Goal: Task Accomplishment & Management: Manage account settings

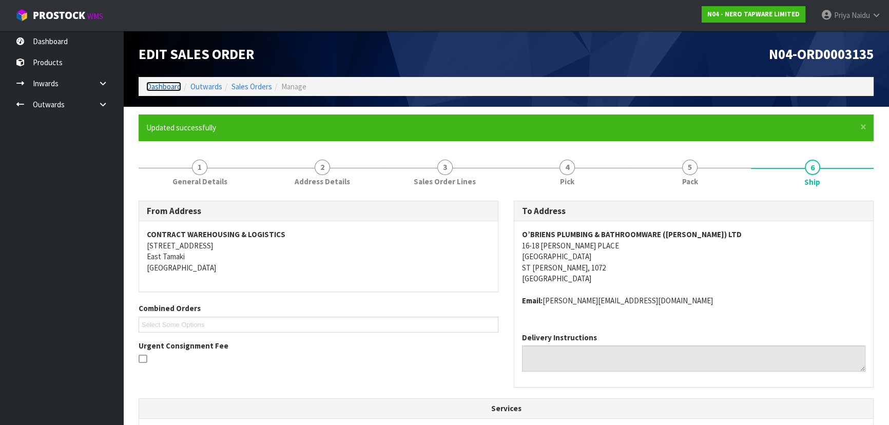
click at [174, 89] on link "Dashboard" at bounding box center [163, 87] width 35 height 10
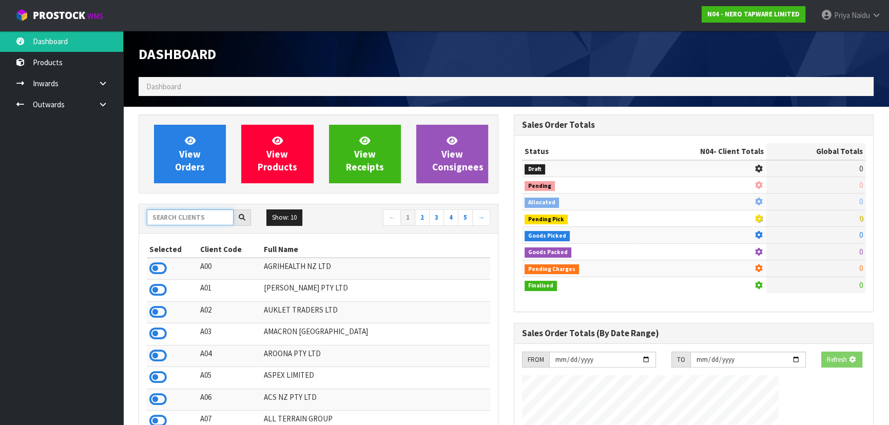
click at [196, 222] on input "text" at bounding box center [190, 217] width 87 height 16
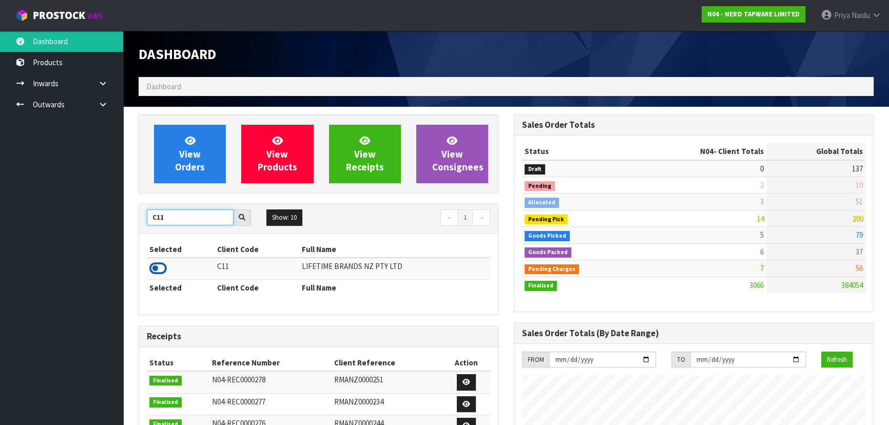
type input "C11"
click at [154, 271] on icon at bounding box center [157, 268] width 17 height 15
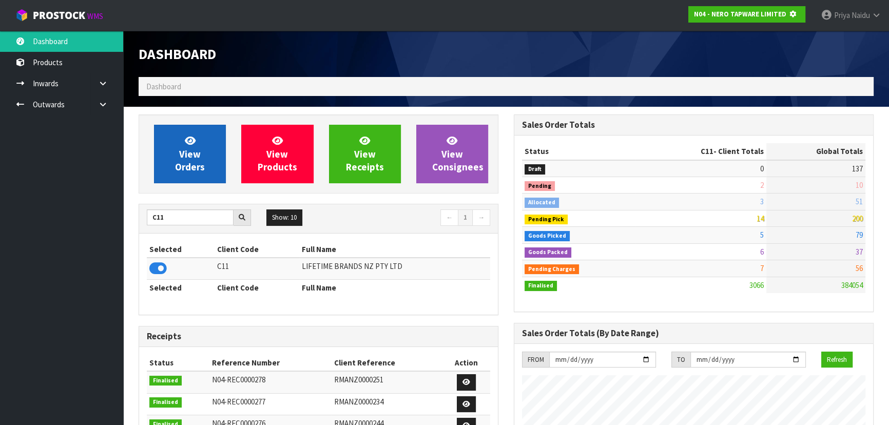
scroll to position [512752, 513016]
click at [163, 157] on link "View Orders" at bounding box center [190, 154] width 72 height 59
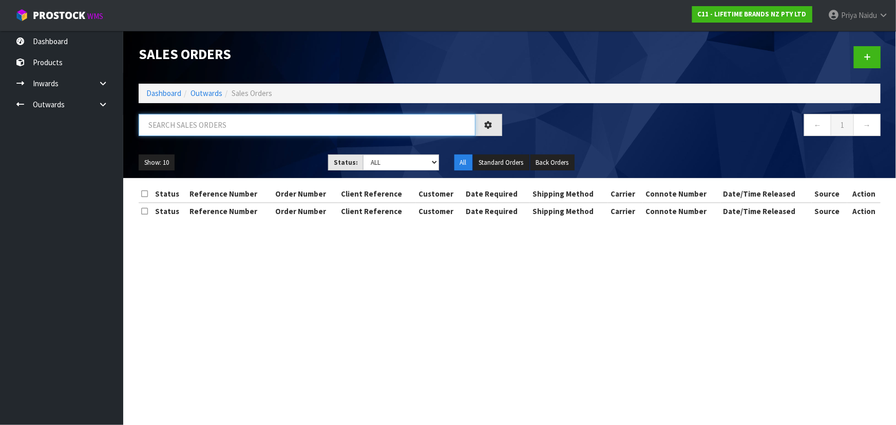
click at [195, 117] on input "text" at bounding box center [307, 125] width 337 height 22
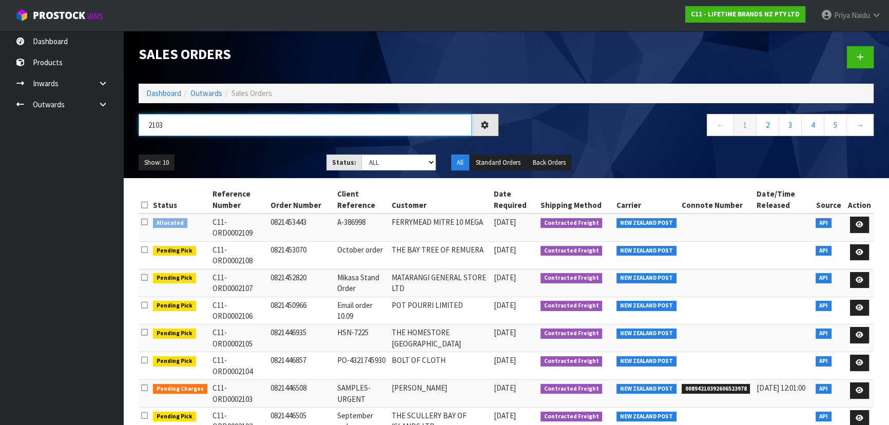
type input "2103"
click at [263, 159] on ul "Show: 10 5 10 25 50" at bounding box center [225, 163] width 172 height 16
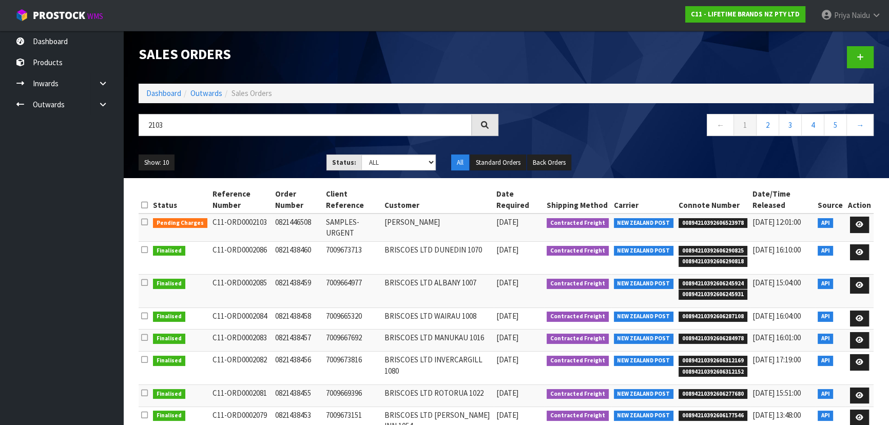
click at [263, 159] on ul "Show: 10 5 10 25 50" at bounding box center [225, 163] width 172 height 16
click at [170, 91] on link "Dashboard" at bounding box center [163, 93] width 35 height 10
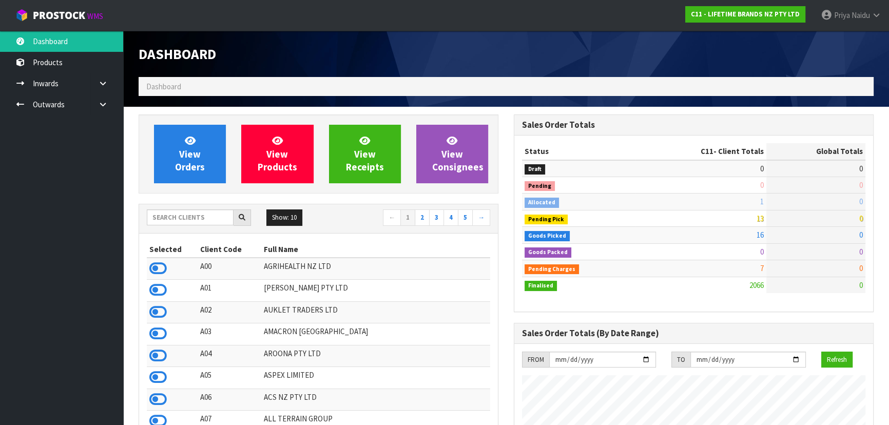
scroll to position [776, 375]
click at [205, 217] on input "text" at bounding box center [190, 217] width 87 height 16
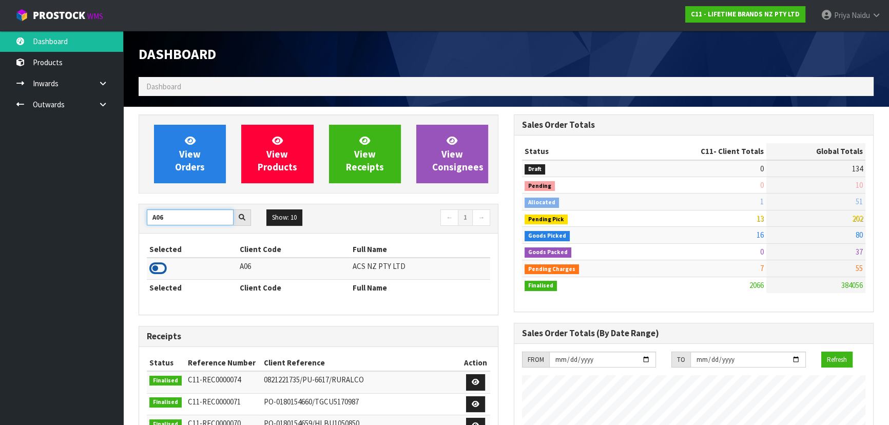
type input "A06"
click at [152, 263] on icon at bounding box center [157, 268] width 17 height 15
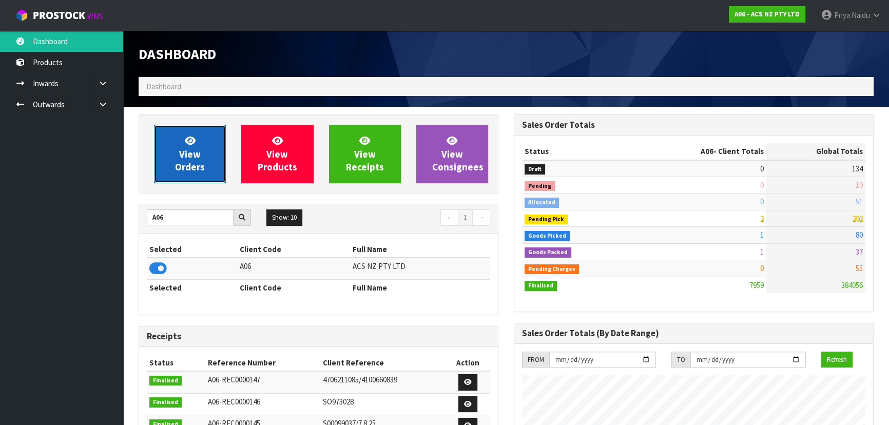
click at [184, 158] on span "View Orders" at bounding box center [190, 154] width 30 height 39
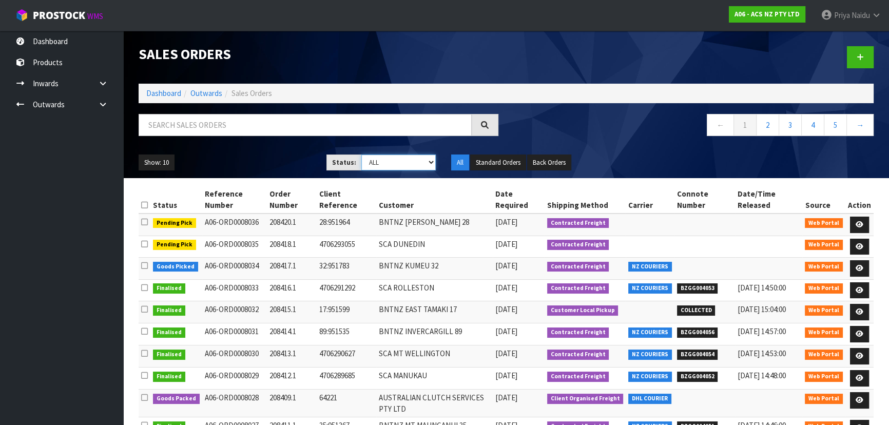
click at [370, 164] on select "Draft Pending Allocated Pending Pick Goods Picked Goods Packed Pending Charges …" at bounding box center [398, 163] width 75 height 16
click at [361, 155] on select "Draft Pending Allocated Pending Pick Goods Picked Goods Packed Pending Charges …" at bounding box center [398, 163] width 75 height 16
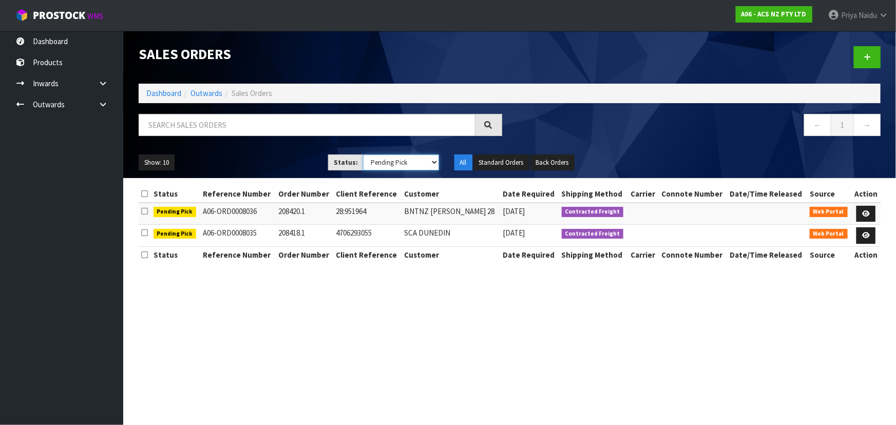
drag, startPoint x: 400, startPoint y: 162, endPoint x: 396, endPoint y: 168, distance: 7.6
click at [400, 162] on select "Draft Pending Allocated Pending Pick Goods Picked Goods Packed Pending Charges …" at bounding box center [401, 163] width 76 height 16
click at [363, 155] on select "Draft Pending Allocated Pending Pick Goods Picked Goods Packed Pending Charges …" at bounding box center [401, 163] width 76 height 16
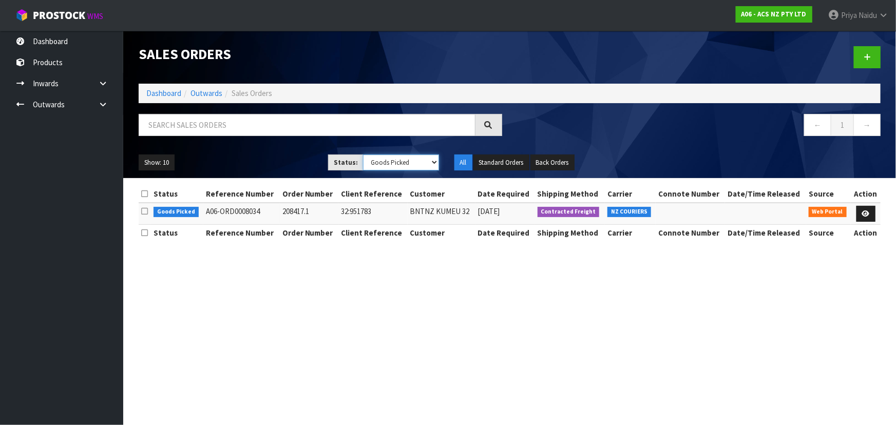
click at [392, 156] on select "Draft Pending Allocated Pending Pick Goods Picked Goods Packed Pending Charges …" at bounding box center [401, 163] width 76 height 16
select select "string:5"
click at [363, 155] on select "Draft Pending Allocated Pending Pick Goods Picked Goods Packed Pending Charges …" at bounding box center [401, 163] width 76 height 16
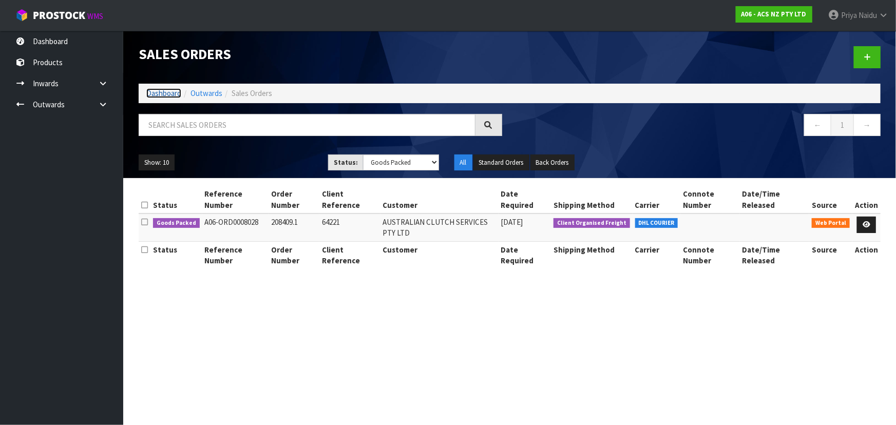
click at [169, 94] on link "Dashboard" at bounding box center [163, 93] width 35 height 10
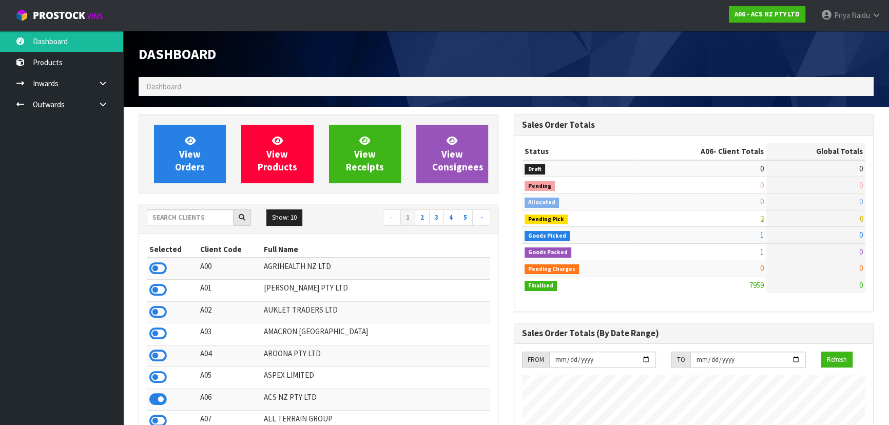
scroll to position [776, 375]
click at [209, 213] on input "text" at bounding box center [190, 217] width 87 height 16
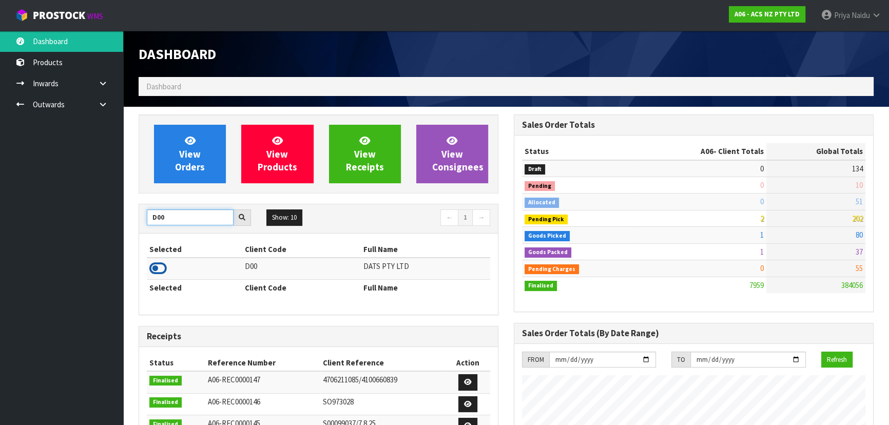
type input "D00"
click at [163, 267] on icon at bounding box center [157, 268] width 17 height 15
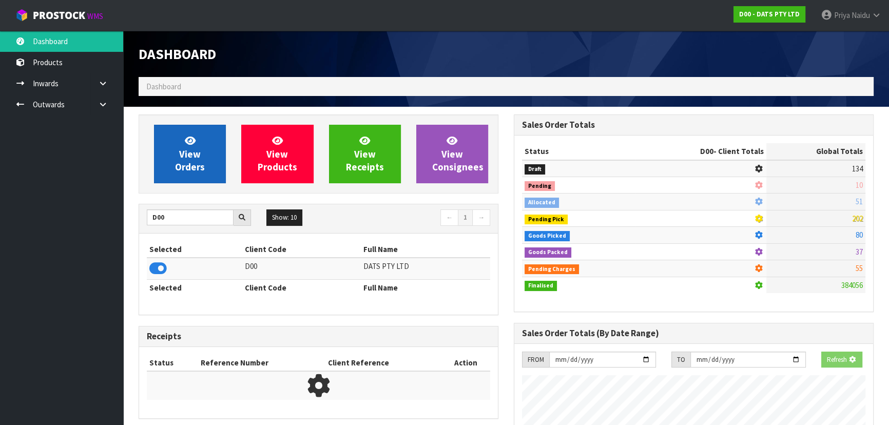
scroll to position [512752, 513016]
click at [186, 157] on span "View Orders" at bounding box center [190, 154] width 30 height 39
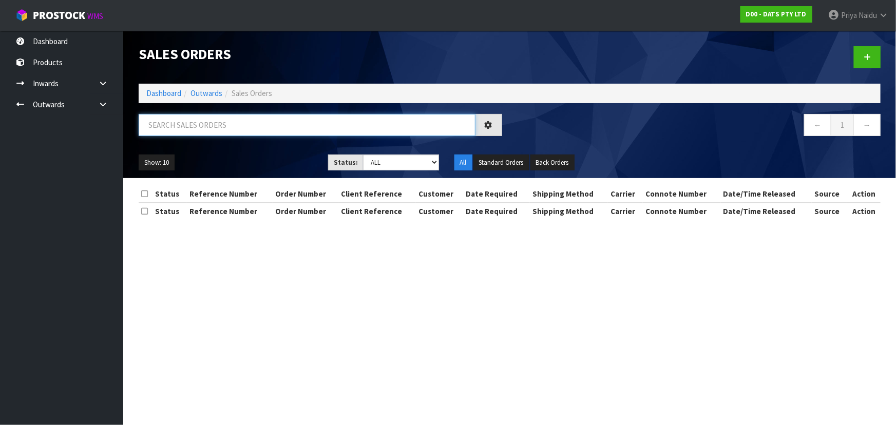
click at [209, 135] on input "text" at bounding box center [307, 125] width 337 height 22
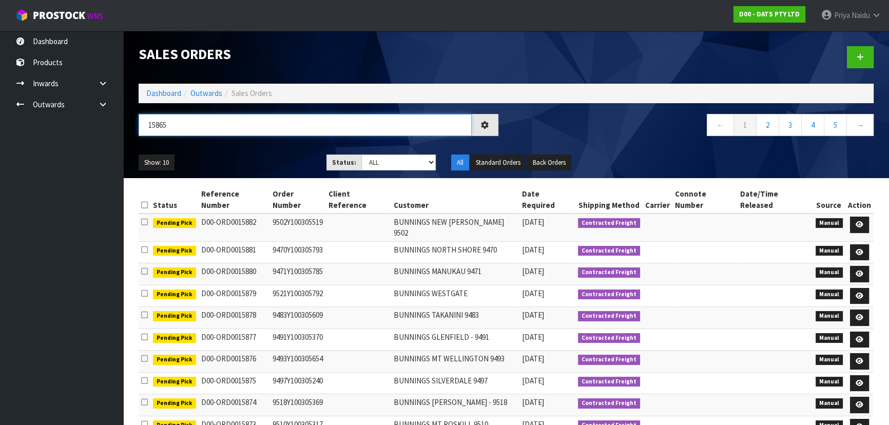
type input "15865"
click at [271, 168] on ul "Show: 10 5 10 25 50" at bounding box center [225, 163] width 172 height 16
click at [382, 160] on select "Draft Pending Allocated Pending Pick Goods Picked Goods Packed Pending Charges …" at bounding box center [398, 163] width 75 height 16
select select "string:5"
click at [361, 155] on select "Draft Pending Allocated Pending Pick Goods Picked Goods Packed Pending Charges …" at bounding box center [398, 163] width 75 height 16
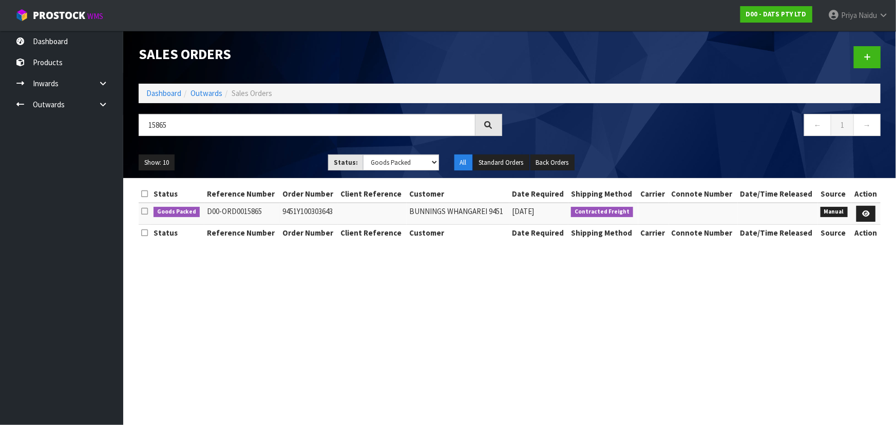
click at [265, 164] on ul "Show: 10 5 10 25 50" at bounding box center [226, 163] width 174 height 16
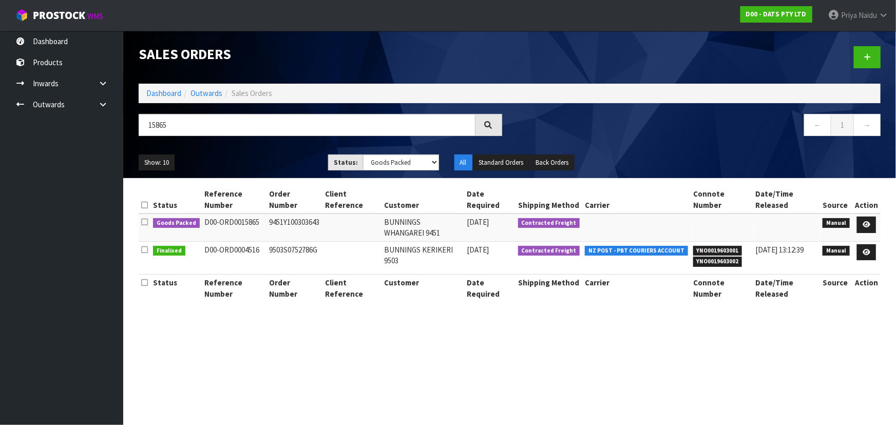
click at [269, 165] on ul "Show: 10 5 10 25 50" at bounding box center [226, 163] width 174 height 16
click at [286, 153] on div "Show: 10 5 10 25 50 Status: Draft Pending Allocated Pending Pick Goods Picked G…" at bounding box center [509, 163] width 757 height 32
click at [873, 223] on link at bounding box center [866, 225] width 19 height 16
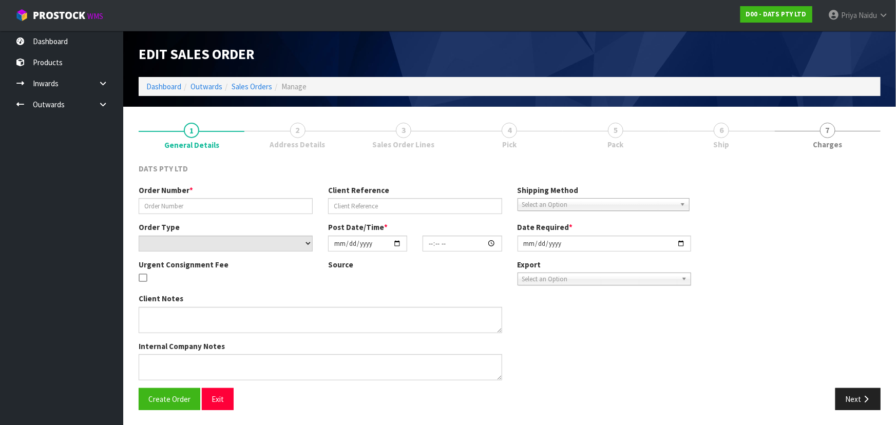
type input "9451Y100303643"
select select "number:0"
type input "2025-10-02"
type input "10:39:00.000"
type input "2025-10-02"
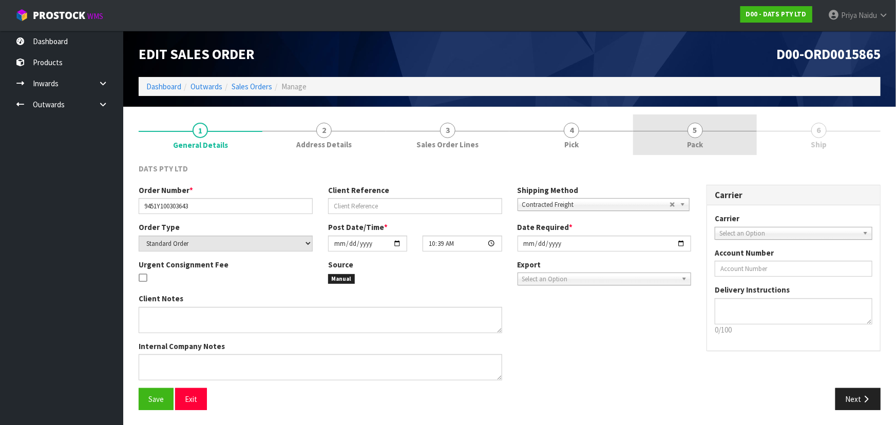
click at [704, 138] on link "5 Pack" at bounding box center [695, 134] width 124 height 41
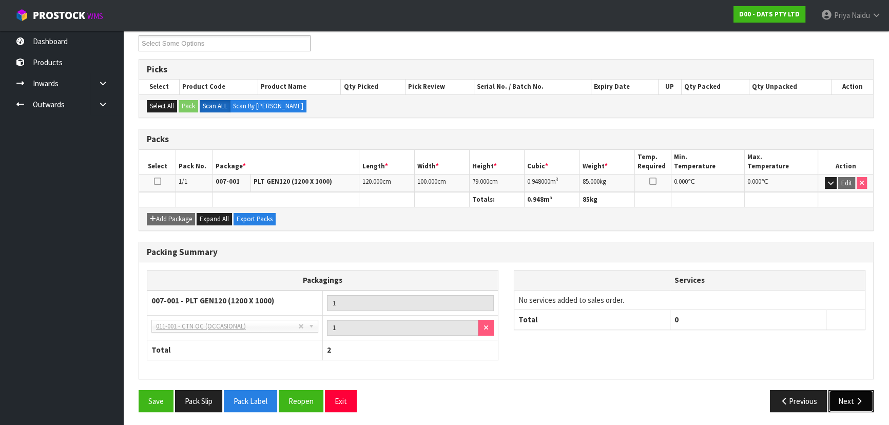
click at [852, 396] on button "Next" at bounding box center [851, 401] width 45 height 22
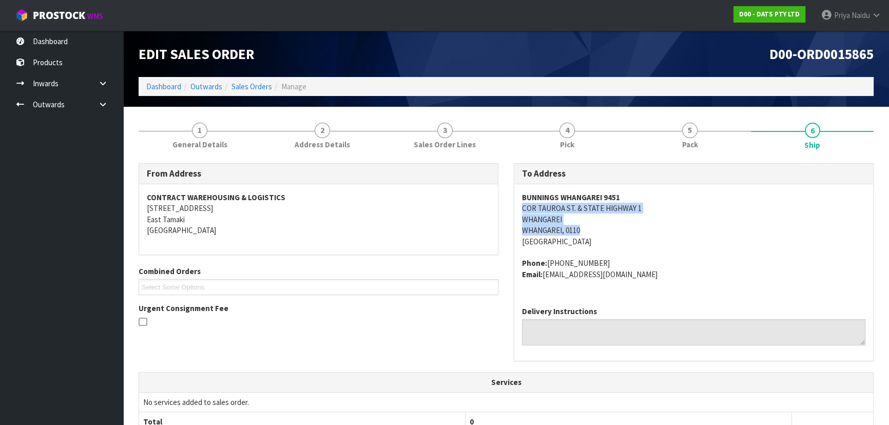
copy address "COR TAUROA ST. & STATE HIGHWAY 1 WHANGAREI WHANGAREI, 0110"
drag, startPoint x: 517, startPoint y: 205, endPoint x: 667, endPoint y: 229, distance: 151.8
click at [667, 229] on div "BUNNINGS WHANGAREI 9451 COR TAUROA ST. & STATE HIGHWAY 1 WHANGAREI WHANGAREI, 0…" at bounding box center [693, 241] width 359 height 114
click at [517, 206] on div "BUNNINGS WHANGAREI 9451 COR TAUROA ST. & STATE HIGHWAY 1 WHANGAREI WHANGAREI, 0…" at bounding box center [693, 241] width 359 height 114
drag, startPoint x: 518, startPoint y: 206, endPoint x: 668, endPoint y: 213, distance: 150.5
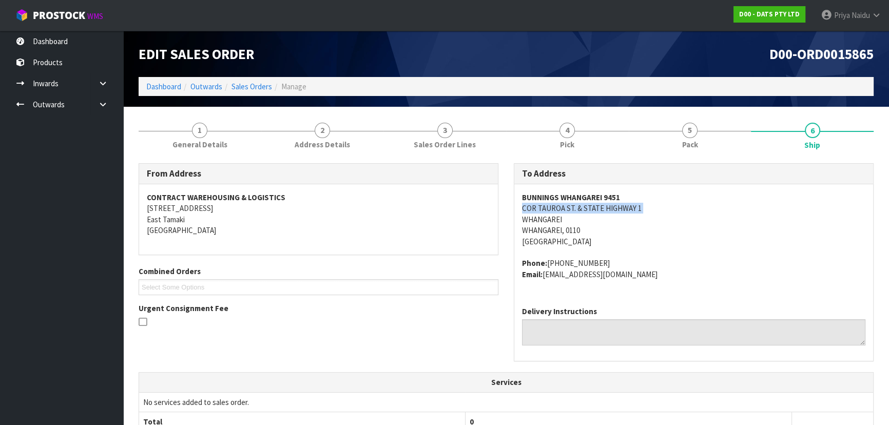
click at [668, 213] on div "BUNNINGS WHANGAREI 9451 COR TAUROA ST. & STATE HIGHWAY 1 WHANGAREI WHANGAREI, 0…" at bounding box center [693, 241] width 359 height 114
copy strong "BUNNINGS WHANGAREI 9451"
drag, startPoint x: 513, startPoint y: 199, endPoint x: 655, endPoint y: 196, distance: 141.2
click at [655, 196] on div "To Address BUNNINGS WHANGAREI 9451 COR TAUROA ST. & STATE HIGHWAY 1 WHANGAREI W…" at bounding box center [694, 262] width 360 height 198
click at [771, 231] on address "BUNNINGS WHANGAREI 9451 COR TAUROA ST. & STATE HIGHWAY 1 WHANGAREI WHANGAREI, 0…" at bounding box center [693, 219] width 343 height 55
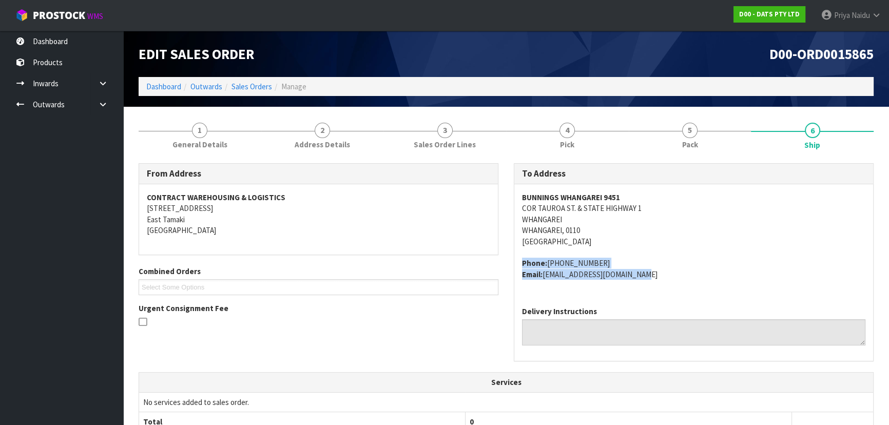
copy address "Phone: +64 9-470 2100 Email: whangarei@bunnings.co.nz"
drag, startPoint x: 520, startPoint y: 260, endPoint x: 258, endPoint y: 282, distance: 263.3
click at [697, 293] on div "BUNNINGS WHANGAREI 9451 COR TAUROA ST. & STATE HIGHWAY 1 WHANGAREI WHANGAREI, 0…" at bounding box center [693, 241] width 359 height 114
click at [207, 130] on link "1 General Details" at bounding box center [200, 134] width 123 height 41
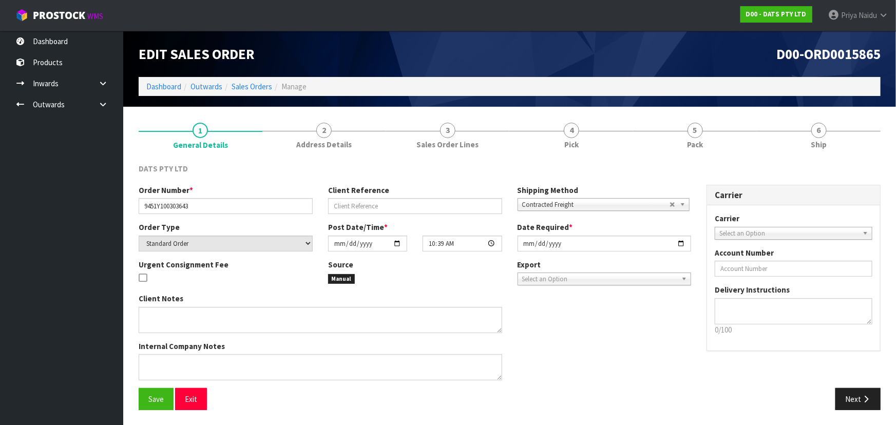
click at [140, 207] on div "Order Number * 9451Y100303643" at bounding box center [225, 199] width 189 height 29
drag, startPoint x: 141, startPoint y: 205, endPoint x: 193, endPoint y: 205, distance: 51.9
click at [193, 205] on input "9451Y100303643" at bounding box center [226, 206] width 174 height 16
click at [698, 143] on span "Pack" at bounding box center [695, 144] width 16 height 11
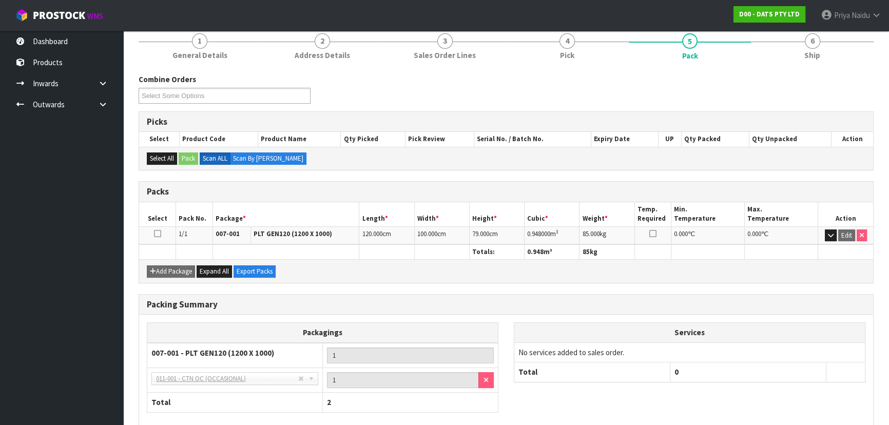
scroll to position [93, 0]
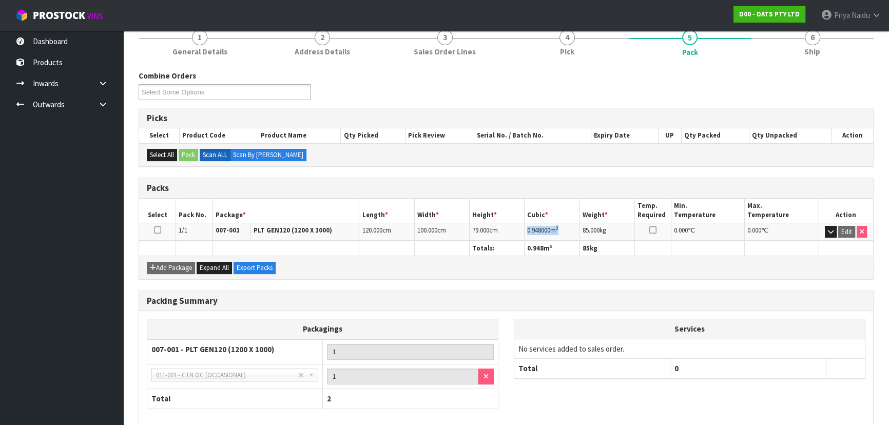
copy td "0.948000 m 3"
drag, startPoint x: 526, startPoint y: 230, endPoint x: 573, endPoint y: 227, distance: 46.8
click at [573, 227] on td "0.948000 m 3" at bounding box center [552, 232] width 55 height 18
click at [819, 48] on span "Ship" at bounding box center [812, 51] width 16 height 11
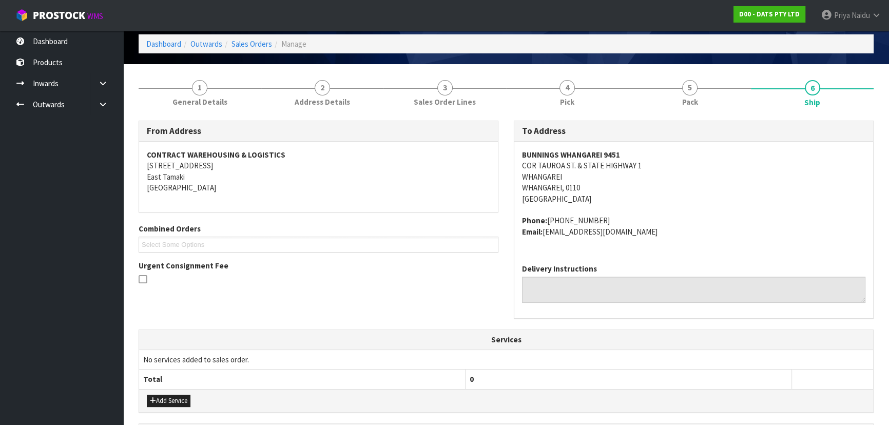
scroll to position [0, 0]
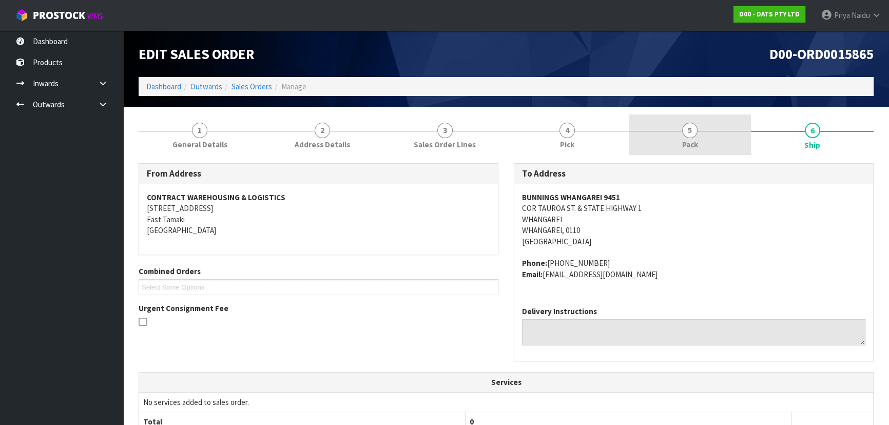
click at [688, 144] on span "Pack" at bounding box center [690, 144] width 16 height 11
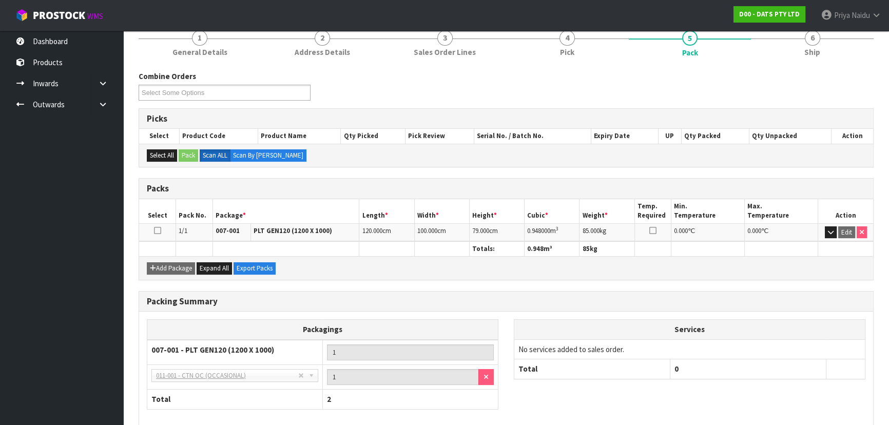
scroll to position [93, 0]
drag, startPoint x: 832, startPoint y: 52, endPoint x: 820, endPoint y: 60, distance: 14.1
click at [832, 52] on link "6 Ship" at bounding box center [812, 42] width 123 height 41
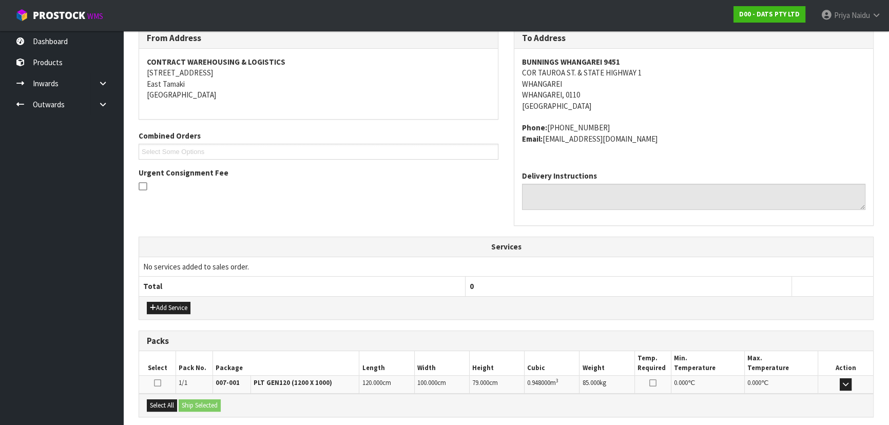
scroll to position [236, 0]
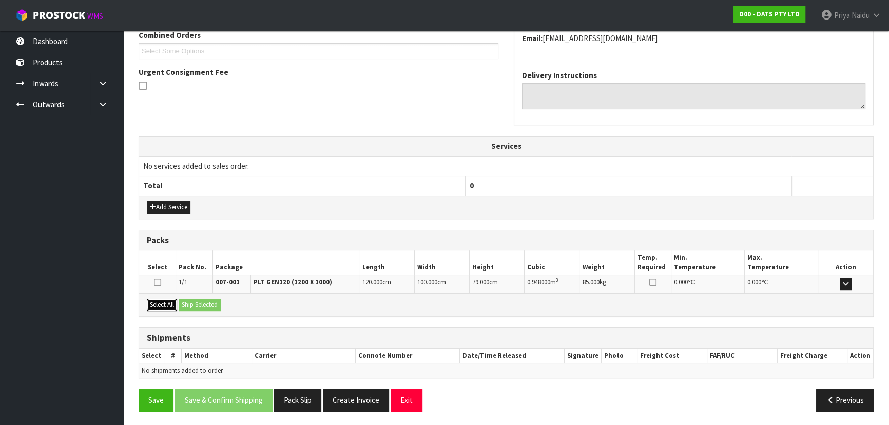
click at [172, 304] on button "Select All" at bounding box center [162, 305] width 30 height 12
click at [211, 304] on button "Ship Selected" at bounding box center [200, 305] width 42 height 12
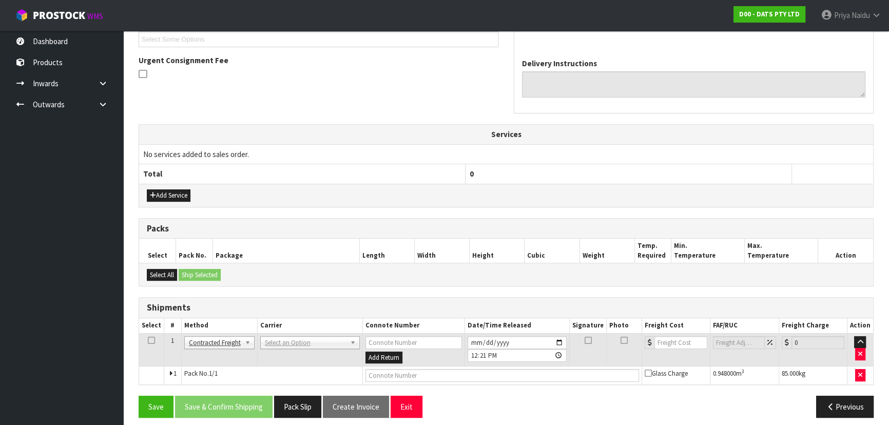
scroll to position [254, 0]
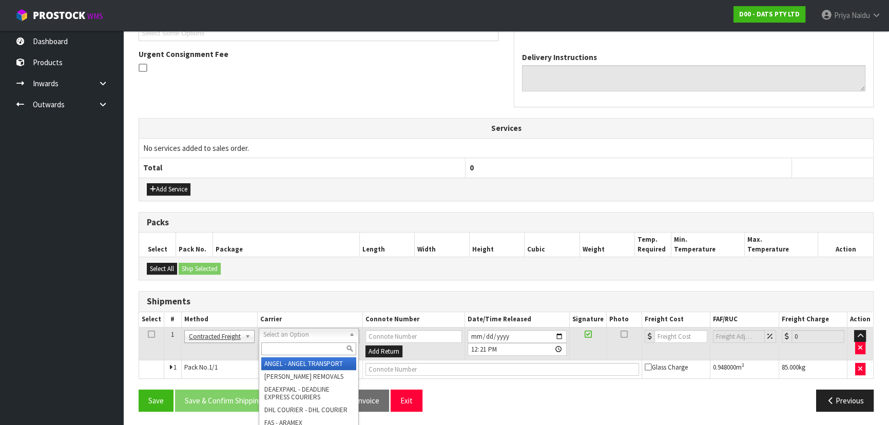
click at [293, 346] on input "text" at bounding box center [308, 348] width 95 height 13
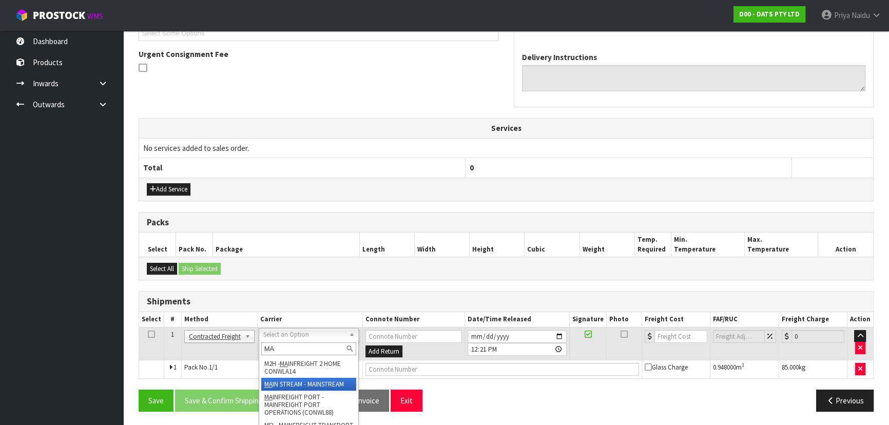
type input "MA"
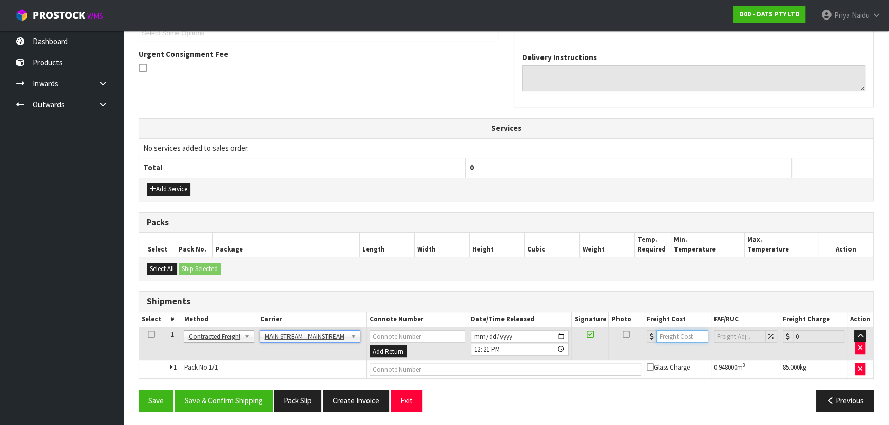
click at [674, 337] on input "number" at bounding box center [683, 336] width 52 height 13
type input "37"
click at [436, 366] on input "text" at bounding box center [506, 369] width 272 height 13
paste input "CWL7730255"
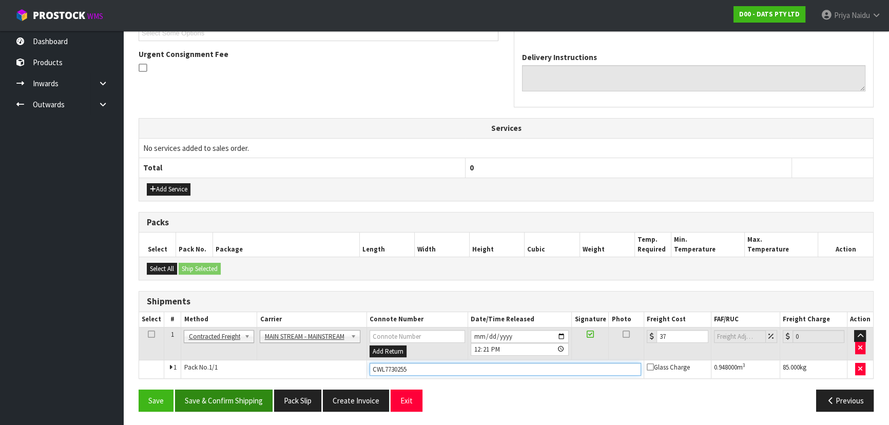
type input "CWL7730255"
click at [237, 391] on button "Save & Confirm Shipping" at bounding box center [224, 401] width 98 height 22
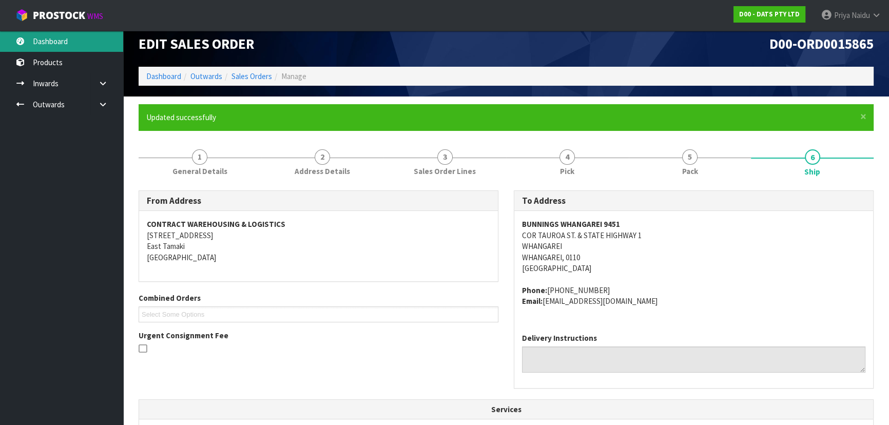
scroll to position [0, 0]
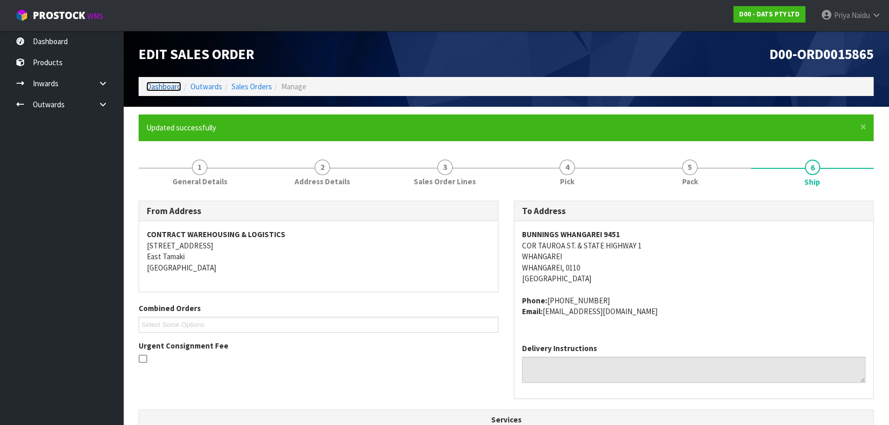
click at [168, 87] on link "Dashboard" at bounding box center [163, 87] width 35 height 10
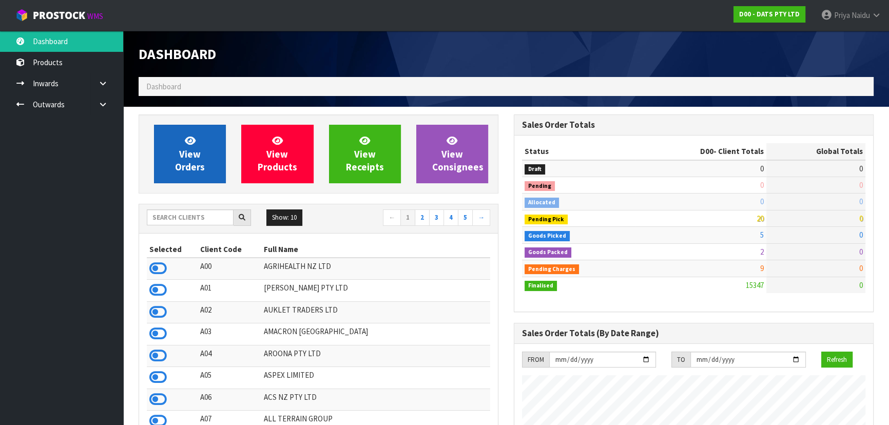
scroll to position [798, 375]
click at [180, 163] on span "View Orders" at bounding box center [190, 154] width 30 height 39
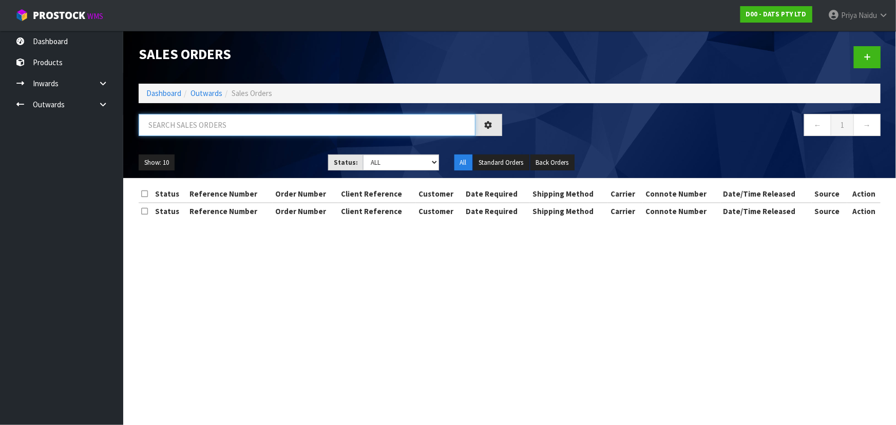
click at [202, 128] on input "text" at bounding box center [307, 125] width 337 height 22
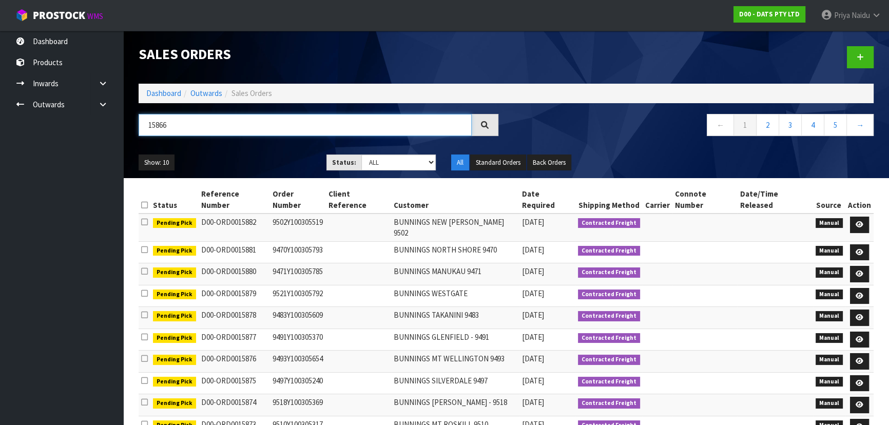
type input "15866"
click at [398, 168] on select "Draft Pending Allocated Pending Pick Goods Picked Goods Packed Pending Charges …" at bounding box center [398, 163] width 75 height 16
select select "string:5"
click at [361, 155] on select "Draft Pending Allocated Pending Pick Goods Picked Goods Packed Pending Charges …" at bounding box center [398, 163] width 75 height 16
click at [292, 167] on ul "Show: 10 5 10 25 50" at bounding box center [225, 163] width 172 height 16
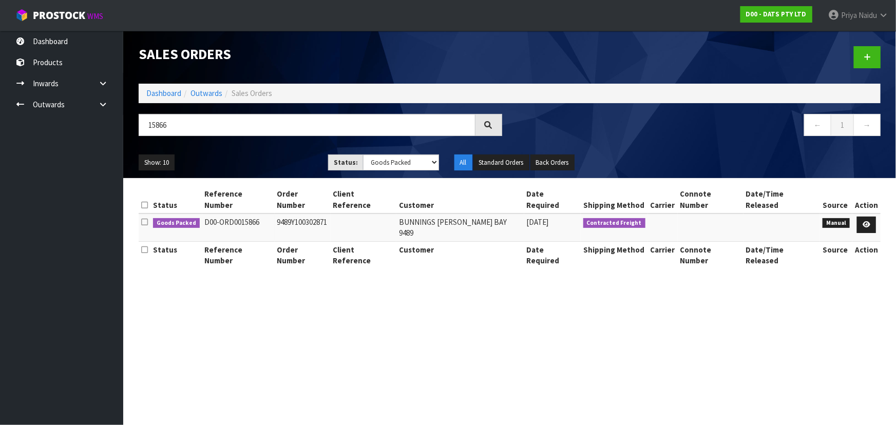
click at [283, 160] on ul "Show: 10 5 10 25 50" at bounding box center [226, 163] width 174 height 16
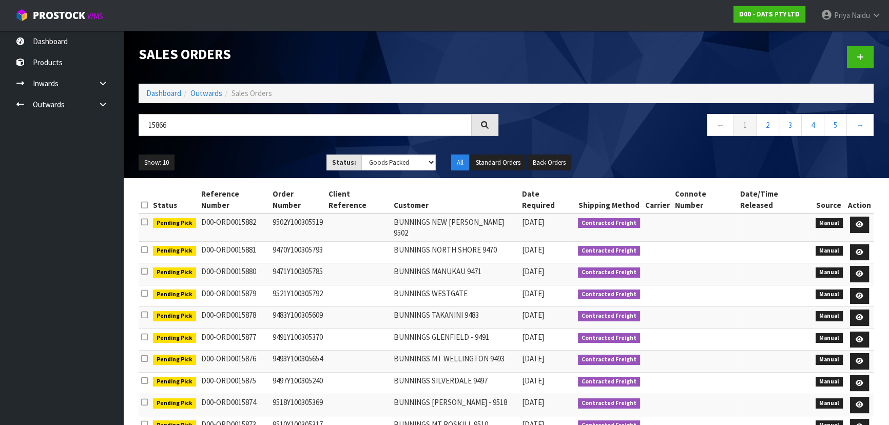
click at [280, 156] on ul "Show: 10 5 10 25 50" at bounding box center [225, 163] width 172 height 16
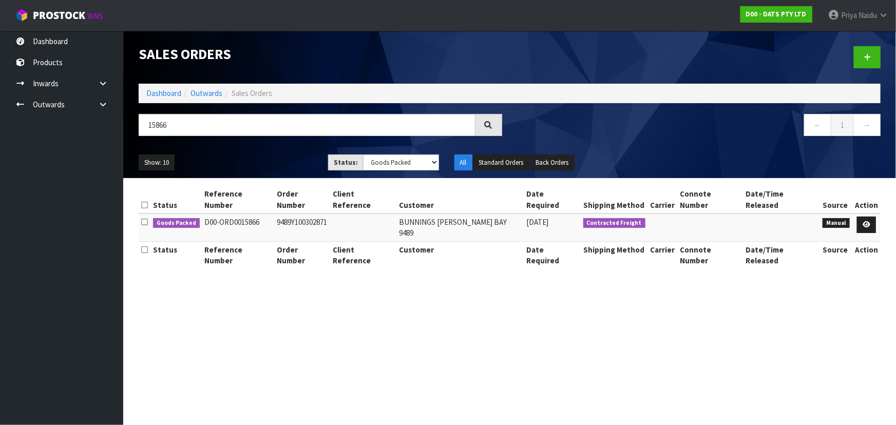
click at [280, 156] on ul "Show: 10 5 10 25 50" at bounding box center [226, 163] width 174 height 16
click at [870, 217] on link at bounding box center [866, 225] width 19 height 16
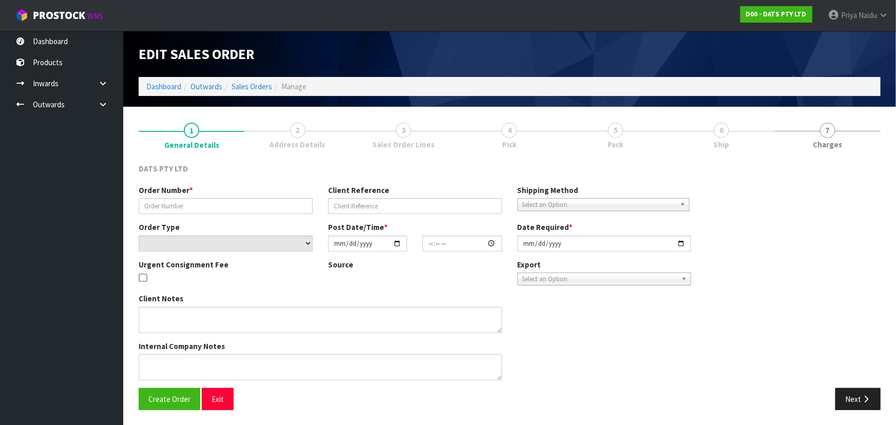
type input "9489Y100302871"
select select "number:0"
type input "2025-10-02"
type input "10:42:00.000"
type input "2025-10-02"
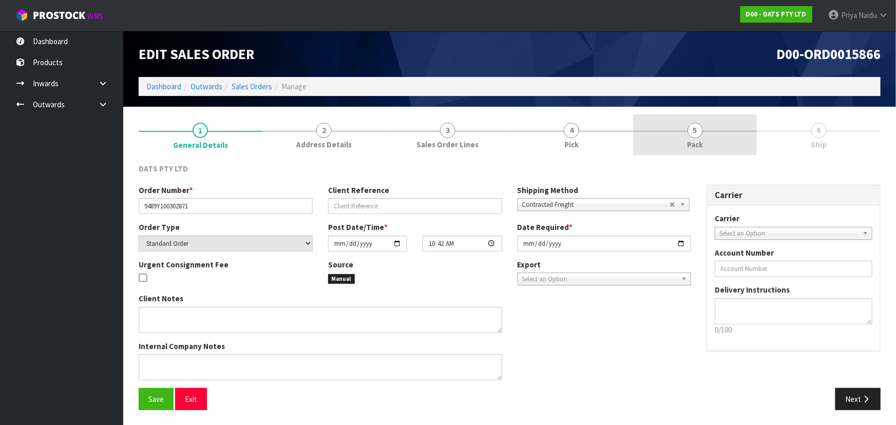
click at [708, 131] on div at bounding box center [695, 131] width 124 height 1
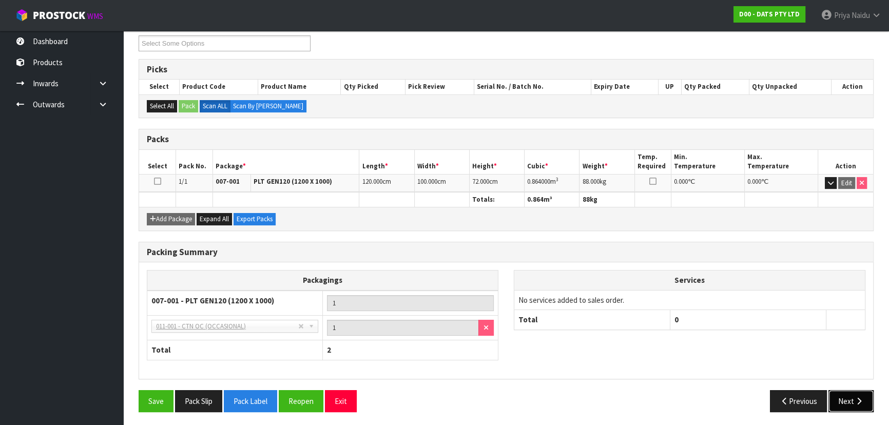
click at [843, 400] on button "Next" at bounding box center [851, 401] width 45 height 22
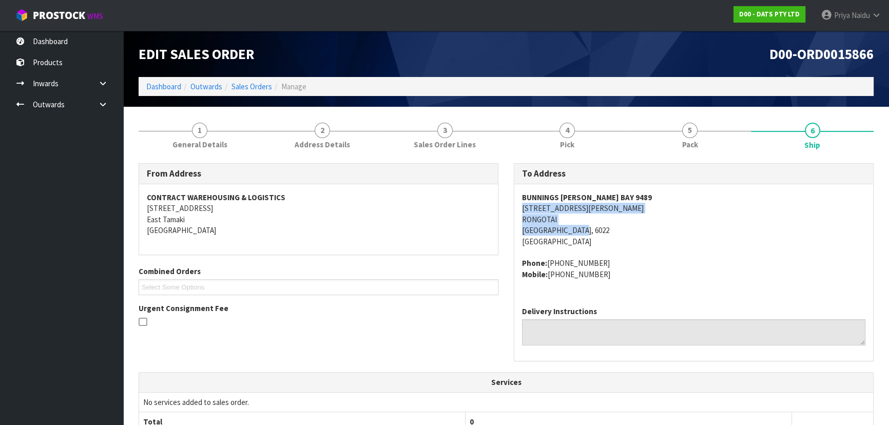
copy address "24 - 54 KINGSFORD SMITH STREET RONGOTAI WELLINGTON, 6022"
drag, startPoint x: 517, startPoint y: 209, endPoint x: 634, endPoint y: 231, distance: 118.5
click at [634, 231] on div "BUNNINGS LYALL BAY 9489 24 - 54 KINGSFORD SMITH STREET RONGOTAI WELLINGTON, 602…" at bounding box center [693, 241] width 359 height 114
click at [513, 205] on div "To Address BUNNINGS LYALL BAY 9489 24 - 54 KINGSFORD SMITH STREET RONGOTAI WELL…" at bounding box center [693, 267] width 375 height 209
drag, startPoint x: 513, startPoint y: 205, endPoint x: 647, endPoint y: 206, distance: 134.5
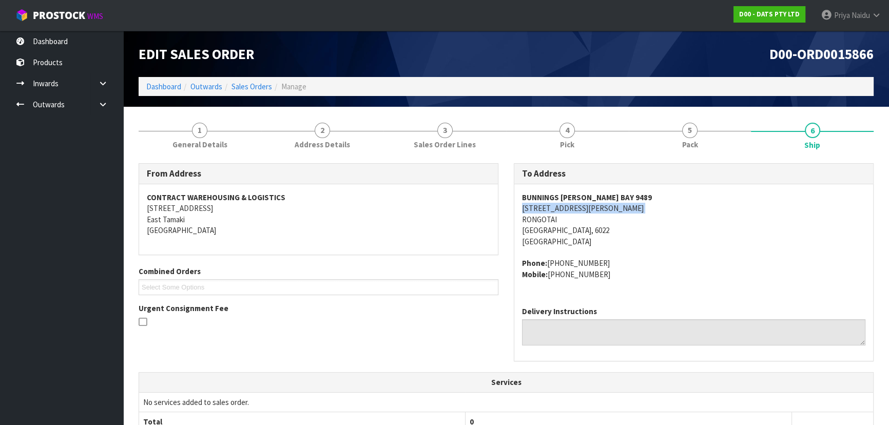
click at [647, 206] on div "To Address BUNNINGS LYALL BAY 9489 24 - 54 KINGSFORD SMITH STREET RONGOTAI WELL…" at bounding box center [693, 267] width 375 height 209
copy strong "BUNNINGS LYALL BAY 9489"
drag, startPoint x: 518, startPoint y: 198, endPoint x: 621, endPoint y: 195, distance: 103.2
click at [621, 195] on div "BUNNINGS LYALL BAY 9489 24 - 54 KINGSFORD SMITH STREET RONGOTAI WELLINGTON, 602…" at bounding box center [693, 241] width 359 height 114
copy address "Phone: +64 4-387 3550 Mobile: +64 4-387 1230"
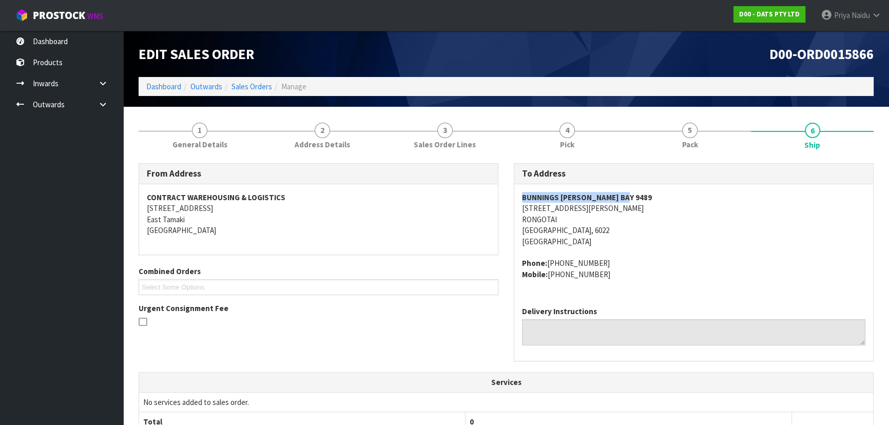
drag, startPoint x: 532, startPoint y: 262, endPoint x: 625, endPoint y: 283, distance: 95.9
click at [626, 283] on div "BUNNINGS LYALL BAY 9489 24 - 54 KINGSFORD SMITH STREET RONGOTAI WELLINGTON, 602…" at bounding box center [693, 241] width 359 height 114
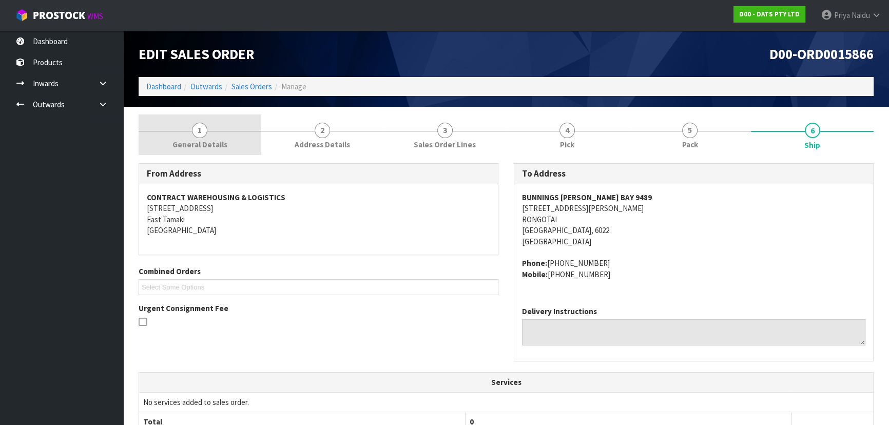
click at [238, 149] on link "1 General Details" at bounding box center [200, 134] width 123 height 41
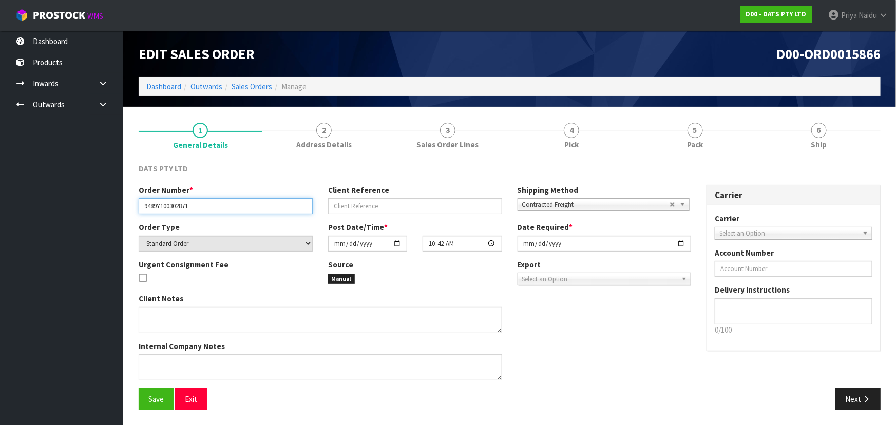
drag, startPoint x: 143, startPoint y: 209, endPoint x: 210, endPoint y: 209, distance: 67.3
click at [210, 209] on input "9489Y100302871" at bounding box center [226, 206] width 174 height 16
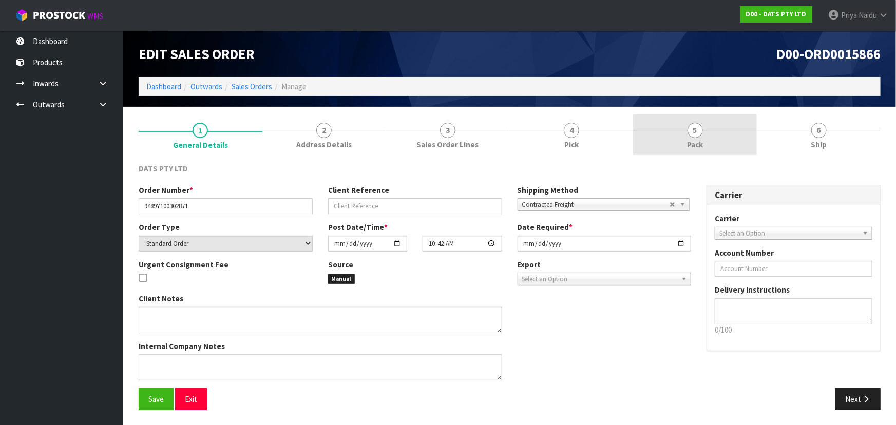
click at [695, 146] on span "Pack" at bounding box center [695, 144] width 16 height 11
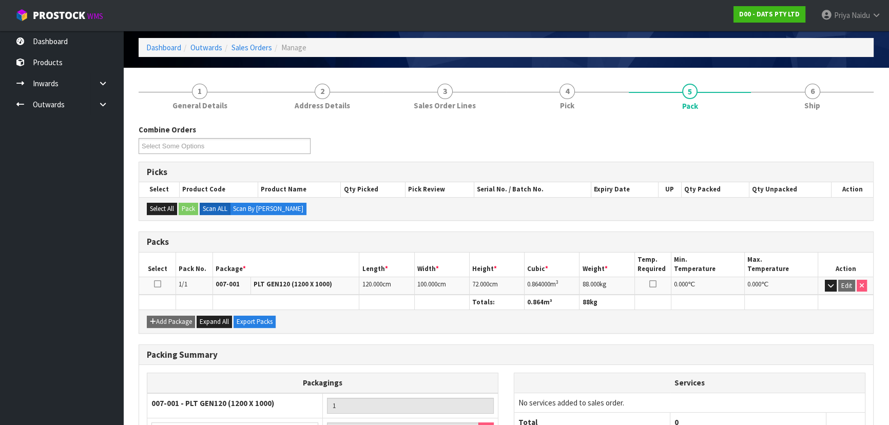
scroll to position [93, 0]
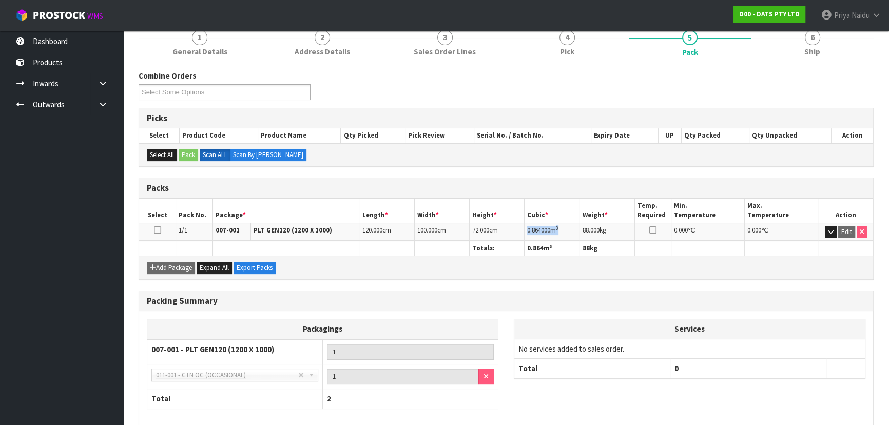
copy td "0.864000 m 3"
drag, startPoint x: 524, startPoint y: 228, endPoint x: 570, endPoint y: 224, distance: 45.9
click at [570, 224] on td "0.864000 m 3" at bounding box center [552, 232] width 55 height 18
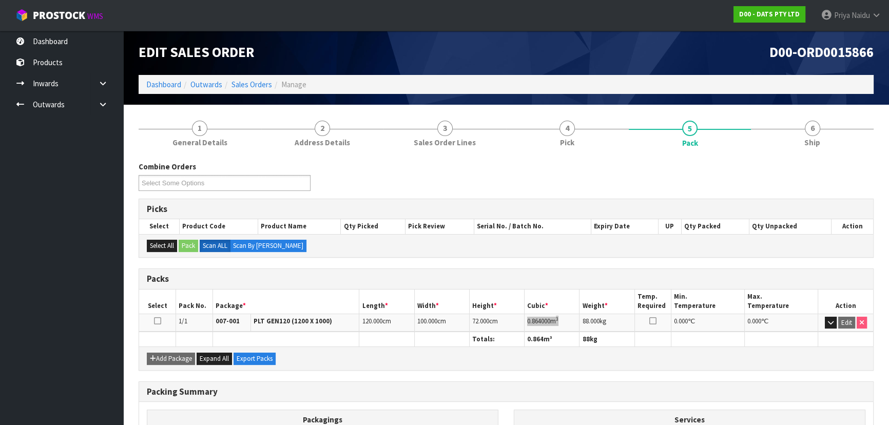
scroll to position [0, 0]
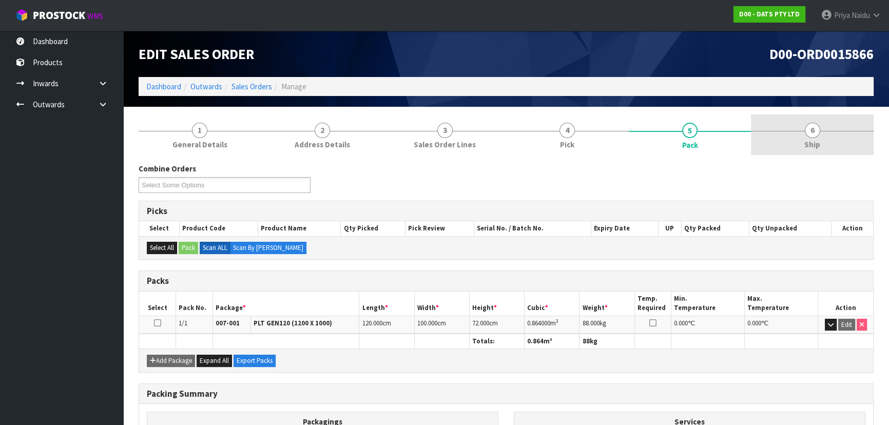
click at [810, 146] on span "Ship" at bounding box center [812, 144] width 16 height 11
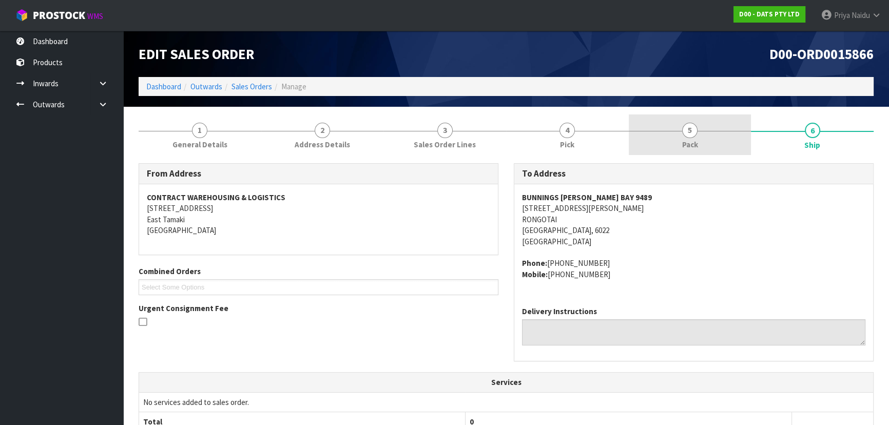
click at [681, 120] on link "5 Pack" at bounding box center [690, 134] width 123 height 41
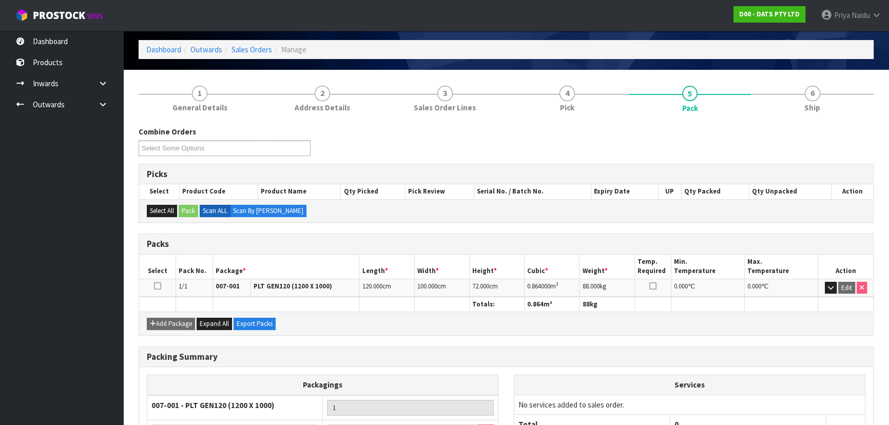
scroll to position [93, 0]
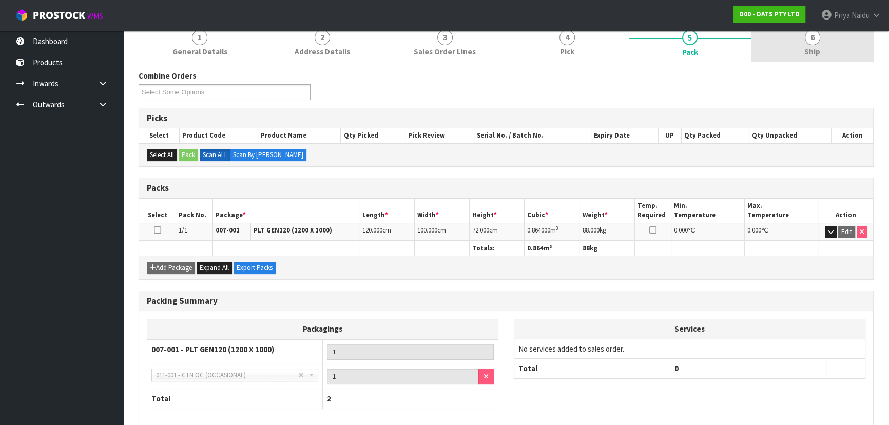
click at [777, 50] on link "6 Ship" at bounding box center [812, 42] width 123 height 41
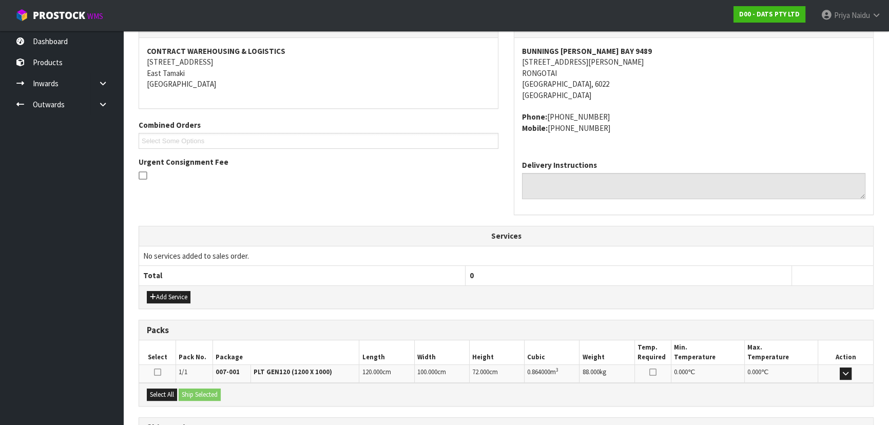
scroll to position [236, 0]
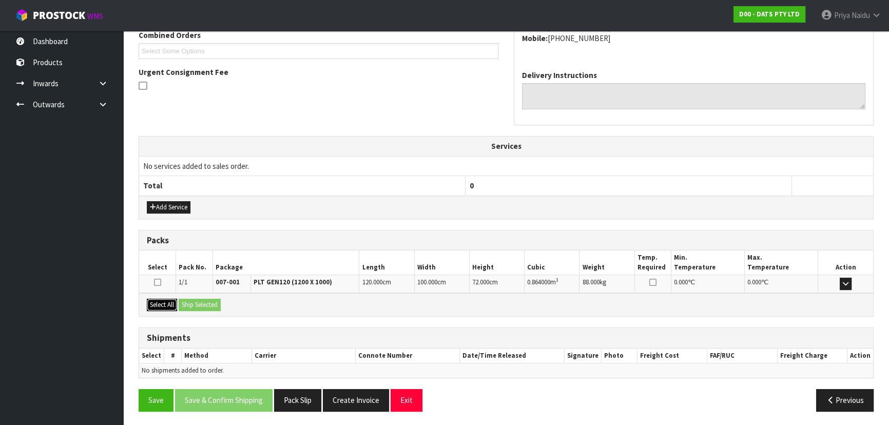
click at [167, 303] on button "Select All" at bounding box center [162, 305] width 30 height 12
click at [190, 303] on button "Ship Selected" at bounding box center [200, 305] width 42 height 12
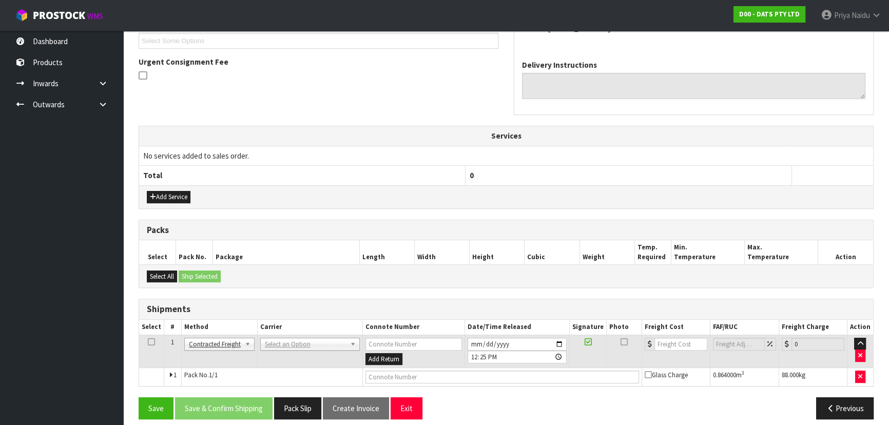
scroll to position [254, 0]
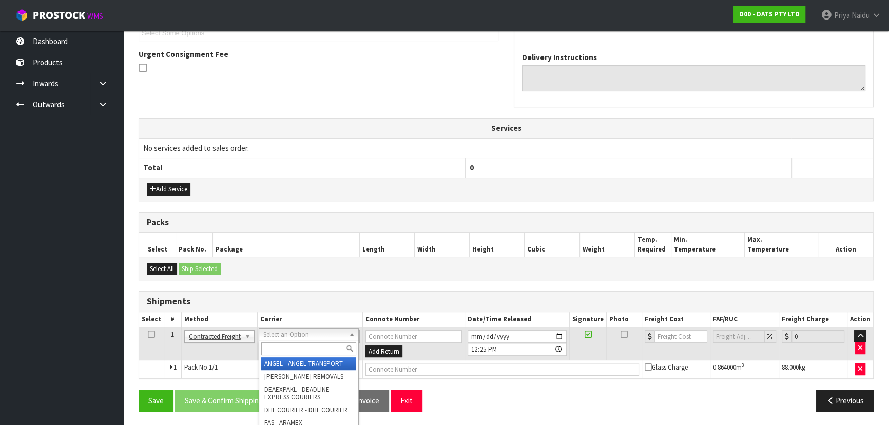
click at [293, 348] on input "text" at bounding box center [308, 348] width 95 height 13
type input "N"
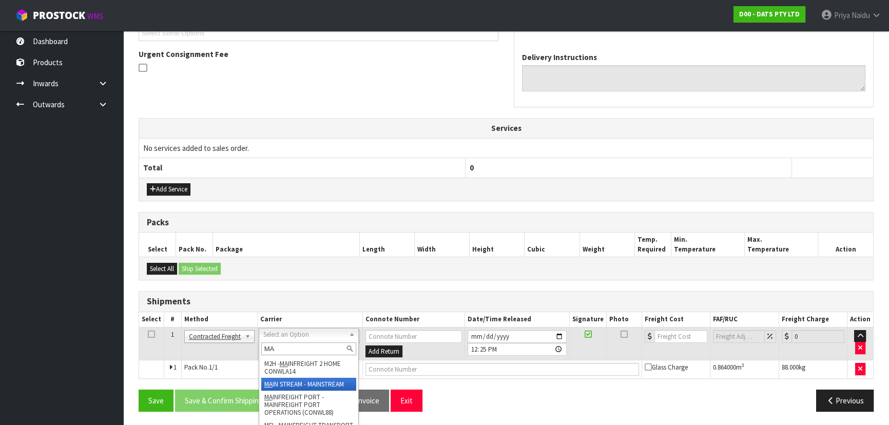
type input "MA"
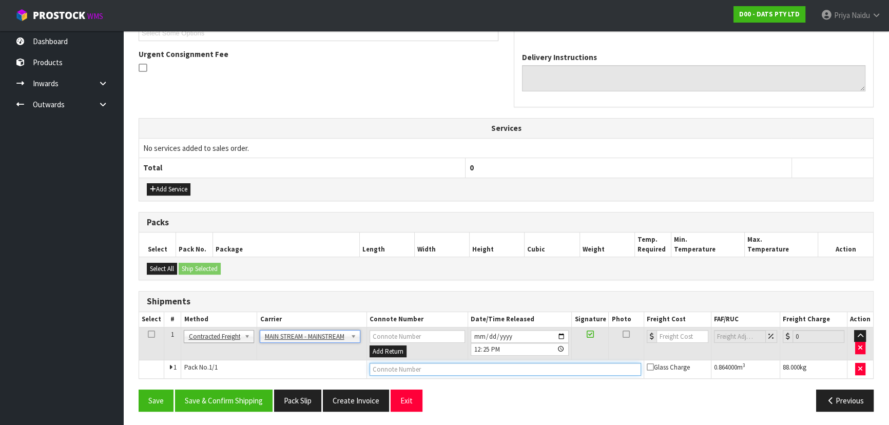
click at [423, 363] on input "text" at bounding box center [506, 369] width 272 height 13
paste input "CWL7730351"
type input "CWL7730351"
click at [672, 341] on td at bounding box center [677, 343] width 67 height 33
click at [676, 334] on input "number" at bounding box center [683, 336] width 52 height 13
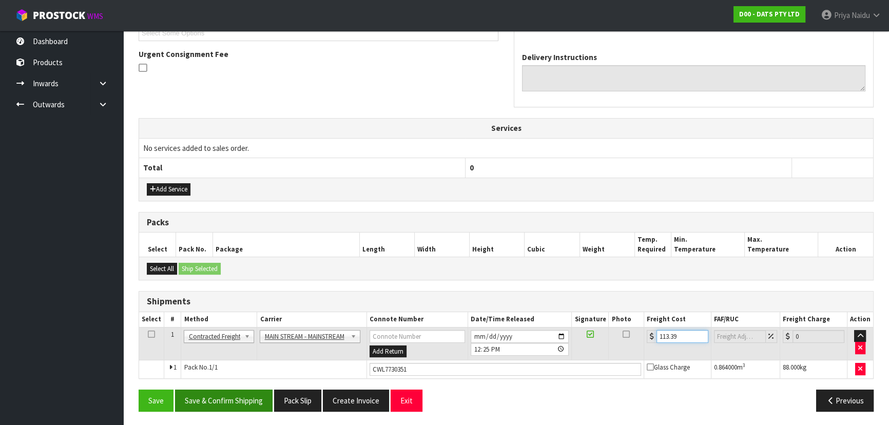
type input "113.39"
click at [224, 398] on button "Save & Confirm Shipping" at bounding box center [224, 401] width 98 height 22
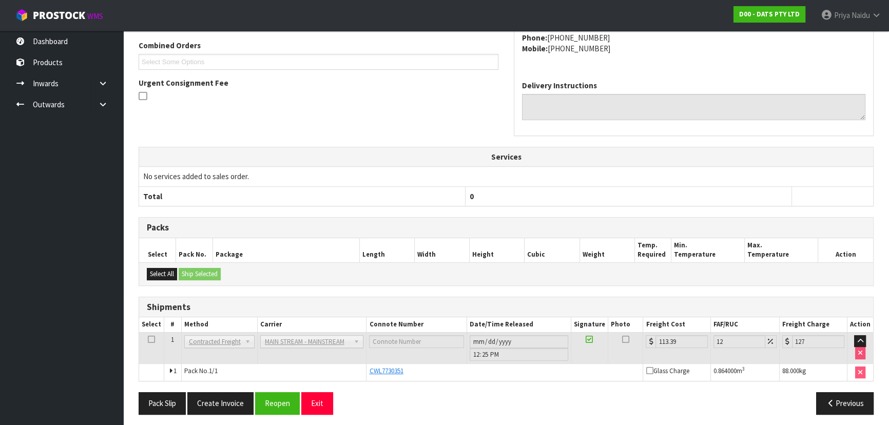
scroll to position [0, 0]
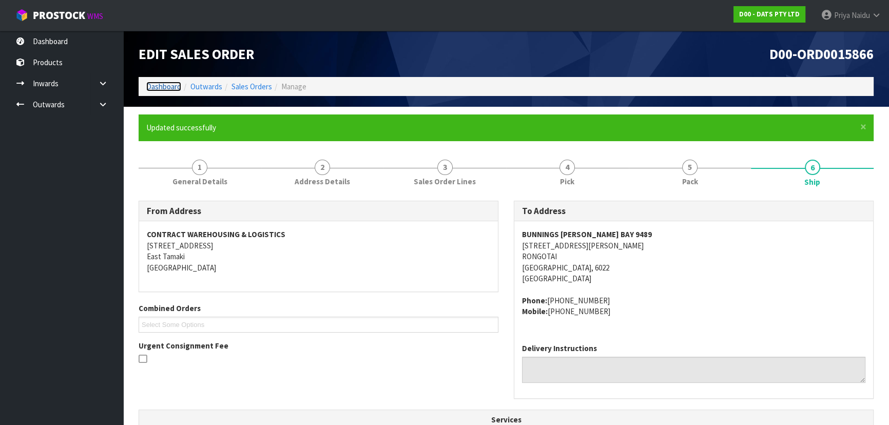
click at [177, 90] on link "Dashboard" at bounding box center [163, 87] width 35 height 10
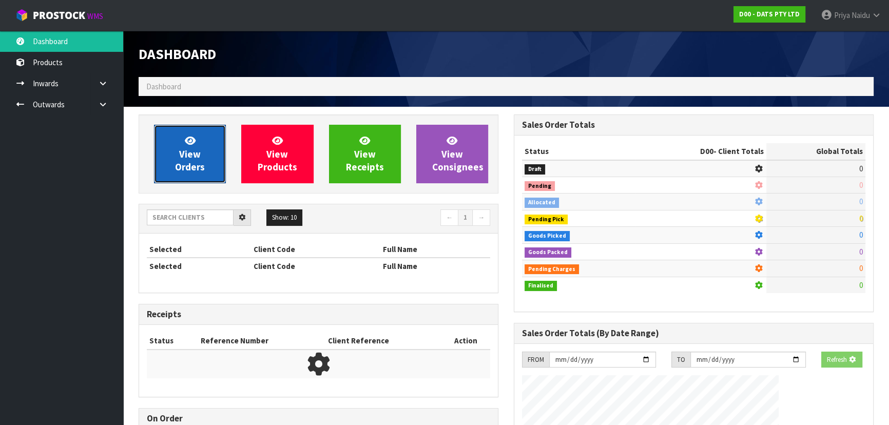
click at [185, 156] on span "View Orders" at bounding box center [190, 154] width 30 height 39
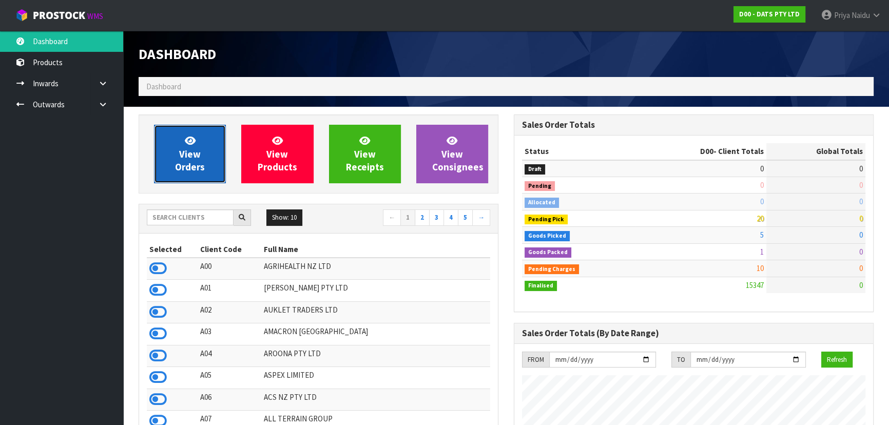
scroll to position [639, 375]
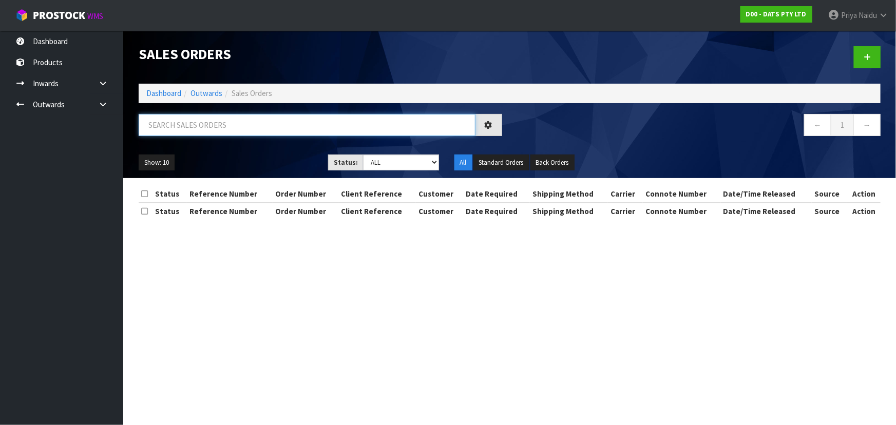
click at [211, 128] on input "text" at bounding box center [307, 125] width 337 height 22
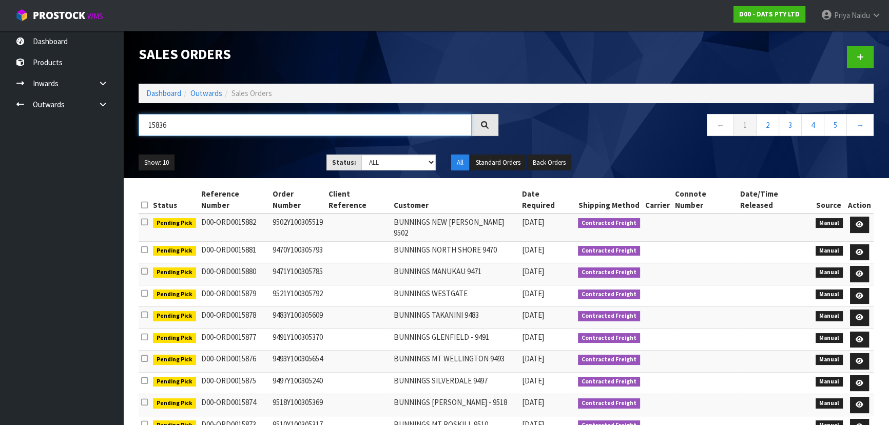
type input "15836"
click at [387, 157] on select "Draft Pending Allocated Pending Pick Goods Picked Goods Packed Pending Charges …" at bounding box center [398, 163] width 75 height 16
click at [361, 155] on select "Draft Pending Allocated Pending Pick Goods Picked Goods Packed Pending Charges …" at bounding box center [398, 163] width 75 height 16
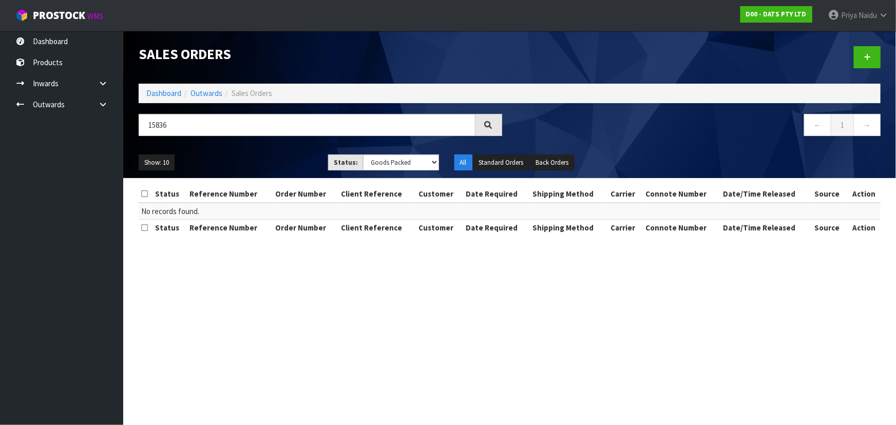
click at [267, 147] on div "Show: 10 5 10 25 50 Status: Draft Pending Allocated Pending Pick Goods Picked G…" at bounding box center [509, 163] width 757 height 32
click at [372, 161] on select "Draft Pending Allocated Pending Pick Goods Picked Goods Packed Pending Charges …" at bounding box center [401, 163] width 76 height 16
select select "string:6"
click at [363, 155] on select "Draft Pending Allocated Pending Pick Goods Picked Goods Packed Pending Charges …" at bounding box center [401, 163] width 76 height 16
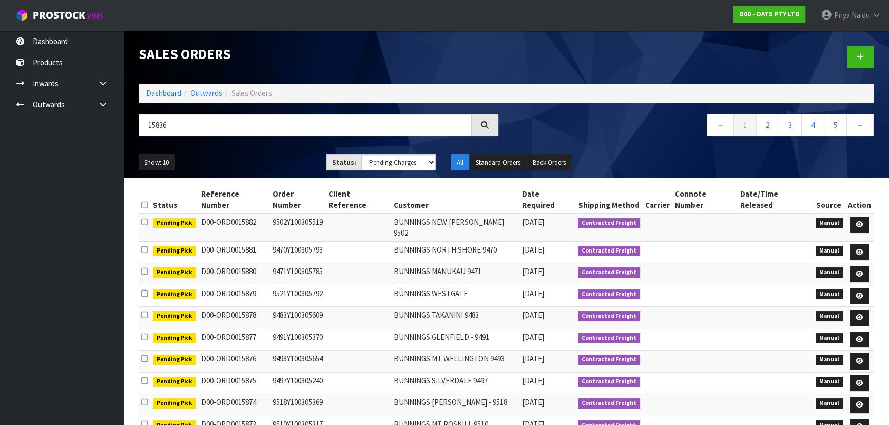
click at [274, 163] on ul "Show: 10 5 10 25 50" at bounding box center [225, 163] width 172 height 16
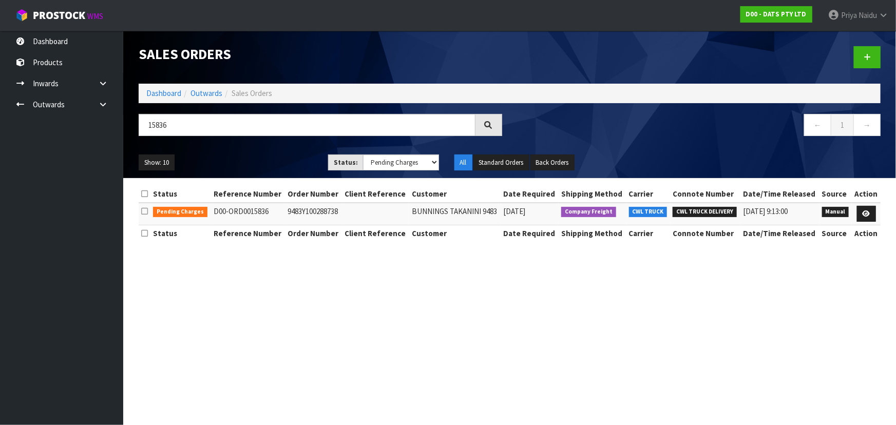
click at [272, 162] on ul "Show: 10 5 10 25 50" at bounding box center [226, 163] width 174 height 16
click at [867, 213] on icon at bounding box center [866, 213] width 8 height 7
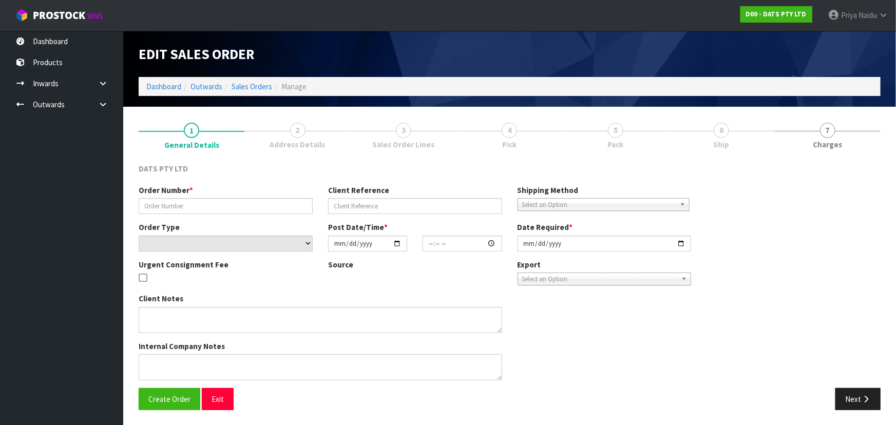
type input "9483Y100288738"
select select "number:0"
type input "2025-09-26"
type input "09:03:00.000"
type input "2025-09-26"
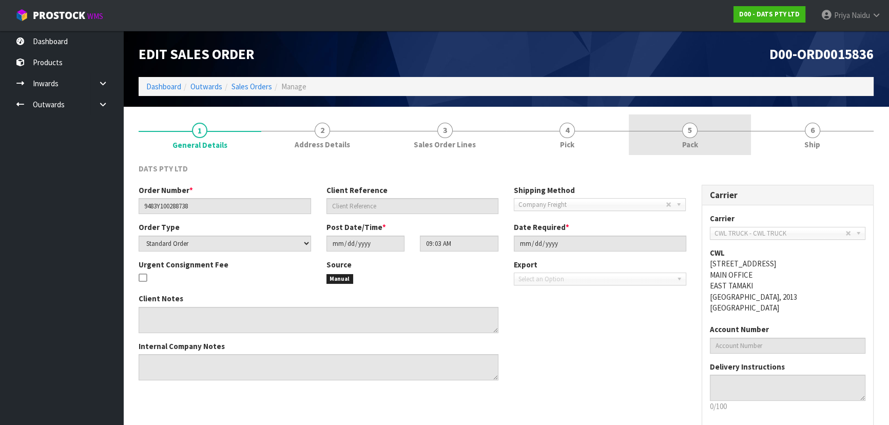
click at [700, 152] on link "5 Pack" at bounding box center [690, 134] width 123 height 41
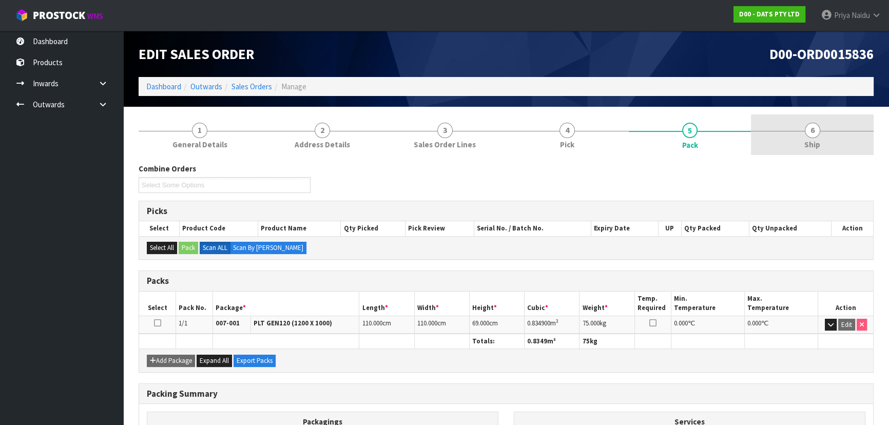
click at [788, 149] on link "6 Ship" at bounding box center [812, 134] width 123 height 41
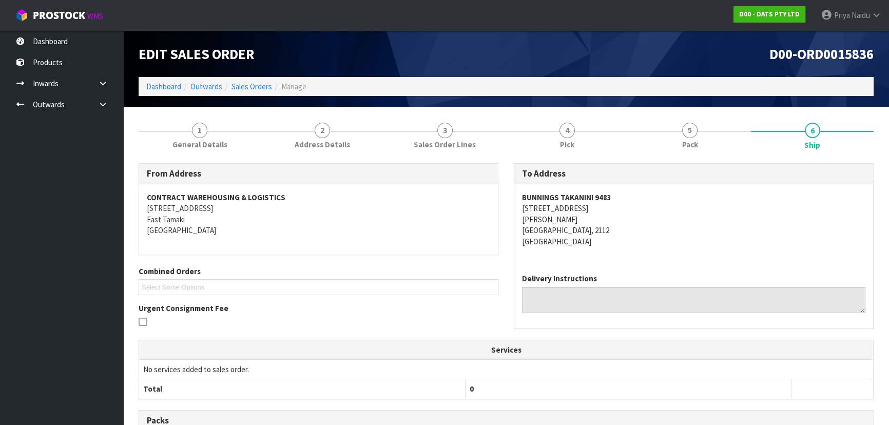
scroll to position [196, 0]
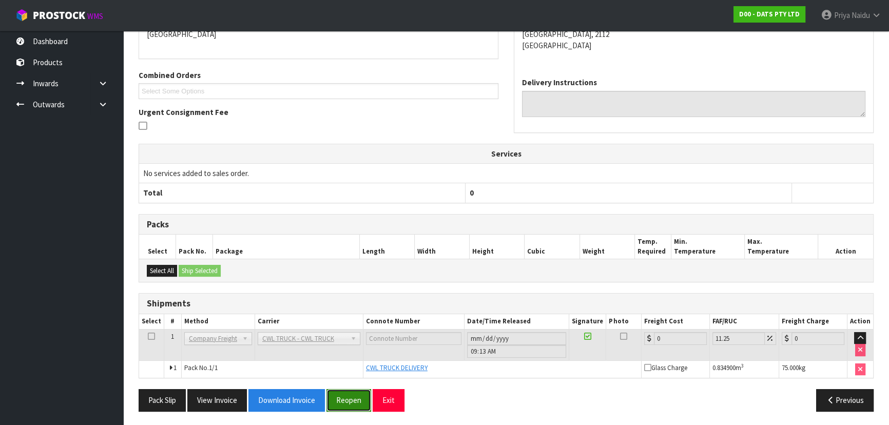
click at [337, 399] on button "Reopen" at bounding box center [349, 400] width 45 height 22
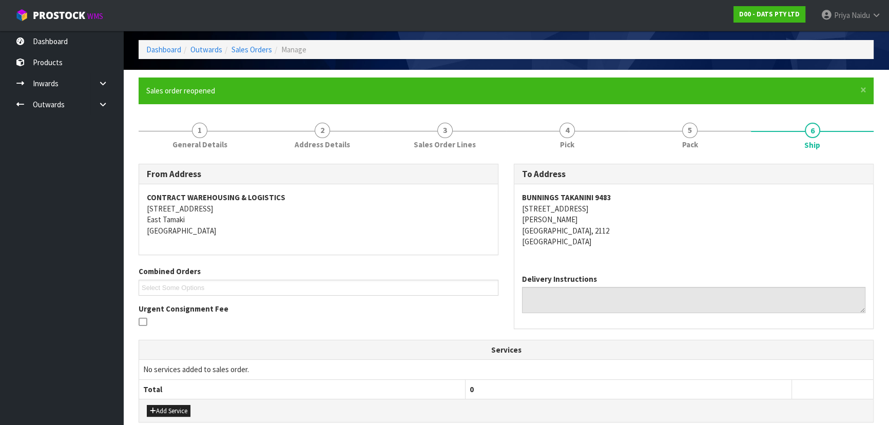
scroll to position [0, 0]
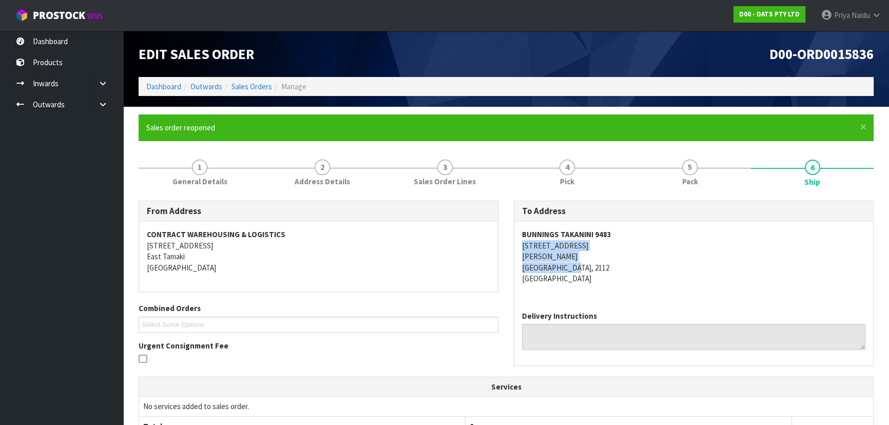
copy address "167-179 GREAT SOUTH ROAD TAKANINI AUCKLAND, 2112"
drag, startPoint x: 517, startPoint y: 243, endPoint x: 641, endPoint y: 267, distance: 126.1
click at [641, 267] on div "BUNNINGS TAKANINI 9483 167-179 GREAT SOUTH ROAD TAKANINI AUCKLAND, 2112 New Zea…" at bounding box center [693, 261] width 359 height 81
copy strong "BUNNINGS TAKANINI 9483"
drag, startPoint x: 519, startPoint y: 233, endPoint x: 621, endPoint y: 239, distance: 101.8
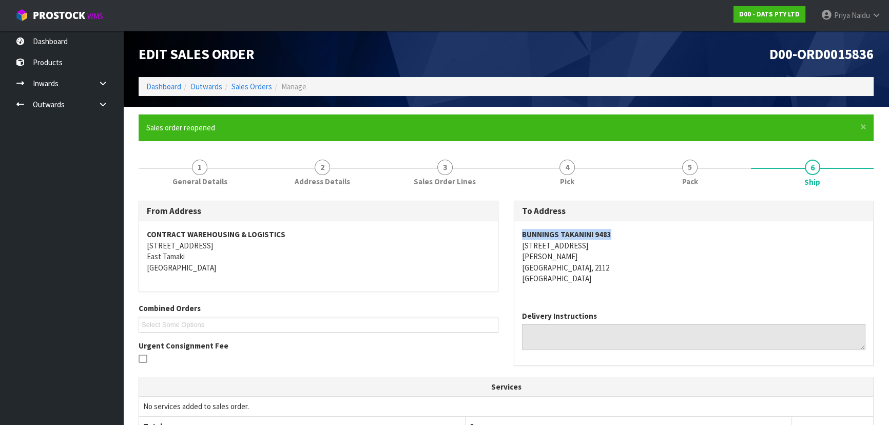
click at [621, 239] on div "BUNNINGS TAKANINI 9483 167-179 GREAT SOUTH ROAD TAKANINI AUCKLAND, 2112 New Zea…" at bounding box center [693, 261] width 359 height 81
drag, startPoint x: 517, startPoint y: 245, endPoint x: 625, endPoint y: 246, distance: 107.3
click at [625, 246] on div "BUNNINGS TAKANINI 9483 167-179 GREAT SOUTH ROAD TAKANINI AUCKLAND, 2112 New Zea…" at bounding box center [693, 261] width 359 height 81
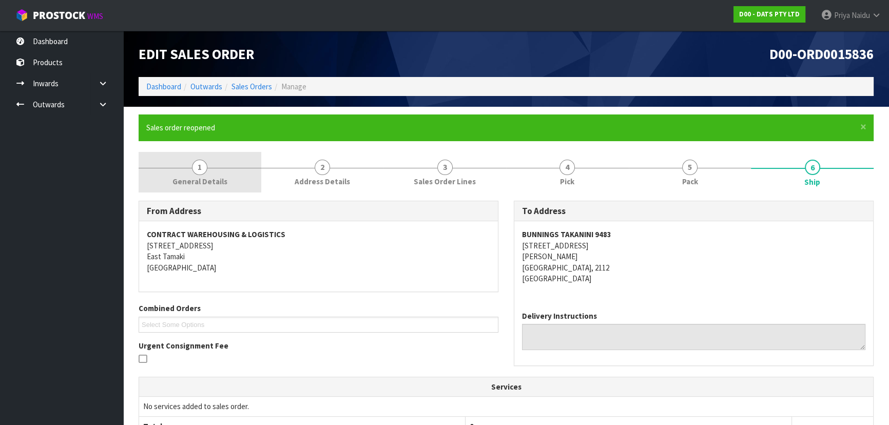
drag, startPoint x: 226, startPoint y: 171, endPoint x: 238, endPoint y: 188, distance: 20.9
click at [226, 171] on link "1 General Details" at bounding box center [200, 172] width 123 height 41
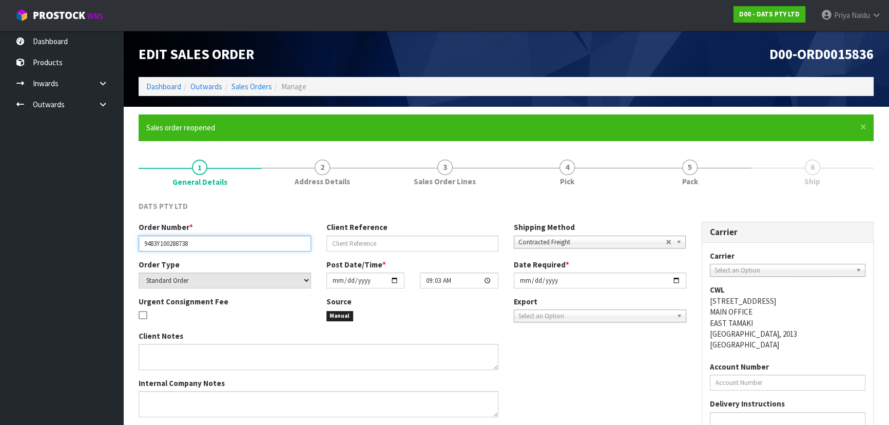
drag, startPoint x: 141, startPoint y: 241, endPoint x: 196, endPoint y: 241, distance: 54.9
click at [196, 241] on input "9483Y100288738" at bounding box center [225, 244] width 172 height 16
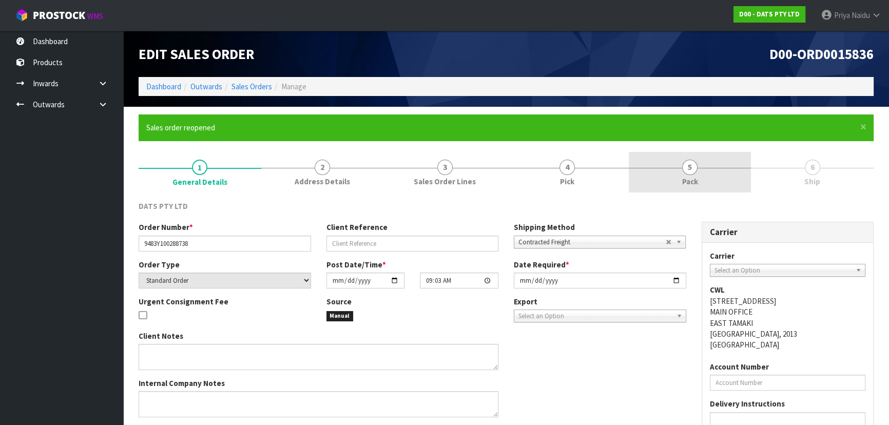
click at [671, 167] on link "5 Pack" at bounding box center [690, 172] width 123 height 41
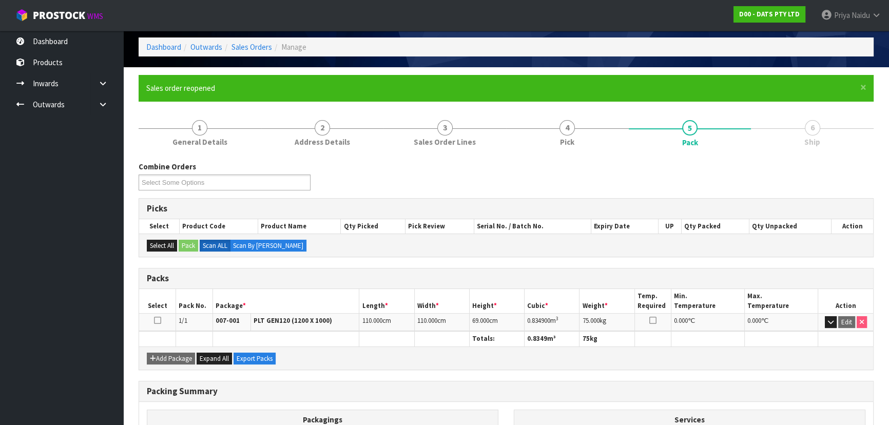
scroll to position [93, 0]
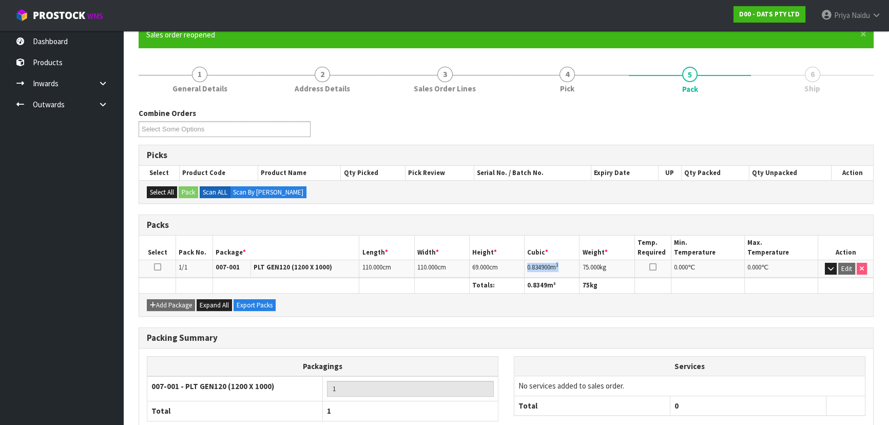
drag, startPoint x: 528, startPoint y: 267, endPoint x: 571, endPoint y: 267, distance: 43.1
click at [571, 267] on td "0.834900 m 3" at bounding box center [552, 269] width 55 height 18
drag, startPoint x: 810, startPoint y: 76, endPoint x: 796, endPoint y: 175, distance: 99.1
click at [810, 76] on span "6" at bounding box center [812, 74] width 15 height 15
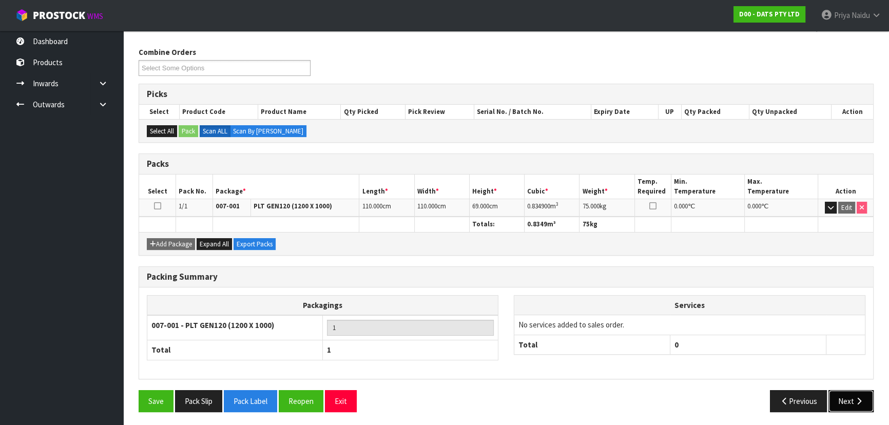
drag, startPoint x: 859, startPoint y: 398, endPoint x: 852, endPoint y: 388, distance: 12.5
click at [858, 397] on icon "button" at bounding box center [859, 401] width 10 height 8
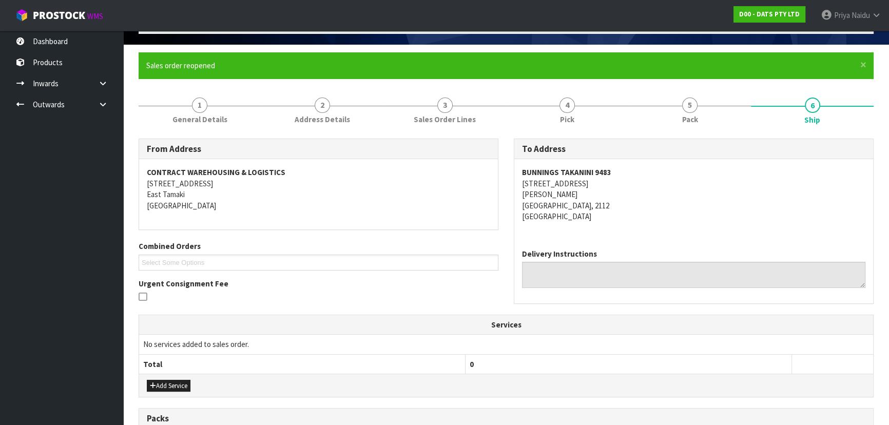
scroll to position [0, 0]
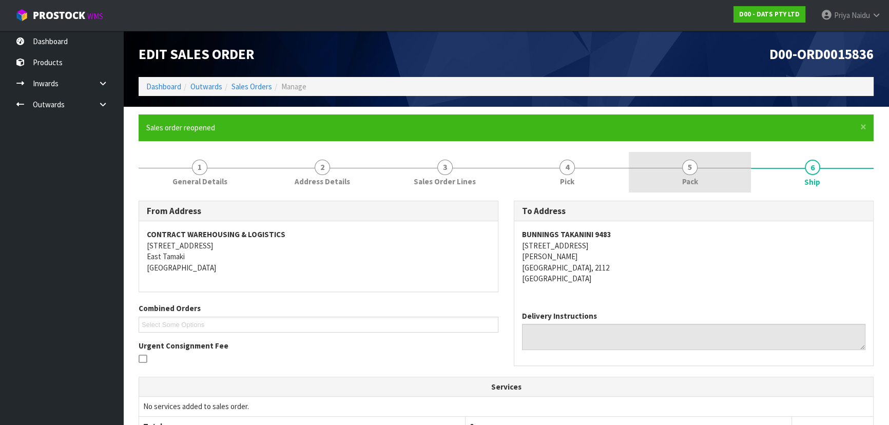
drag, startPoint x: 735, startPoint y: 180, endPoint x: 662, endPoint y: 193, distance: 74.0
click at [734, 179] on link "5 Pack" at bounding box center [690, 172] width 123 height 41
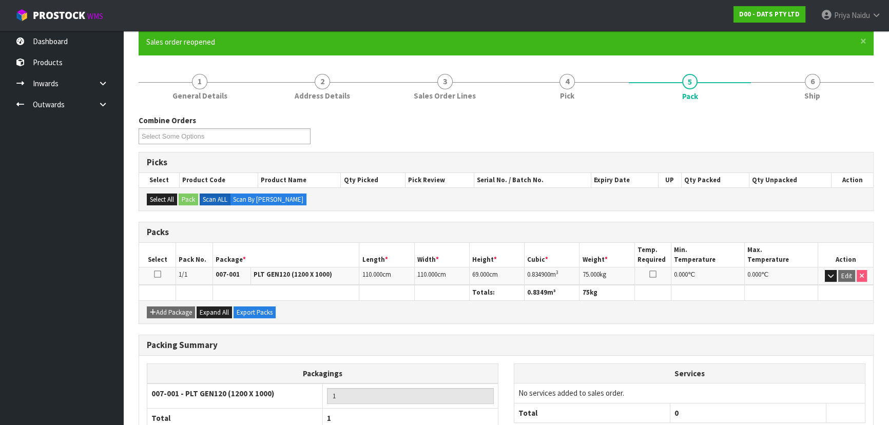
scroll to position [93, 0]
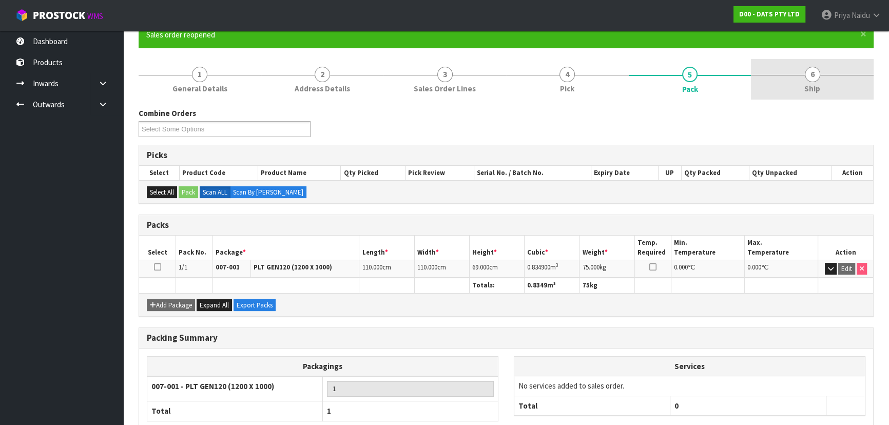
drag, startPoint x: 814, startPoint y: 75, endPoint x: 802, endPoint y: 89, distance: 18.2
click at [814, 75] on span "6" at bounding box center [812, 74] width 15 height 15
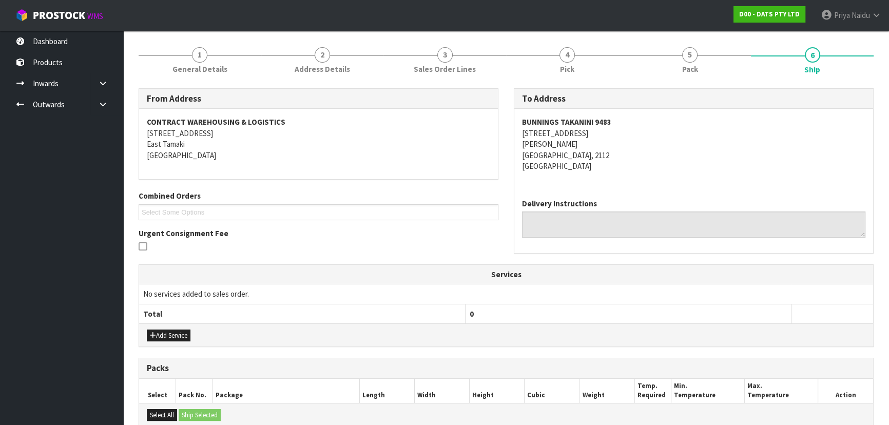
scroll to position [259, 0]
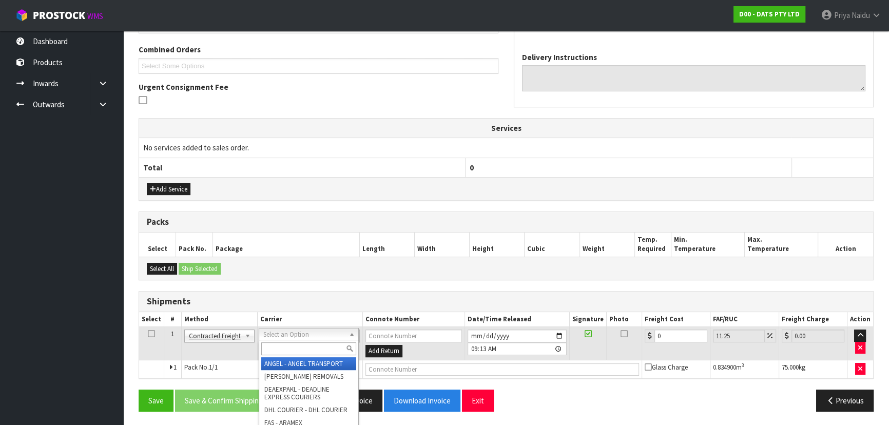
click at [302, 343] on input "text" at bounding box center [308, 348] width 95 height 13
type input "MA"
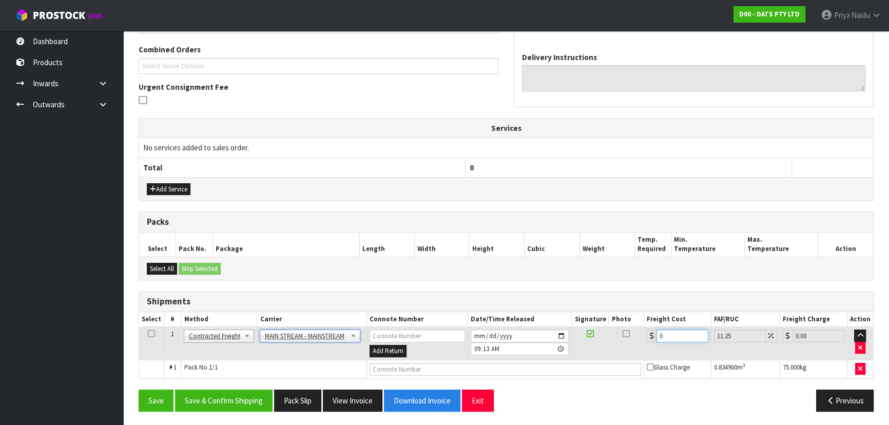
click at [673, 334] on input "0" at bounding box center [683, 336] width 52 height 13
click at [665, 330] on input "0" at bounding box center [683, 336] width 52 height 13
type input "0"
type input "2"
type input "2.23"
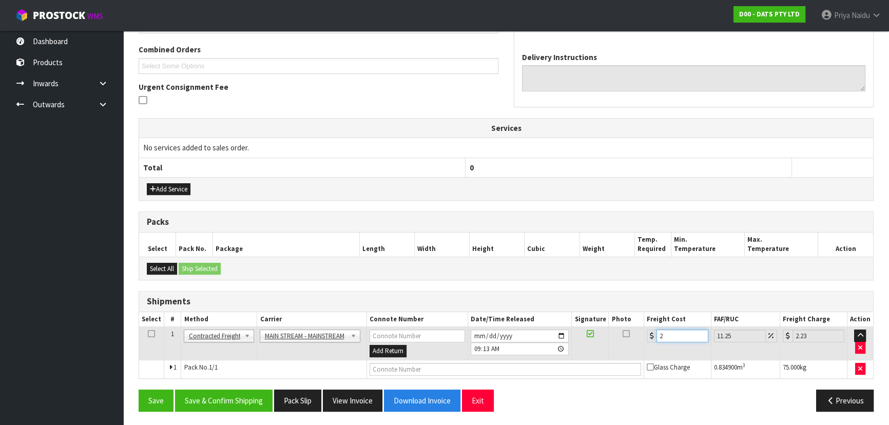
type input "25"
type input "27.81"
type input "25"
click at [399, 367] on input "text" at bounding box center [506, 369] width 272 height 13
paste input "CWL7730353"
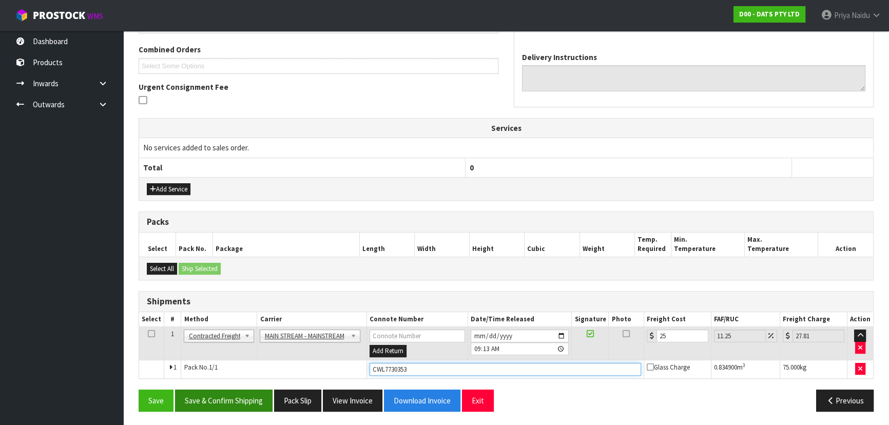
type input "CWL7730353"
click at [222, 398] on button "Save & Confirm Shipping" at bounding box center [224, 401] width 98 height 22
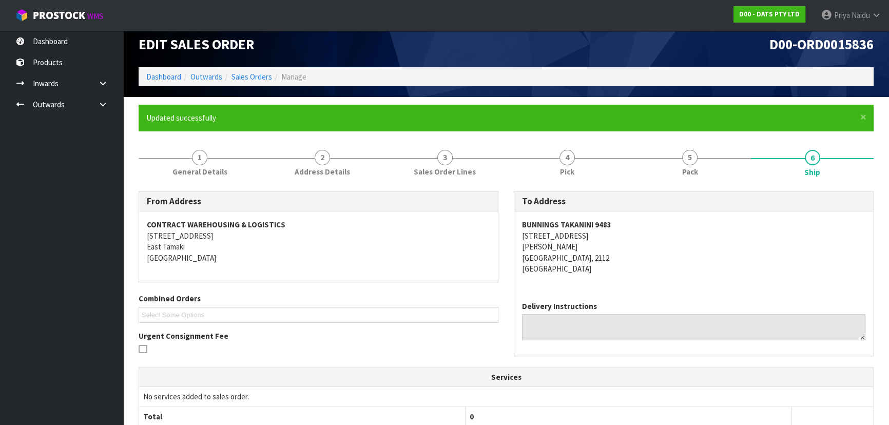
scroll to position [233, 0]
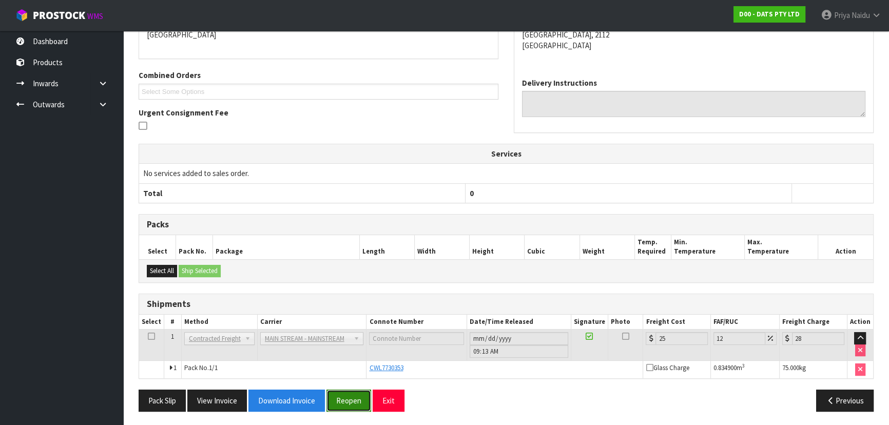
click at [347, 394] on button "Reopen" at bounding box center [349, 401] width 45 height 22
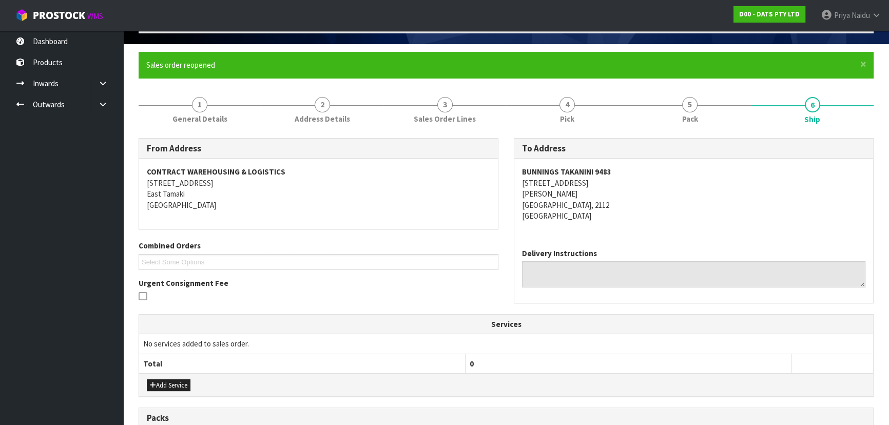
scroll to position [259, 0]
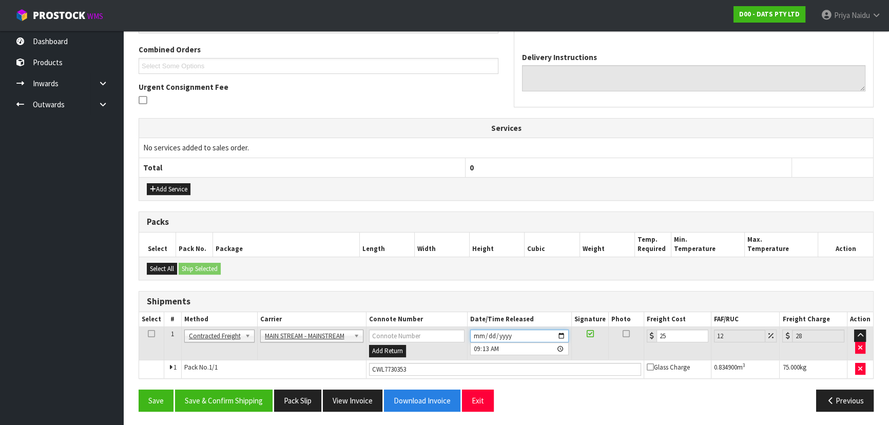
click at [562, 334] on input "2025-10-02" at bounding box center [519, 336] width 99 height 13
type input "2025-10-03"
click at [241, 406] on button "Save & Confirm Shipping" at bounding box center [224, 401] width 98 height 22
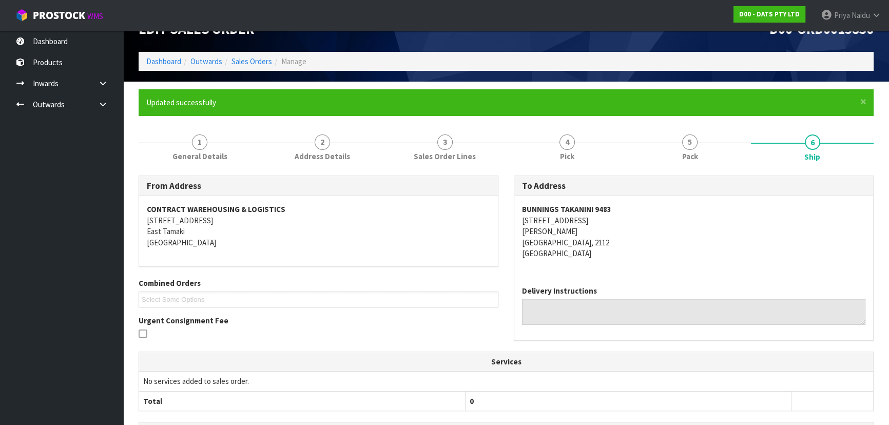
scroll to position [0, 0]
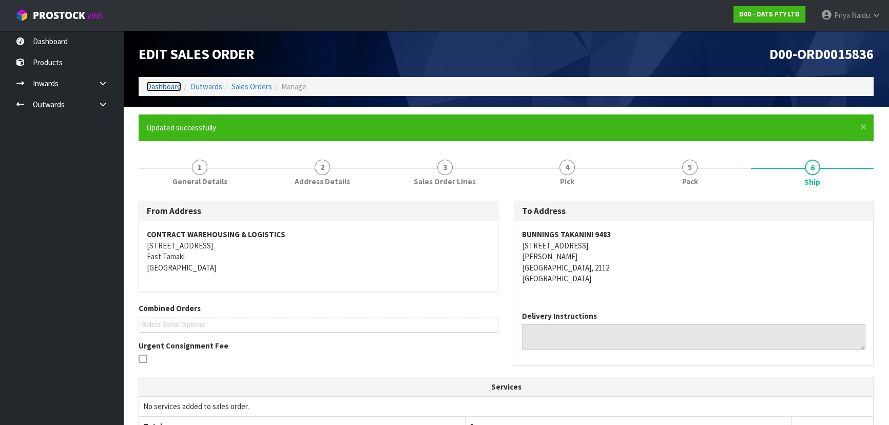
click at [158, 87] on link "Dashboard" at bounding box center [163, 87] width 35 height 10
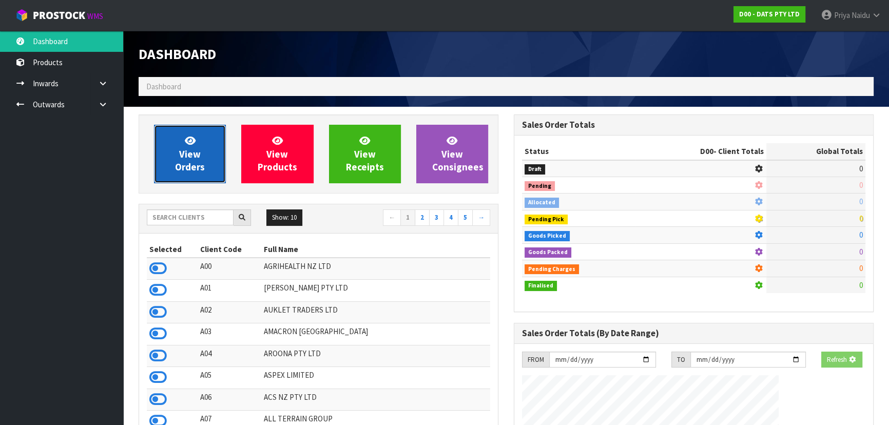
click at [190, 155] on span "View Orders" at bounding box center [190, 154] width 30 height 39
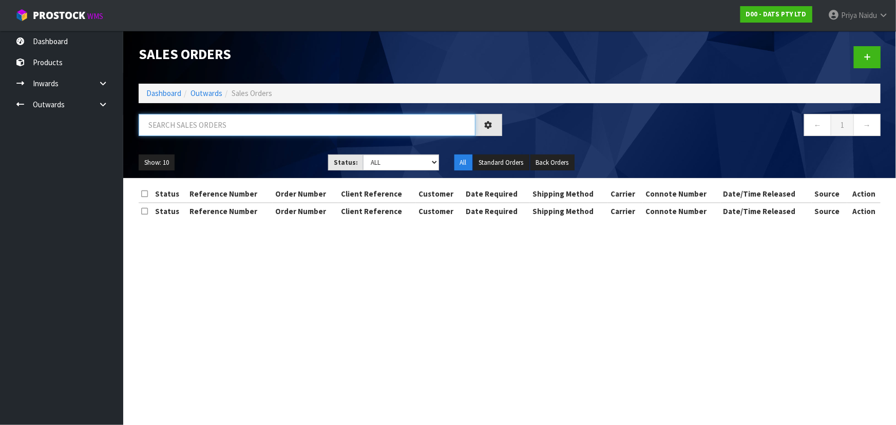
click at [210, 119] on input "text" at bounding box center [307, 125] width 337 height 22
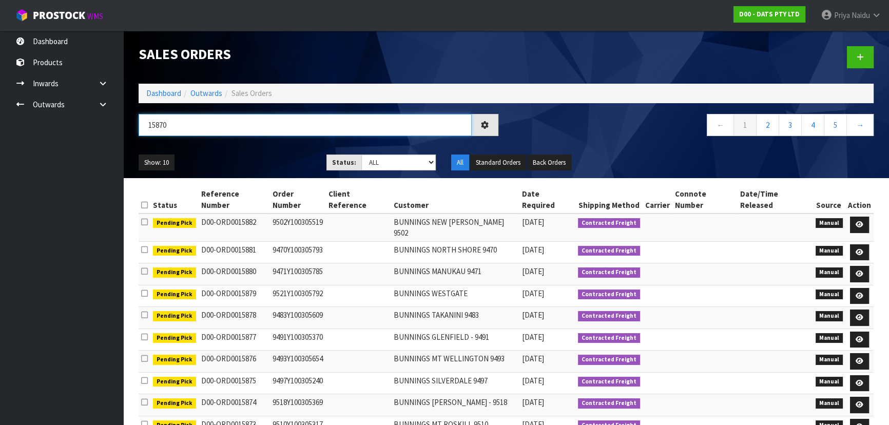
type input "15870"
click at [382, 162] on select "Draft Pending Allocated Pending Pick Goods Picked Goods Packed Pending Charges …" at bounding box center [398, 163] width 75 height 16
select select "string:5"
click at [361, 155] on select "Draft Pending Allocated Pending Pick Goods Picked Goods Packed Pending Charges …" at bounding box center [398, 163] width 75 height 16
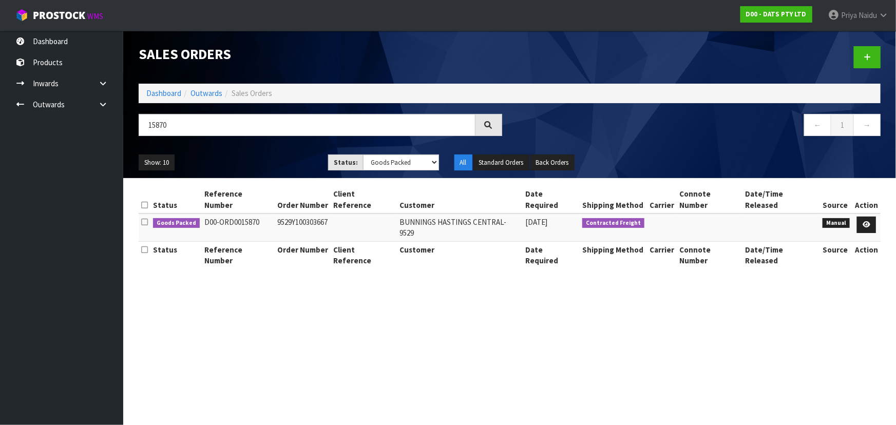
click at [284, 166] on ul "Show: 10 5 10 25 50" at bounding box center [226, 163] width 174 height 16
click at [284, 161] on ul "Show: 10 5 10 25 50" at bounding box center [226, 163] width 174 height 16
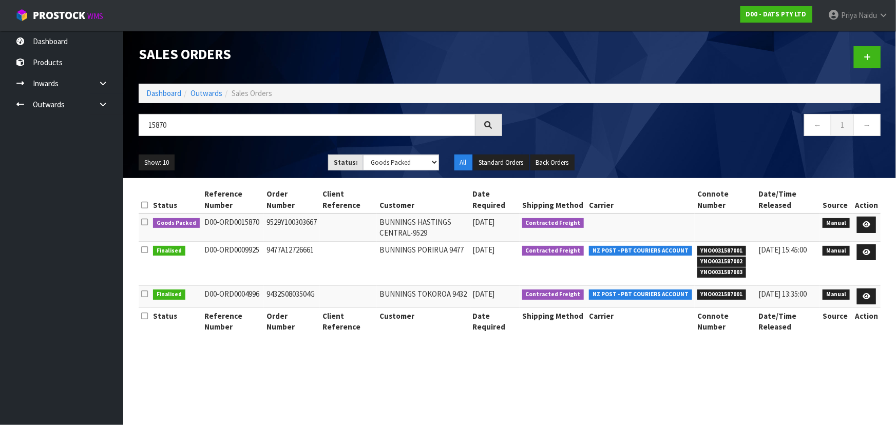
click at [277, 155] on ul "Show: 10 5 10 25 50" at bounding box center [226, 163] width 174 height 16
drag, startPoint x: 865, startPoint y: 223, endPoint x: 859, endPoint y: 221, distance: 5.9
click at [864, 223] on icon at bounding box center [866, 224] width 8 height 7
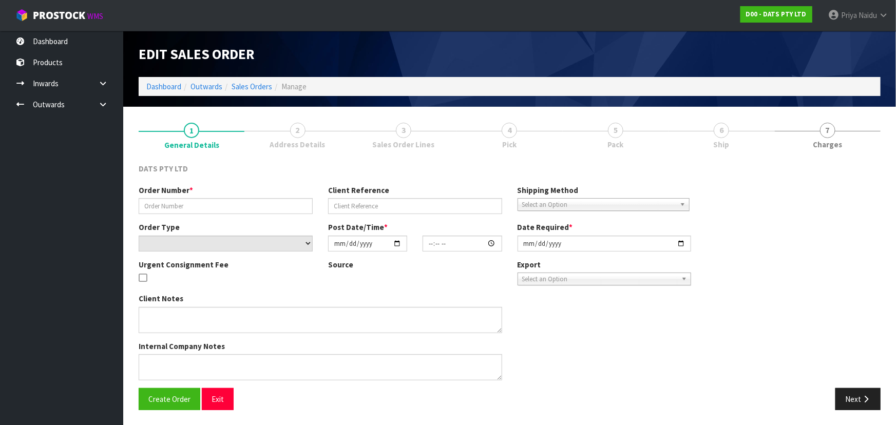
type input "9529Y100303667"
select select "number:0"
type input "2025-10-02"
type input "10:57:00.000"
type input "2025-10-02"
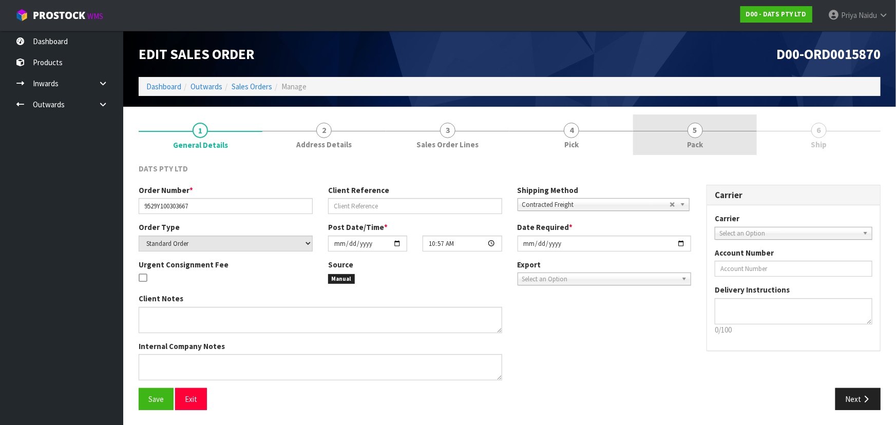
click at [713, 135] on link "5 Pack" at bounding box center [695, 134] width 124 height 41
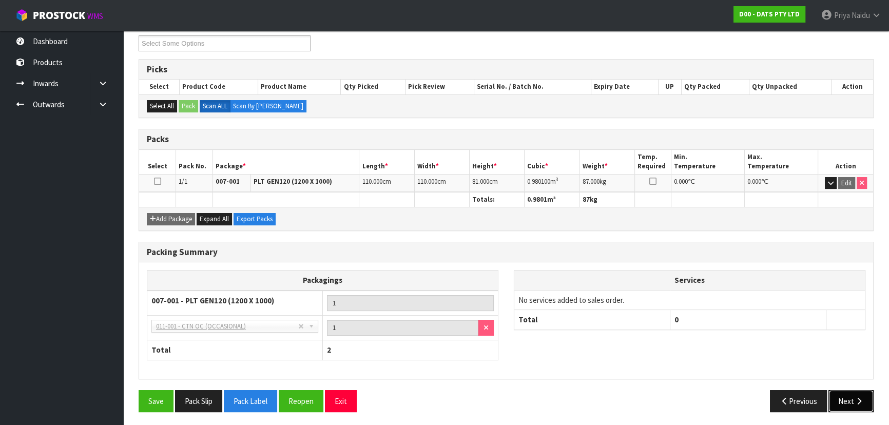
click at [852, 400] on button "Next" at bounding box center [851, 401] width 45 height 22
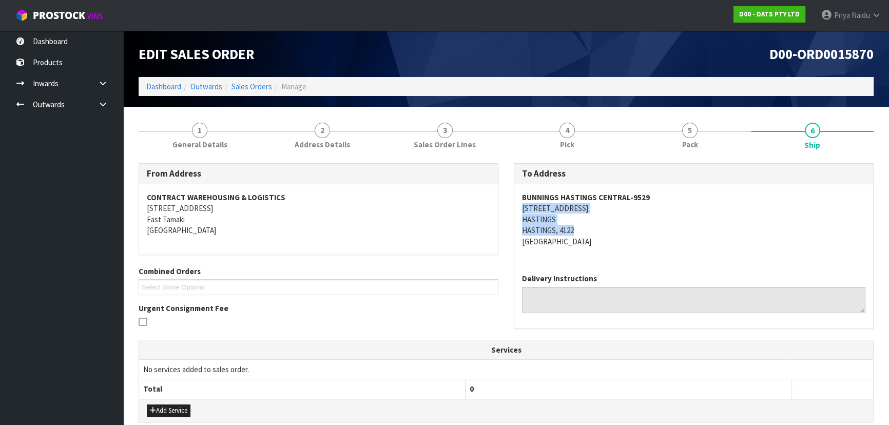
drag, startPoint x: 521, startPoint y: 206, endPoint x: 623, endPoint y: 233, distance: 105.7
click at [625, 233] on div "BUNNINGS HASTINGS CENTRAL-9529 301 MARKET STREET NORTH HASTINGS HASTINGS, 4122 …" at bounding box center [693, 224] width 359 height 81
drag, startPoint x: 636, startPoint y: 233, endPoint x: 626, endPoint y: 233, distance: 9.8
click at [636, 233] on address "BUNNINGS HASTINGS CENTRAL-9529 301 MARKET STREET NORTH HASTINGS HASTINGS, 4122 …" at bounding box center [693, 219] width 343 height 55
drag, startPoint x: 518, startPoint y: 207, endPoint x: 656, endPoint y: 205, distance: 137.6
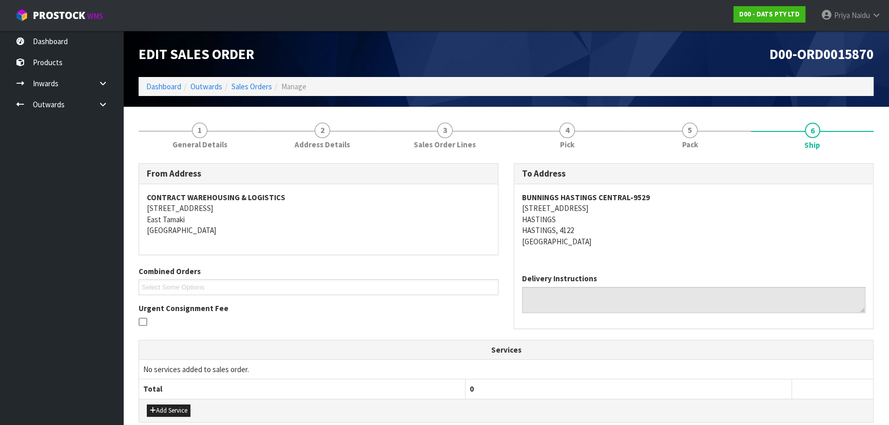
click at [656, 205] on div "BUNNINGS HASTINGS CENTRAL-9529 301 MARKET STREET NORTH HASTINGS HASTINGS, 4122 …" at bounding box center [693, 224] width 359 height 81
drag, startPoint x: 513, startPoint y: 189, endPoint x: 669, endPoint y: 194, distance: 156.1
click at [693, 192] on div "To Address BUNNINGS HASTINGS CENTRAL-9529 301 MARKET STREET NORTH HASTINGS HAST…" at bounding box center [694, 245] width 360 height 165
drag, startPoint x: 207, startPoint y: 143, endPoint x: 210, endPoint y: 148, distance: 6.0
click at [207, 143] on span "General Details" at bounding box center [199, 144] width 55 height 11
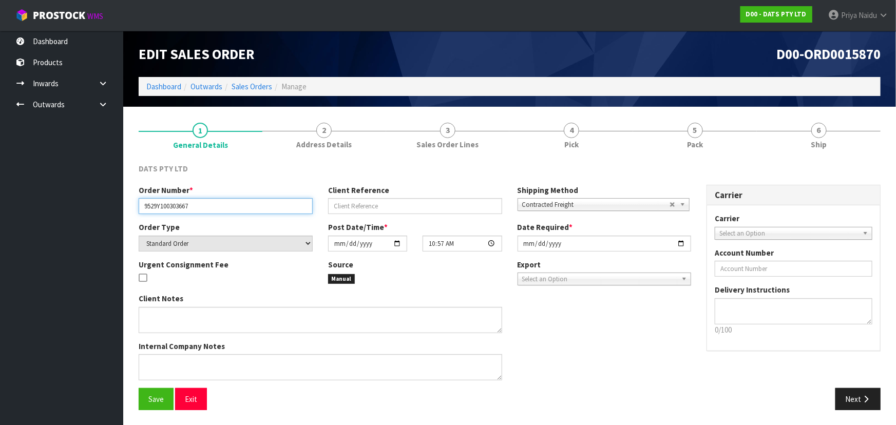
drag, startPoint x: 140, startPoint y: 209, endPoint x: 217, endPoint y: 223, distance: 78.7
click at [217, 223] on div "Order Number * 9529Y100303667 Client Reference Shipping Method Client Local Pic…" at bounding box center [415, 286] width 568 height 203
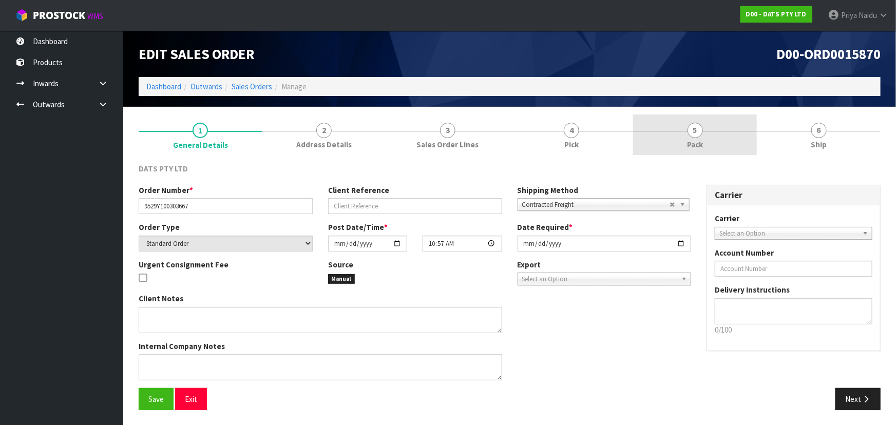
click at [657, 136] on link "5 Pack" at bounding box center [695, 134] width 124 height 41
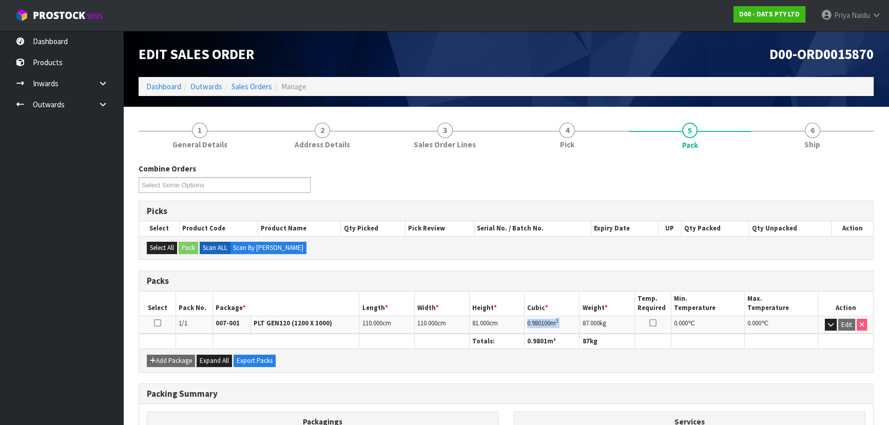
drag, startPoint x: 528, startPoint y: 321, endPoint x: 583, endPoint y: 315, distance: 55.3
click at [583, 316] on tr "1/1 007-001 PLT GEN120 (1200 X 1000) 110.000 cm 110.000 cm 81.000 cm 0.980100 m…" at bounding box center [506, 325] width 734 height 18
click at [806, 138] on link "6 Ship" at bounding box center [812, 134] width 123 height 41
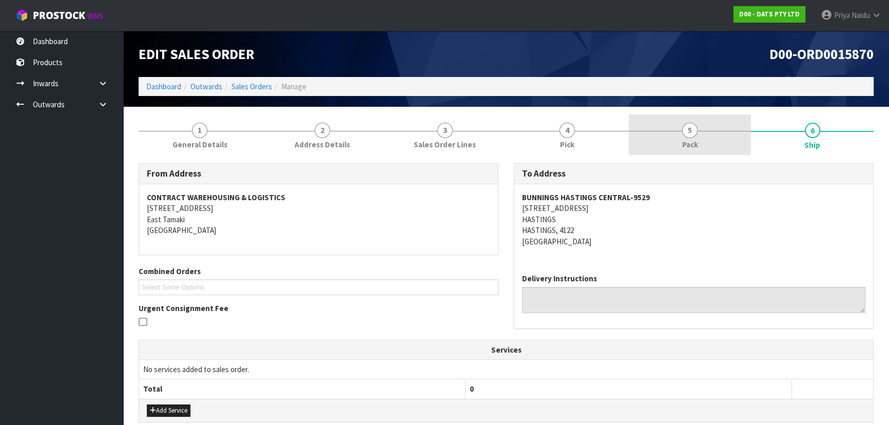
drag, startPoint x: 691, startPoint y: 128, endPoint x: 660, endPoint y: 146, distance: 35.7
click at [690, 128] on span "5" at bounding box center [689, 130] width 15 height 15
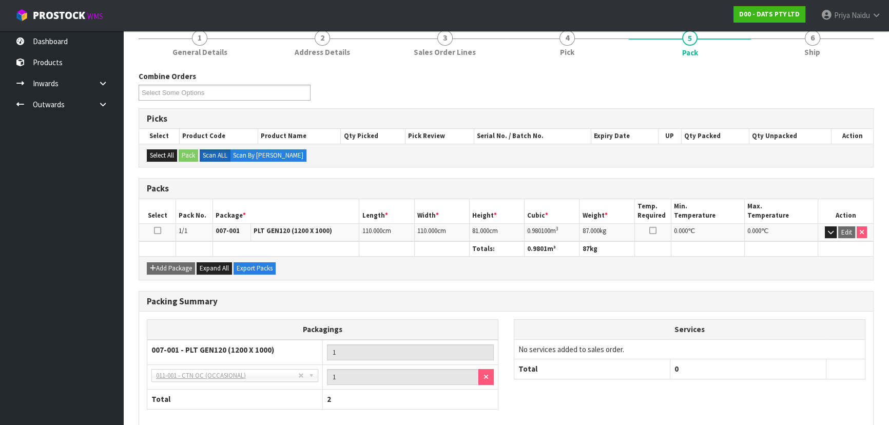
scroll to position [93, 0]
click at [816, 54] on span "Ship" at bounding box center [812, 51] width 16 height 11
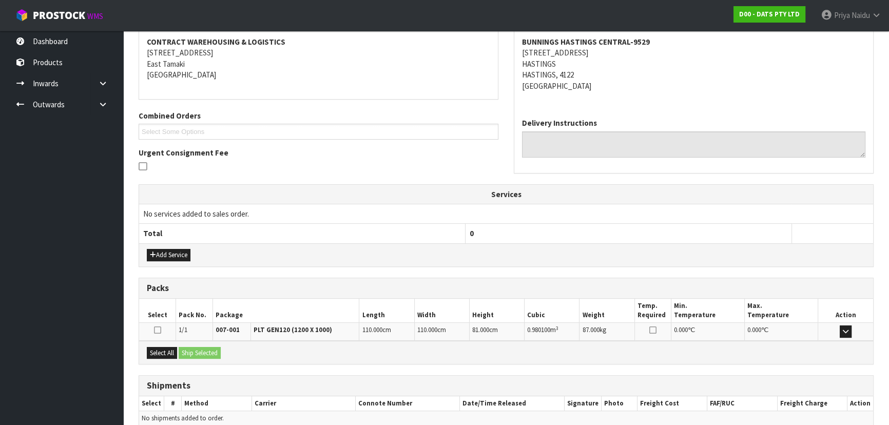
scroll to position [203, 0]
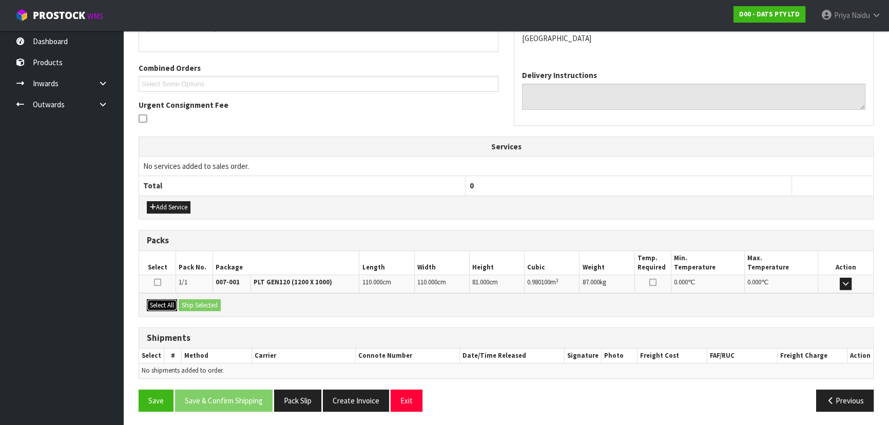
drag, startPoint x: 169, startPoint y: 304, endPoint x: 185, endPoint y: 303, distance: 15.4
click at [170, 304] on button "Select All" at bounding box center [162, 305] width 30 height 12
click at [192, 303] on button "Ship Selected" at bounding box center [200, 305] width 42 height 12
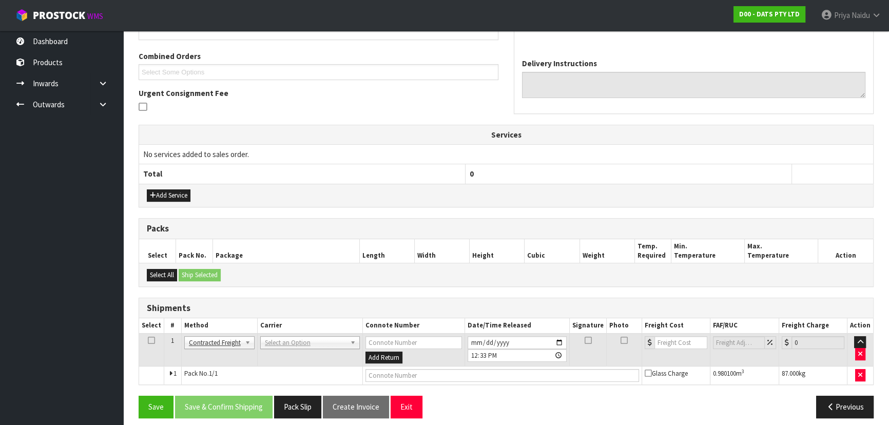
scroll to position [221, 0]
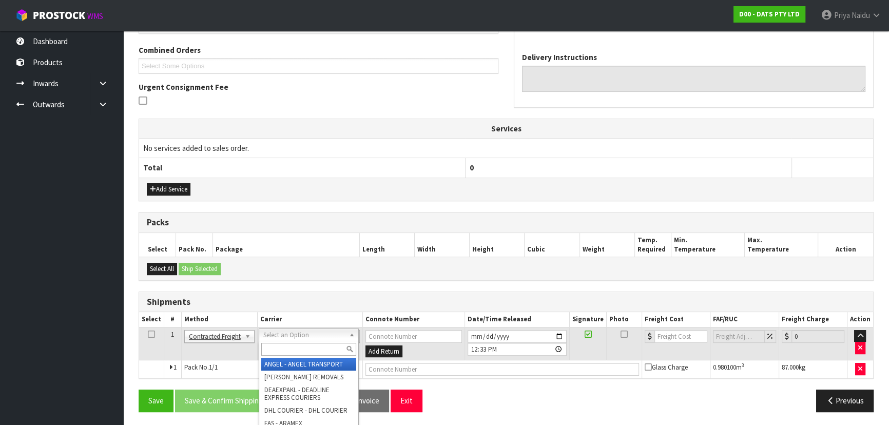
click at [288, 344] on input "text" at bounding box center [308, 349] width 95 height 13
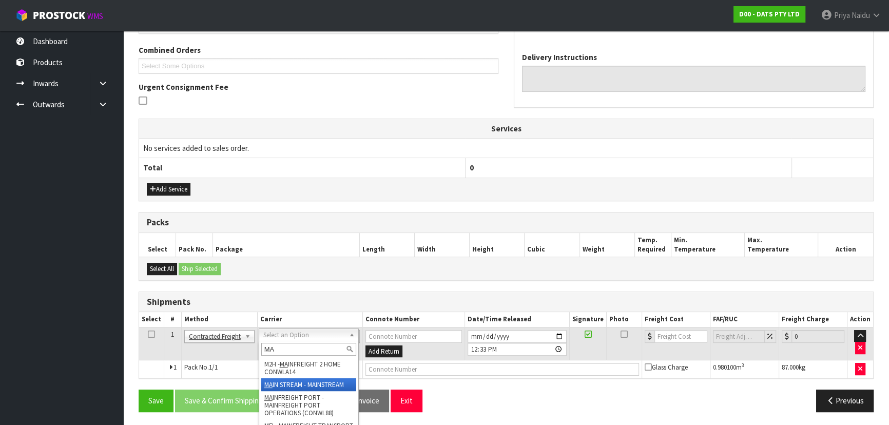
type input "MA"
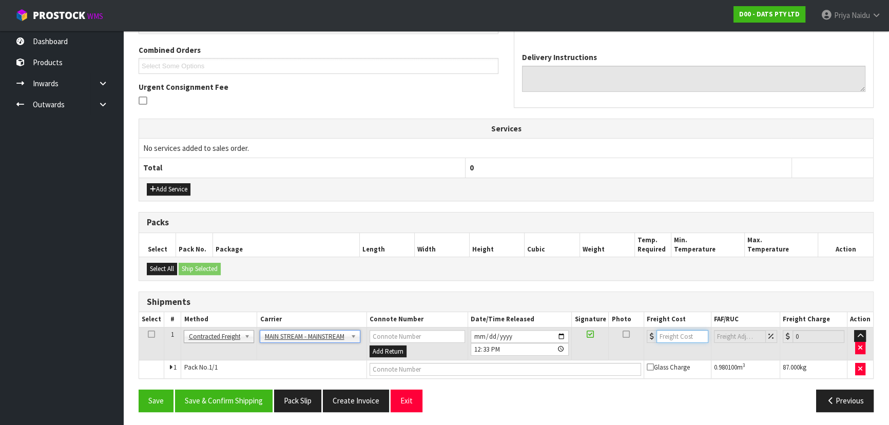
click at [673, 332] on input "number" at bounding box center [683, 336] width 52 height 13
type input "49.98"
click at [438, 373] on input "text" at bounding box center [506, 369] width 272 height 13
paste input "CWL7730356"
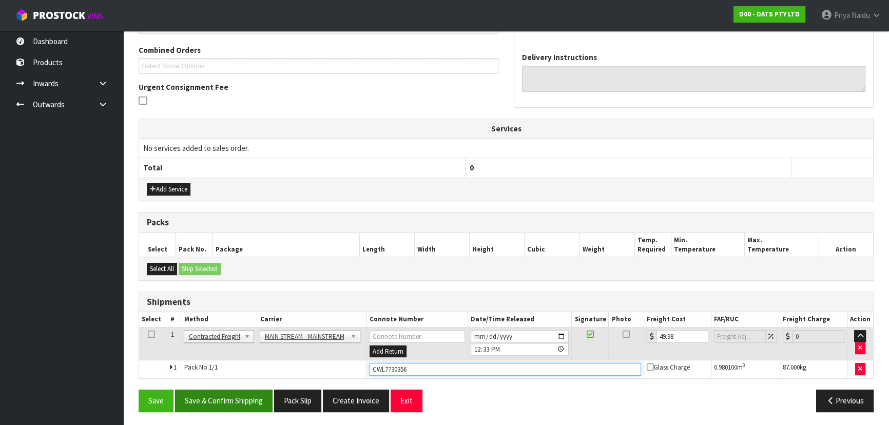
type input "CWL7730356"
click at [253, 399] on button "Save & Confirm Shipping" at bounding box center [224, 401] width 98 height 22
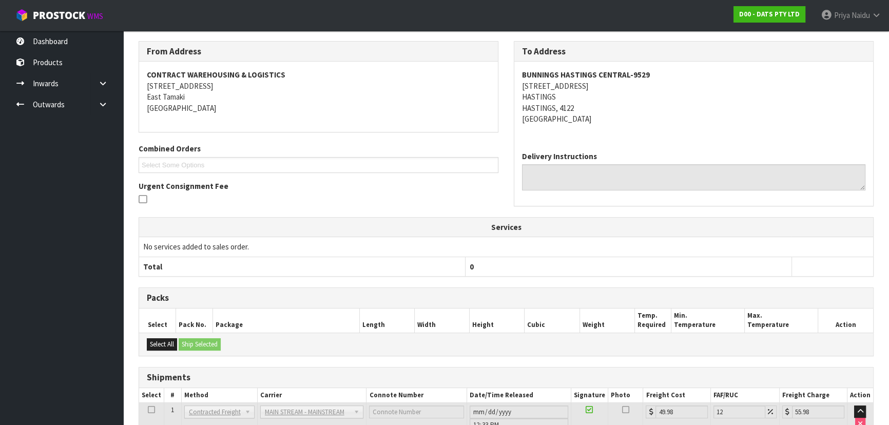
scroll to position [0, 0]
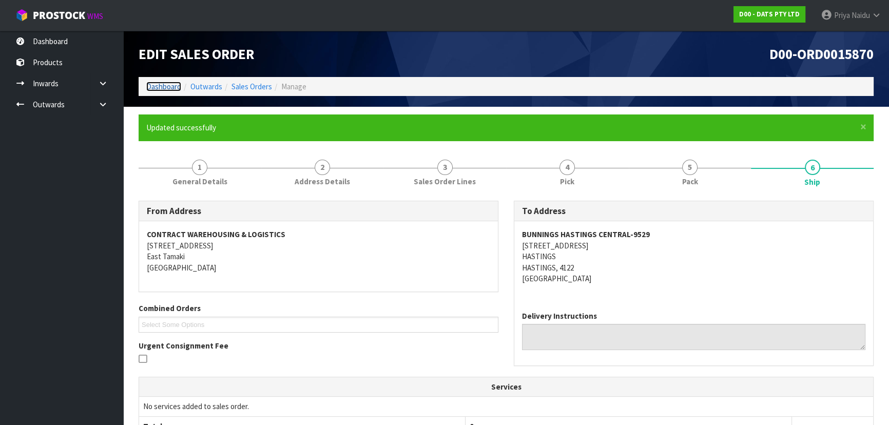
click at [169, 87] on link "Dashboard" at bounding box center [163, 87] width 35 height 10
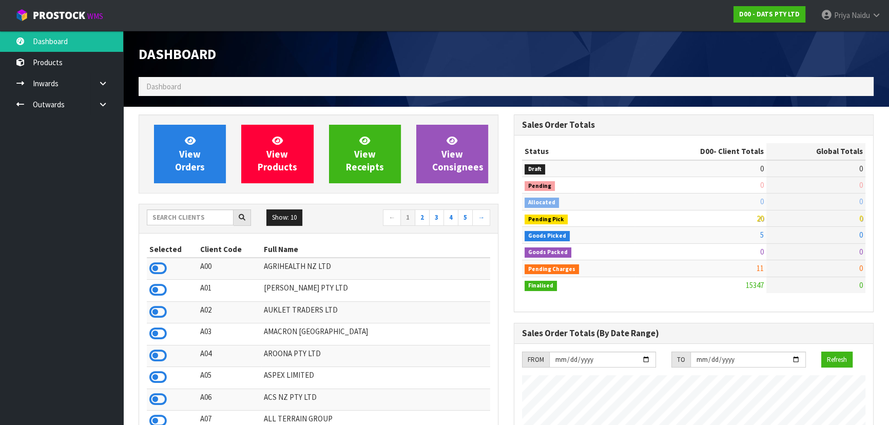
scroll to position [798, 375]
click at [215, 221] on input "text" at bounding box center [190, 217] width 87 height 16
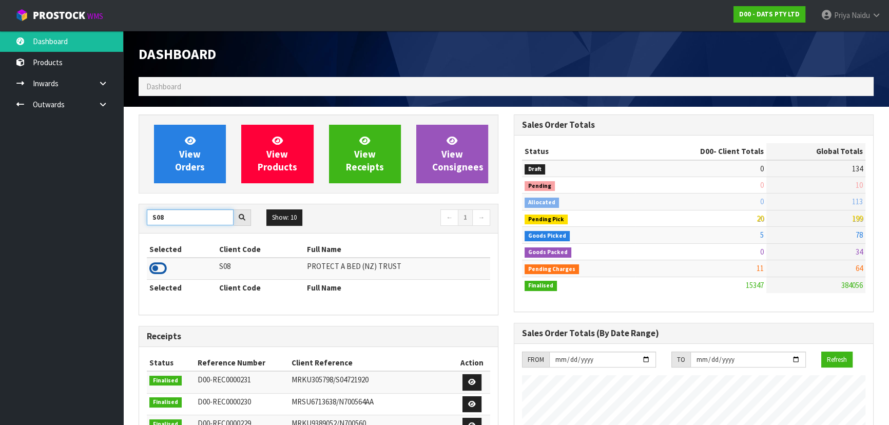
type input "S08"
click at [158, 271] on icon at bounding box center [157, 268] width 17 height 15
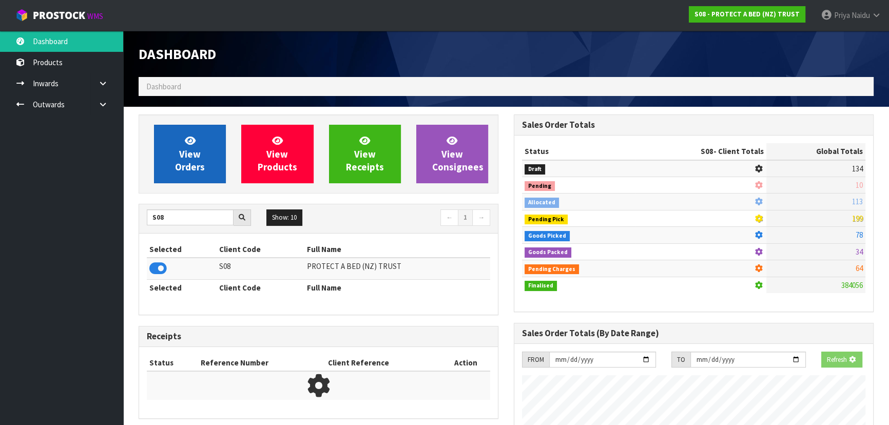
scroll to position [512752, 513016]
click at [203, 171] on span "View Orders" at bounding box center [190, 154] width 30 height 39
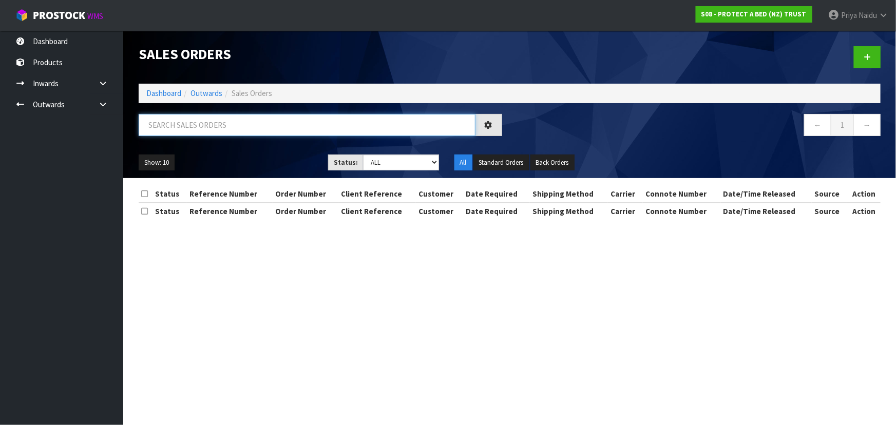
click at [204, 125] on input "text" at bounding box center [307, 125] width 337 height 22
type input "33629"
drag, startPoint x: 381, startPoint y: 162, endPoint x: 385, endPoint y: 169, distance: 7.8
click at [381, 162] on select "Draft Pending Allocated Pending Pick Goods Picked Goods Packed Pending Charges …" at bounding box center [401, 163] width 76 height 16
select select "string:5"
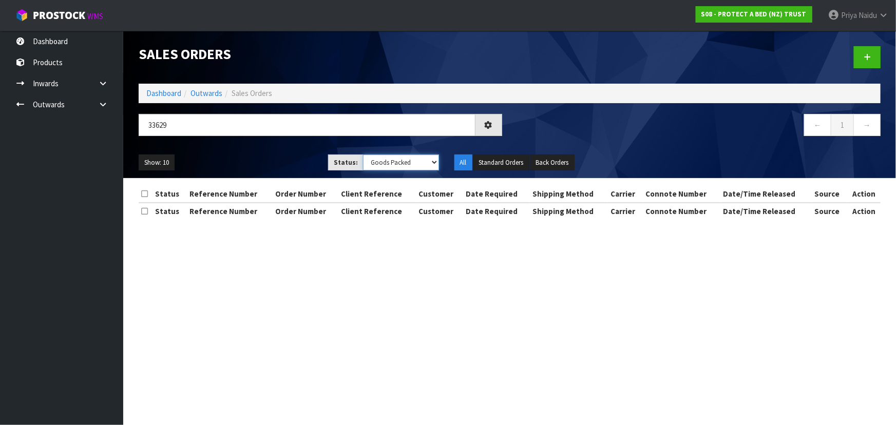
click at [363, 155] on select "Draft Pending Allocated Pending Pick Goods Picked Goods Packed Pending Charges …" at bounding box center [401, 163] width 76 height 16
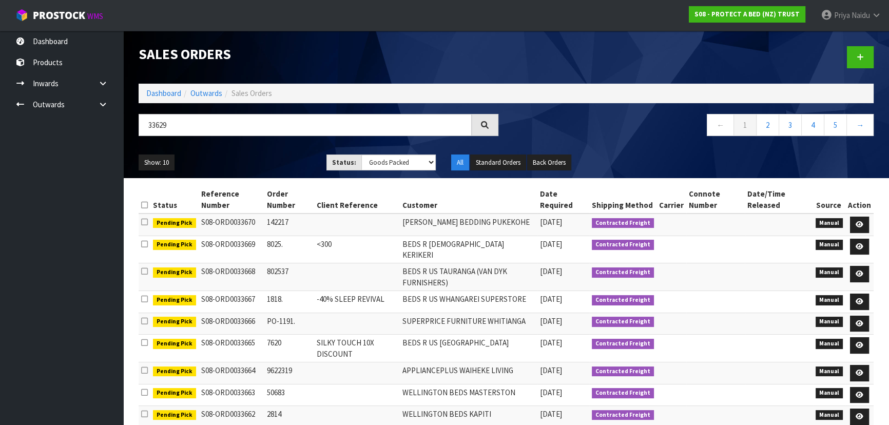
click at [273, 167] on ul "Show: 10 5 10 25 50" at bounding box center [225, 163] width 172 height 16
click at [289, 151] on div "Show: 10 5 10 25 50 Status: Draft Pending Allocated Pending Pick Goods Picked G…" at bounding box center [506, 163] width 751 height 32
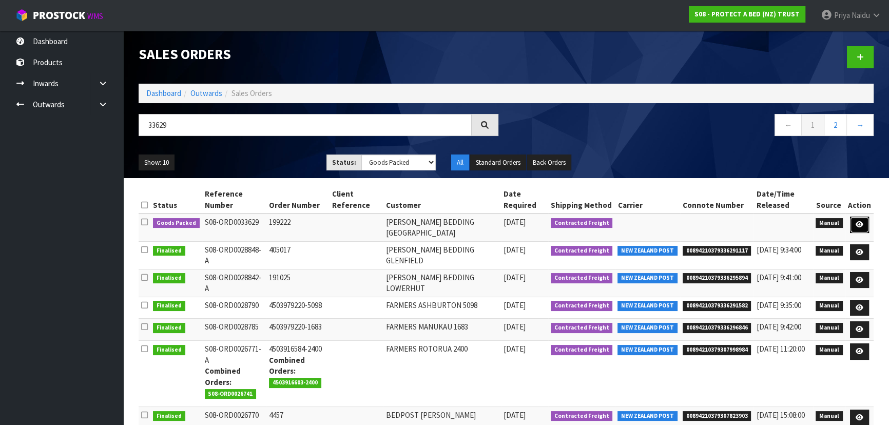
click at [859, 223] on icon at bounding box center [860, 224] width 8 height 7
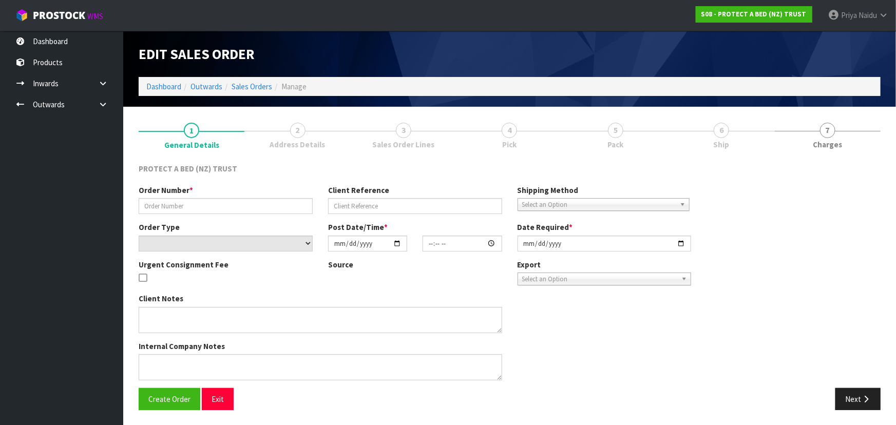
type input "199222"
select select "number:0"
type input "2025-09-30"
type input "10:17:00.000"
type input "2025-09-30"
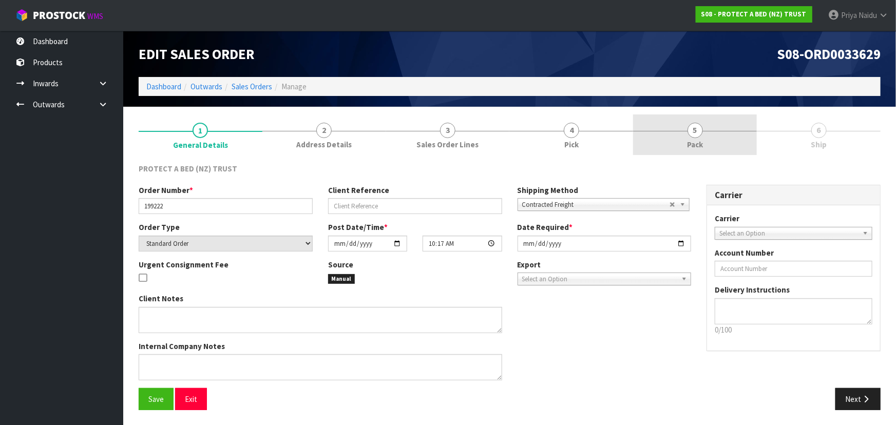
click at [708, 137] on link "5 Pack" at bounding box center [695, 134] width 124 height 41
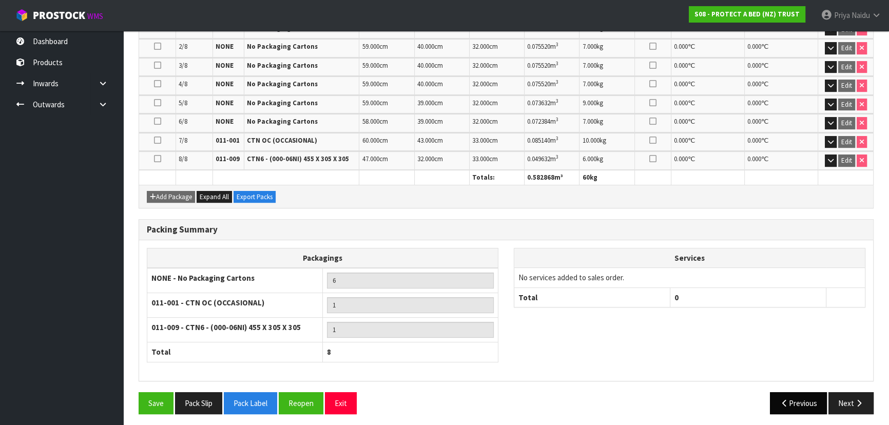
scroll to position [296, 0]
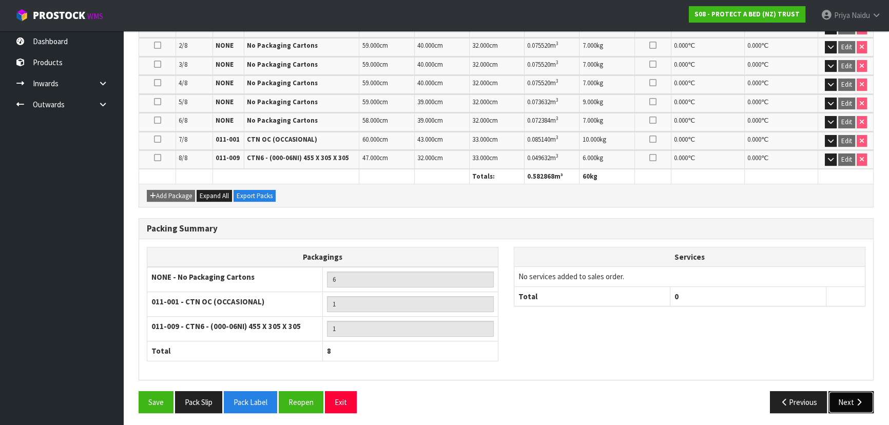
click at [847, 407] on button "Next" at bounding box center [851, 402] width 45 height 22
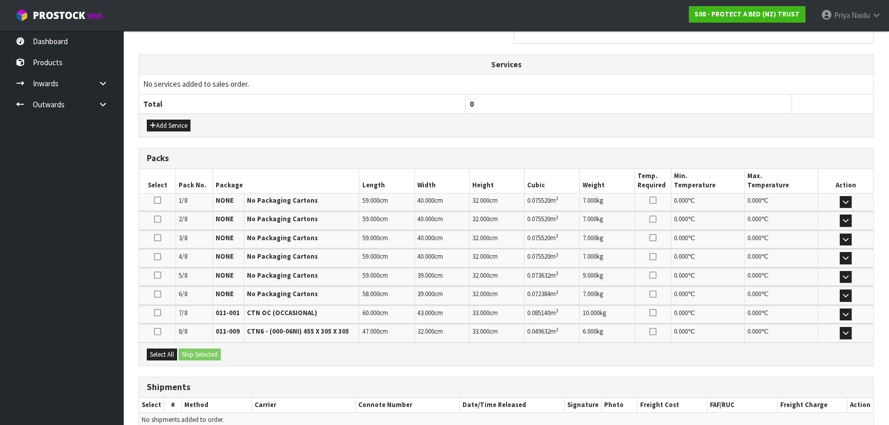
scroll to position [0, 0]
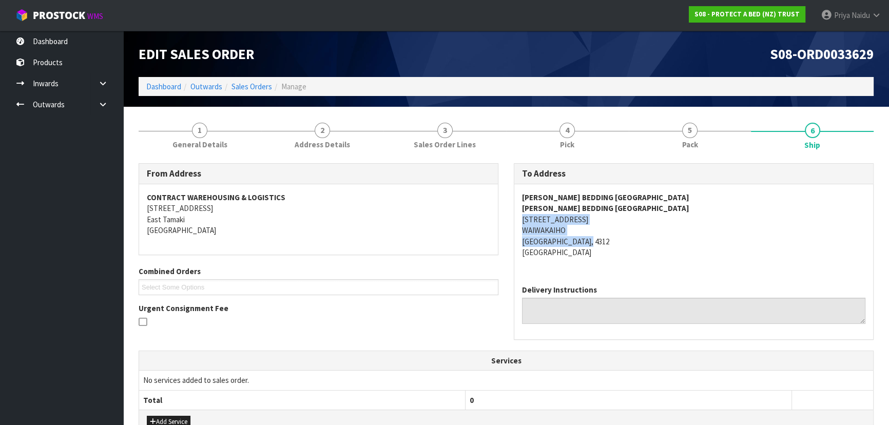
drag, startPoint x: 516, startPoint y: 219, endPoint x: 608, endPoint y: 240, distance: 93.8
click at [608, 240] on div "HARVEY NORMAN BEDDING NEW PLYMOUTH HARVEY NORMAN BEDDING NEW PLYMOUTH 23 SMART …" at bounding box center [693, 230] width 359 height 92
click at [688, 251] on address "HARVEY NORMAN BEDDING NEW PLYMOUTH HARVEY NORMAN BEDDING NEW PLYMOUTH 23 SMART …" at bounding box center [693, 225] width 343 height 66
drag, startPoint x: 522, startPoint y: 192, endPoint x: 675, endPoint y: 191, distance: 153.5
click at [675, 192] on address "HARVEY NORMAN BEDDING NEW PLYMOUTH HARVEY NORMAN BEDDING NEW PLYMOUTH 23 SMART …" at bounding box center [693, 225] width 343 height 66
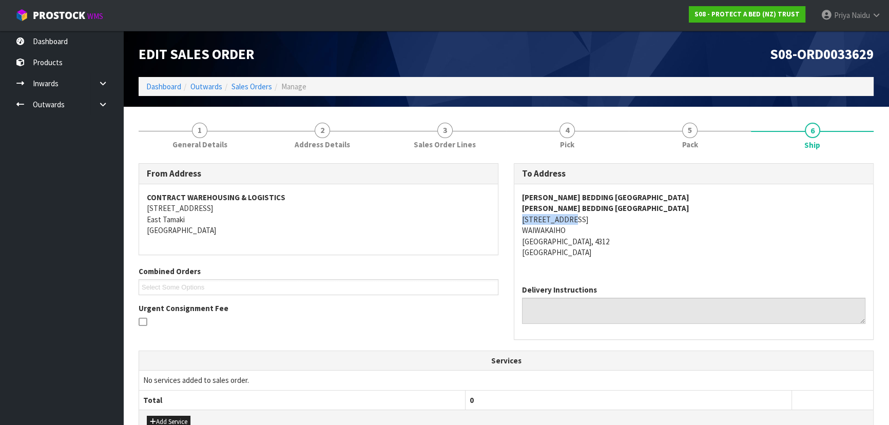
drag, startPoint x: 520, startPoint y: 218, endPoint x: 509, endPoint y: 209, distance: 13.9
click at [577, 217] on div "HARVEY NORMAN BEDDING NEW PLYMOUTH HARVEY NORMAN BEDDING NEW PLYMOUTH 23 SMART …" at bounding box center [693, 230] width 359 height 92
drag, startPoint x: 212, startPoint y: 128, endPoint x: 209, endPoint y: 151, distance: 22.7
click at [212, 128] on link "1 General Details" at bounding box center [200, 134] width 123 height 41
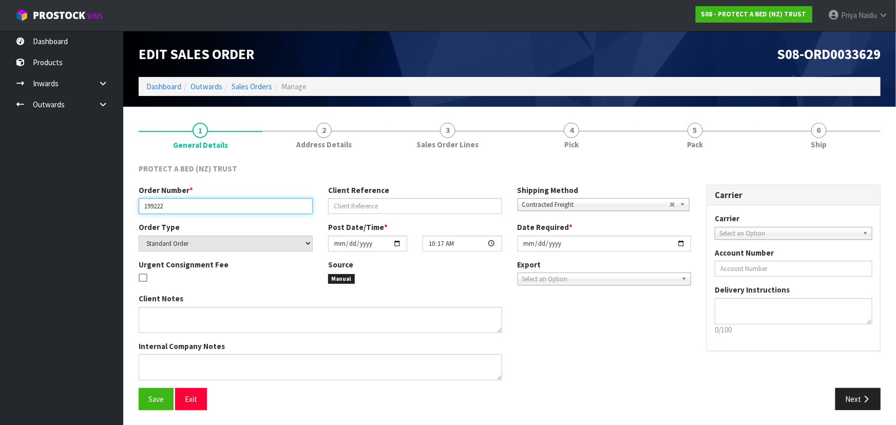
drag, startPoint x: 141, startPoint y: 204, endPoint x: 195, endPoint y: 206, distance: 54.5
click at [195, 206] on input "199222" at bounding box center [226, 206] width 174 height 16
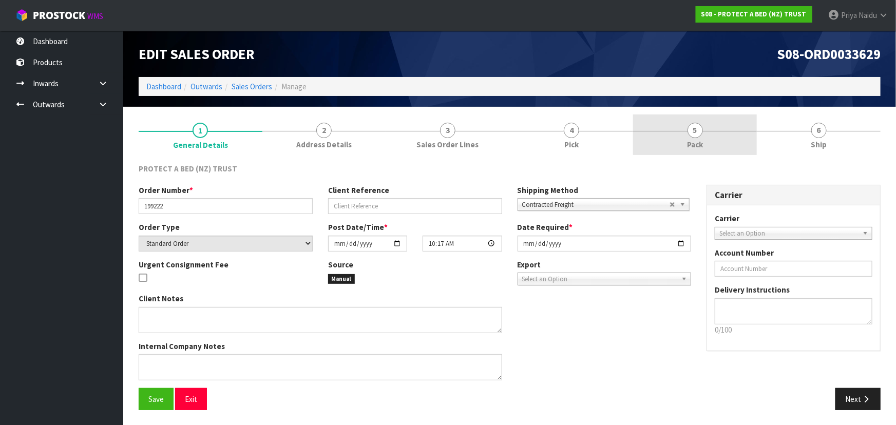
drag, startPoint x: 717, startPoint y: 141, endPoint x: 708, endPoint y: 145, distance: 9.2
click at [717, 141] on link "5 Pack" at bounding box center [695, 134] width 124 height 41
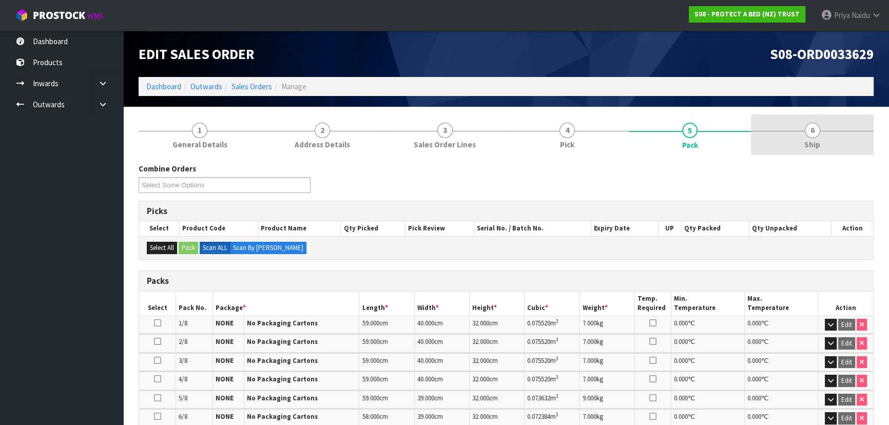
click at [801, 149] on link "6 Ship" at bounding box center [812, 134] width 123 height 41
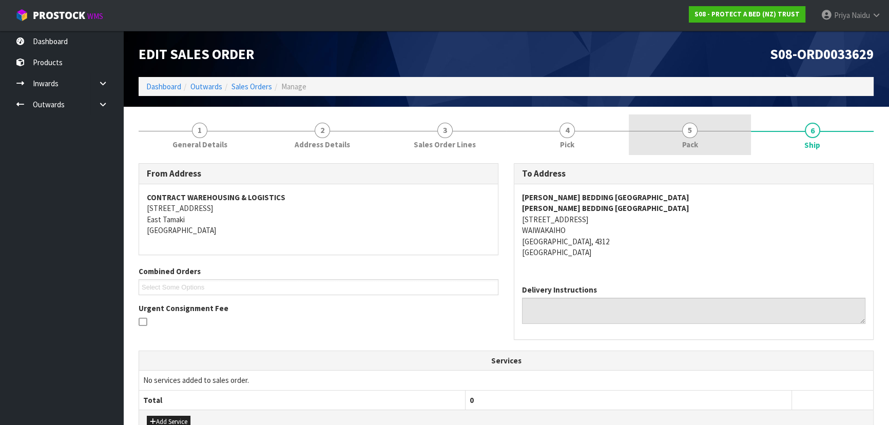
click at [675, 131] on div at bounding box center [690, 131] width 123 height 1
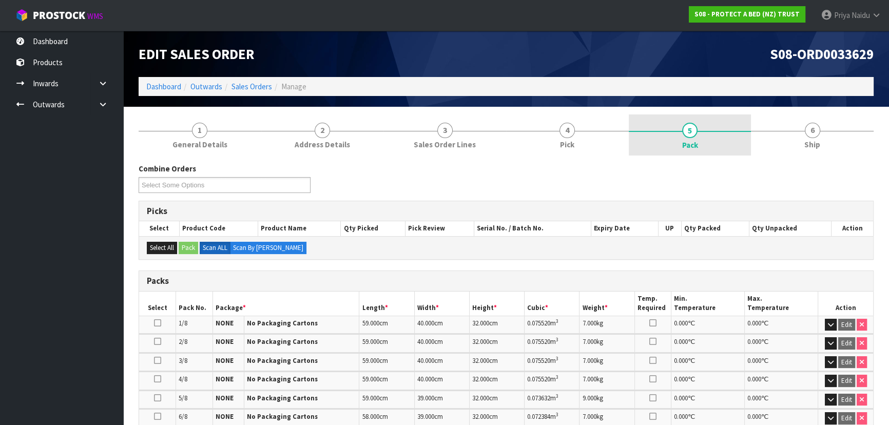
drag, startPoint x: 811, startPoint y: 143, endPoint x: 738, endPoint y: 154, distance: 73.8
click at [811, 143] on span "Ship" at bounding box center [812, 144] width 16 height 11
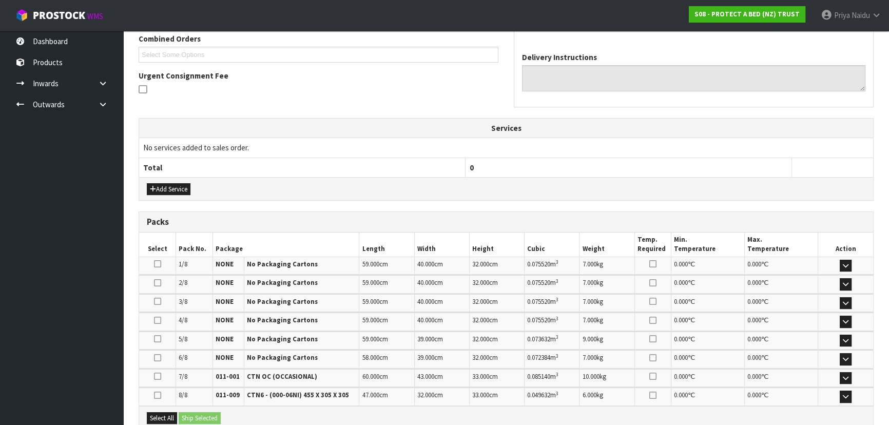
scroll to position [280, 0]
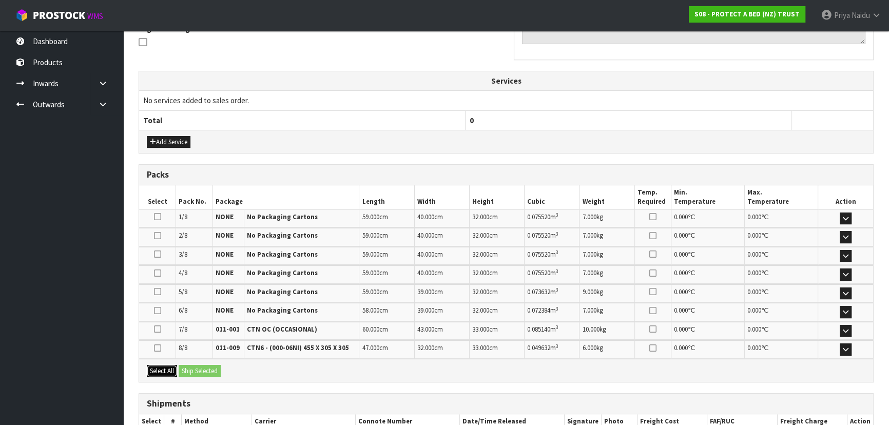
click at [177, 370] on button "Select All" at bounding box center [162, 371] width 30 height 12
click at [192, 368] on button "Ship Selected" at bounding box center [200, 371] width 42 height 12
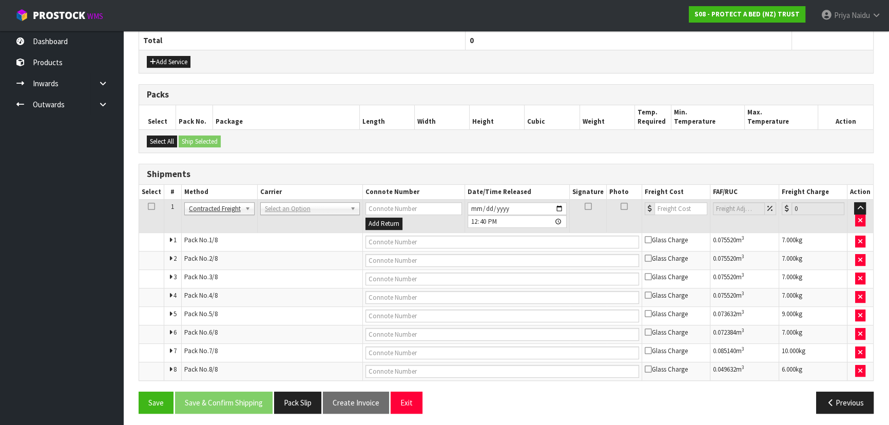
scroll to position [361, 0]
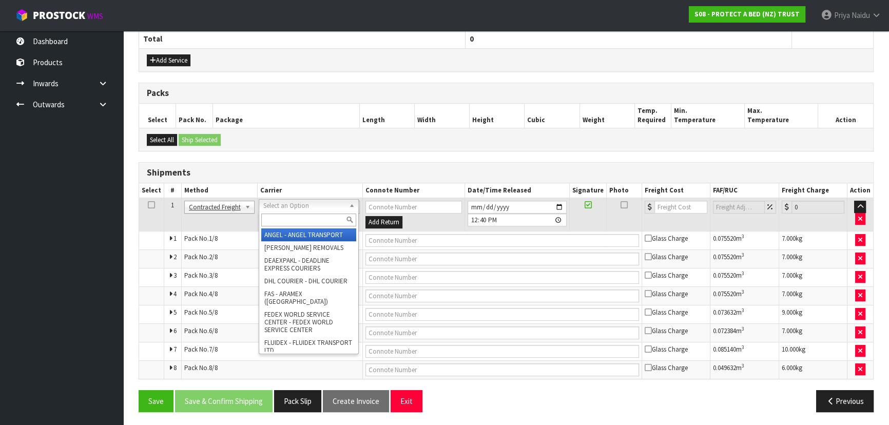
click at [284, 225] on input "text" at bounding box center [308, 220] width 95 height 13
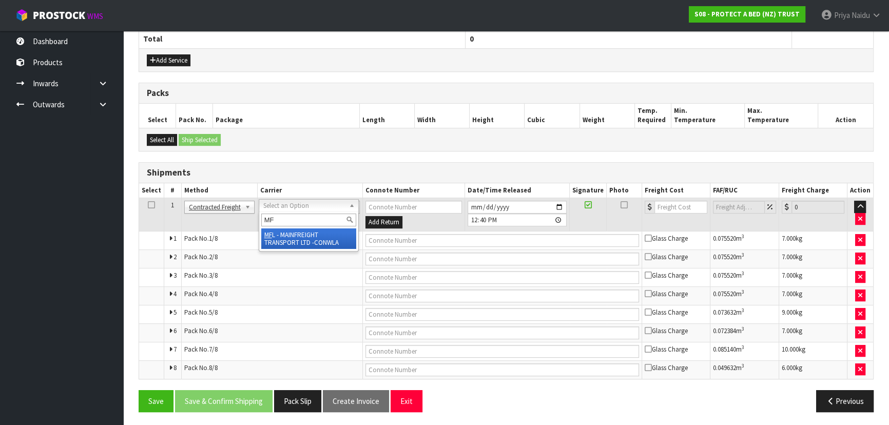
type input "MF"
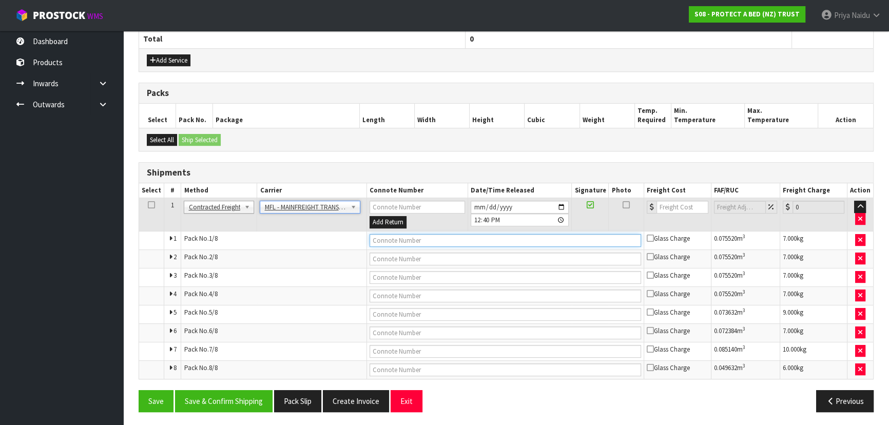
click at [378, 240] on input "text" at bounding box center [506, 240] width 272 height 13
paste input "FWM58952550"
type input "FWM58952550"
click at [674, 201] on input "number" at bounding box center [683, 207] width 52 height 13
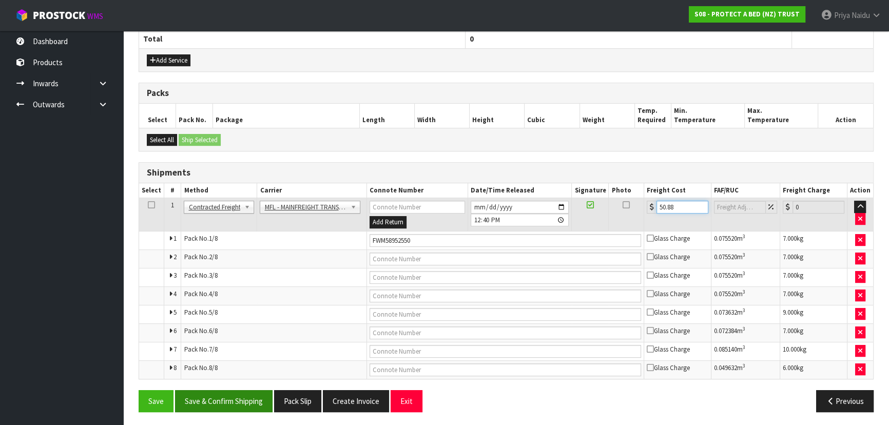
type input "50.88"
click at [225, 390] on button "Save & Confirm Shipping" at bounding box center [224, 401] width 98 height 22
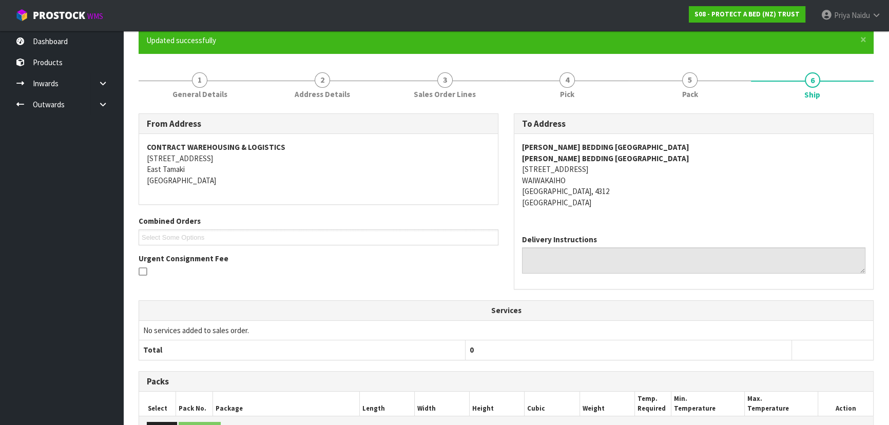
scroll to position [0, 0]
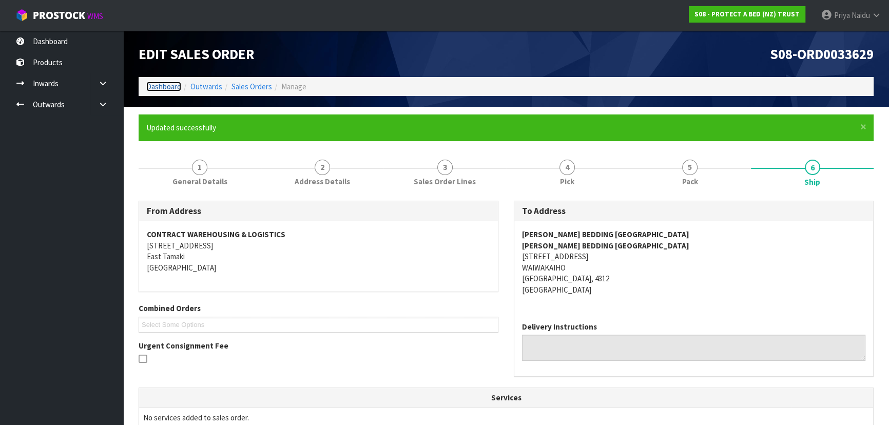
click at [174, 89] on link "Dashboard" at bounding box center [163, 87] width 35 height 10
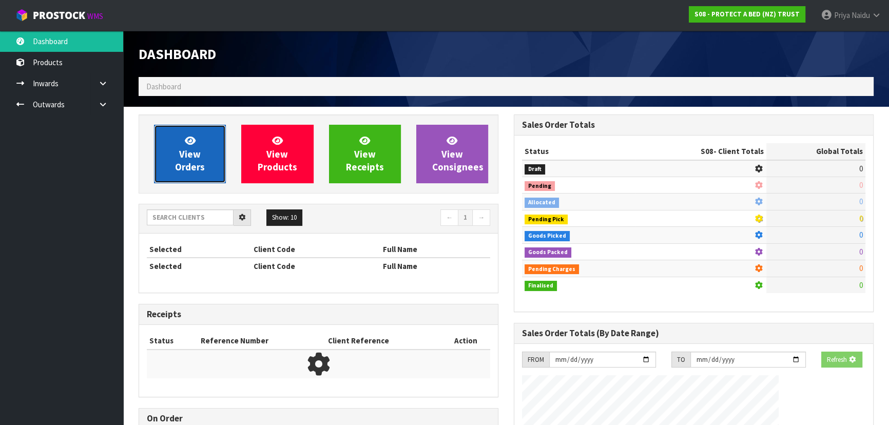
click at [205, 169] on link "View Orders" at bounding box center [190, 154] width 72 height 59
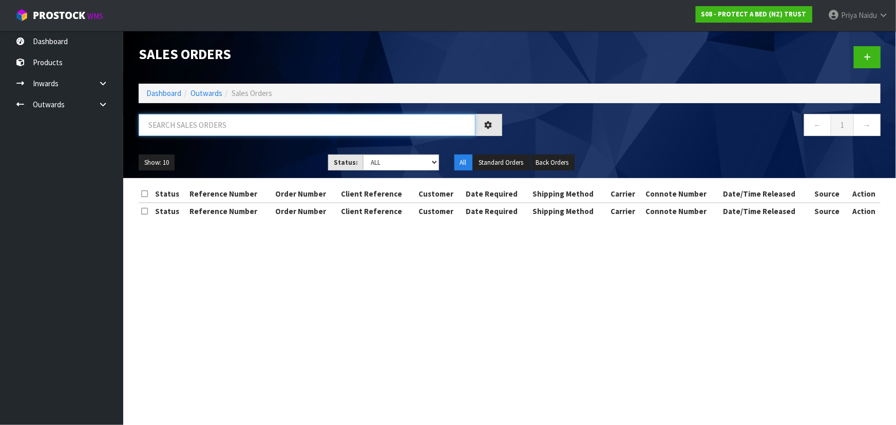
click at [210, 128] on input "text" at bounding box center [307, 125] width 337 height 22
type input "33621"
click at [391, 170] on select "Draft Pending Allocated Pending Pick Goods Picked Goods Packed Pending Charges …" at bounding box center [401, 163] width 76 height 16
select select "string:5"
click at [363, 155] on select "Draft Pending Allocated Pending Pick Goods Picked Goods Packed Pending Charges …" at bounding box center [401, 163] width 76 height 16
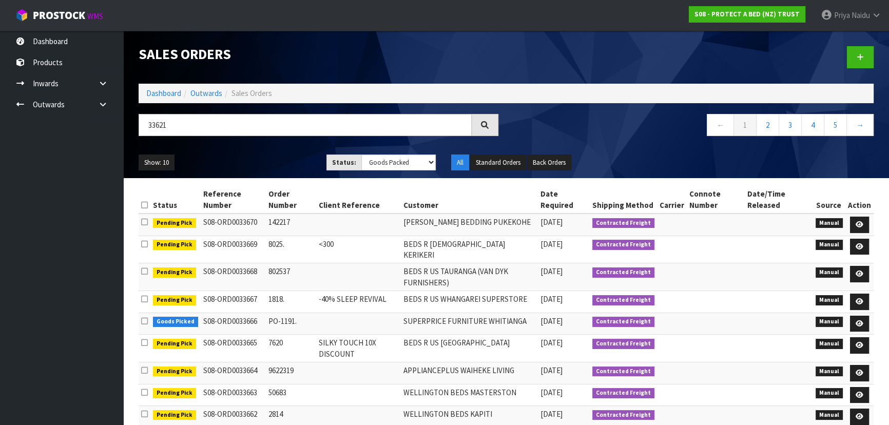
click at [253, 165] on ul "Show: 10 5 10 25 50" at bounding box center [225, 163] width 172 height 16
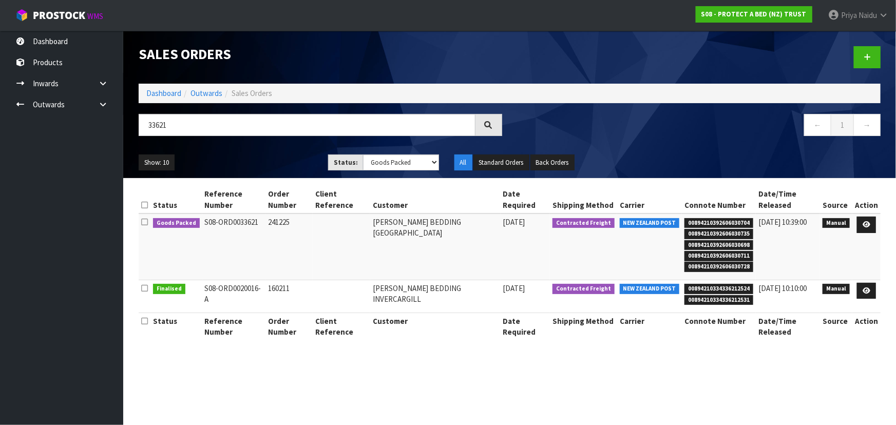
click at [257, 161] on ul "Show: 10 5 10 25 50" at bounding box center [226, 163] width 174 height 16
click at [873, 225] on link at bounding box center [866, 225] width 19 height 16
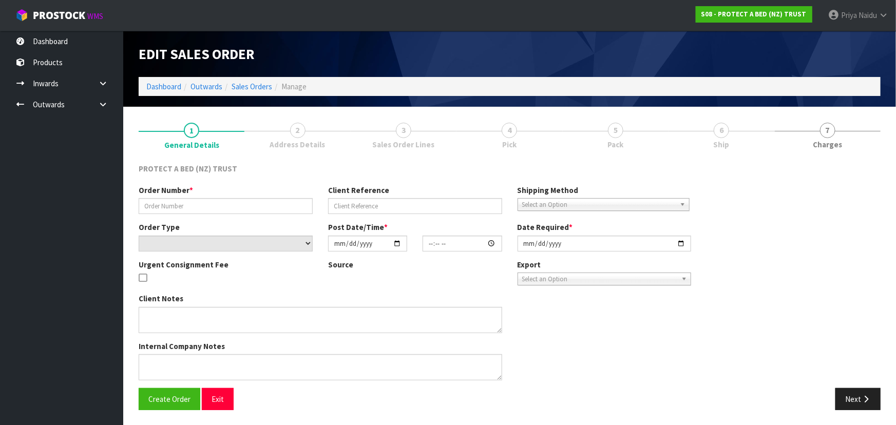
type input "241225"
select select "number:0"
type input "2025-09-29"
type input "15:30:00.000"
type input "2025-09-30"
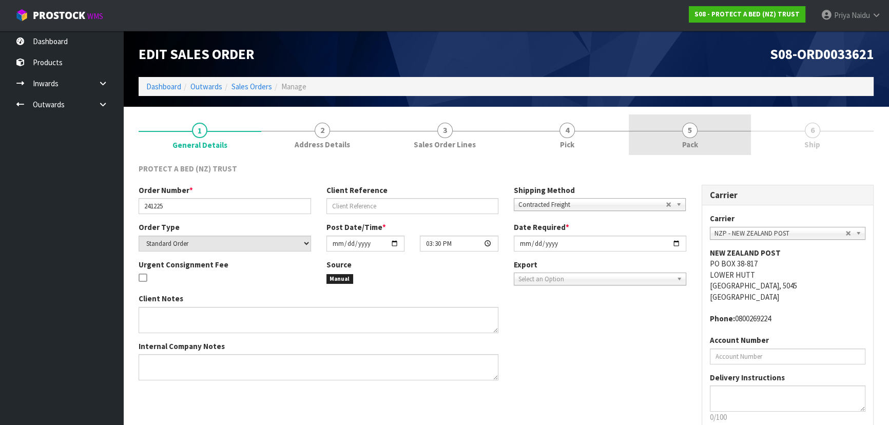
click at [677, 138] on link "5 Pack" at bounding box center [690, 134] width 123 height 41
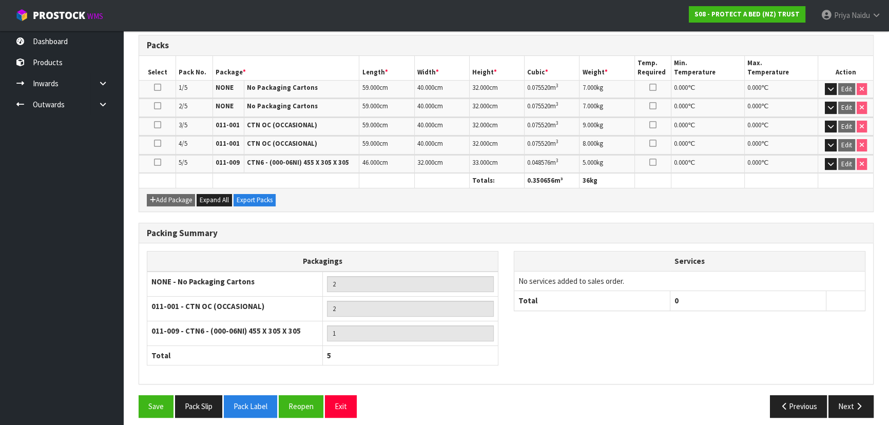
scroll to position [241, 0]
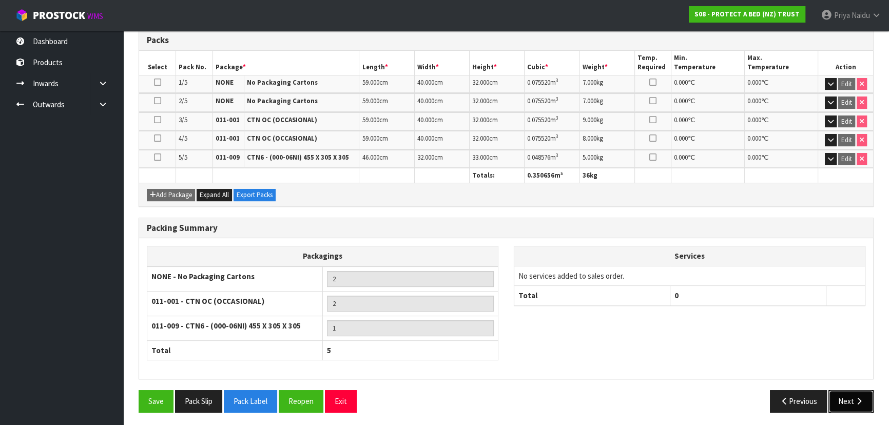
click at [851, 401] on button "Next" at bounding box center [851, 401] width 45 height 22
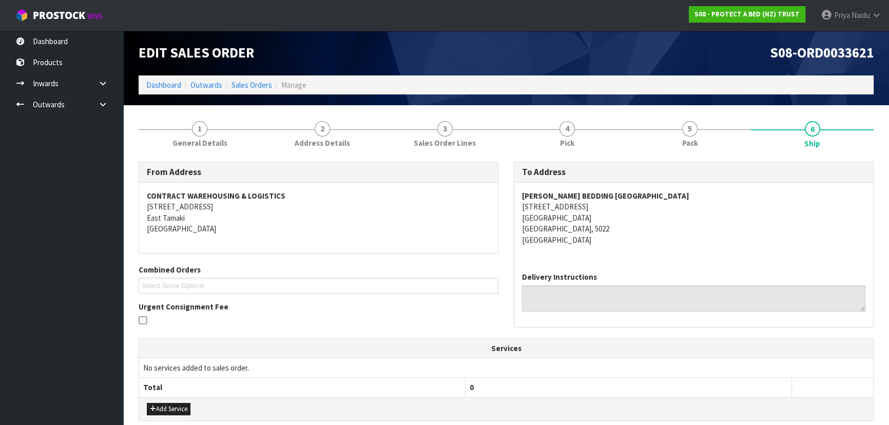
scroll to position [0, 0]
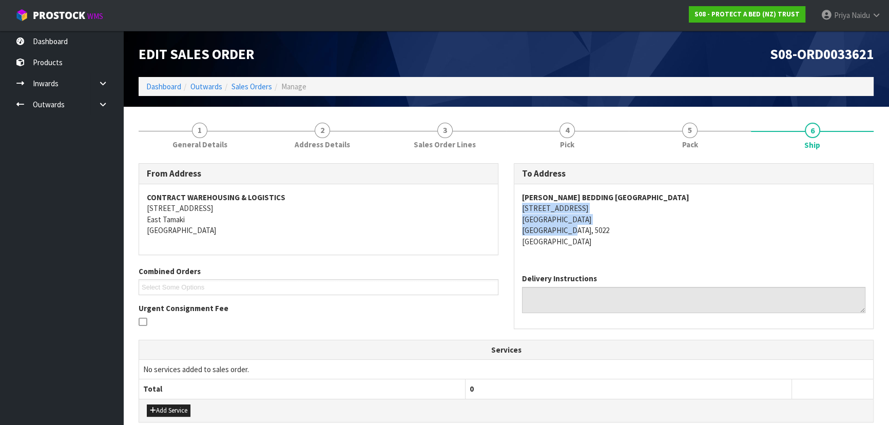
drag, startPoint x: 518, startPoint y: 210, endPoint x: 623, endPoint y: 227, distance: 106.2
click at [623, 227] on div "HARVEY NORMAN BEDDING PORIRUA 19 PARUMOANA STREET PORIRUA CITY CENTRE PORIRUA, …" at bounding box center [693, 224] width 359 height 81
drag, startPoint x: 520, startPoint y: 195, endPoint x: 677, endPoint y: 195, distance: 157.6
click at [677, 195] on div "HARVEY NORMAN BEDDING PORIRUA 19 PARUMOANA STREET PORIRUA CITY CENTRE PORIRUA, …" at bounding box center [693, 224] width 359 height 81
drag, startPoint x: 519, startPoint y: 210, endPoint x: 609, endPoint y: 228, distance: 92.5
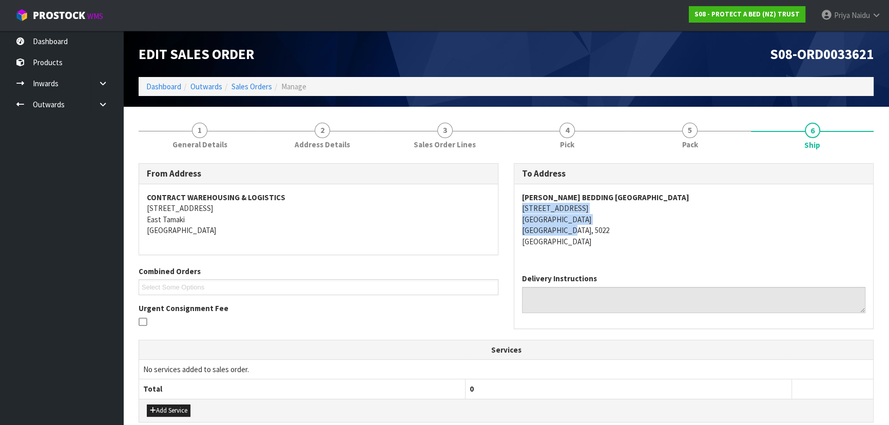
click at [616, 228] on div "HARVEY NORMAN BEDDING PORIRUA 19 PARUMOANA STREET PORIRUA CITY CENTRE PORIRUA, …" at bounding box center [693, 224] width 359 height 81
click at [520, 204] on div "HARVEY NORMAN BEDDING PORIRUA 19 PARUMOANA STREET PORIRUA CITY CENTRE PORIRUA, …" at bounding box center [693, 224] width 359 height 81
drag, startPoint x: 520, startPoint y: 204, endPoint x: 559, endPoint y: 210, distance: 39.0
click at [559, 210] on div "HARVEY NORMAN BEDDING PORIRUA 19 PARUMOANA STREET PORIRUA CITY CENTRE PORIRUA, …" at bounding box center [693, 224] width 359 height 81
click at [513, 206] on div "To Address HARVEY NORMAN BEDDING PORIRUA 19 PARUMOANA STREET PORIRUA CITY CENTR…" at bounding box center [693, 251] width 375 height 176
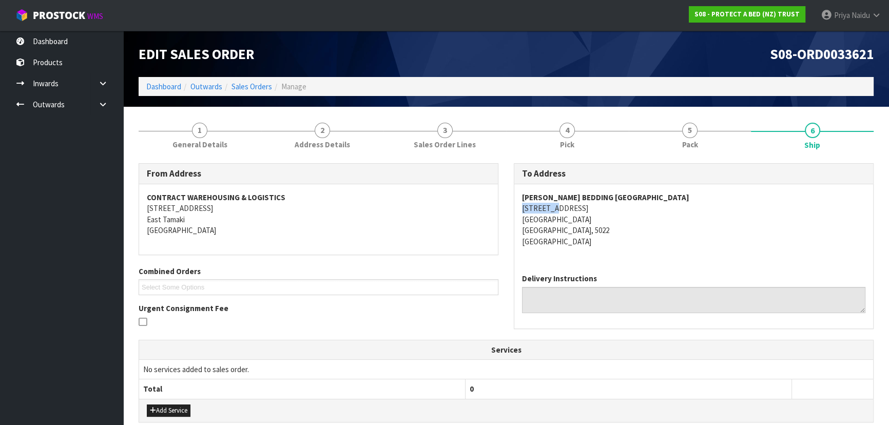
drag, startPoint x: 514, startPoint y: 206, endPoint x: 611, endPoint y: 211, distance: 96.7
click at [611, 211] on div "HARVEY NORMAN BEDDING PORIRUA 19 PARUMOANA STREET PORIRUA CITY CENTRE PORIRUA, …" at bounding box center [693, 224] width 359 height 81
drag, startPoint x: 517, startPoint y: 197, endPoint x: 656, endPoint y: 200, distance: 138.7
click at [656, 200] on div "HARVEY NORMAN BEDDING PORIRUA 19 PARUMOANA STREET PORIRUA CITY CENTRE PORIRUA, …" at bounding box center [693, 224] width 359 height 81
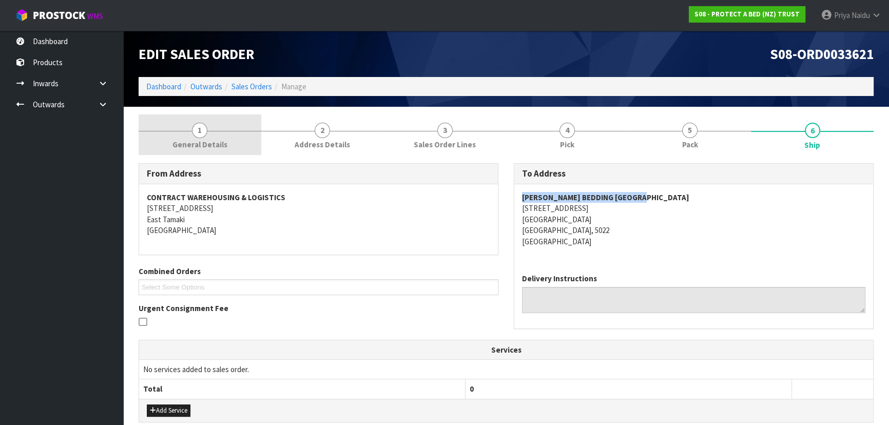
drag, startPoint x: 200, startPoint y: 130, endPoint x: 204, endPoint y: 140, distance: 10.4
click at [200, 130] on span "1" at bounding box center [199, 130] width 15 height 15
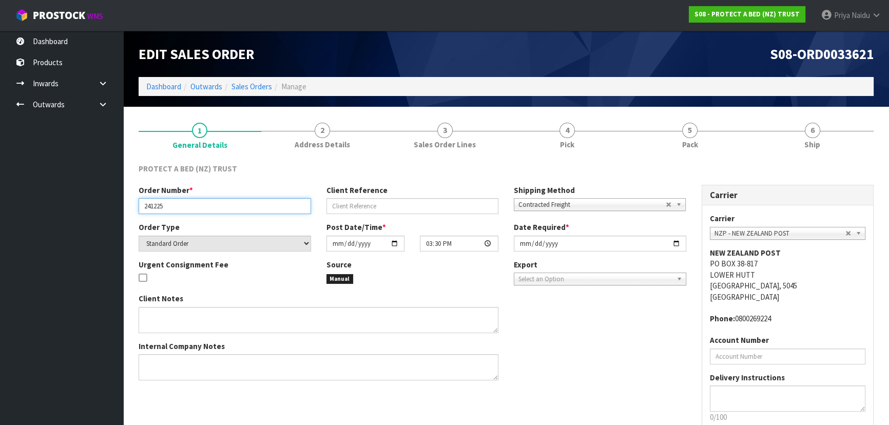
drag, startPoint x: 141, startPoint y: 207, endPoint x: 180, endPoint y: 212, distance: 38.8
click at [180, 212] on input "241225" at bounding box center [225, 206] width 172 height 16
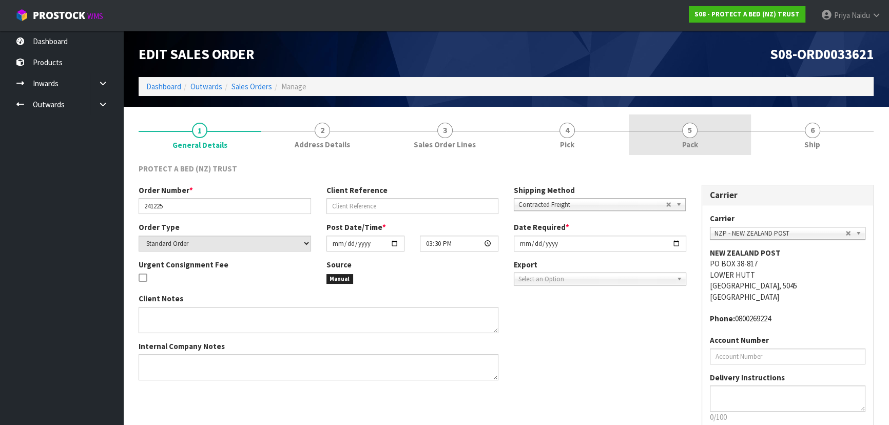
click at [710, 149] on link "5 Pack" at bounding box center [690, 134] width 123 height 41
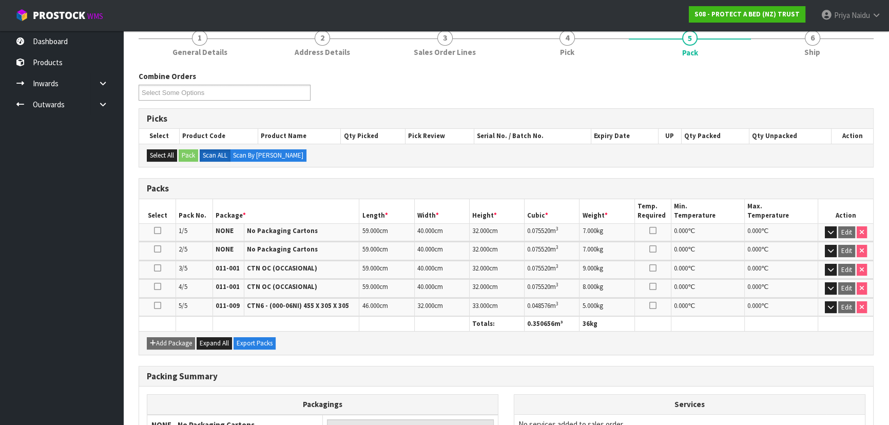
scroll to position [93, 0]
click at [817, 56] on link "6 Ship" at bounding box center [812, 42] width 123 height 41
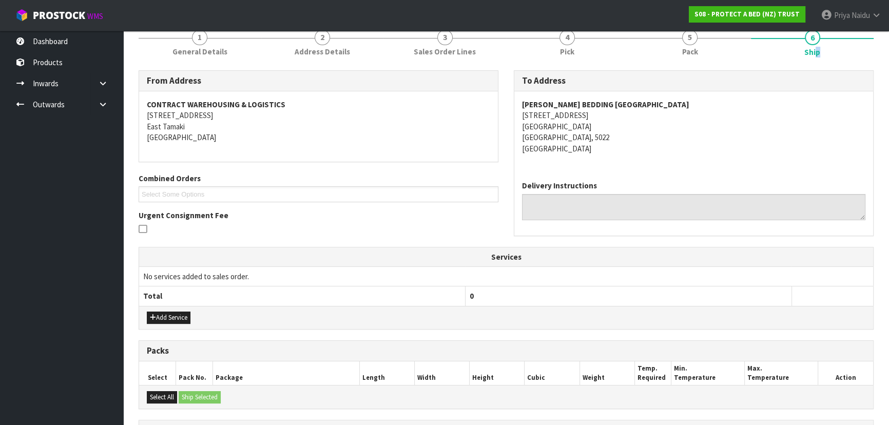
scroll to position [0, 0]
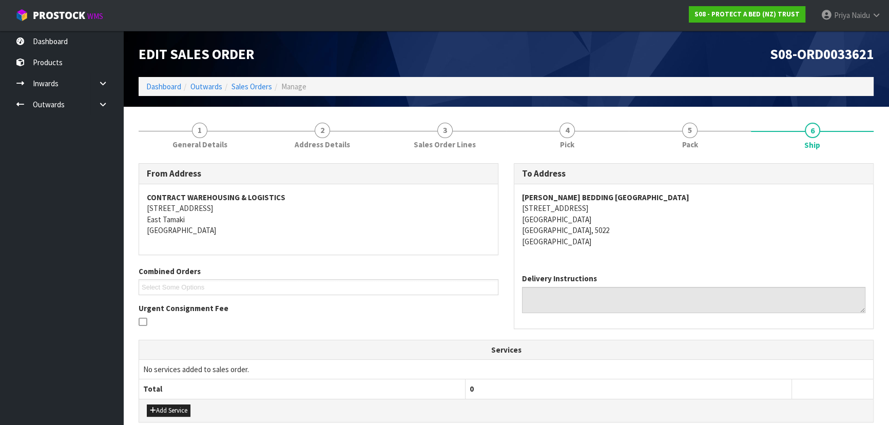
click at [719, 186] on div "HARVEY NORMAN BEDDING PORIRUA 19 PARUMOANA STREET PORIRUA CITY CENTRE PORIRUA, …" at bounding box center [693, 224] width 359 height 81
click at [688, 150] on link "5 Pack" at bounding box center [690, 134] width 123 height 41
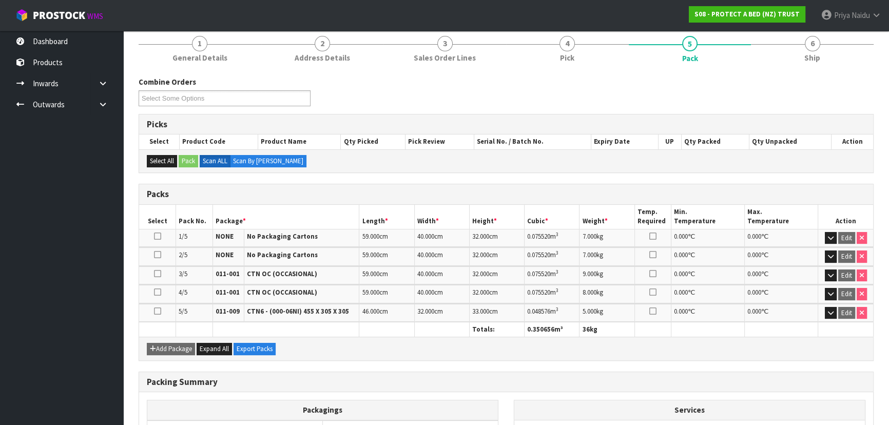
scroll to position [93, 0]
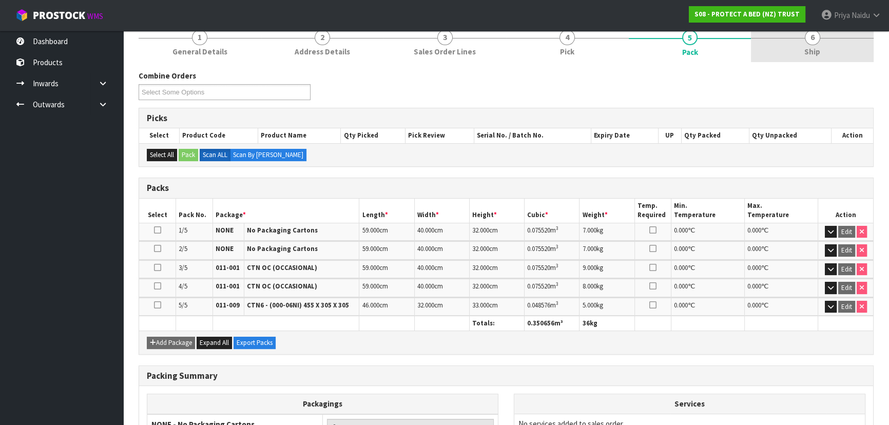
drag, startPoint x: 823, startPoint y: 53, endPoint x: 816, endPoint y: 56, distance: 7.8
click at [823, 53] on link "6 Ship" at bounding box center [812, 42] width 123 height 41
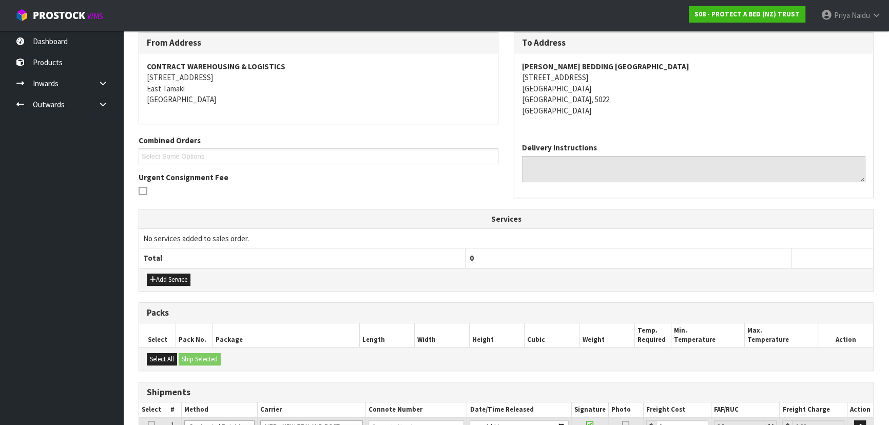
scroll to position [304, 0]
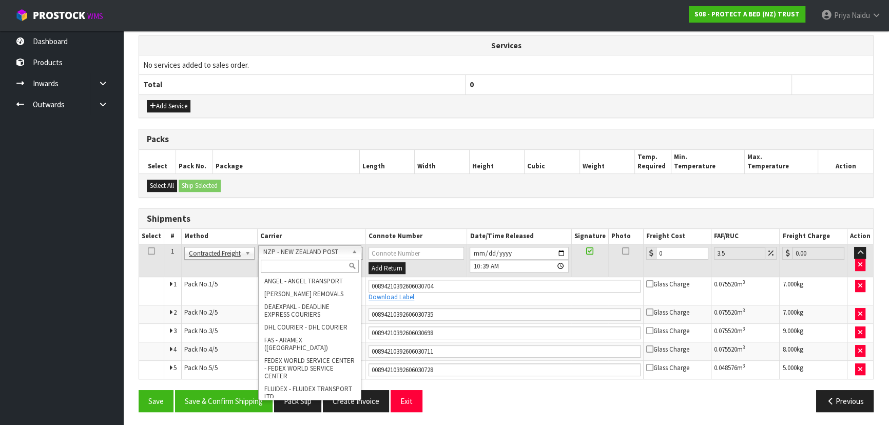
click at [271, 264] on input "text" at bounding box center [310, 266] width 98 height 13
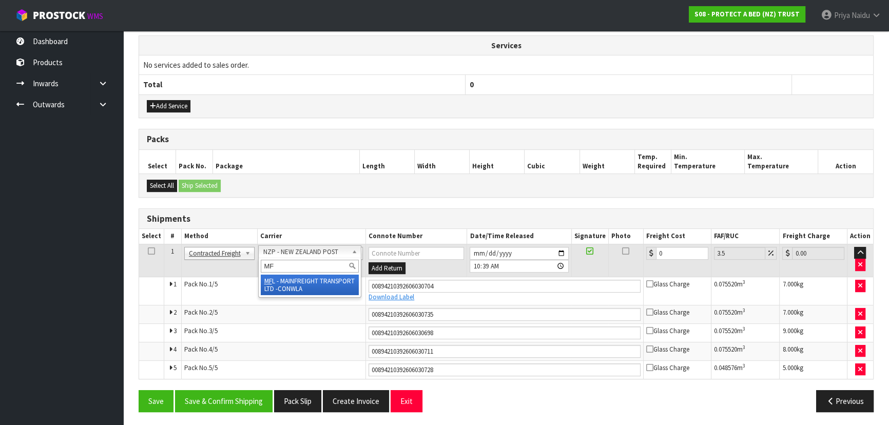
type input "MF"
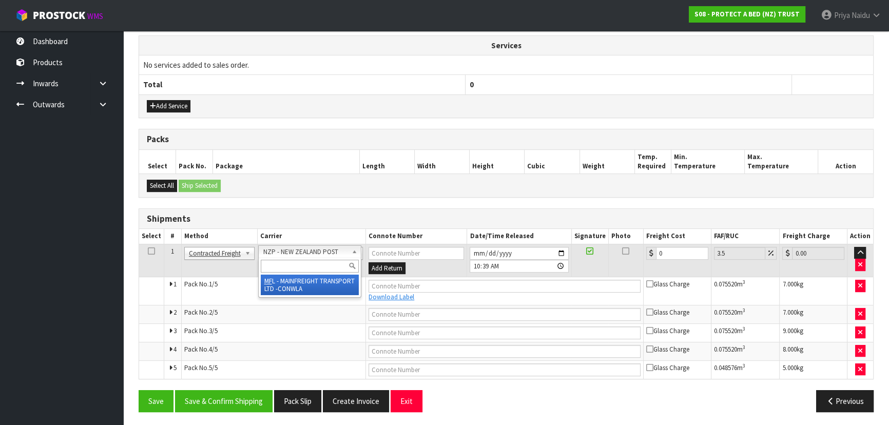
scroll to position [295, 0]
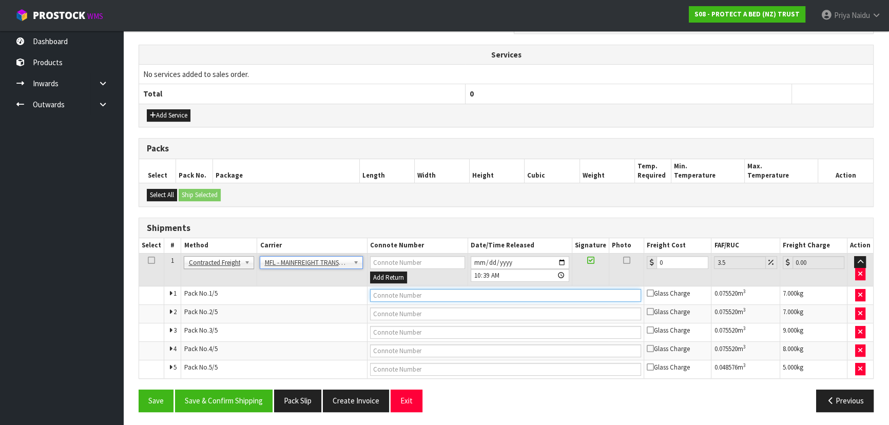
click at [396, 296] on input "text" at bounding box center [506, 295] width 272 height 13
paste input "FWM58952690"
type input "FWM58952690"
click at [561, 259] on input "2025-10-02" at bounding box center [520, 262] width 99 height 13
type input "2025-10-03"
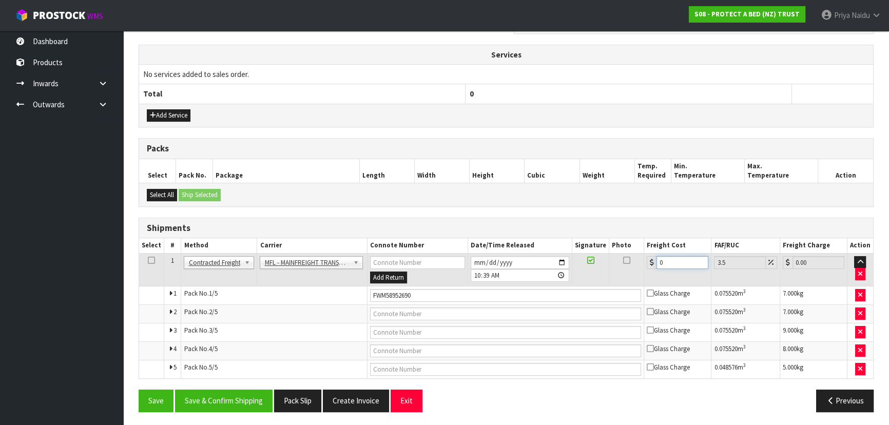
click at [672, 265] on input "0" at bounding box center [683, 262] width 52 height 13
type input "0"
type input "4"
type input "4.14"
type input "46"
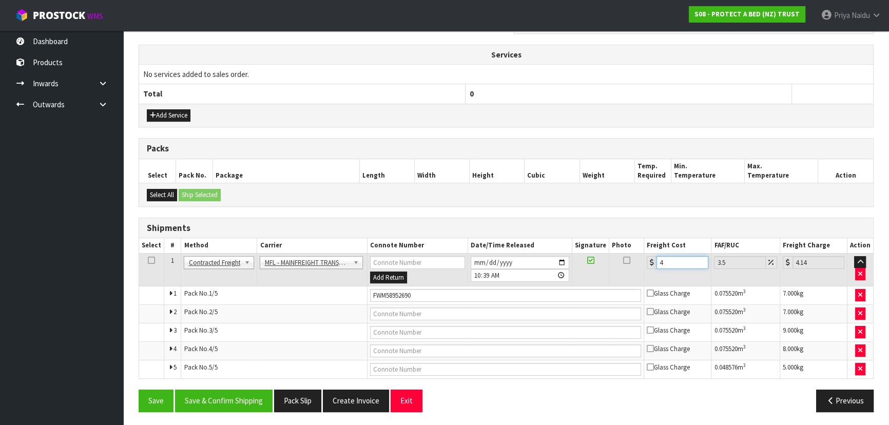
type input "47.61"
type input "46"
click at [234, 406] on button "Save & Confirm Shipping" at bounding box center [224, 401] width 98 height 22
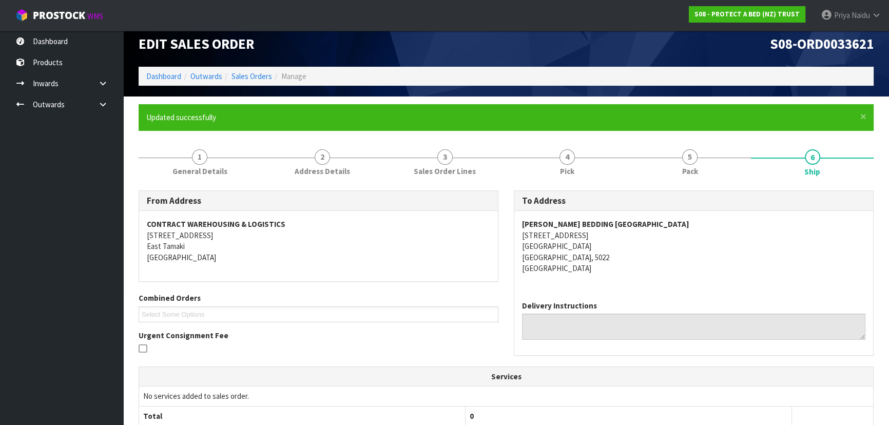
scroll to position [0, 0]
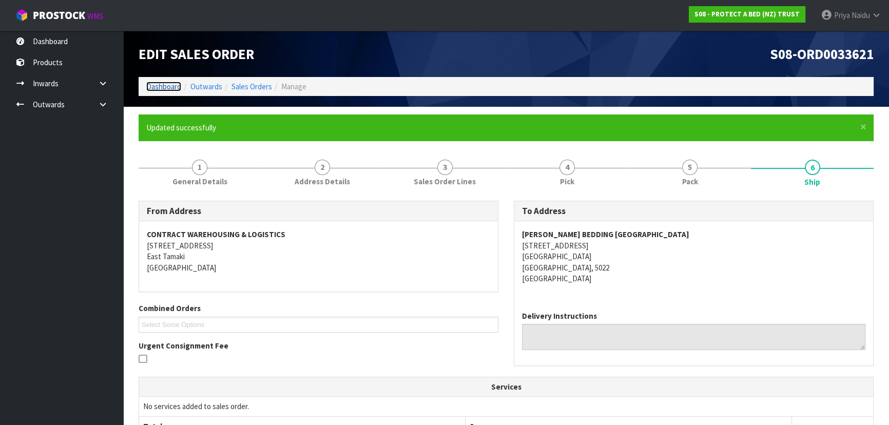
click at [160, 84] on link "Dashboard" at bounding box center [163, 87] width 35 height 10
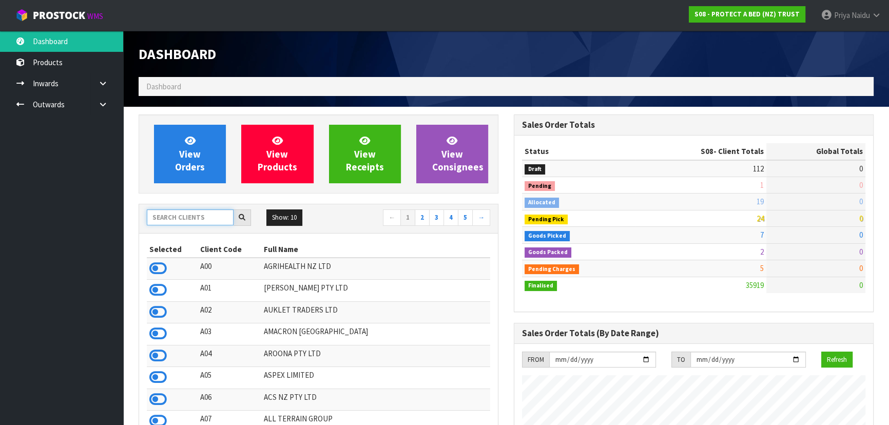
click at [198, 223] on input "text" at bounding box center [190, 217] width 87 height 16
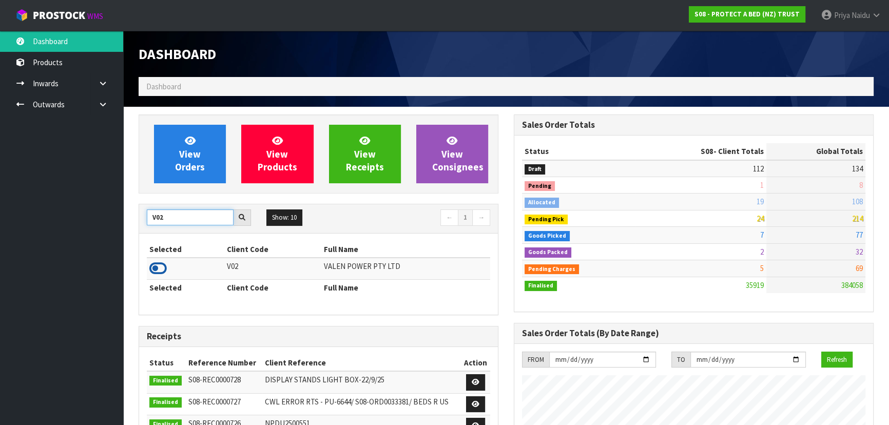
type input "V02"
click at [161, 267] on icon at bounding box center [157, 268] width 17 height 15
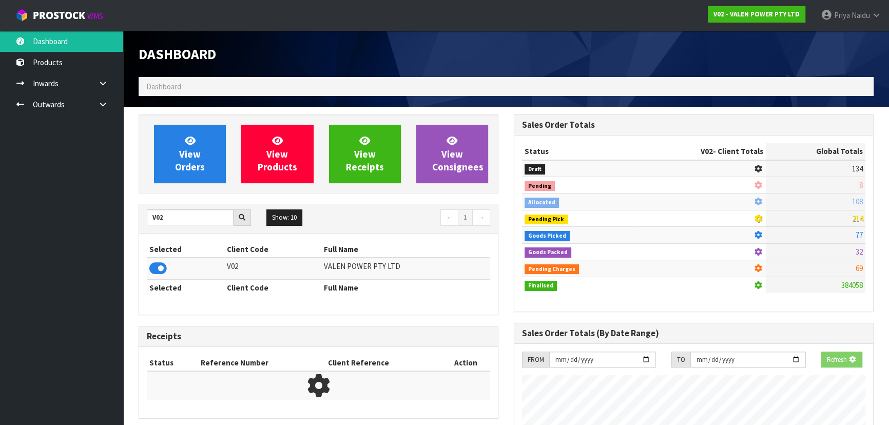
click at [190, 185] on div "View Orders View Products View Receipts View Consignees" at bounding box center [319, 153] width 360 height 79
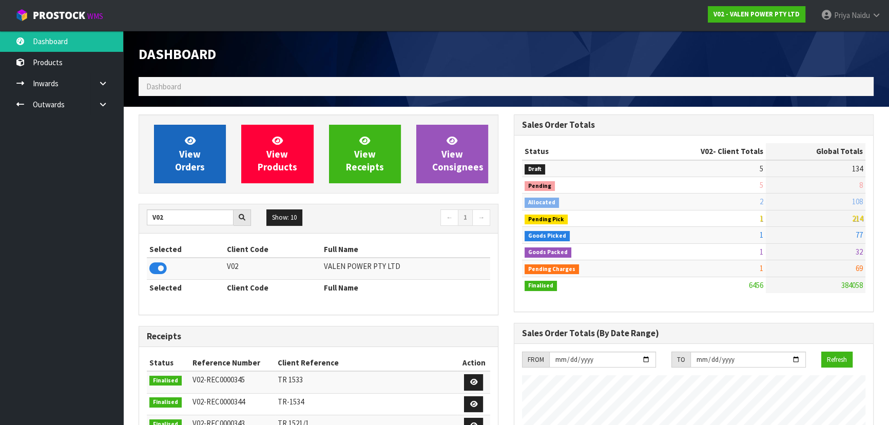
scroll to position [809, 375]
click at [195, 154] on span "View Orders" at bounding box center [190, 154] width 30 height 39
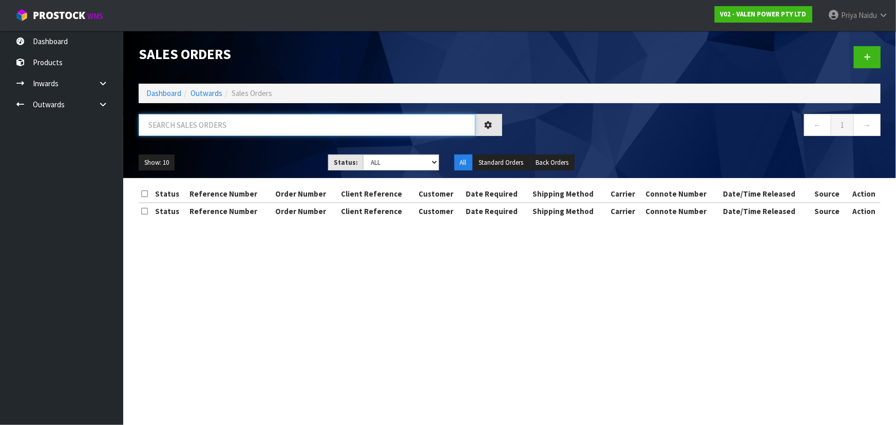
click at [212, 120] on input "text" at bounding box center [307, 125] width 337 height 22
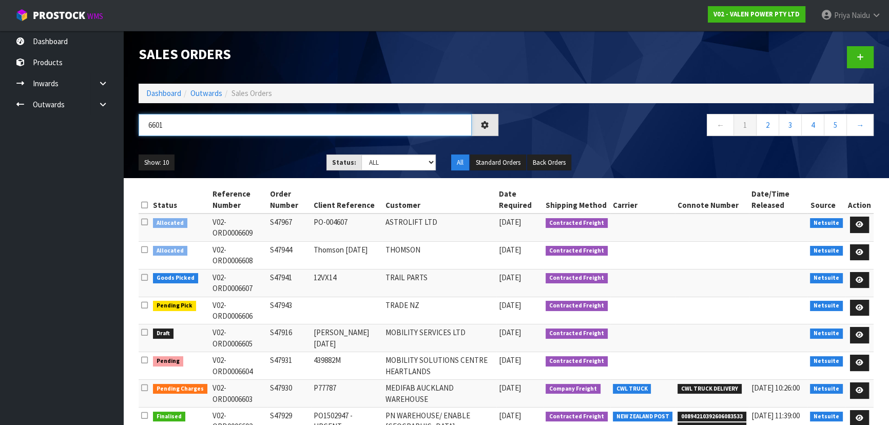
type input "6601"
click at [223, 157] on ul "Show: 10 5 10 25 50" at bounding box center [225, 163] width 172 height 16
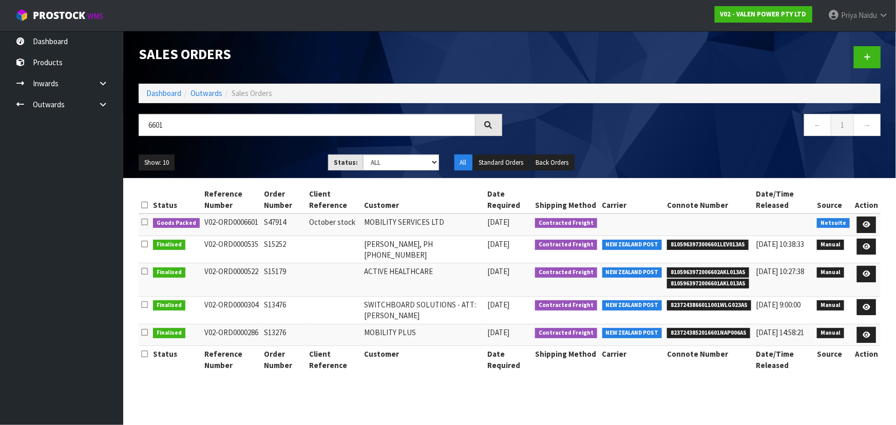
click at [232, 155] on ul "Show: 10 5 10 25 50" at bounding box center [226, 163] width 174 height 16
click at [865, 223] on icon at bounding box center [866, 224] width 8 height 7
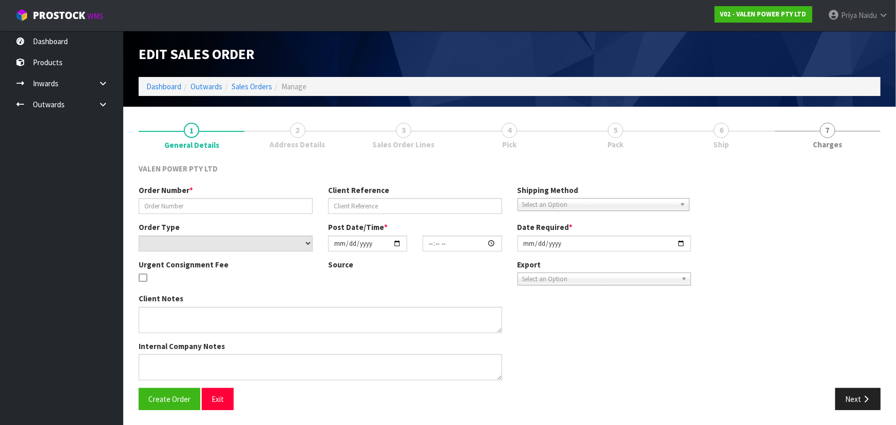
type input "S47914"
type input "October stock"
select select "number:0"
type input "2025-10-01"
type input "11:30:07.000"
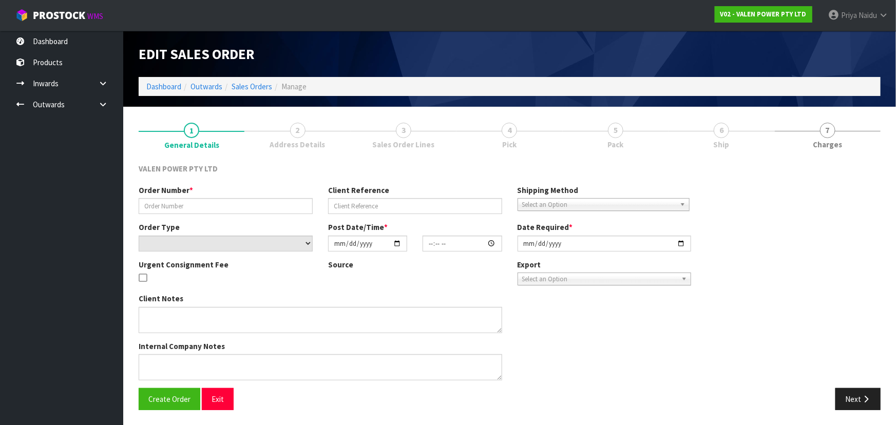
type input "2025-10-01"
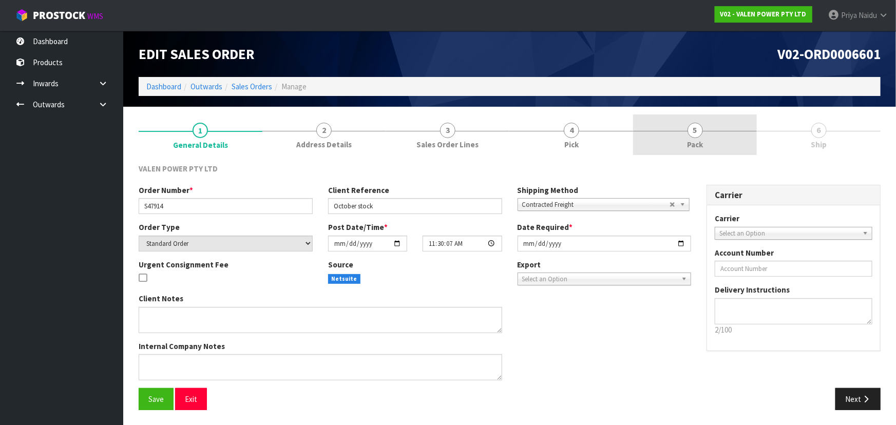
click at [711, 140] on link "5 Pack" at bounding box center [695, 134] width 124 height 41
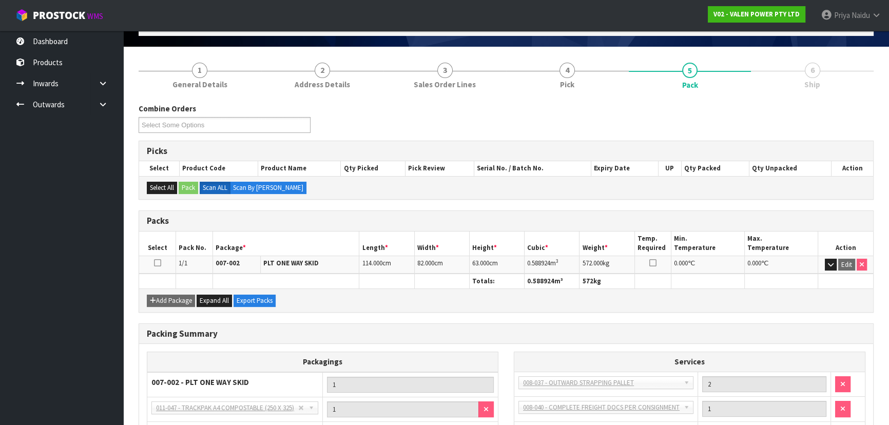
scroll to position [142, 0]
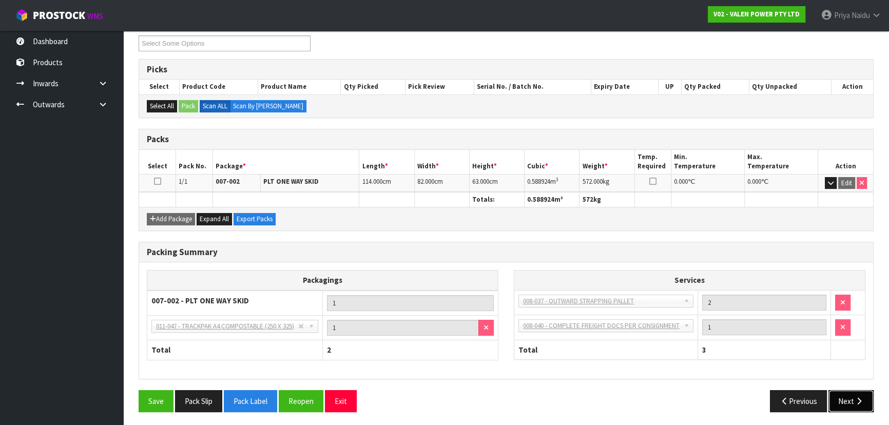
click at [848, 395] on button "Next" at bounding box center [851, 401] width 45 height 22
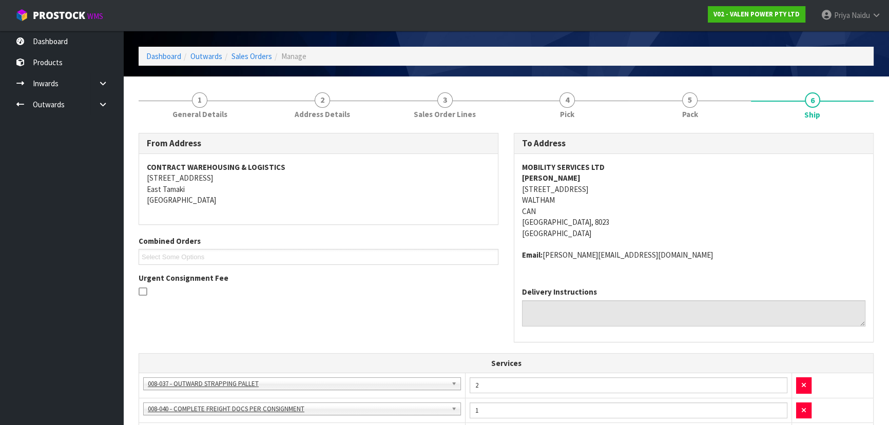
scroll to position [0, 0]
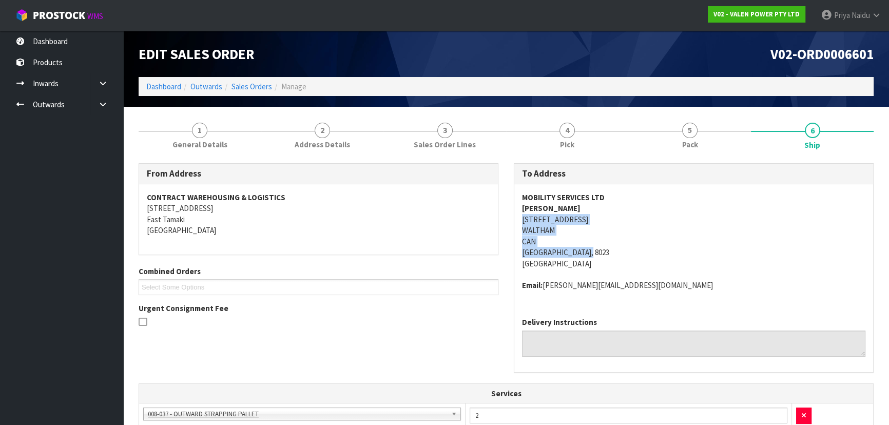
drag, startPoint x: 517, startPoint y: 220, endPoint x: 620, endPoint y: 250, distance: 106.3
click at [620, 250] on div "MOBILITY SERVICES LTD JON MURRELL 29 SHAKESPEARE ROAD WALTHAM CAN CHRISTCHURCH,…" at bounding box center [693, 246] width 359 height 125
drag, startPoint x: 521, startPoint y: 199, endPoint x: 622, endPoint y: 193, distance: 100.8
click at [622, 193] on div "MOBILITY SERVICES LTD JON MURRELL 29 SHAKESPEARE ROAD WALTHAM CAN CHRISTCHURCH,…" at bounding box center [693, 246] width 359 height 125
drag, startPoint x: 522, startPoint y: 285, endPoint x: 590, endPoint y: 306, distance: 71.1
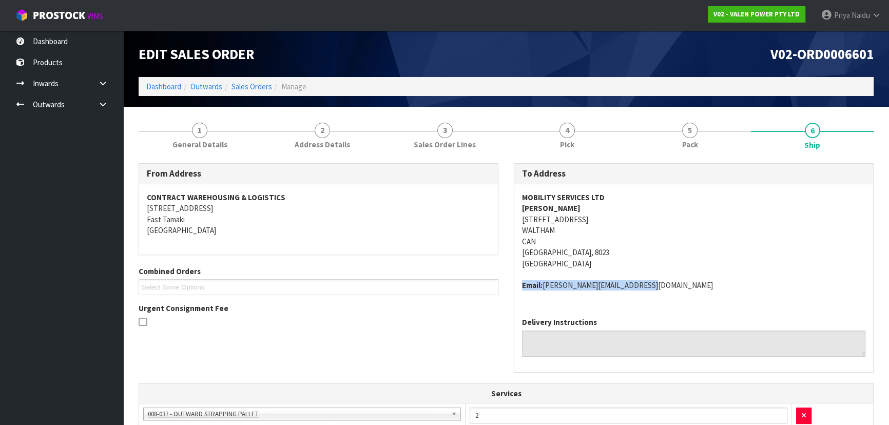
click at [721, 305] on div "MOBILITY SERVICES LTD JON MURRELL 29 SHAKESPEARE ROAD WALTHAM CAN CHRISTCHURCH,…" at bounding box center [693, 246] width 359 height 125
click at [192, 142] on span "General Details" at bounding box center [199, 144] width 55 height 11
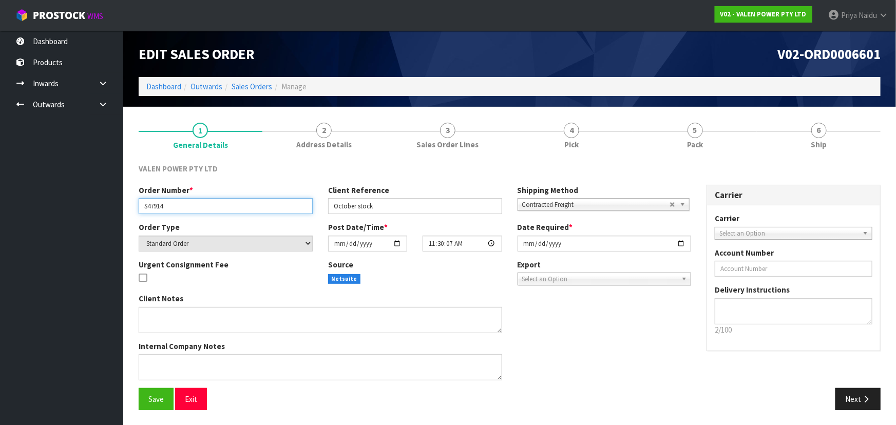
drag, startPoint x: 144, startPoint y: 207, endPoint x: 90, endPoint y: 189, distance: 56.2
click at [176, 208] on input "S47914" at bounding box center [226, 206] width 174 height 16
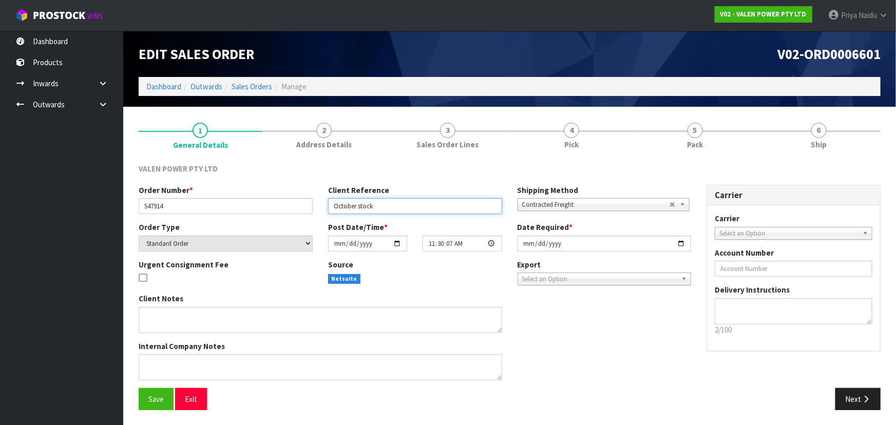
drag, startPoint x: 330, startPoint y: 208, endPoint x: 208, endPoint y: 189, distance: 123.7
click at [385, 204] on input "October stock" at bounding box center [415, 206] width 174 height 16
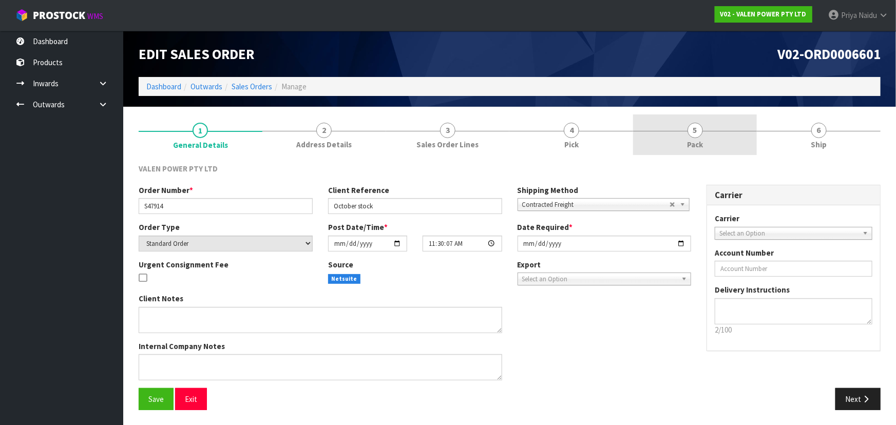
click at [712, 127] on link "5 Pack" at bounding box center [695, 134] width 124 height 41
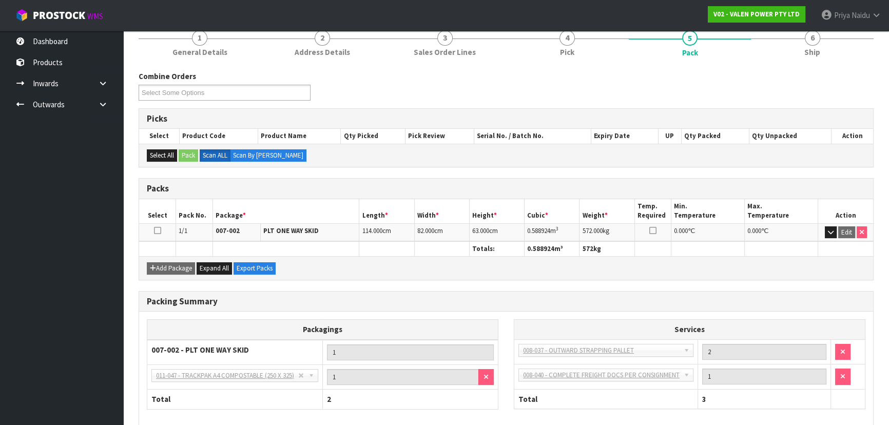
scroll to position [93, 0]
drag, startPoint x: 529, startPoint y: 226, endPoint x: 568, endPoint y: 230, distance: 39.7
click at [568, 230] on td "0.588924 m 3" at bounding box center [552, 232] width 55 height 18
click at [816, 48] on span "Ship" at bounding box center [812, 51] width 16 height 11
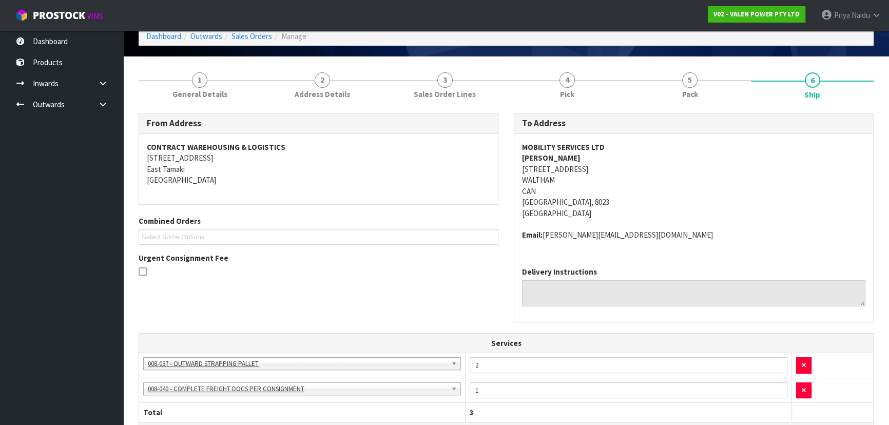
scroll to position [0, 0]
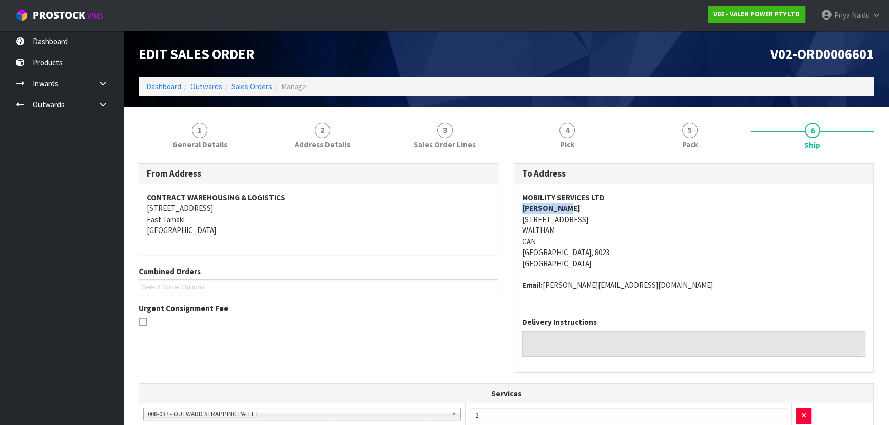
drag, startPoint x: 521, startPoint y: 210, endPoint x: 564, endPoint y: 207, distance: 43.7
click at [579, 207] on div "MOBILITY SERVICES LTD JON MURRELL 29 SHAKESPEARE ROAD WALTHAM CAN CHRISTCHURCH,…" at bounding box center [693, 246] width 359 height 125
drag, startPoint x: 720, startPoint y: 142, endPoint x: 699, endPoint y: 155, distance: 24.7
click at [720, 142] on link "5 Pack" at bounding box center [690, 134] width 123 height 41
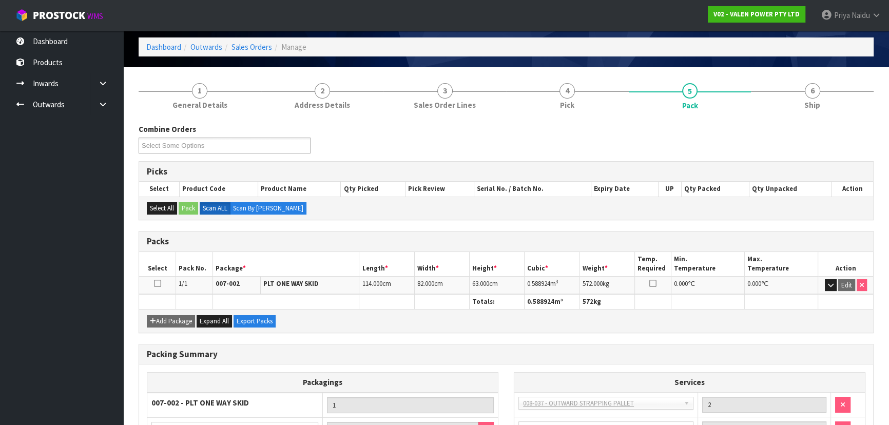
scroll to position [93, 0]
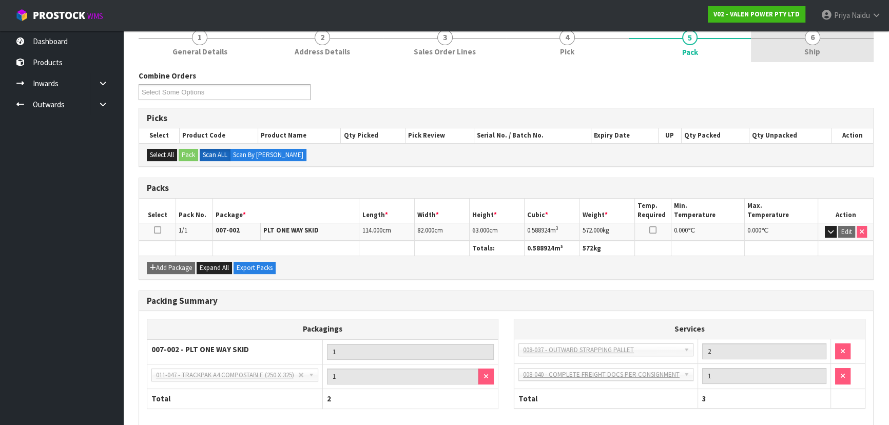
drag, startPoint x: 806, startPoint y: 49, endPoint x: 791, endPoint y: 52, distance: 15.2
click at [802, 49] on link "6 Ship" at bounding box center [812, 42] width 123 height 41
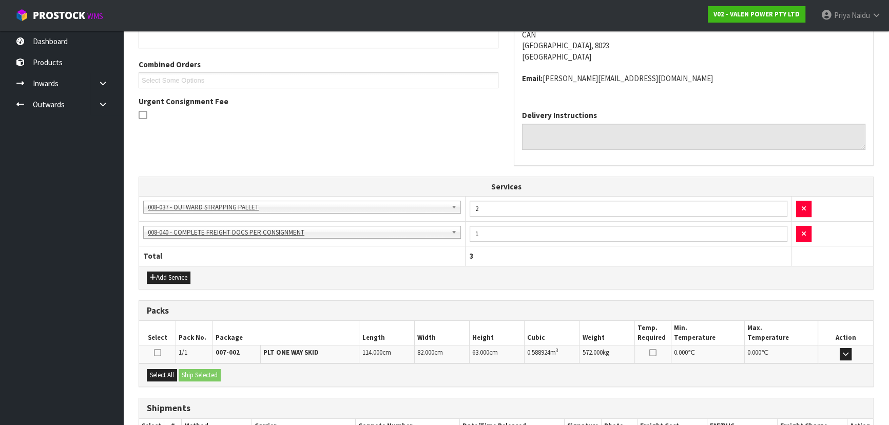
scroll to position [277, 0]
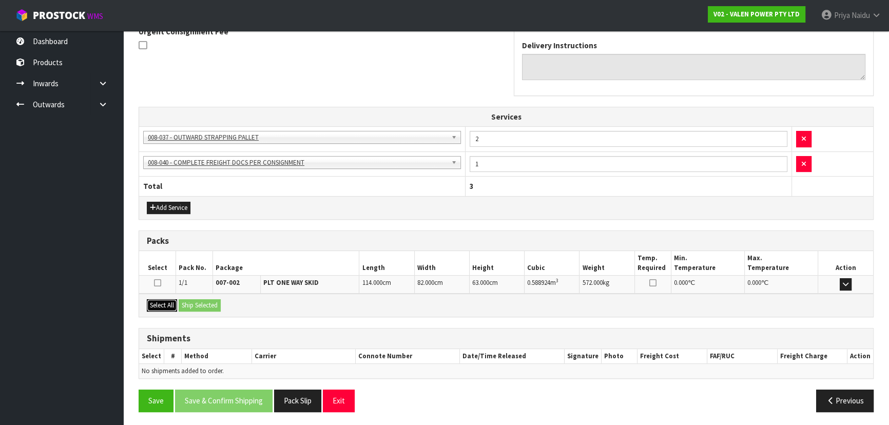
click at [175, 305] on button "Select All" at bounding box center [162, 305] width 30 height 12
click at [186, 303] on button "Ship Selected" at bounding box center [200, 305] width 42 height 12
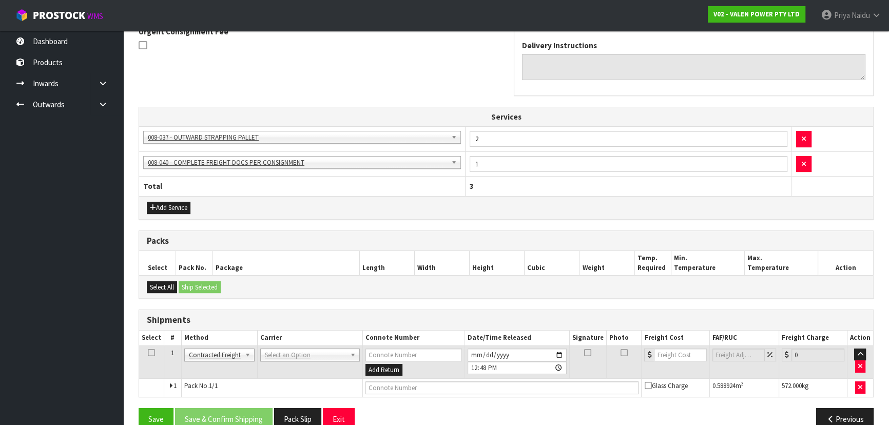
scroll to position [295, 0]
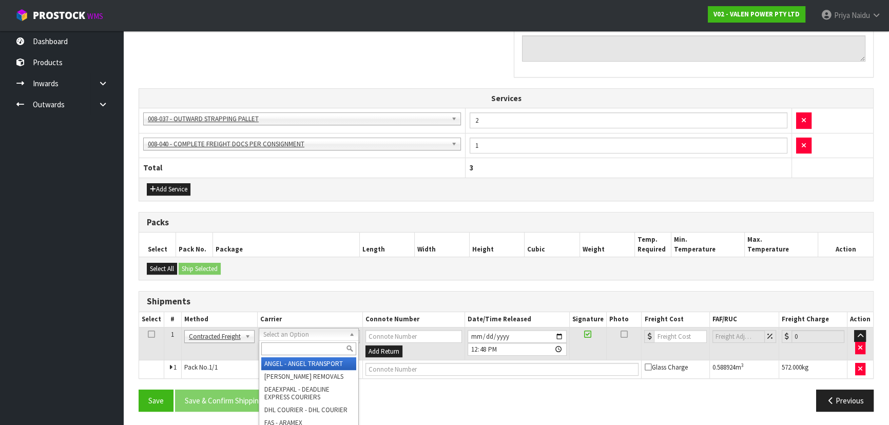
click at [279, 351] on input "text" at bounding box center [308, 348] width 95 height 13
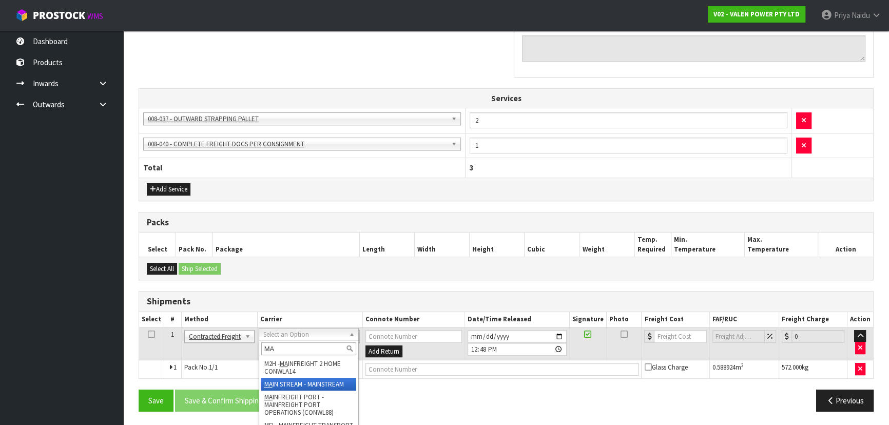
type input "MA"
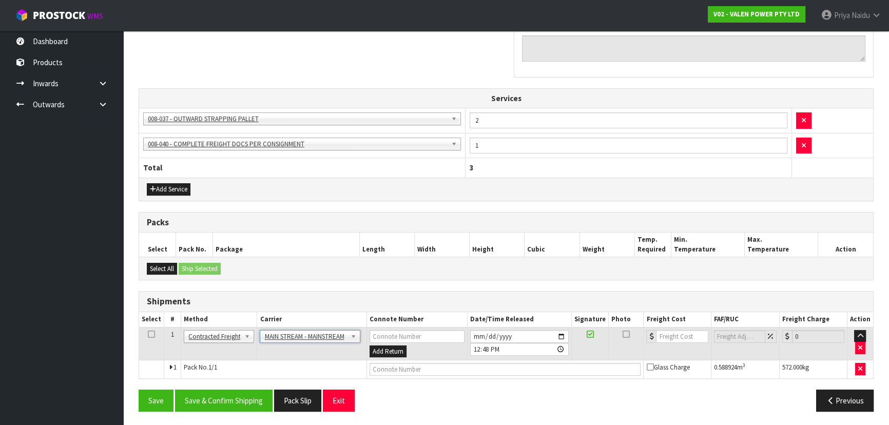
drag, startPoint x: 672, startPoint y: 335, endPoint x: 679, endPoint y: 329, distance: 9.5
click at [672, 335] on input "number" at bounding box center [682, 336] width 52 height 13
click at [678, 337] on input "number" at bounding box center [682, 336] width 52 height 13
type input "200.77"
click at [436, 365] on input "text" at bounding box center [506, 369] width 272 height 13
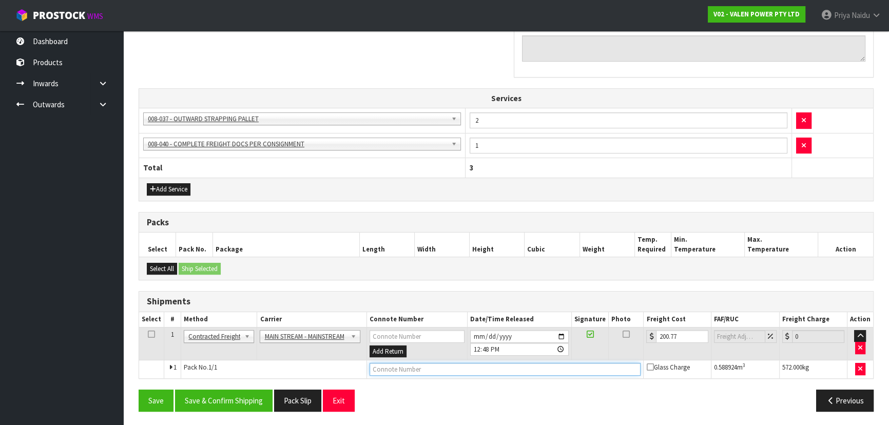
paste input "CWL7730359"
type input "CWL7730359"
drag, startPoint x: 249, startPoint y: 392, endPoint x: 266, endPoint y: 385, distance: 18.2
click at [249, 392] on button "Save & Confirm Shipping" at bounding box center [224, 401] width 98 height 22
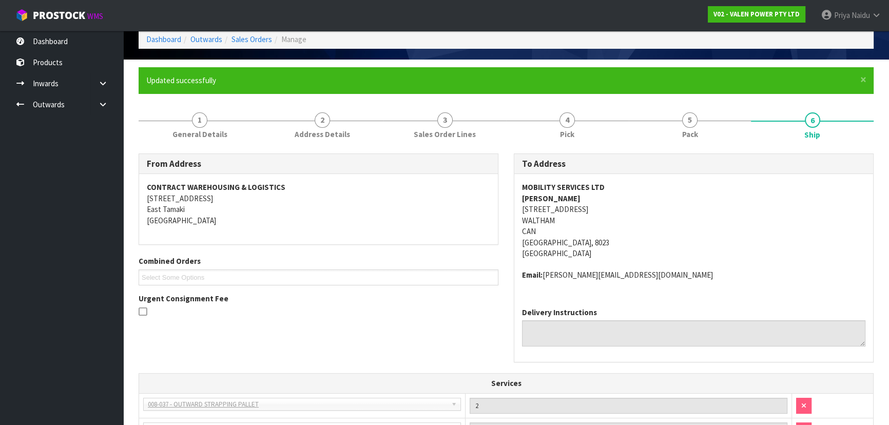
scroll to position [0, 0]
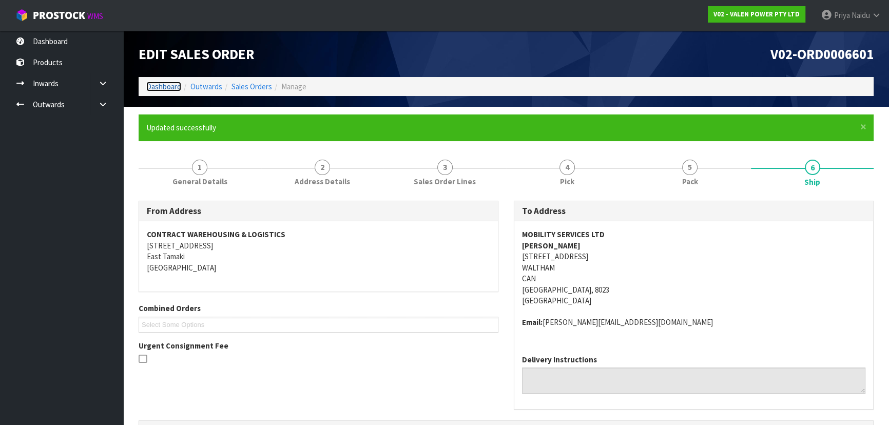
click at [164, 87] on link "Dashboard" at bounding box center [163, 87] width 35 height 10
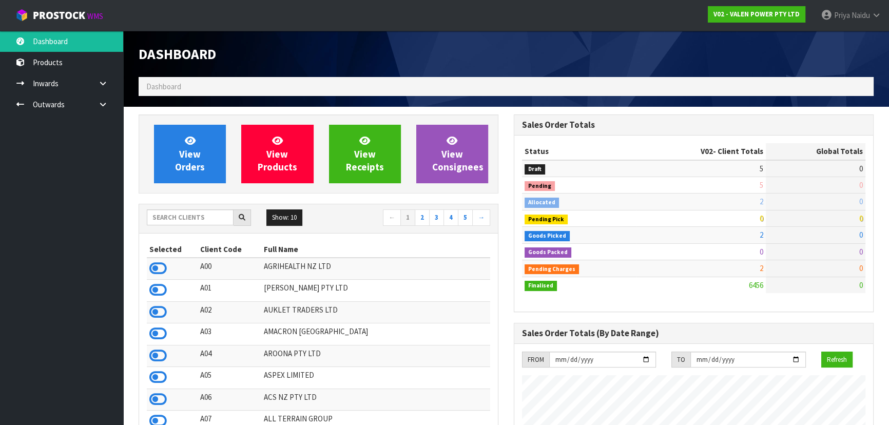
scroll to position [809, 375]
click at [163, 224] on input "text" at bounding box center [190, 217] width 87 height 16
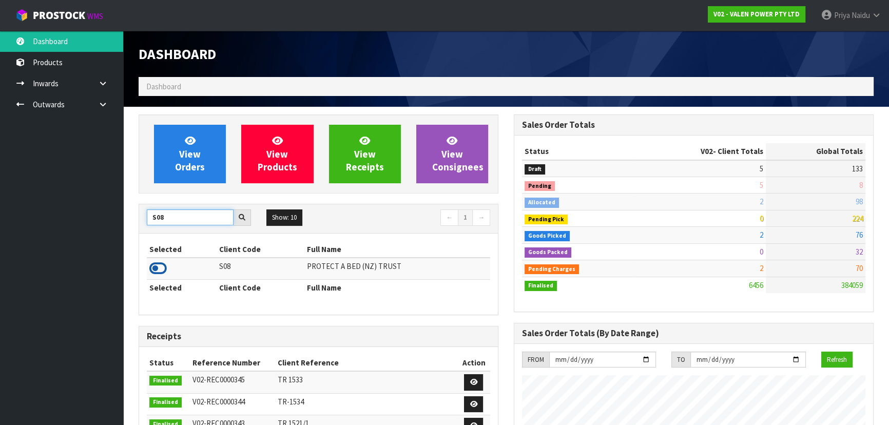
type input "S08"
click at [158, 264] on icon at bounding box center [157, 268] width 17 height 15
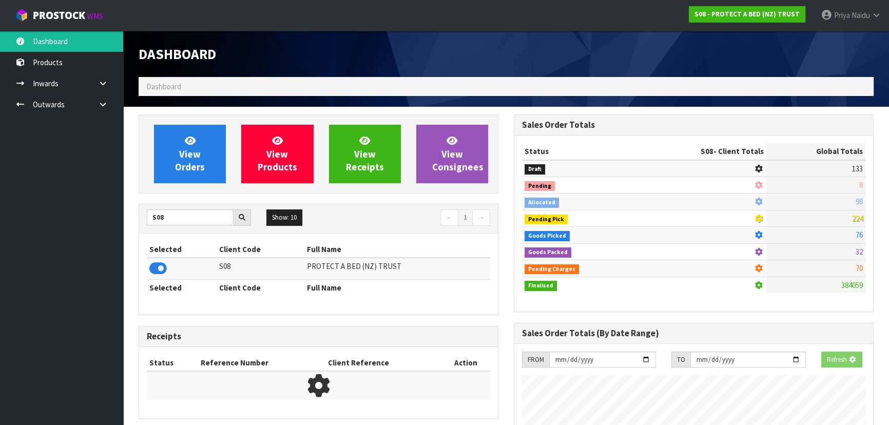
scroll to position [512752, 513016]
click at [199, 146] on link "View Orders" at bounding box center [190, 154] width 72 height 59
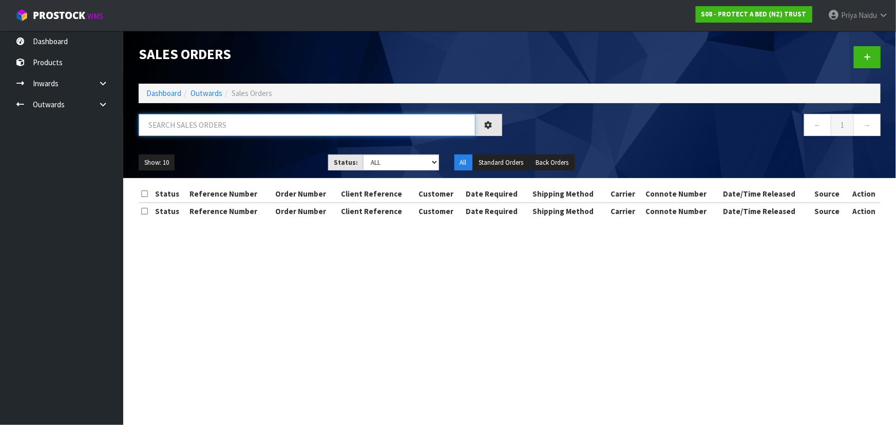
click at [204, 127] on input "text" at bounding box center [307, 125] width 337 height 22
type input "33589"
drag, startPoint x: 392, startPoint y: 159, endPoint x: 388, endPoint y: 169, distance: 10.9
click at [391, 159] on select "Draft Pending Allocated Pending Pick Goods Picked Goods Packed Pending Charges …" at bounding box center [401, 163] width 76 height 16
select select "string:5"
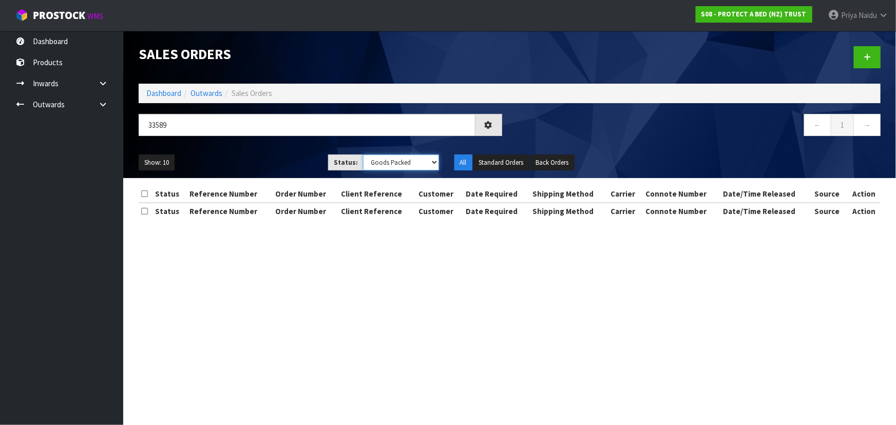
click at [363, 155] on select "Draft Pending Allocated Pending Pick Goods Picked Goods Packed Pending Charges …" at bounding box center [401, 163] width 76 height 16
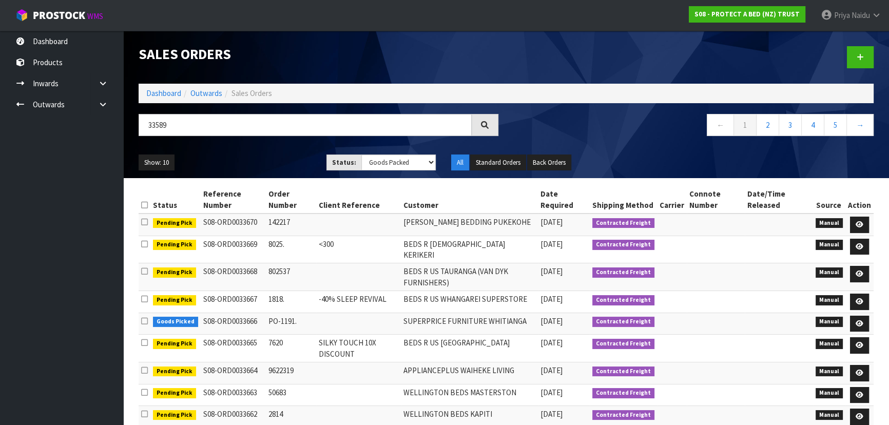
click at [303, 162] on ul "Show: 10 5 10 25 50" at bounding box center [225, 163] width 172 height 16
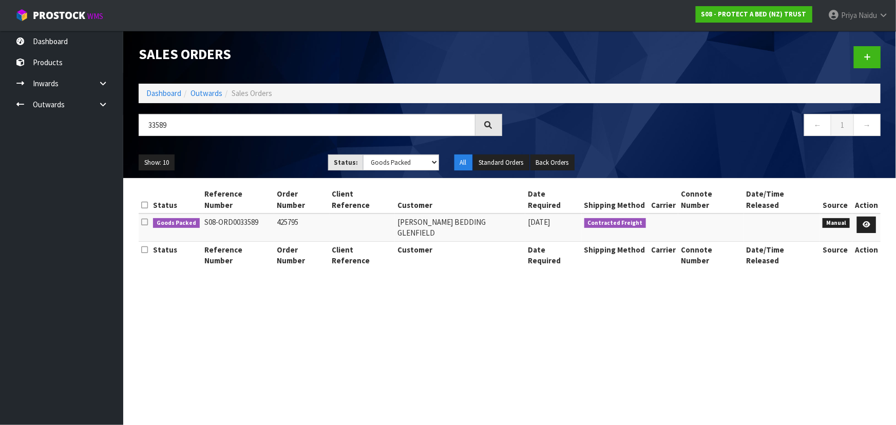
click at [303, 162] on ul "Show: 10 5 10 25 50" at bounding box center [226, 163] width 174 height 16
click at [292, 162] on ul "Show: 10 5 10 25 50" at bounding box center [226, 163] width 174 height 16
click at [258, 159] on ul "Show: 10 5 10 25 50" at bounding box center [226, 163] width 174 height 16
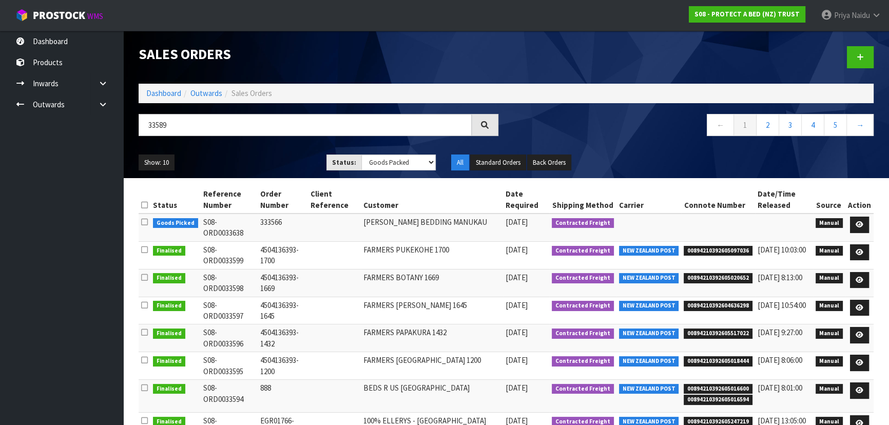
click at [272, 162] on ul "Show: 10 5 10 25 50" at bounding box center [225, 163] width 172 height 16
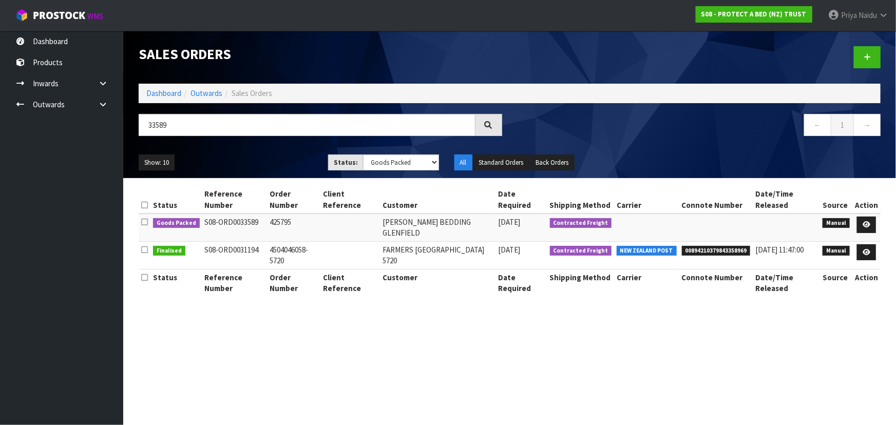
click at [272, 162] on ul "Show: 10 5 10 25 50" at bounding box center [226, 163] width 174 height 16
click at [866, 225] on icon at bounding box center [866, 224] width 8 height 7
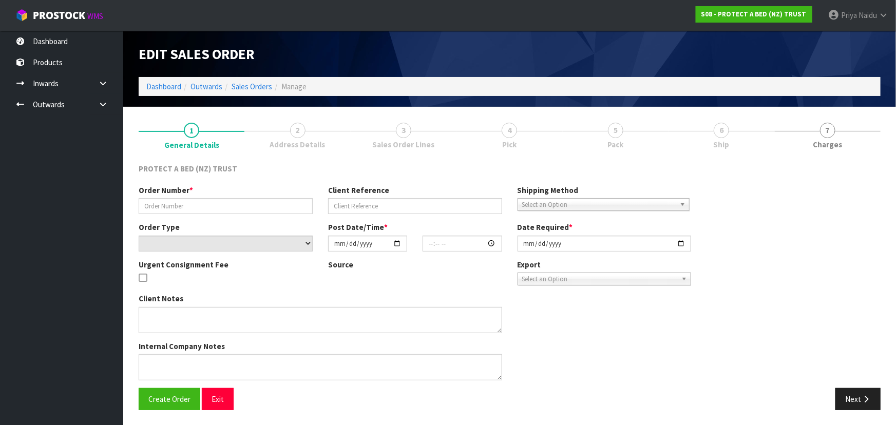
type input "425795"
select select "number:0"
type input "2025-09-29"
type input "09:43:00.000"
type input "2025-09-29"
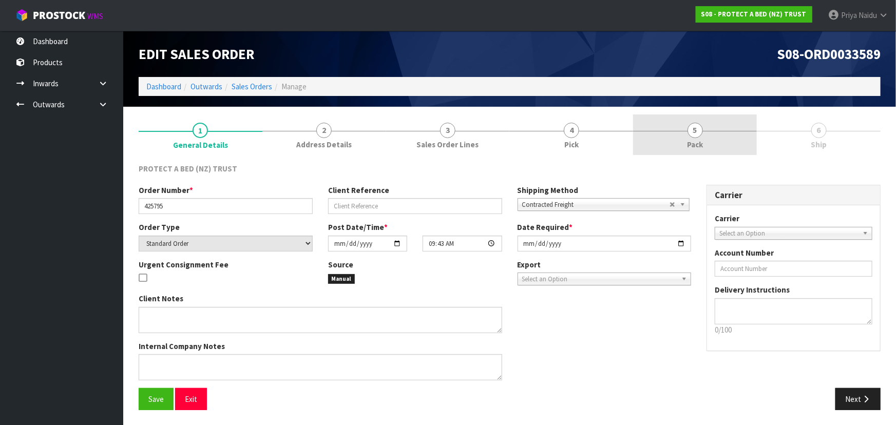
click at [687, 135] on link "5 Pack" at bounding box center [695, 134] width 124 height 41
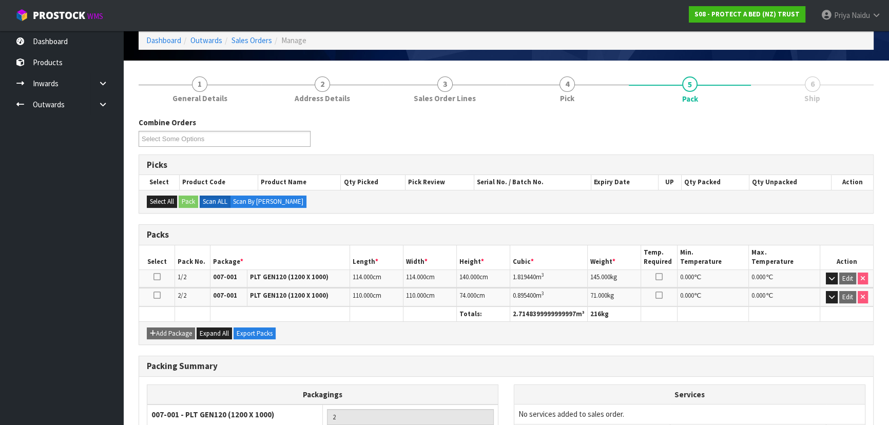
scroll to position [160, 0]
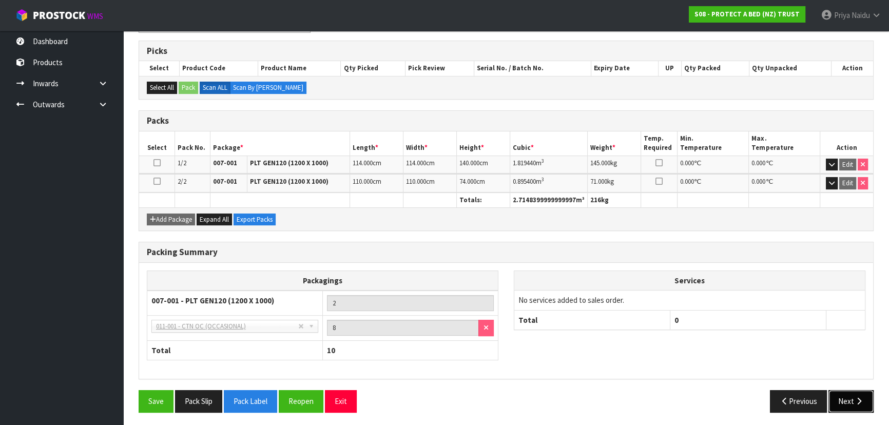
click at [850, 400] on button "Next" at bounding box center [851, 401] width 45 height 22
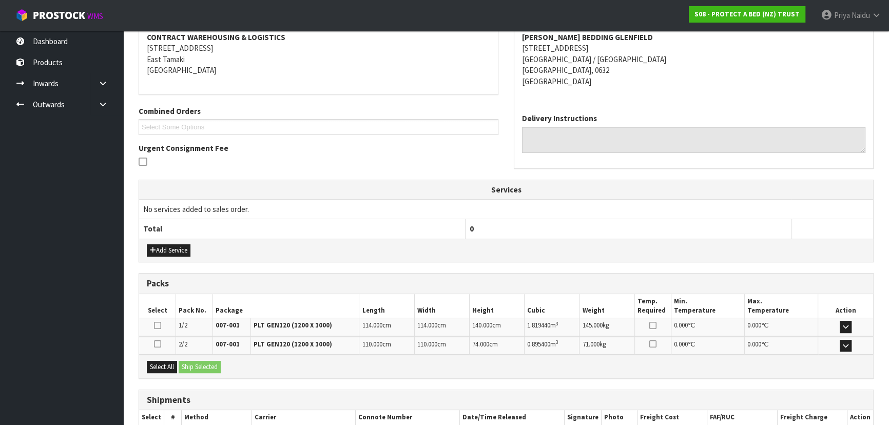
scroll to position [0, 0]
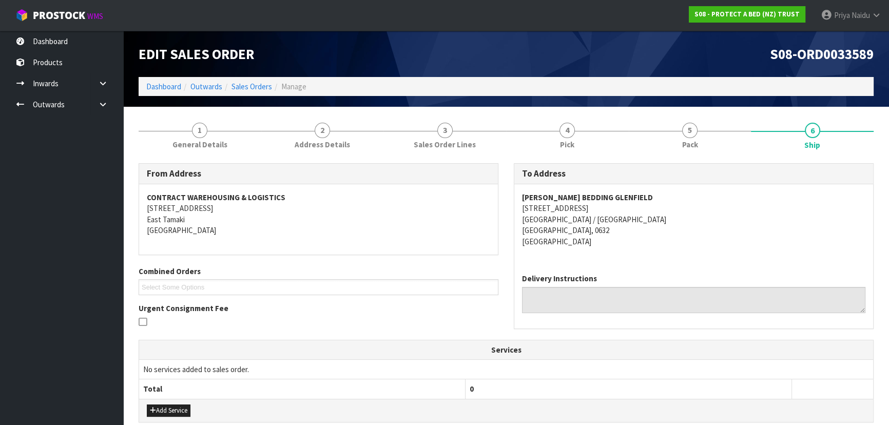
click at [514, 197] on div "To Address HARVEY NORMAN BEDDING GLENFIELD 225 ALBANY HIGHWAY WAIRAU VALLEY / R…" at bounding box center [694, 245] width 360 height 165
drag, startPoint x: 512, startPoint y: 210, endPoint x: 631, endPoint y: 228, distance: 120.9
click at [631, 228] on div "To Address HARVEY NORMAN BEDDING GLENFIELD 225 ALBANY HIGHWAY WAIRAU VALLEY / R…" at bounding box center [693, 251] width 375 height 176
click at [643, 234] on address "HARVEY NORMAN BEDDING GLENFIELD 225 ALBANY HIGHWAY WAIRAU VALLEY / ROSEDALE AUC…" at bounding box center [693, 219] width 343 height 55
drag, startPoint x: 521, startPoint y: 217, endPoint x: 574, endPoint y: 219, distance: 53.4
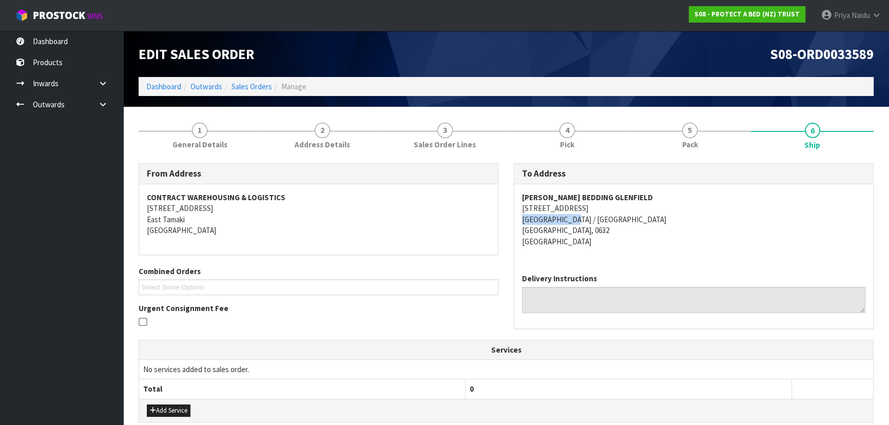
click at [574, 219] on div "HARVEY NORMAN BEDDING GLENFIELD 225 ALBANY HIGHWAY WAIRAU VALLEY / ROSEDALE AUC…" at bounding box center [693, 224] width 359 height 81
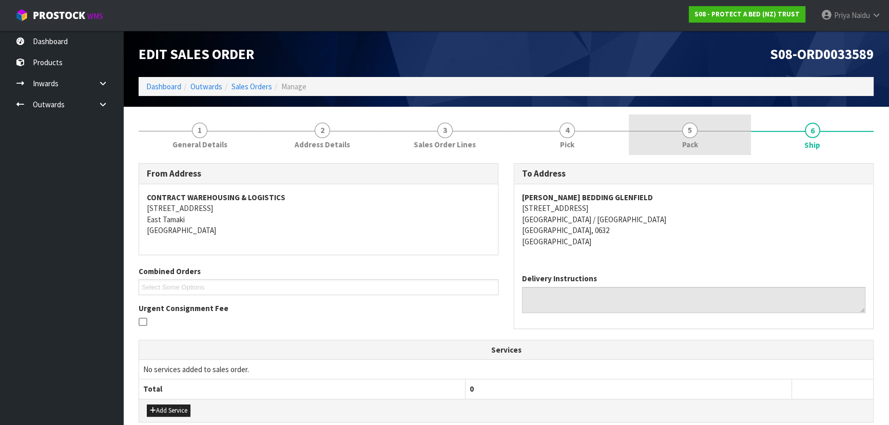
click at [700, 128] on link "5 Pack" at bounding box center [690, 134] width 123 height 41
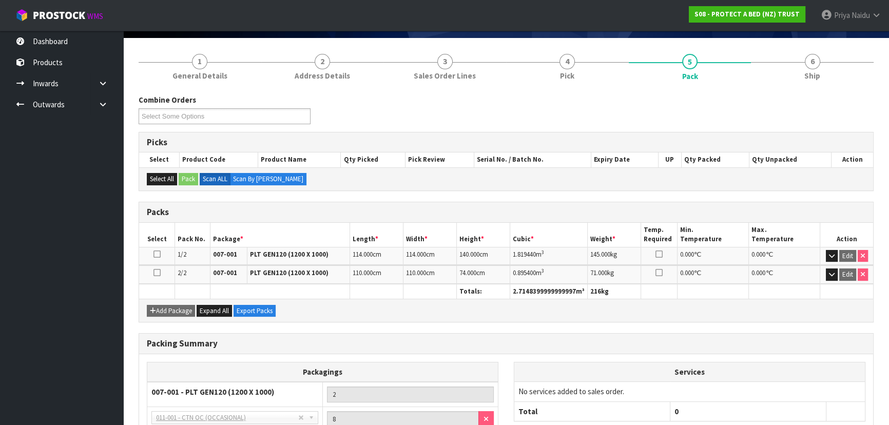
scroll to position [160, 0]
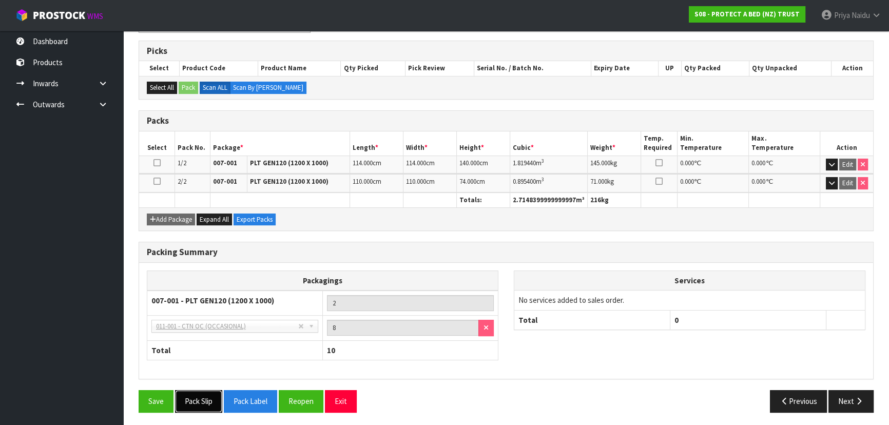
click at [198, 400] on button "Pack Slip" at bounding box center [198, 401] width 47 height 22
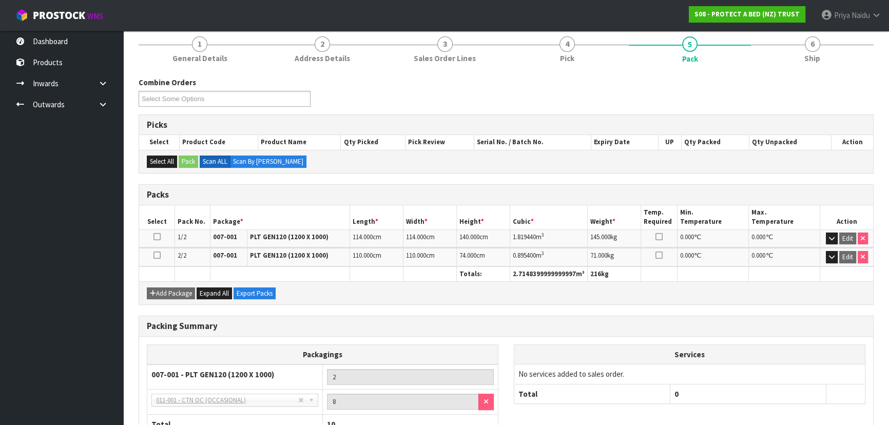
scroll to position [0, 0]
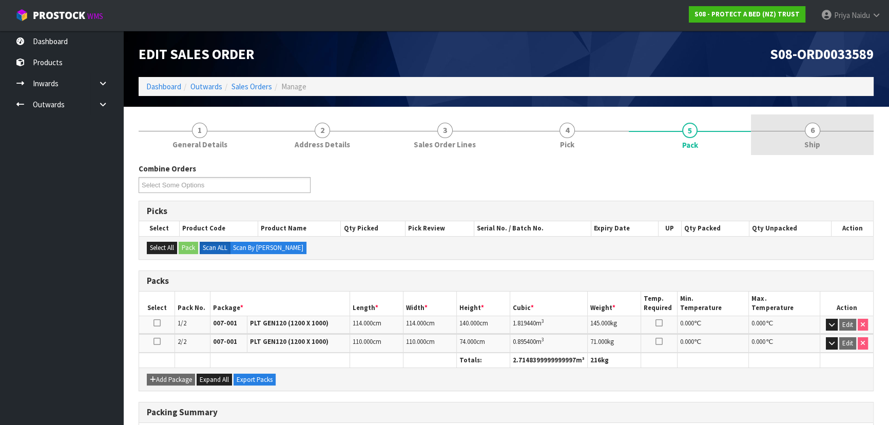
click at [796, 142] on link "6 Ship" at bounding box center [812, 134] width 123 height 41
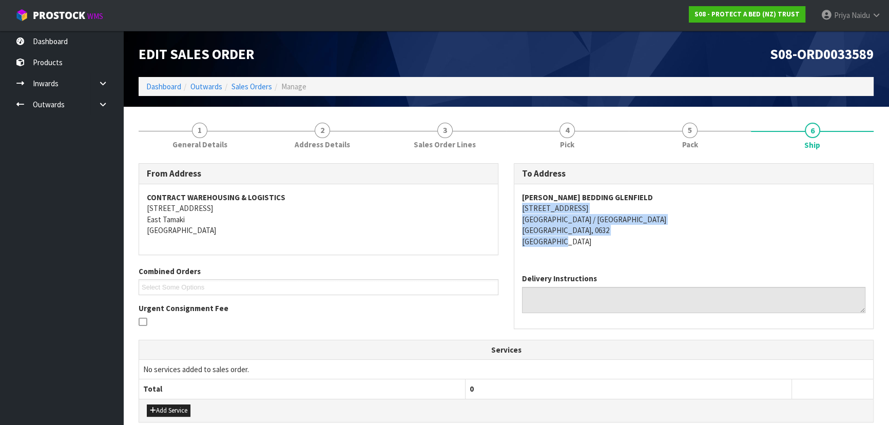
drag, startPoint x: 557, startPoint y: 214, endPoint x: 691, endPoint y: 236, distance: 135.9
click at [691, 236] on div "HARVEY NORMAN BEDDING GLENFIELD 225 ALBANY HIGHWAY WAIRAU VALLEY / ROSEDALE AUC…" at bounding box center [693, 224] width 359 height 81
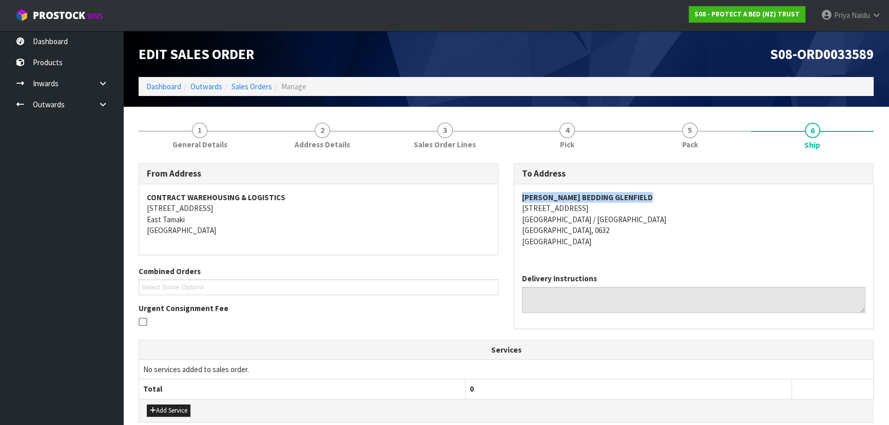
drag, startPoint x: 580, startPoint y: 196, endPoint x: 694, endPoint y: 196, distance: 114.0
click at [694, 196] on div "HARVEY NORMAN BEDDING GLENFIELD 225 ALBANY HIGHWAY WAIRAU VALLEY / ROSEDALE AUC…" at bounding box center [693, 224] width 359 height 81
drag, startPoint x: 666, startPoint y: 144, endPoint x: 630, endPoint y: 150, distance: 36.0
click at [666, 143] on link "5 Pack" at bounding box center [690, 134] width 123 height 41
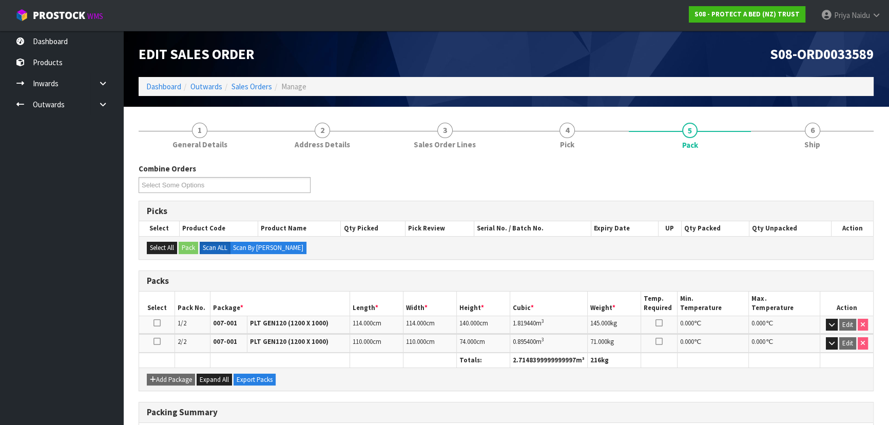
click at [878, 144] on section "1 General Details 2 Address Details 3 Sales Order Lines 4 Pick 5 Pack 6 Ship Co…" at bounding box center [506, 347] width 766 height 481
click at [827, 144] on link "6 Ship" at bounding box center [812, 134] width 123 height 41
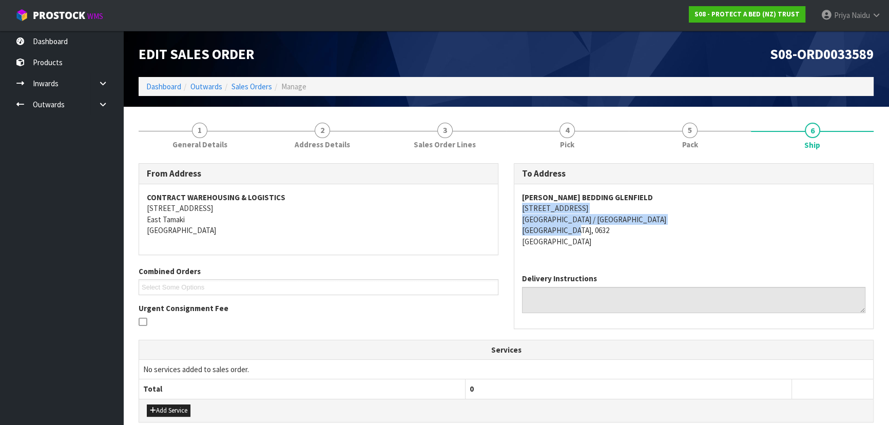
drag, startPoint x: 520, startPoint y: 210, endPoint x: 639, endPoint y: 227, distance: 119.8
click at [639, 227] on div "HARVEY NORMAN BEDDING GLENFIELD 225 ALBANY HIGHWAY WAIRAU VALLEY / ROSEDALE AUC…" at bounding box center [693, 224] width 359 height 81
click at [515, 219] on div "HARVEY NORMAN BEDDING GLENFIELD 225 ALBANY HIGHWAY WAIRAU VALLEY / ROSEDALE AUC…" at bounding box center [693, 224] width 359 height 81
drag, startPoint x: 515, startPoint y: 219, endPoint x: 567, endPoint y: 221, distance: 51.9
click at [567, 221] on div "HARVEY NORMAN BEDDING GLENFIELD 225 ALBANY HIGHWAY WAIRAU VALLEY / ROSEDALE AUC…" at bounding box center [693, 224] width 359 height 81
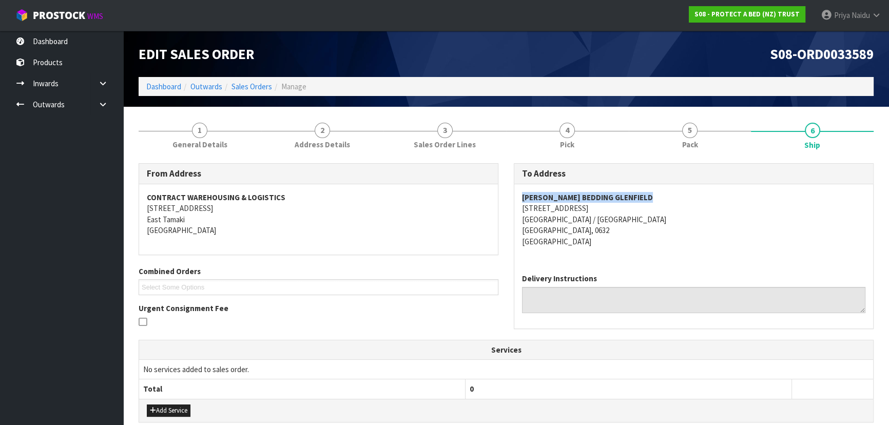
drag, startPoint x: 541, startPoint y: 195, endPoint x: 670, endPoint y: 210, distance: 129.7
click at [734, 202] on div "HARVEY NORMAN BEDDING GLENFIELD 225 ALBANY HIGHWAY WAIRAU VALLEY / ROSEDALE AUC…" at bounding box center [693, 224] width 359 height 81
click at [132, 126] on section "1 General Details 2 Address Details 3 Sales Order Lines 4 Pick 5 Pack 6 Ship Fr…" at bounding box center [506, 378] width 766 height 542
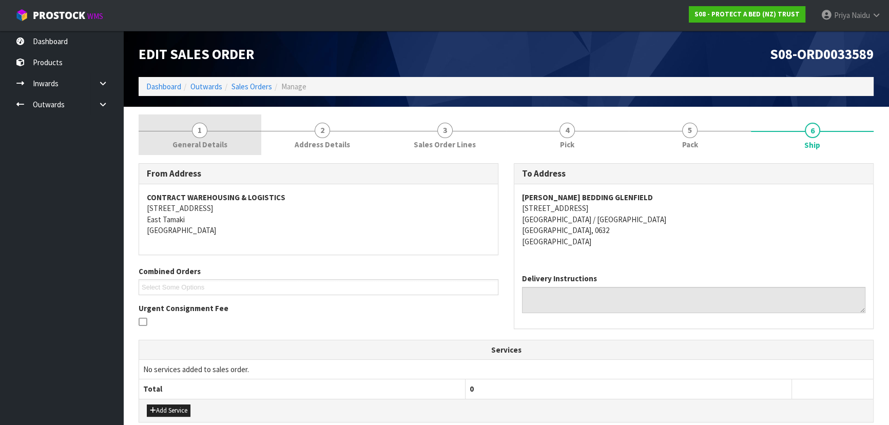
click at [191, 143] on span "General Details" at bounding box center [199, 144] width 55 height 11
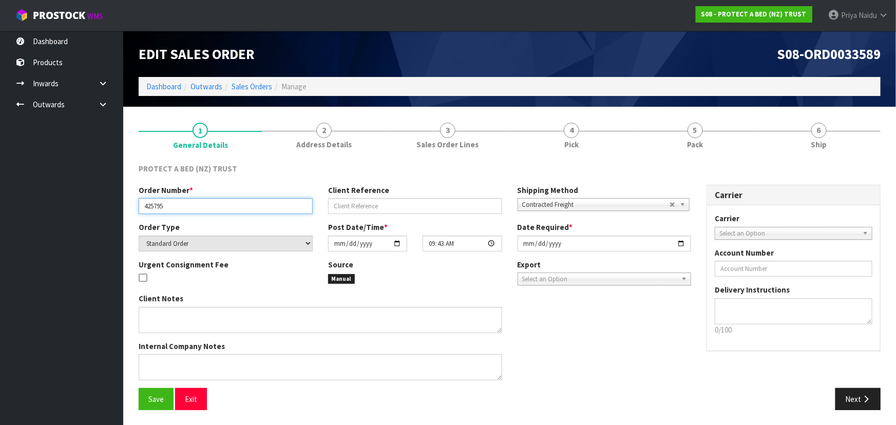
drag, startPoint x: 144, startPoint y: 207, endPoint x: 172, endPoint y: 205, distance: 28.3
click at [172, 205] on input "425795" at bounding box center [226, 206] width 174 height 16
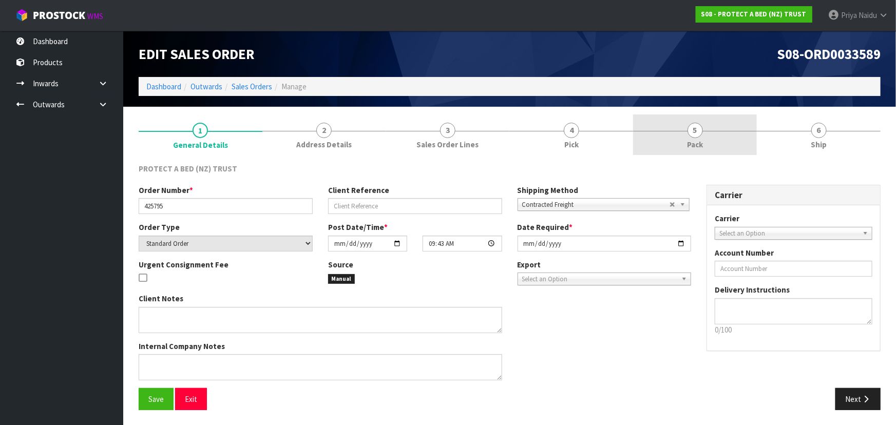
click at [644, 122] on link "5 Pack" at bounding box center [695, 134] width 124 height 41
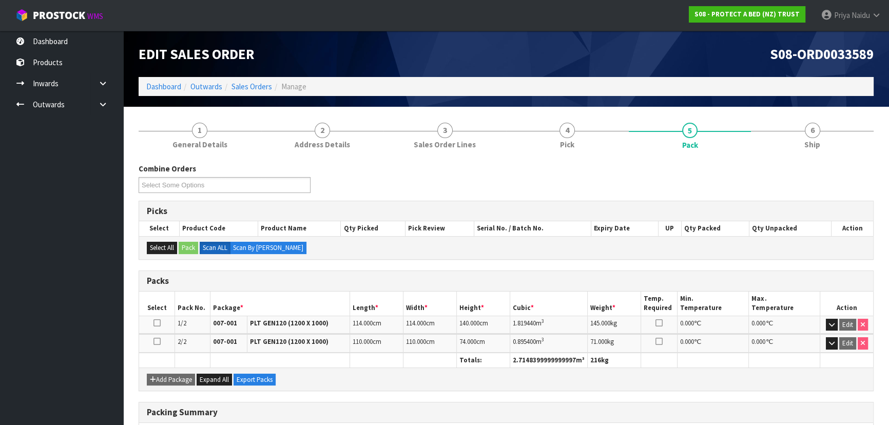
click at [835, 98] on div "Edit Sales Order S08-ORD0033589 Dashboard Outwards Sales Orders Manage" at bounding box center [506, 69] width 751 height 76
click at [815, 151] on link "6 Ship" at bounding box center [812, 134] width 123 height 41
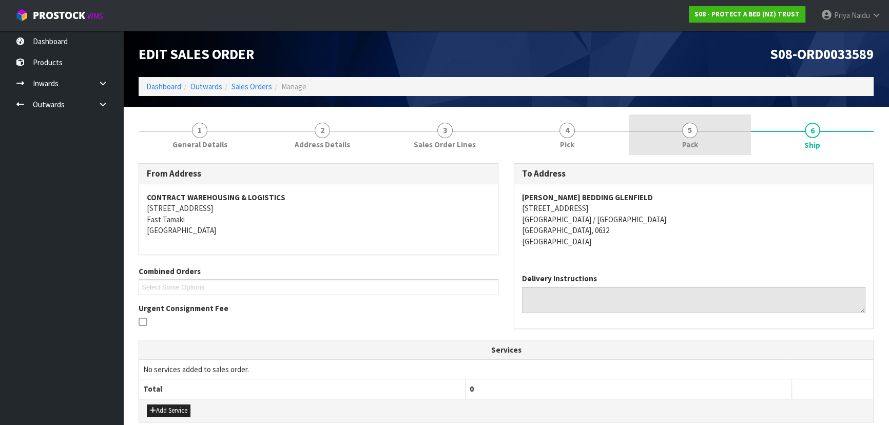
click at [706, 138] on link "5 Pack" at bounding box center [690, 134] width 123 height 41
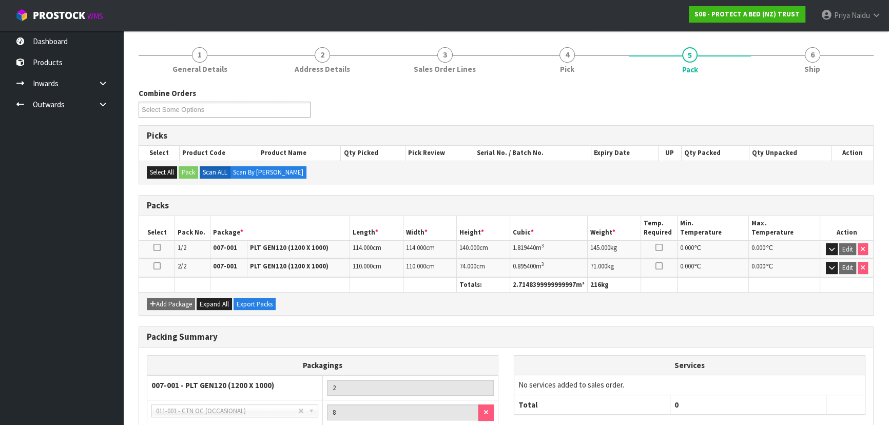
scroll to position [93, 0]
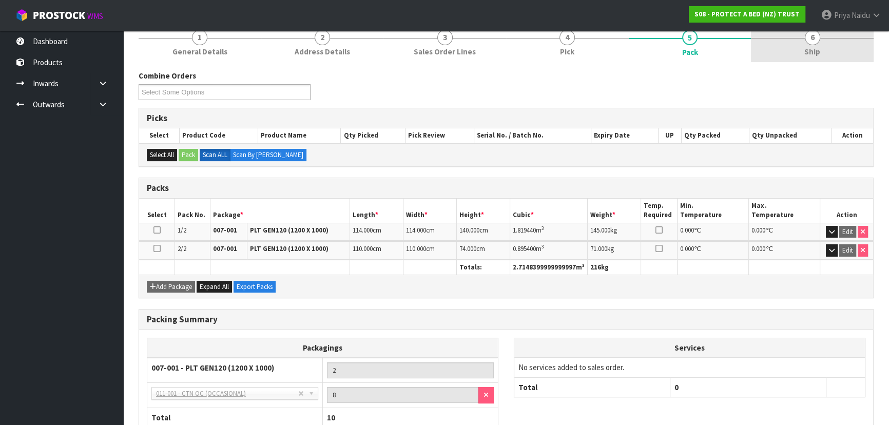
drag, startPoint x: 808, startPoint y: 42, endPoint x: 791, endPoint y: 60, distance: 24.7
click at [808, 42] on span "6" at bounding box center [812, 37] width 15 height 15
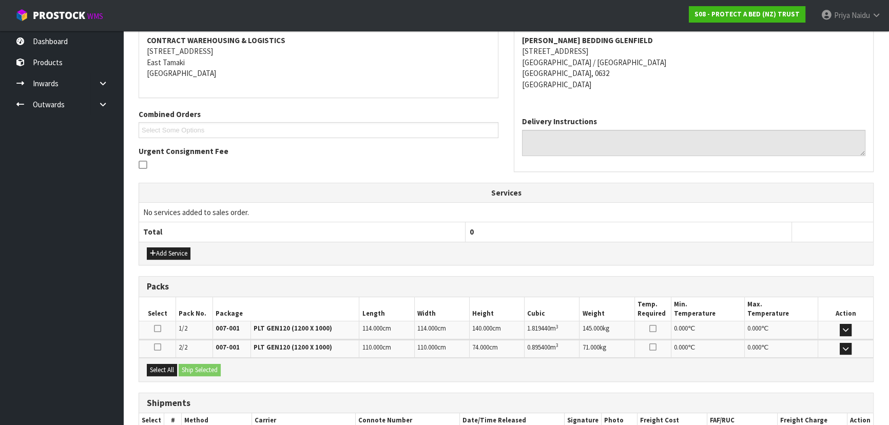
scroll to position [222, 0]
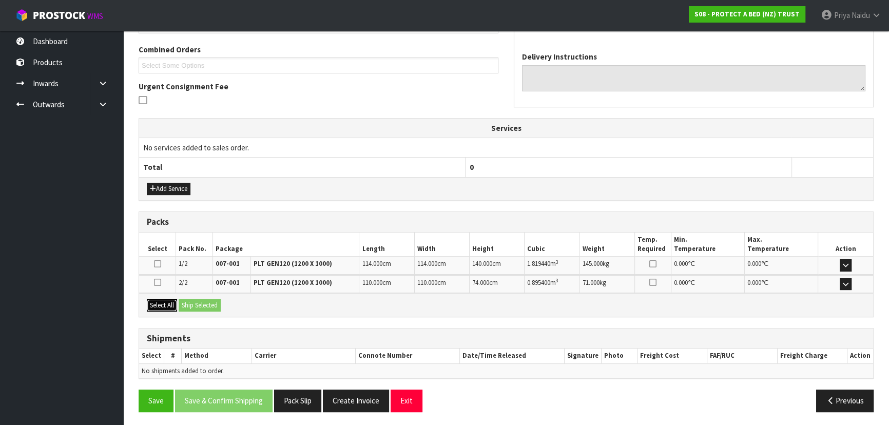
drag, startPoint x: 166, startPoint y: 301, endPoint x: 190, endPoint y: 302, distance: 23.7
click at [168, 301] on button "Select All" at bounding box center [162, 305] width 30 height 12
click at [190, 302] on button "Ship Selected" at bounding box center [200, 305] width 42 height 12
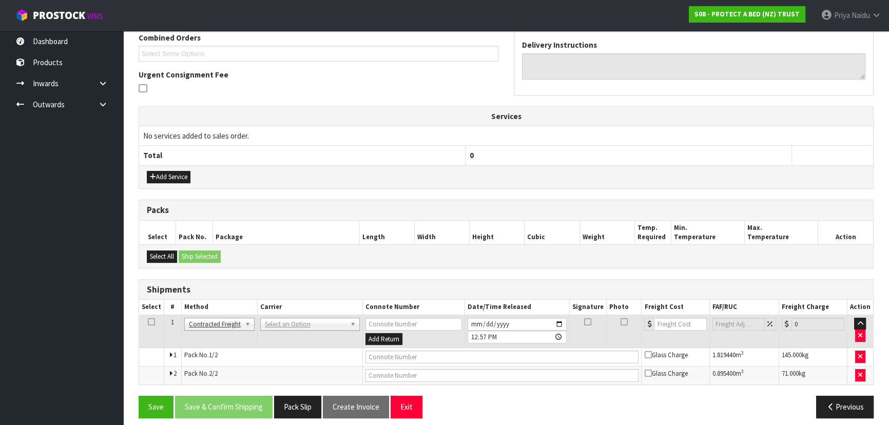
scroll to position [240, 0]
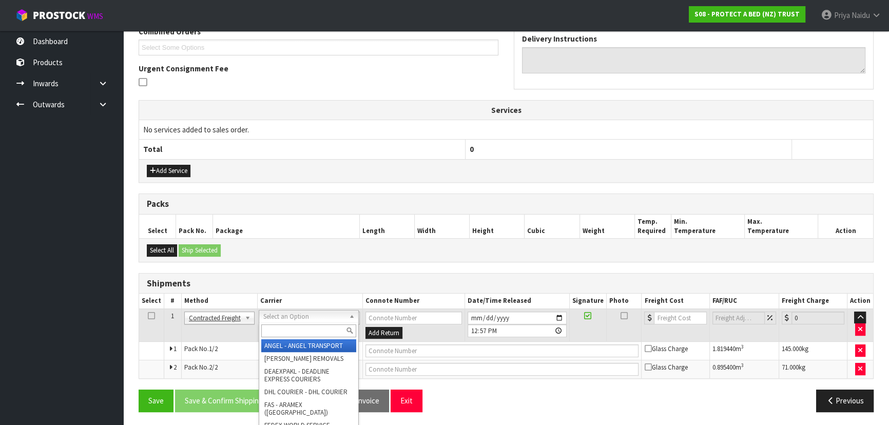
click at [280, 331] on input "text" at bounding box center [308, 330] width 95 height 13
type input "MA"
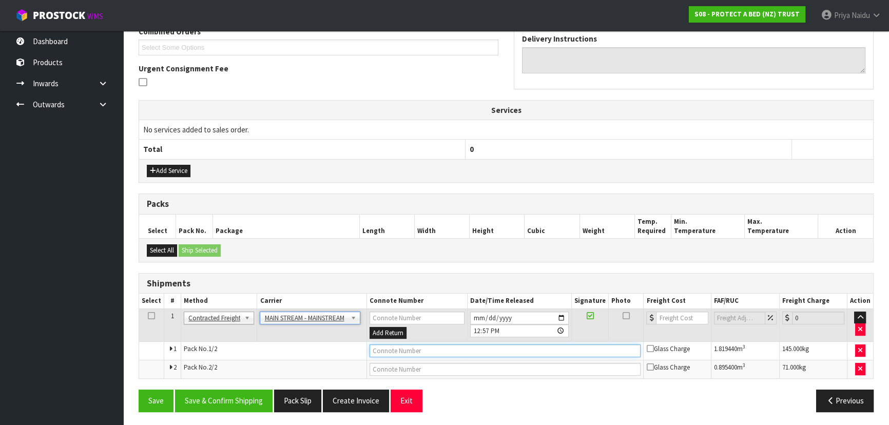
click at [431, 350] on input "text" at bounding box center [506, 350] width 272 height 13
paste input "CWL7730368"
type input "CWL7730368"
click at [677, 318] on input "number" at bounding box center [682, 318] width 52 height 13
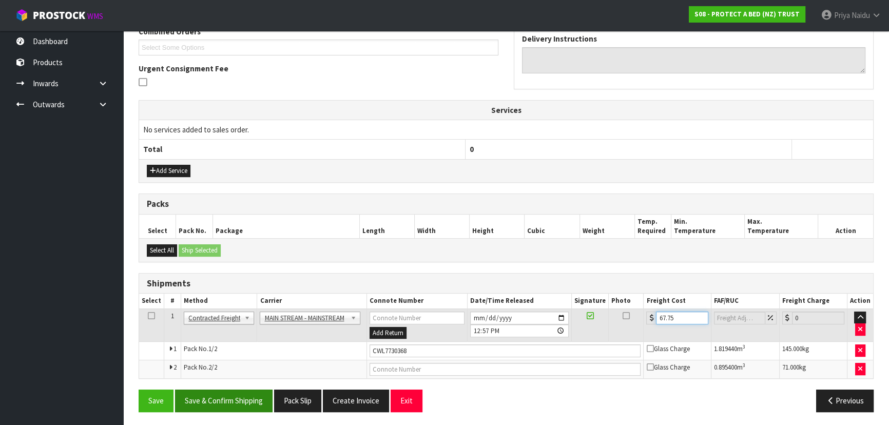
type input "67.75"
click at [201, 401] on button "Save & Confirm Shipping" at bounding box center [224, 401] width 98 height 22
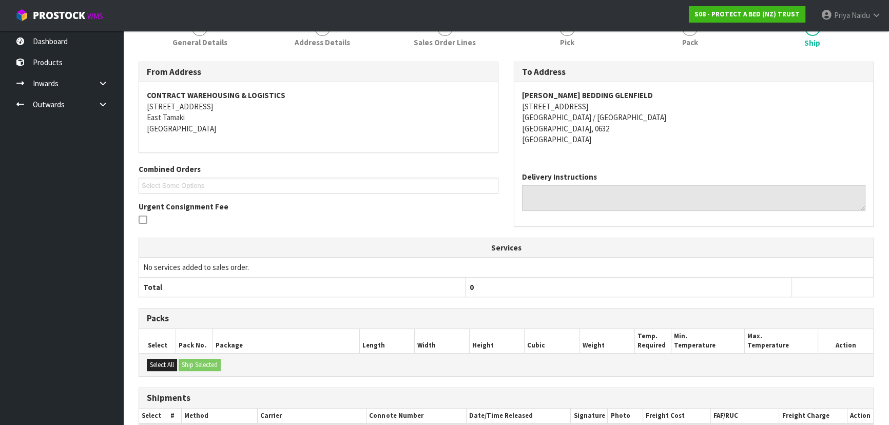
scroll to position [0, 0]
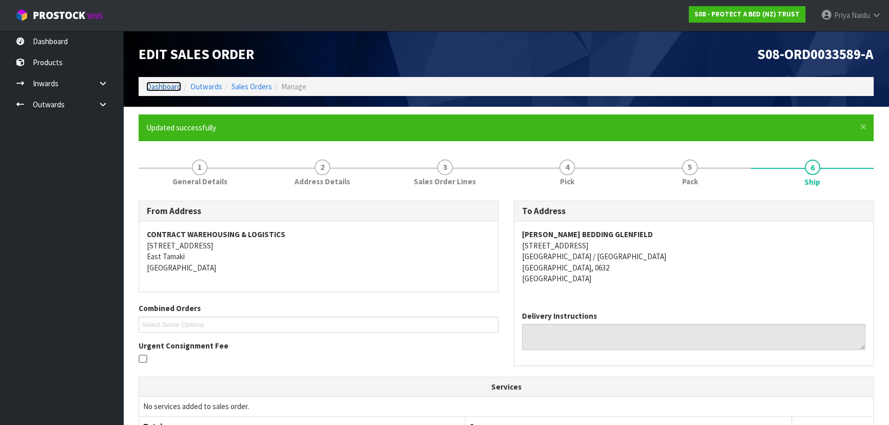
click at [151, 86] on link "Dashboard" at bounding box center [163, 87] width 35 height 10
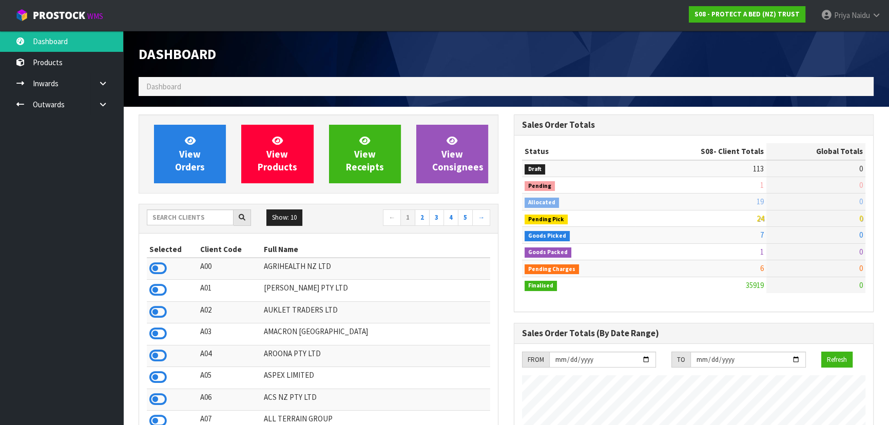
scroll to position [776, 375]
click at [200, 223] on input "text" at bounding box center [190, 217] width 87 height 16
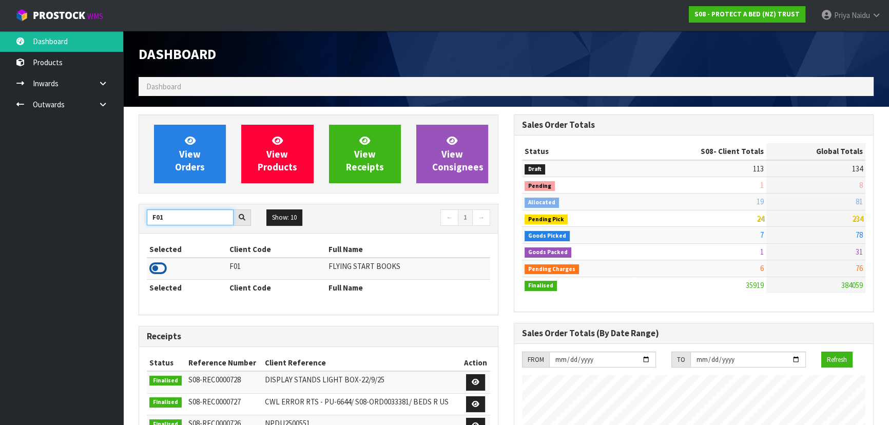
type input "F01"
click at [162, 269] on icon at bounding box center [157, 268] width 17 height 15
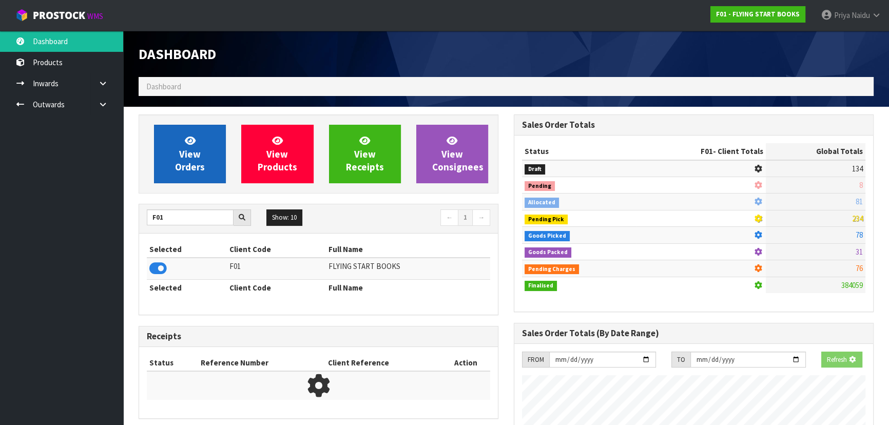
scroll to position [512752, 513016]
click at [186, 159] on span "View Orders" at bounding box center [190, 154] width 30 height 39
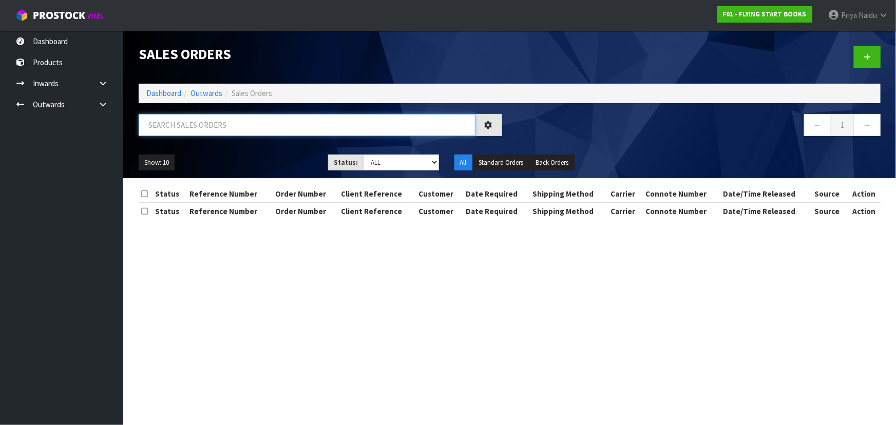
click at [207, 131] on input "text" at bounding box center [307, 125] width 337 height 22
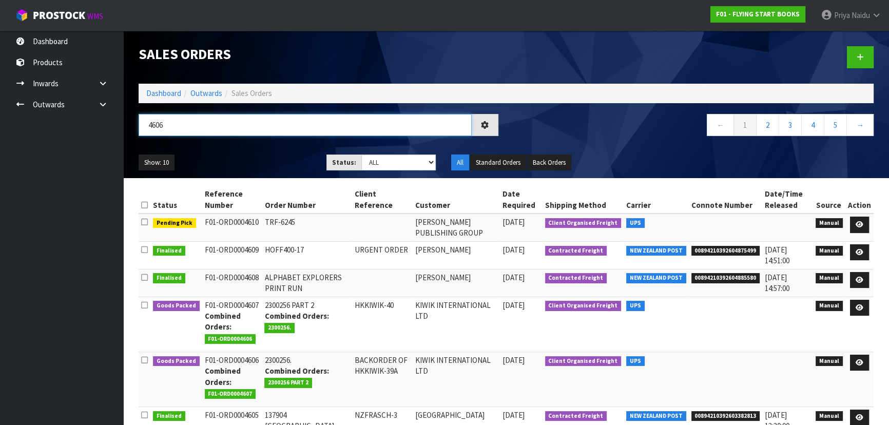
type input "4606"
click at [261, 161] on ul "Show: 10 5 10 25 50" at bounding box center [225, 163] width 172 height 16
click at [262, 161] on ul "Show: 10 5 10 25 50" at bounding box center [225, 163] width 172 height 16
click at [368, 162] on select "Draft Pending Allocated Pending Pick Goods Picked Goods Packed Pending Charges …" at bounding box center [398, 163] width 75 height 16
select select "string:5"
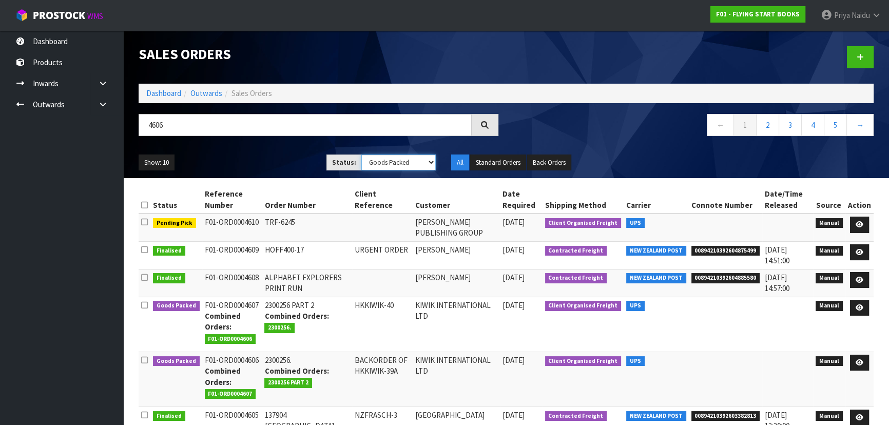
click at [361, 155] on select "Draft Pending Allocated Pending Pick Goods Picked Goods Packed Pending Charges …" at bounding box center [398, 163] width 75 height 16
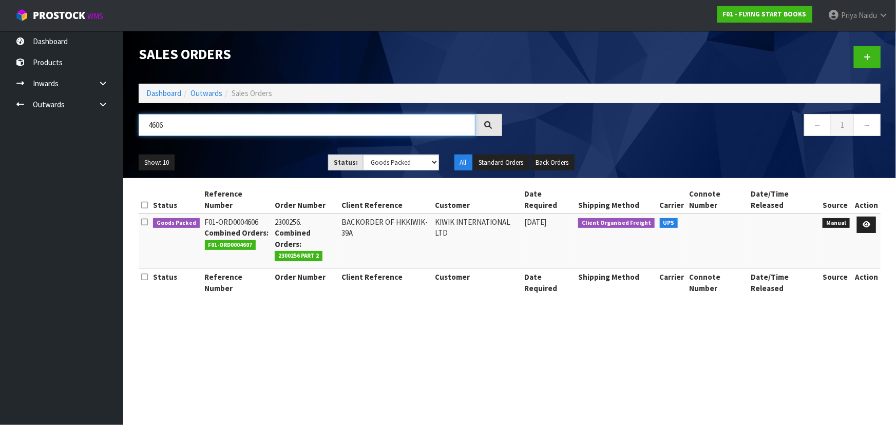
click at [252, 129] on input "4606" at bounding box center [307, 125] width 337 height 22
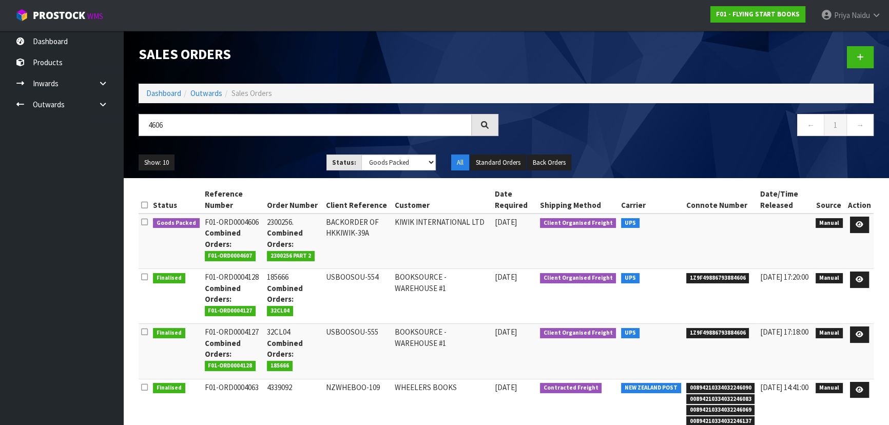
drag, startPoint x: 256, startPoint y: 159, endPoint x: 285, endPoint y: 204, distance: 53.4
click at [256, 159] on ul "Show: 10 5 10 25 50" at bounding box center [225, 163] width 172 height 16
click at [859, 222] on icon at bounding box center [860, 224] width 8 height 7
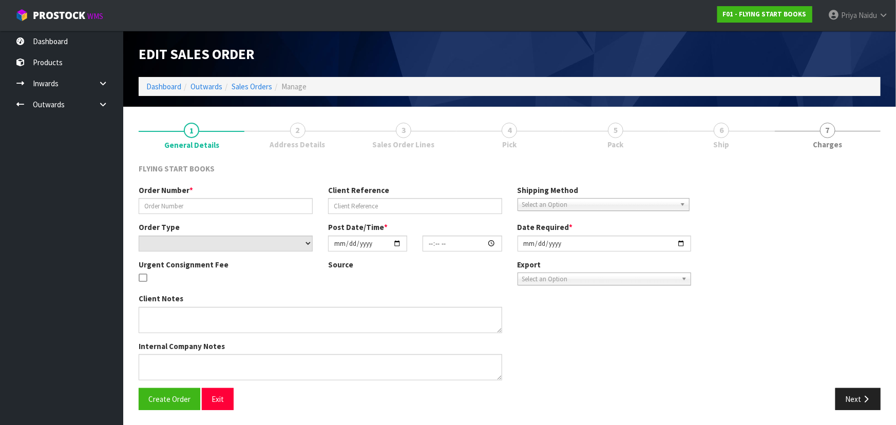
type input "2300256."
type input "BACKORDER OF HKKIWIK-39A"
select select "number:0"
type input "2025-09-24"
type input "08:49:00.000"
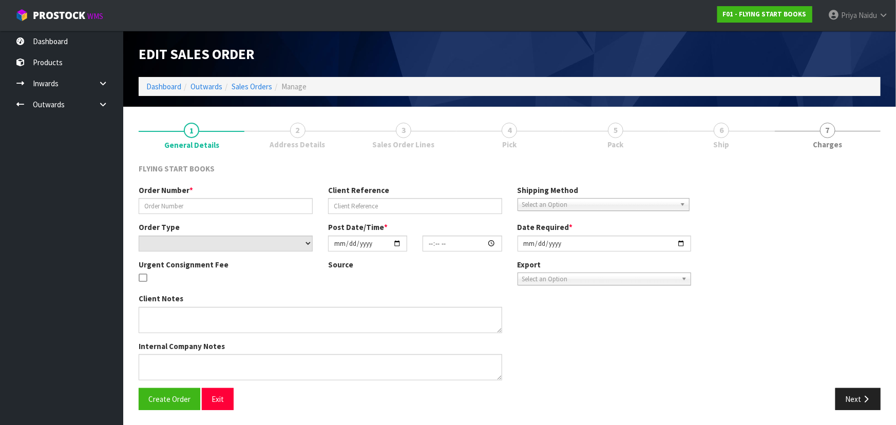
type input "2025-09-24"
type textarea "PLEASE FIND ATTACHED TODAY’S ORDER. THE NEW STOCK HAS ARRIVED SO THIS IS ABLE T…"
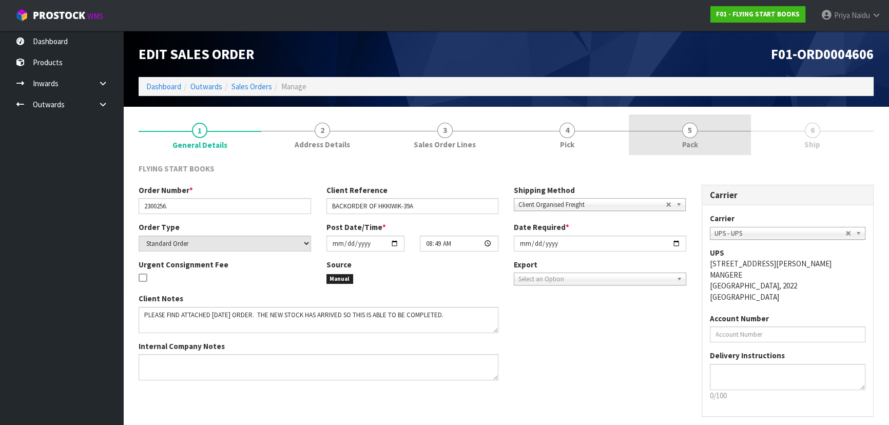
click at [714, 147] on link "5 Pack" at bounding box center [690, 134] width 123 height 41
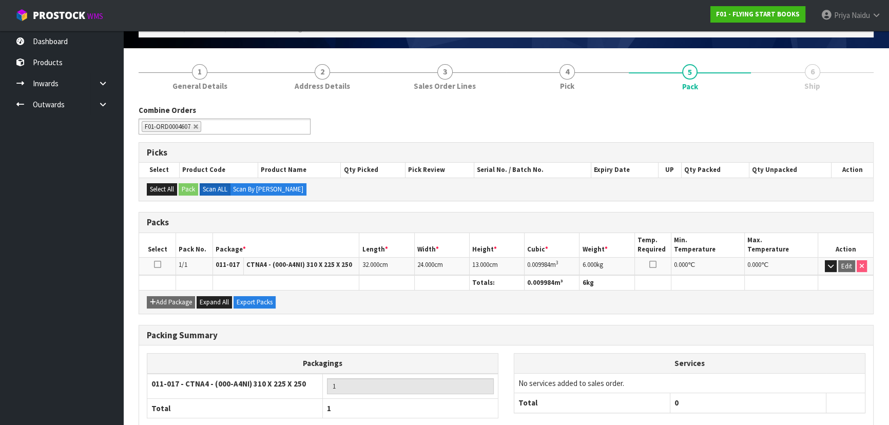
scroll to position [117, 0]
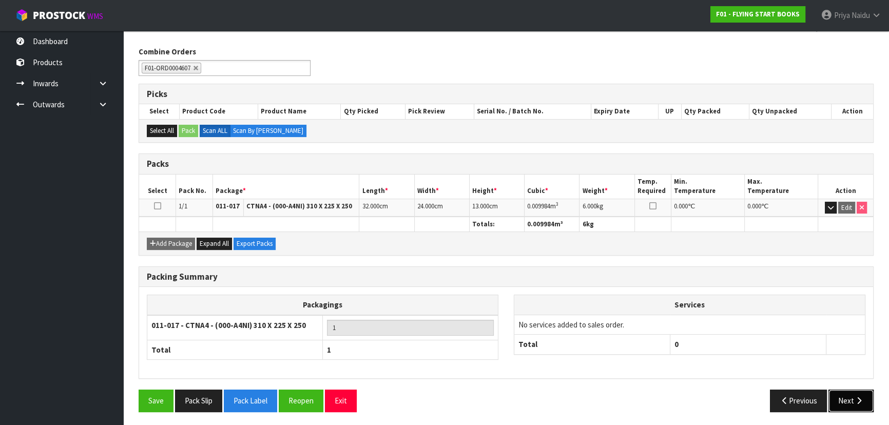
click at [854, 400] on icon "button" at bounding box center [859, 401] width 10 height 8
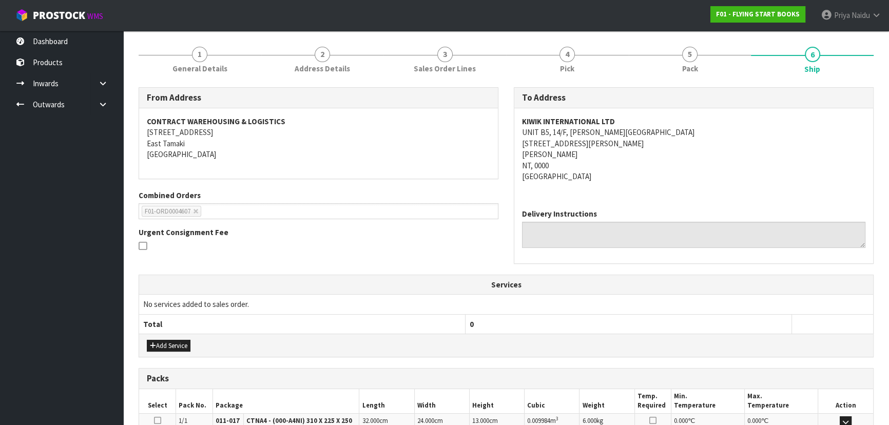
scroll to position [0, 0]
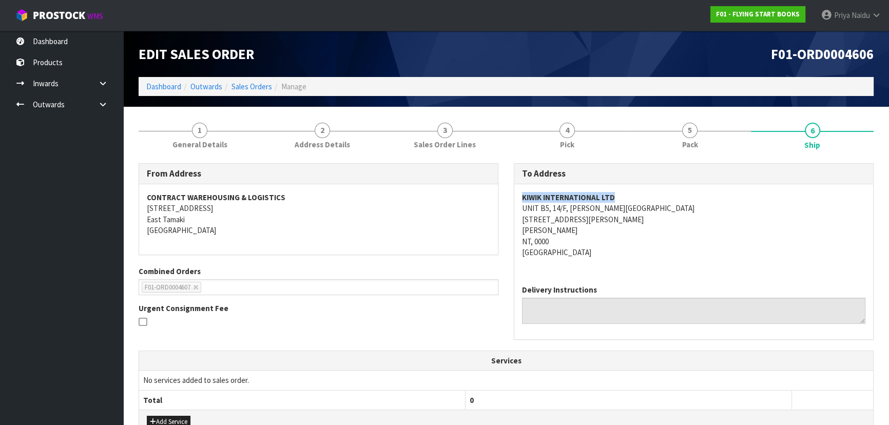
drag, startPoint x: 516, startPoint y: 200, endPoint x: 626, endPoint y: 185, distance: 111.4
click at [626, 185] on div "KIWIK INTERNATIONAL LTD UNIT B5, 14/F, WING CHEUNG INDUSTRIAL BUILDING 58-70 KW…" at bounding box center [693, 230] width 359 height 92
click at [517, 210] on div "KIWIK INTERNATIONAL LTD UNIT B5, 14/F, WING CHEUNG INDUSTRIAL BUILDING 58-70 KW…" at bounding box center [693, 230] width 359 height 92
drag, startPoint x: 519, startPoint y: 221, endPoint x: 608, endPoint y: 218, distance: 89.4
click at [608, 218] on div "KIWIK INTERNATIONAL LTD UNIT B5, 14/F, WING CHEUNG INDUSTRIAL BUILDING 58-70 KW…" at bounding box center [693, 230] width 359 height 92
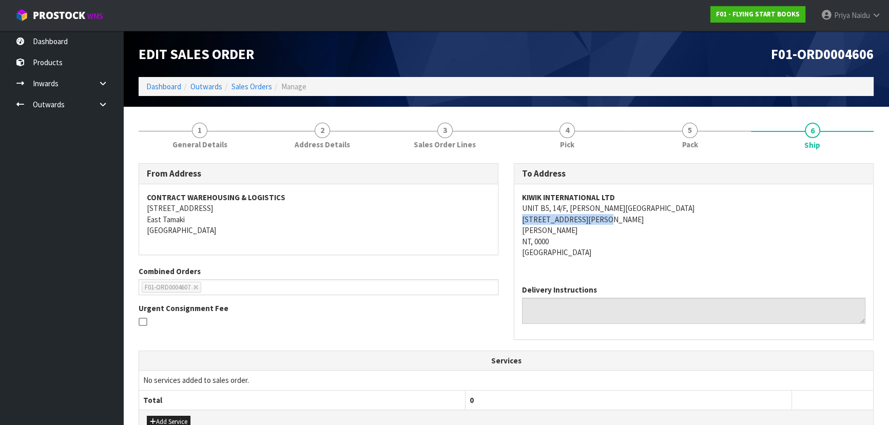
drag, startPoint x: 519, startPoint y: 210, endPoint x: 718, endPoint y: 208, distance: 199.2
click at [718, 208] on div "KIWIK INTERNATIONAL LTD UNIT B5, 14/F, WING CHEUNG INDUSTRIAL BUILDING 58-70 KW…" at bounding box center [693, 230] width 359 height 92
drag, startPoint x: 508, startPoint y: 220, endPoint x: 619, endPoint y: 219, distance: 110.9
click at [619, 219] on div "To Address KIWIK INTERNATIONAL LTD UNIT B5, 14/F, WING CHEUNG INDUSTRIAL BUILDI…" at bounding box center [693, 256] width 375 height 187
drag, startPoint x: 523, startPoint y: 206, endPoint x: 693, endPoint y: 217, distance: 169.8
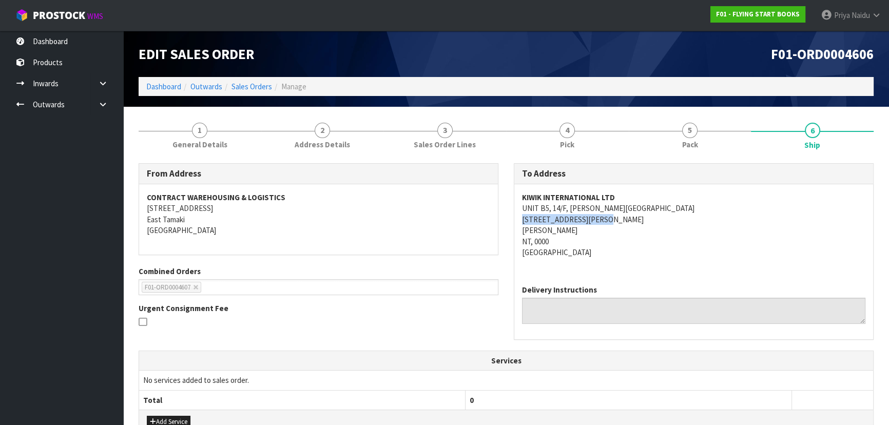
click at [721, 209] on div "KIWIK INTERNATIONAL LTD UNIT B5, 14/F, WING CHEUNG INDUSTRIAL BUILDING 58-70 KW…" at bounding box center [693, 230] width 359 height 92
drag, startPoint x: 523, startPoint y: 232, endPoint x: 574, endPoint y: 232, distance: 50.8
click at [574, 232] on address "KIWIK INTERNATIONAL LTD UNIT B5, 14/F, WING CHEUNG INDUSTRIAL BUILDING 58-70 KW…" at bounding box center [693, 225] width 343 height 66
drag, startPoint x: 569, startPoint y: 206, endPoint x: 698, endPoint y: 205, distance: 128.9
click at [698, 205] on address "KIWIK INTERNATIONAL LTD UNIT B5, 14/F, WING CHEUNG INDUSTRIAL BUILDING 58-70 KW…" at bounding box center [693, 225] width 343 height 66
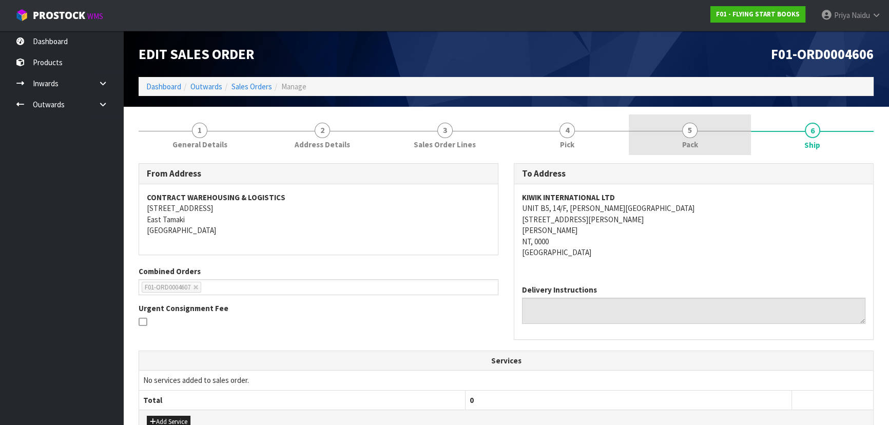
click at [729, 132] on link "5 Pack" at bounding box center [690, 134] width 123 height 41
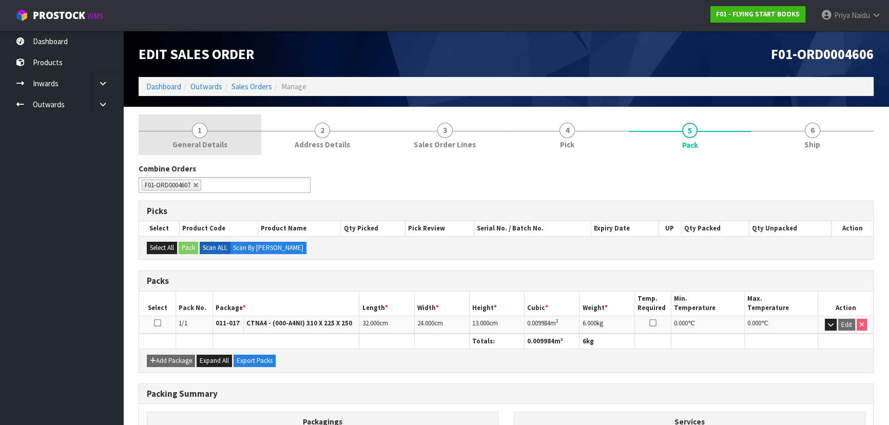
click at [214, 135] on link "1 General Details" at bounding box center [200, 134] width 123 height 41
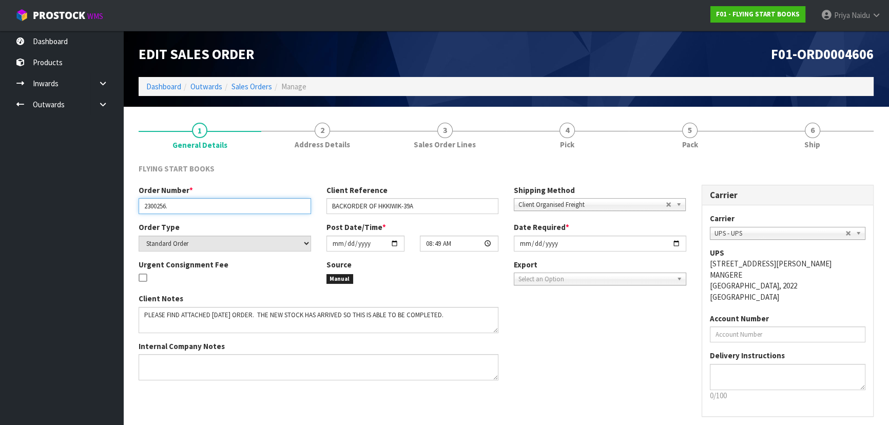
drag, startPoint x: 141, startPoint y: 210, endPoint x: 185, endPoint y: 205, distance: 44.4
click at [185, 205] on input "2300256." at bounding box center [225, 206] width 172 height 16
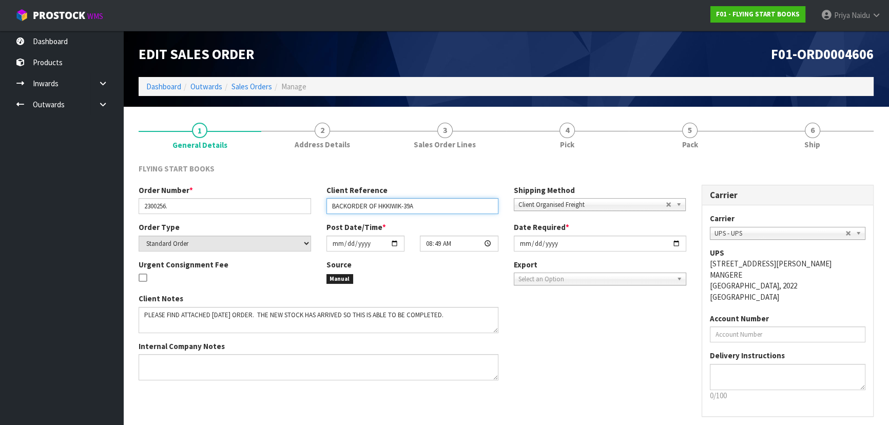
drag, startPoint x: 327, startPoint y: 205, endPoint x: 435, endPoint y: 205, distance: 108.3
click at [435, 205] on input "BACKORDER OF HKKIWIK-39A" at bounding box center [413, 206] width 172 height 16
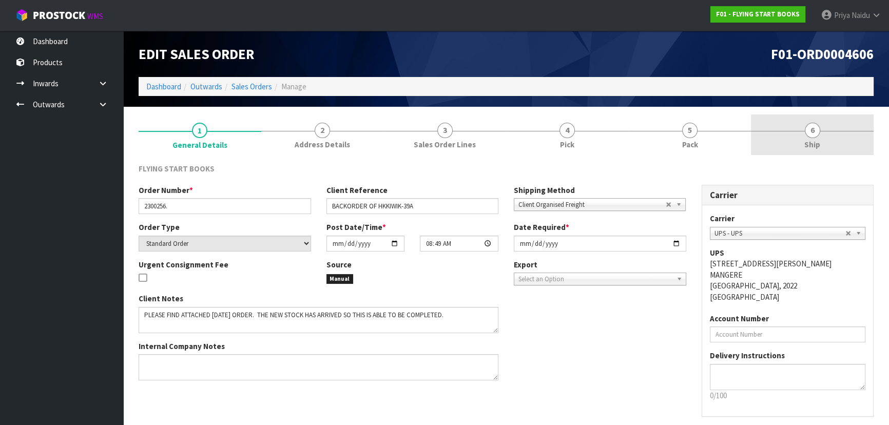
click at [821, 135] on link "6 Ship" at bounding box center [812, 134] width 123 height 41
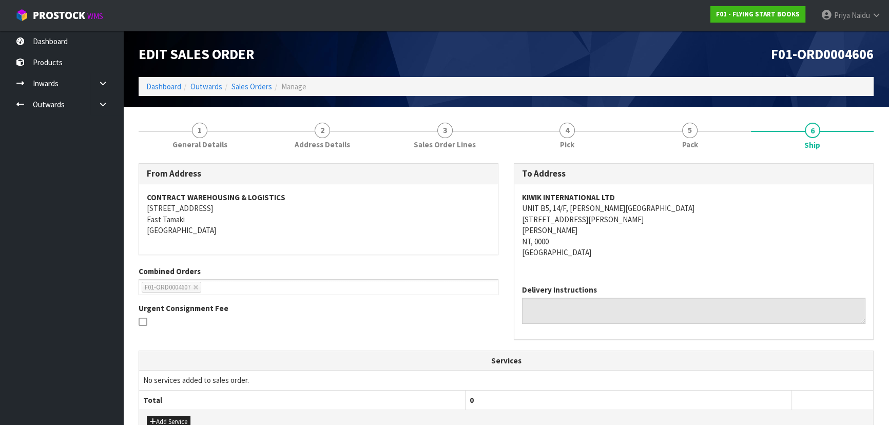
click at [599, 259] on div "KIWIK INTERNATIONAL LTD UNIT B5, 14/F, WING CHEUNG INDUSTRIAL BUILDING 58-70 KW…" at bounding box center [693, 230] width 359 height 92
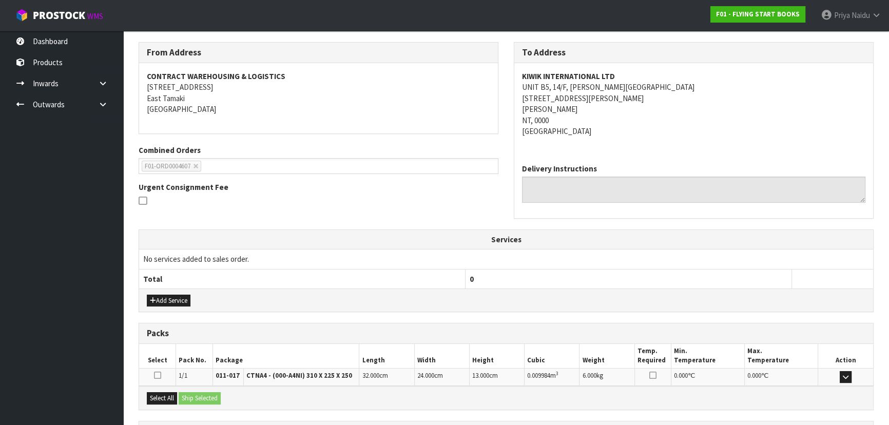
scroll to position [214, 0]
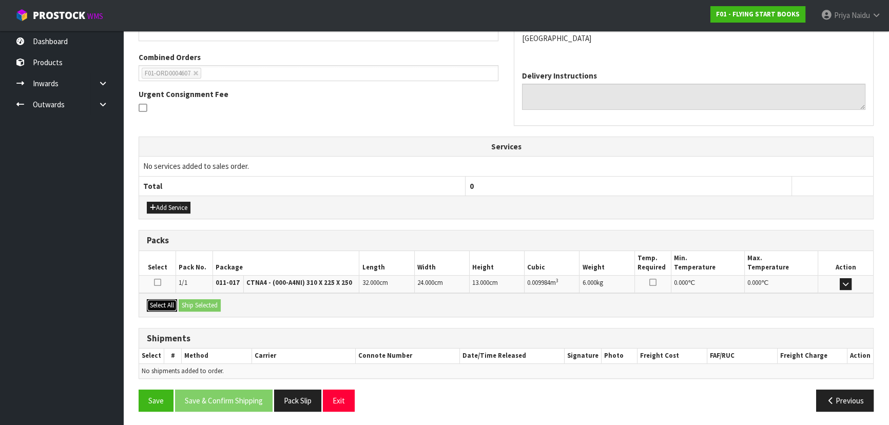
drag, startPoint x: 171, startPoint y: 305, endPoint x: 189, endPoint y: 302, distance: 17.6
click at [172, 305] on button "Select All" at bounding box center [162, 305] width 30 height 12
click at [197, 302] on button "Ship Selected" at bounding box center [200, 305] width 42 height 12
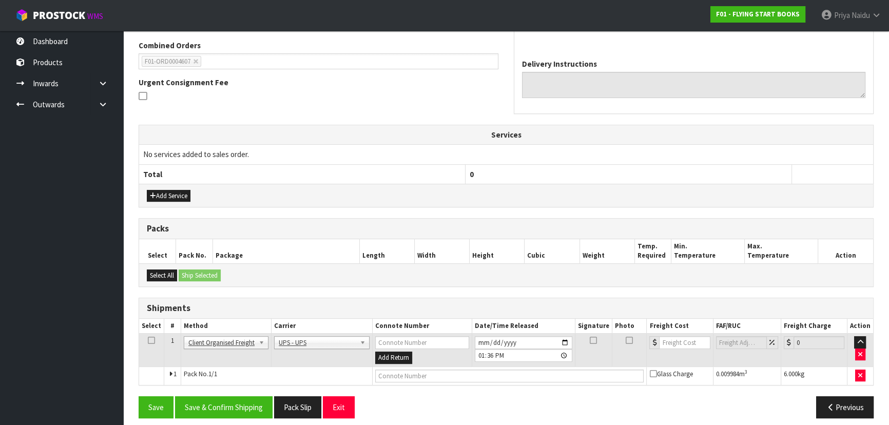
scroll to position [232, 0]
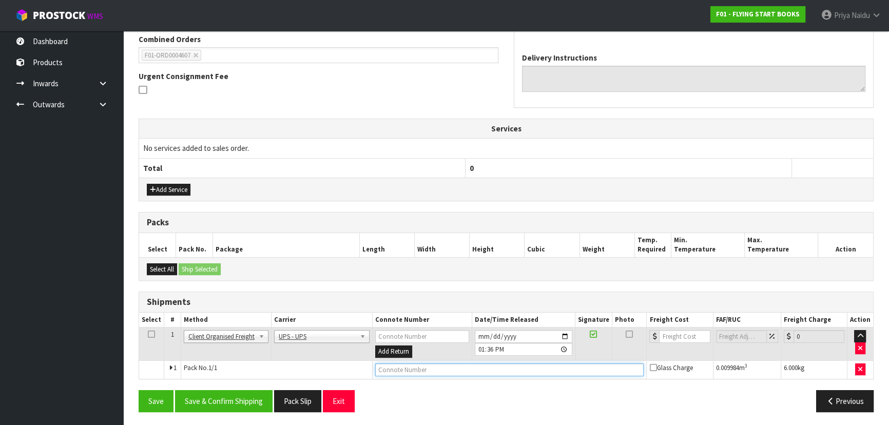
click at [426, 373] on input "text" at bounding box center [509, 369] width 269 height 13
click at [300, 399] on button "Pack Slip" at bounding box center [297, 401] width 47 height 22
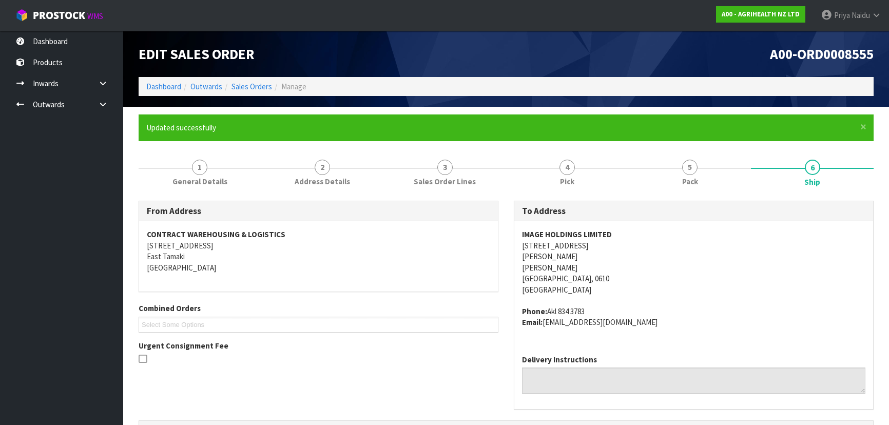
scroll to position [277, 0]
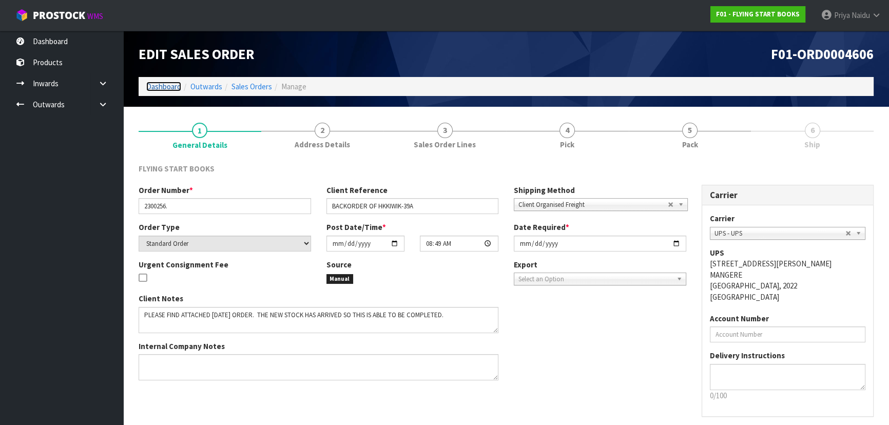
click at [168, 86] on link "Dashboard" at bounding box center [163, 87] width 35 height 10
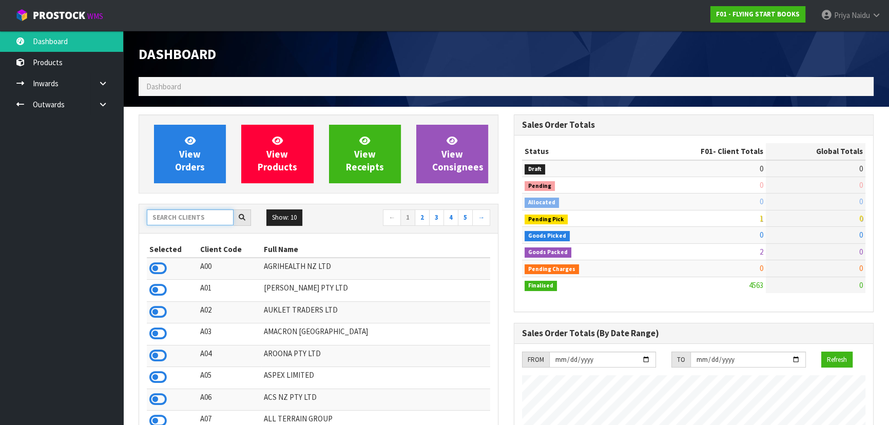
click at [172, 212] on input "text" at bounding box center [190, 217] width 87 height 16
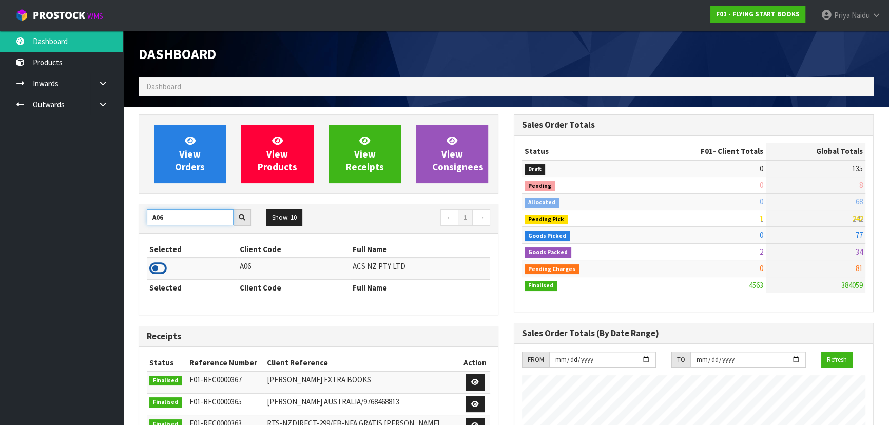
type input "A06"
click at [164, 263] on icon at bounding box center [157, 268] width 17 height 15
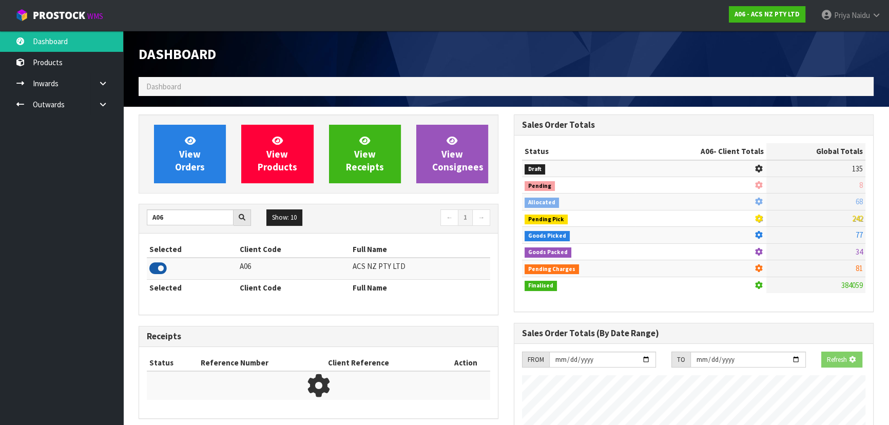
scroll to position [776, 375]
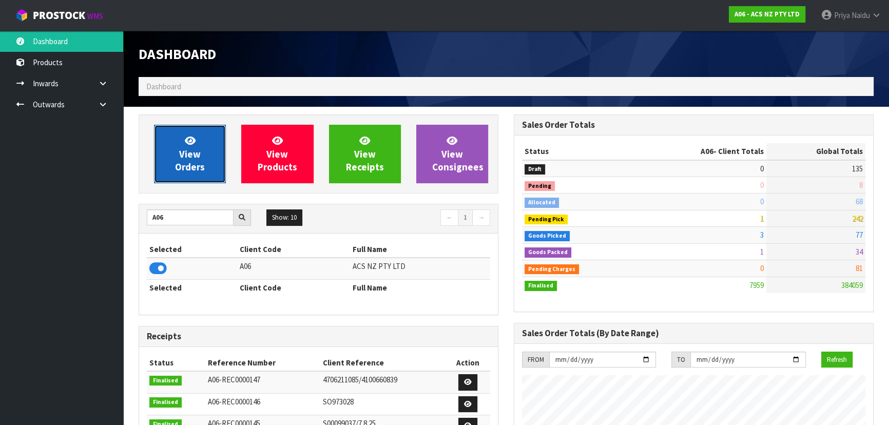
click at [196, 154] on span "View Orders" at bounding box center [190, 154] width 30 height 39
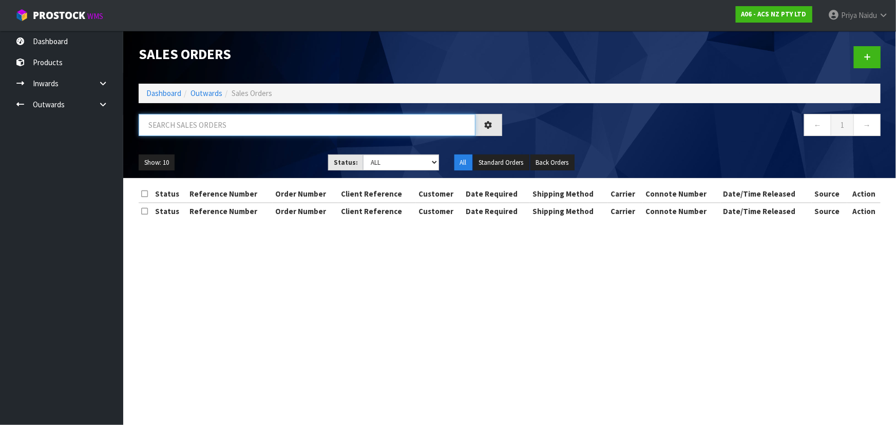
click at [206, 128] on input "text" at bounding box center [307, 125] width 337 height 22
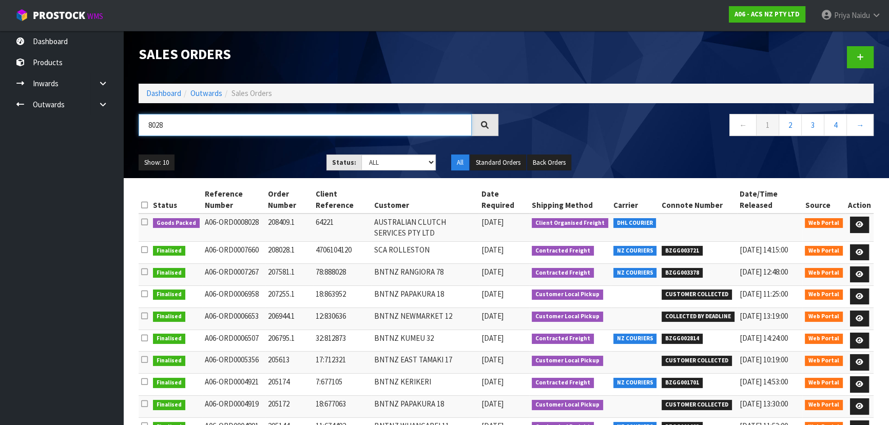
type input "8028"
click at [280, 152] on div "Show: 10 5 10 25 50 Status: Draft Pending Allocated Pending Pick Goods Picked G…" at bounding box center [506, 163] width 751 height 32
click at [849, 216] on td at bounding box center [860, 228] width 28 height 28
click at [856, 221] on icon at bounding box center [860, 224] width 8 height 7
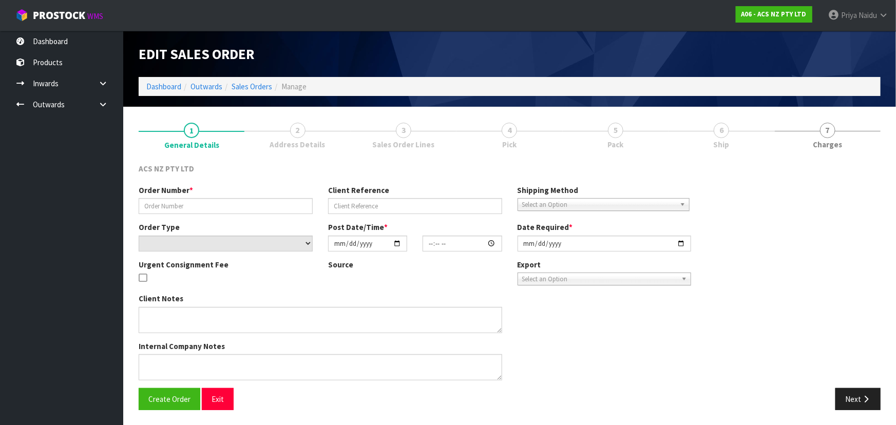
type input "208409.1"
type input "64221"
select select "number:0"
type input "2025-10-01"
type input "16:41:00.000"
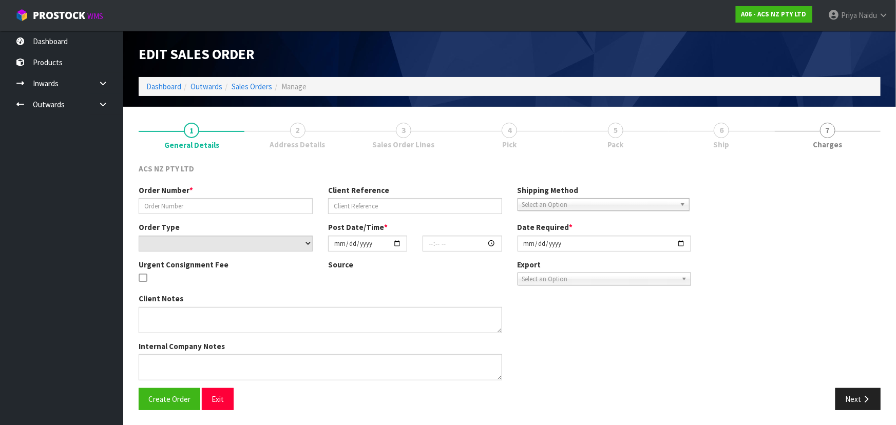
type input "2025-10-02"
type textarea "PLEASE SEE ATTAHCED FOR AN ORDER BEING SENT ON DHL TO COME BACK TO US. I HAVE A…"
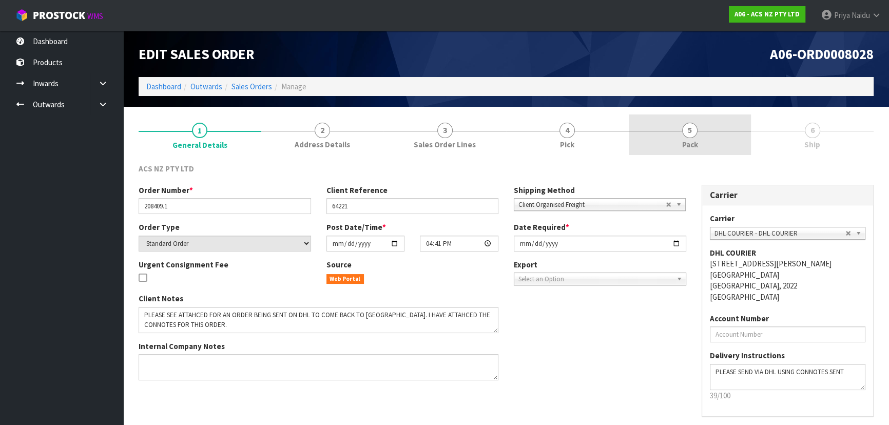
click at [699, 139] on link "5 Pack" at bounding box center [690, 134] width 123 height 41
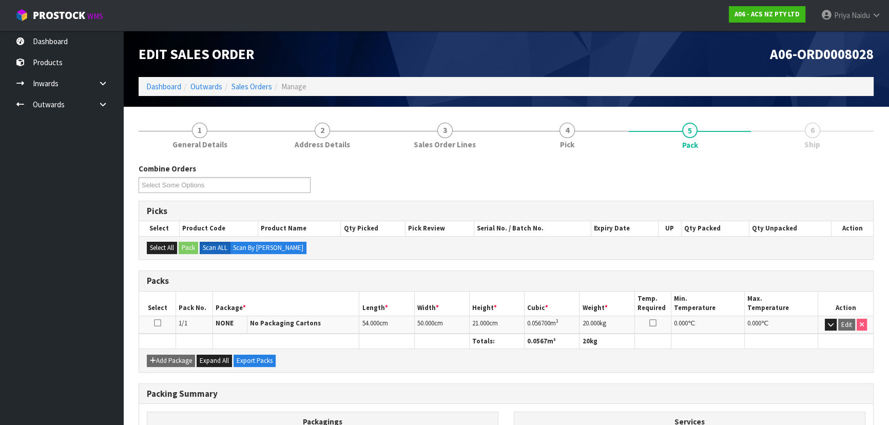
scroll to position [117, 0]
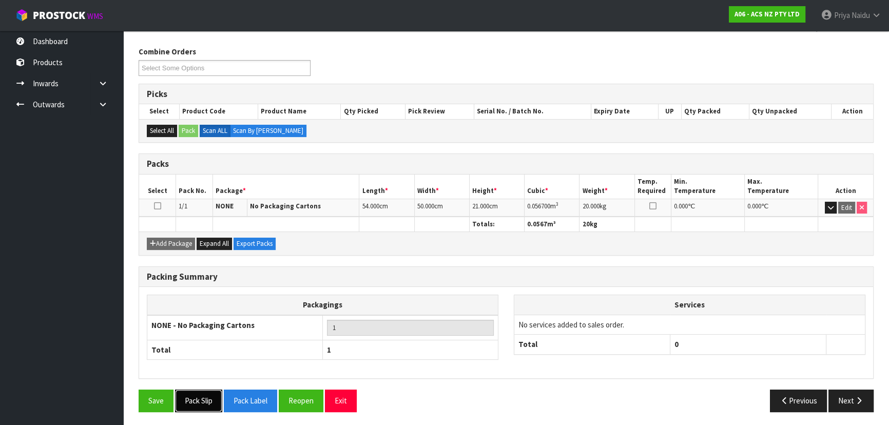
click at [205, 396] on button "Pack Slip" at bounding box center [198, 401] width 47 height 22
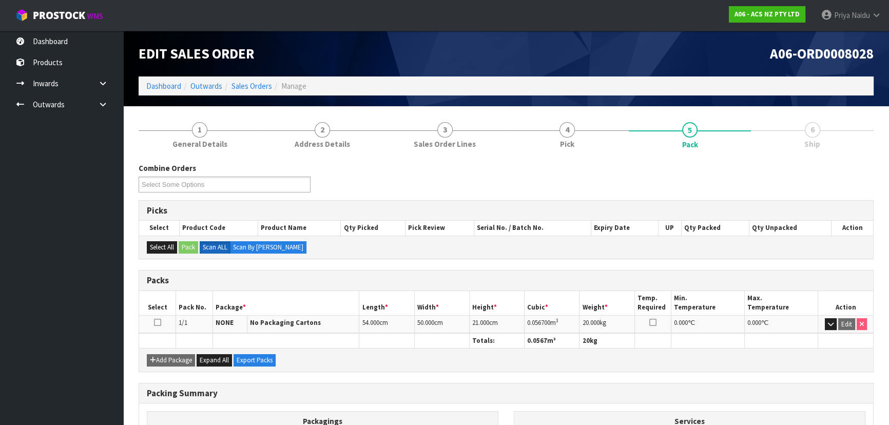
scroll to position [0, 0]
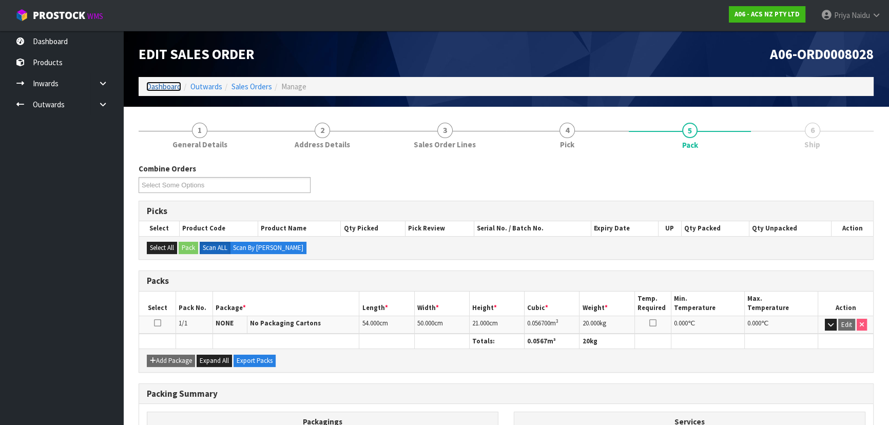
click at [169, 85] on link "Dashboard" at bounding box center [163, 87] width 35 height 10
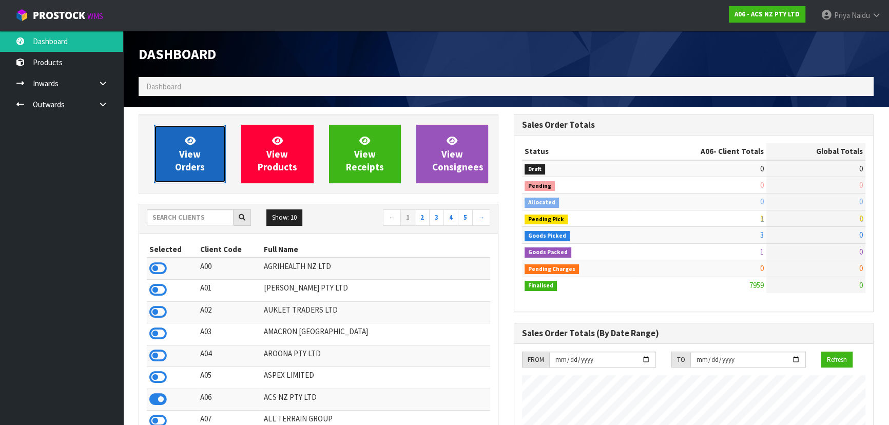
scroll to position [776, 375]
click at [199, 136] on link "View Orders" at bounding box center [190, 154] width 72 height 59
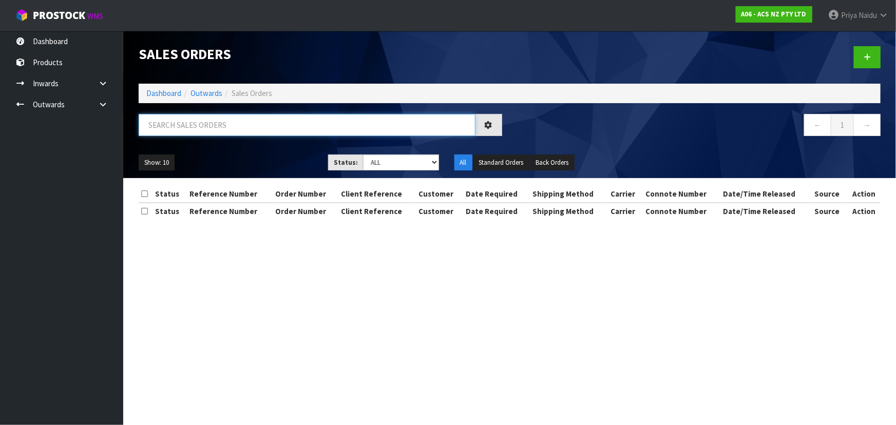
click at [208, 121] on input "text" at bounding box center [307, 125] width 337 height 22
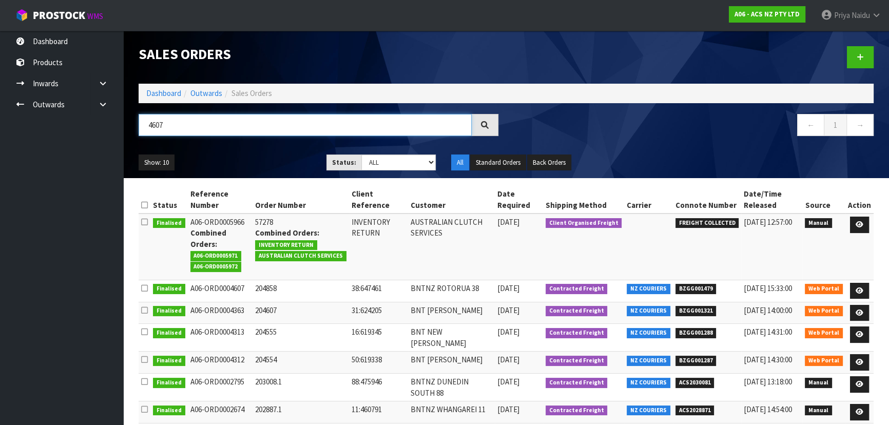
type input "4607"
click at [367, 163] on select "Draft Pending Allocated Pending Pick Goods Picked Goods Packed Pending Charges …" at bounding box center [398, 163] width 75 height 16
click at [361, 155] on select "Draft Pending Allocated Pending Pick Goods Picked Goods Packed Pending Charges …" at bounding box center [398, 163] width 75 height 16
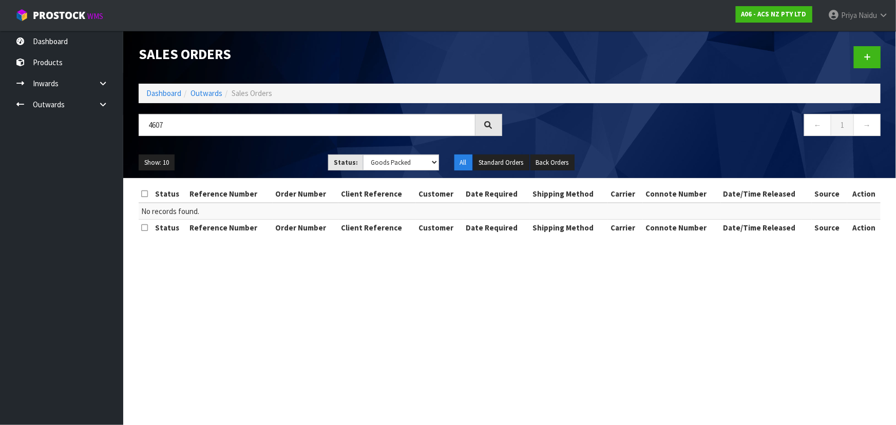
click at [262, 161] on ul "Show: 10 5 10 25 50" at bounding box center [226, 163] width 174 height 16
click at [377, 157] on select "Draft Pending Allocated Pending Pick Goods Picked Goods Packed Pending Charges …" at bounding box center [401, 163] width 76 height 16
click at [363, 155] on select "Draft Pending Allocated Pending Pick Goods Picked Goods Packed Pending Charges …" at bounding box center [401, 163] width 76 height 16
click at [392, 162] on select "Draft Pending Allocated Pending Pick Goods Picked Goods Packed Pending Charges …" at bounding box center [401, 163] width 76 height 16
click at [363, 155] on select "Draft Pending Allocated Pending Pick Goods Picked Goods Packed Pending Charges …" at bounding box center [401, 163] width 76 height 16
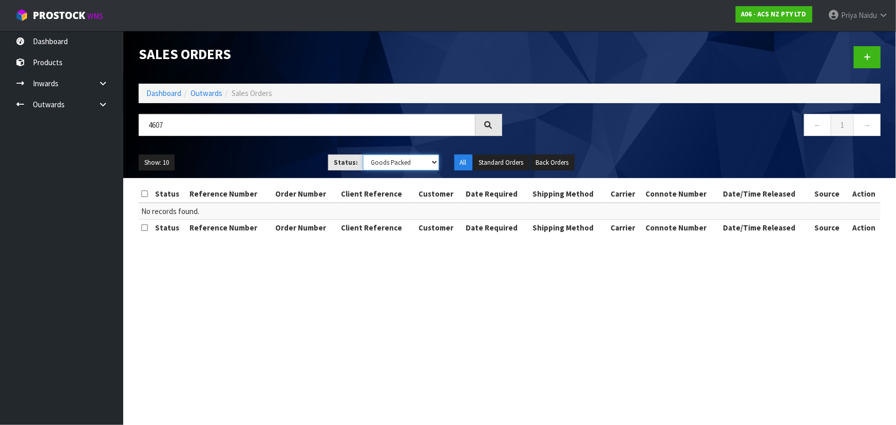
click at [382, 167] on select "Draft Pending Allocated Pending Pick Goods Picked Goods Packed Pending Charges …" at bounding box center [401, 163] width 76 height 16
select select "string:ALL"
click at [363, 155] on select "Draft Pending Allocated Pending Pick Goods Picked Goods Packed Pending Charges …" at bounding box center [401, 163] width 76 height 16
click at [264, 146] on div "4607 ← 1 →" at bounding box center [509, 130] width 757 height 33
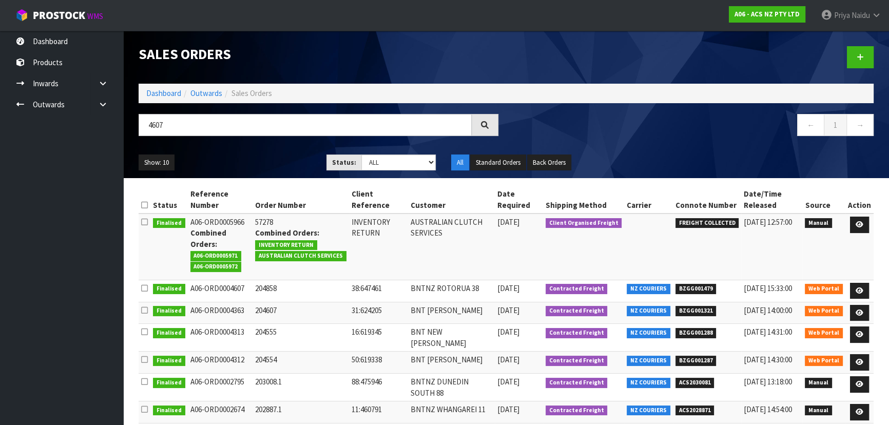
click at [264, 146] on div "4607 ← 1 →" at bounding box center [506, 130] width 751 height 33
drag, startPoint x: 169, startPoint y: 88, endPoint x: 176, endPoint y: 91, distance: 6.7
click at [169, 88] on link "Dashboard" at bounding box center [163, 93] width 35 height 10
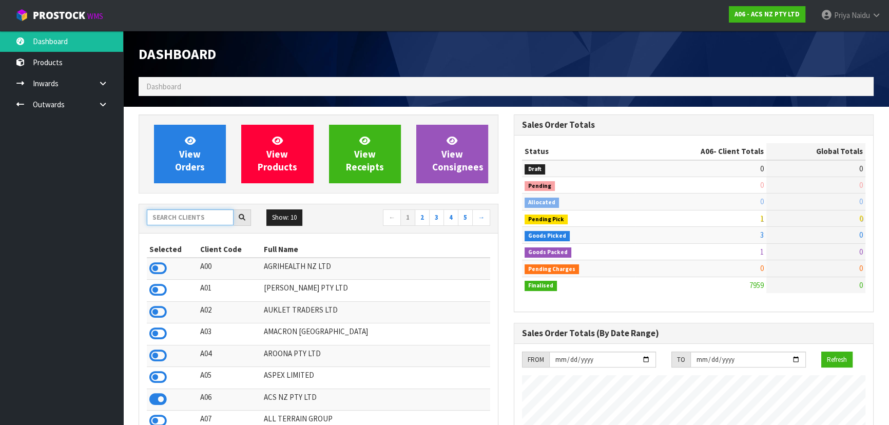
click at [180, 220] on input "text" at bounding box center [190, 217] width 87 height 16
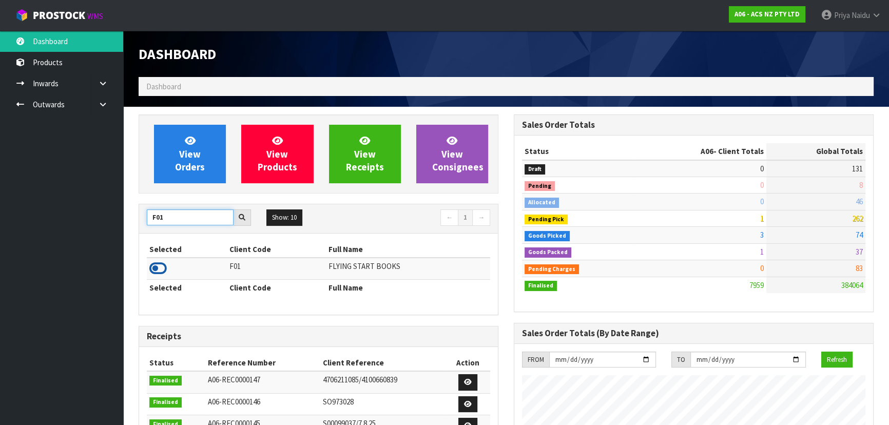
type input "F01"
drag, startPoint x: 158, startPoint y: 269, endPoint x: 180, endPoint y: 210, distance: 62.4
click at [159, 269] on icon at bounding box center [157, 268] width 17 height 15
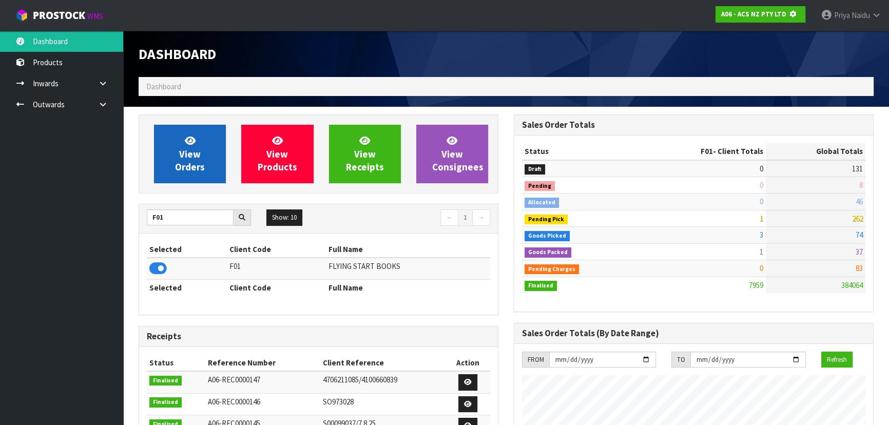
scroll to position [512752, 513016]
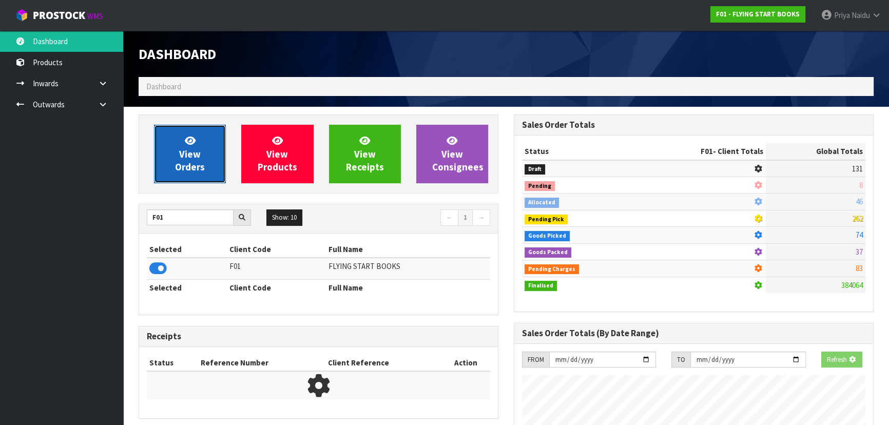
click at [193, 144] on icon at bounding box center [190, 141] width 11 height 10
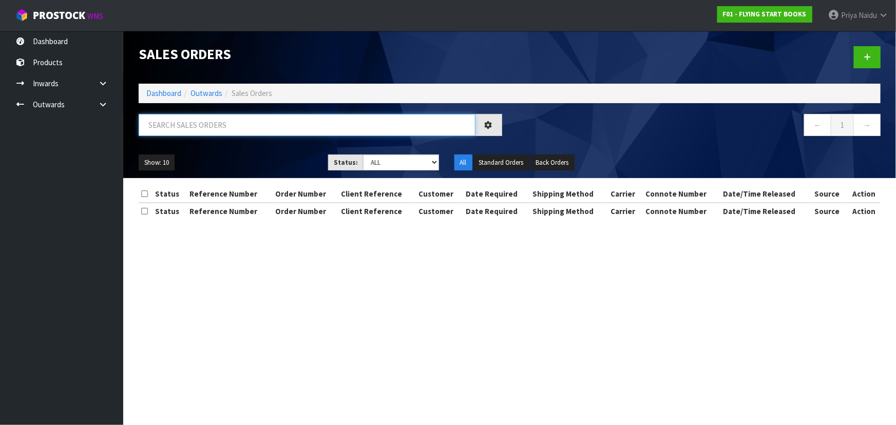
click at [198, 128] on input "text" at bounding box center [307, 125] width 337 height 22
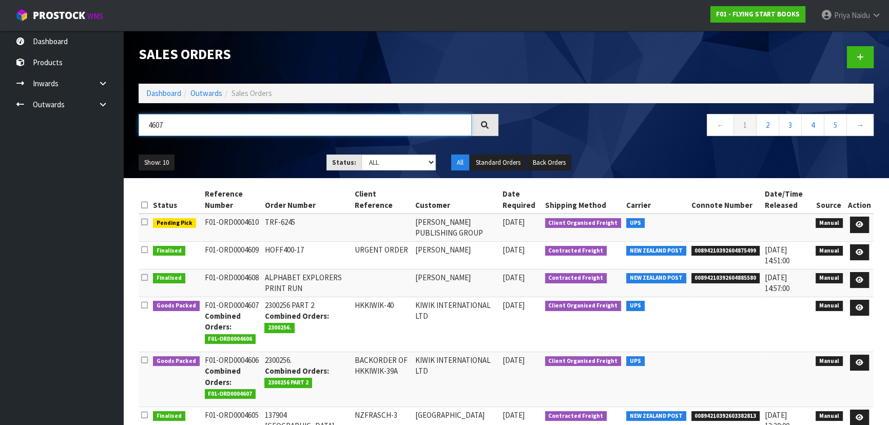
type input "4607"
click at [226, 149] on div "Show: 10 5 10 25 50 Status: Draft Pending Allocated Pending Pick Goods Picked G…" at bounding box center [506, 163] width 751 height 32
click at [380, 165] on select "Draft Pending Allocated Pending Pick Goods Picked Goods Packed Pending Charges …" at bounding box center [398, 163] width 75 height 16
select select "string:5"
click at [361, 155] on select "Draft Pending Allocated Pending Pick Goods Picked Goods Packed Pending Charges …" at bounding box center [398, 163] width 75 height 16
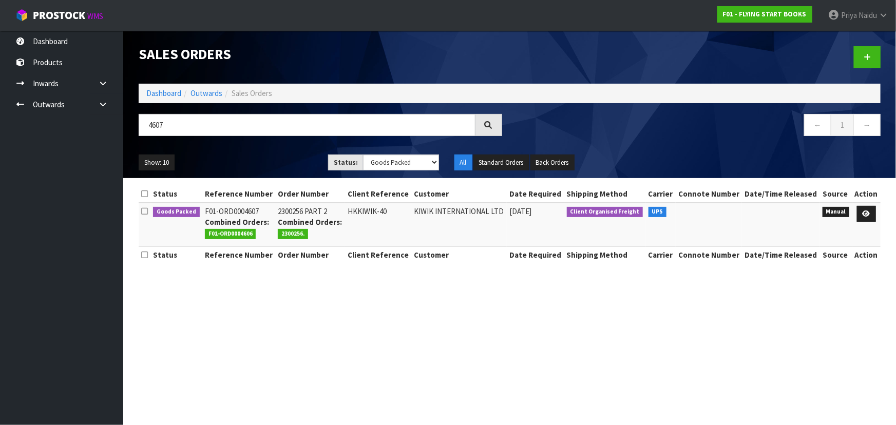
click at [266, 155] on ul "Show: 10 5 10 25 50" at bounding box center [226, 163] width 174 height 16
click at [869, 213] on icon at bounding box center [866, 213] width 8 height 7
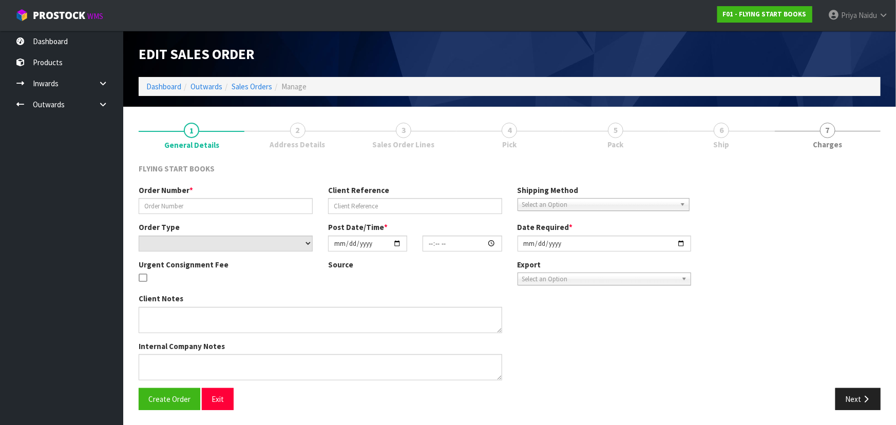
type input "2300256 PART 2"
type input "HKKIWIK-40"
select select "number:0"
type input "2025-09-29"
type input "09:50:00.000"
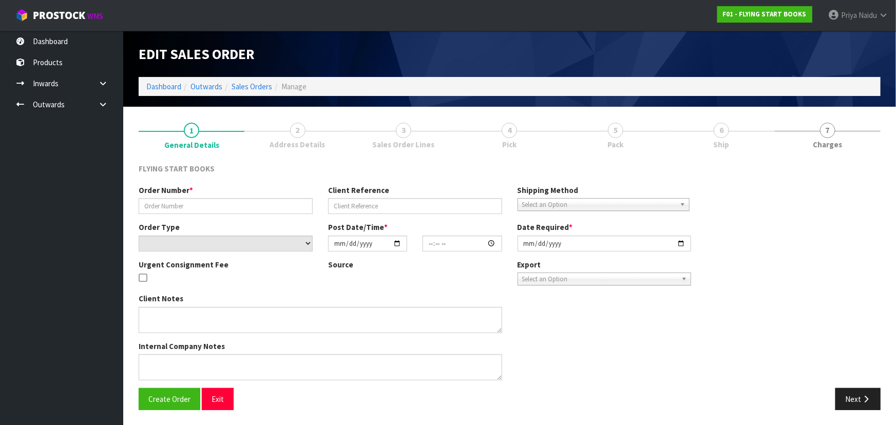
type input "2025-09-29"
type textarea "THANKS FOR MAKING THIS HAPPEN. PLEASE FIND ATTACHED THE ADDITIONAL ORDER FOR KI…"
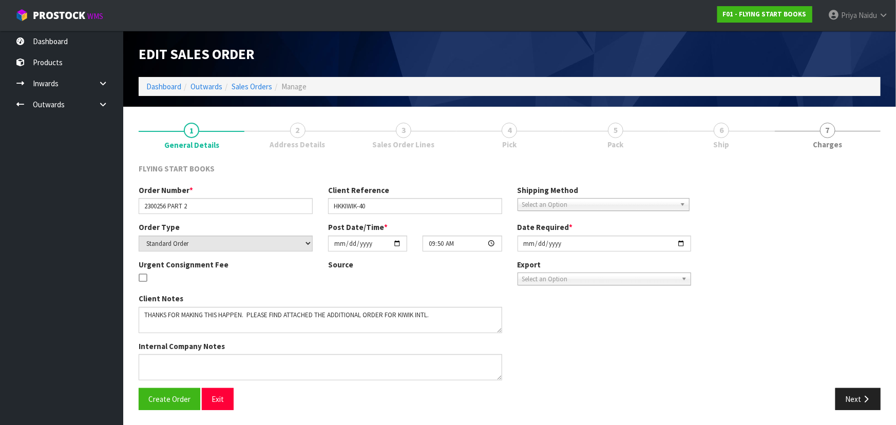
click at [709, 126] on ul "1 General Details 2 Address Details 3 Sales Order Lines 4 Pick 5 Pack 6 Ship 7 …" at bounding box center [510, 134] width 742 height 41
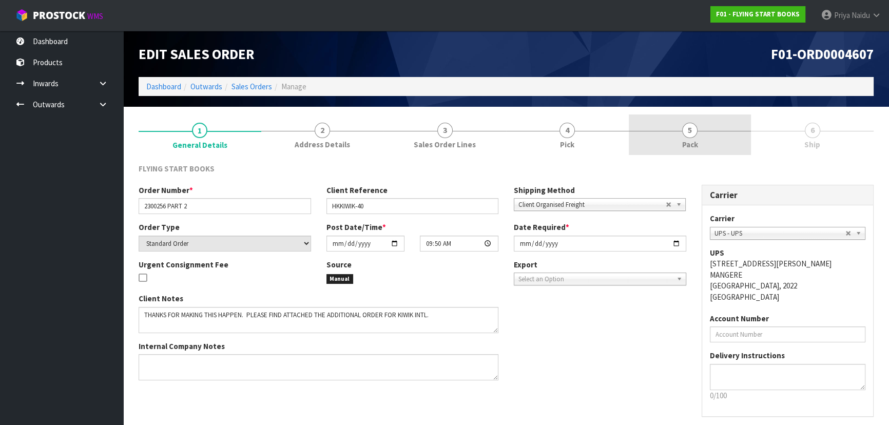
drag, startPoint x: 709, startPoint y: 128, endPoint x: 712, endPoint y: 139, distance: 11.2
click at [708, 128] on link "5 Pack" at bounding box center [690, 134] width 123 height 41
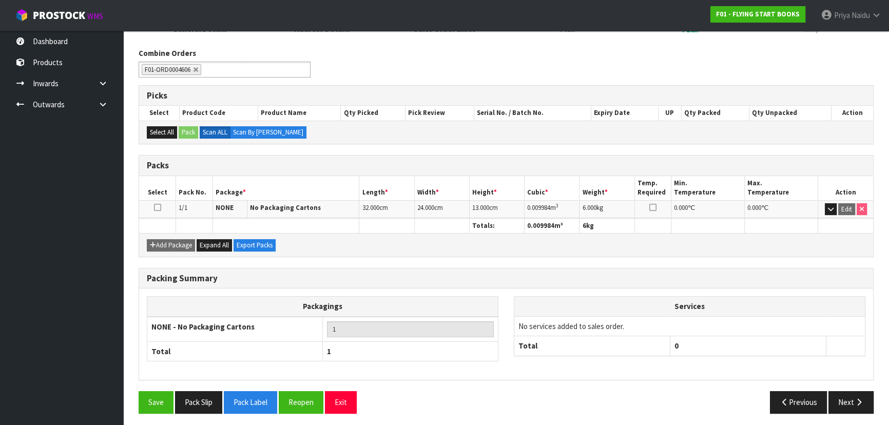
scroll to position [117, 0]
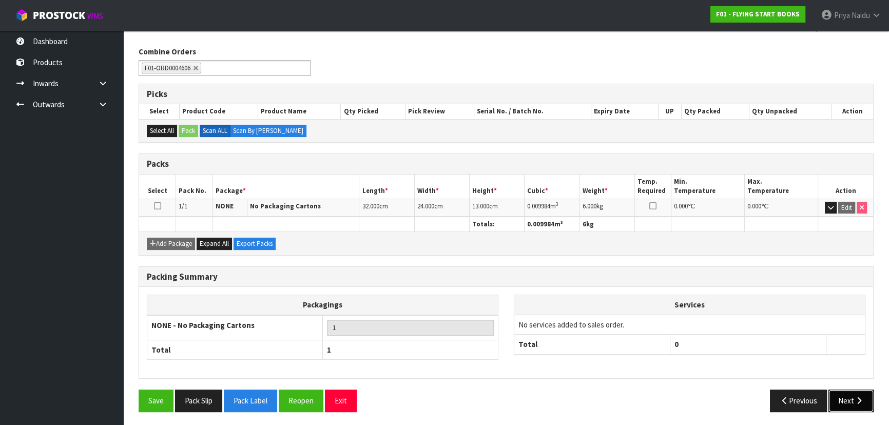
click at [851, 399] on button "Next" at bounding box center [851, 401] width 45 height 22
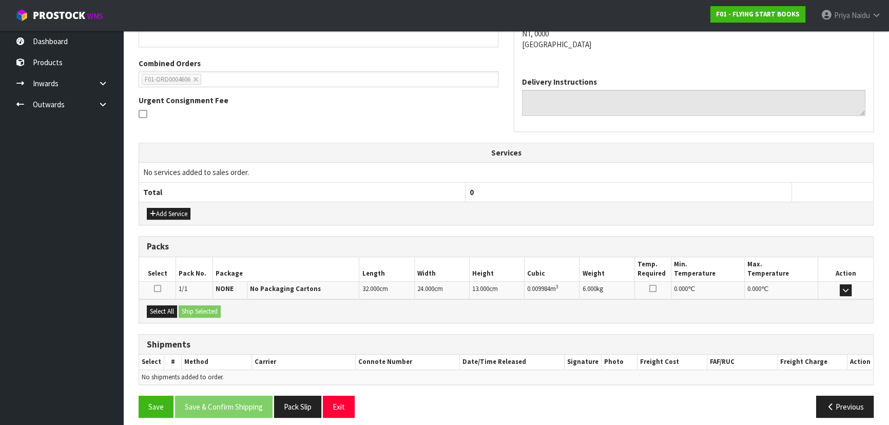
scroll to position [214, 0]
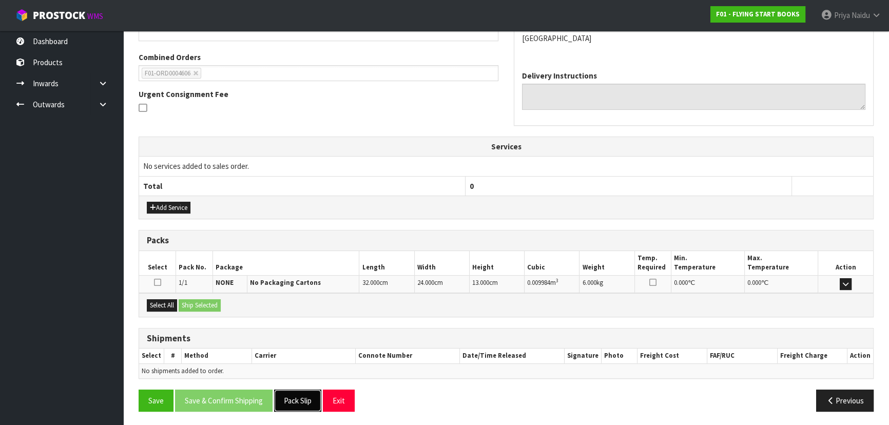
click at [296, 398] on button "Pack Slip" at bounding box center [297, 401] width 47 height 22
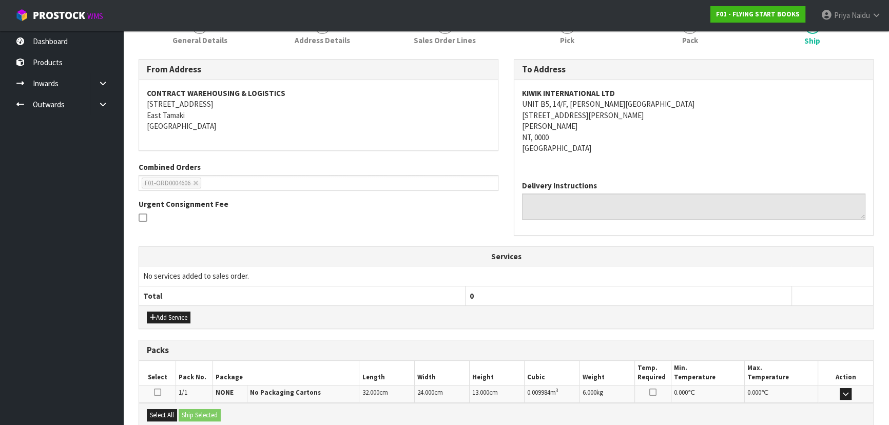
scroll to position [0, 0]
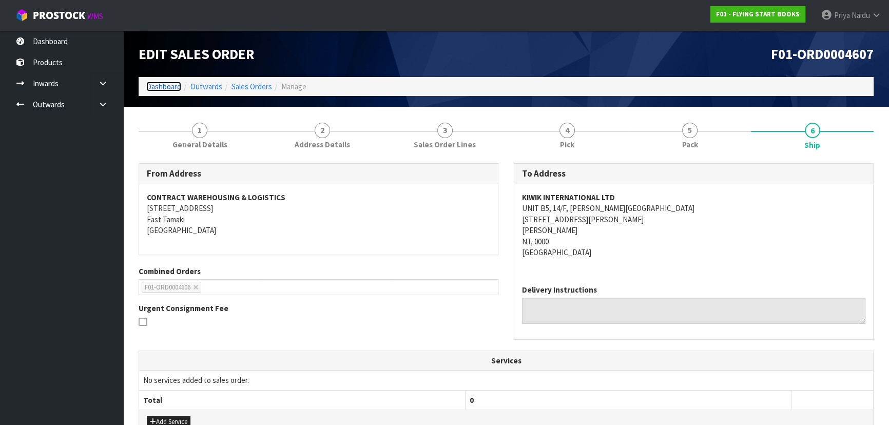
click at [165, 82] on link "Dashboard" at bounding box center [163, 87] width 35 height 10
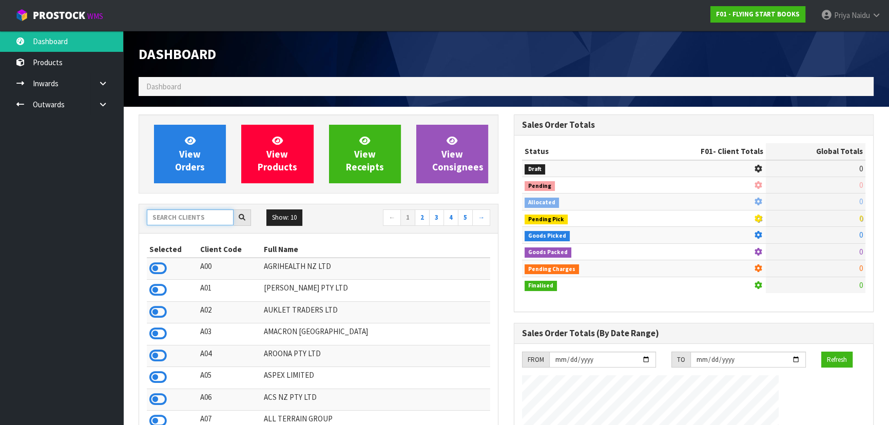
click at [196, 210] on input "text" at bounding box center [190, 217] width 87 height 16
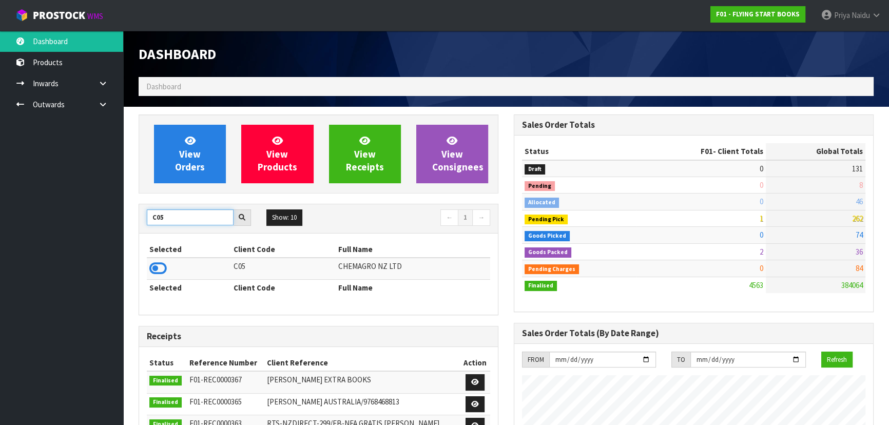
type input "C05"
click at [149, 271] on td at bounding box center [189, 269] width 84 height 22
click at [156, 272] on icon at bounding box center [157, 268] width 17 height 15
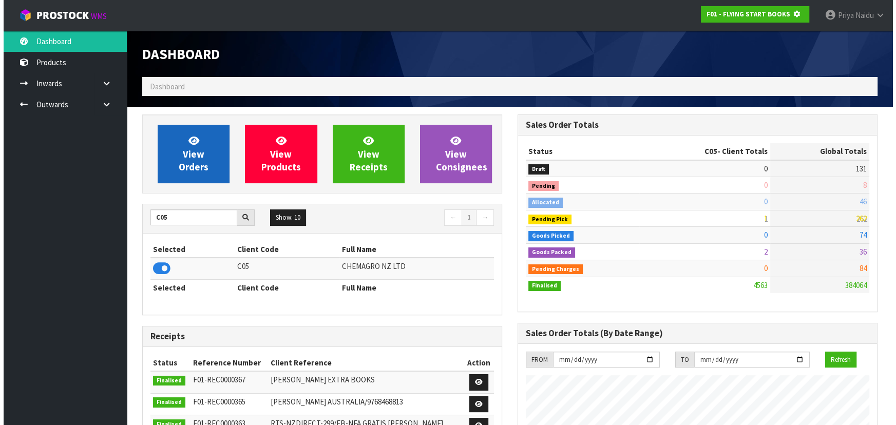
scroll to position [512752, 513016]
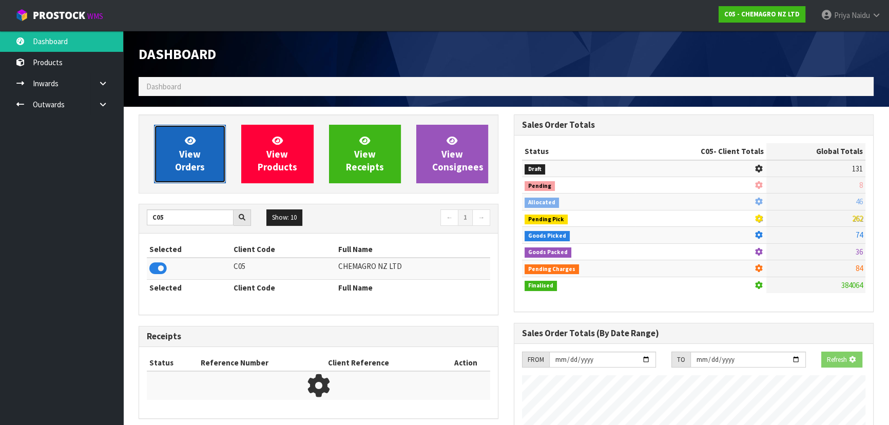
click at [186, 166] on span "View Orders" at bounding box center [190, 154] width 30 height 39
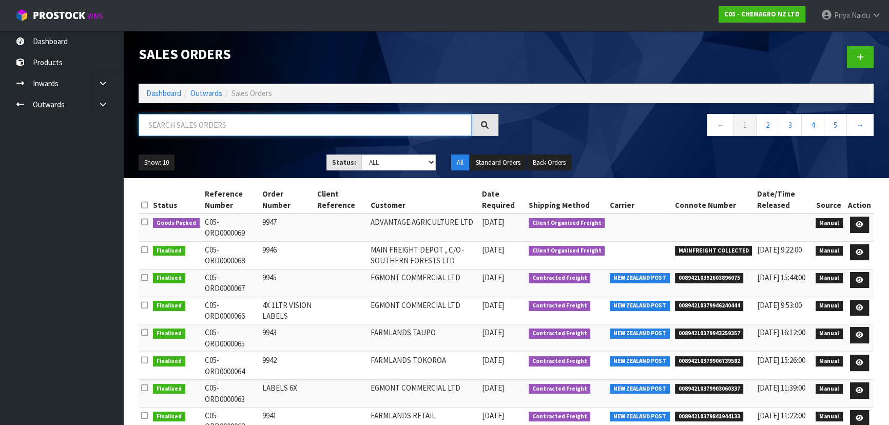
click at [225, 126] on input "text" at bounding box center [305, 125] width 333 height 22
click at [859, 226] on icon at bounding box center [860, 224] width 8 height 7
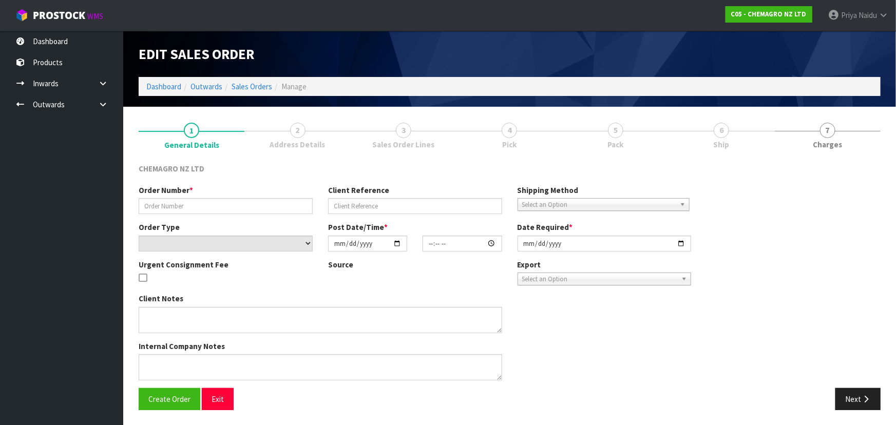
type input "9947"
select select "number:0"
type input "2025-10-01"
type input "08:48:00.000"
type input "2025-10-01"
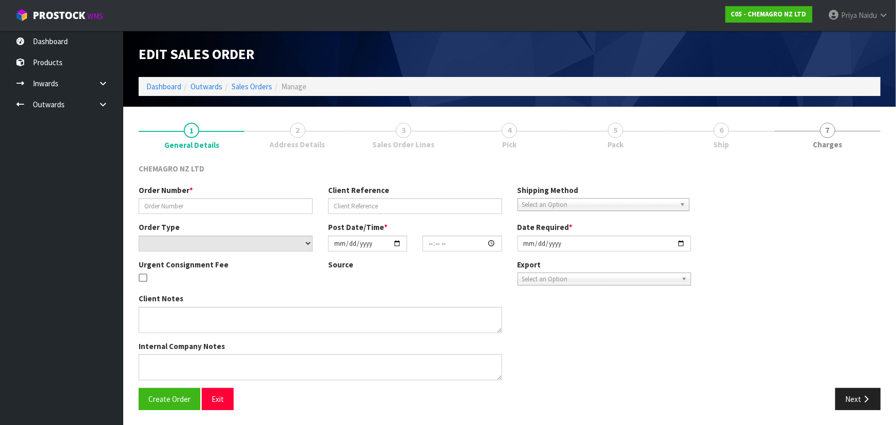
type textarea "PLEASE PICK PALLET OF 54X TERBHEX AND REMOVE 4"
type textarea "COLLECTION FROM MAINFREIGHT CALL JOHN ON 0274934020 TO LET ME KNOW THAT MAINFRE…"
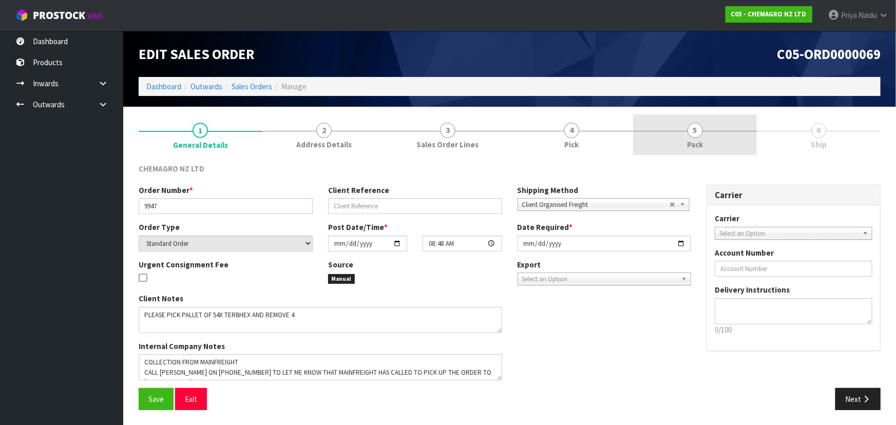
click at [695, 147] on span "Pack" at bounding box center [695, 144] width 16 height 11
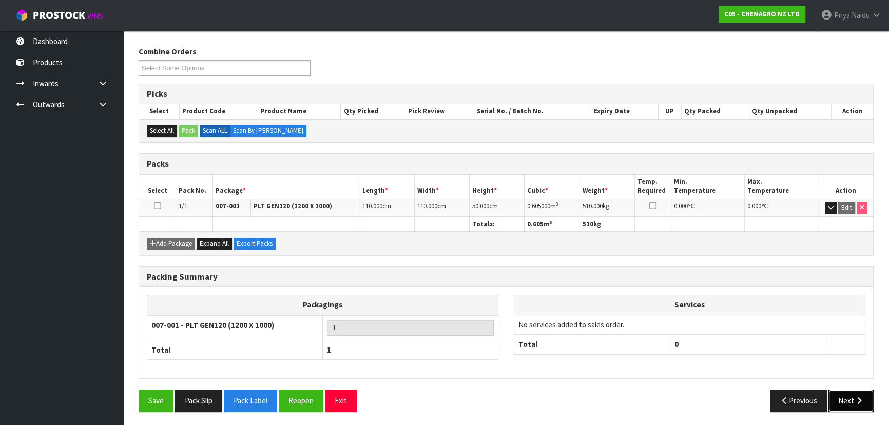
click at [851, 397] on button "Next" at bounding box center [851, 401] width 45 height 22
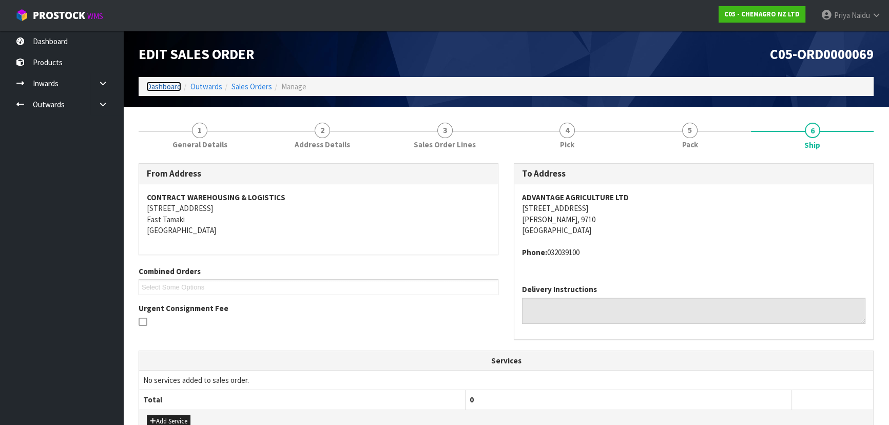
click at [155, 88] on link "Dashboard" at bounding box center [163, 87] width 35 height 10
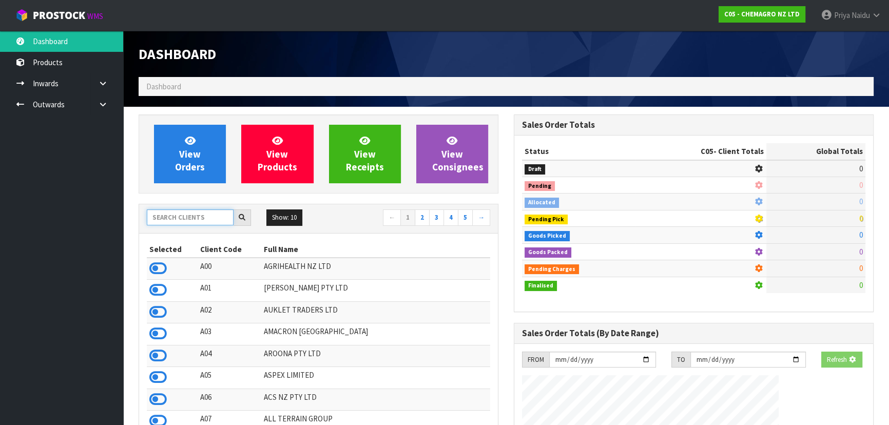
click at [206, 222] on input "text" at bounding box center [190, 217] width 87 height 16
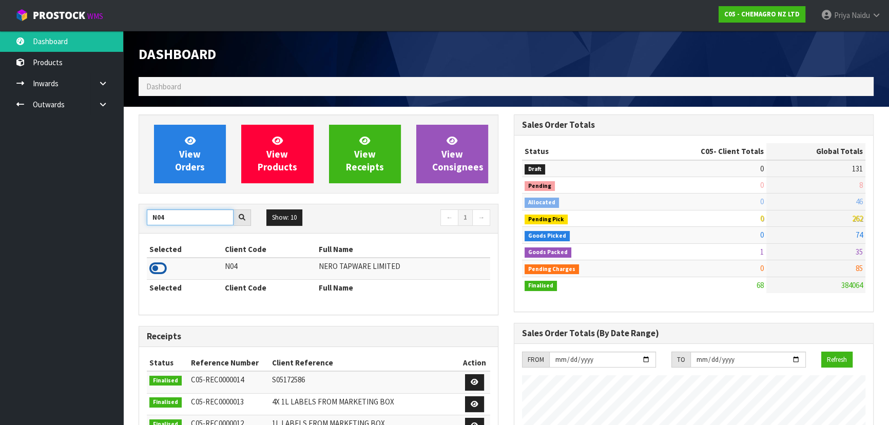
type input "N04"
click at [163, 270] on icon at bounding box center [157, 268] width 17 height 15
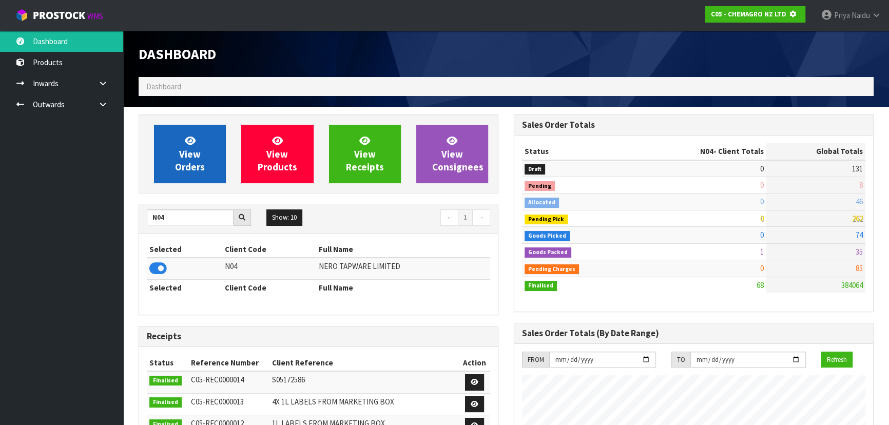
scroll to position [639, 375]
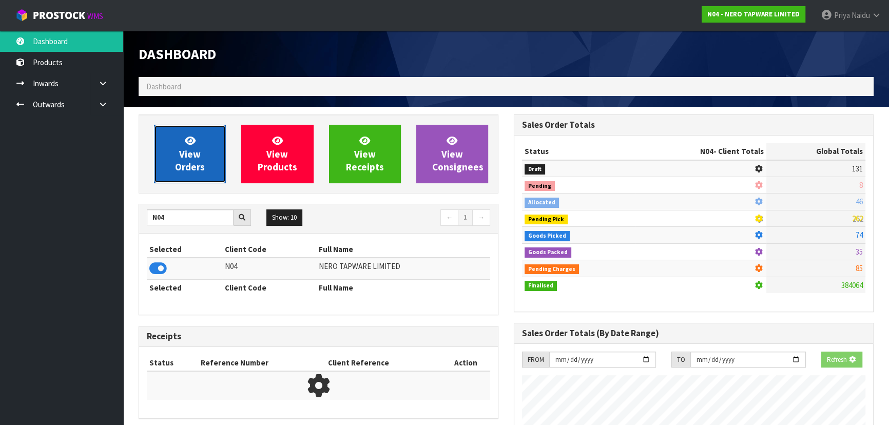
click at [182, 168] on span "View Orders" at bounding box center [190, 154] width 30 height 39
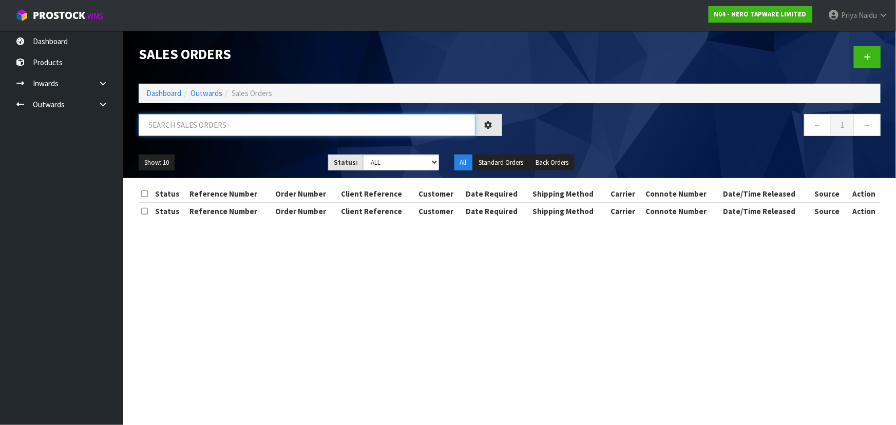
click at [205, 128] on input "text" at bounding box center [307, 125] width 337 height 22
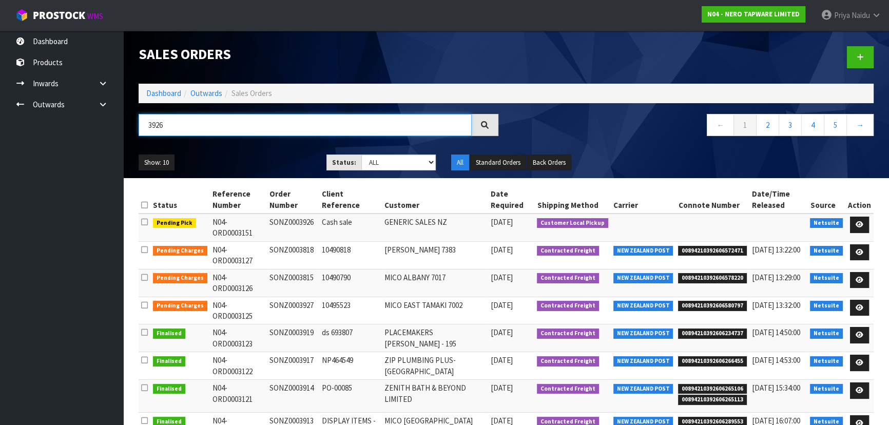
type input "3926"
click at [264, 153] on div "Show: 10 5 10 25 50 Status: Draft Pending Allocated Pending Pick Goods Picked G…" at bounding box center [506, 163] width 751 height 32
click at [239, 155] on ul "Show: 10 5 10 25 50" at bounding box center [225, 163] width 172 height 16
click at [860, 225] on icon at bounding box center [860, 224] width 8 height 7
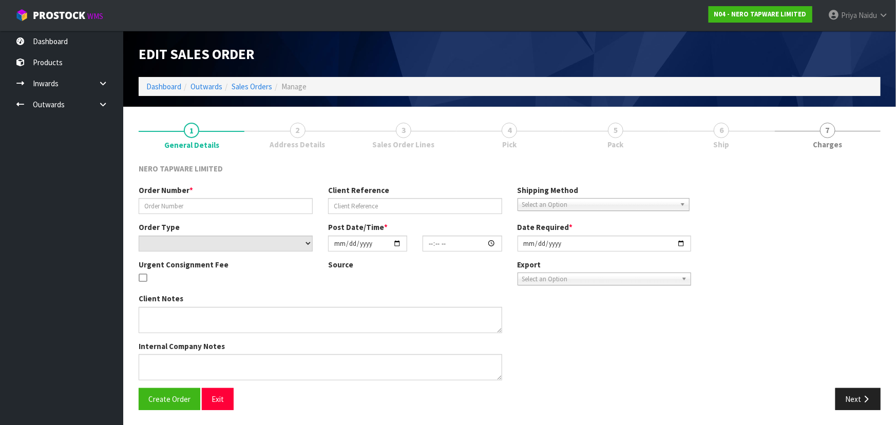
type input "SONZ0003926"
type input "Cash sale"
select select "number:0"
type input "2025-10-03"
type input "12:30:04.000"
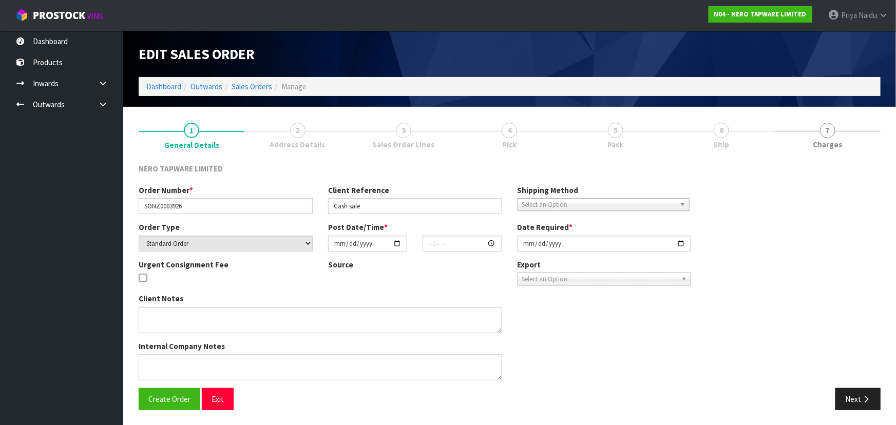
type input "2025-10-03"
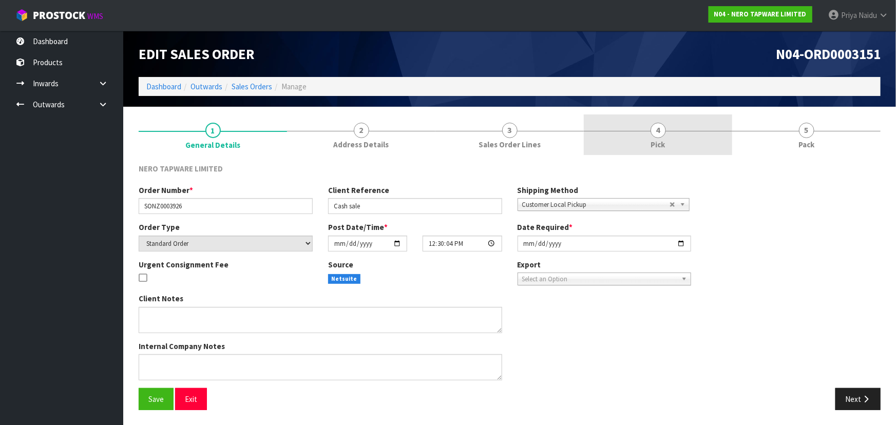
click at [707, 140] on link "4 Pick" at bounding box center [658, 134] width 148 height 41
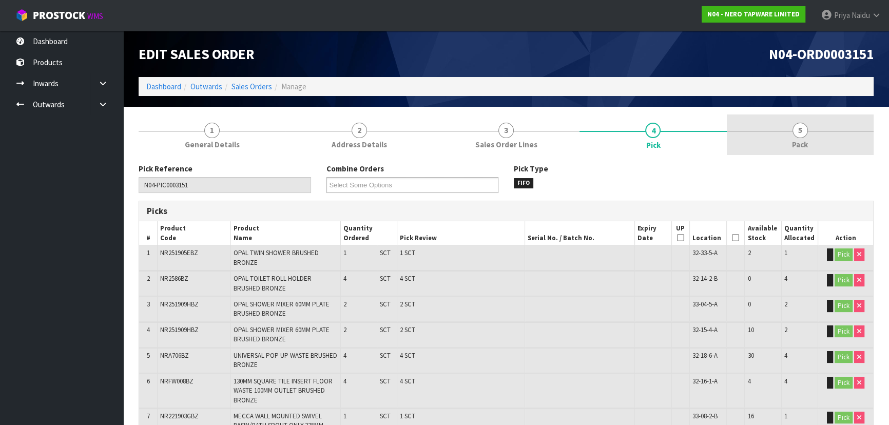
click at [837, 146] on link "5 Pack" at bounding box center [800, 134] width 147 height 41
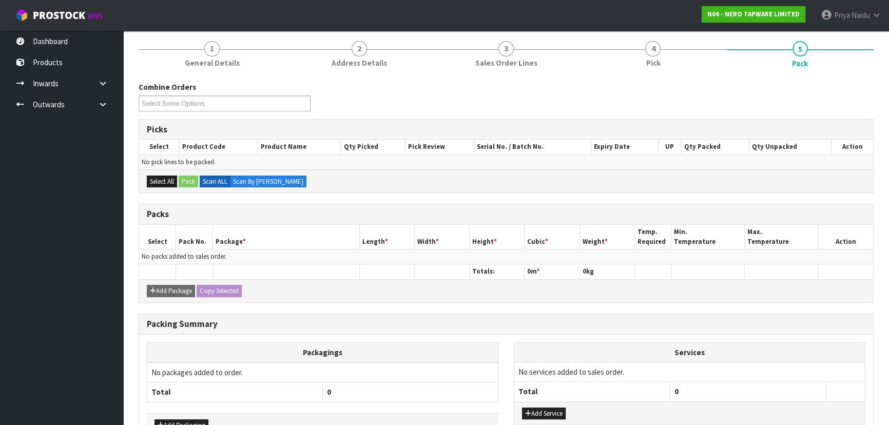
scroll to position [147, 0]
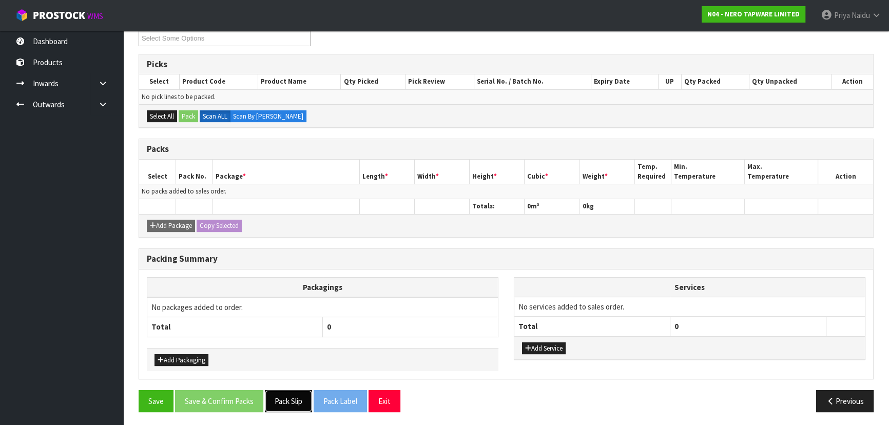
click at [282, 402] on button "Pack Slip" at bounding box center [288, 401] width 47 height 22
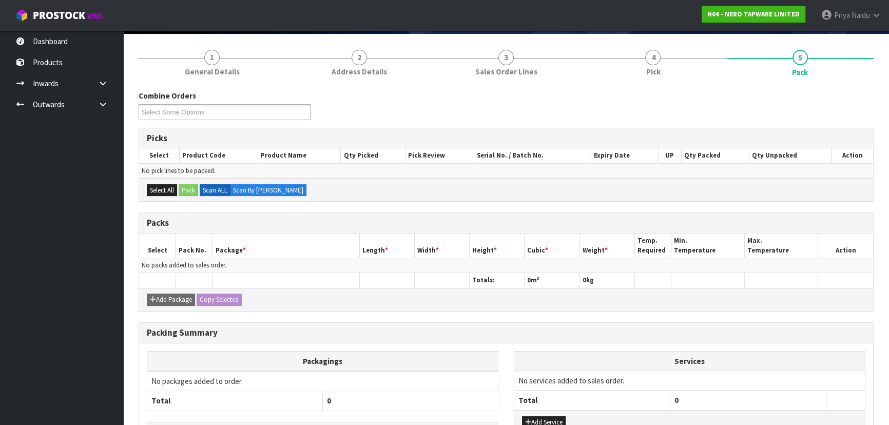
scroll to position [0, 0]
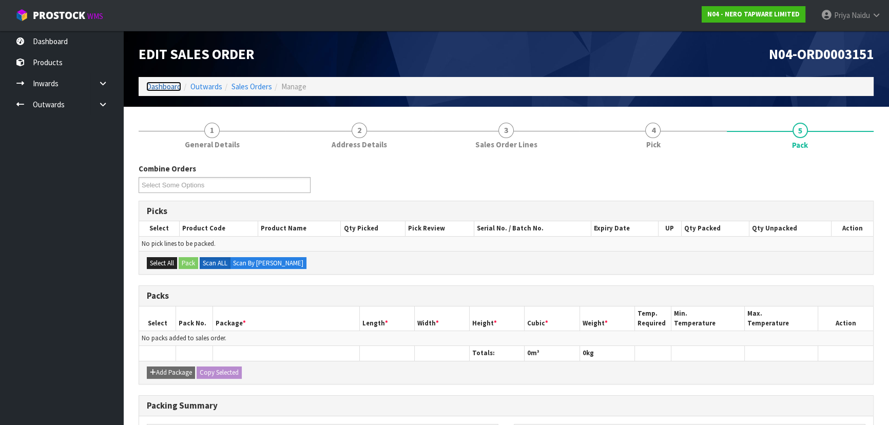
drag, startPoint x: 164, startPoint y: 88, endPoint x: 177, endPoint y: 91, distance: 13.2
click at [164, 88] on link "Dashboard" at bounding box center [163, 87] width 35 height 10
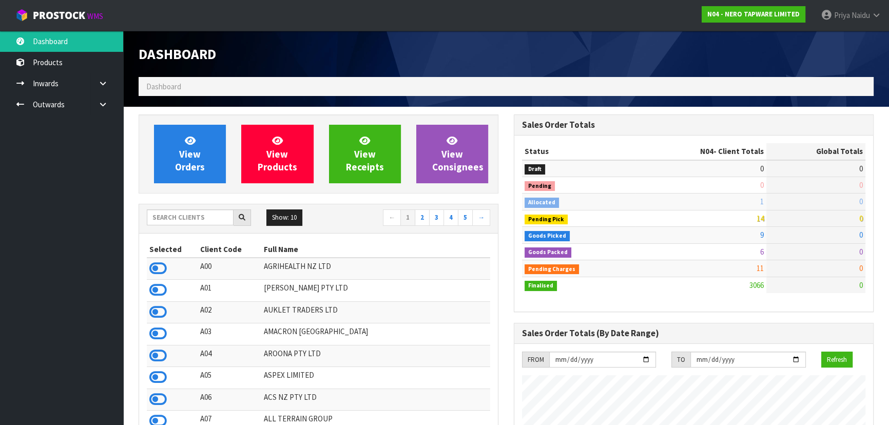
scroll to position [798, 375]
click at [205, 216] on input "text" at bounding box center [190, 217] width 87 height 16
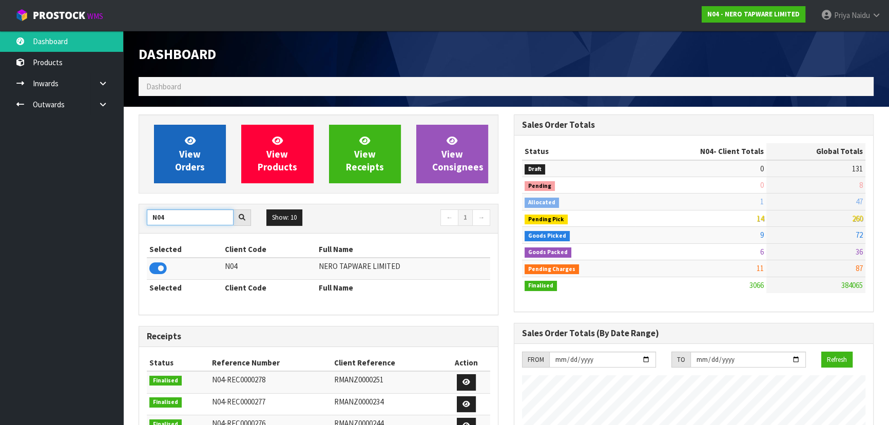
type input "N04"
drag, startPoint x: 215, startPoint y: 163, endPoint x: 195, endPoint y: 154, distance: 21.6
click at [215, 162] on link "View Orders" at bounding box center [190, 154] width 72 height 59
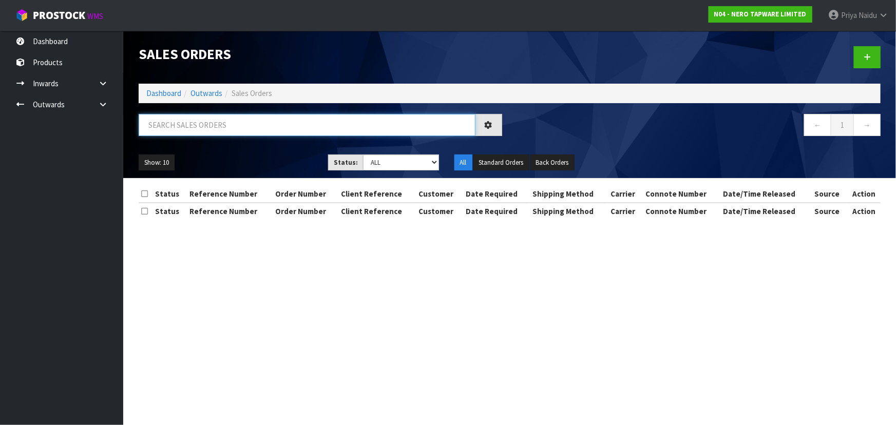
click at [180, 119] on input "text" at bounding box center [307, 125] width 337 height 22
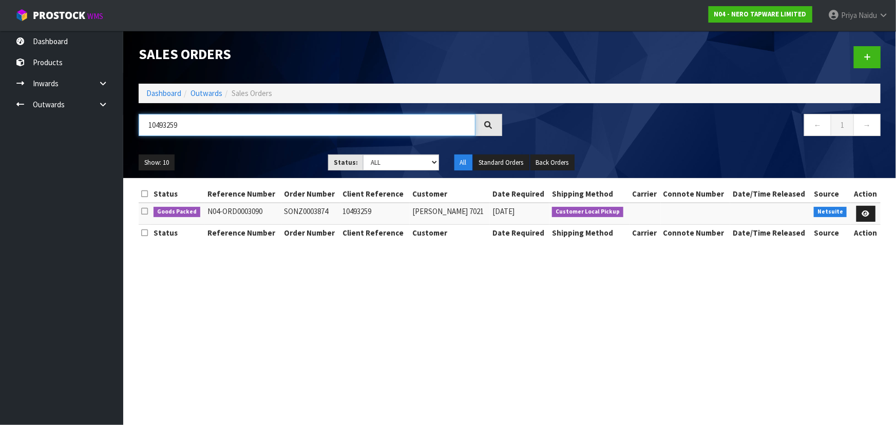
type input "10493259"
click at [249, 157] on ul "Show: 10 5 10 25 50" at bounding box center [226, 163] width 174 height 16
click at [866, 210] on icon at bounding box center [866, 213] width 8 height 7
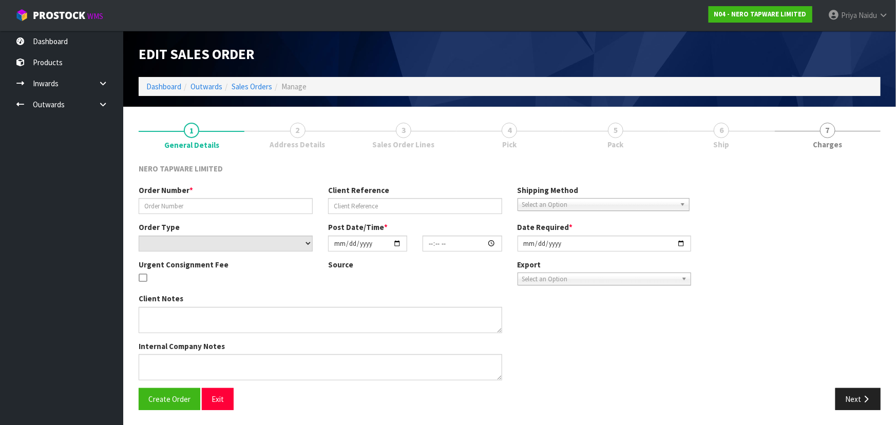
type input "SONZ0003874"
type input "10493259"
select select "number:0"
type input "2025-09-30"
type input "16:30:09.000"
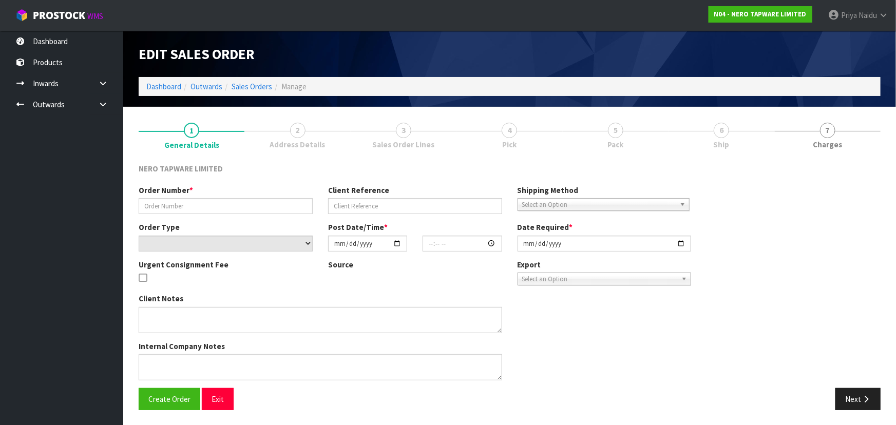
type input "2025-10-01"
type textarea "customer pick up 01/10"
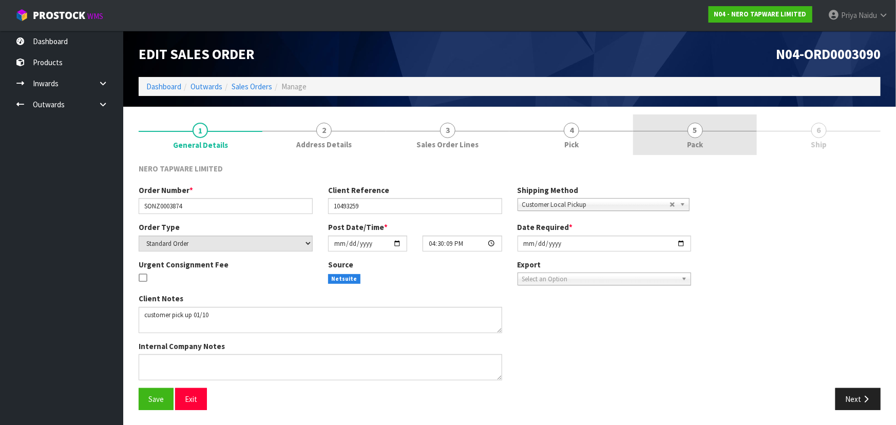
click at [678, 133] on link "5 Pack" at bounding box center [695, 134] width 124 height 41
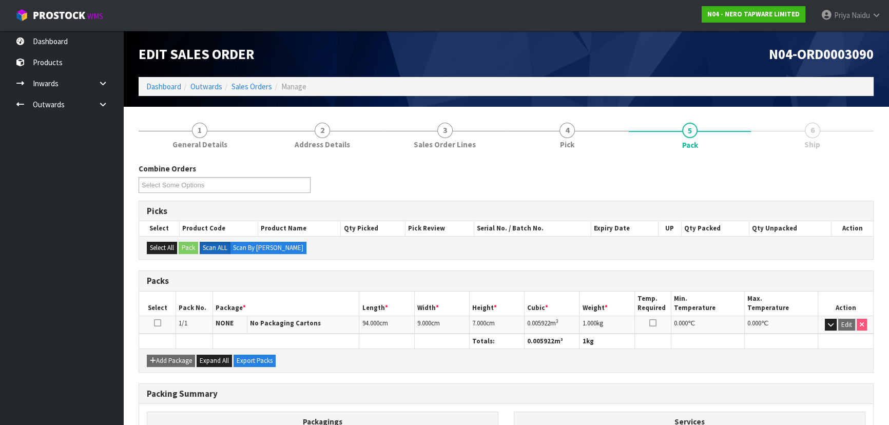
scroll to position [117, 0]
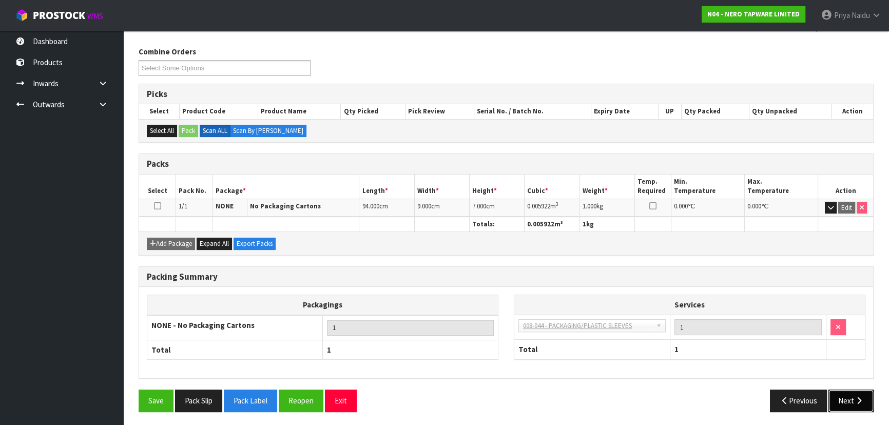
click at [843, 399] on button "Next" at bounding box center [851, 401] width 45 height 22
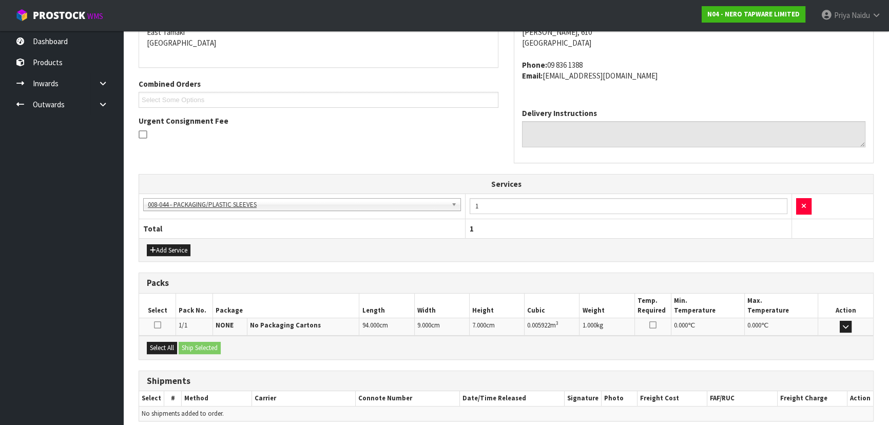
scroll to position [230, 0]
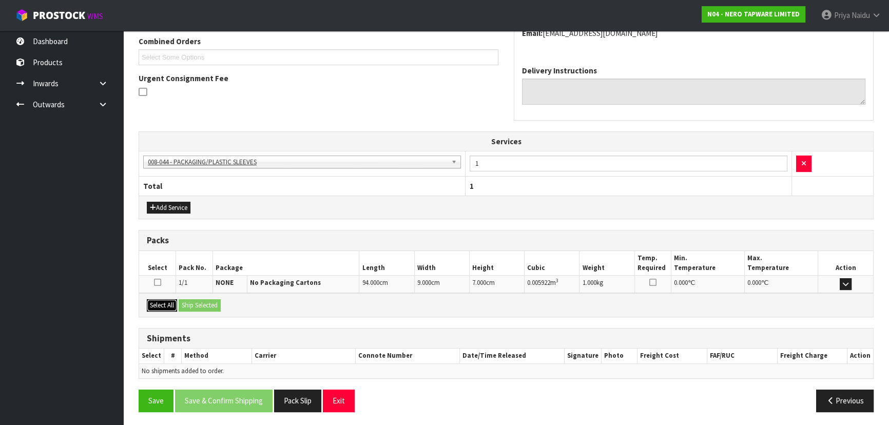
click at [174, 302] on button "Select All" at bounding box center [162, 305] width 30 height 12
click at [206, 302] on button "Ship Selected" at bounding box center [200, 305] width 42 height 12
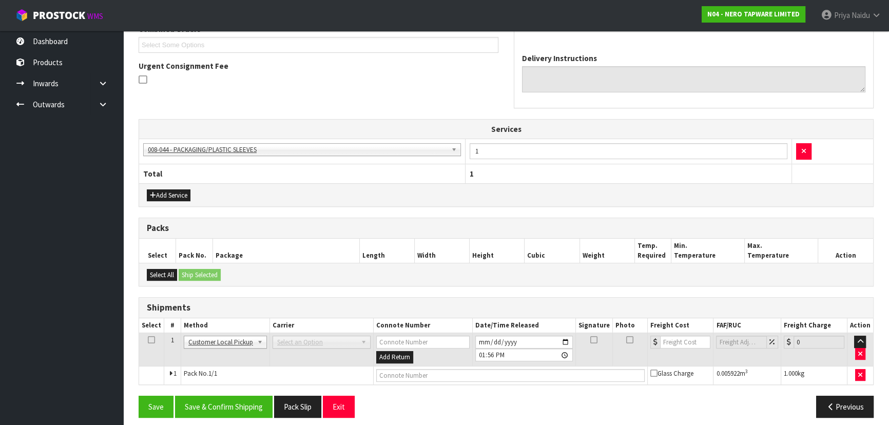
scroll to position [248, 0]
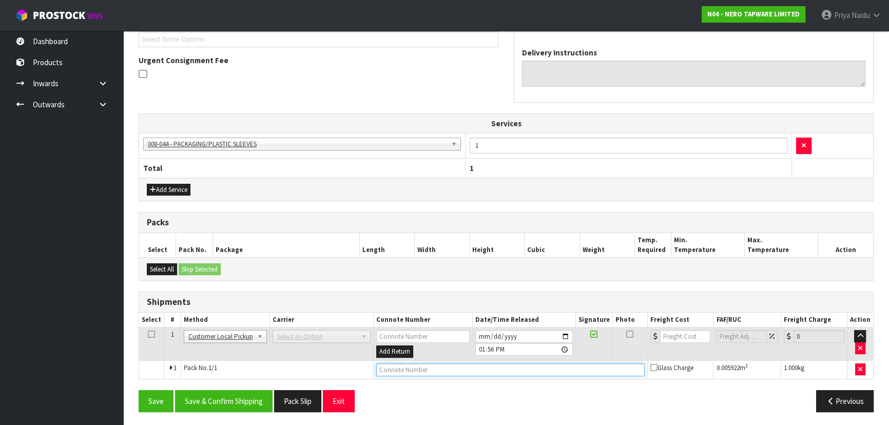
click at [397, 368] on input "text" at bounding box center [510, 369] width 269 height 13
type input "CUSTOMER COLLECTED"
click at [225, 404] on button "Save & Confirm Shipping" at bounding box center [224, 401] width 98 height 22
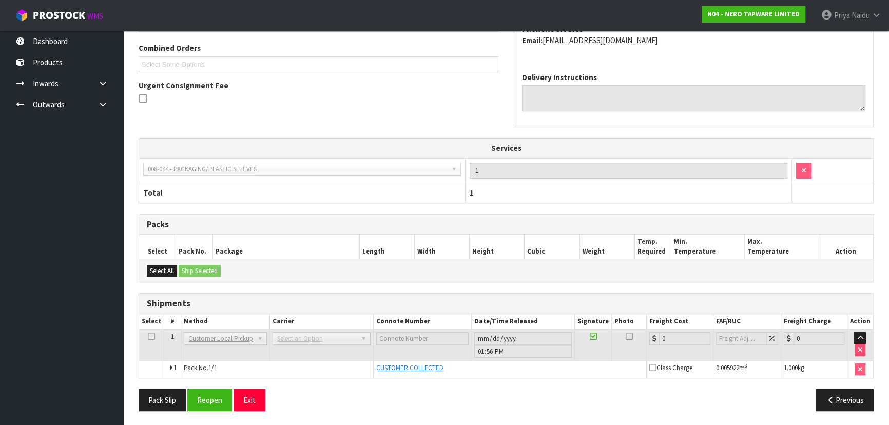
scroll to position [0, 0]
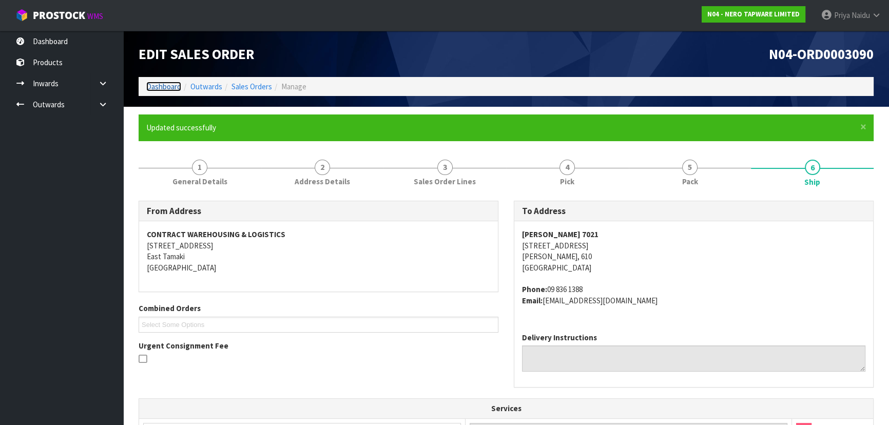
click at [178, 87] on link "Dashboard" at bounding box center [163, 87] width 35 height 10
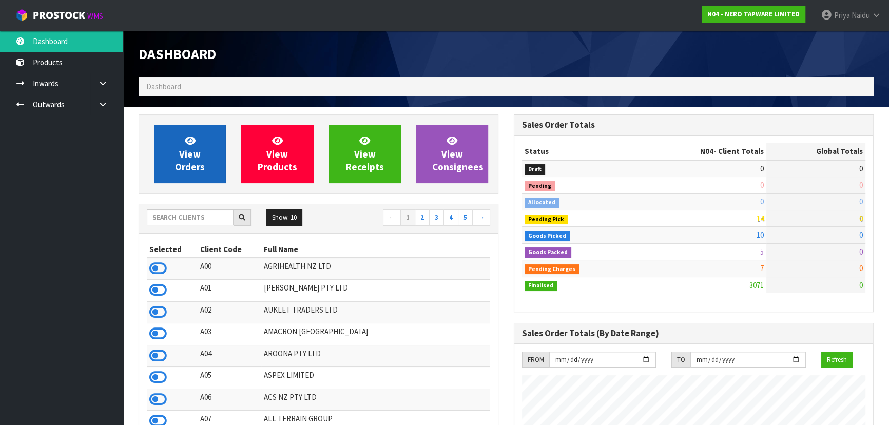
scroll to position [798, 375]
click at [199, 163] on span "View Orders" at bounding box center [190, 154] width 30 height 39
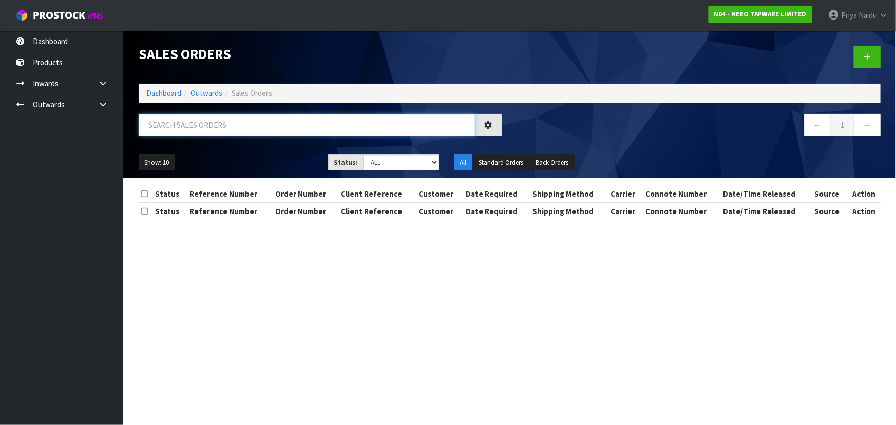
click at [202, 126] on input "text" at bounding box center [307, 125] width 337 height 22
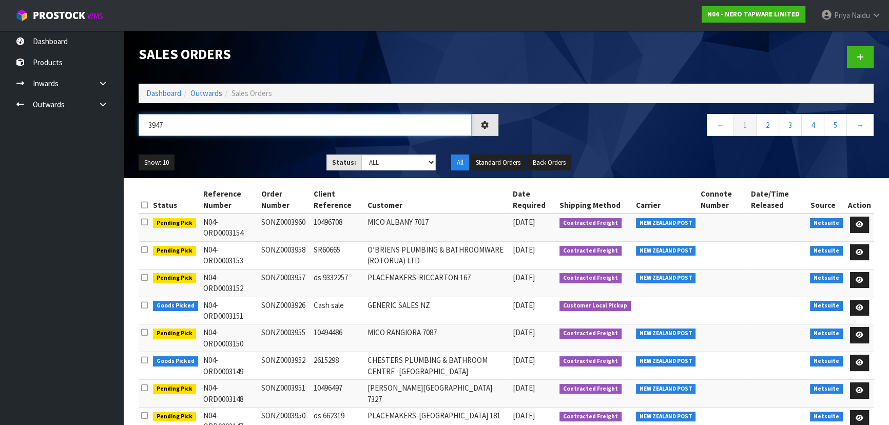
type input "3947"
click at [251, 158] on ul "Show: 10 5 10 25 50" at bounding box center [225, 163] width 172 height 16
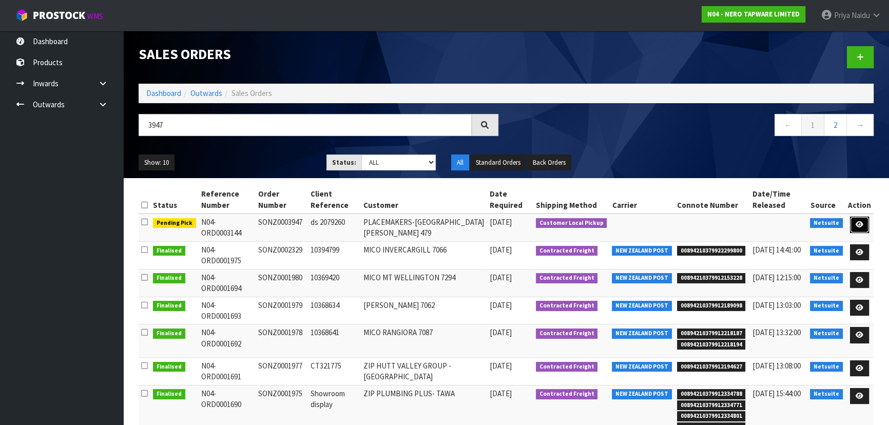
click at [862, 222] on icon at bounding box center [860, 224] width 8 height 7
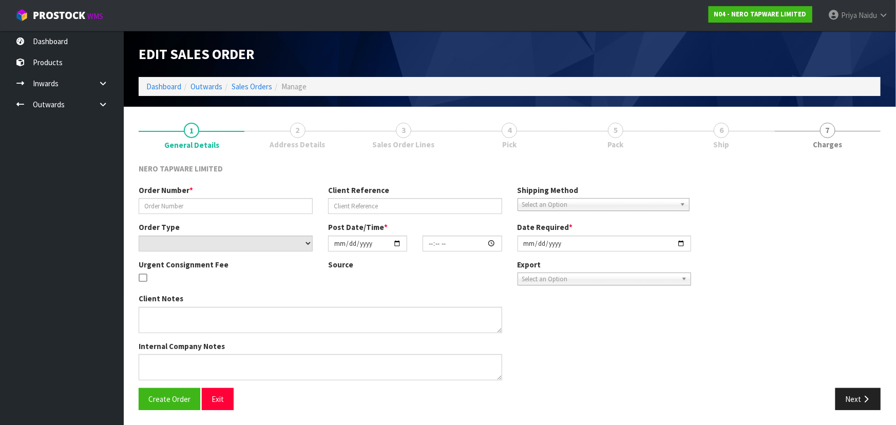
type input "SONZ0003947"
type input "ds 2079260"
select select "number:0"
type input "2025-10-03"
type input "10:30:11.000"
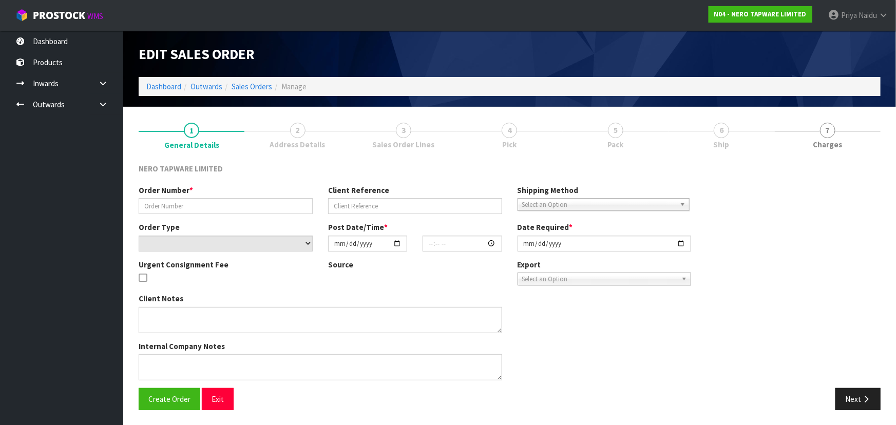
type input "2025-10-03"
type textarea "customer pick up 03/10"
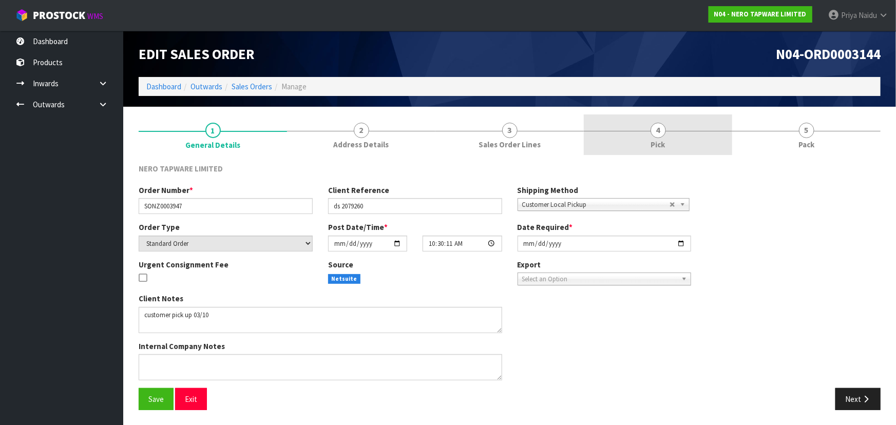
click at [661, 141] on span "Pick" at bounding box center [658, 144] width 14 height 11
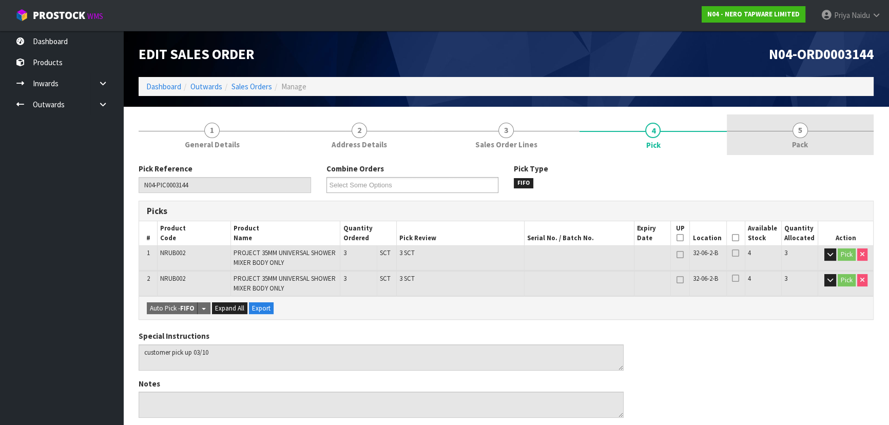
click at [794, 133] on span "5" at bounding box center [800, 130] width 15 height 15
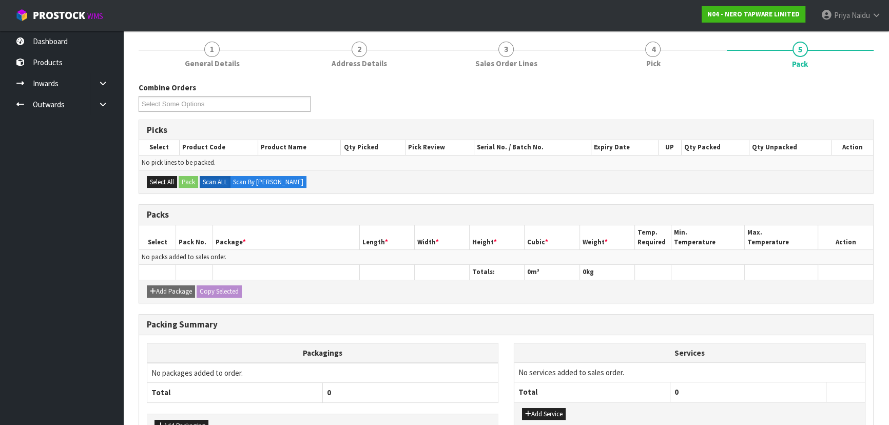
scroll to position [147, 0]
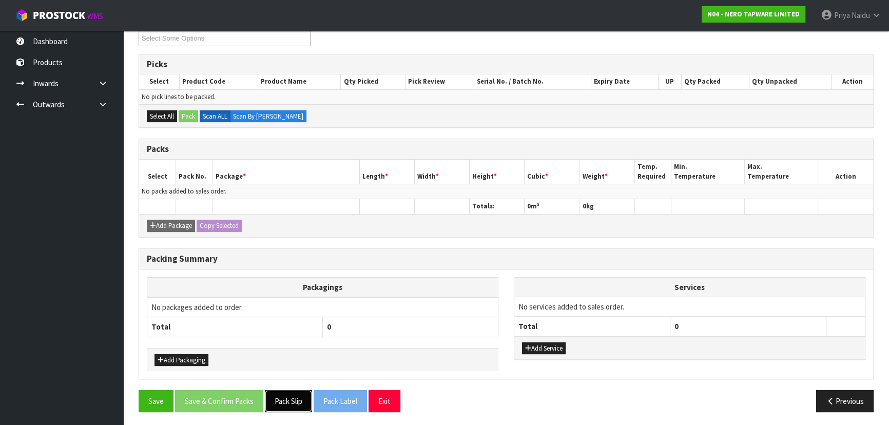
click at [299, 404] on button "Pack Slip" at bounding box center [288, 401] width 47 height 22
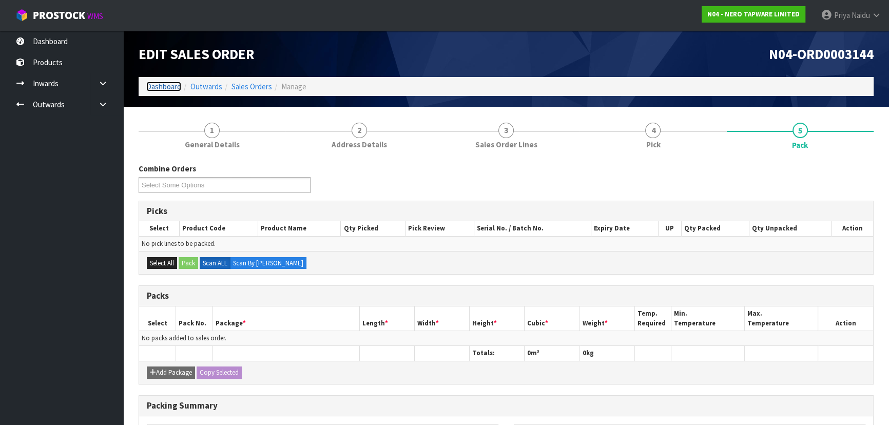
click at [168, 85] on link "Dashboard" at bounding box center [163, 87] width 35 height 10
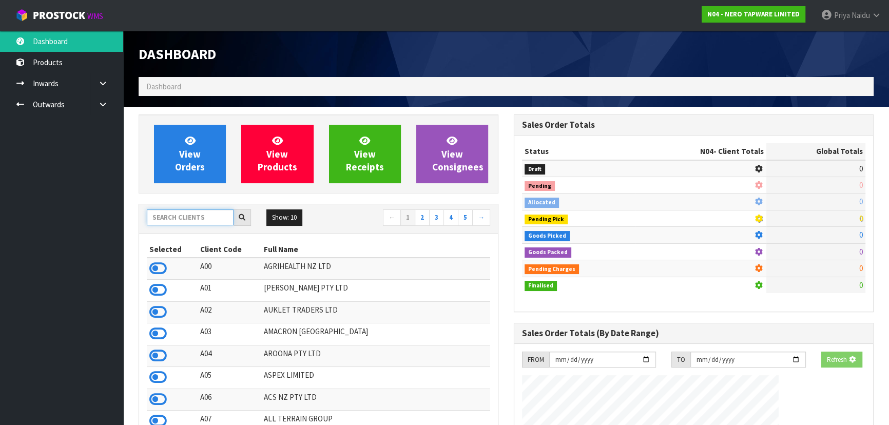
click at [193, 221] on input "text" at bounding box center [190, 217] width 87 height 16
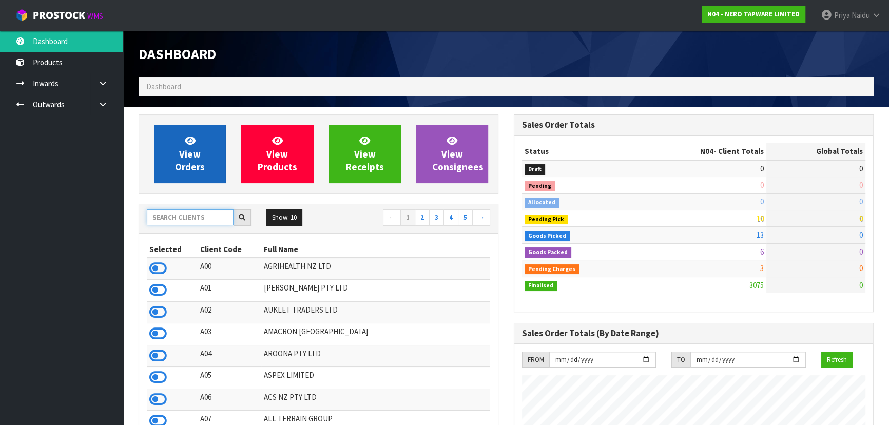
scroll to position [809, 375]
click at [175, 147] on link "View Orders" at bounding box center [190, 154] width 72 height 59
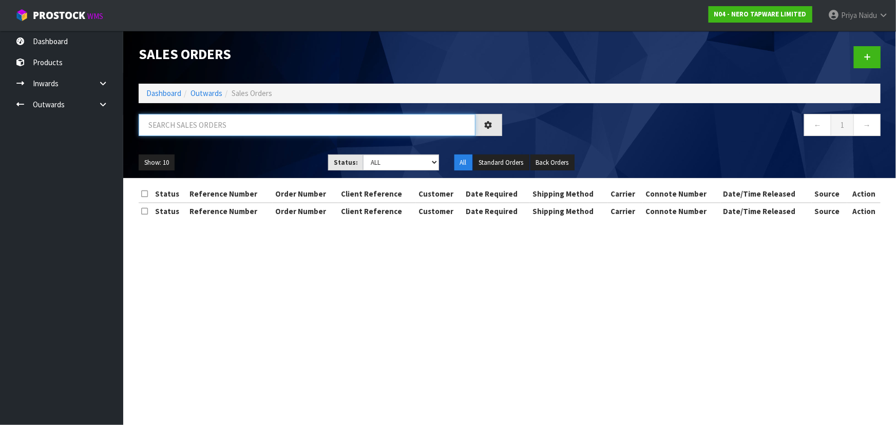
click at [220, 133] on input "text" at bounding box center [307, 125] width 337 height 22
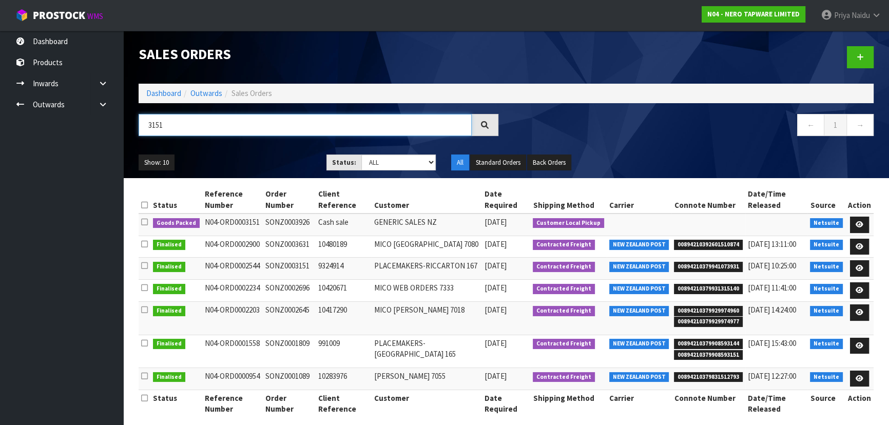
type input "3151"
click at [280, 152] on div "Show: 10 5 10 25 50 Status: Draft Pending Allocated Pending Pick Goods Picked G…" at bounding box center [506, 163] width 751 height 32
click at [861, 225] on icon at bounding box center [860, 224] width 8 height 7
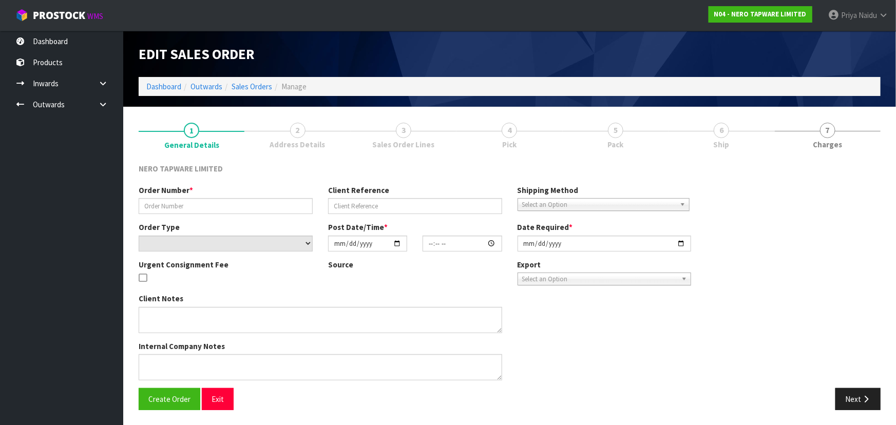
type input "SONZ0003926"
type input "Cash sale"
select select "number:0"
type input "2025-10-03"
type input "12:30:04.000"
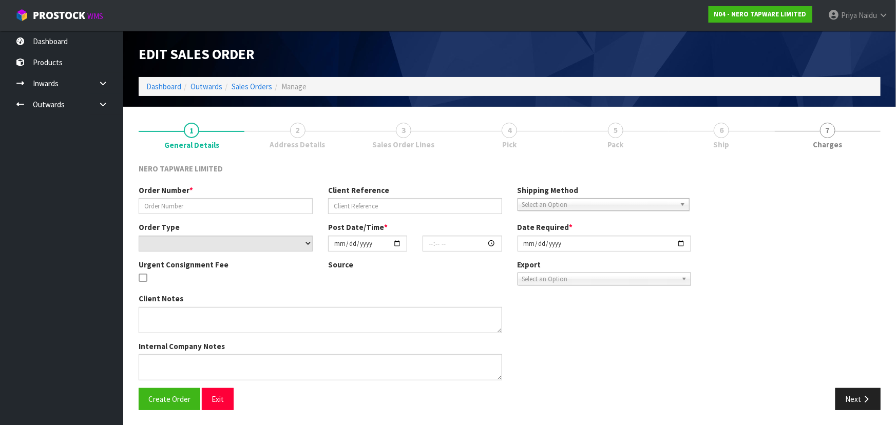
type input "2025-10-03"
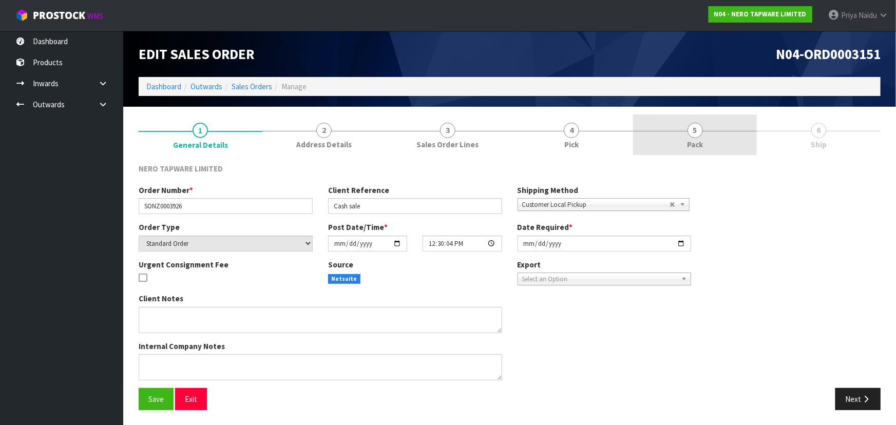
click at [712, 131] on link "5 Pack" at bounding box center [695, 134] width 124 height 41
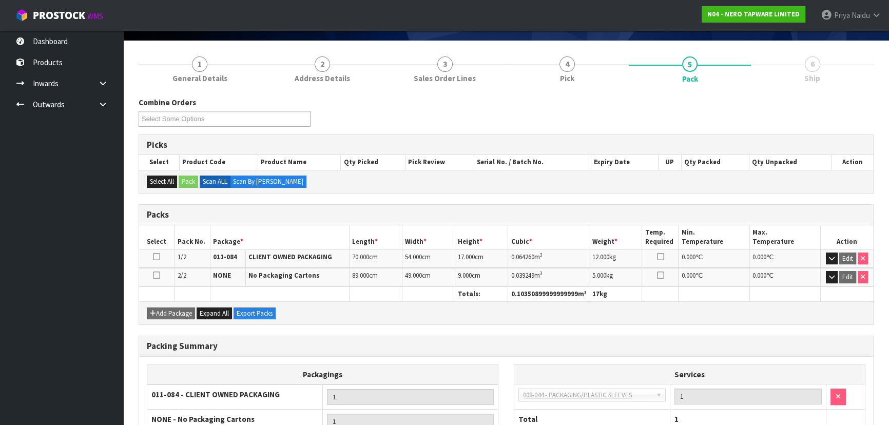
scroll to position [160, 0]
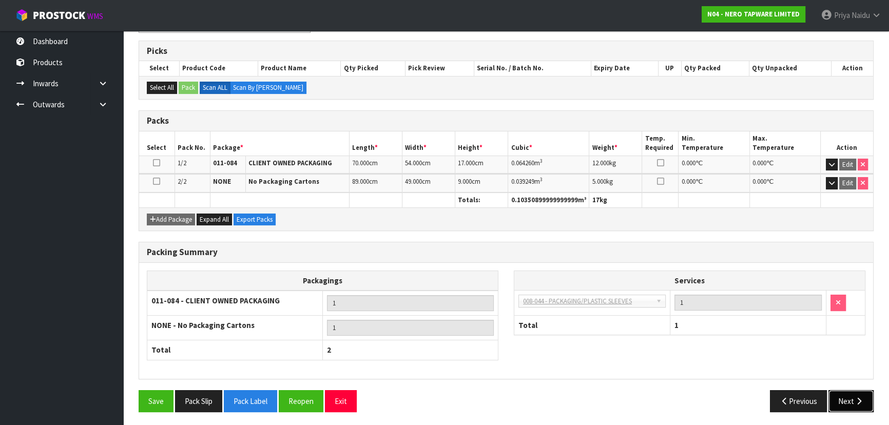
click at [843, 394] on button "Next" at bounding box center [851, 401] width 45 height 22
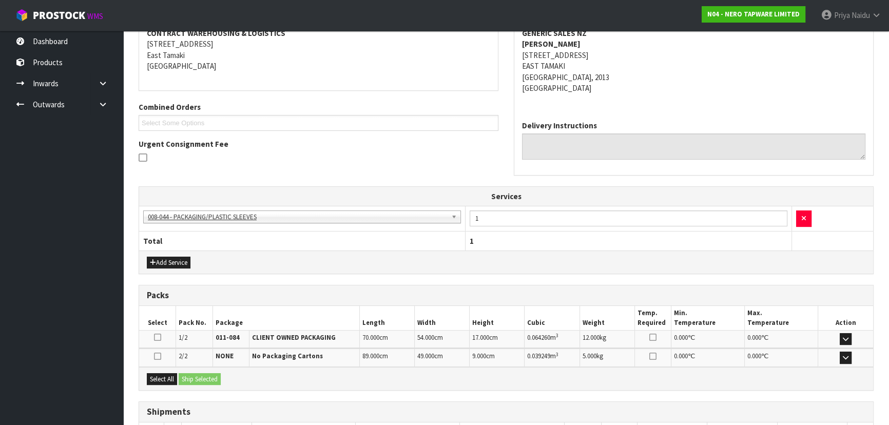
scroll to position [238, 0]
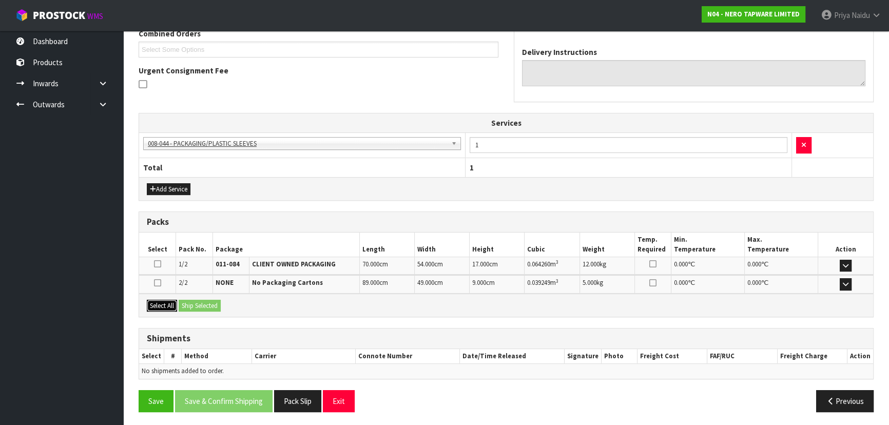
click at [165, 303] on button "Select All" at bounding box center [162, 306] width 30 height 12
click at [194, 302] on button "Ship Selected" at bounding box center [200, 306] width 42 height 12
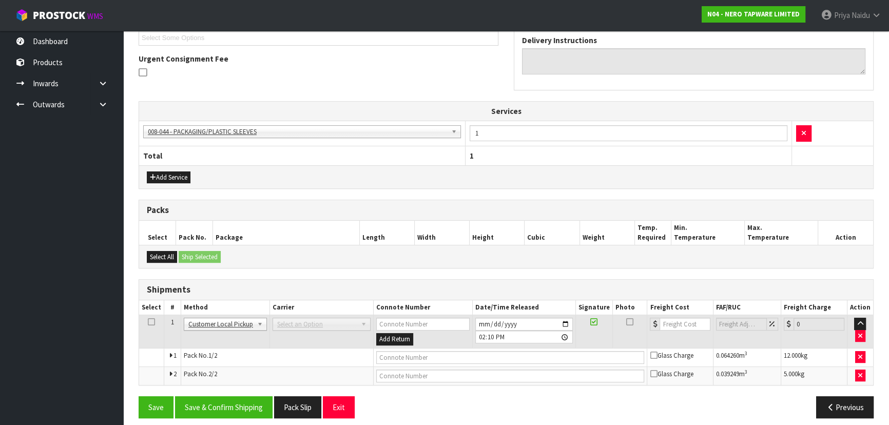
scroll to position [256, 0]
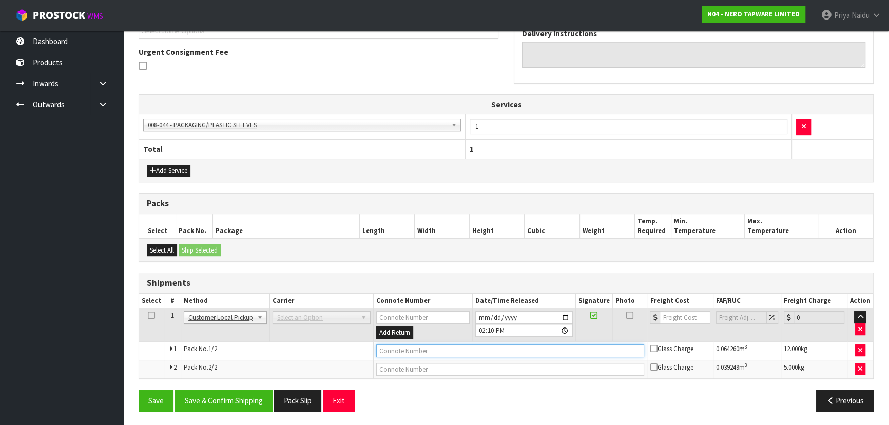
click at [405, 349] on input "text" at bounding box center [510, 350] width 269 height 13
type input "CUSTOMER COLLECTED"
click at [242, 398] on button "Save & Confirm Shipping" at bounding box center [224, 401] width 98 height 22
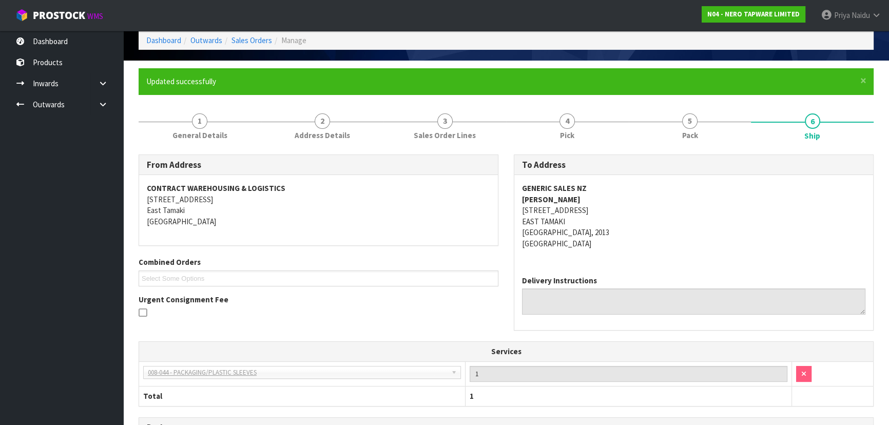
scroll to position [0, 0]
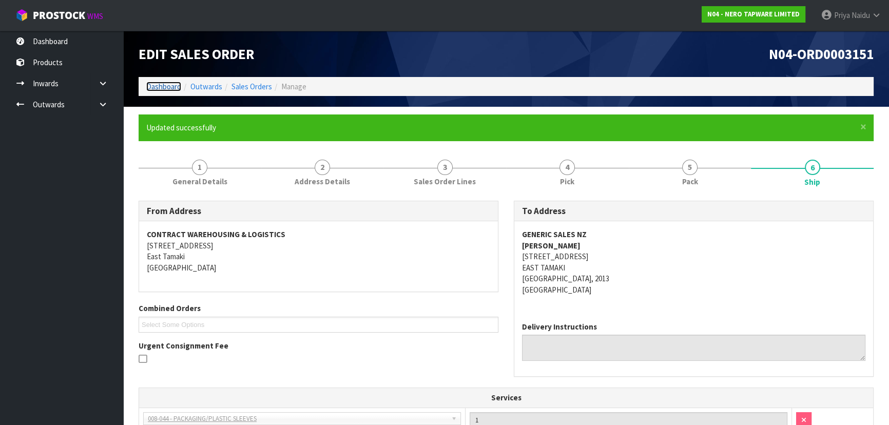
click at [164, 90] on link "Dashboard" at bounding box center [163, 87] width 35 height 10
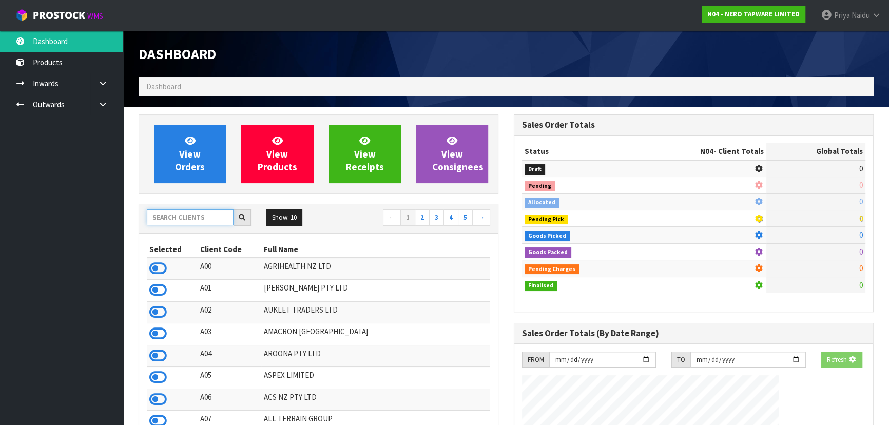
click at [181, 216] on input "text" at bounding box center [190, 217] width 87 height 16
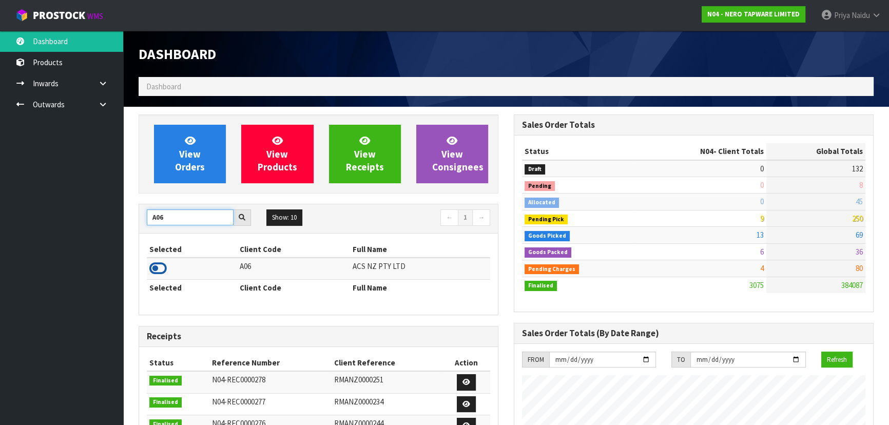
type input "A06"
click at [157, 266] on icon at bounding box center [157, 268] width 17 height 15
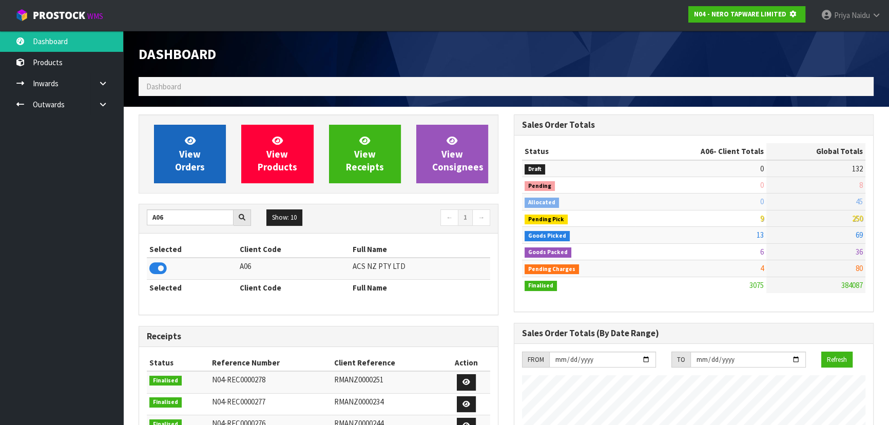
scroll to position [512752, 513016]
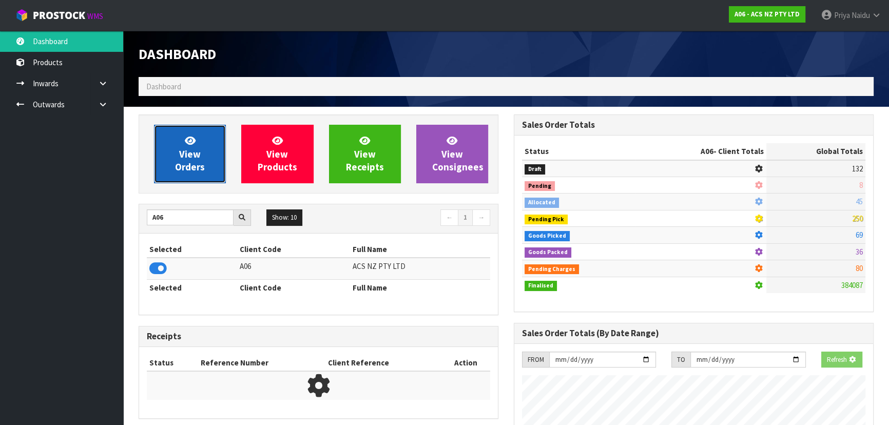
click at [188, 159] on span "View Orders" at bounding box center [190, 154] width 30 height 39
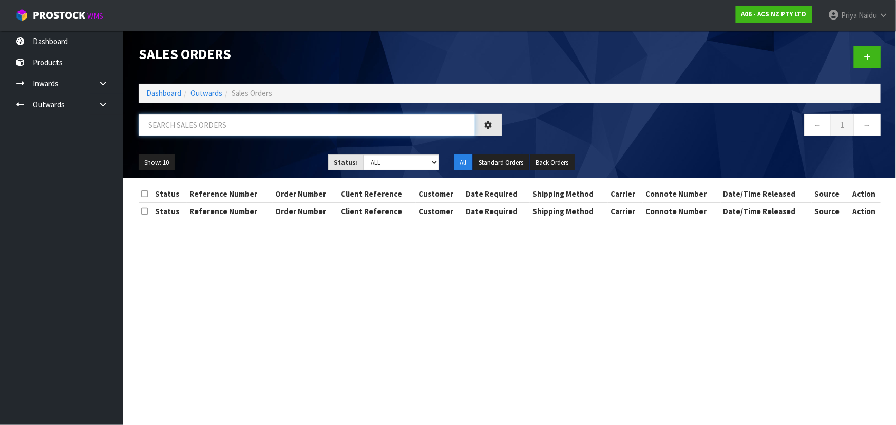
click at [236, 122] on input "text" at bounding box center [307, 125] width 337 height 22
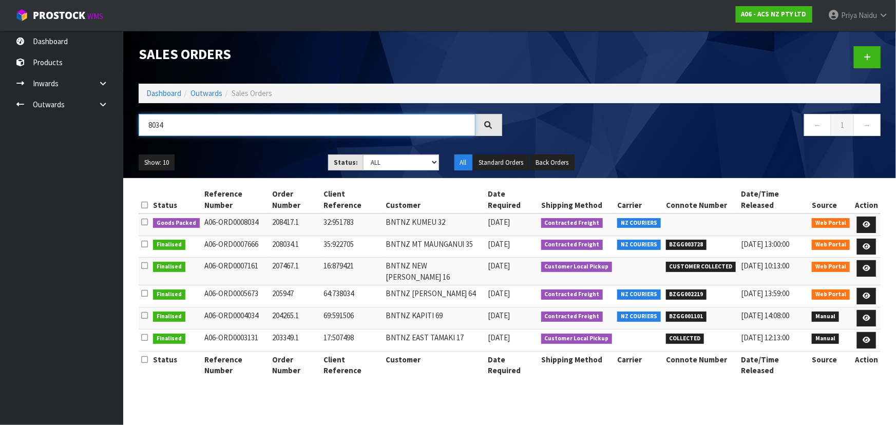
type input "8034"
click at [267, 148] on div "Show: 10 5 10 25 50 Status: Draft Pending Allocated Pending Pick Goods Picked G…" at bounding box center [509, 163] width 757 height 32
click at [270, 151] on div "Show: 10 5 10 25 50 Status: Draft Pending Allocated Pending Pick Goods Picked G…" at bounding box center [509, 163] width 757 height 32
click at [176, 92] on link "Dashboard" at bounding box center [163, 93] width 35 height 10
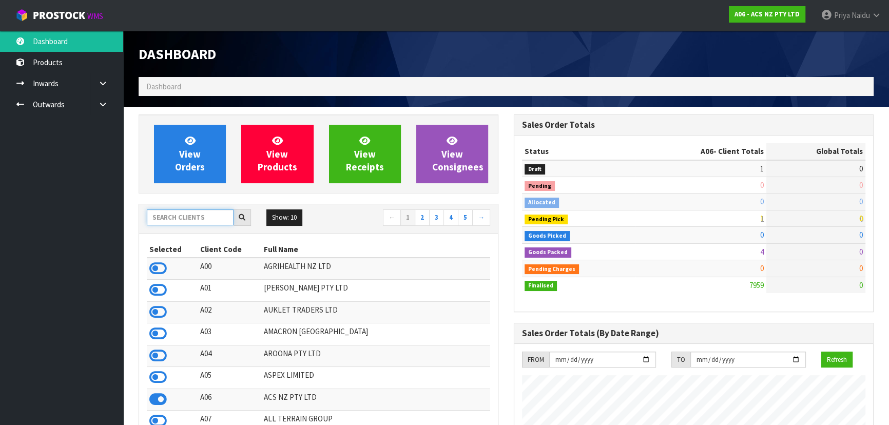
drag, startPoint x: 193, startPoint y: 225, endPoint x: 198, endPoint y: 214, distance: 11.9
click at [193, 224] on input "text" at bounding box center [190, 217] width 87 height 16
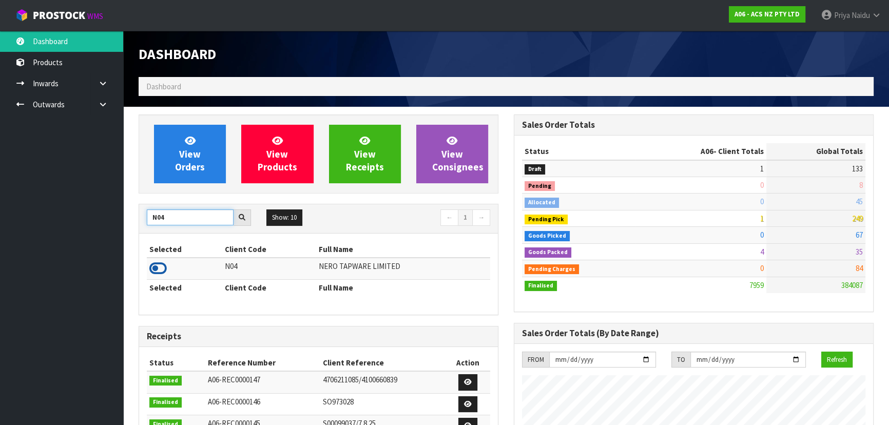
type input "N04"
click at [156, 270] on icon at bounding box center [157, 268] width 17 height 15
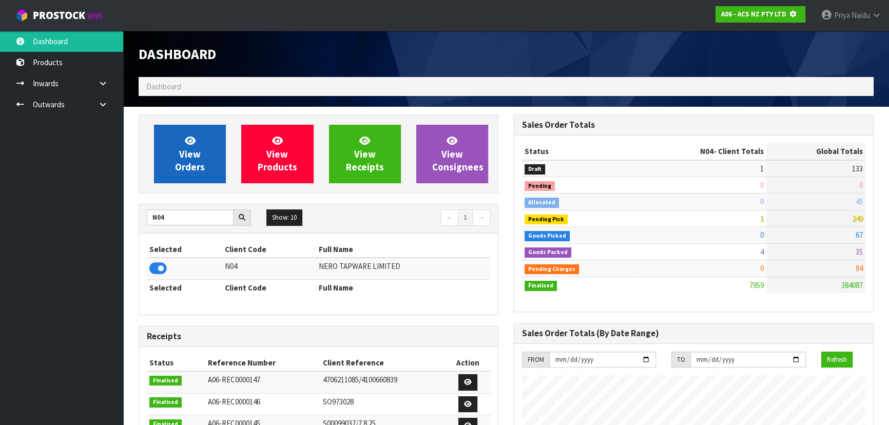
scroll to position [512752, 513016]
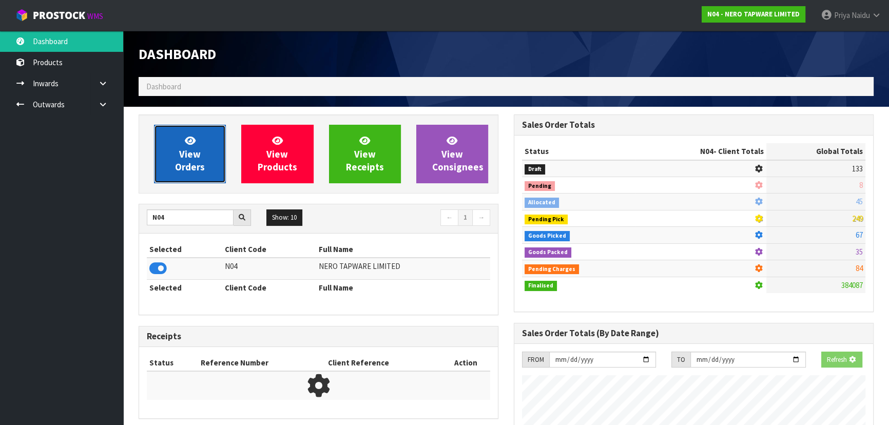
click at [185, 156] on span "View Orders" at bounding box center [190, 154] width 30 height 39
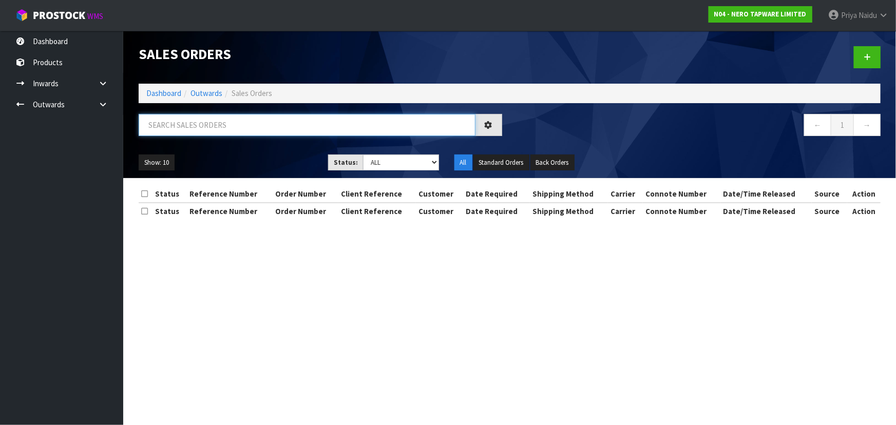
click at [226, 124] on input "text" at bounding box center [307, 125] width 337 height 22
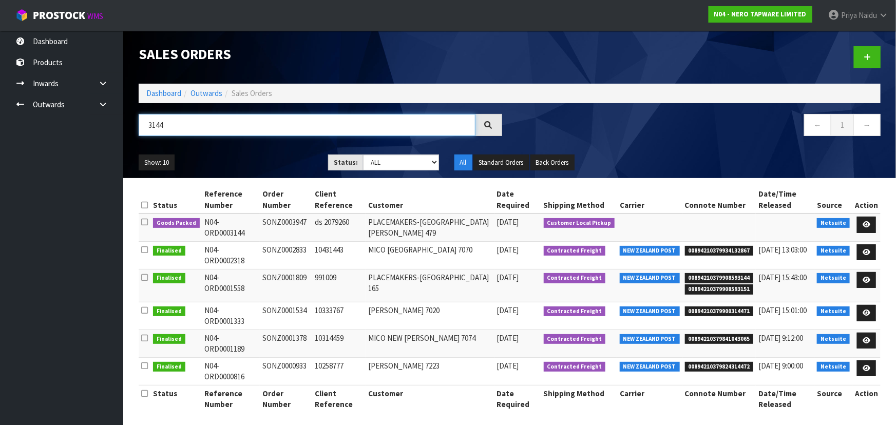
type input "3144"
click at [233, 149] on div "Show: 10 5 10 25 50 Status: Draft Pending Allocated Pending Pick Goods Picked G…" at bounding box center [509, 163] width 757 height 32
click at [259, 164] on ul "Show: 10 5 10 25 50" at bounding box center [226, 163] width 174 height 16
click at [263, 161] on ul "Show: 10 5 10 25 50" at bounding box center [226, 163] width 174 height 16
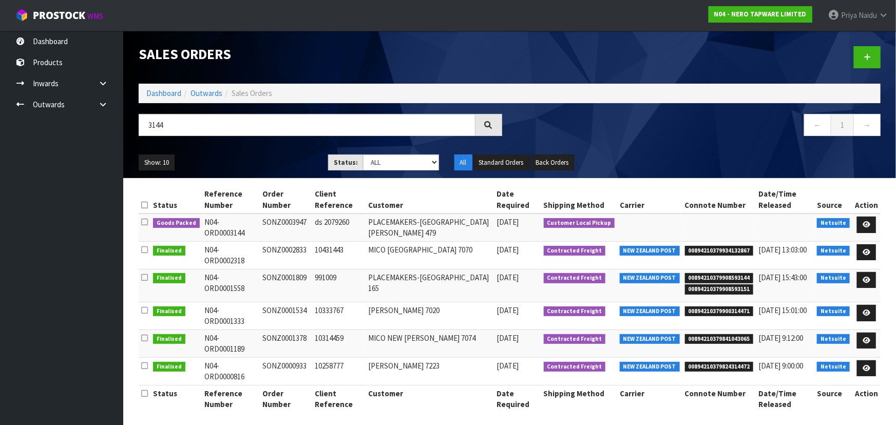
click at [261, 159] on ul "Show: 10 5 10 25 50" at bounding box center [226, 163] width 174 height 16
click at [277, 159] on ul "Show: 10 5 10 25 50" at bounding box center [226, 163] width 174 height 16
click at [267, 165] on ul "Show: 10 5 10 25 50" at bounding box center [226, 163] width 174 height 16
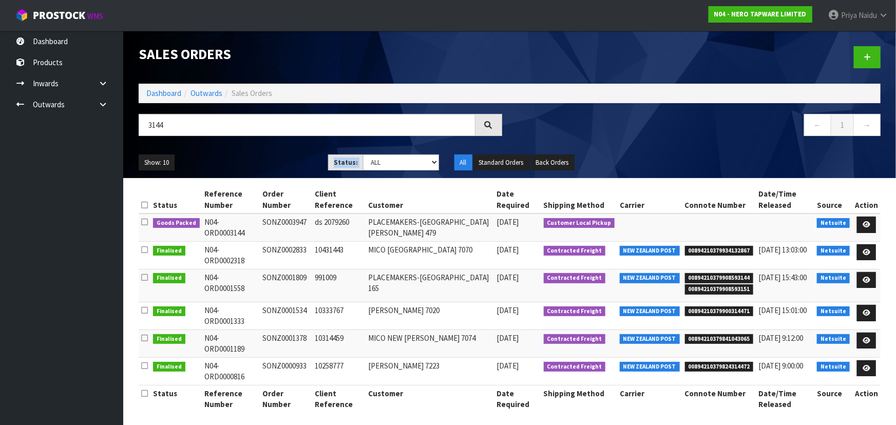
click at [267, 165] on ul "Show: 10 5 10 25 50" at bounding box center [226, 163] width 174 height 16
click at [264, 160] on ul "Show: 10 5 10 25 50" at bounding box center [226, 163] width 174 height 16
click at [872, 217] on link at bounding box center [866, 225] width 19 height 16
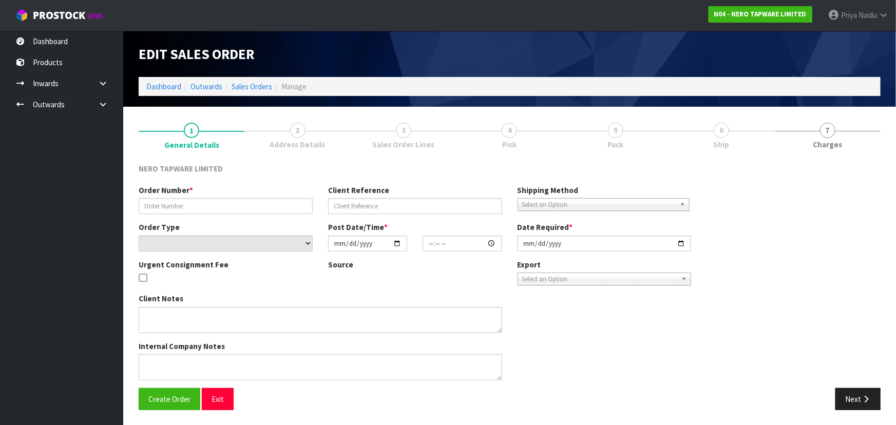
type input "SONZ0003947"
type input "ds 2079260"
select select "number:0"
type input "2025-10-03"
type input "10:30:11.000"
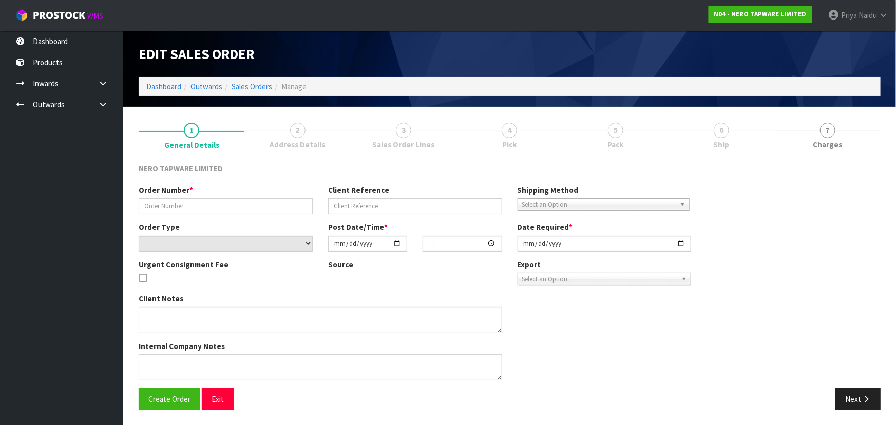
type input "2025-10-03"
type textarea "customer pick up 03/10"
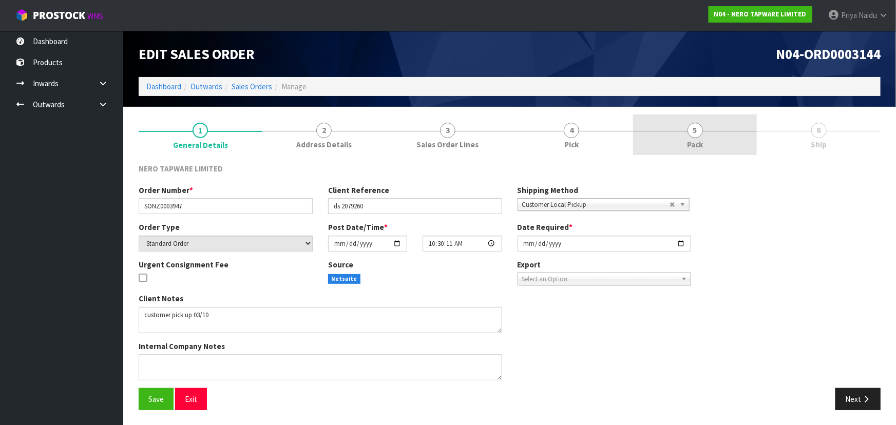
click at [694, 136] on span "5" at bounding box center [694, 130] width 15 height 15
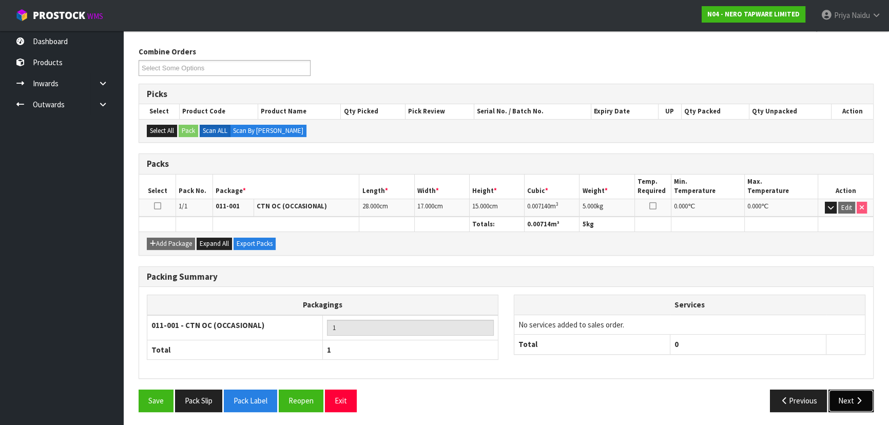
click at [855, 401] on icon "button" at bounding box center [859, 401] width 10 height 8
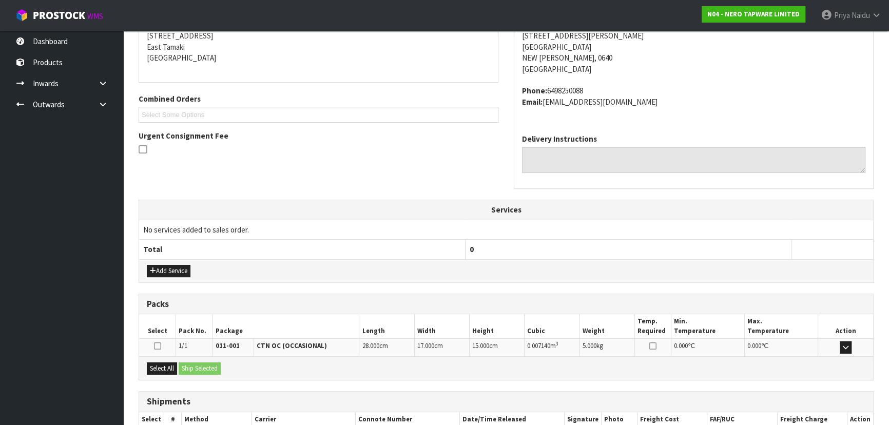
scroll to position [236, 0]
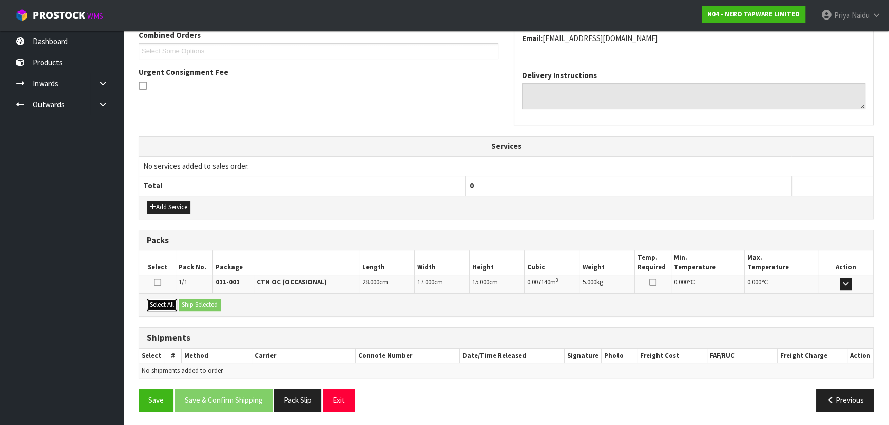
drag, startPoint x: 160, startPoint y: 300, endPoint x: 184, endPoint y: 304, distance: 24.6
click at [162, 301] on button "Select All" at bounding box center [162, 305] width 30 height 12
click at [191, 305] on button "Ship Selected" at bounding box center [200, 305] width 42 height 12
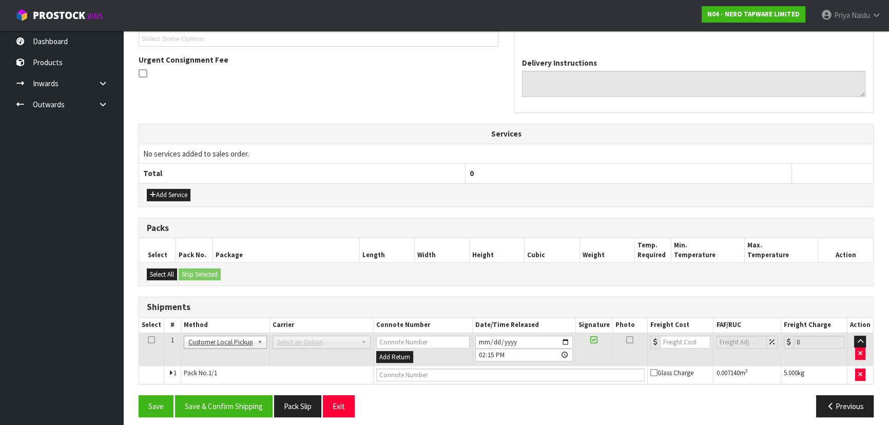
scroll to position [254, 0]
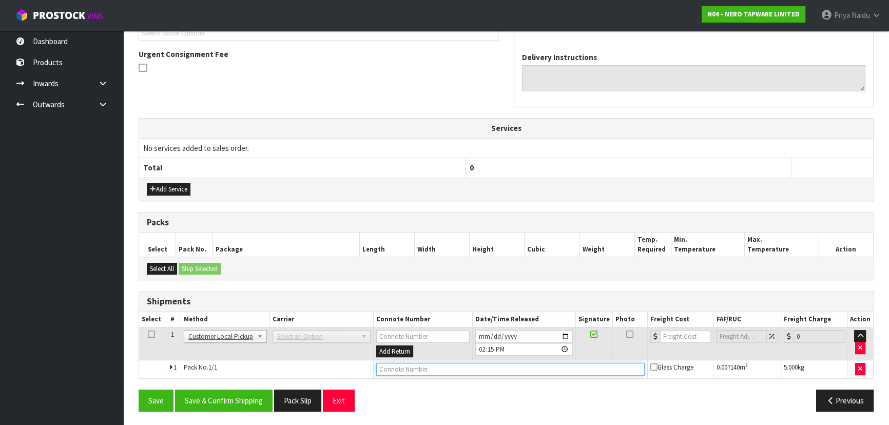
click at [403, 368] on input "text" at bounding box center [510, 369] width 269 height 13
click at [410, 371] on input "CUSTOMER BCOLLECTED" at bounding box center [510, 369] width 269 height 13
click at [411, 370] on input "CUSTOMER BCOLLECTED" at bounding box center [510, 369] width 269 height 13
click at [411, 369] on input "CUSTOMER BCOLLECTED" at bounding box center [510, 369] width 269 height 13
click at [414, 370] on input "CUSTOMER BCOLLECTED" at bounding box center [510, 369] width 269 height 13
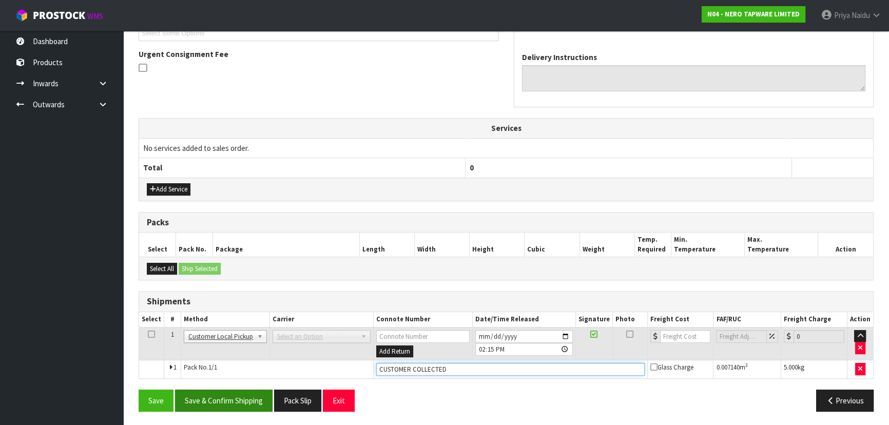
type input "CUSTOMER COLLECTED"
click at [242, 395] on button "Save & Confirm Shipping" at bounding box center [224, 401] width 98 height 22
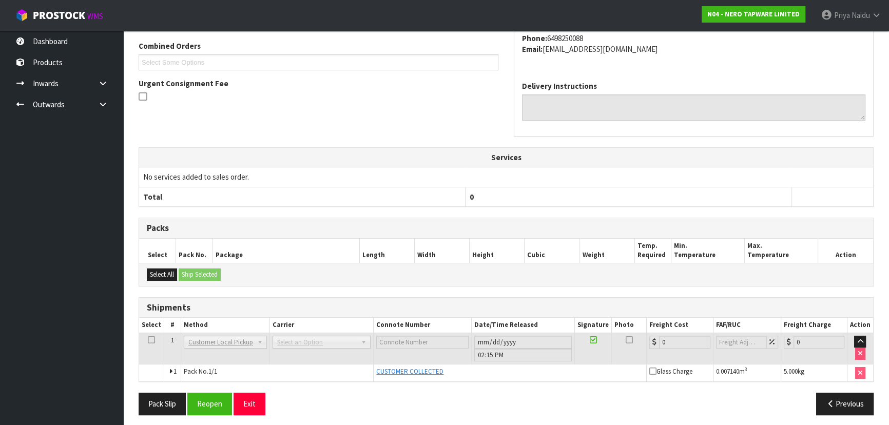
scroll to position [0, 0]
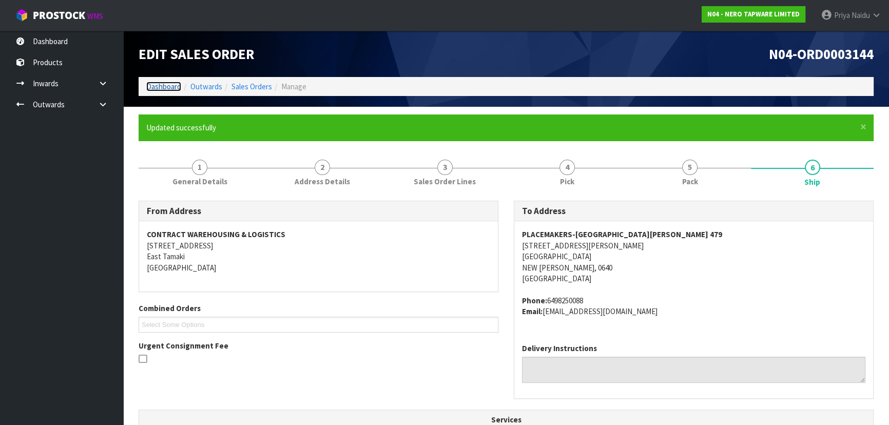
click at [164, 87] on link "Dashboard" at bounding box center [163, 87] width 35 height 10
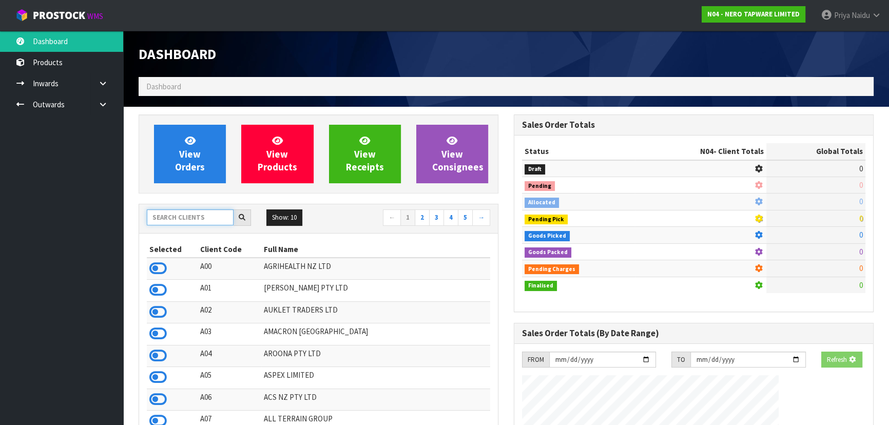
click at [180, 212] on input "text" at bounding box center [190, 217] width 87 height 16
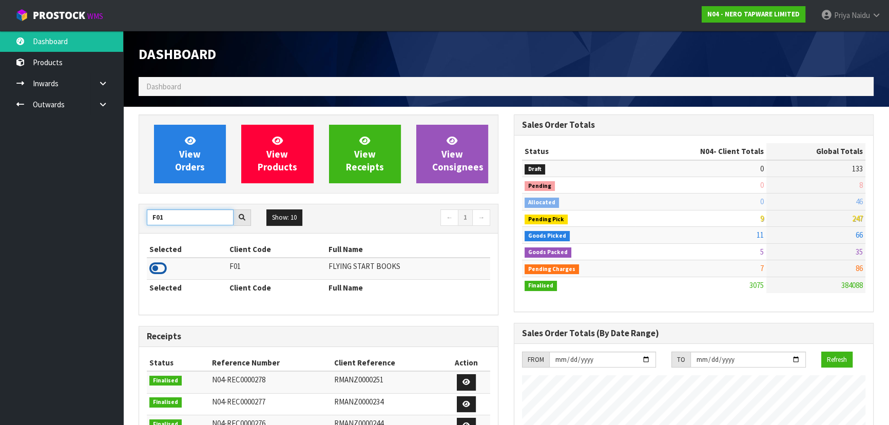
type input "F01"
click at [162, 269] on icon at bounding box center [157, 268] width 17 height 15
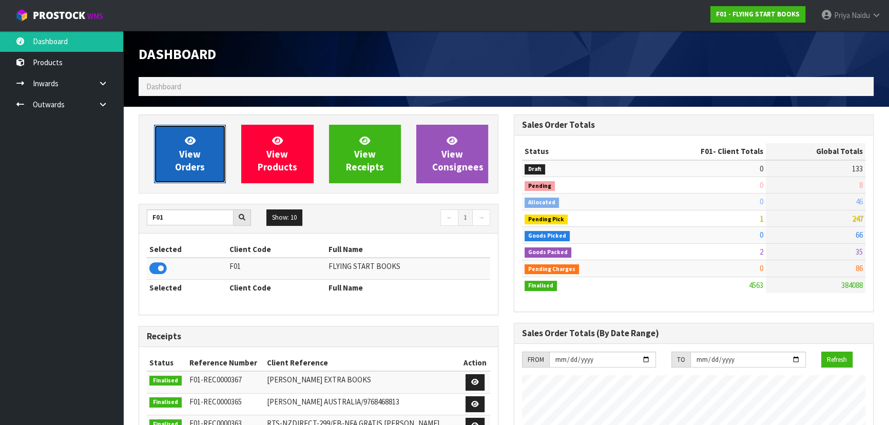
click at [206, 154] on link "View Orders" at bounding box center [190, 154] width 72 height 59
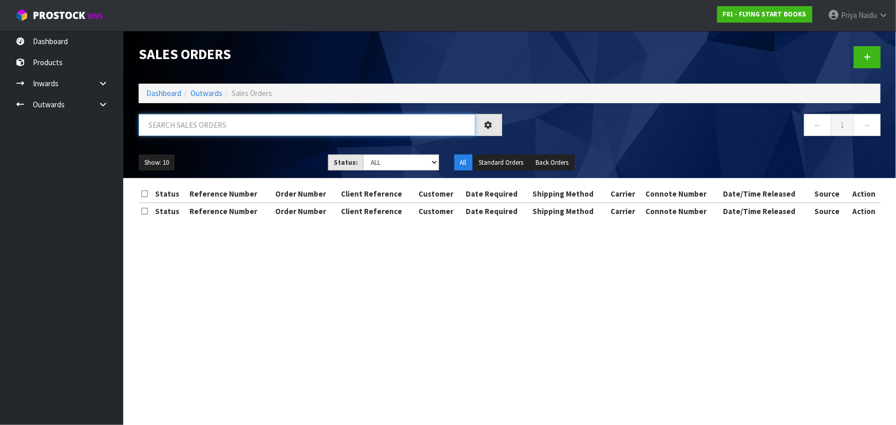
click at [210, 124] on input "text" at bounding box center [307, 125] width 337 height 22
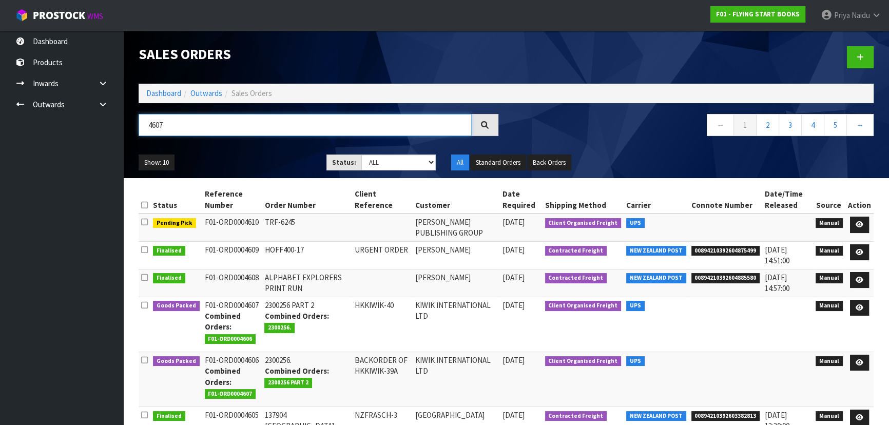
type input "4607"
click at [261, 150] on div "Show: 10 5 10 25 50 Status: Draft Pending Allocated Pending Pick Goods Picked G…" at bounding box center [506, 163] width 751 height 32
click at [377, 163] on select "Draft Pending Allocated Pending Pick Goods Picked Goods Packed Pending Charges …" at bounding box center [398, 163] width 75 height 16
select select "string:5"
click at [361, 155] on select "Draft Pending Allocated Pending Pick Goods Picked Goods Packed Pending Charges …" at bounding box center [398, 163] width 75 height 16
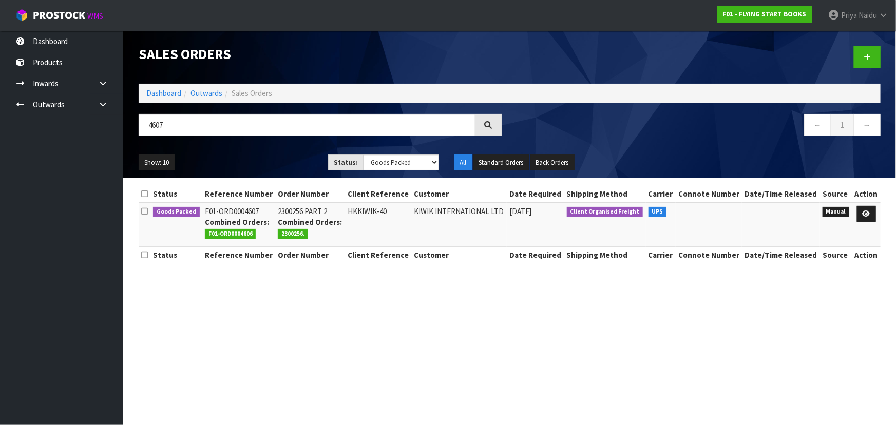
click at [298, 150] on div "Show: 10 5 10 25 50 Status: Draft Pending Allocated Pending Pick Goods Picked G…" at bounding box center [509, 163] width 757 height 32
click at [862, 207] on link at bounding box center [866, 214] width 19 height 16
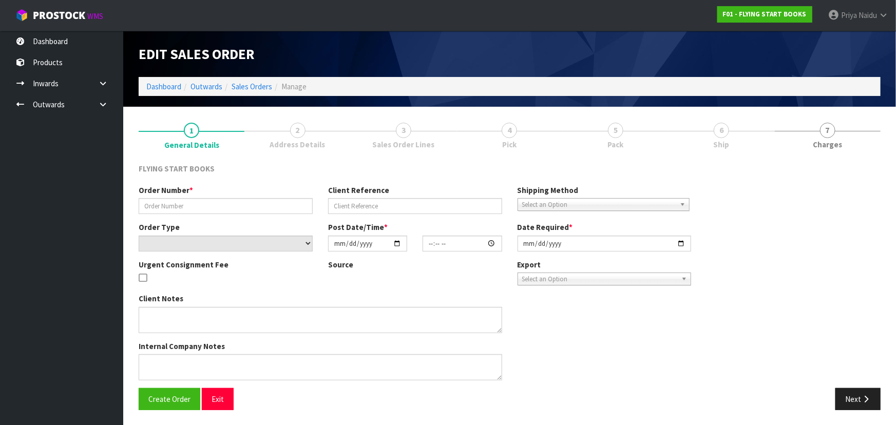
type input "2300256 PART 2"
type input "HKKIWIK-40"
select select "number:0"
type input "2025-09-29"
type input "09:50:00.000"
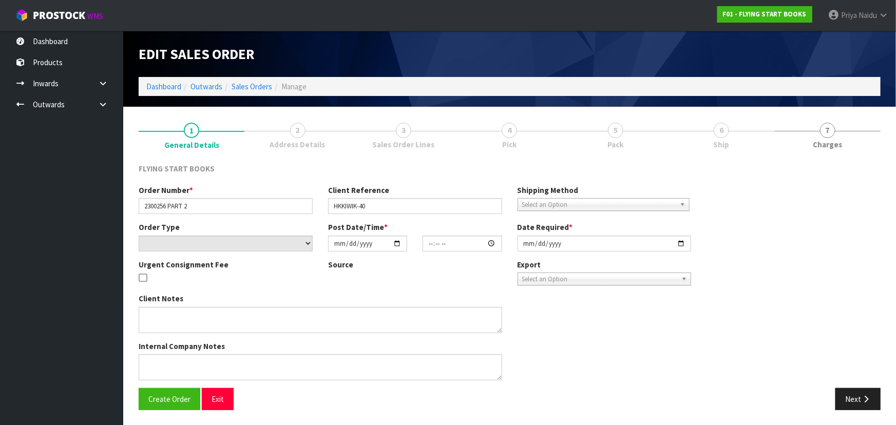
type input "2025-09-29"
type textarea "THANKS FOR MAKING THIS HAPPEN. PLEASE FIND ATTACHED THE ADDITIONAL ORDER FOR KI…"
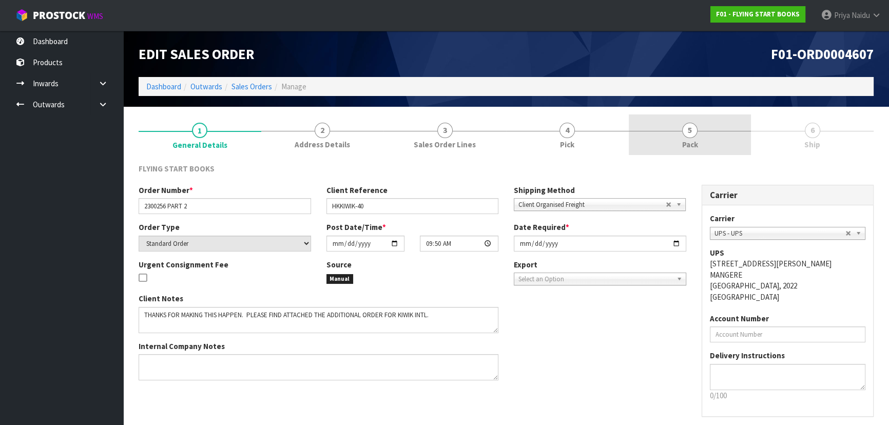
click at [745, 131] on link "5 Pack" at bounding box center [690, 134] width 123 height 41
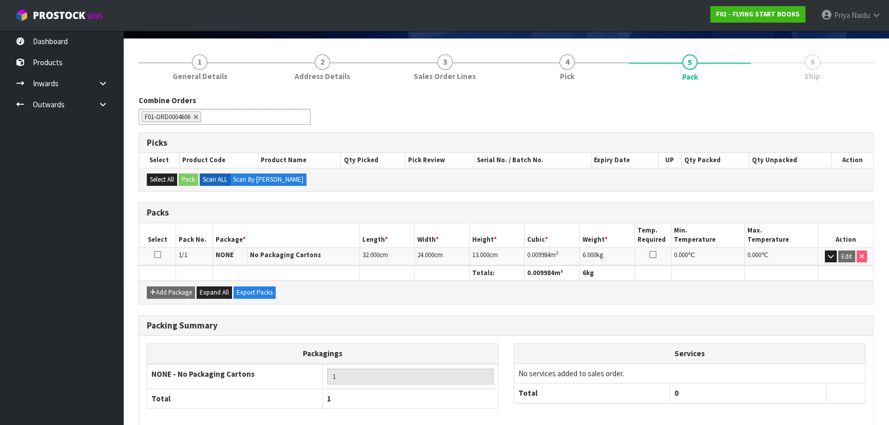
scroll to position [117, 0]
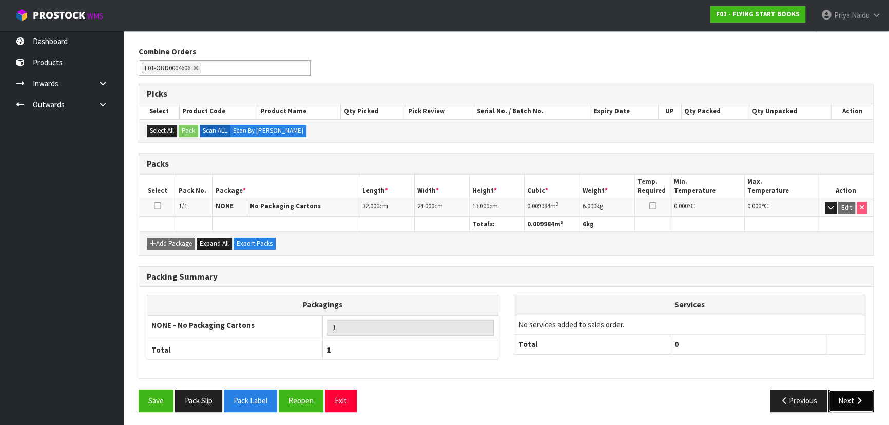
click at [837, 392] on button "Next" at bounding box center [851, 401] width 45 height 22
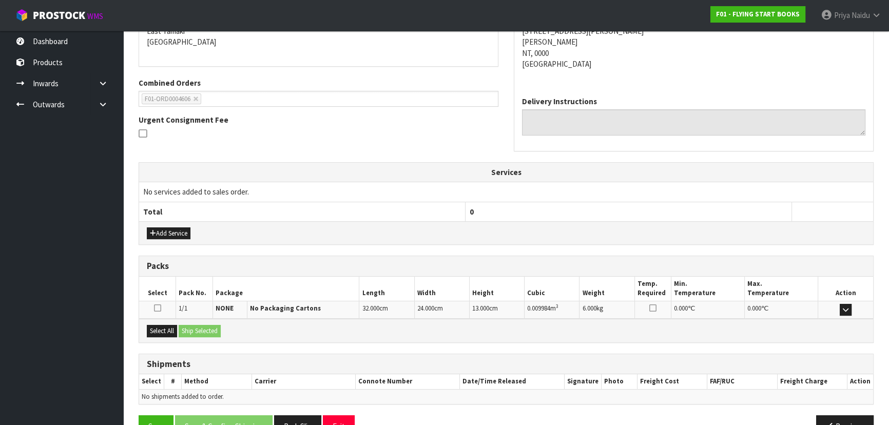
scroll to position [167, 0]
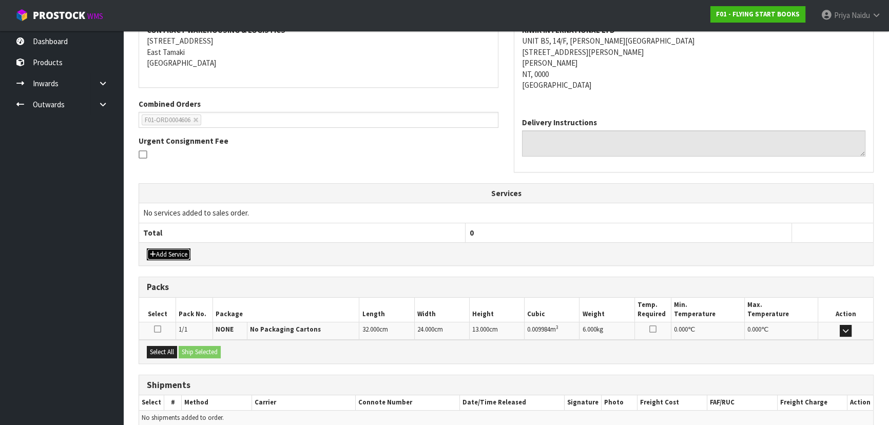
click at [165, 252] on button "Add Service" at bounding box center [169, 254] width 44 height 12
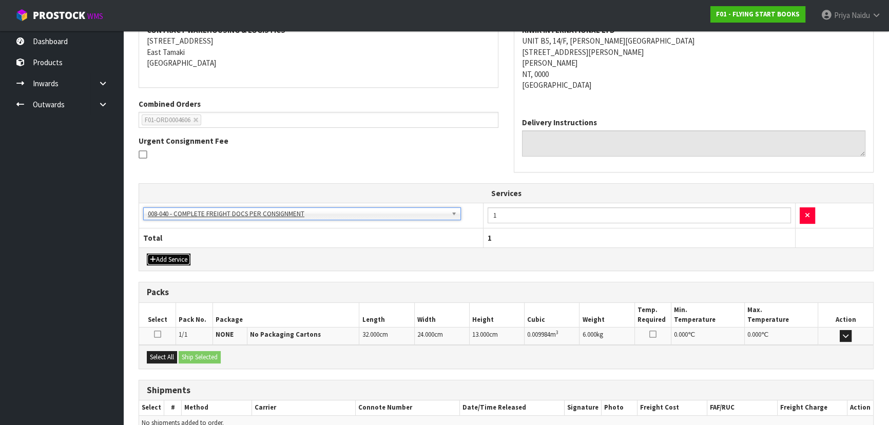
click at [173, 258] on button "Add Service" at bounding box center [169, 260] width 44 height 12
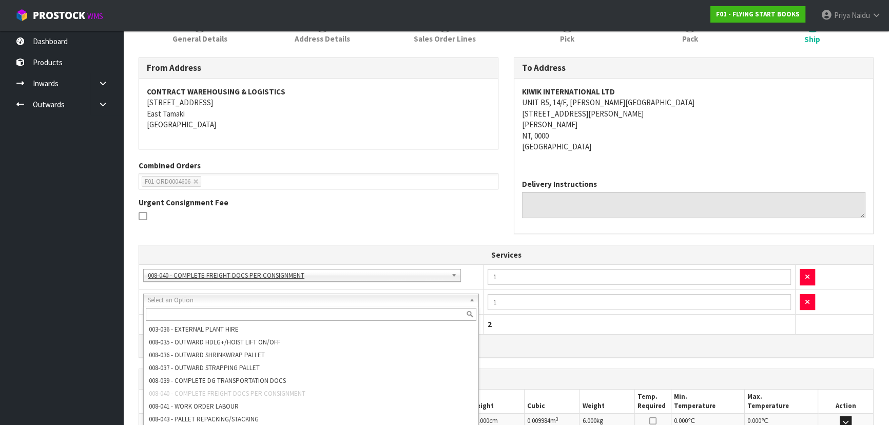
scroll to position [0, 0]
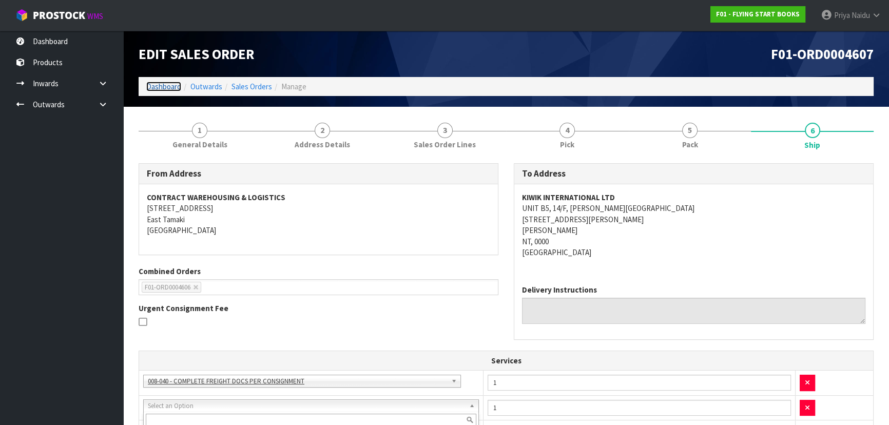
click at [171, 88] on link "Dashboard" at bounding box center [163, 87] width 35 height 10
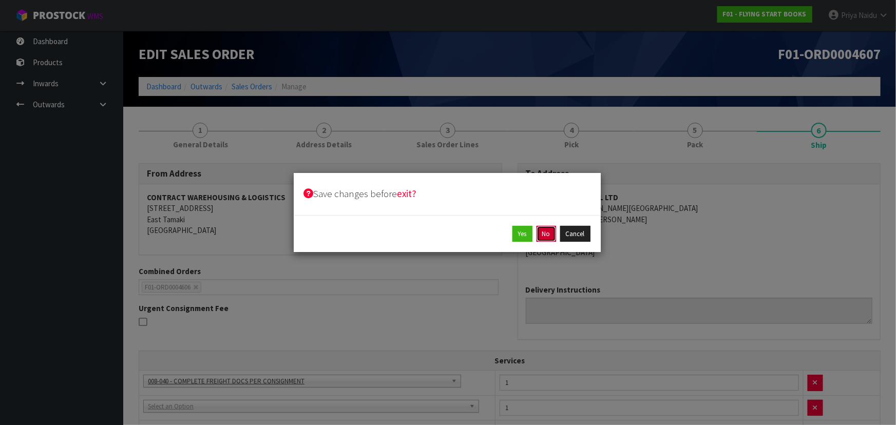
click at [552, 232] on button "No" at bounding box center [546, 234] width 20 height 16
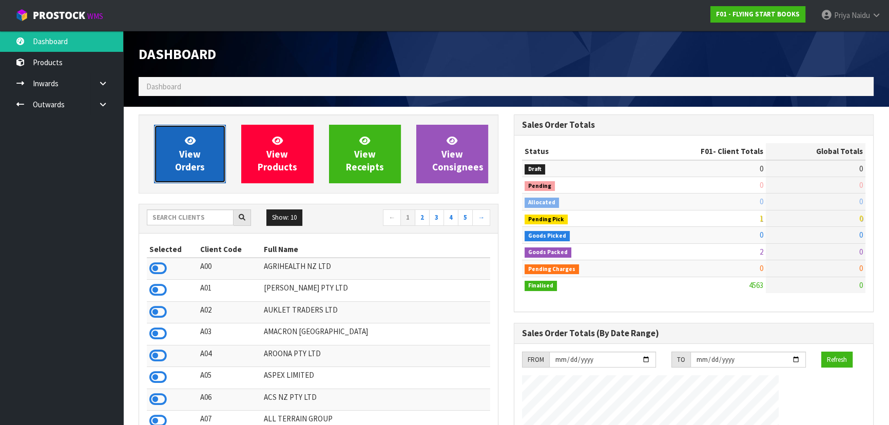
click at [171, 162] on link "View Orders" at bounding box center [190, 154] width 72 height 59
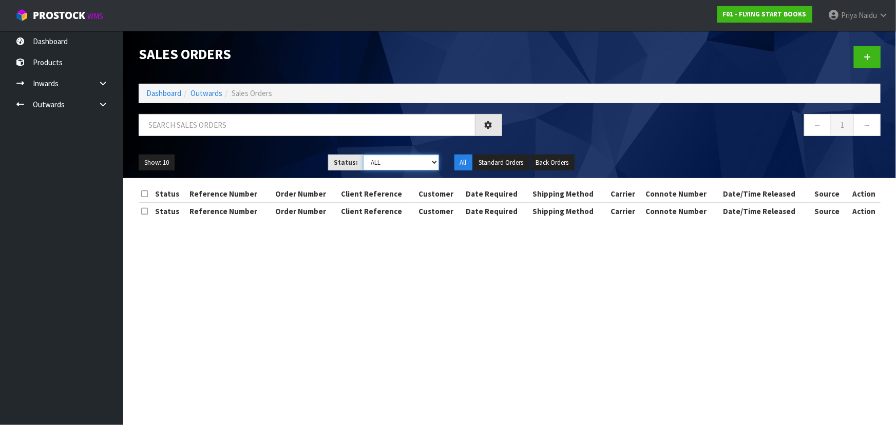
click at [394, 159] on select "Draft Pending Allocated Pending Pick Goods Picked Goods Packed Pending Charges …" at bounding box center [401, 163] width 76 height 16
click at [363, 155] on select "Draft Pending Allocated Pending Pick Goods Picked Goods Packed Pending Charges …" at bounding box center [401, 163] width 76 height 16
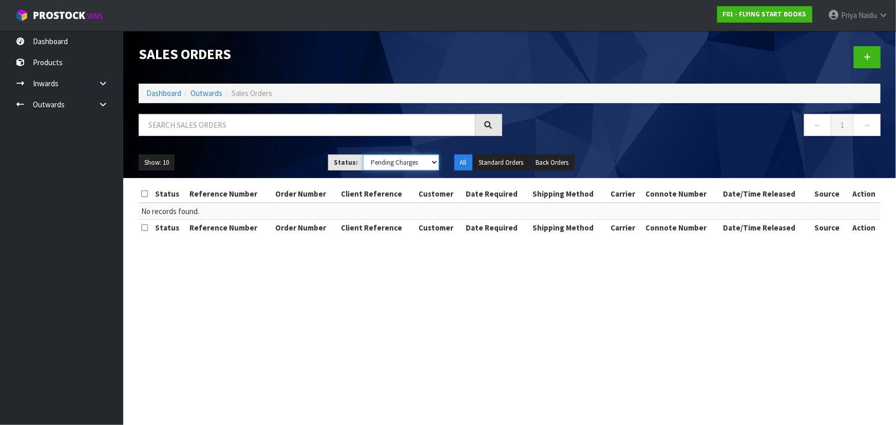
click at [391, 170] on select "Draft Pending Allocated Pending Pick Goods Picked Goods Packed Pending Charges …" at bounding box center [401, 163] width 76 height 16
click at [363, 155] on select "Draft Pending Allocated Pending Pick Goods Picked Goods Packed Pending Charges …" at bounding box center [401, 163] width 76 height 16
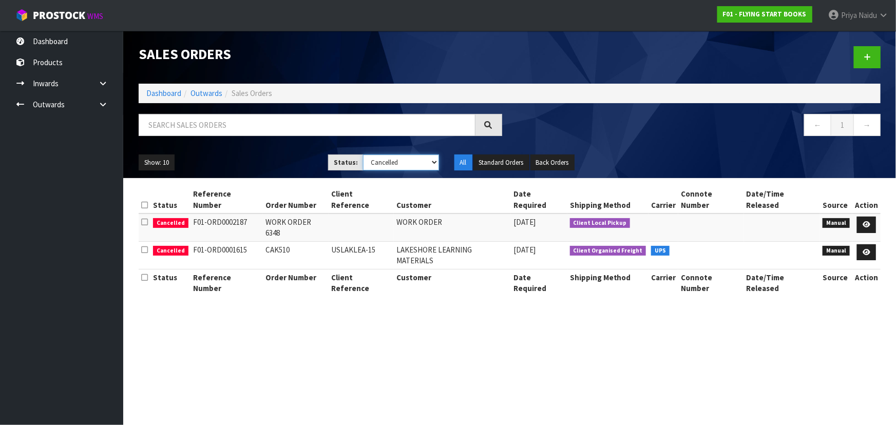
click at [386, 166] on select "Draft Pending Allocated Pending Pick Goods Picked Goods Packed Pending Charges …" at bounding box center [401, 163] width 76 height 16
click at [363, 155] on select "Draft Pending Allocated Pending Pick Goods Picked Goods Packed Pending Charges …" at bounding box center [401, 163] width 76 height 16
click at [389, 167] on select "Draft Pending Allocated Pending Pick Goods Picked Goods Packed Pending Charges …" at bounding box center [401, 163] width 76 height 16
select select "string:9"
click at [363, 155] on select "Draft Pending Allocated Pending Pick Goods Picked Goods Packed Pending Charges …" at bounding box center [401, 163] width 76 height 16
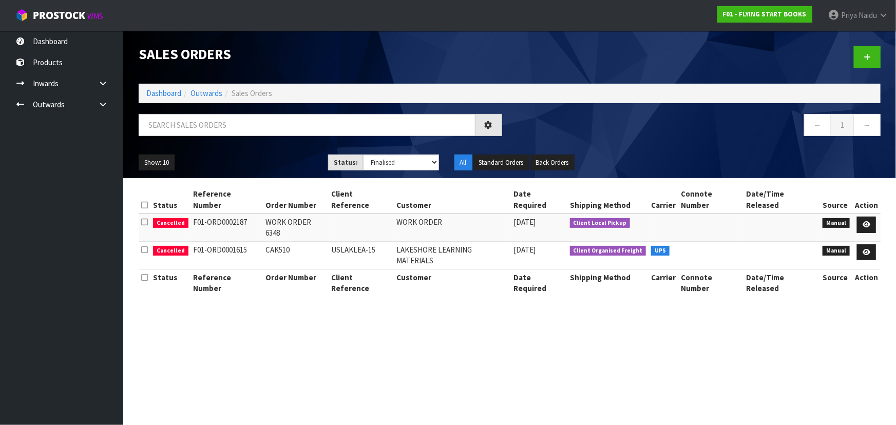
click at [452, 310] on section "Sales Orders Dashboard Outwards Sales Orders ← 1 → Show: 10 5 10 25 50 Status: …" at bounding box center [448, 212] width 896 height 425
click at [387, 163] on select "Draft Pending Allocated Pending Pick Goods Picked Goods Packed Pending Charges …" at bounding box center [401, 163] width 76 height 16
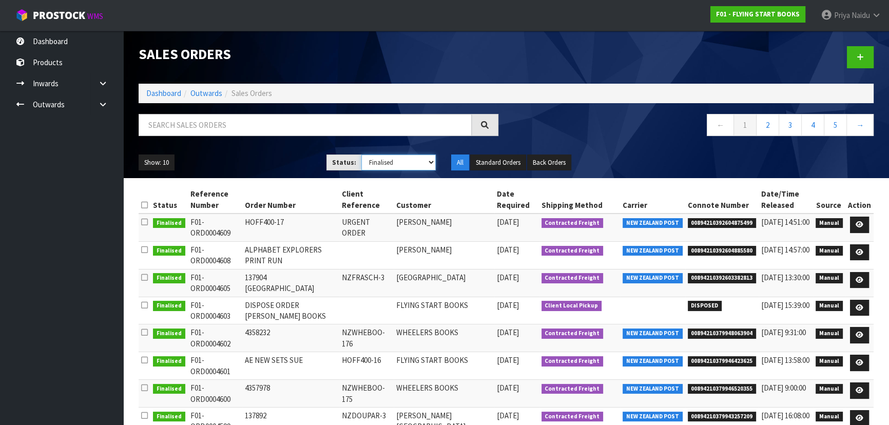
click at [361, 155] on select "Draft Pending Allocated Pending Pick Goods Picked Goods Packed Pending Charges …" at bounding box center [398, 163] width 75 height 16
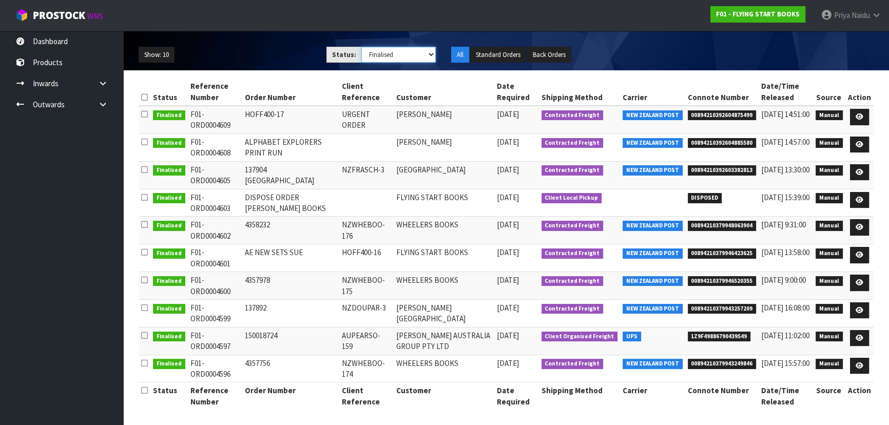
scroll to position [110, 0]
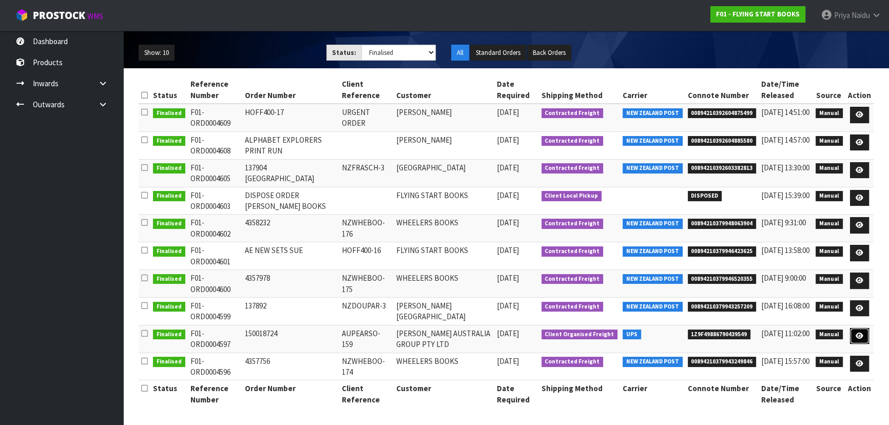
click at [857, 334] on icon at bounding box center [860, 336] width 8 height 7
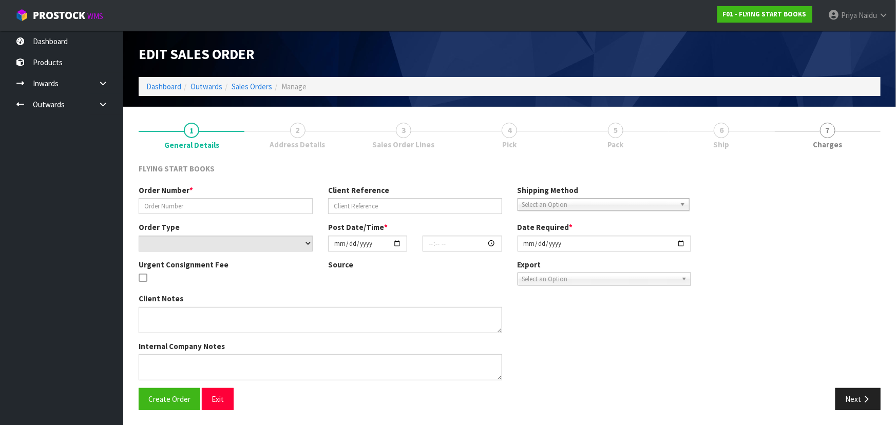
type input "150018724"
type input "AUPEARSO-159"
select select "number:0"
type input "2025-08-25"
type input "08:51:00.000"
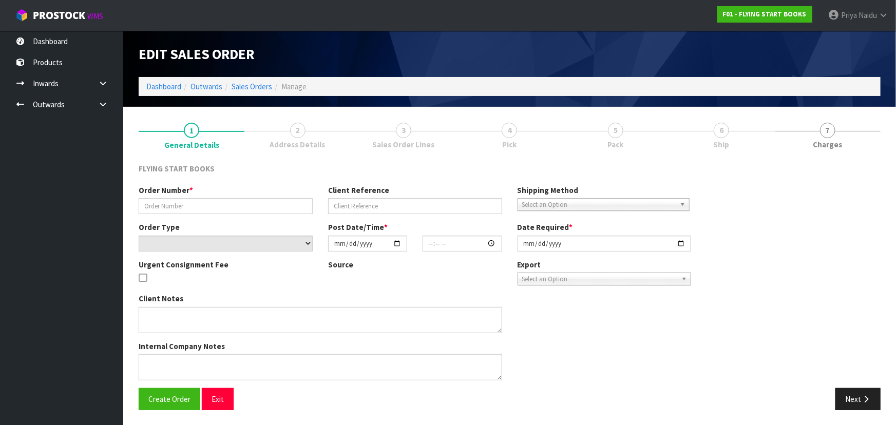
type input "2025-09-15"
type textarea "CHANGED CODE 9781877419812 TO 9781877435812 X 2. APPROVED BY CLIENT"
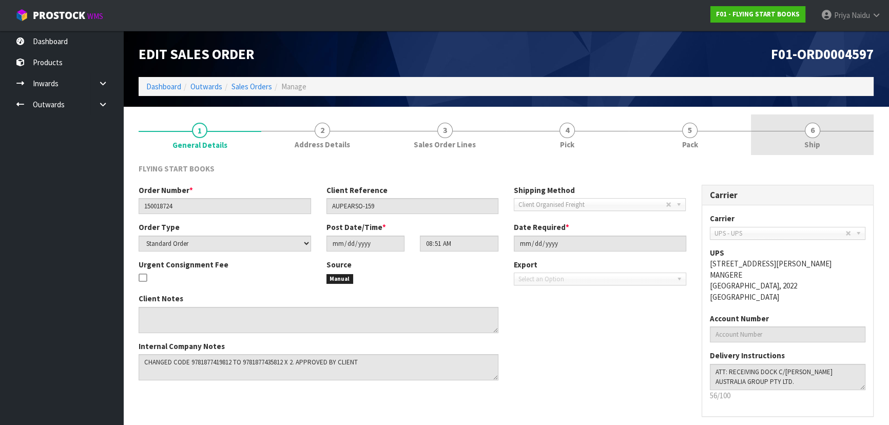
click at [828, 133] on link "6 Ship" at bounding box center [812, 134] width 123 height 41
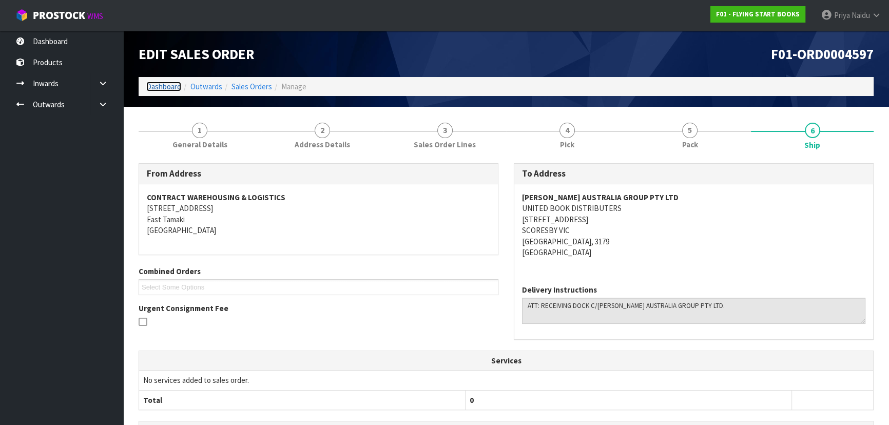
click at [154, 86] on link "Dashboard" at bounding box center [163, 87] width 35 height 10
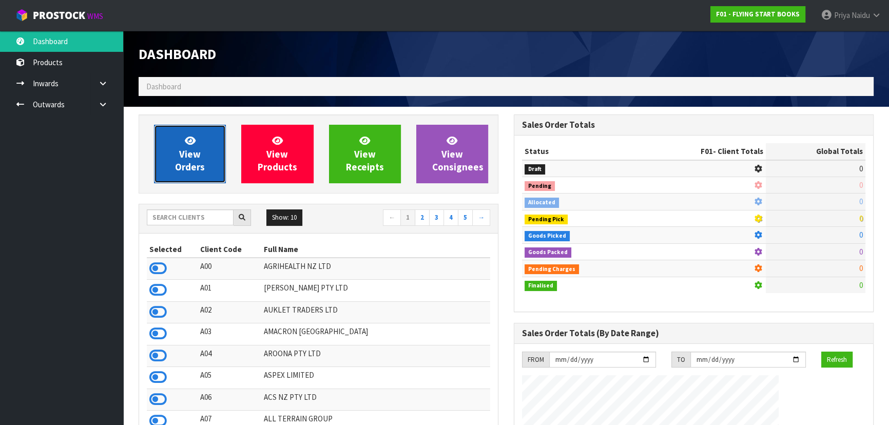
scroll to position [639, 375]
click at [186, 169] on span "View Orders" at bounding box center [190, 154] width 30 height 39
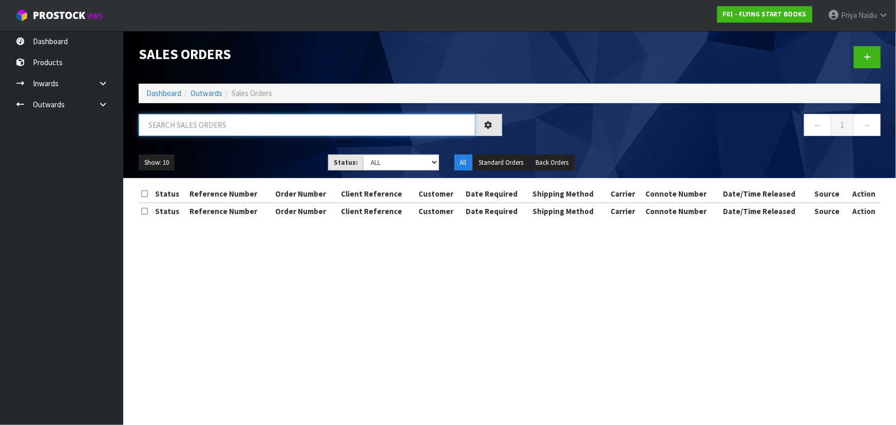
click at [198, 133] on input "text" at bounding box center [307, 125] width 337 height 22
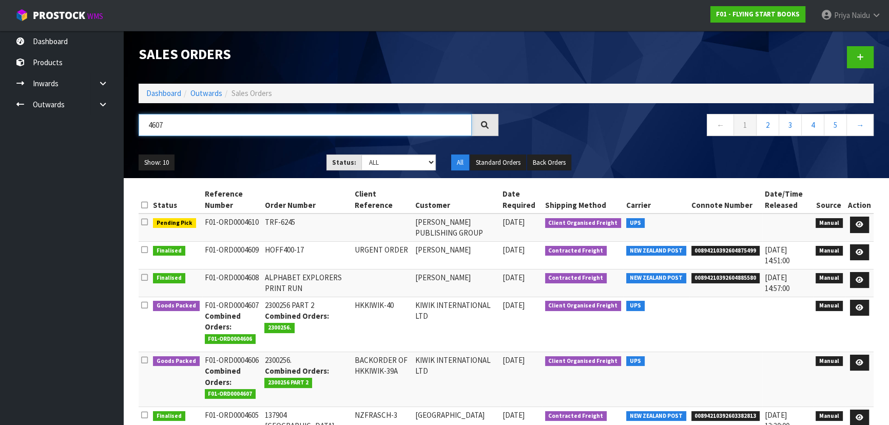
type input "4607"
click at [234, 159] on ul "Show: 10 5 10 25 50" at bounding box center [225, 163] width 172 height 16
click at [388, 158] on select "Draft Pending Allocated Pending Pick Goods Picked Goods Packed Pending Charges …" at bounding box center [398, 163] width 75 height 16
select select "string:5"
click at [361, 155] on select "Draft Pending Allocated Pending Pick Goods Picked Goods Packed Pending Charges …" at bounding box center [398, 163] width 75 height 16
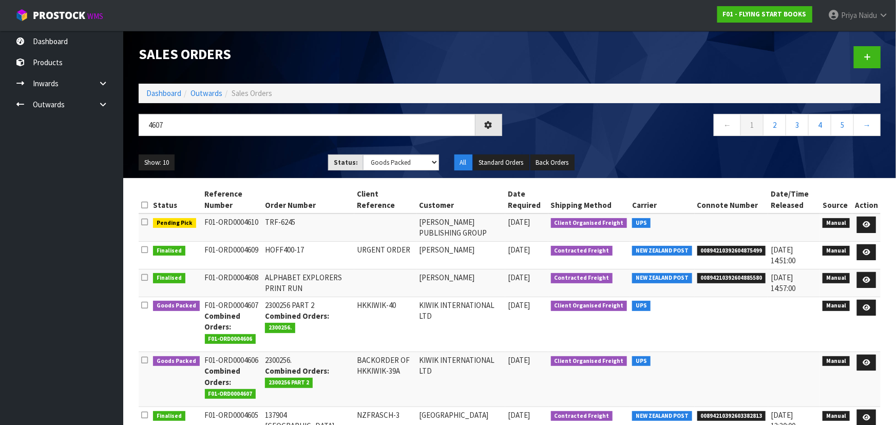
click at [281, 150] on div "Show: 10 5 10 25 50 Status: Draft Pending Allocated Pending Pick Goods Picked G…" at bounding box center [509, 163] width 757 height 32
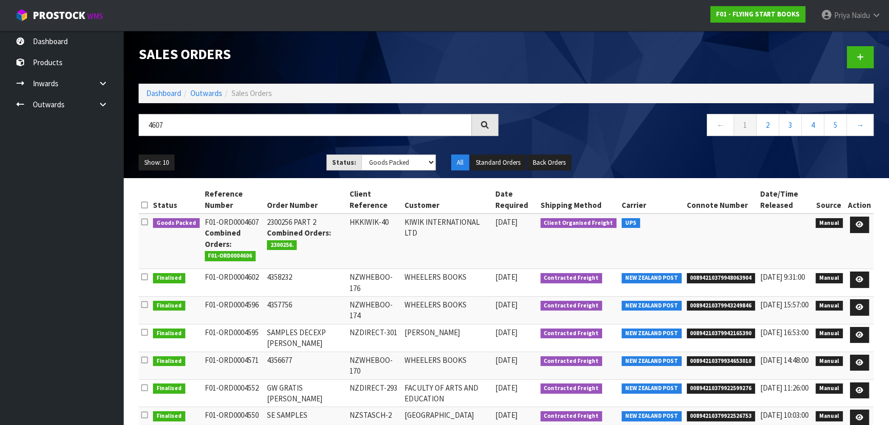
click at [863, 214] on td at bounding box center [860, 241] width 28 height 55
click at [251, 157] on ul "Show: 10 5 10 25 50" at bounding box center [225, 163] width 172 height 16
click at [860, 223] on icon at bounding box center [860, 224] width 8 height 7
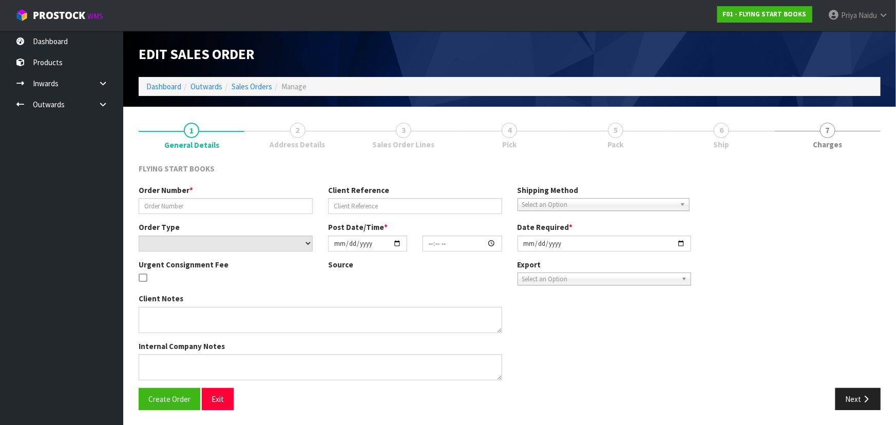
type input "2300256 PART 2"
type input "HKKIWIK-40"
select select "number:0"
type input "2025-09-29"
type input "09:50:00.000"
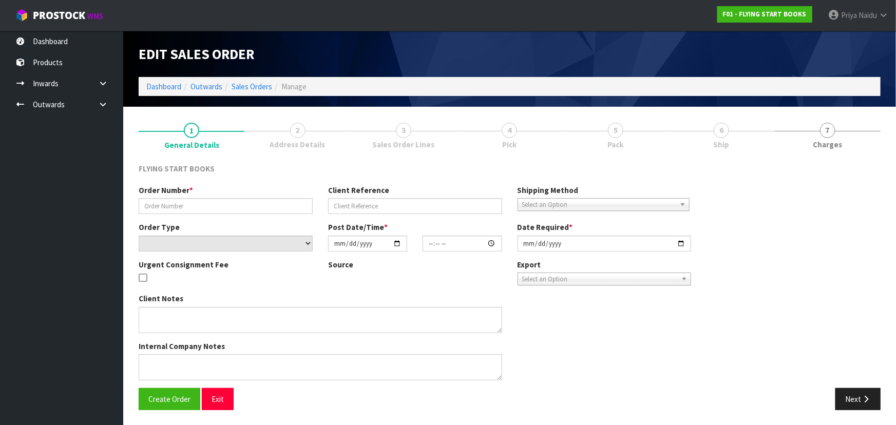
type input "2025-09-29"
type textarea "THANKS FOR MAKING THIS HAPPEN. PLEASE FIND ATTACHED THE ADDITIONAL ORDER FOR KI…"
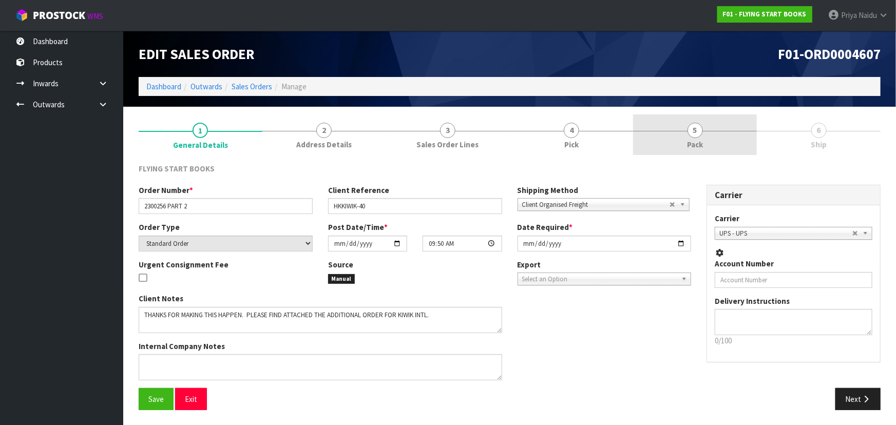
click at [693, 133] on span "5" at bounding box center [694, 130] width 15 height 15
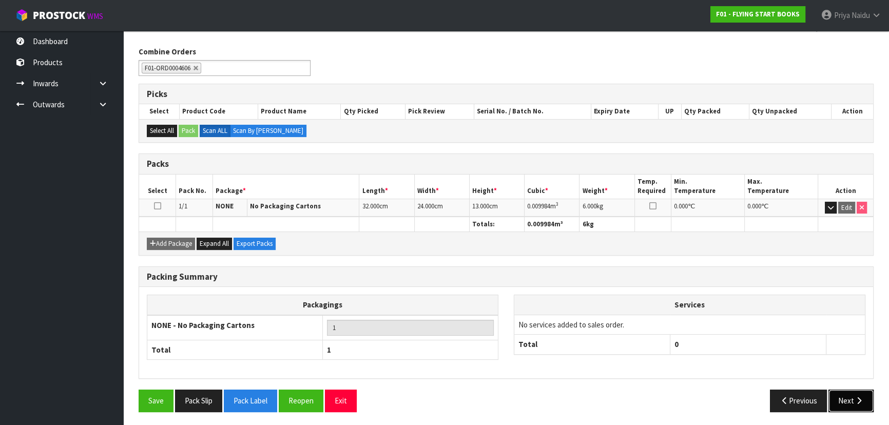
click at [853, 399] on button "Next" at bounding box center [851, 401] width 45 height 22
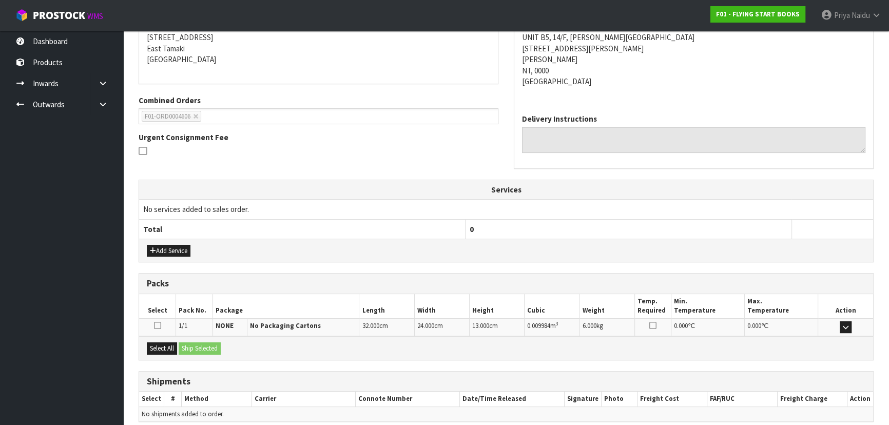
scroll to position [214, 0]
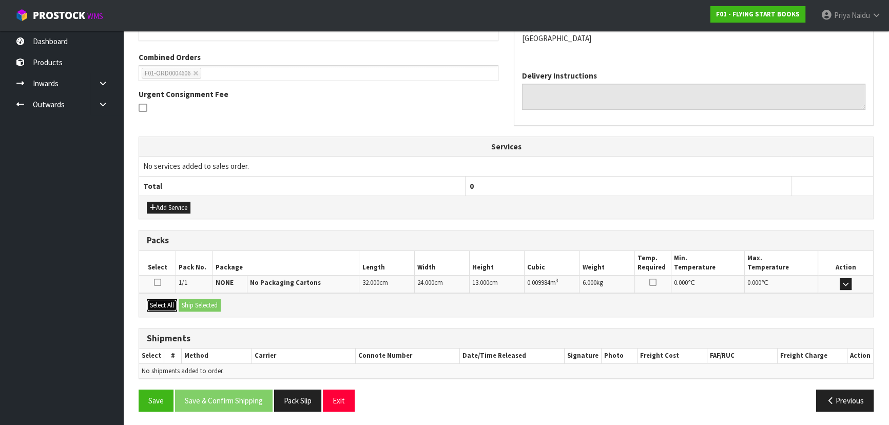
click at [166, 302] on button "Select All" at bounding box center [162, 305] width 30 height 12
click at [180, 302] on button "Ship Selected" at bounding box center [200, 305] width 42 height 12
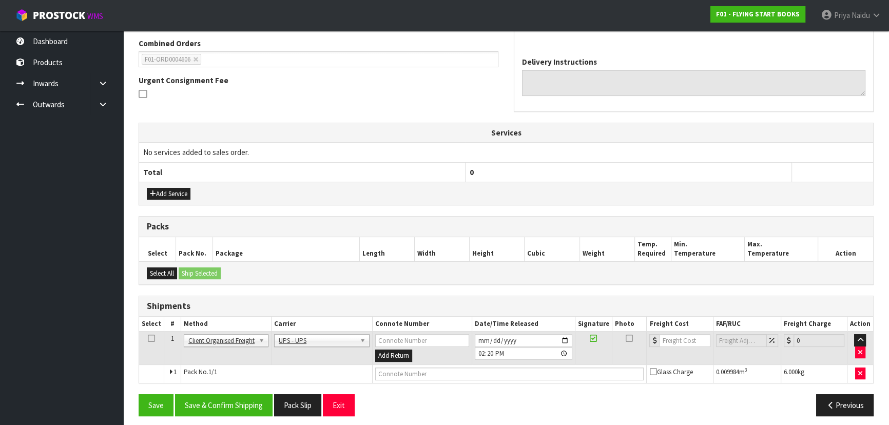
scroll to position [232, 0]
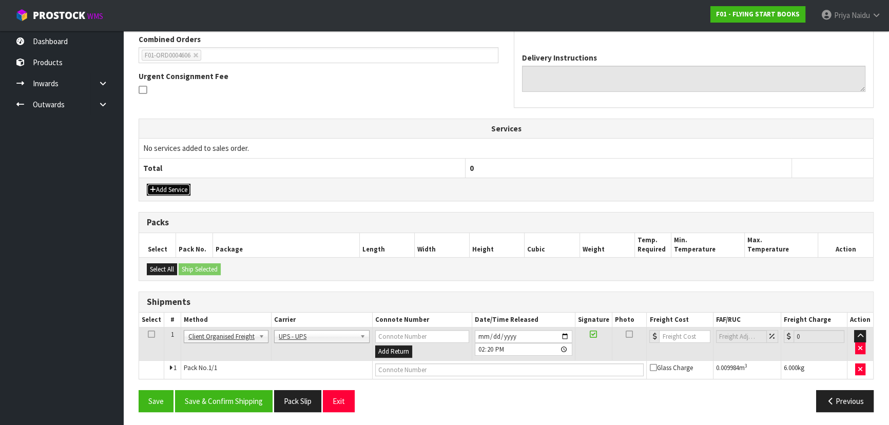
click at [170, 184] on button "Add Service" at bounding box center [169, 190] width 44 height 12
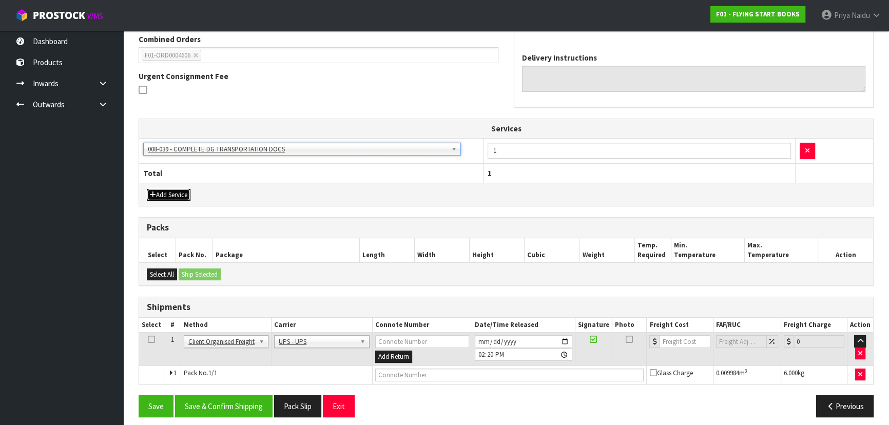
click at [172, 196] on button "Add Service" at bounding box center [169, 195] width 44 height 12
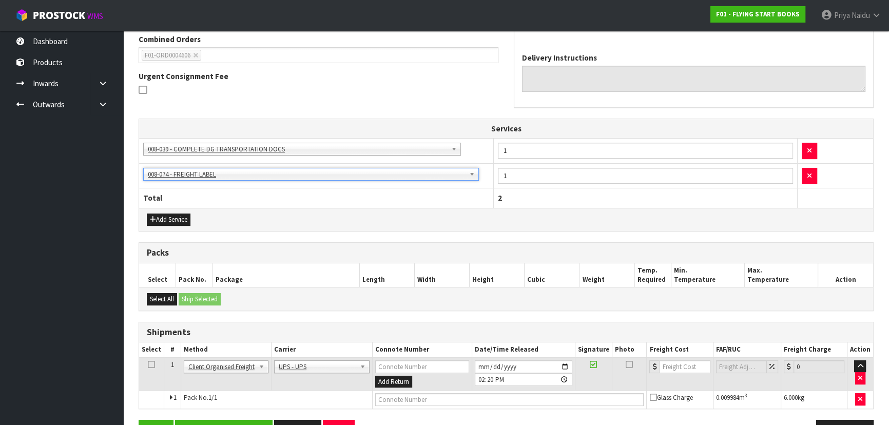
scroll to position [262, 0]
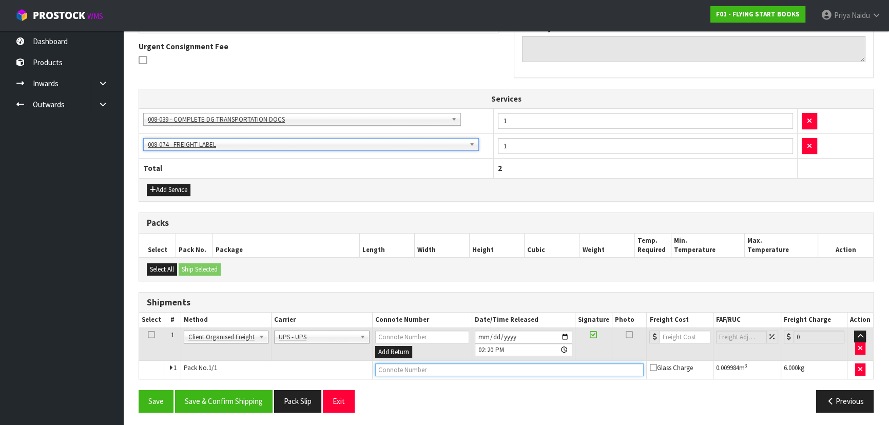
click at [437, 372] on input "text" at bounding box center [509, 369] width 269 height 13
type input "UPS COLLECTED"
click at [242, 395] on button "Save & Confirm Shipping" at bounding box center [224, 401] width 98 height 22
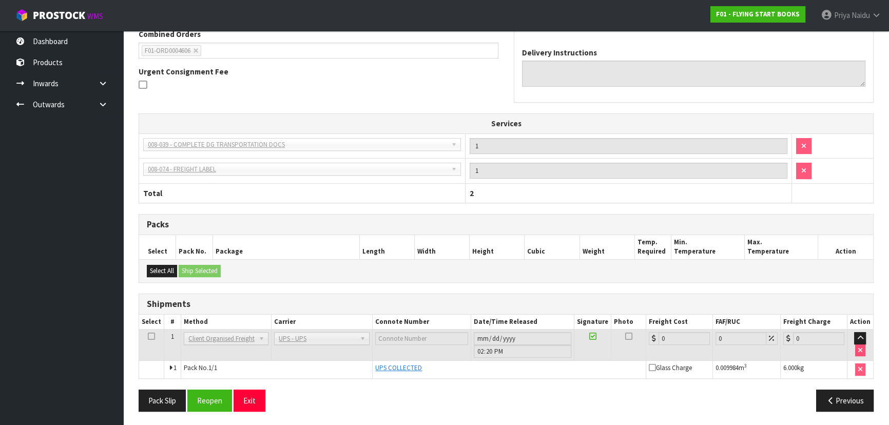
scroll to position [0, 0]
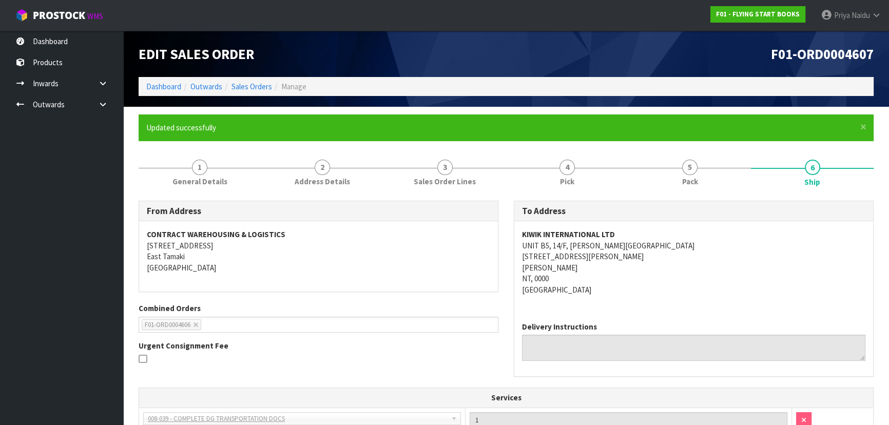
click at [155, 92] on ol "Dashboard Outwards Sales Orders Manage" at bounding box center [506, 86] width 735 height 19
click at [175, 82] on link "Dashboard" at bounding box center [163, 87] width 35 height 10
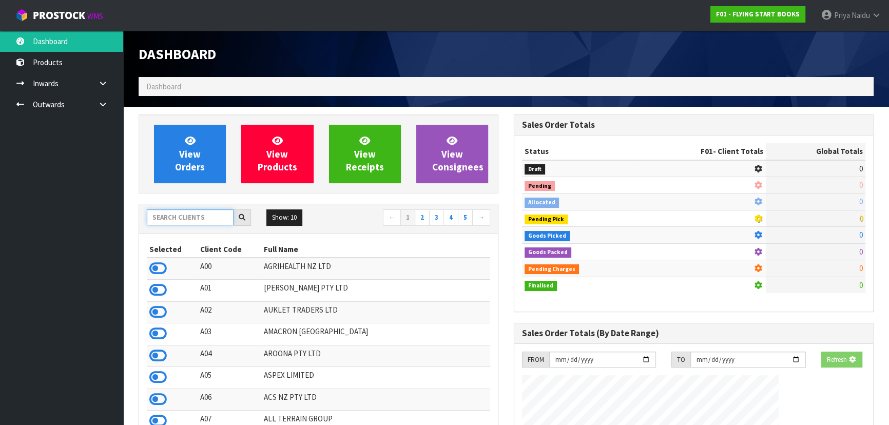
click at [184, 222] on input "text" at bounding box center [190, 217] width 87 height 16
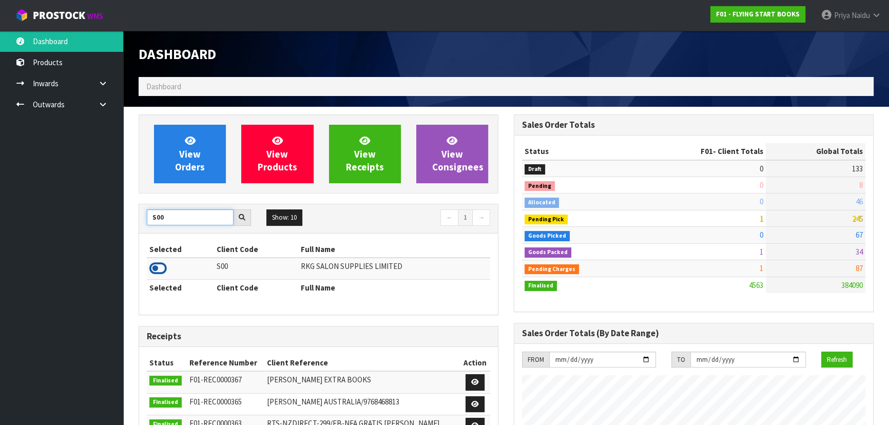
type input "S00"
click at [160, 269] on icon at bounding box center [157, 268] width 17 height 15
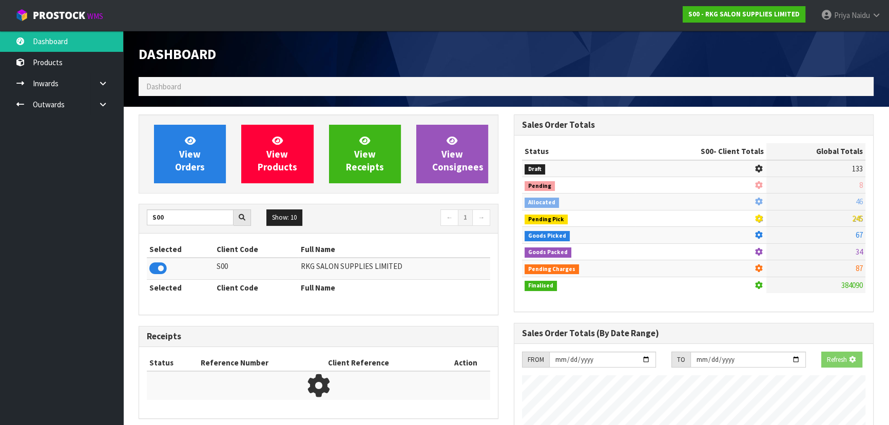
scroll to position [776, 375]
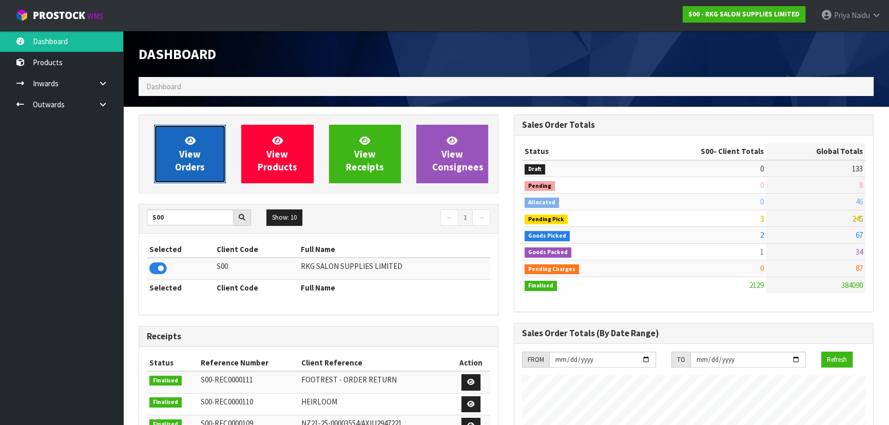
click at [196, 163] on span "View Orders" at bounding box center [190, 154] width 30 height 39
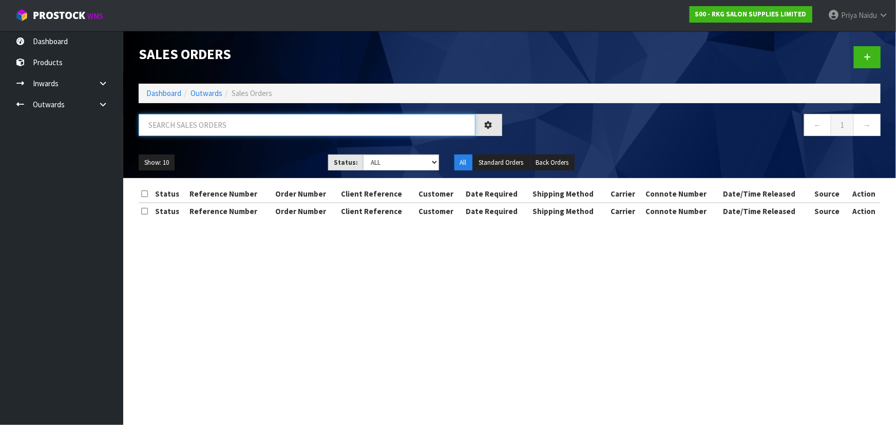
click at [199, 128] on input "text" at bounding box center [307, 125] width 337 height 22
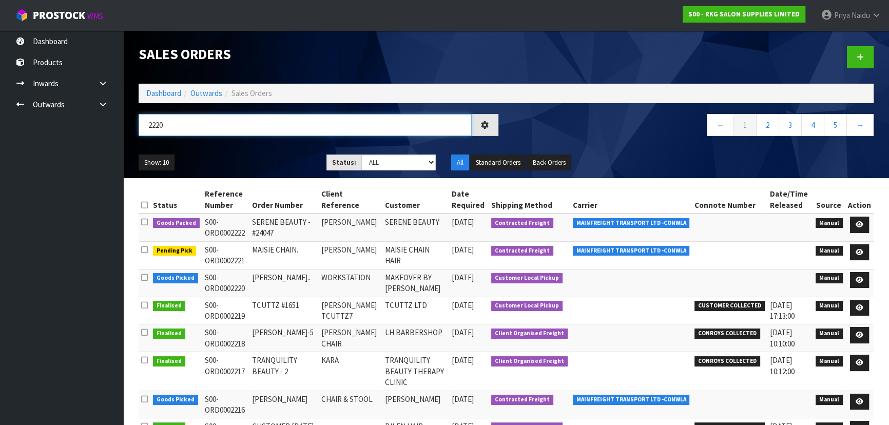
type input "2220"
click at [215, 163] on ul "Show: 10 5 10 25 50" at bounding box center [225, 163] width 172 height 16
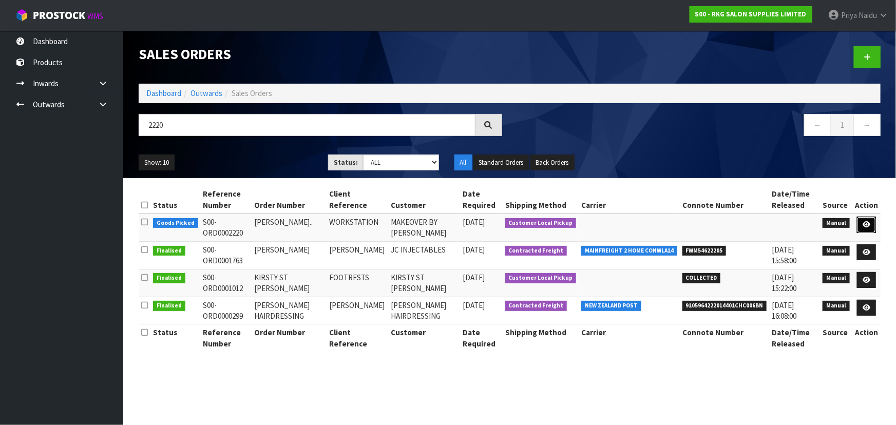
click at [869, 221] on icon at bounding box center [866, 224] width 8 height 7
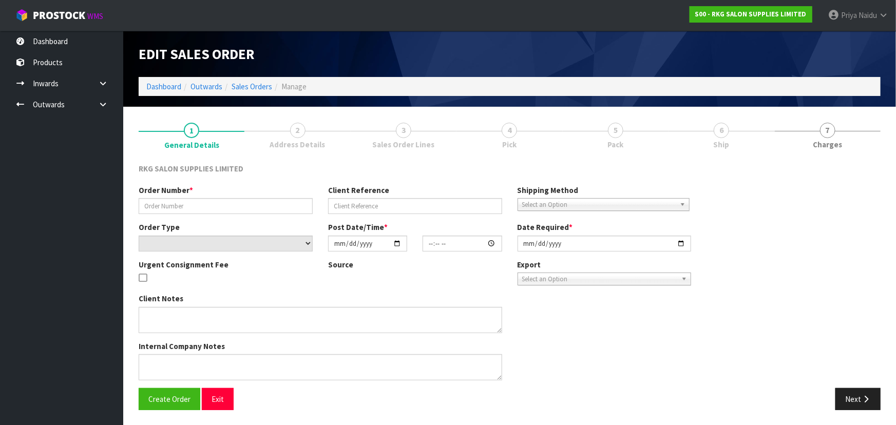
type input "NITIN BHALLA.."
type input "WORKSTATION"
select select "number:0"
type input "2025-10-02"
type input "15:00:00.000"
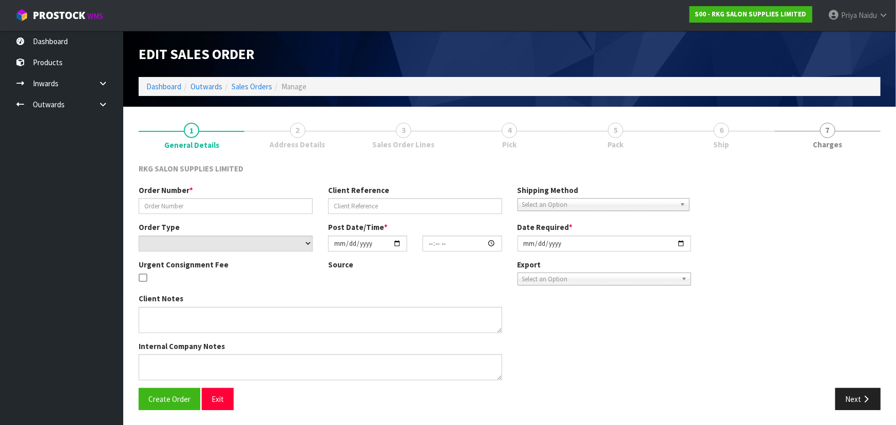
type input "2025-10-02"
type textarea "FOR PICK UP"
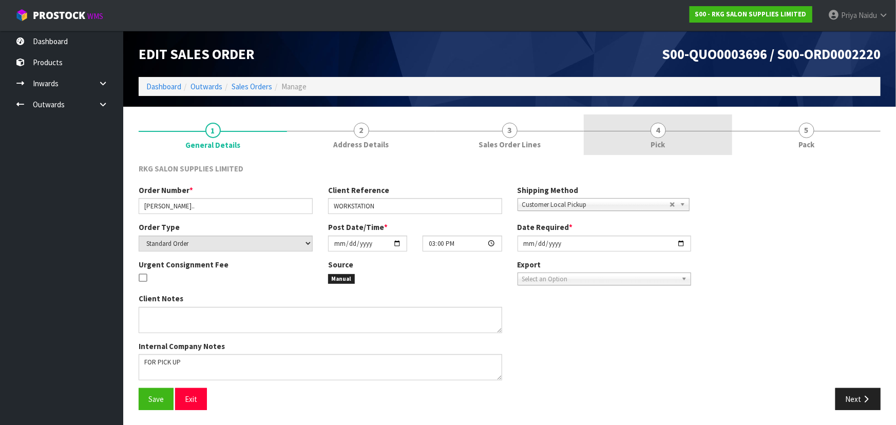
drag, startPoint x: 697, startPoint y: 136, endPoint x: 662, endPoint y: 145, distance: 36.1
click at [697, 136] on link "4 Pick" at bounding box center [658, 134] width 148 height 41
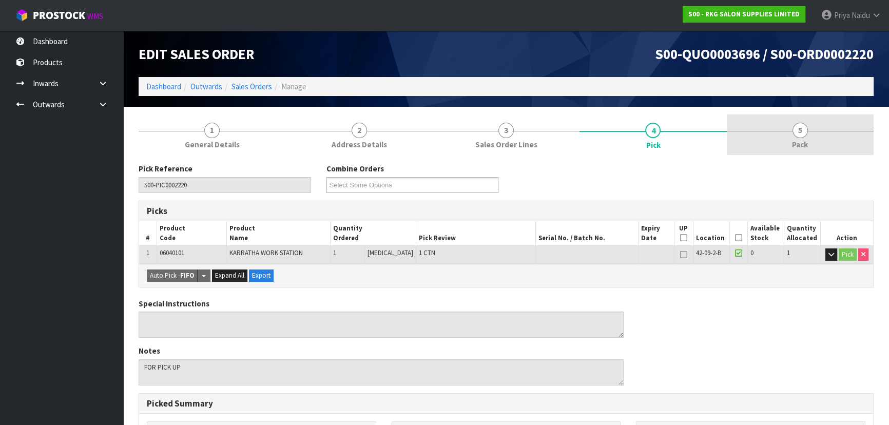
click at [788, 136] on link "5 Pack" at bounding box center [800, 134] width 147 height 41
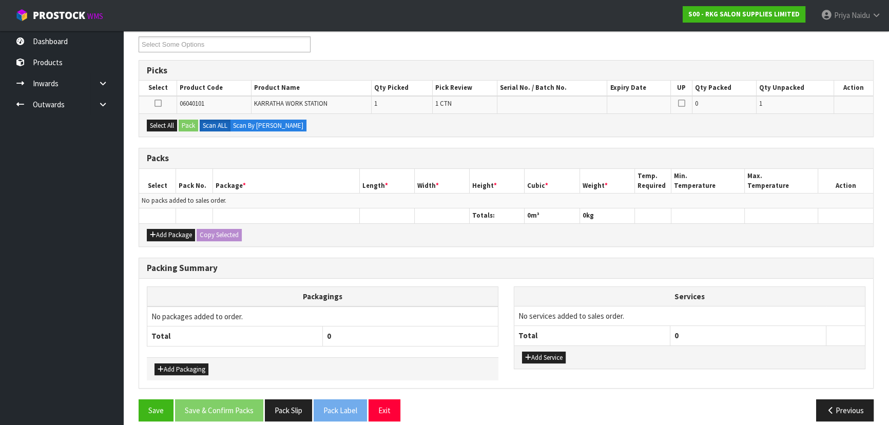
scroll to position [150, 0]
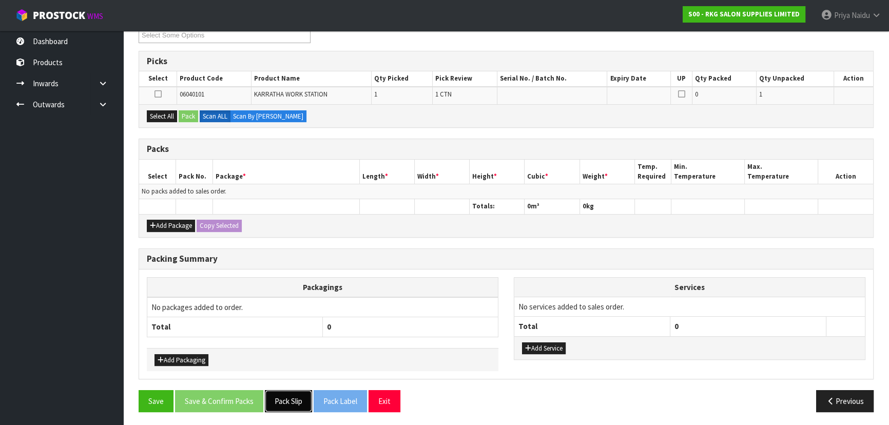
click at [274, 394] on button "Pack Slip" at bounding box center [288, 401] width 47 height 22
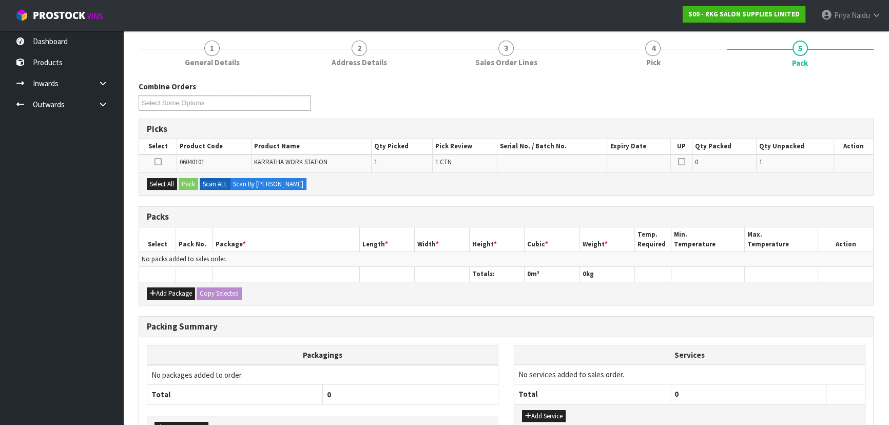
scroll to position [0, 0]
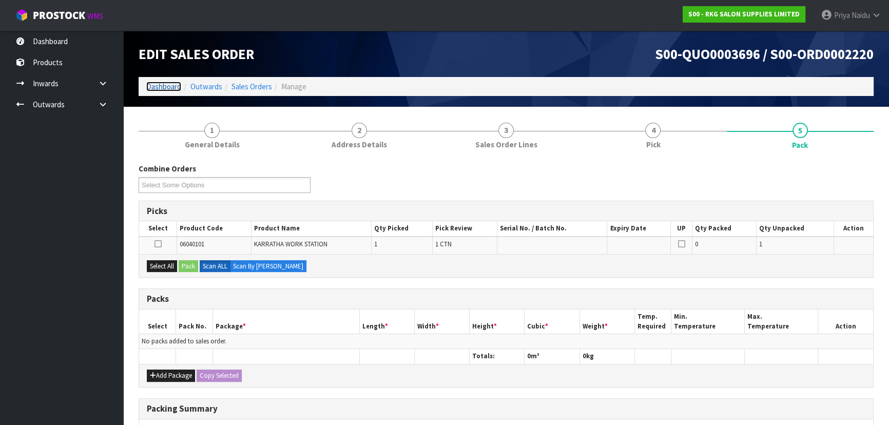
click at [176, 85] on link "Dashboard" at bounding box center [163, 87] width 35 height 10
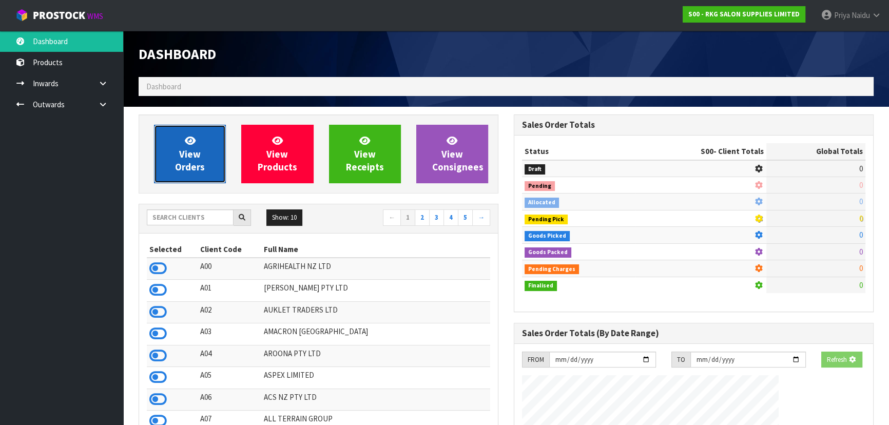
click at [199, 165] on span "View Orders" at bounding box center [190, 154] width 30 height 39
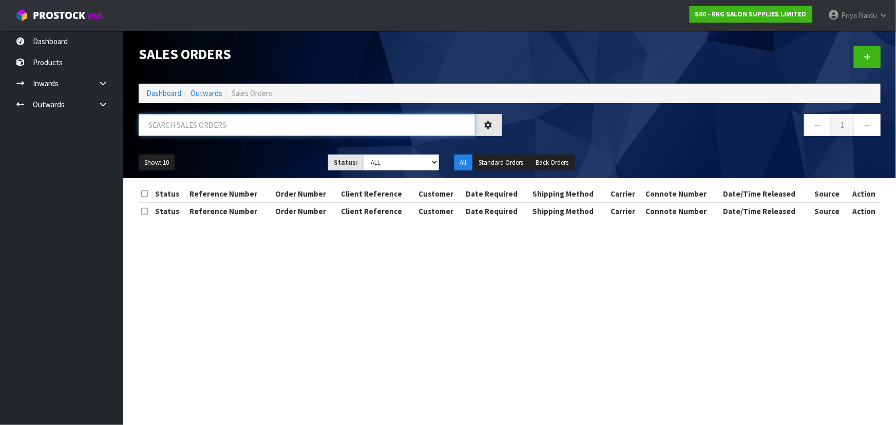
click at [207, 133] on input "text" at bounding box center [307, 125] width 337 height 22
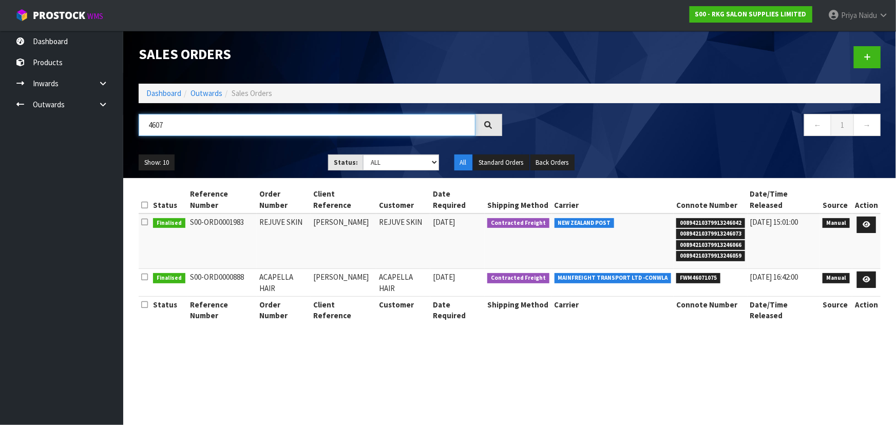
type input "4607"
click at [250, 156] on ul "Show: 10 5 10 25 50" at bounding box center [226, 163] width 174 height 16
click at [155, 92] on link "Dashboard" at bounding box center [163, 93] width 35 height 10
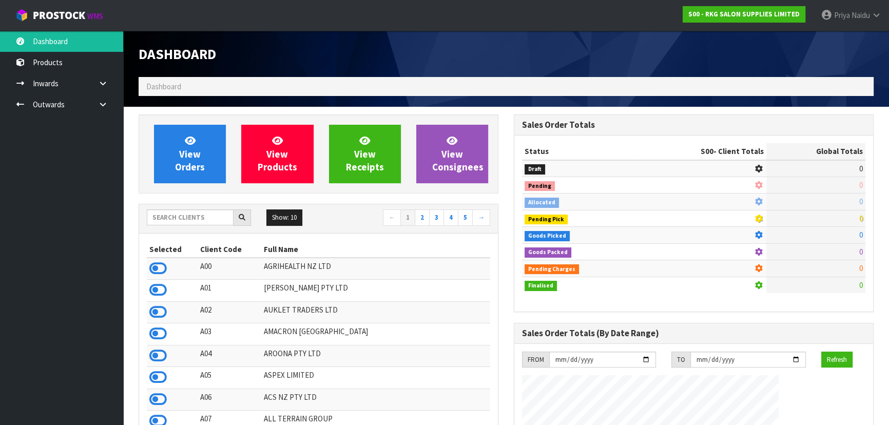
click at [178, 227] on div "Show: 10 5 10 25 50 ← 1 2 3 4 5 →" at bounding box center [318, 218] width 359 height 18
click at [186, 225] on div "Show: 10 5 10 25 50 ← 1 2 3 4 5 →" at bounding box center [318, 218] width 359 height 18
click at [189, 222] on input "text" at bounding box center [190, 217] width 87 height 16
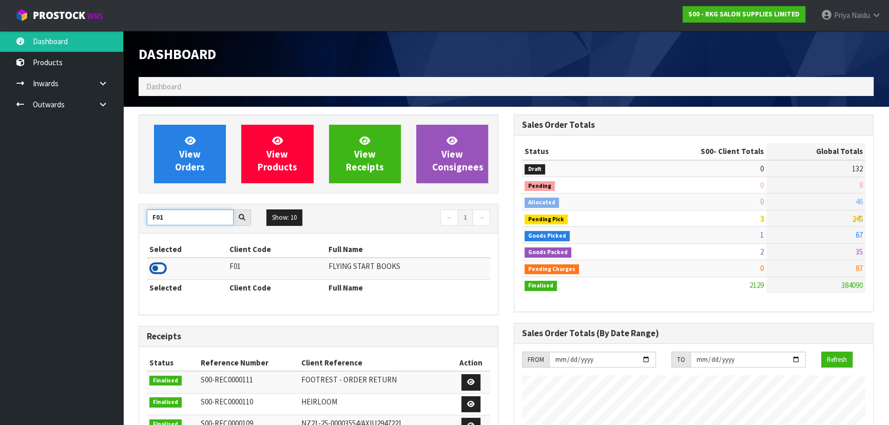
type input "F01"
drag, startPoint x: 158, startPoint y: 270, endPoint x: 160, endPoint y: 264, distance: 6.0
click at [156, 273] on icon at bounding box center [157, 268] width 17 height 15
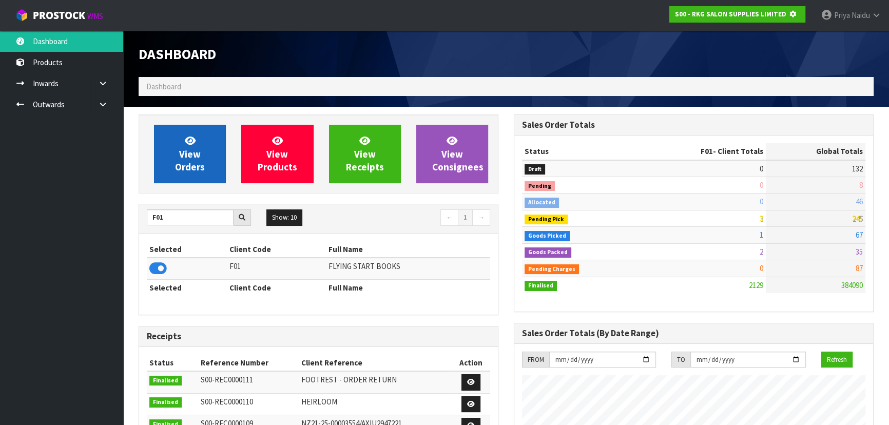
scroll to position [512752, 513016]
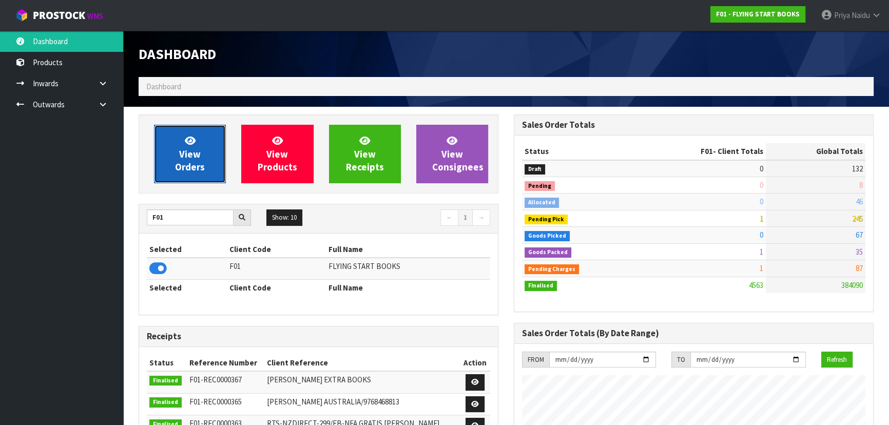
click at [195, 161] on span "View Orders" at bounding box center [190, 154] width 30 height 39
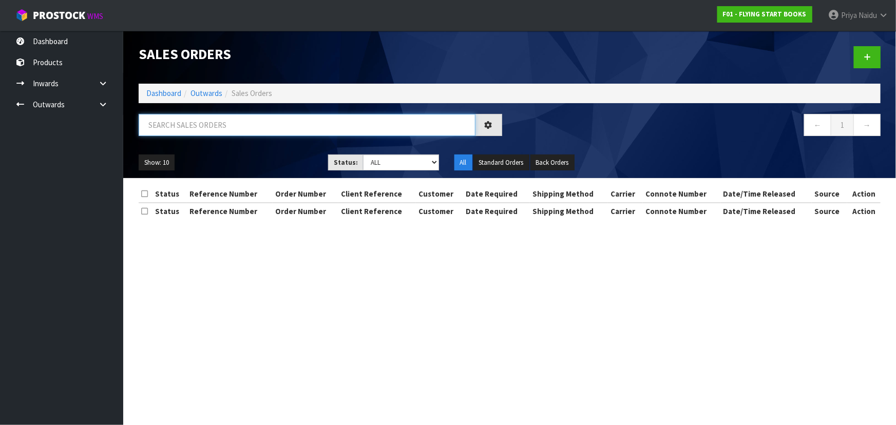
click at [251, 125] on input "text" at bounding box center [307, 125] width 337 height 22
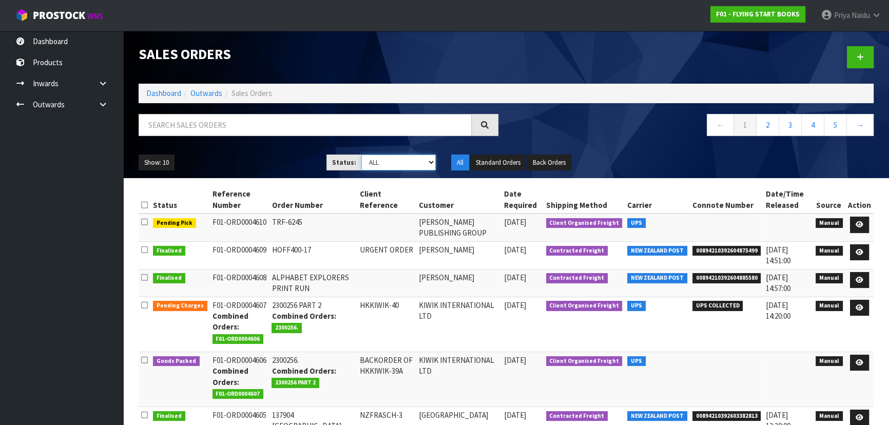
click at [391, 159] on select "Draft Pending Allocated Pending Pick Goods Picked Goods Packed Pending Charges …" at bounding box center [398, 163] width 75 height 16
select select "string:5"
click at [361, 155] on select "Draft Pending Allocated Pending Pick Goods Picked Goods Packed Pending Charges …" at bounding box center [398, 163] width 75 height 16
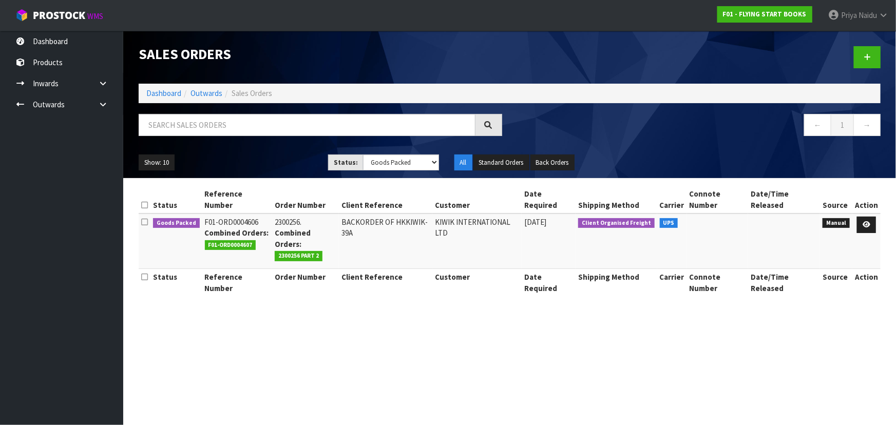
click at [278, 157] on ul "Show: 10 5 10 25 50" at bounding box center [226, 163] width 174 height 16
click at [276, 161] on ul "Show: 10 5 10 25 50" at bounding box center [226, 163] width 174 height 16
click at [277, 164] on ul "Show: 10 5 10 25 50" at bounding box center [226, 163] width 174 height 16
click at [862, 217] on link at bounding box center [866, 225] width 19 height 16
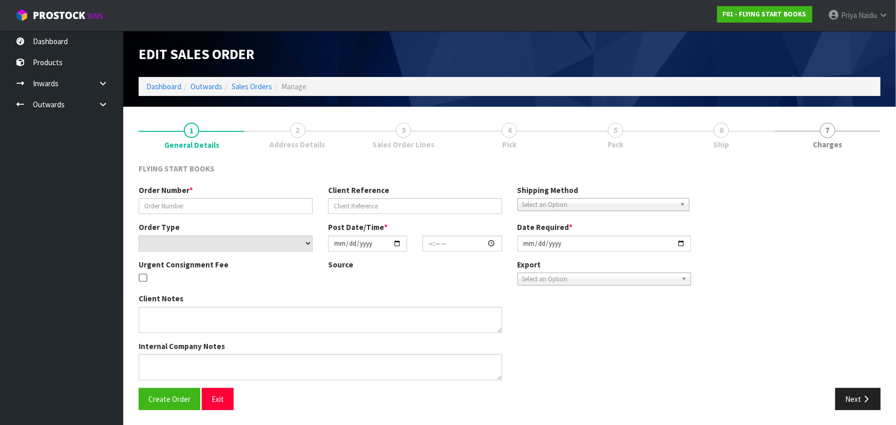
type input "2300256."
type input "BACKORDER OF HKKIWIK-39A"
select select "number:0"
type input "2025-09-24"
type input "08:49:00.000"
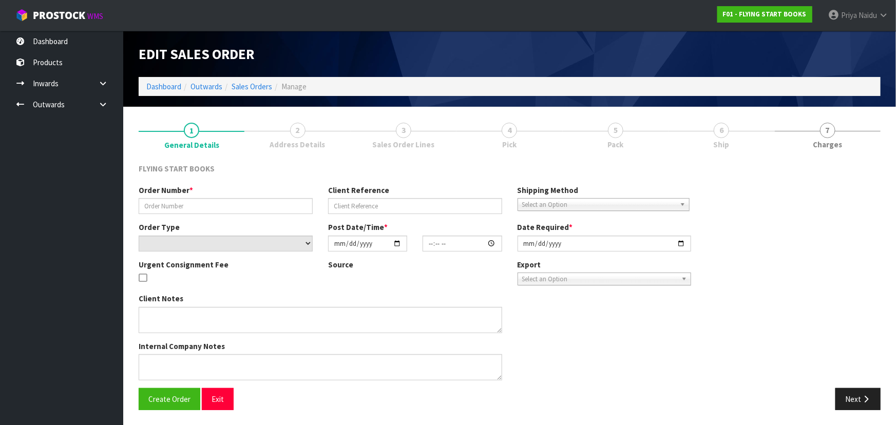
type input "2025-09-24"
type textarea "PLEASE FIND ATTACHED TODAY’S ORDER. THE NEW STOCK HAS ARRIVED SO THIS IS ABLE T…"
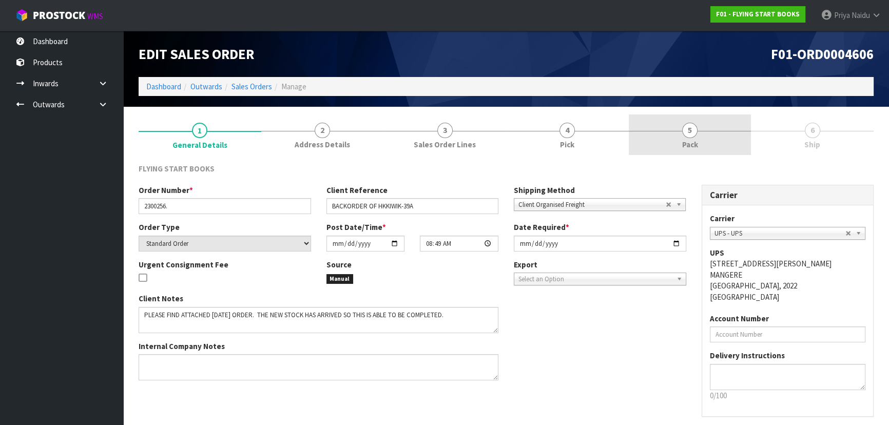
click at [694, 134] on span "5" at bounding box center [689, 130] width 15 height 15
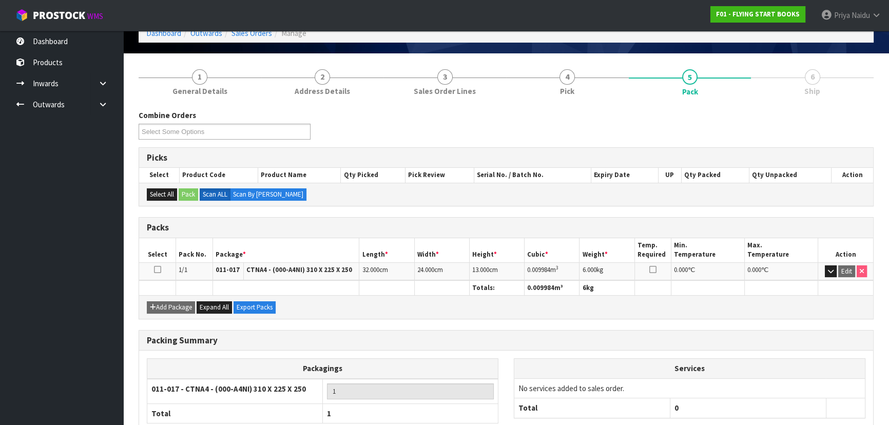
scroll to position [117, 0]
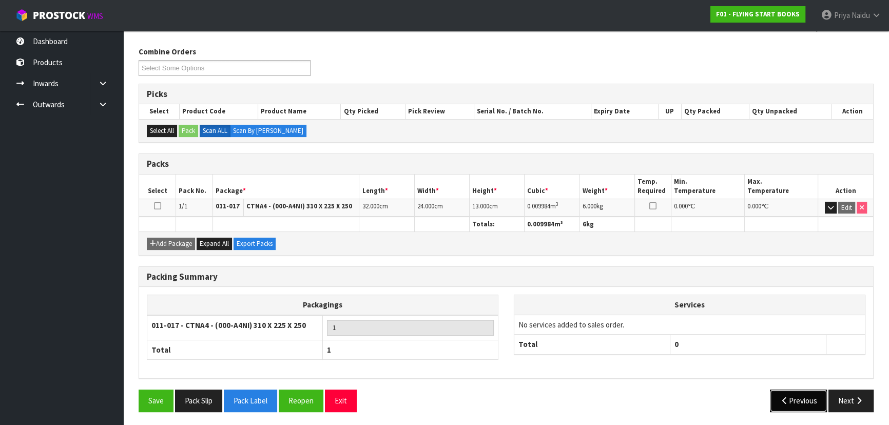
click at [826, 395] on button "Previous" at bounding box center [798, 401] width 57 height 22
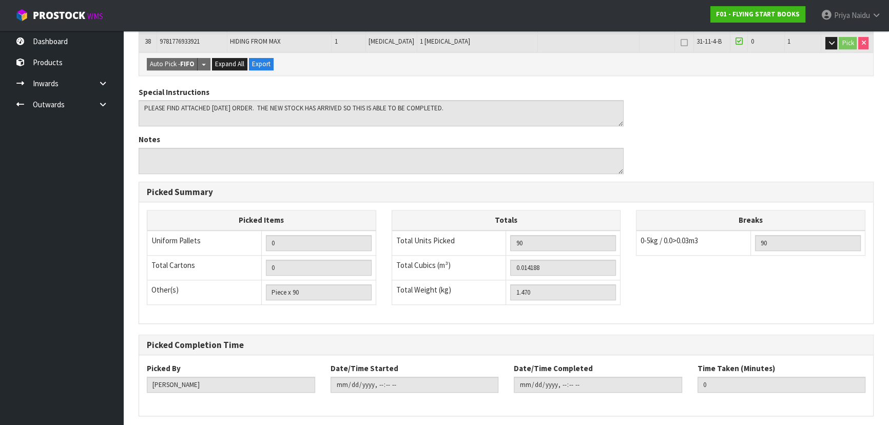
scroll to position [934, 0]
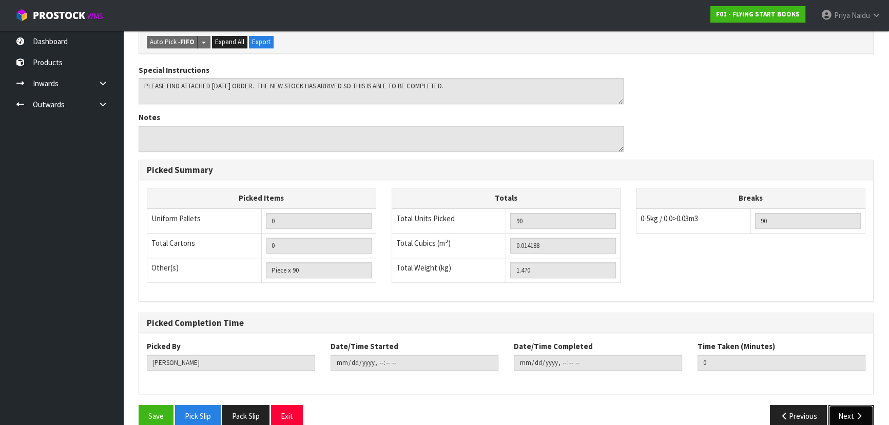
click at [837, 405] on button "Next" at bounding box center [851, 416] width 45 height 22
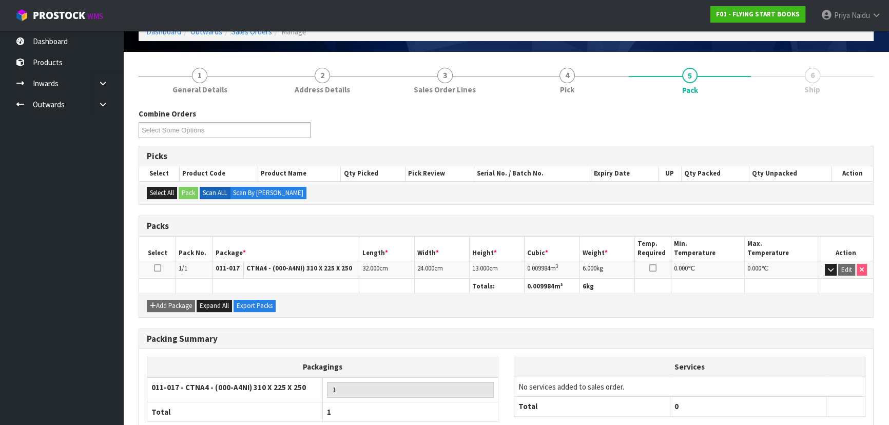
scroll to position [117, 0]
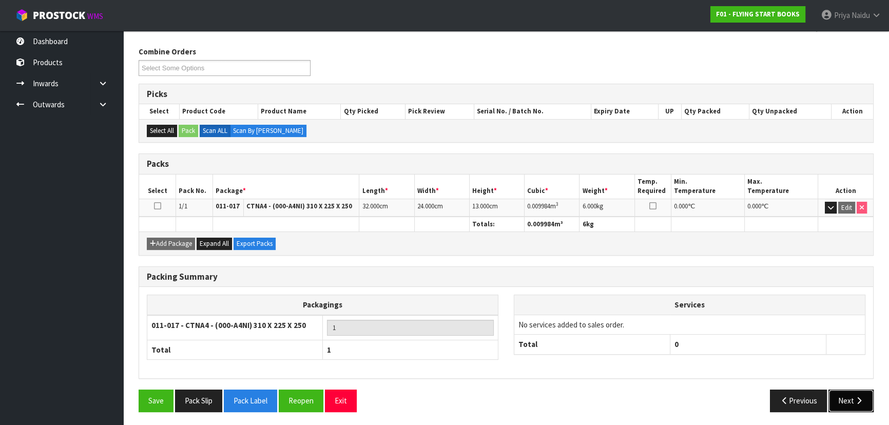
click at [856, 398] on icon "button" at bounding box center [859, 401] width 10 height 8
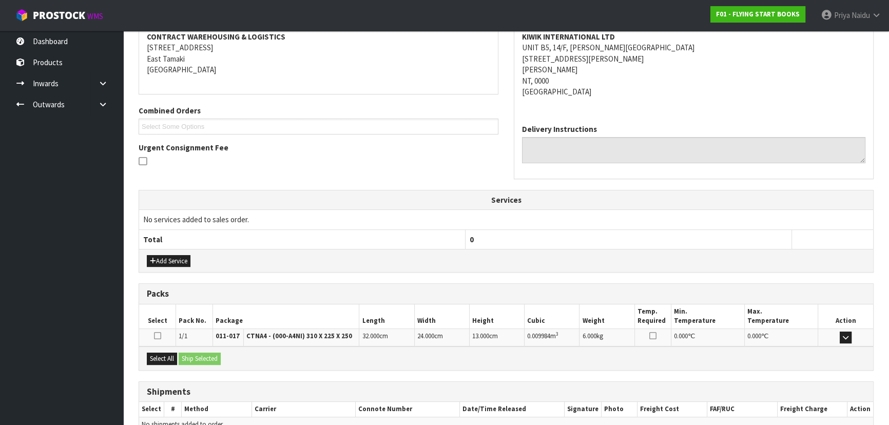
scroll to position [214, 0]
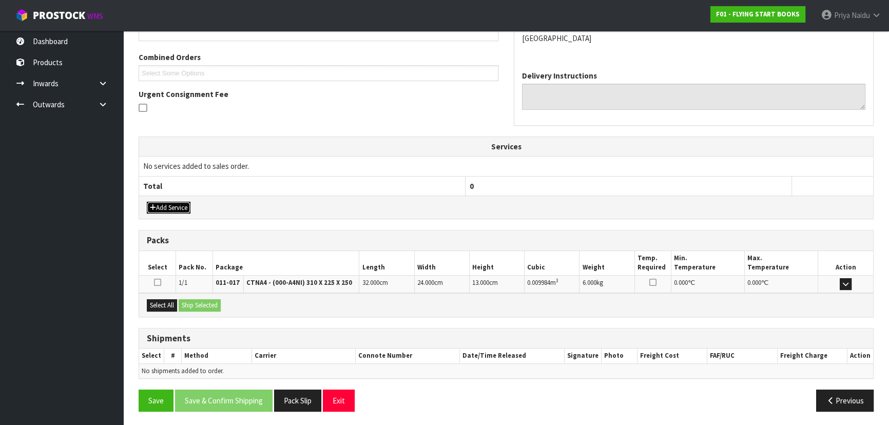
click at [174, 205] on button "Add Service" at bounding box center [169, 208] width 44 height 12
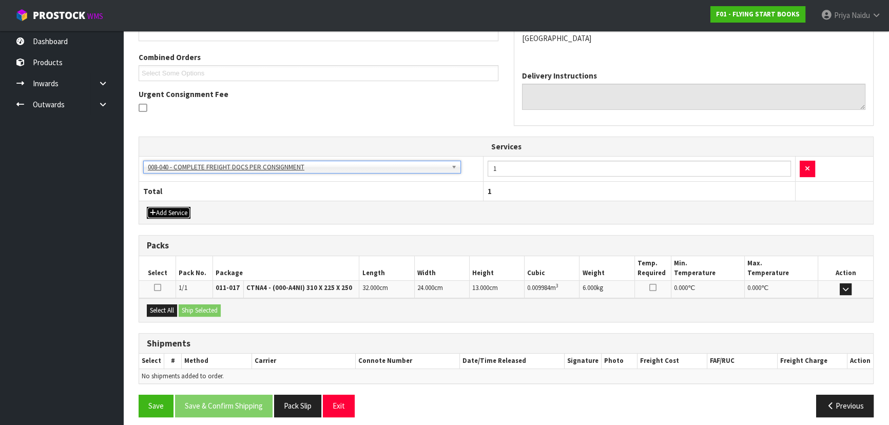
click at [169, 208] on button "Add Service" at bounding box center [169, 213] width 44 height 12
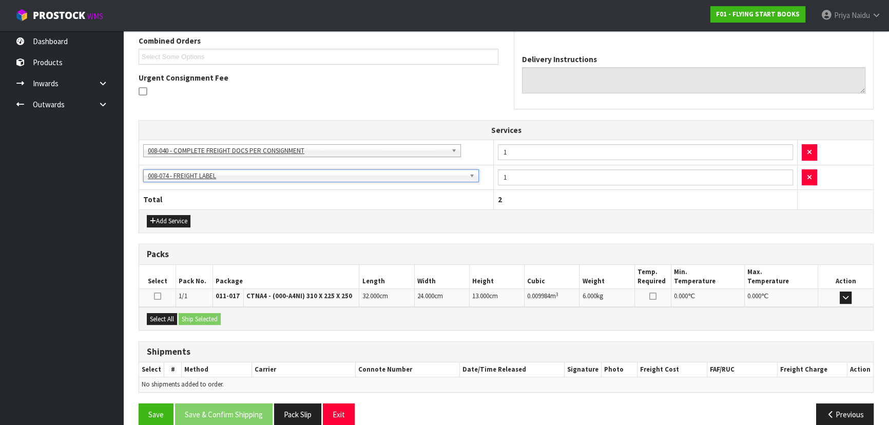
scroll to position [244, 0]
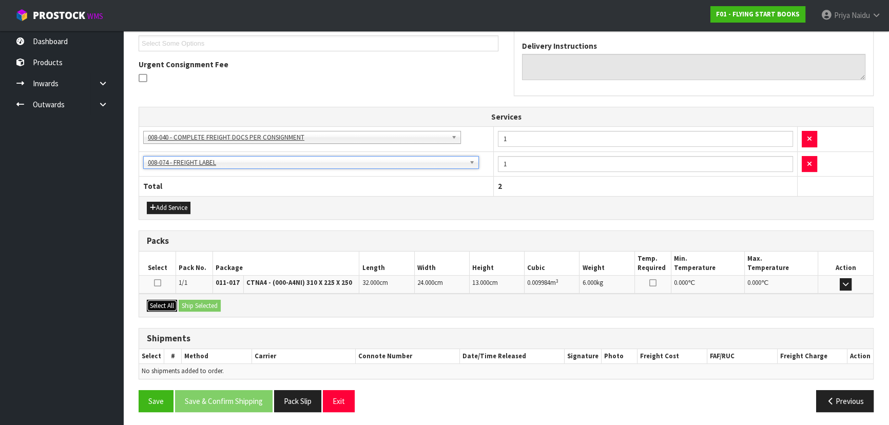
drag, startPoint x: 161, startPoint y: 302, endPoint x: 182, endPoint y: 302, distance: 21.0
click at [163, 302] on button "Select All" at bounding box center [162, 306] width 30 height 12
drag, startPoint x: 182, startPoint y: 302, endPoint x: 199, endPoint y: 302, distance: 16.4
click at [189, 302] on button "Ship Selected" at bounding box center [200, 306] width 42 height 12
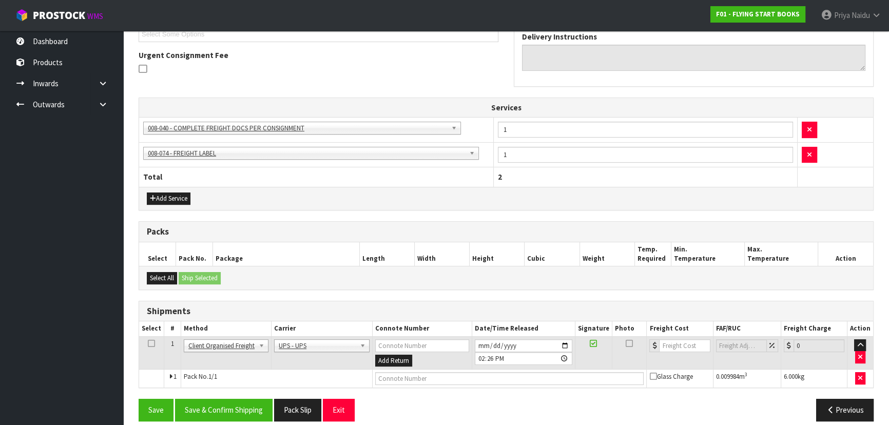
scroll to position [262, 0]
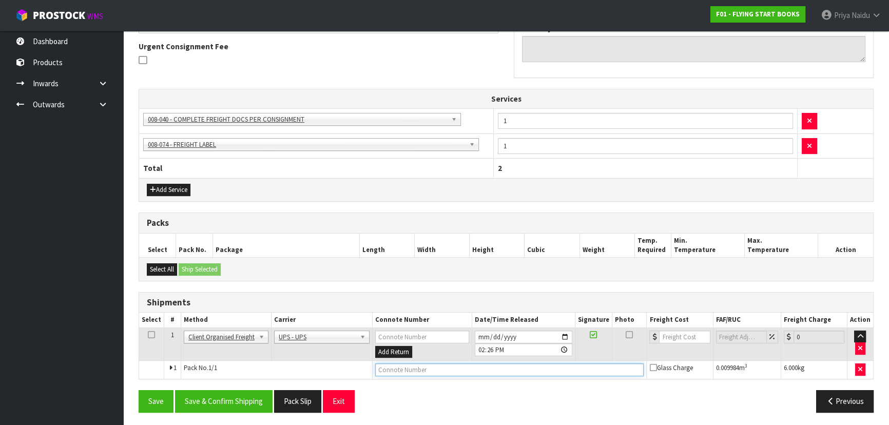
click at [385, 369] on input "text" at bounding box center [509, 369] width 269 height 13
type input "UPS COLLECTED"
click at [240, 395] on button "Save & Confirm Shipping" at bounding box center [224, 401] width 98 height 22
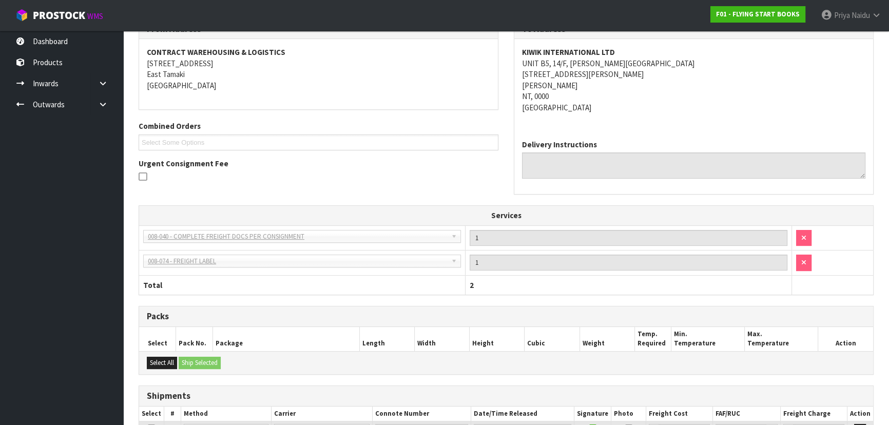
scroll to position [0, 0]
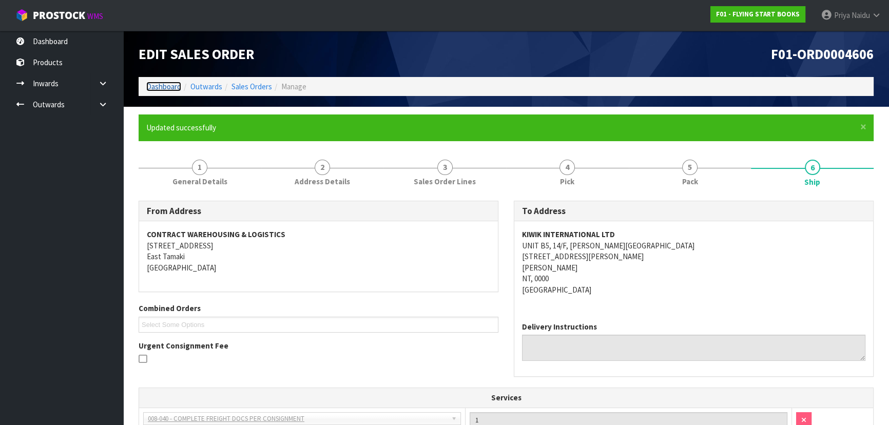
click at [170, 86] on link "Dashboard" at bounding box center [163, 87] width 35 height 10
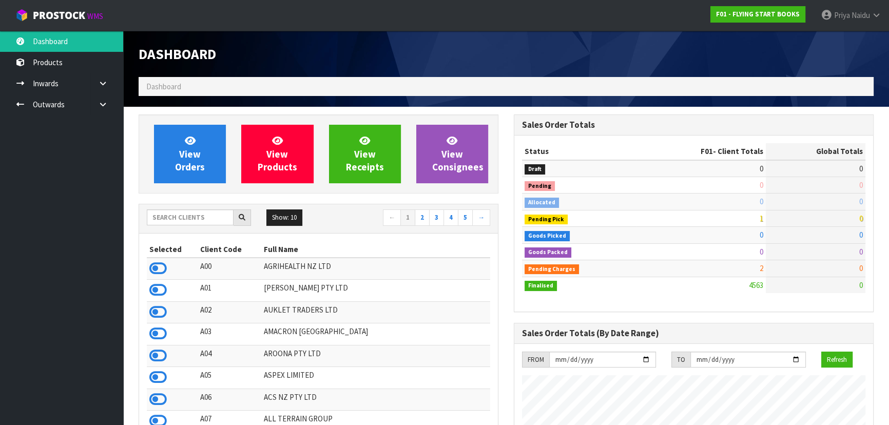
scroll to position [776, 375]
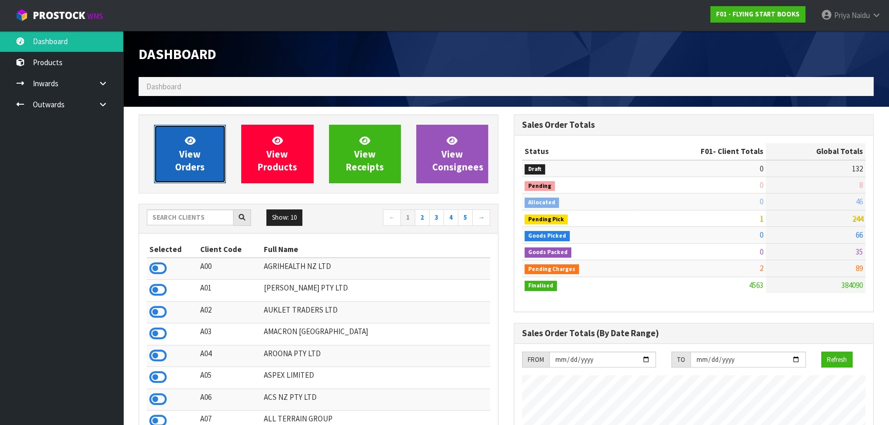
click at [204, 135] on link "View Orders" at bounding box center [190, 154] width 72 height 59
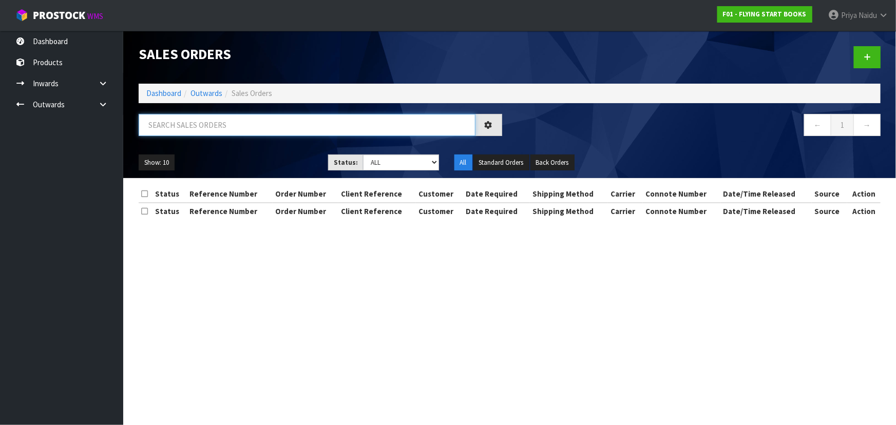
click at [203, 132] on input "text" at bounding box center [307, 125] width 337 height 22
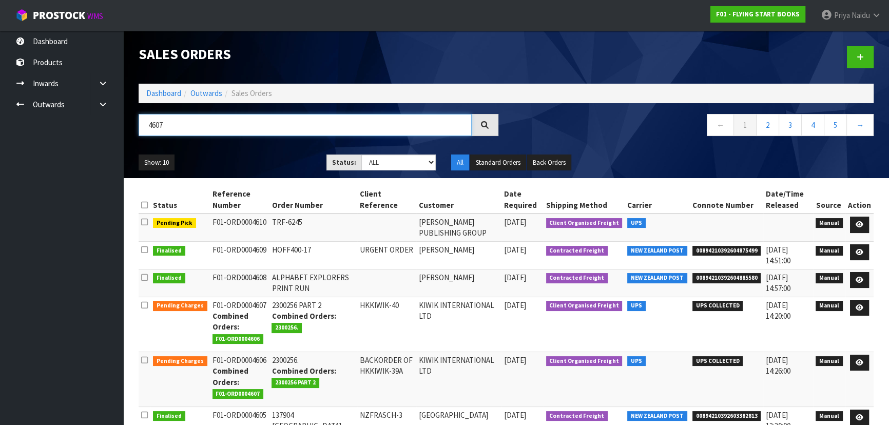
type input "4607"
click at [380, 164] on select "Draft Pending Allocated Pending Pick Goods Picked Goods Packed Pending Charges …" at bounding box center [398, 163] width 75 height 16
select select "string:5"
click at [361, 155] on select "Draft Pending Allocated Pending Pick Goods Picked Goods Packed Pending Charges …" at bounding box center [398, 163] width 75 height 16
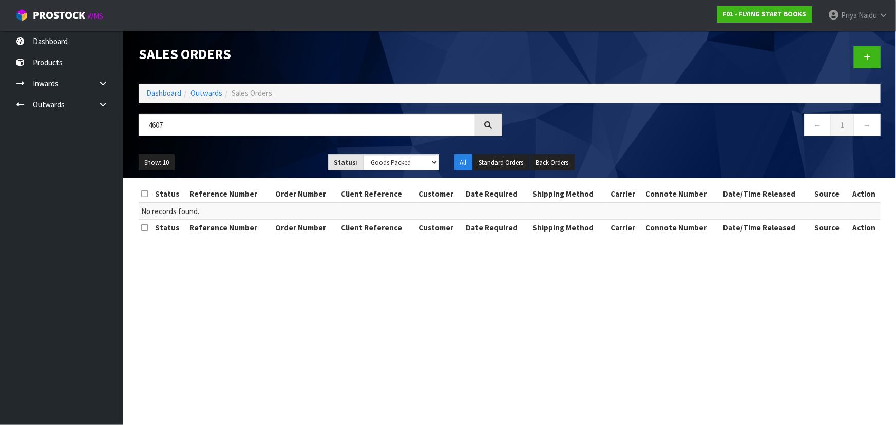
click at [251, 162] on ul "Show: 10 5 10 25 50" at bounding box center [226, 163] width 174 height 16
click at [264, 165] on ul "Show: 10 5 10 25 50" at bounding box center [226, 163] width 174 height 16
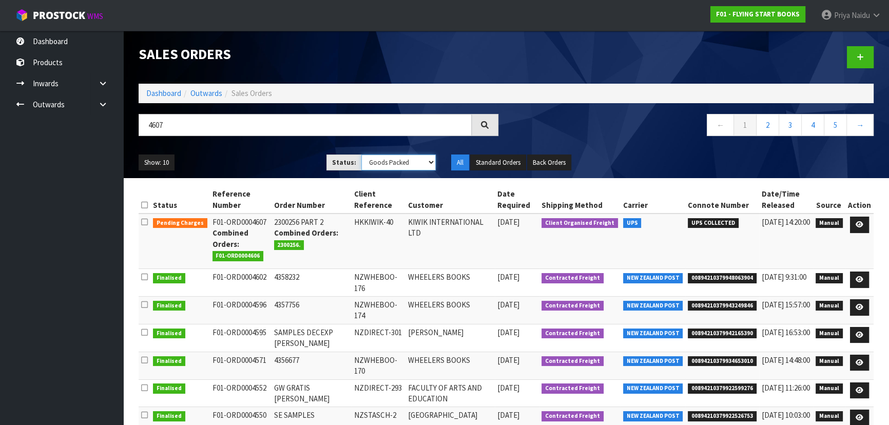
click at [383, 166] on select "Draft Pending Allocated Pending Pick Goods Picked Goods Packed Pending Charges …" at bounding box center [398, 163] width 75 height 16
click at [254, 149] on div "Show: 10 5 10 25 50 Status: Draft Pending Allocated Pending Pick Goods Picked G…" at bounding box center [506, 163] width 751 height 32
click at [860, 226] on icon at bounding box center [860, 224] width 8 height 7
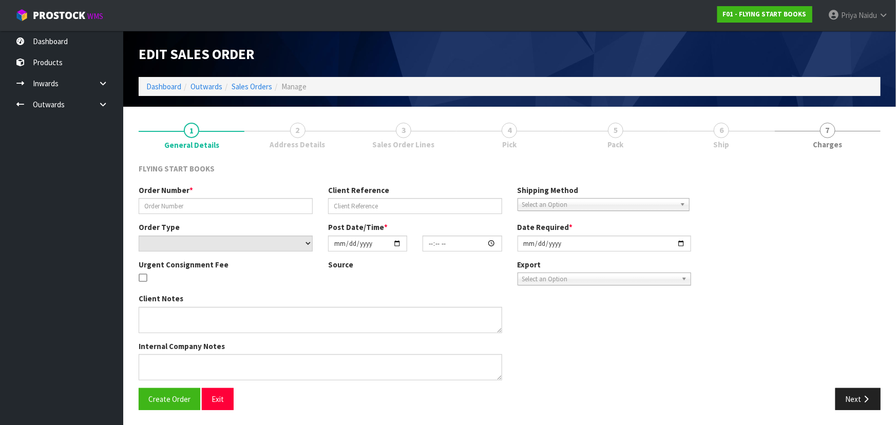
type input "2300256 PART 2"
type input "HKKIWIK-40"
select select "number:0"
type input "2025-09-29"
type input "09:50:00.000"
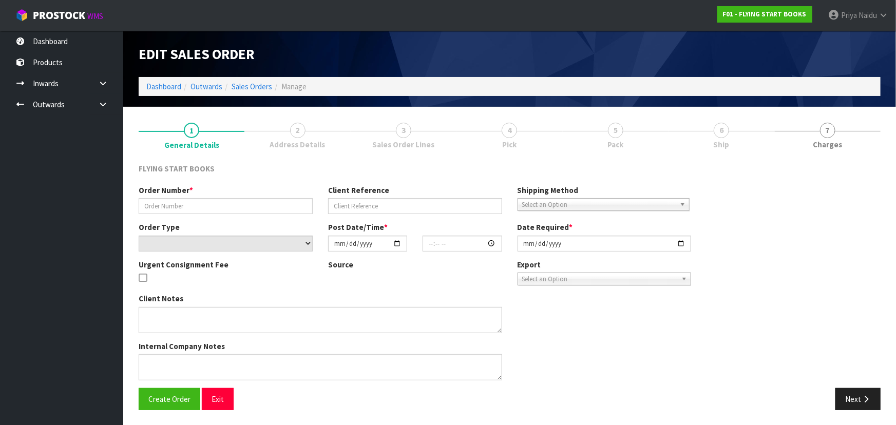
type input "2025-09-29"
type textarea "THANKS FOR MAKING THIS HAPPEN. PLEASE FIND ATTACHED THE ADDITIONAL ORDER FOR KI…"
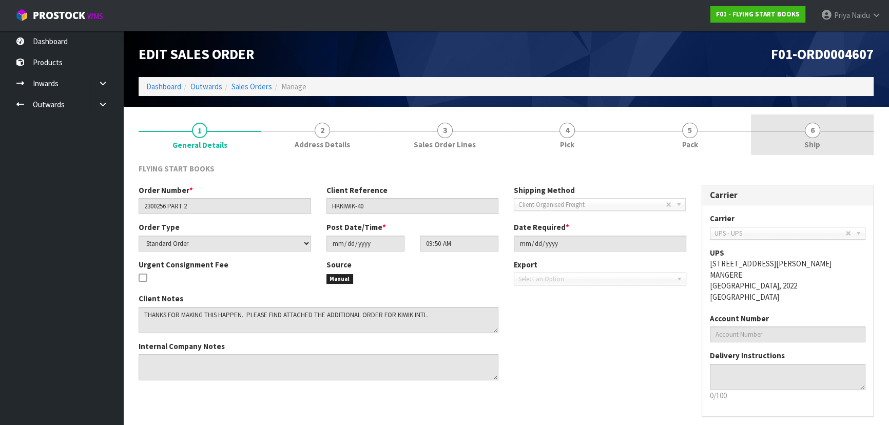
click at [785, 149] on link "6 Ship" at bounding box center [812, 134] width 123 height 41
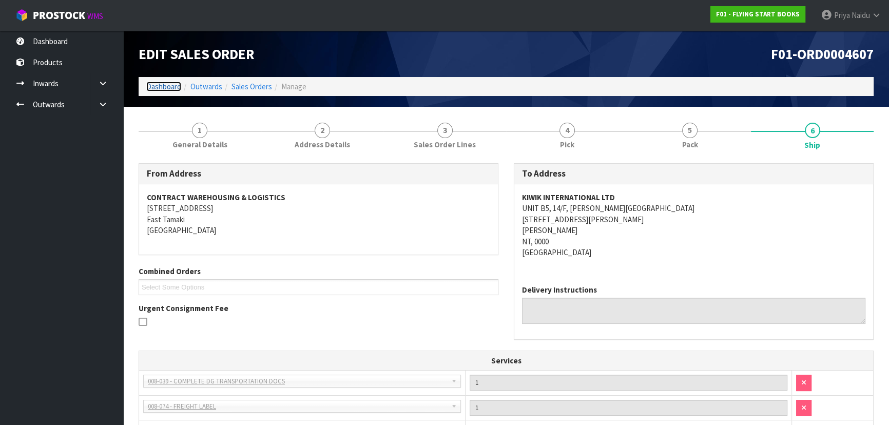
click at [171, 87] on link "Dashboard" at bounding box center [163, 87] width 35 height 10
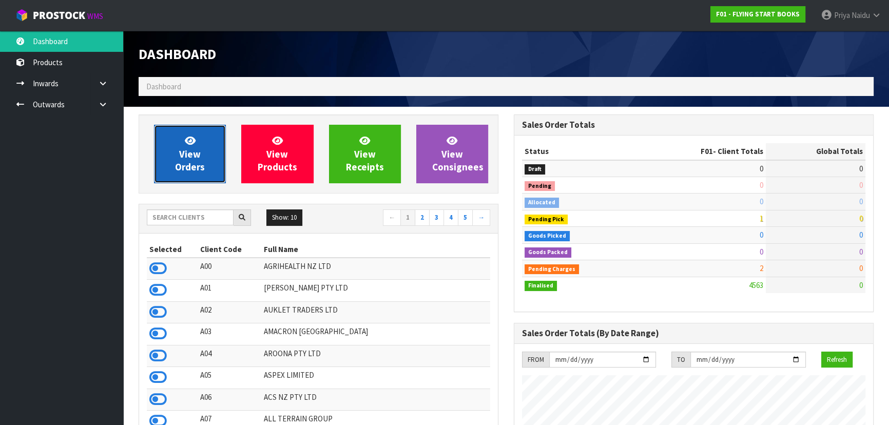
scroll to position [639, 375]
drag, startPoint x: 198, startPoint y: 148, endPoint x: 204, endPoint y: 148, distance: 6.2
click at [199, 148] on span "View Orders" at bounding box center [190, 154] width 30 height 39
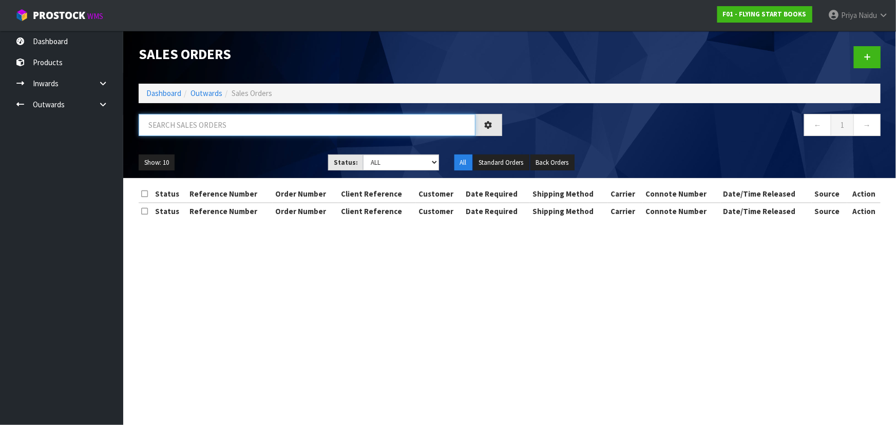
click at [238, 125] on input "text" at bounding box center [307, 125] width 337 height 22
type input "4606"
click at [277, 153] on div "Show: 10 5 10 25 50 Status: Draft Pending Allocated Pending Pick Goods Picked G…" at bounding box center [509, 163] width 757 height 32
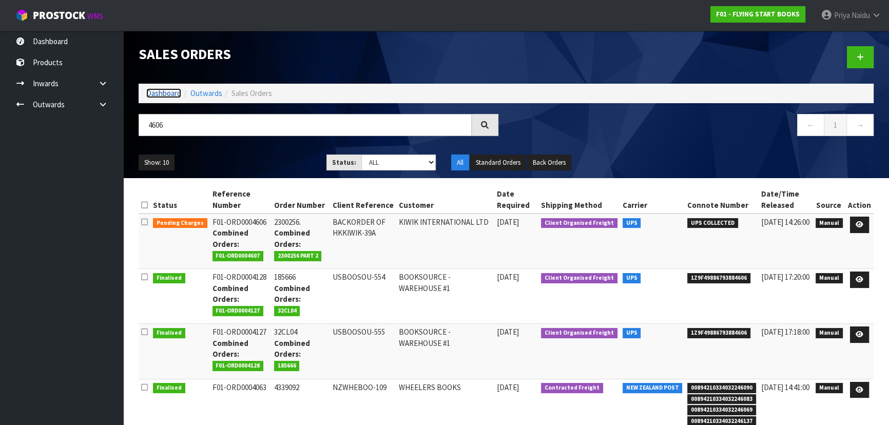
click at [168, 91] on link "Dashboard" at bounding box center [163, 93] width 35 height 10
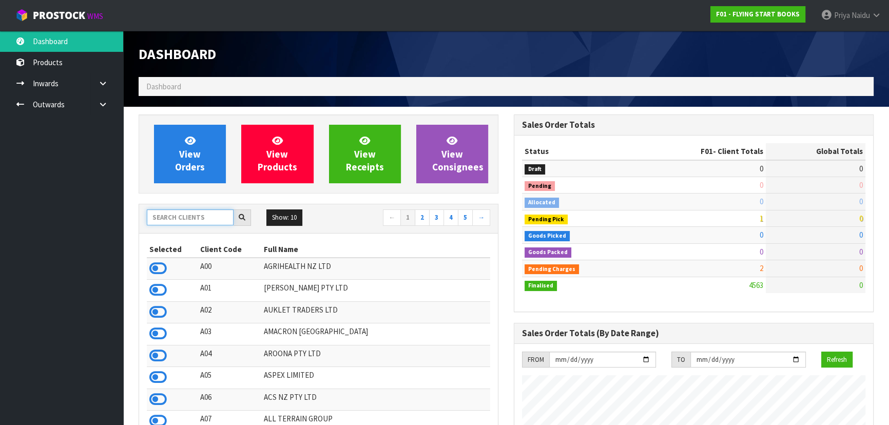
scroll to position [798, 375]
click at [189, 214] on input "text" at bounding box center [190, 217] width 87 height 16
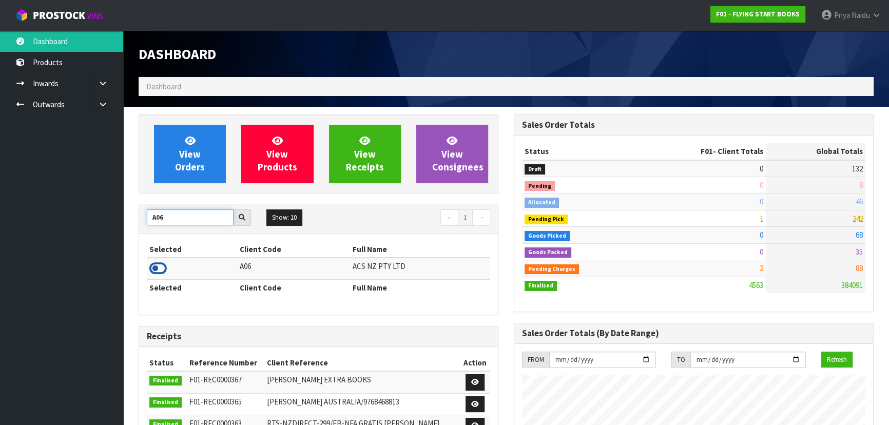
type input "A06"
click at [159, 272] on icon at bounding box center [157, 268] width 17 height 15
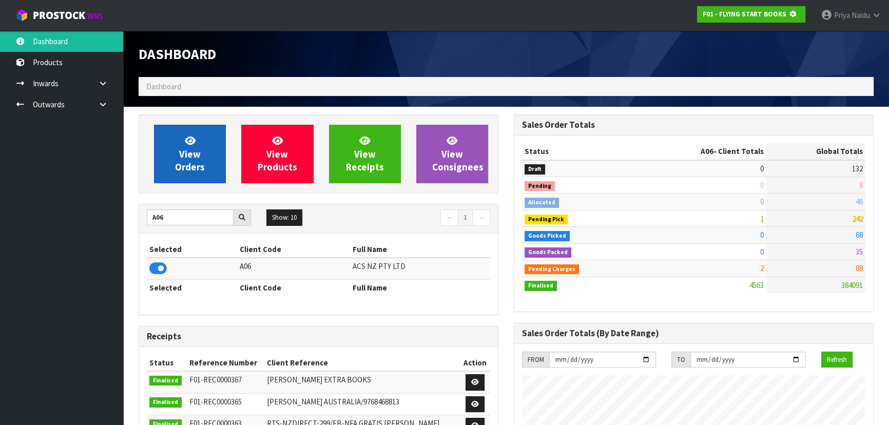
scroll to position [512752, 513016]
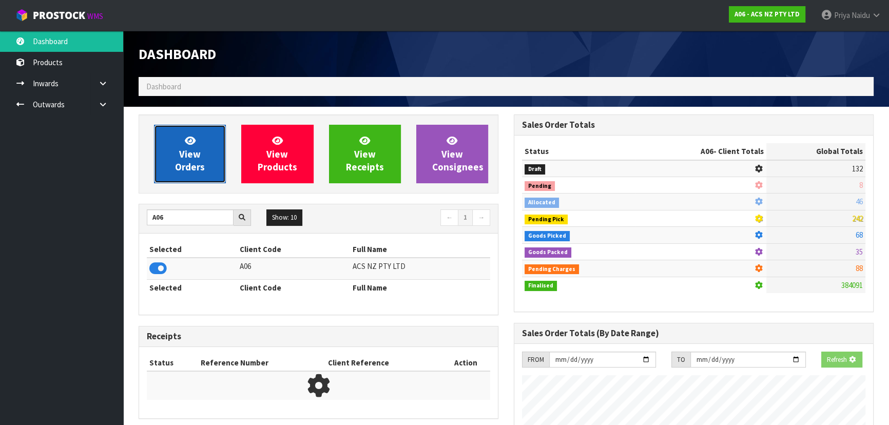
click at [199, 176] on link "View Orders" at bounding box center [190, 154] width 72 height 59
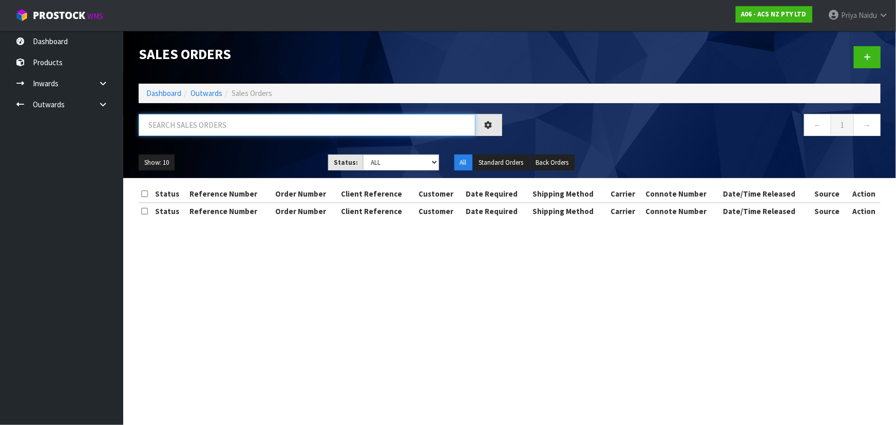
click at [205, 129] on input "text" at bounding box center [307, 125] width 337 height 22
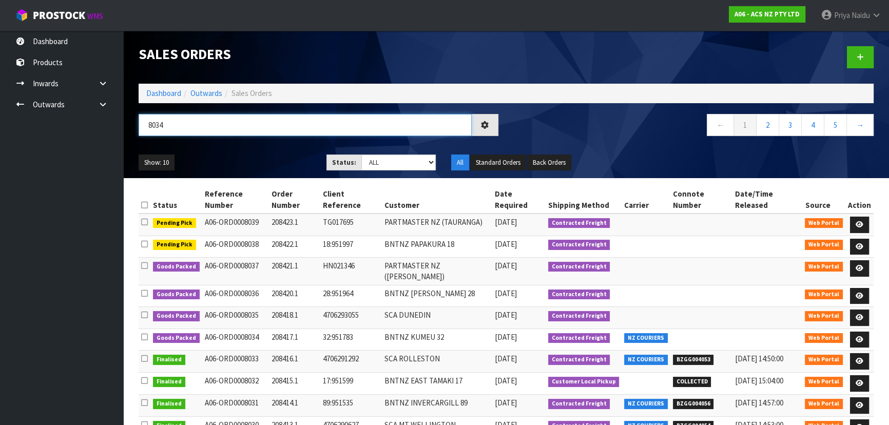
type input "8034"
click at [267, 155] on ul "Show: 10 5 10 25 50" at bounding box center [225, 163] width 172 height 16
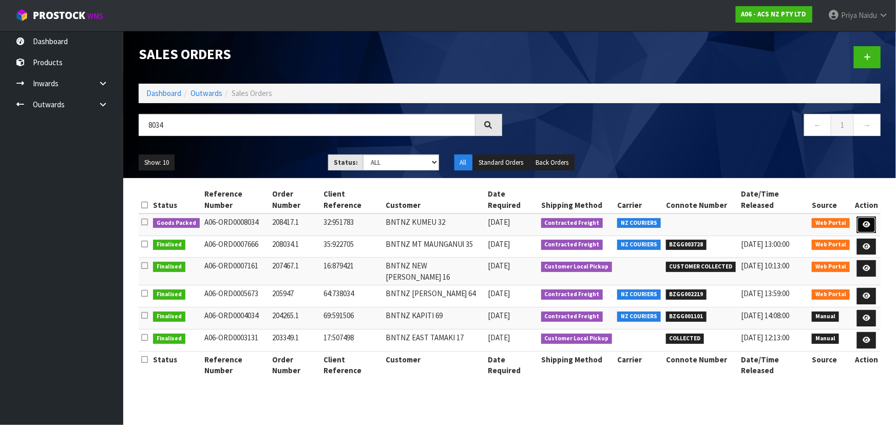
click at [866, 221] on icon at bounding box center [866, 224] width 8 height 7
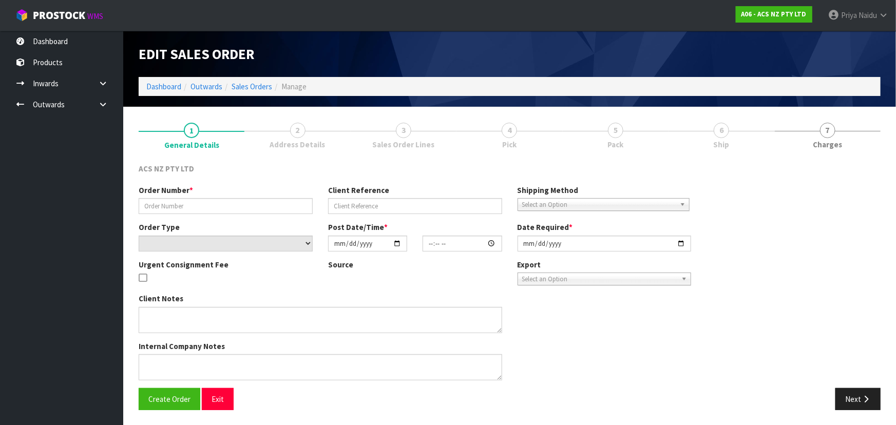
type input "208417.1"
type input "32:951783"
select select "number:0"
type input "2025-10-02"
type input "16:49:00.000"
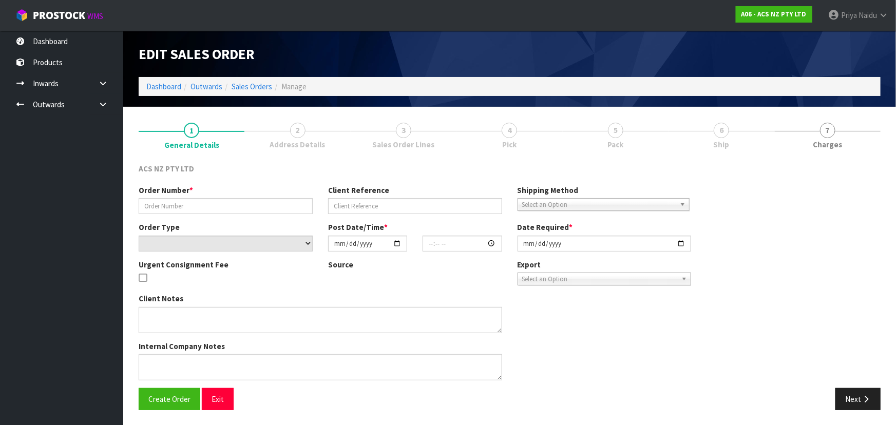
type input "2025-10-03"
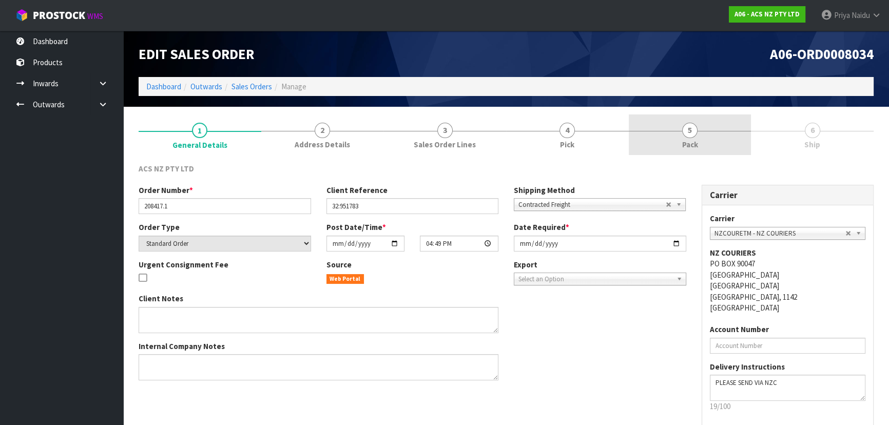
click at [711, 137] on link "5 Pack" at bounding box center [690, 134] width 123 height 41
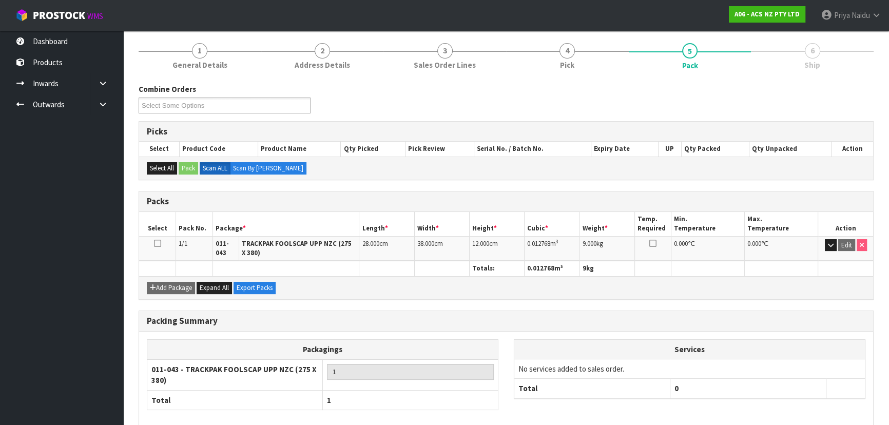
scroll to position [130, 0]
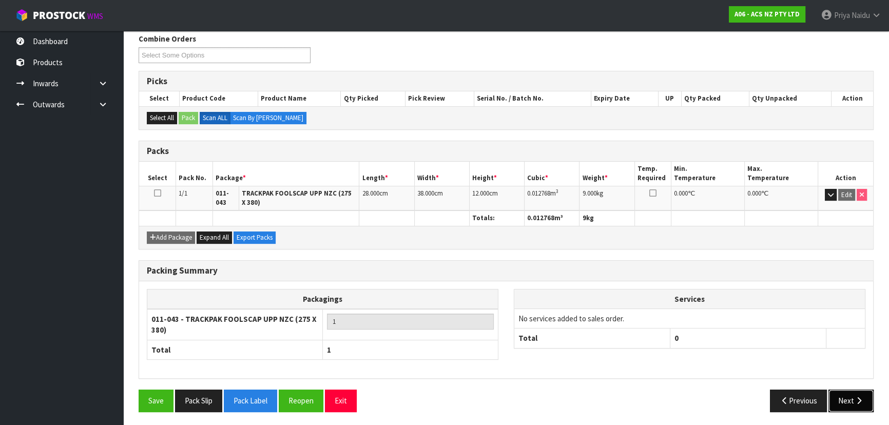
click at [872, 410] on button "Next" at bounding box center [851, 401] width 45 height 22
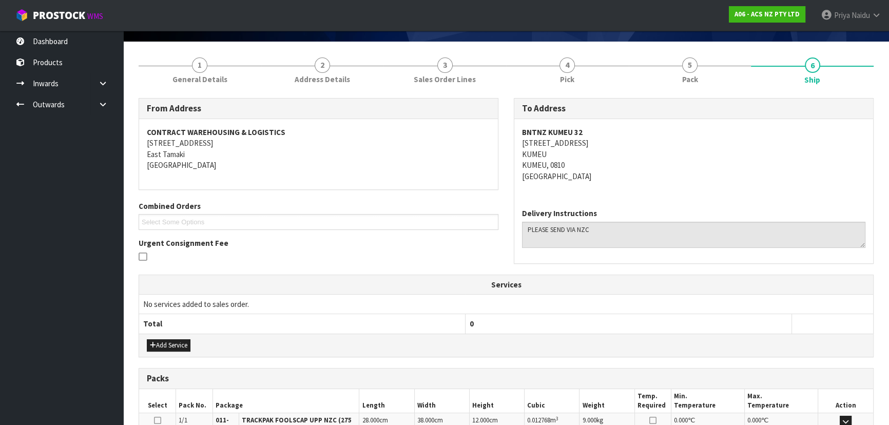
scroll to position [0, 0]
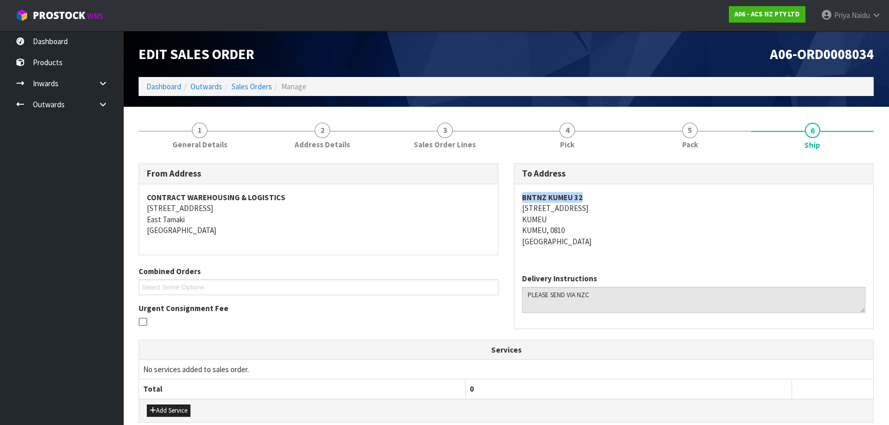
copy strong "BNTNZ KUMEU 32"
drag, startPoint x: 513, startPoint y: 195, endPoint x: 609, endPoint y: 195, distance: 96.0
click at [609, 195] on div "To Address BNTNZ KUMEU 32 3 SHAMROCK DRIVE KUMEU KUMEU, 0810 New Zealand Delive…" at bounding box center [693, 251] width 375 height 176
copy address "3 SHAMROCK DRIVE"
drag, startPoint x: 528, startPoint y: 209, endPoint x: 601, endPoint y: 212, distance: 72.4
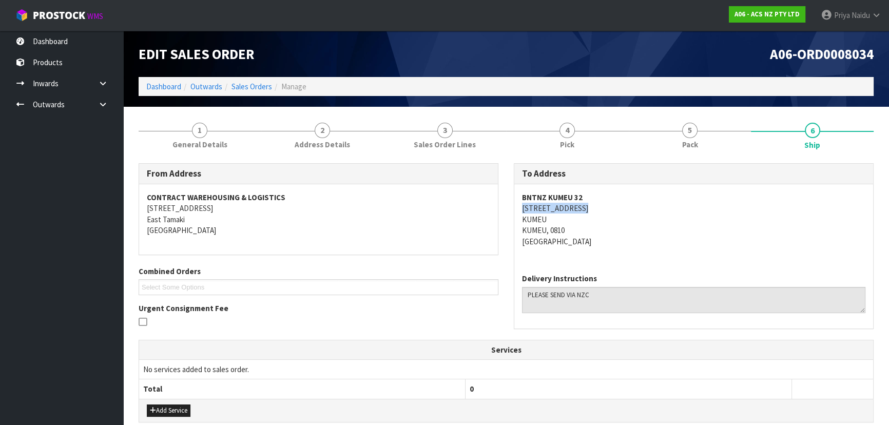
click at [604, 212] on div "BNTNZ KUMEU 32 3 SHAMROCK DRIVE KUMEU KUMEU, 0810 New Zealand" at bounding box center [693, 224] width 359 height 81
click at [203, 133] on span "1" at bounding box center [199, 130] width 15 height 15
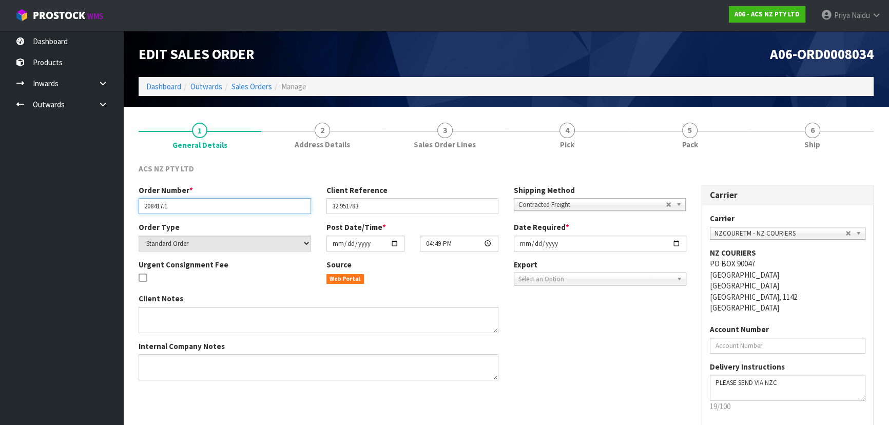
drag, startPoint x: 141, startPoint y: 206, endPoint x: 192, endPoint y: 205, distance: 50.8
click at [192, 205] on input "208417.1" at bounding box center [225, 206] width 172 height 16
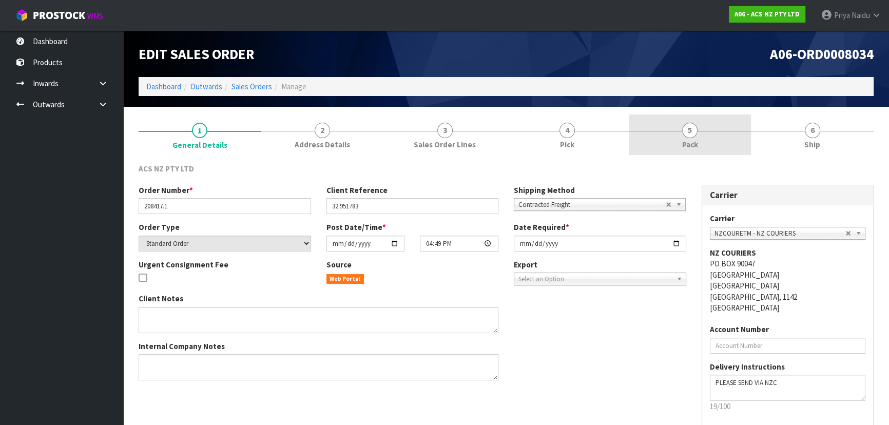
click at [695, 131] on span "5" at bounding box center [689, 130] width 15 height 15
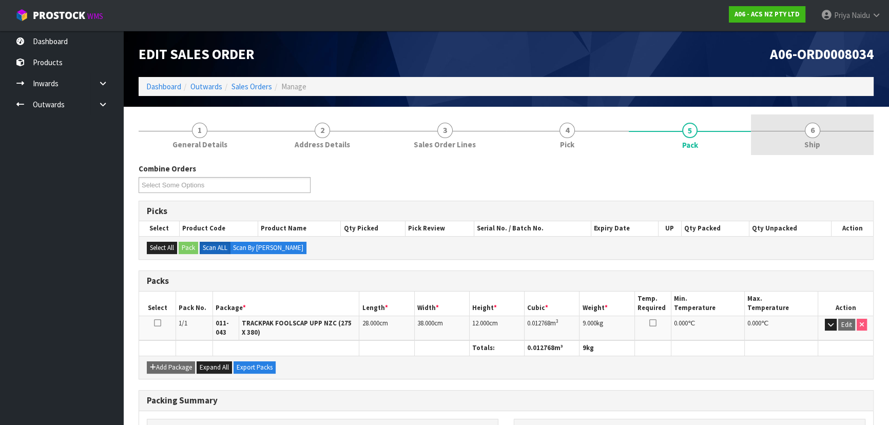
click at [820, 143] on link "6 Ship" at bounding box center [812, 134] width 123 height 41
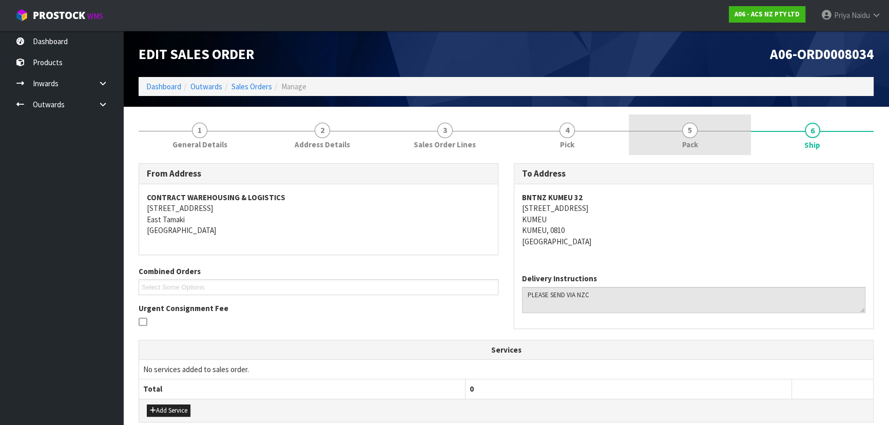
drag, startPoint x: 714, startPoint y: 119, endPoint x: 713, endPoint y: 136, distance: 17.5
click at [714, 119] on link "5 Pack" at bounding box center [690, 134] width 123 height 41
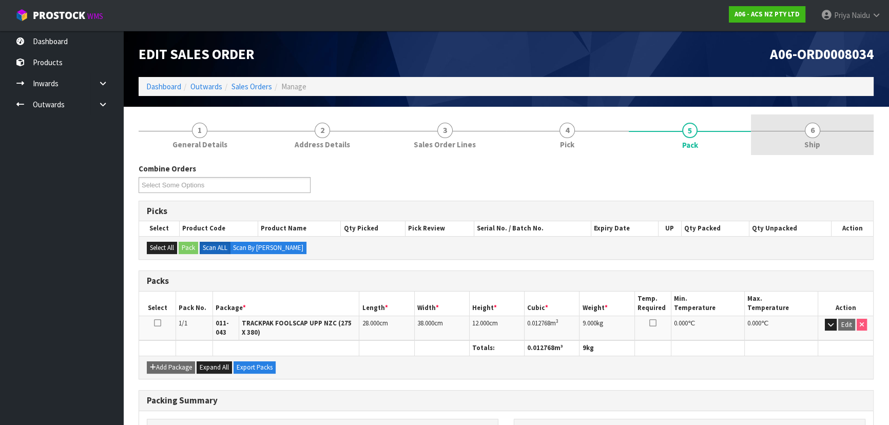
click at [781, 146] on link "6 Ship" at bounding box center [812, 134] width 123 height 41
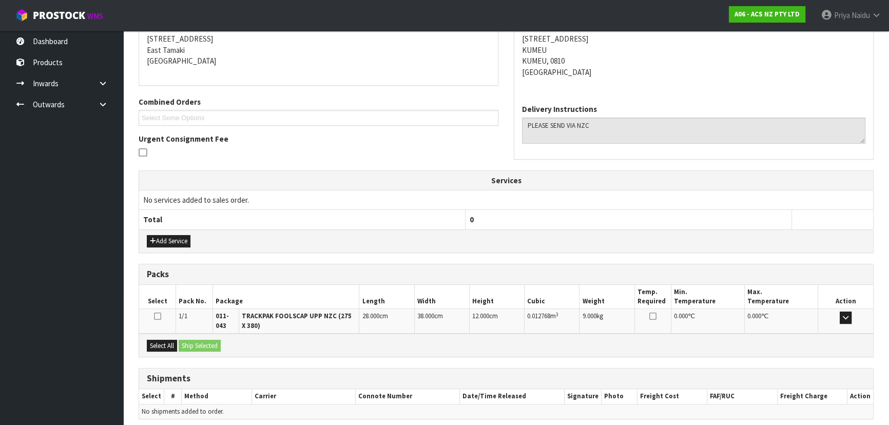
scroll to position [210, 0]
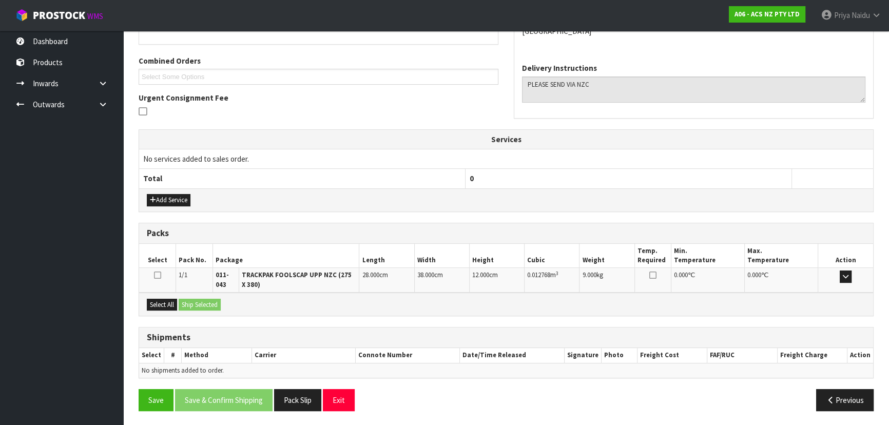
click at [160, 296] on div "Select All Ship Selected" at bounding box center [506, 304] width 734 height 23
drag, startPoint x: 167, startPoint y: 303, endPoint x: 202, endPoint y: 306, distance: 35.0
click at [168, 303] on button "Select All" at bounding box center [162, 305] width 30 height 12
click at [203, 306] on button "Ship Selected" at bounding box center [200, 305] width 42 height 12
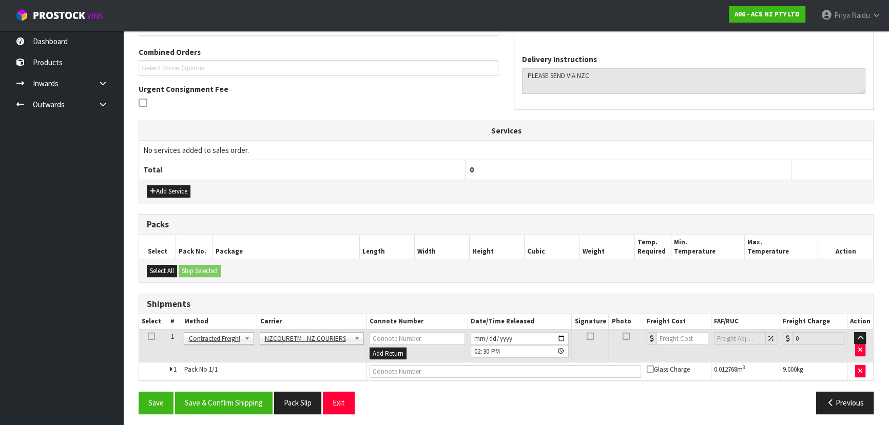
scroll to position [221, 0]
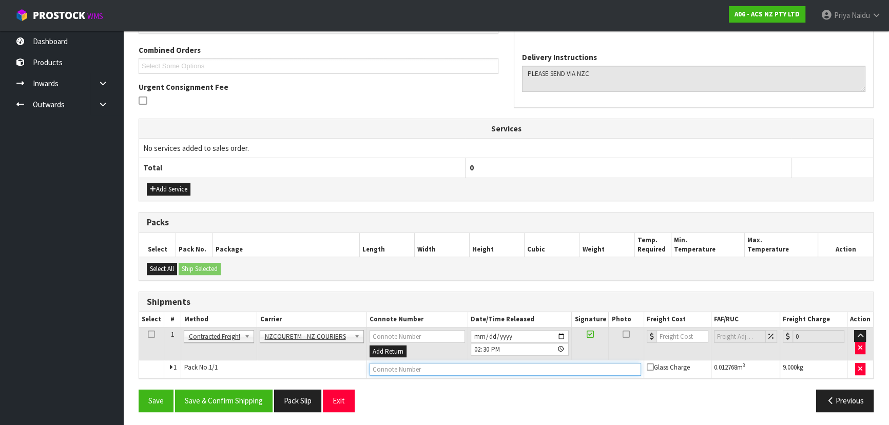
click at [395, 368] on input "text" at bounding box center [506, 369] width 272 height 13
paste input "BZGG004058"
type input "BZGG004058"
click at [662, 332] on input "number" at bounding box center [683, 336] width 52 height 13
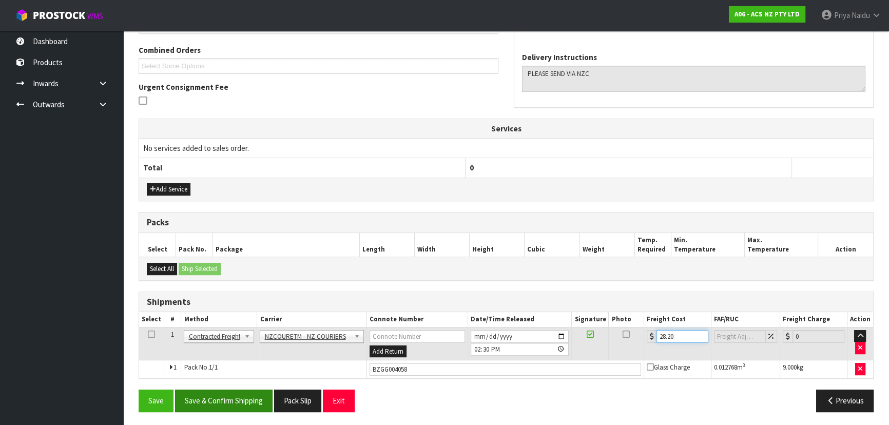
type input "28.20"
click at [237, 401] on button "Save & Confirm Shipping" at bounding box center [224, 401] width 98 height 22
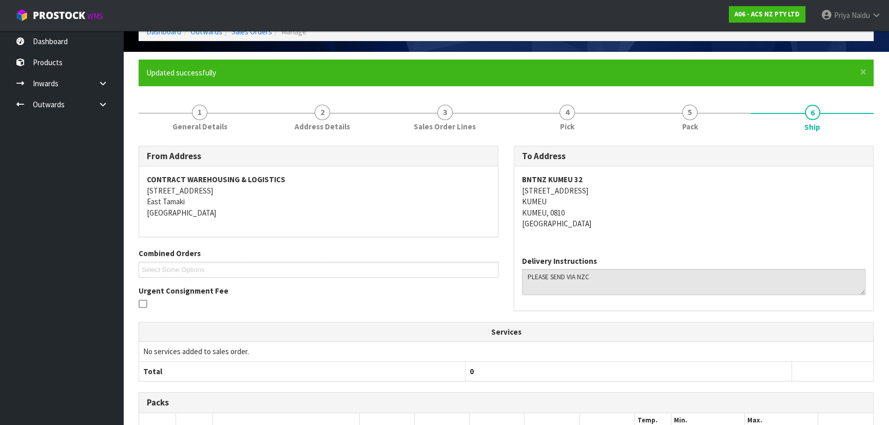
scroll to position [0, 0]
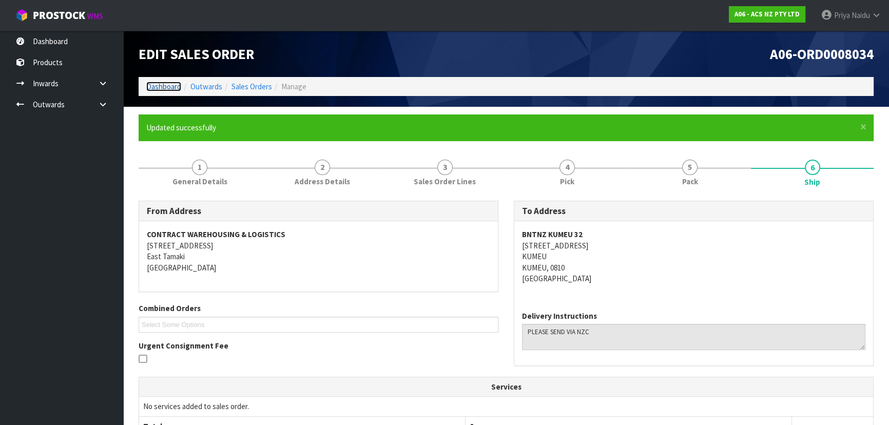
click at [162, 86] on link "Dashboard" at bounding box center [163, 87] width 35 height 10
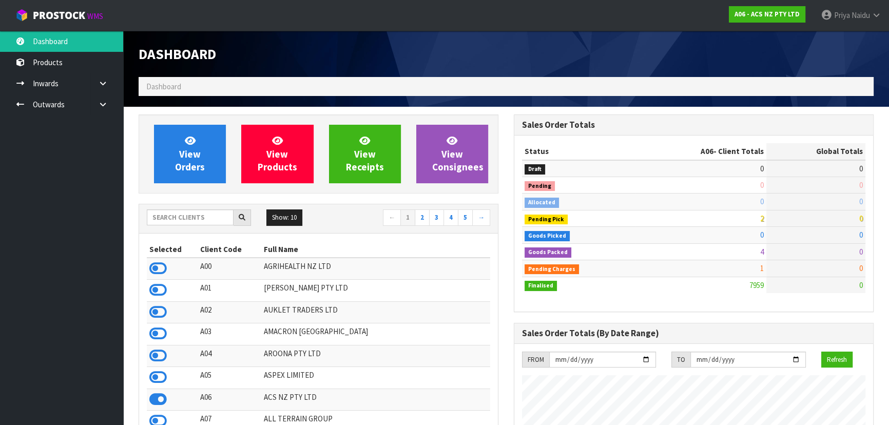
scroll to position [776, 375]
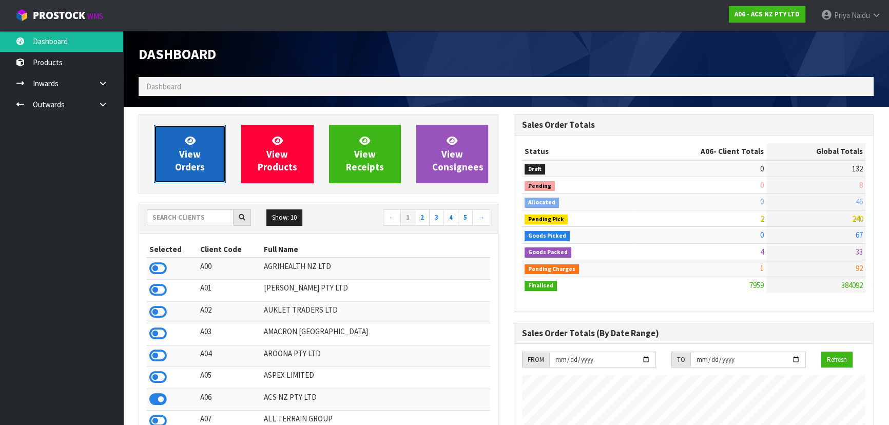
click at [168, 160] on link "View Orders" at bounding box center [190, 154] width 72 height 59
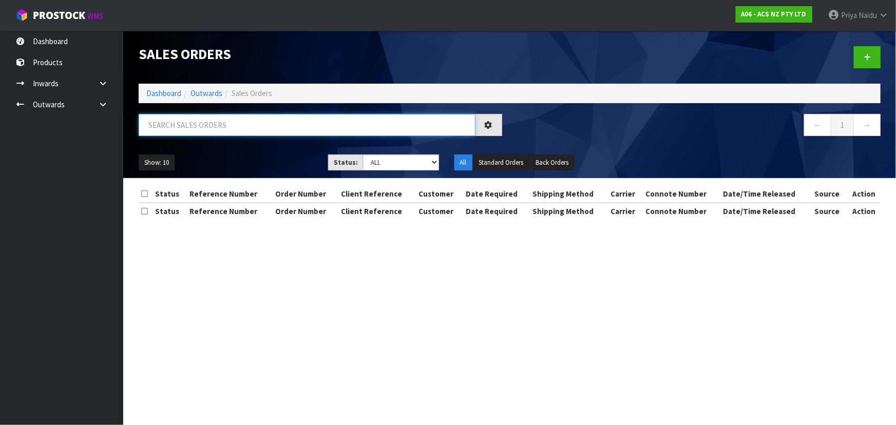
click at [261, 133] on input "text" at bounding box center [307, 125] width 337 height 22
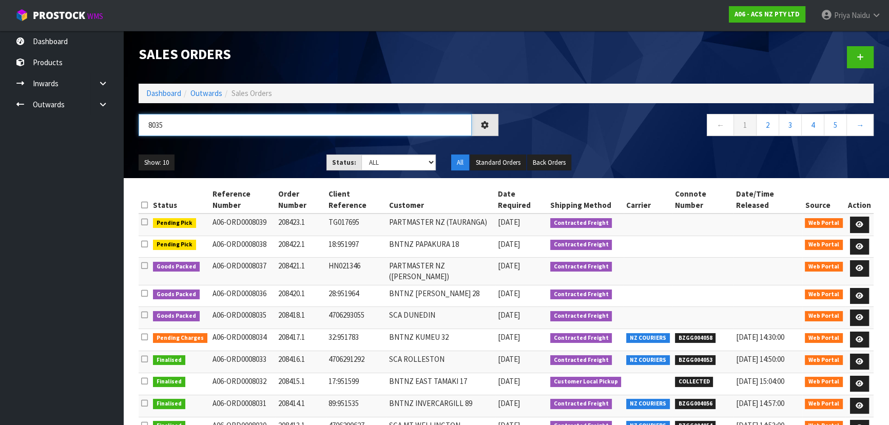
type input "8035"
click at [271, 167] on ul "Show: 10 5 10 25 50" at bounding box center [225, 163] width 172 height 16
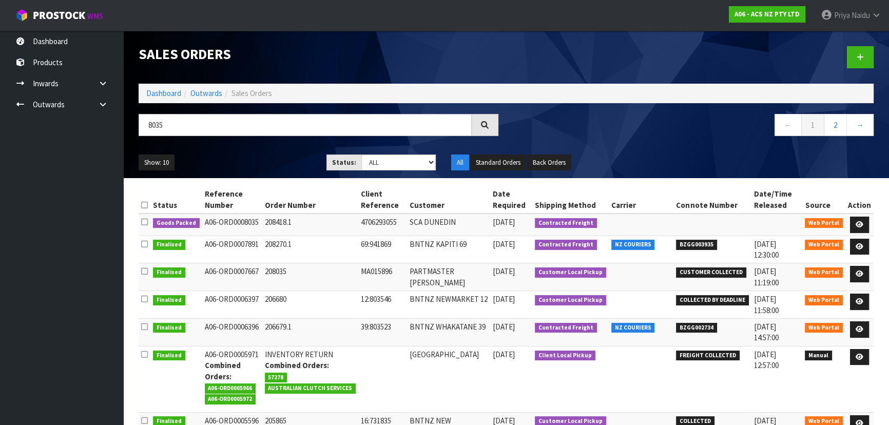
click at [188, 143] on div "8035" at bounding box center [318, 129] width 375 height 30
click at [210, 149] on div "Show: 10 5 10 25 50 Status: Draft Pending Allocated Pending Pick Goods Picked G…" at bounding box center [506, 163] width 751 height 32
click at [862, 223] on icon at bounding box center [860, 224] width 8 height 7
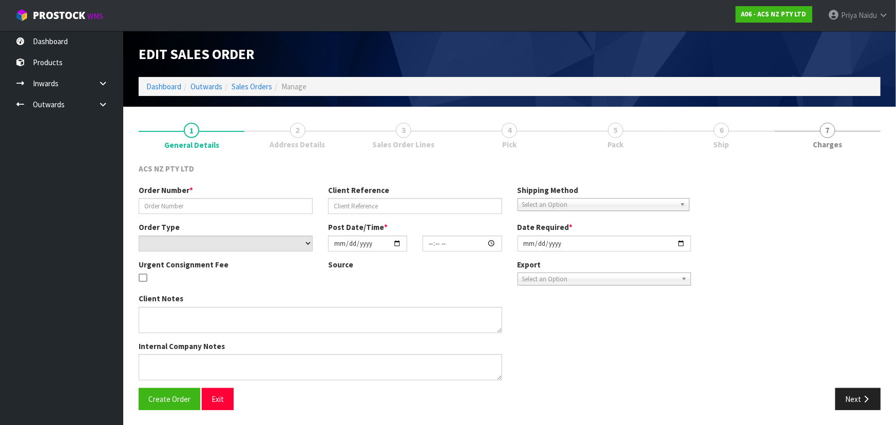
type input "208418.1"
type input "4706293055"
select select "number:0"
type input "2025-10-03"
type input "11:23:00.000"
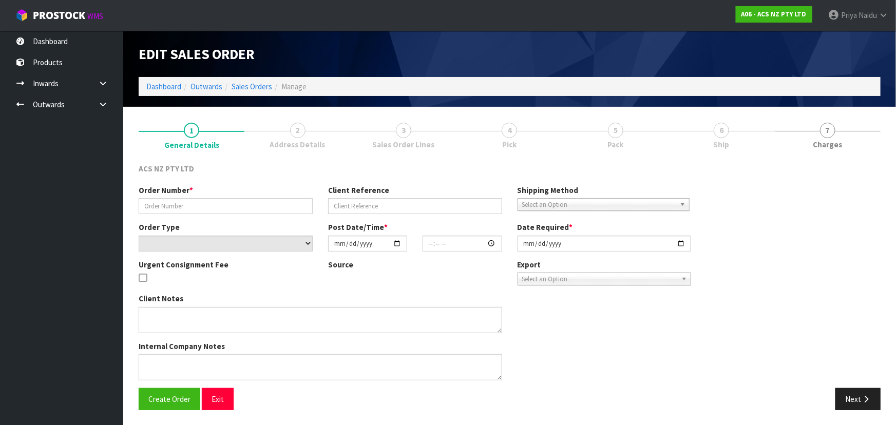
type input "2025-10-03"
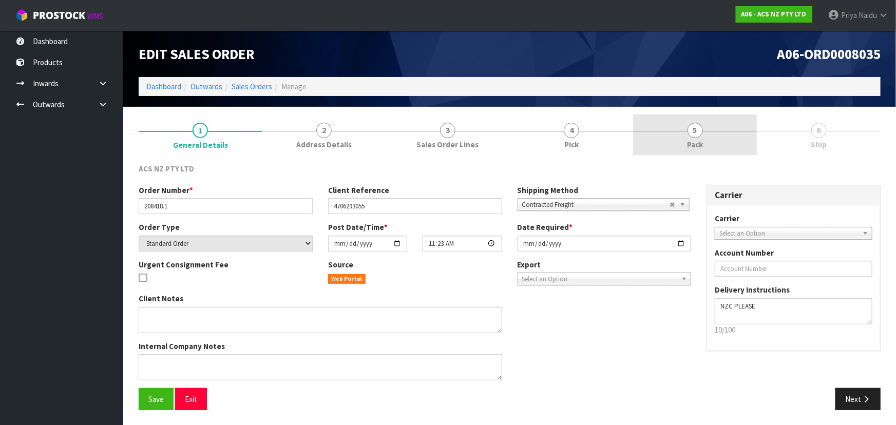
click at [708, 149] on link "5 Pack" at bounding box center [695, 134] width 124 height 41
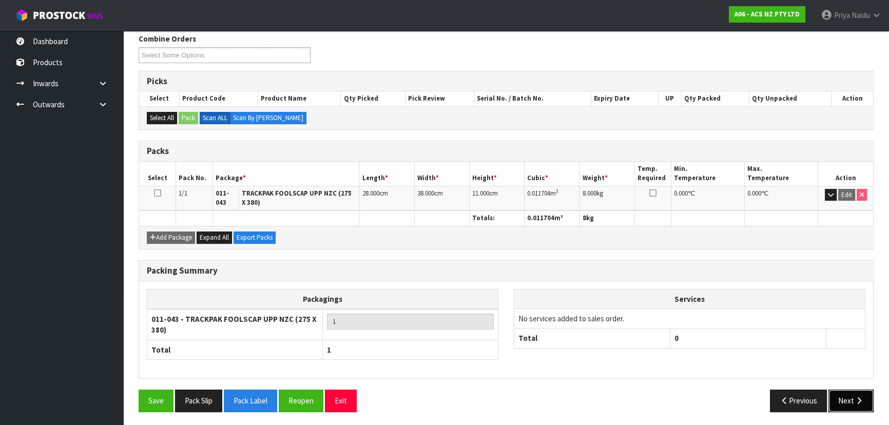
click at [855, 402] on button "Next" at bounding box center [851, 401] width 45 height 22
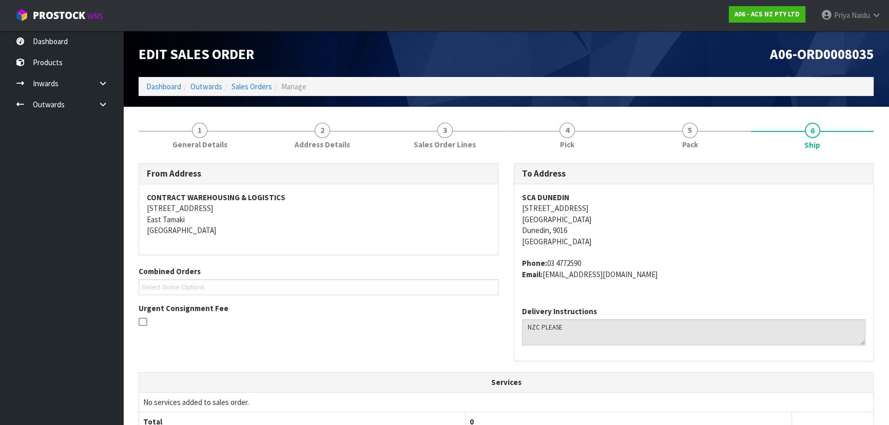
drag, startPoint x: 516, startPoint y: 206, endPoint x: 614, endPoint y: 205, distance: 97.0
click at [614, 205] on div "SCA DUNEDIN 118 CUMBERLAND STREET DUNEDIN CENTRAL Dunedin, 9016 New Zealand Pho…" at bounding box center [693, 241] width 359 height 114
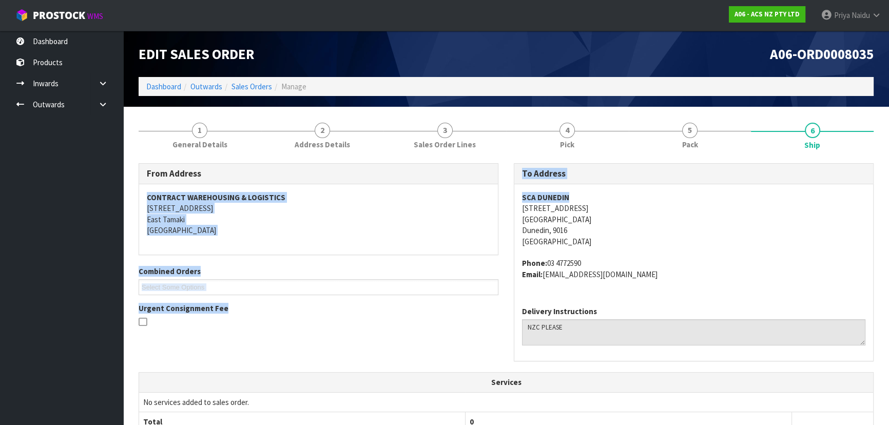
drag, startPoint x: 548, startPoint y: 195, endPoint x: 592, endPoint y: 194, distance: 44.2
click at [592, 194] on div "From Address CONTRACT WAREHOUSING & LOGISTICS 17 Allens Road East Tamaki Auckla…" at bounding box center [506, 267] width 751 height 209
click at [592, 194] on address "SCA DUNEDIN 118 CUMBERLAND STREET DUNEDIN CENTRAL Dunedin, 9016 New Zealand" at bounding box center [693, 219] width 343 height 55
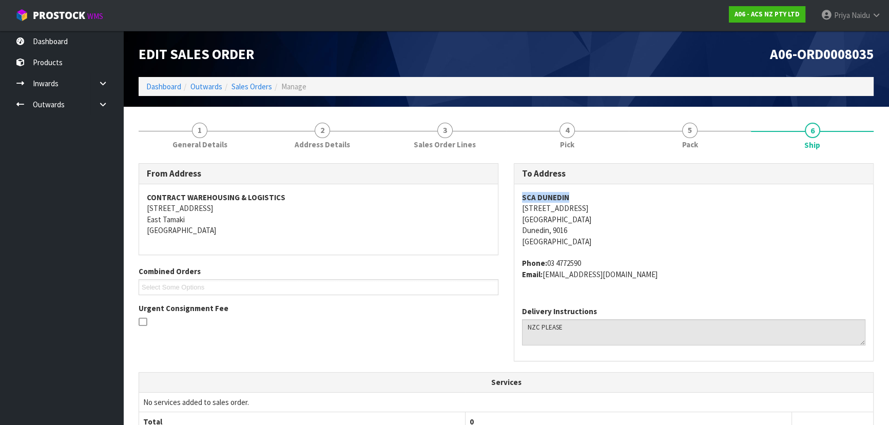
copy strong "SCA DUNEDIN"
drag, startPoint x: 526, startPoint y: 195, endPoint x: 582, endPoint y: 194, distance: 55.4
click at [582, 194] on div "SCA DUNEDIN 118 CUMBERLAND STREET DUNEDIN CENTRAL Dunedin, 9016 New Zealand Pho…" at bounding box center [693, 241] width 359 height 114
copy address "118 CUMBERLAND STREET"
drag, startPoint x: 517, startPoint y: 207, endPoint x: 638, endPoint y: 207, distance: 120.6
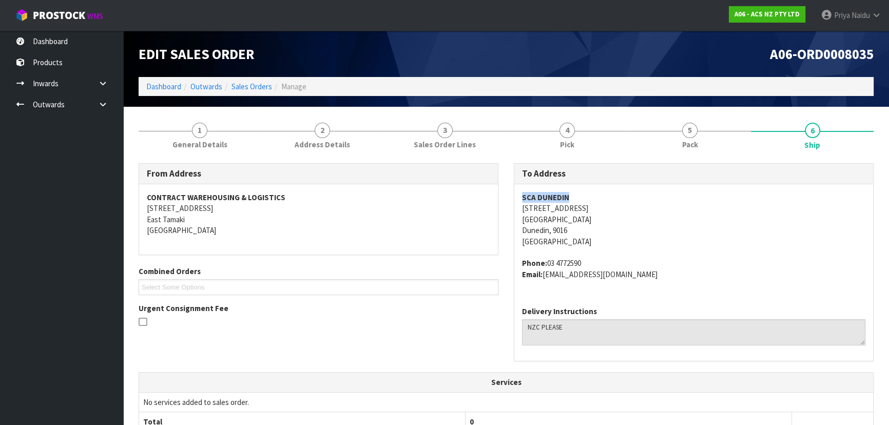
click at [638, 207] on div "SCA DUNEDIN 118 CUMBERLAND STREET DUNEDIN CENTRAL Dunedin, 9016 New Zealand Pho…" at bounding box center [693, 241] width 359 height 114
copy address "03 4772590"
drag, startPoint x: 546, startPoint y: 261, endPoint x: 597, endPoint y: 259, distance: 50.4
click at [597, 259] on address "Phone: 03 4772590 Email: DUNEDIN@supercheapauto.com" at bounding box center [693, 269] width 343 height 22
copy address "DUNEDIN@supercheapauto.com"
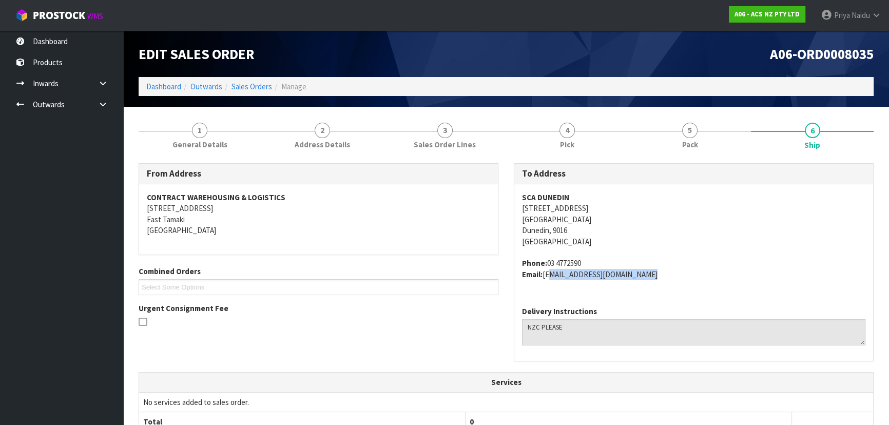
drag, startPoint x: 545, startPoint y: 275, endPoint x: 670, endPoint y: 282, distance: 125.5
click at [670, 282] on div "SCA DUNEDIN 118 CUMBERLAND STREET DUNEDIN CENTRAL Dunedin, 9016 New Zealand Pho…" at bounding box center [693, 241] width 359 height 114
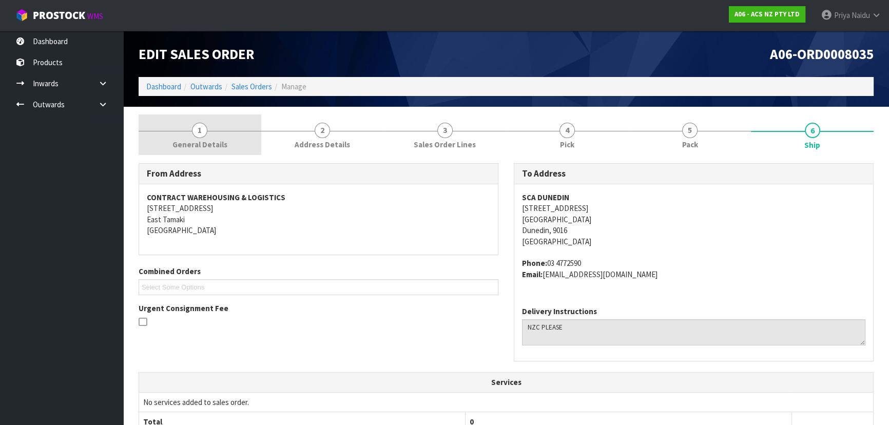
click at [205, 140] on span "General Details" at bounding box center [199, 144] width 55 height 11
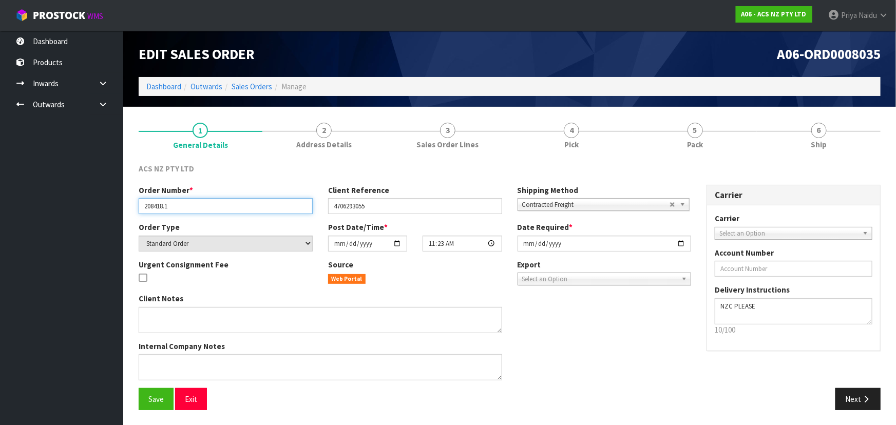
drag, startPoint x: 142, startPoint y: 208, endPoint x: 176, endPoint y: 210, distance: 33.9
click at [190, 209] on input "208418.1" at bounding box center [226, 206] width 174 height 16
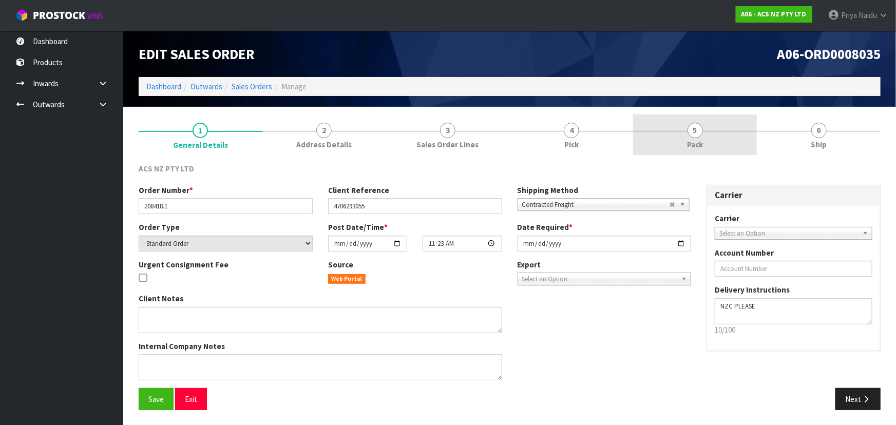
click at [678, 127] on link "5 Pack" at bounding box center [695, 134] width 124 height 41
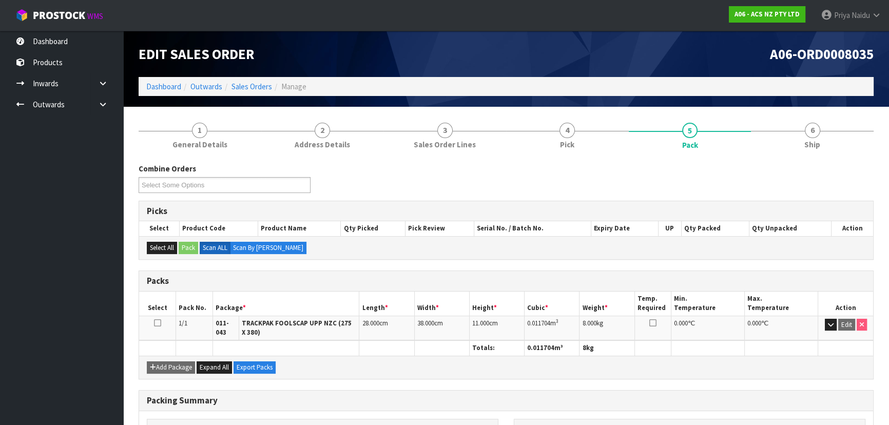
click at [785, 157] on div "Combine Orders A06-ORD0008028 A06-ORD0008035 A06-ORD0008036 A06-ORD0008037 A06-…" at bounding box center [506, 353] width 735 height 394
click at [793, 150] on link "6 Ship" at bounding box center [812, 134] width 123 height 41
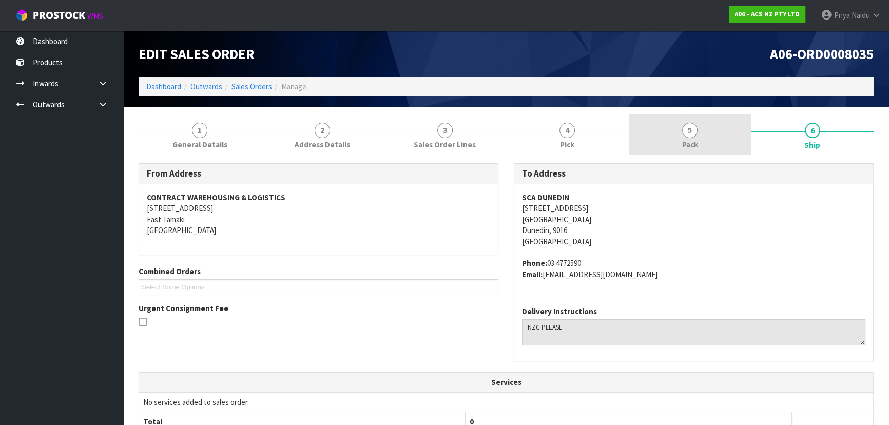
click at [668, 131] on link "5 Pack" at bounding box center [690, 134] width 123 height 41
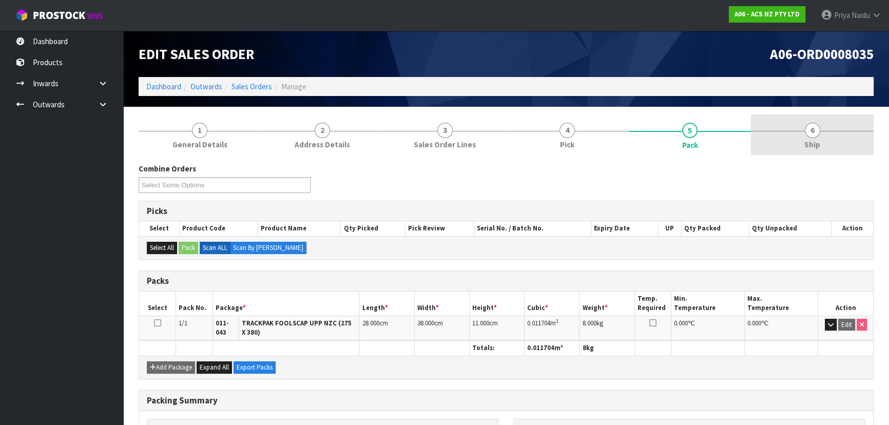
click at [814, 122] on link "6 Ship" at bounding box center [812, 134] width 123 height 41
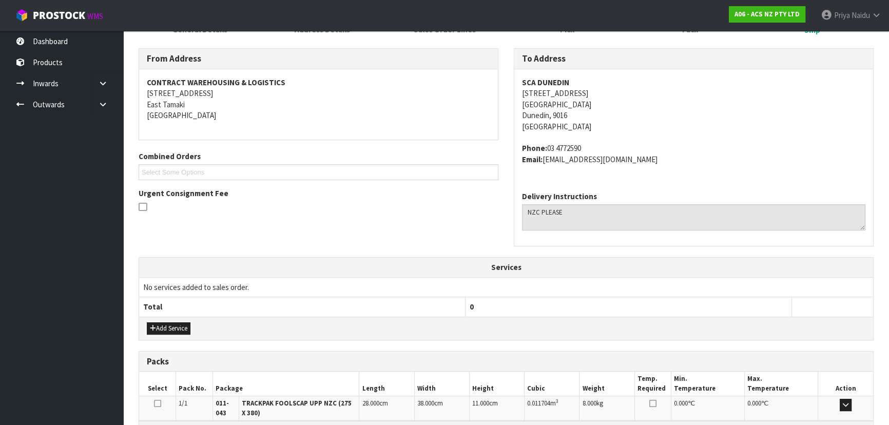
scroll to position [243, 0]
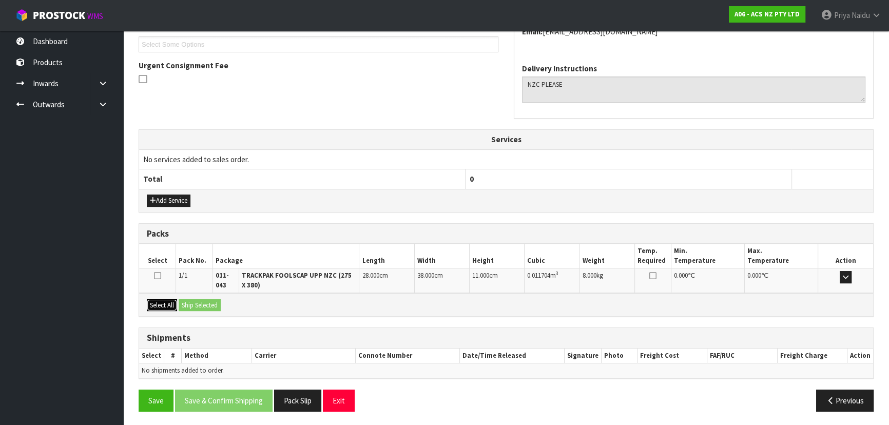
drag, startPoint x: 165, startPoint y: 303, endPoint x: 181, endPoint y: 301, distance: 16.0
click at [167, 303] on button "Select All" at bounding box center [162, 305] width 30 height 12
click at [182, 301] on button "Ship Selected" at bounding box center [200, 305] width 42 height 12
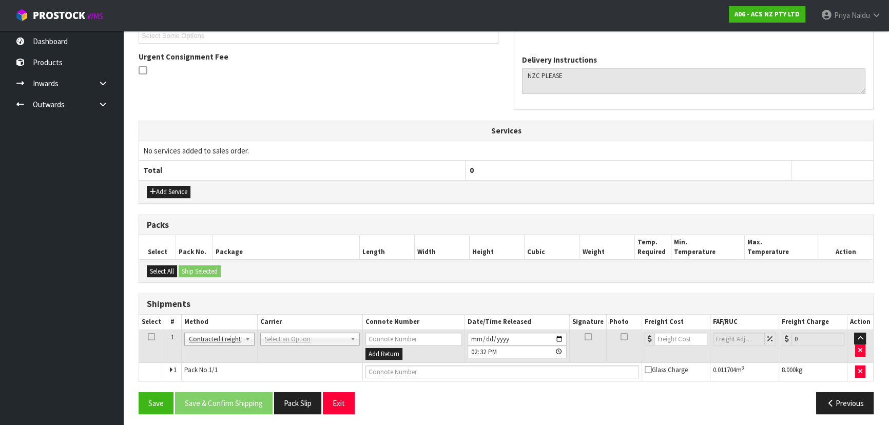
scroll to position [254, 0]
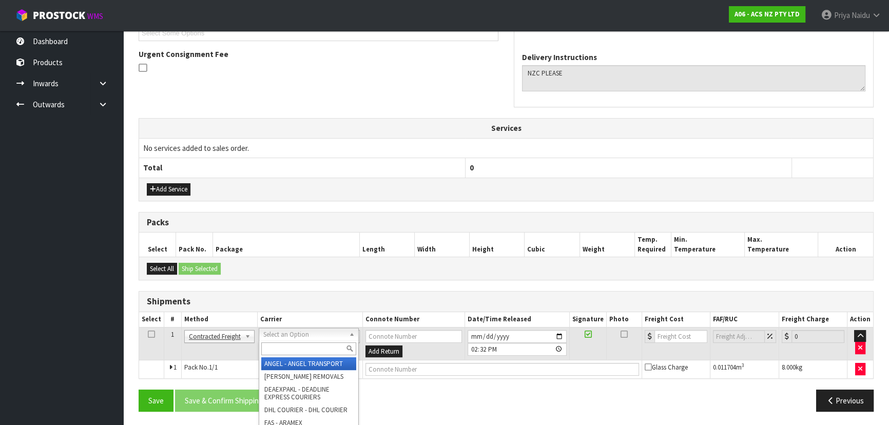
click at [281, 347] on input "text" at bounding box center [308, 348] width 95 height 13
type input "NZC"
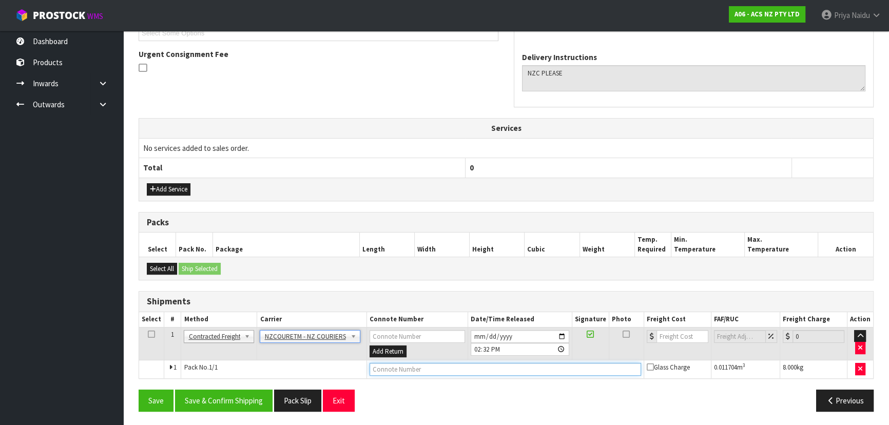
click at [396, 372] on input "text" at bounding box center [506, 369] width 272 height 13
paste input "BZGG004059"
type input "BZGG004059"
click at [674, 333] on input "number" at bounding box center [683, 336] width 52 height 13
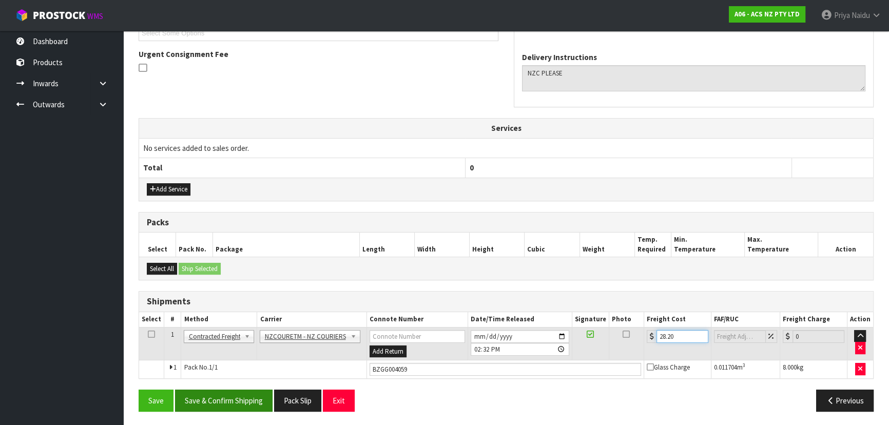
type input "28.20"
click at [243, 391] on button "Save & Confirm Shipping" at bounding box center [224, 401] width 98 height 22
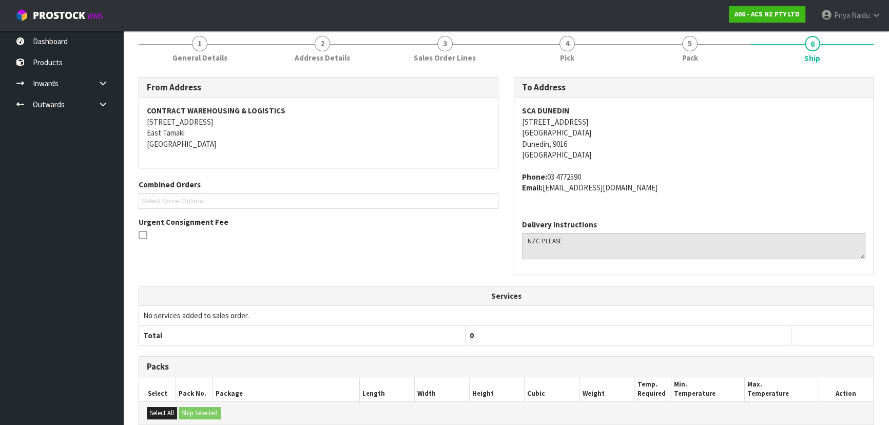
scroll to position [0, 0]
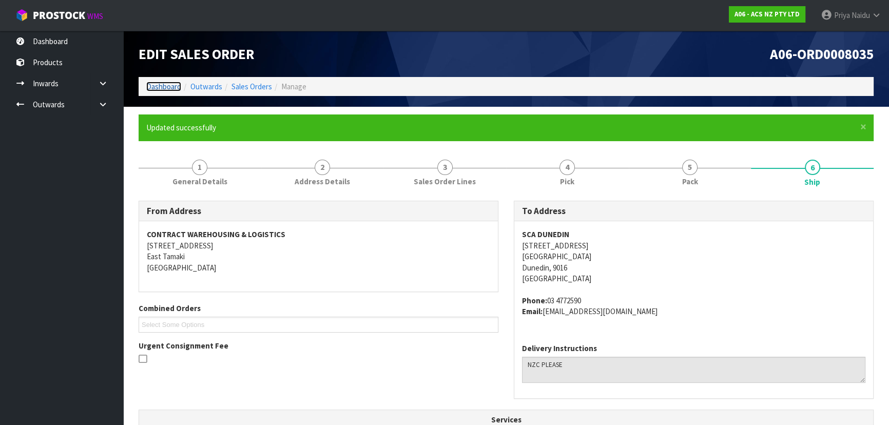
drag, startPoint x: 162, startPoint y: 81, endPoint x: 166, endPoint y: 87, distance: 7.1
click at [162, 82] on link "Dashboard" at bounding box center [163, 87] width 35 height 10
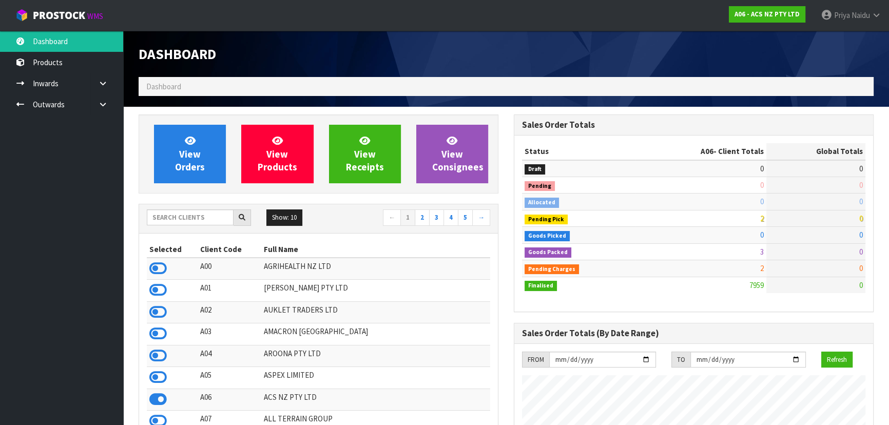
scroll to position [776, 375]
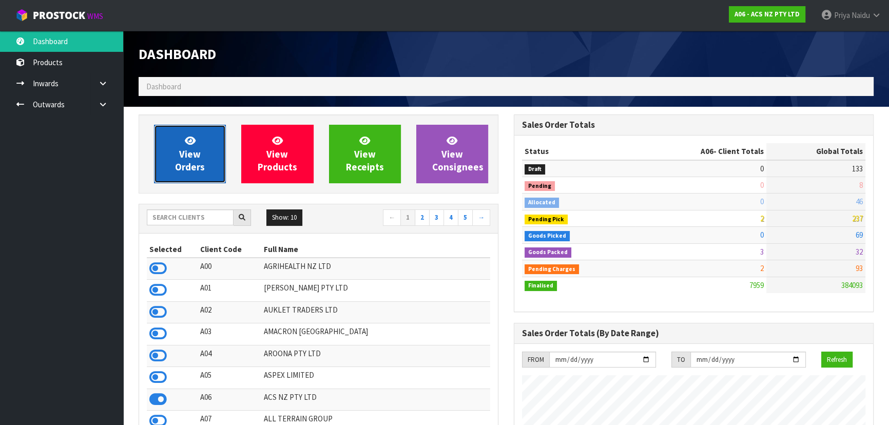
click at [177, 168] on span "View Orders" at bounding box center [190, 154] width 30 height 39
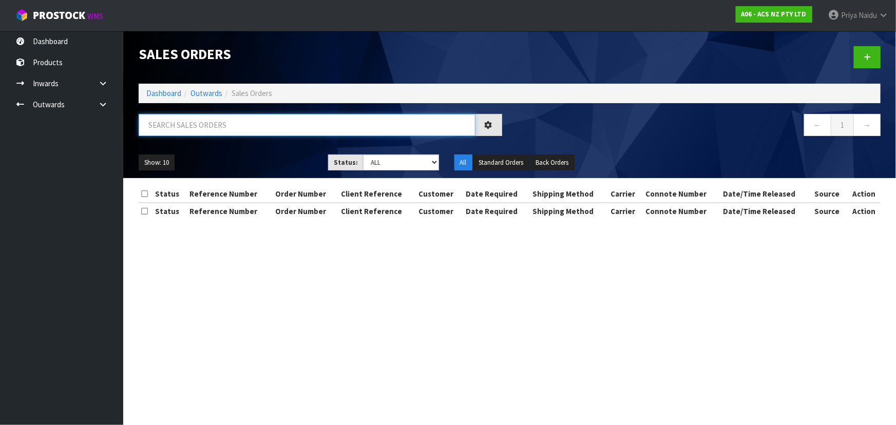
click at [216, 123] on input "text" at bounding box center [307, 125] width 337 height 22
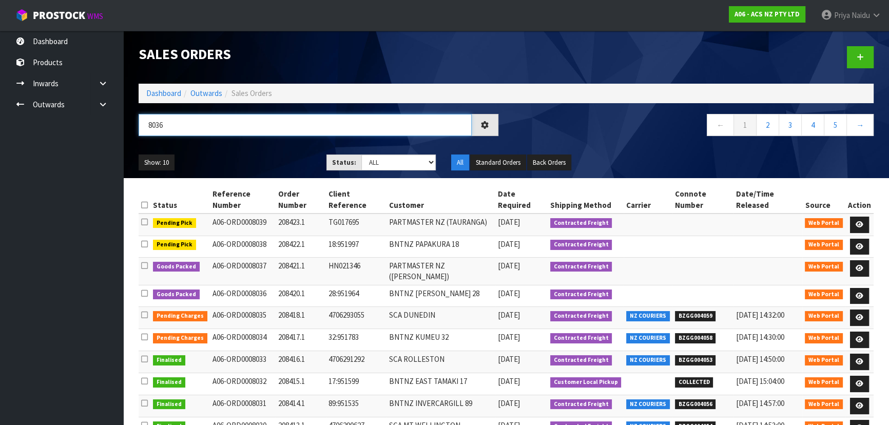
type input "8036"
click at [248, 147] on div "Show: 10 5 10 25 50 Status: Draft Pending Allocated Pending Pick Goods Picked G…" at bounding box center [506, 163] width 751 height 32
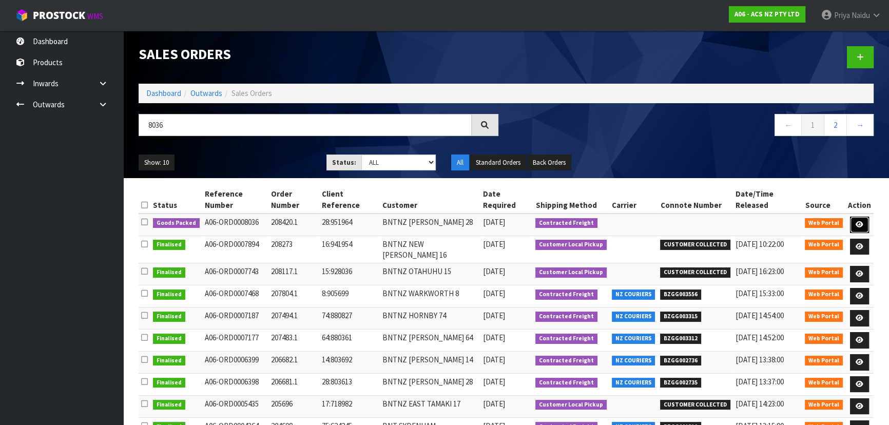
click at [859, 221] on icon at bounding box center [860, 224] width 8 height 7
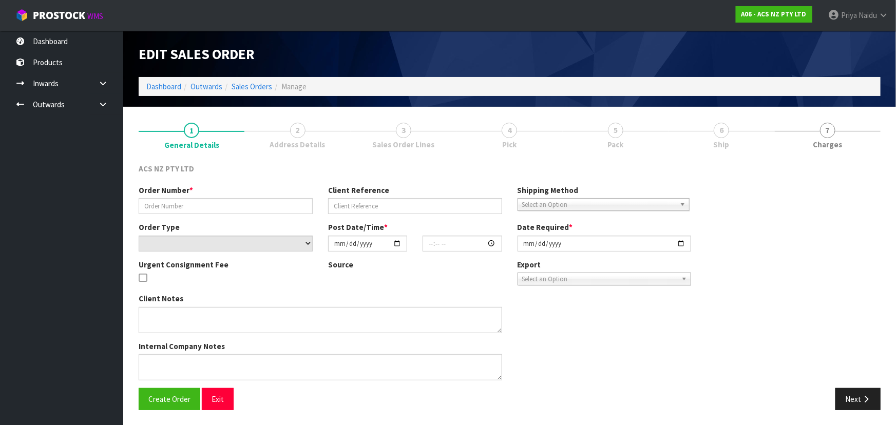
type input "208420.1"
type input "28:951964"
select select "number:0"
type input "2025-10-03"
type input "11:54:00.000"
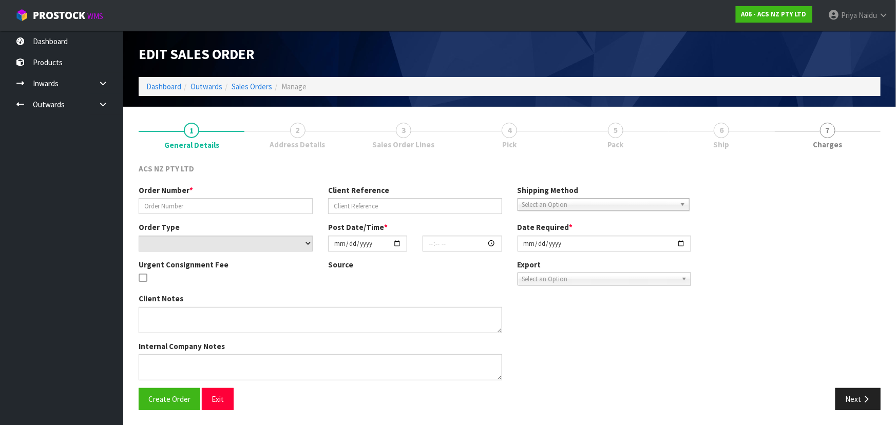
type input "2025-10-03"
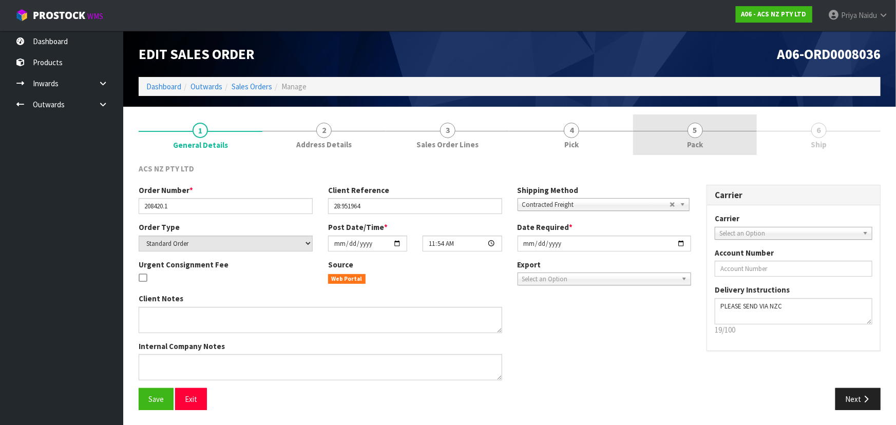
click at [685, 133] on link "5 Pack" at bounding box center [695, 134] width 124 height 41
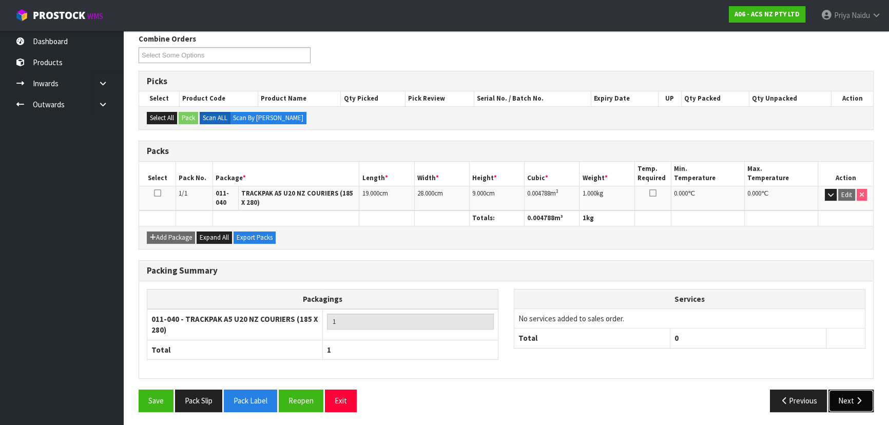
click at [853, 391] on button "Next" at bounding box center [851, 401] width 45 height 22
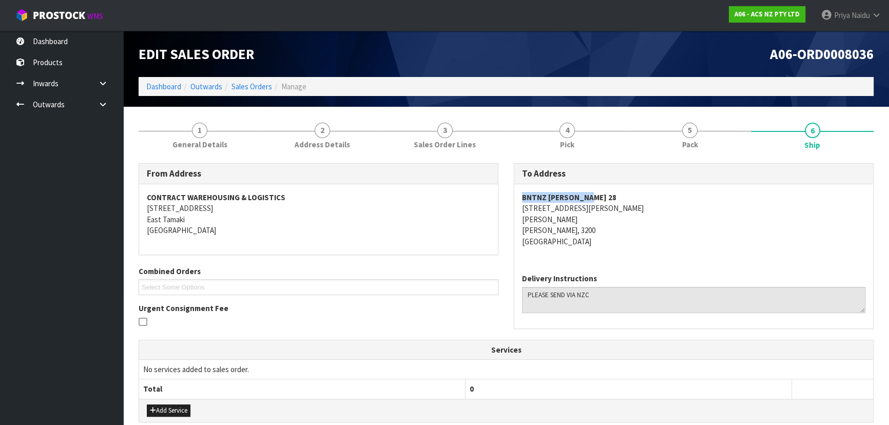
copy strong "BNTNZ TE RAPA 28"
drag, startPoint x: 519, startPoint y: 195, endPoint x: 606, endPoint y: 198, distance: 87.3
click at [606, 198] on div "BNTNZ TE RAPA 28 4 NORRIS AVENUE TE RAPA TE RAPA, 3200 New Zealand" at bounding box center [693, 224] width 359 height 81
copy address "4 NORRIS AVENUE"
drag, startPoint x: 517, startPoint y: 212, endPoint x: 607, endPoint y: 210, distance: 89.9
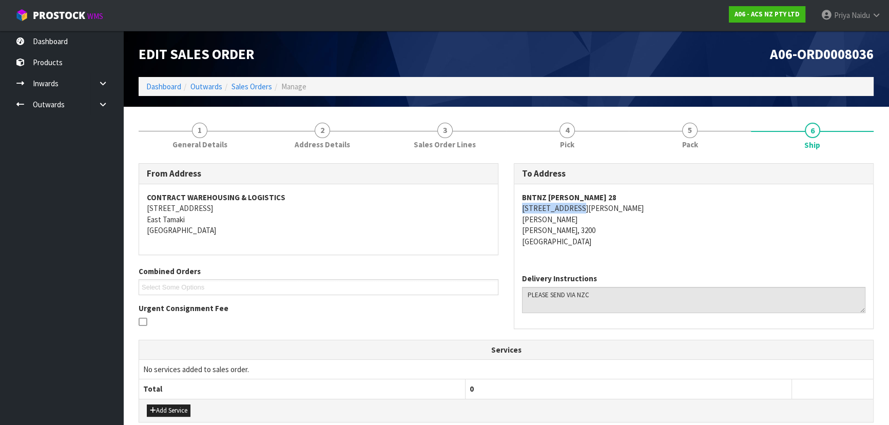
click at [607, 210] on div "BNTNZ TE RAPA 28 4 NORRIS AVENUE TE RAPA TE RAPA, 3200 New Zealand" at bounding box center [693, 224] width 359 height 81
click at [710, 225] on address "BNTNZ TE RAPA 28 4 NORRIS AVENUE TE RAPA TE RAPA, 3200 New Zealand" at bounding box center [693, 219] width 343 height 55
copy address "TE RAPA"
drag, startPoint x: 520, startPoint y: 219, endPoint x: 557, endPoint y: 233, distance: 40.1
click at [569, 221] on div "BNTNZ TE RAPA 28 4 NORRIS AVENUE TE RAPA TE RAPA, 3200 New Zealand" at bounding box center [693, 224] width 359 height 81
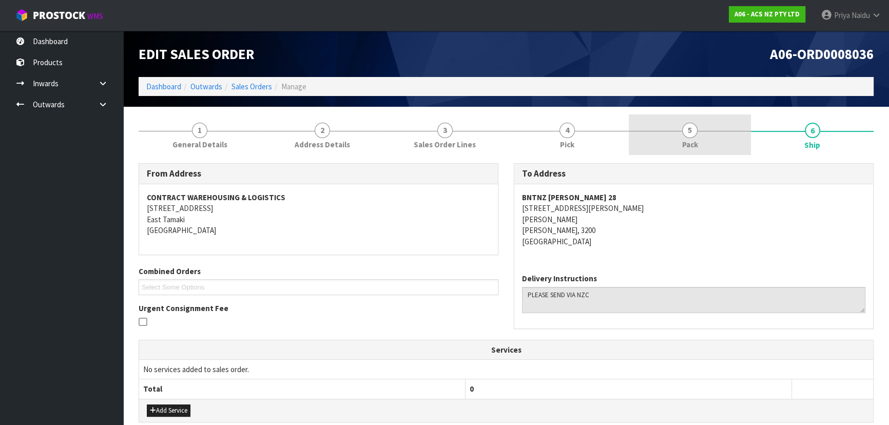
click at [697, 133] on span "5" at bounding box center [689, 130] width 15 height 15
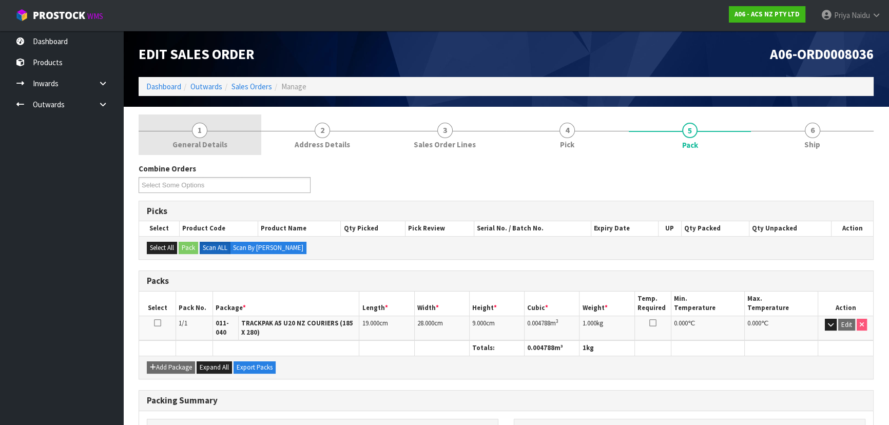
click at [199, 129] on span "1" at bounding box center [199, 130] width 15 height 15
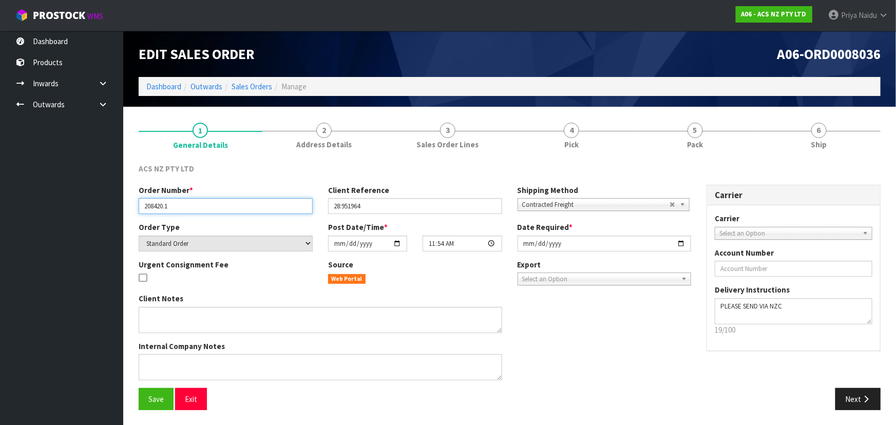
drag, startPoint x: 141, startPoint y: 204, endPoint x: 190, endPoint y: 209, distance: 49.0
click at [190, 209] on input "208420.1" at bounding box center [226, 206] width 174 height 16
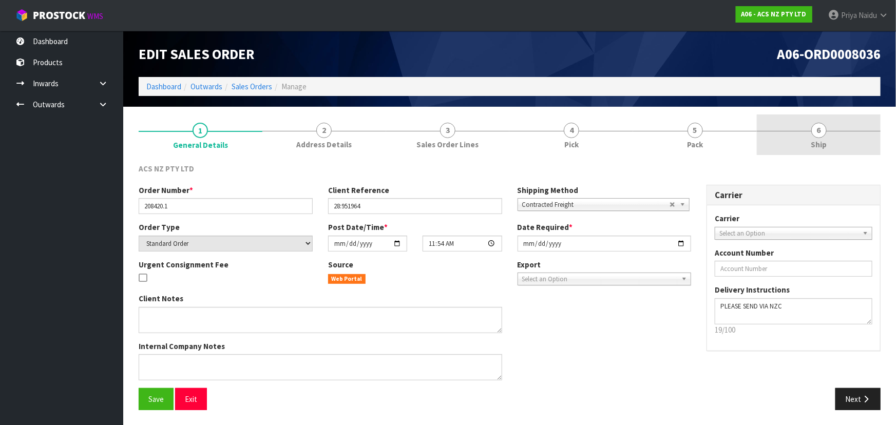
click at [801, 131] on link "6 Ship" at bounding box center [819, 134] width 124 height 41
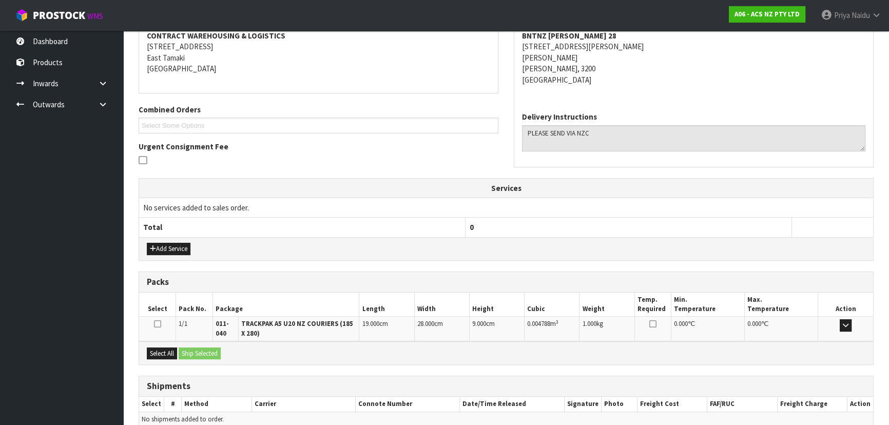
scroll to position [210, 0]
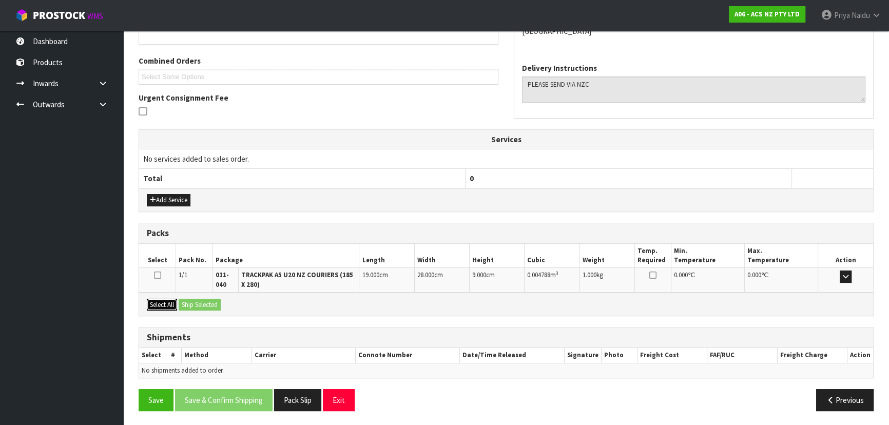
click at [165, 303] on button "Select All" at bounding box center [162, 305] width 30 height 12
click at [220, 306] on button "Ship Selected" at bounding box center [200, 305] width 42 height 12
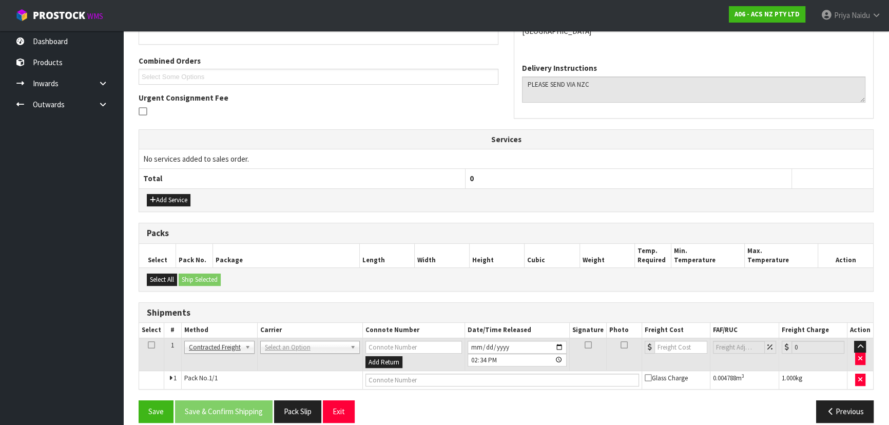
scroll to position [221, 0]
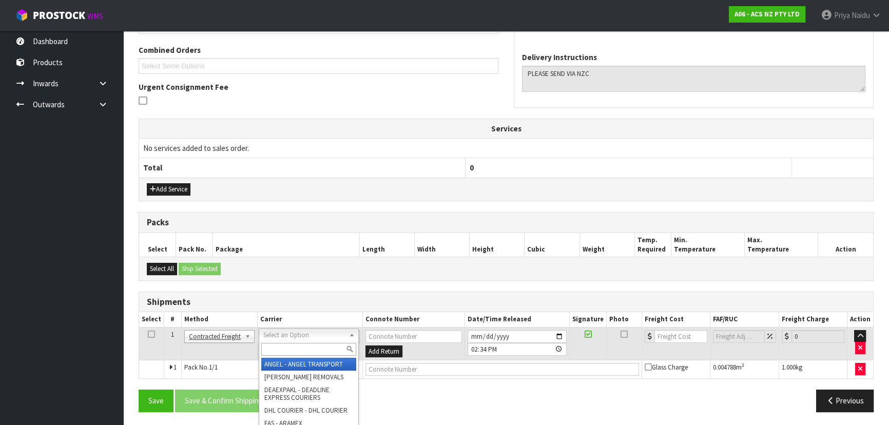
click at [287, 343] on input "text" at bounding box center [308, 349] width 95 height 13
type input "NZC"
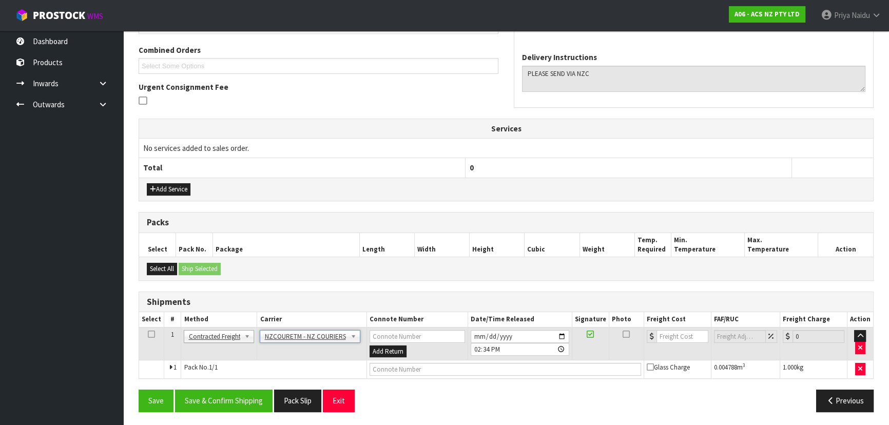
click at [416, 374] on td at bounding box center [505, 369] width 277 height 18
click at [416, 373] on input "text" at bounding box center [506, 369] width 272 height 13
paste input "BZGG004060"
type input "BZGG004060"
click at [673, 339] on input "number" at bounding box center [683, 336] width 52 height 13
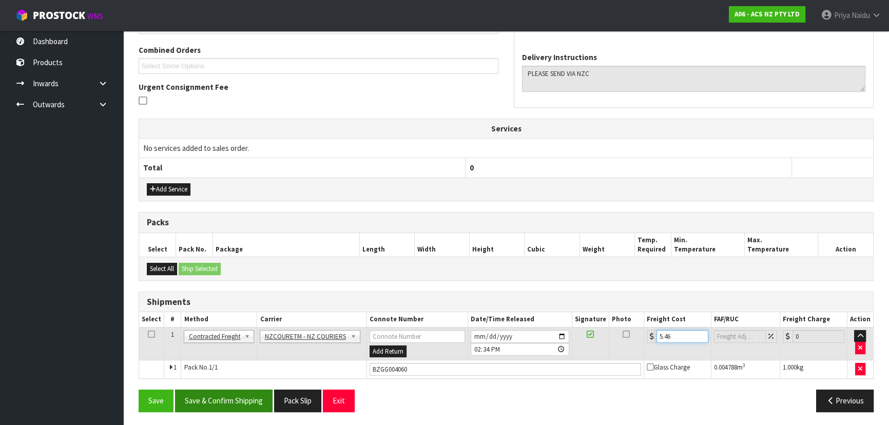
type input "5.46"
click at [257, 392] on button "Save & Confirm Shipping" at bounding box center [224, 401] width 98 height 22
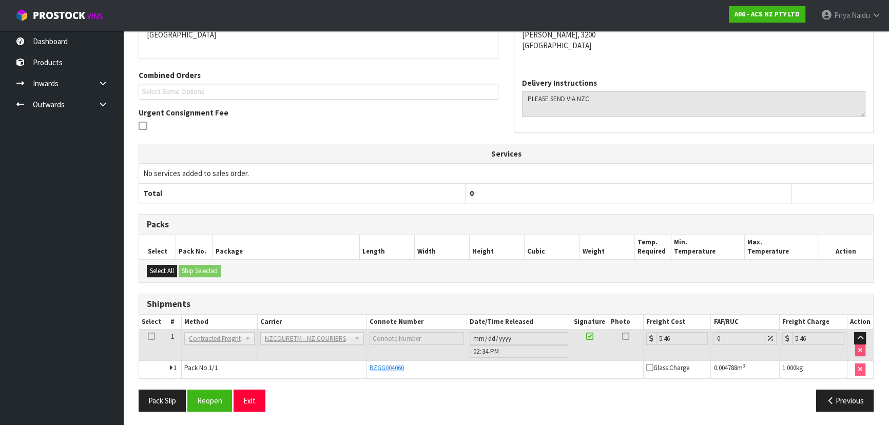
scroll to position [0, 0]
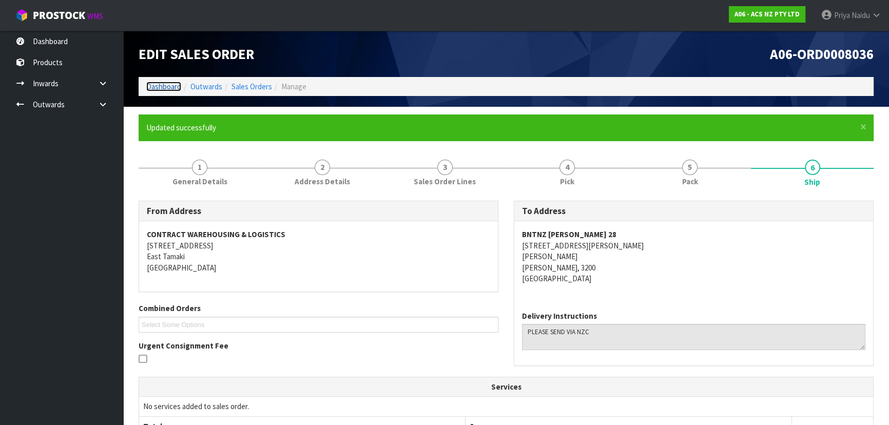
click at [175, 85] on link "Dashboard" at bounding box center [163, 87] width 35 height 10
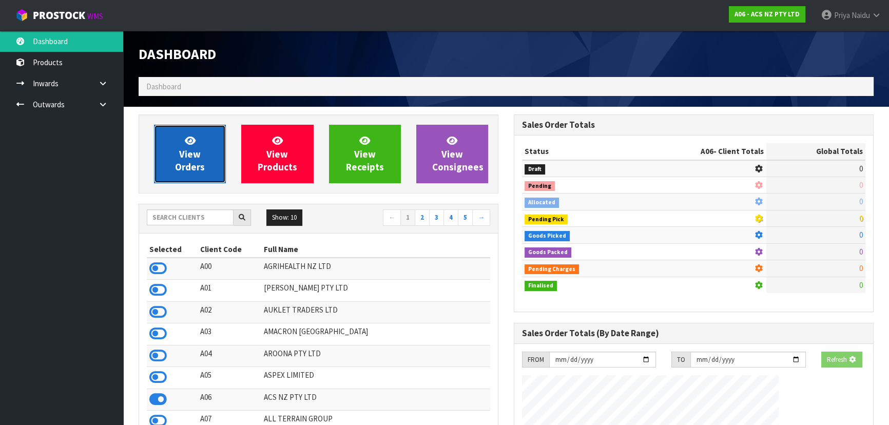
click at [181, 154] on span "View Orders" at bounding box center [190, 154] width 30 height 39
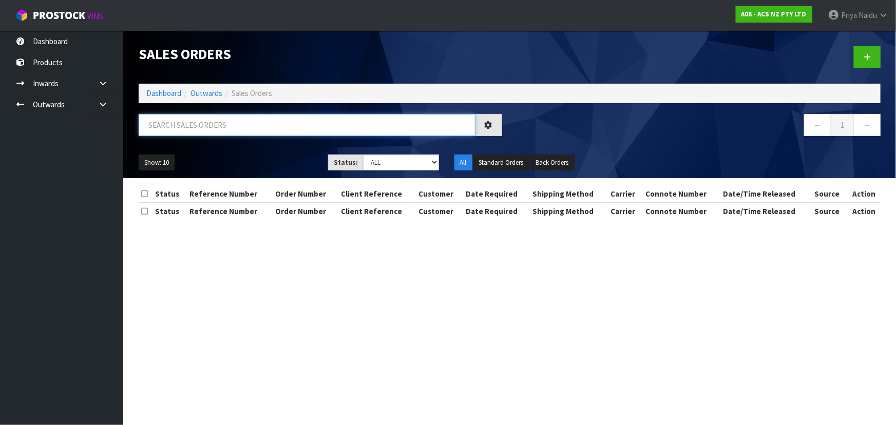
click at [211, 127] on input "text" at bounding box center [307, 125] width 337 height 22
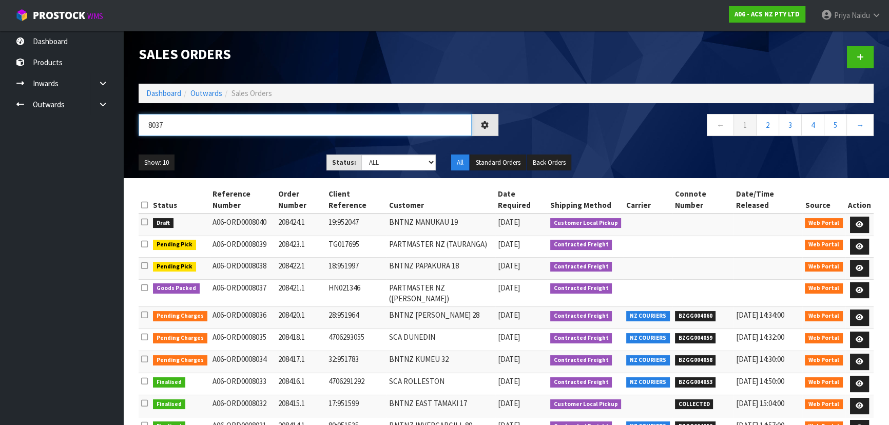
type input "8037"
click at [281, 149] on div "Show: 10 5 10 25 50 Status: Draft Pending Allocated Pending Pick Goods Picked G…" at bounding box center [506, 163] width 751 height 32
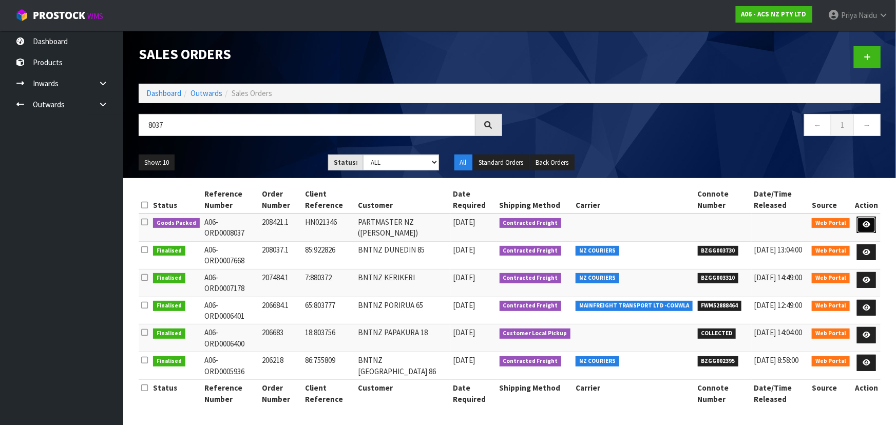
click at [868, 226] on icon at bounding box center [866, 224] width 8 height 7
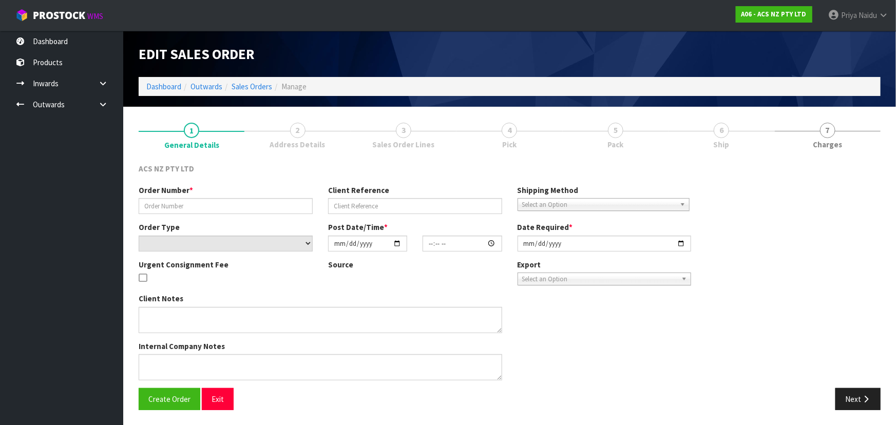
type input "208421.1"
type input "HN021346"
select select "number:0"
type input "2025-10-03"
type input "12:38:00.000"
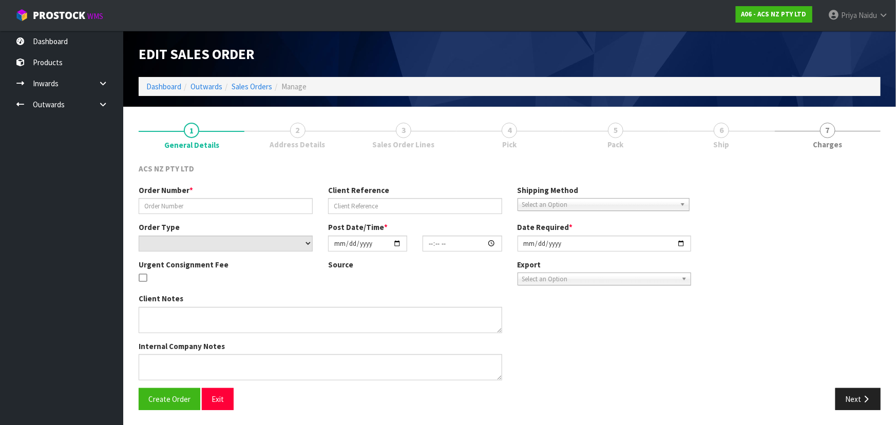
type input "2025-10-03"
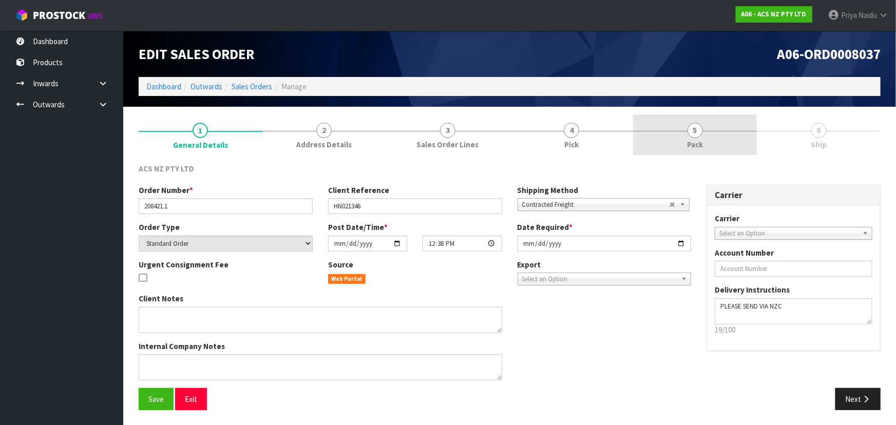
click at [701, 140] on span "Pack" at bounding box center [695, 144] width 16 height 11
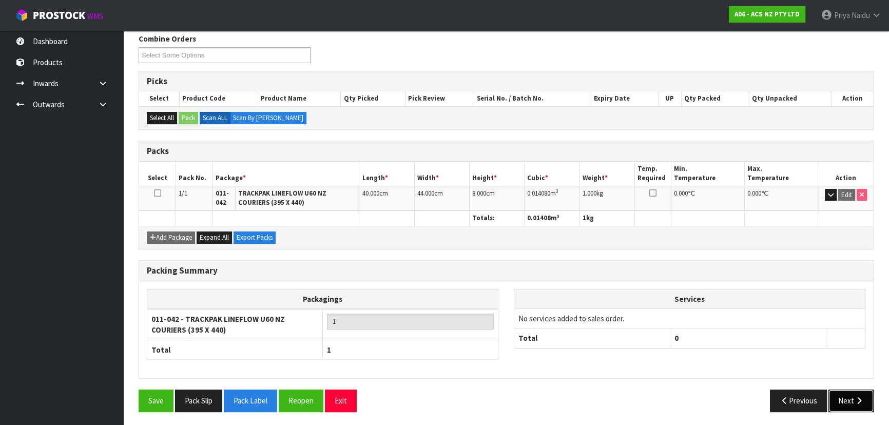
click at [854, 403] on button "Next" at bounding box center [851, 401] width 45 height 22
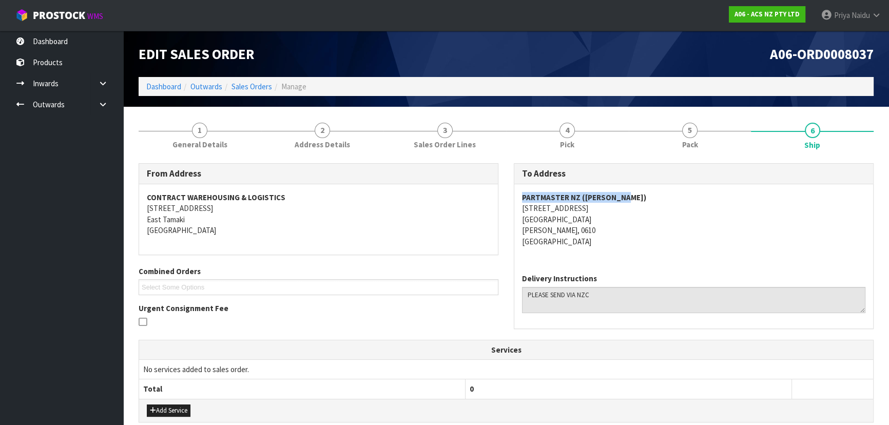
copy strong "PARTMASTER NZ (HENDERSON)"
drag, startPoint x: 515, startPoint y: 196, endPoint x: 645, endPoint y: 196, distance: 129.4
click at [645, 196] on div "To Address PARTMASTER NZ (HENDERSON) 163 CENTRAL PARK DR AUCKLAND HENDERSON, 06…" at bounding box center [693, 251] width 375 height 176
drag, startPoint x: 517, startPoint y: 208, endPoint x: 612, endPoint y: 210, distance: 95.0
click at [620, 209] on div "PARTMASTER NZ (HENDERSON) 163 CENTRAL PARK DR AUCKLAND HENDERSON, 0610 New Zeal…" at bounding box center [693, 224] width 359 height 81
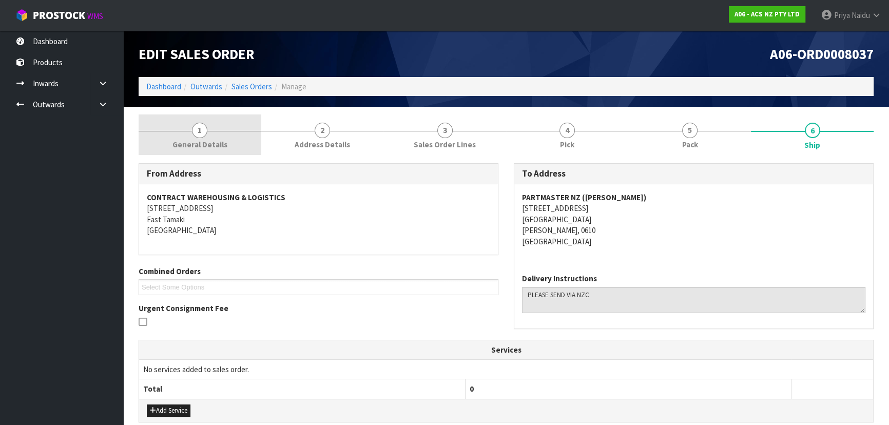
click at [206, 133] on span "1" at bounding box center [199, 130] width 15 height 15
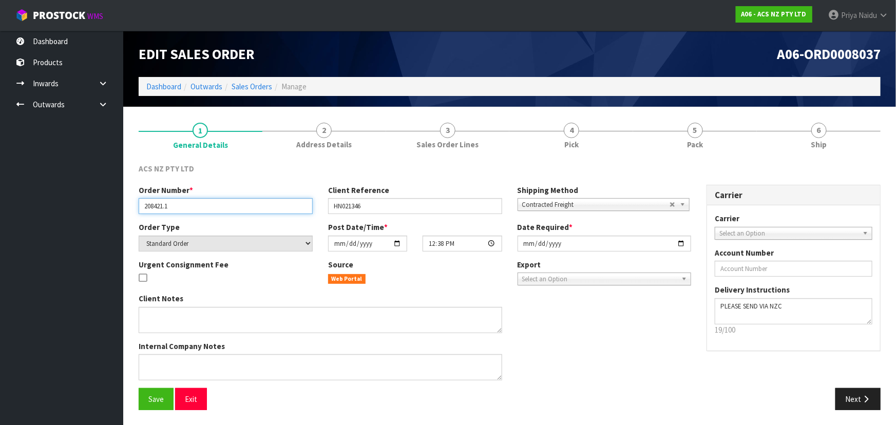
drag, startPoint x: 144, startPoint y: 204, endPoint x: 175, endPoint y: 204, distance: 30.8
click at [175, 204] on input "208421.1" at bounding box center [226, 206] width 174 height 16
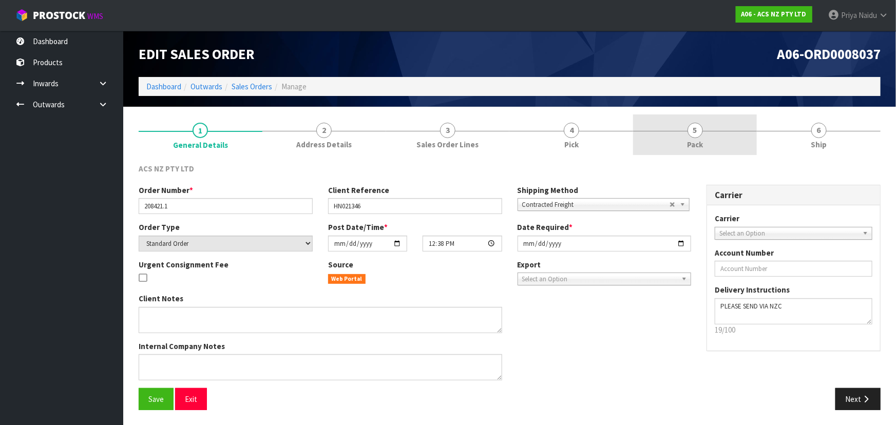
click at [673, 144] on link "5 Pack" at bounding box center [695, 134] width 124 height 41
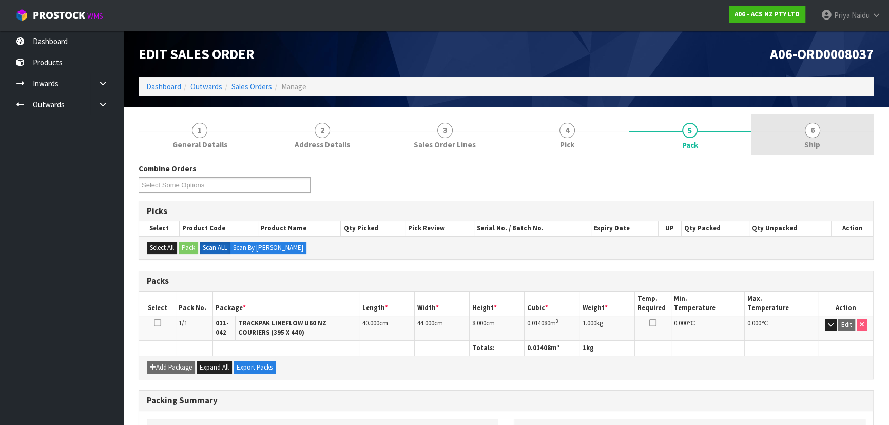
click at [828, 153] on link "6 Ship" at bounding box center [812, 134] width 123 height 41
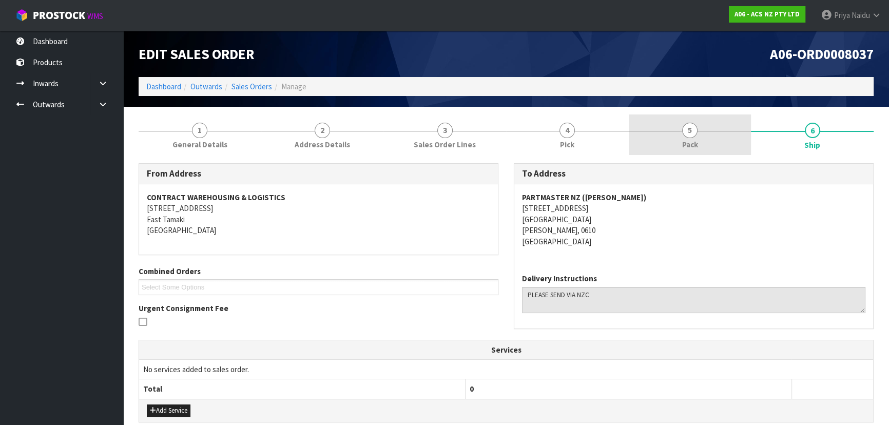
click at [656, 145] on link "5 Pack" at bounding box center [690, 134] width 123 height 41
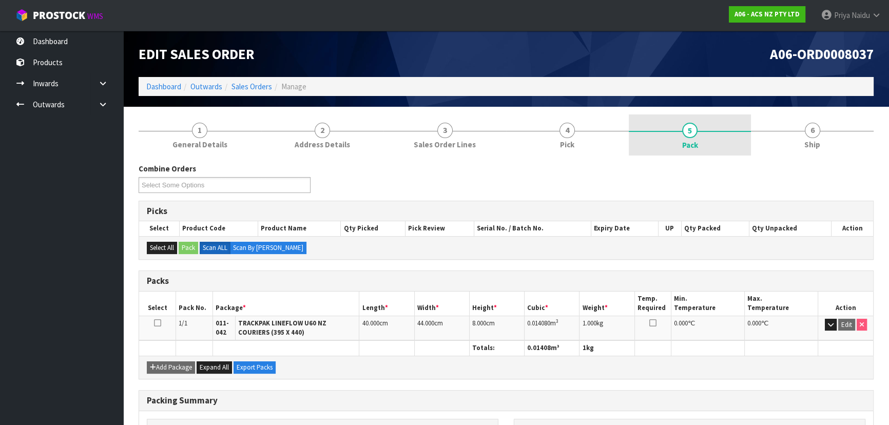
drag, startPoint x: 839, startPoint y: 128, endPoint x: 735, endPoint y: 148, distance: 106.0
click at [838, 128] on link "6 Ship" at bounding box center [812, 134] width 123 height 41
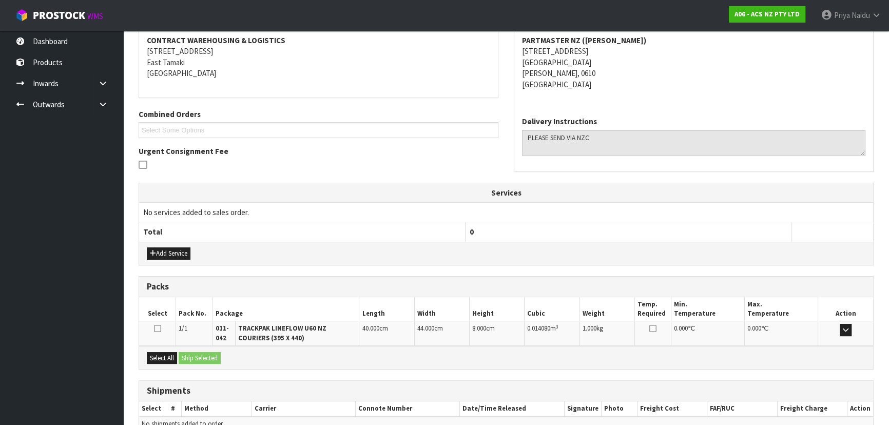
scroll to position [210, 0]
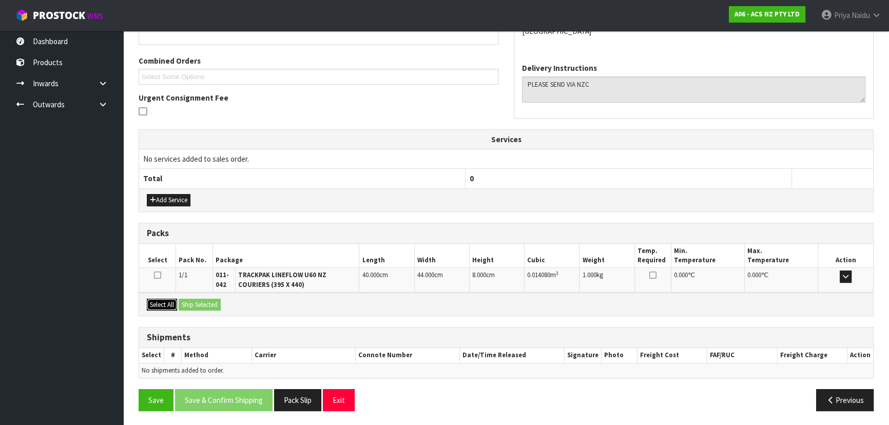
drag, startPoint x: 167, startPoint y: 299, endPoint x: 175, endPoint y: 300, distance: 7.8
click at [169, 299] on button "Select All" at bounding box center [162, 305] width 30 height 12
click at [191, 303] on button "Ship Selected" at bounding box center [200, 305] width 42 height 12
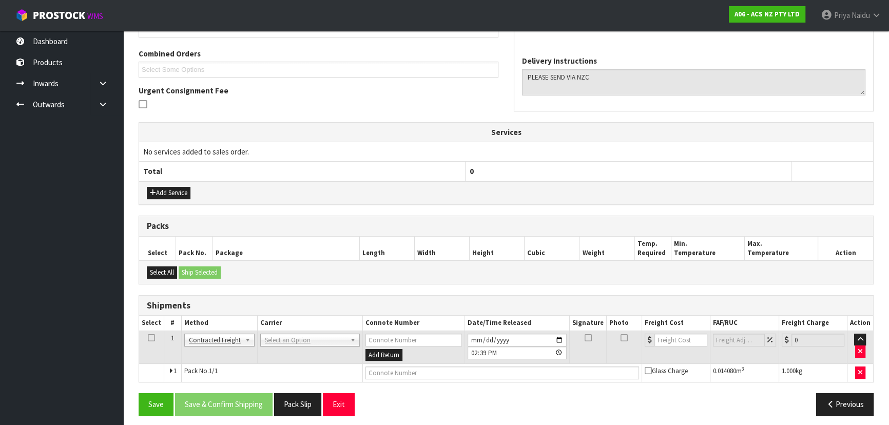
scroll to position [221, 0]
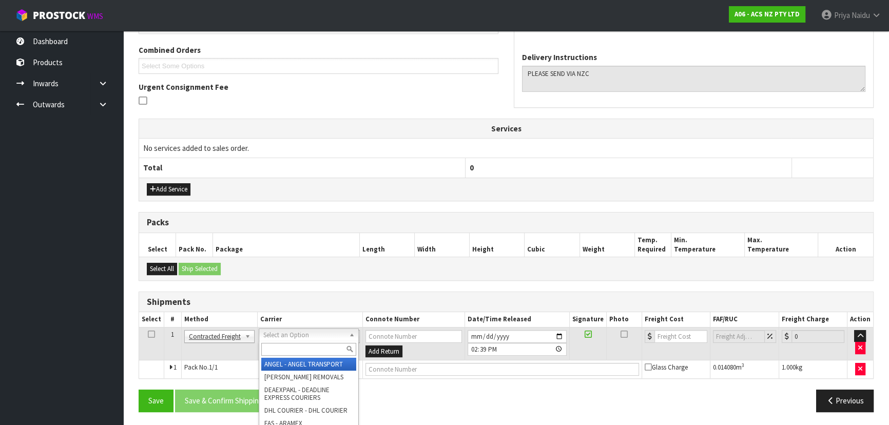
click at [264, 348] on input "text" at bounding box center [308, 349] width 95 height 13
type input "NZC"
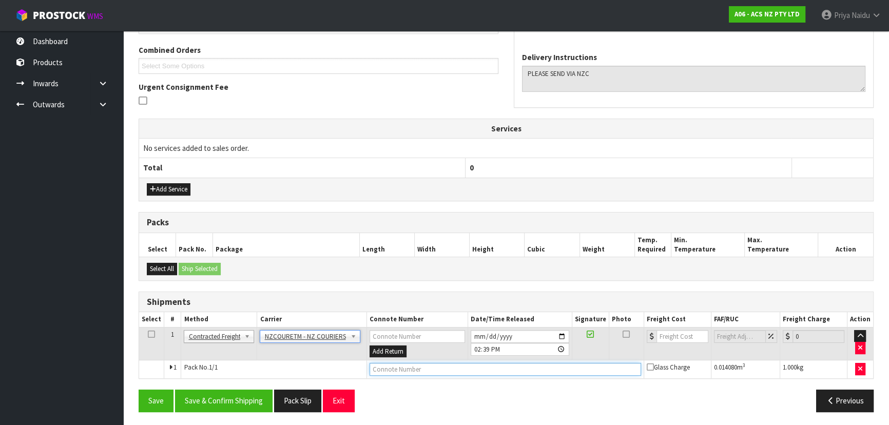
click at [402, 367] on input "text" at bounding box center [506, 369] width 272 height 13
paste input "BZGG004061"
type input "BZGG004061"
click at [693, 333] on input "number" at bounding box center [683, 336] width 52 height 13
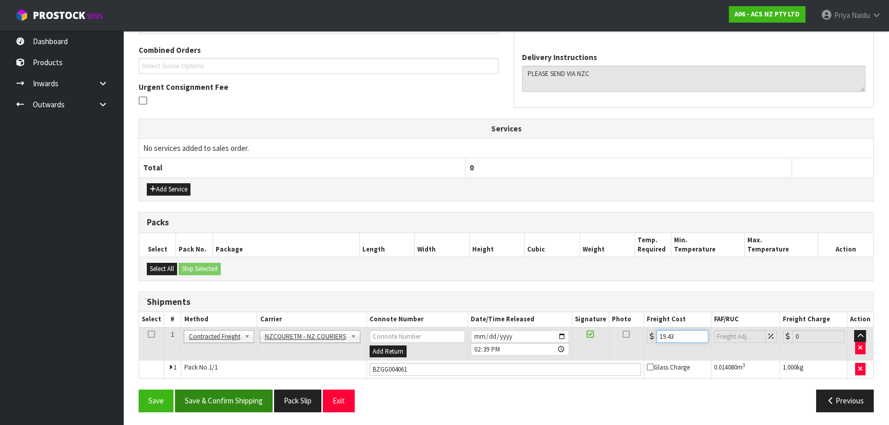
type input "19.43"
click at [243, 401] on button "Save & Confirm Shipping" at bounding box center [224, 401] width 98 height 22
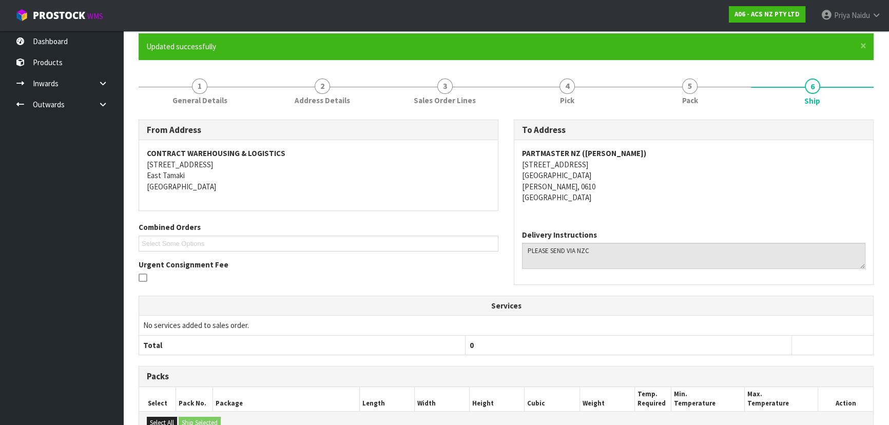
scroll to position [0, 0]
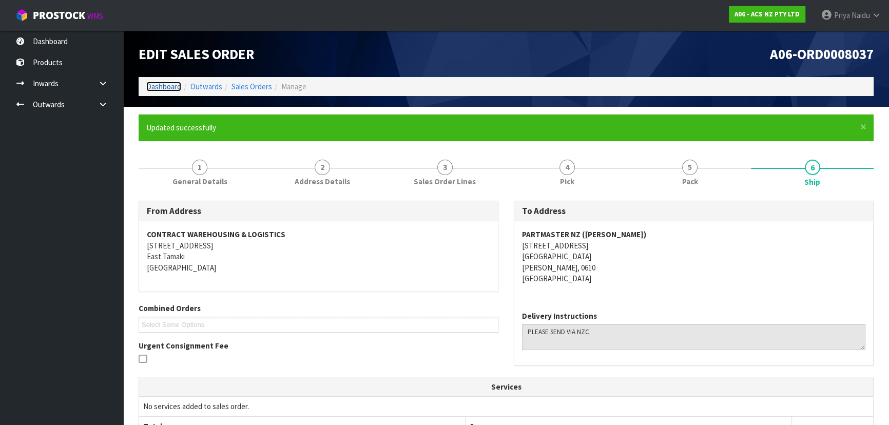
click at [164, 86] on link "Dashboard" at bounding box center [163, 87] width 35 height 10
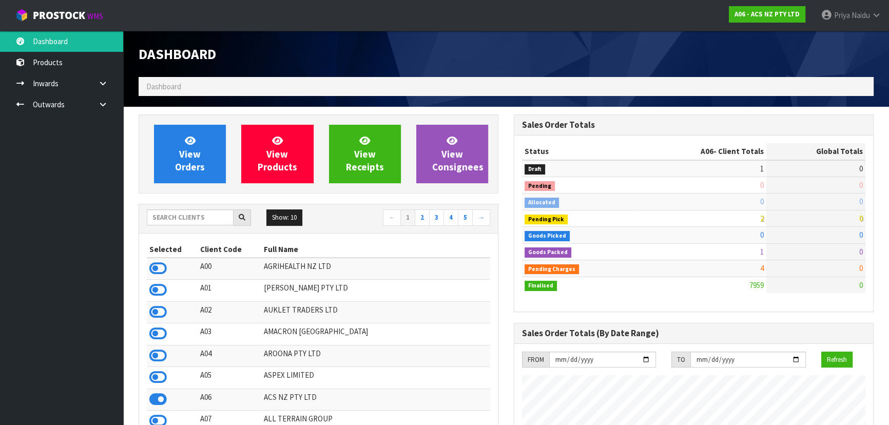
scroll to position [776, 375]
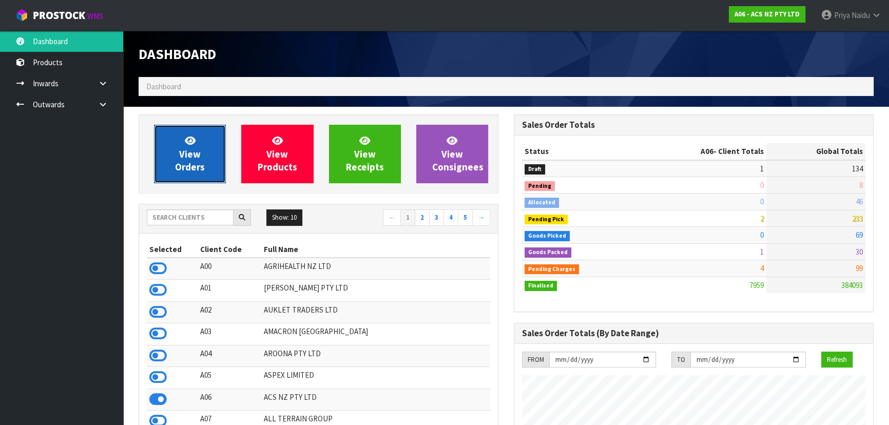
click at [188, 158] on span "View Orders" at bounding box center [190, 154] width 30 height 39
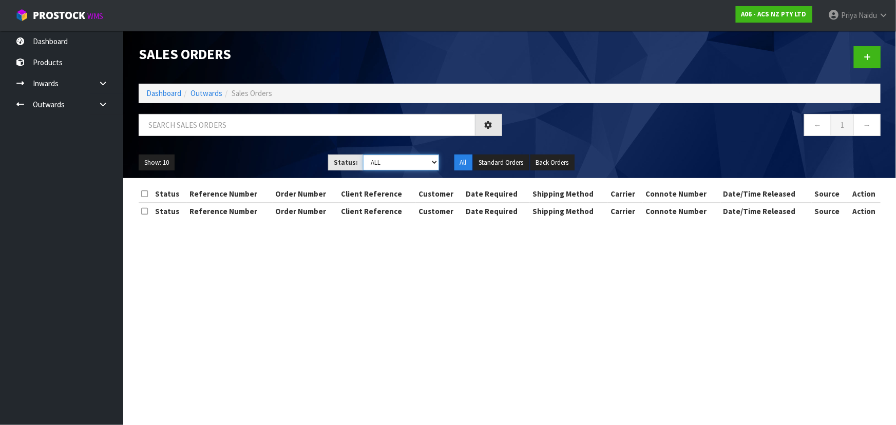
click at [378, 165] on select "Draft Pending Allocated Pending Pick Goods Picked Goods Packed Pending Charges …" at bounding box center [401, 163] width 76 height 16
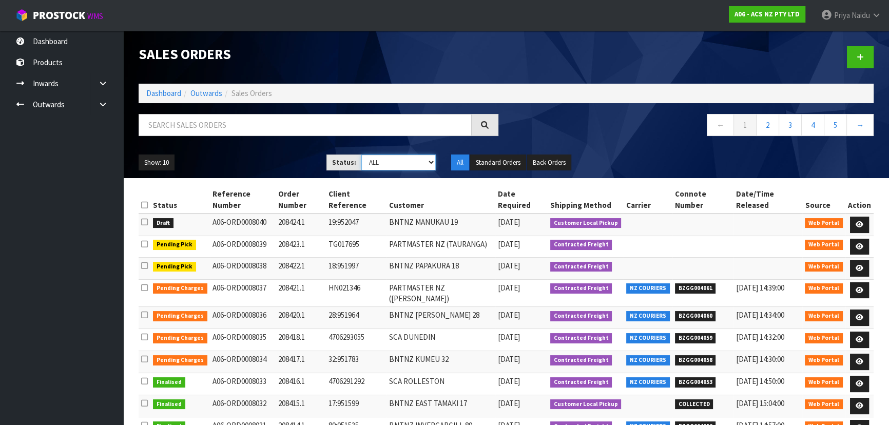
select select "string:5"
click at [361, 155] on select "Draft Pending Allocated Pending Pick Goods Picked Goods Packed Pending Charges …" at bounding box center [398, 163] width 75 height 16
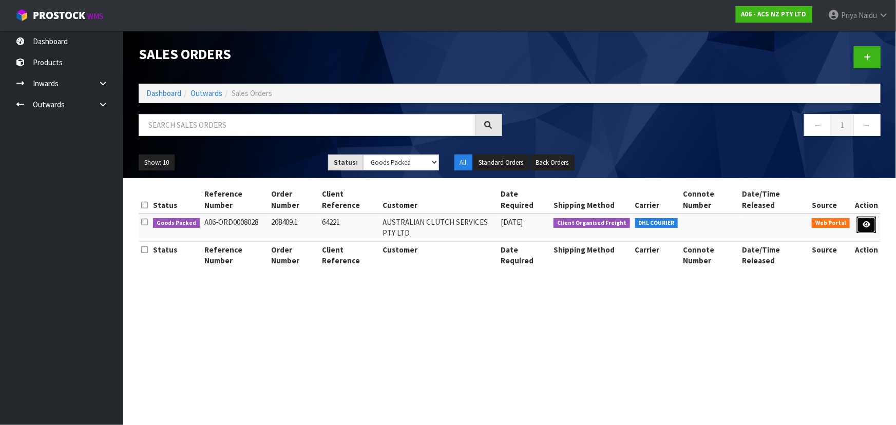
click at [873, 226] on link at bounding box center [866, 225] width 19 height 16
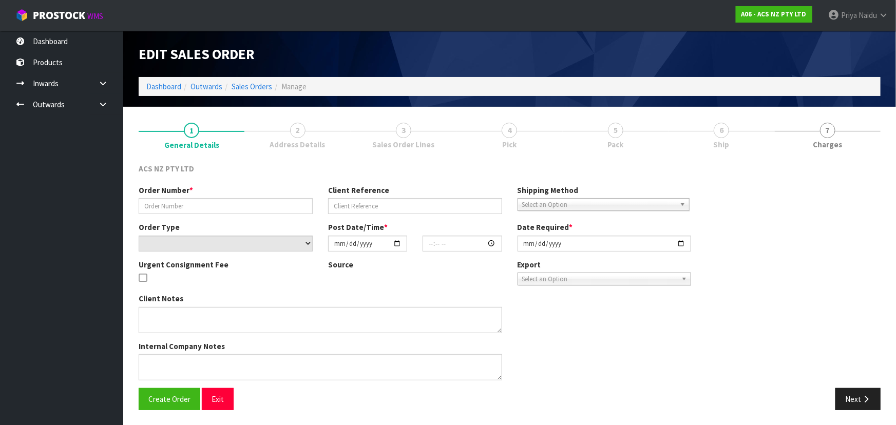
type input "208409.1"
type input "64221"
select select "number:0"
type input "2025-10-01"
type input "16:41:00.000"
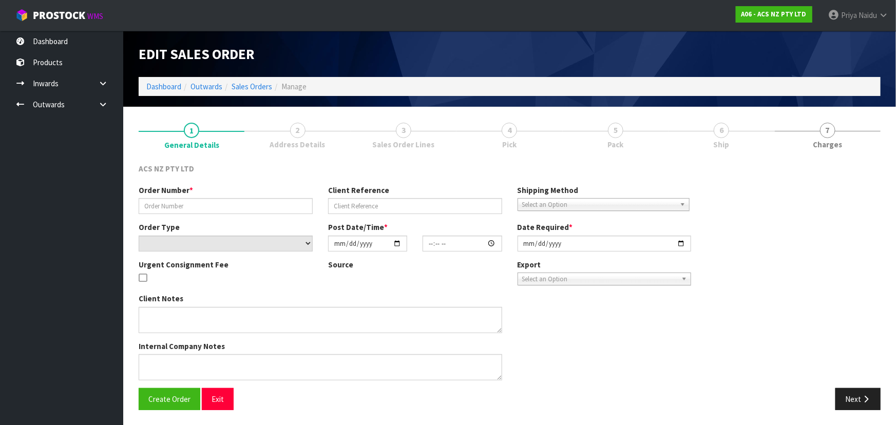
type input "2025-10-02"
type textarea "PLEASE SEE ATTAHCED FOR AN ORDER BEING SENT ON DHL TO COME BACK TO US. I HAVE A…"
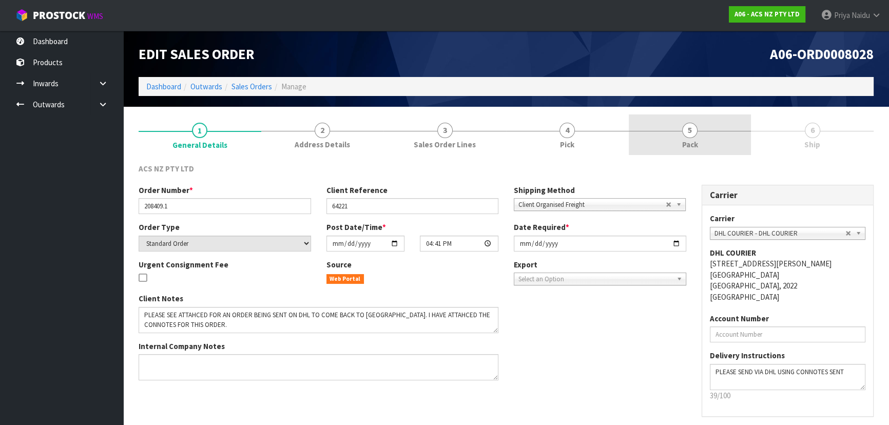
click at [708, 146] on link "5 Pack" at bounding box center [690, 134] width 123 height 41
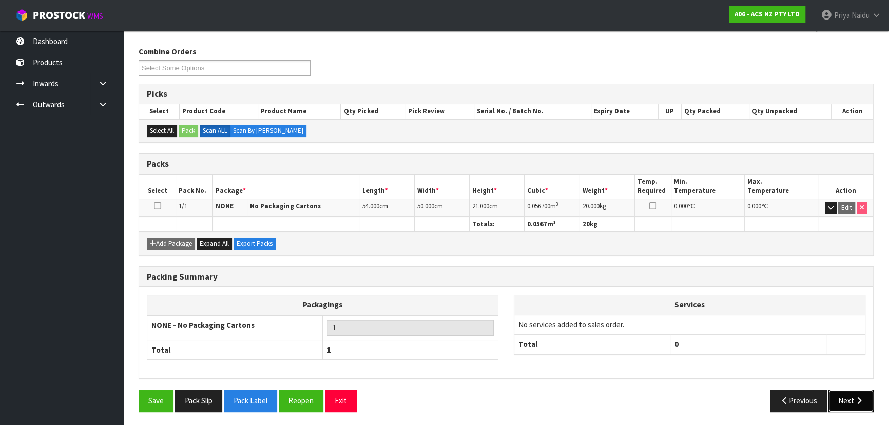
click at [845, 393] on button "Next" at bounding box center [851, 401] width 45 height 22
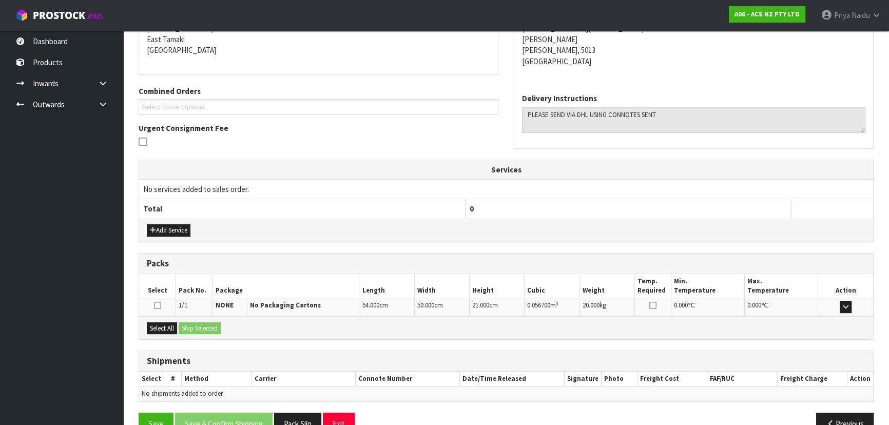
scroll to position [203, 0]
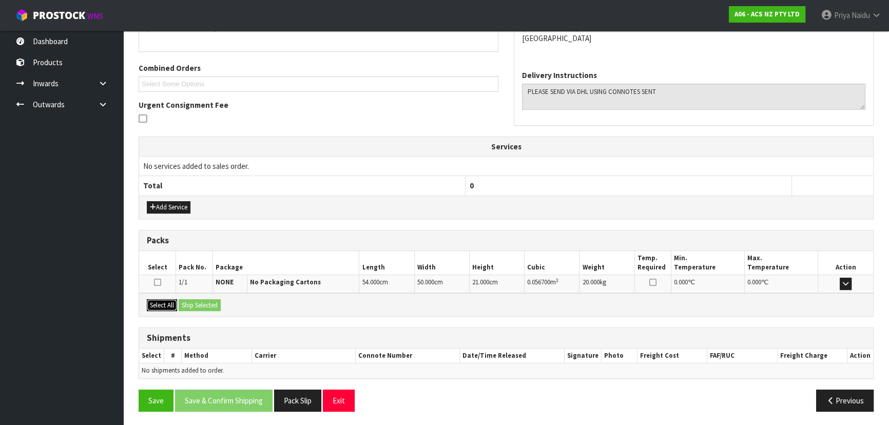
click at [165, 302] on button "Select All" at bounding box center [162, 305] width 30 height 12
click at [209, 302] on button "Ship Selected" at bounding box center [200, 305] width 42 height 12
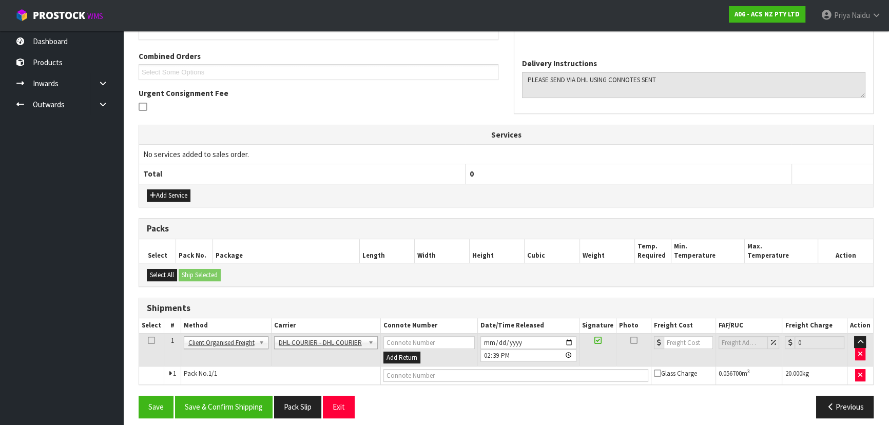
scroll to position [221, 0]
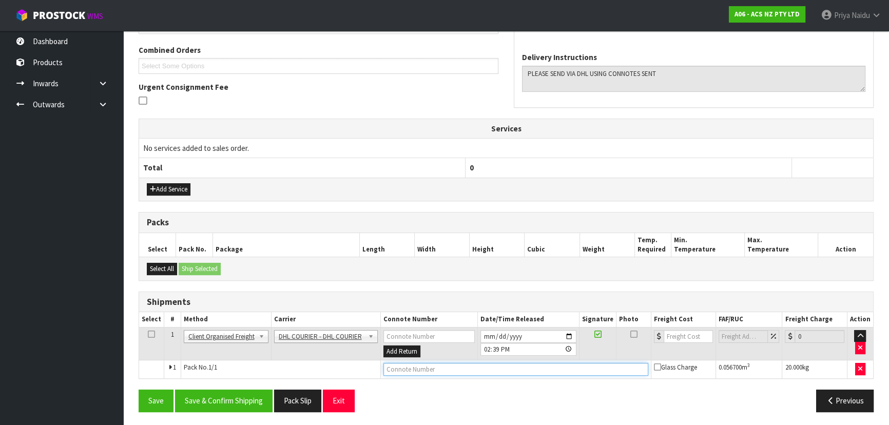
click at [401, 367] on input "text" at bounding box center [516, 369] width 265 height 13
type input "DHL COLLECTED"
click at [222, 397] on button "Save & Confirm Shipping" at bounding box center [224, 401] width 98 height 22
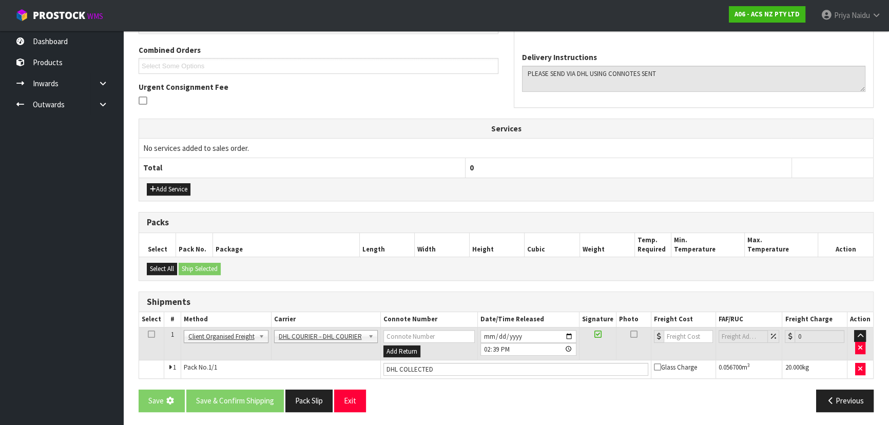
scroll to position [0, 0]
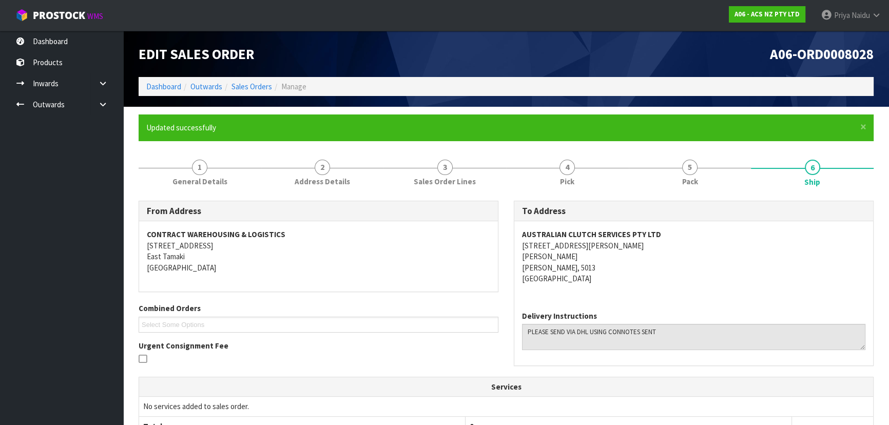
click at [163, 80] on ol "Dashboard Outwards Sales Orders Manage" at bounding box center [506, 86] width 735 height 19
click at [155, 90] on link "Dashboard" at bounding box center [163, 87] width 35 height 10
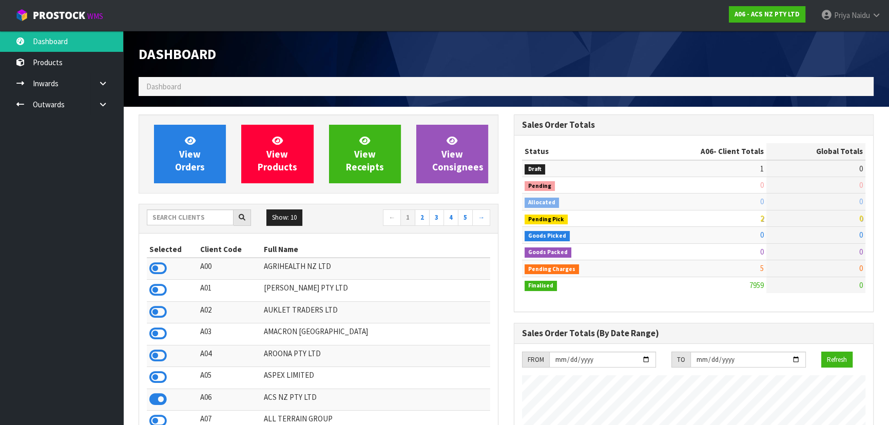
scroll to position [776, 375]
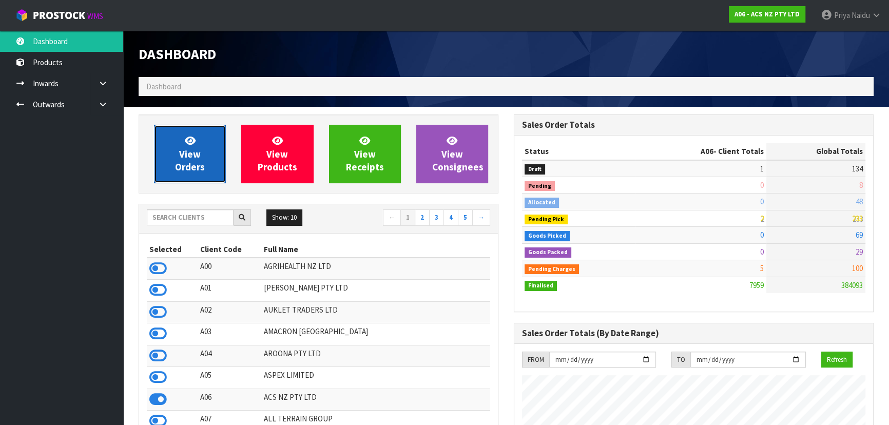
drag, startPoint x: 183, startPoint y: 147, endPoint x: 208, endPoint y: 149, distance: 25.2
click at [183, 147] on link "View Orders" at bounding box center [190, 154] width 72 height 59
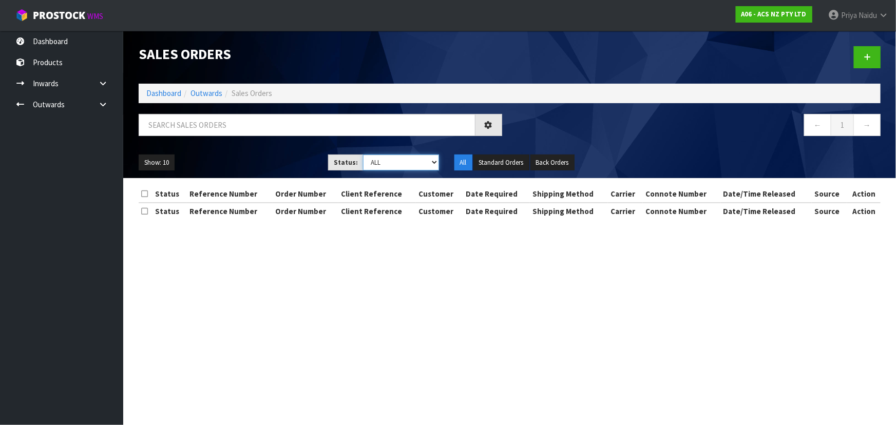
click at [384, 158] on select "Draft Pending Allocated Pending Pick Goods Picked Goods Packed Pending Charges …" at bounding box center [401, 163] width 76 height 16
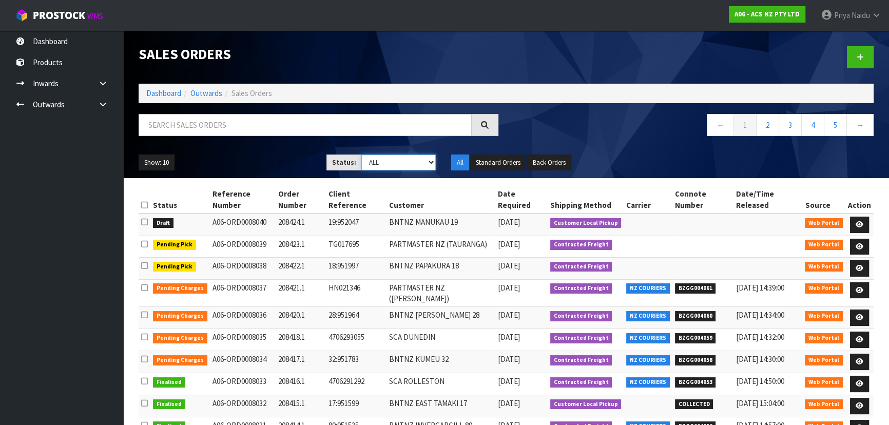
select select "string:3"
click at [361, 155] on select "Draft Pending Allocated Pending Pick Goods Picked Goods Packed Pending Charges …" at bounding box center [398, 163] width 75 height 16
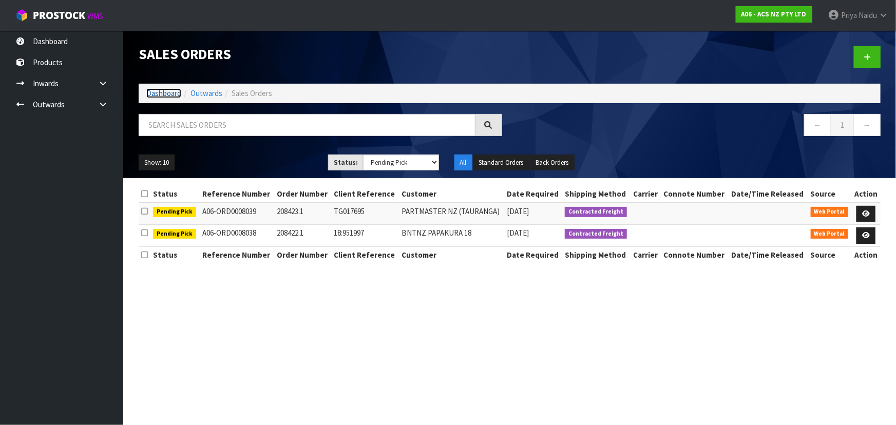
click at [164, 91] on link "Dashboard" at bounding box center [163, 93] width 35 height 10
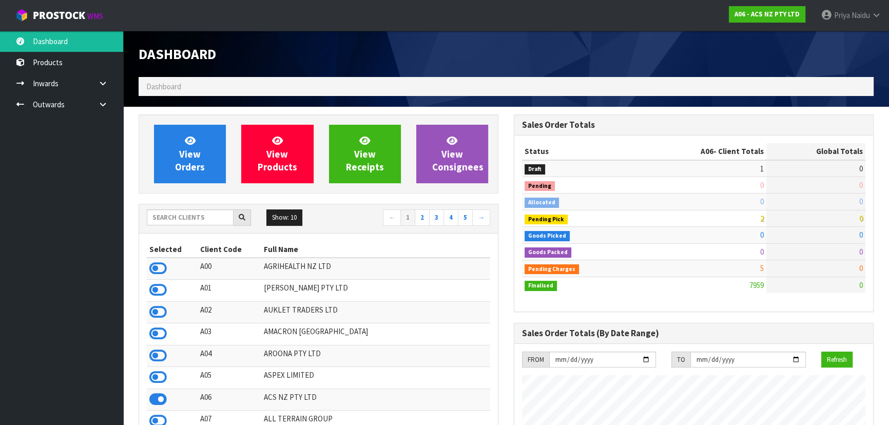
scroll to position [776, 375]
click at [186, 221] on input "text" at bounding box center [190, 217] width 87 height 16
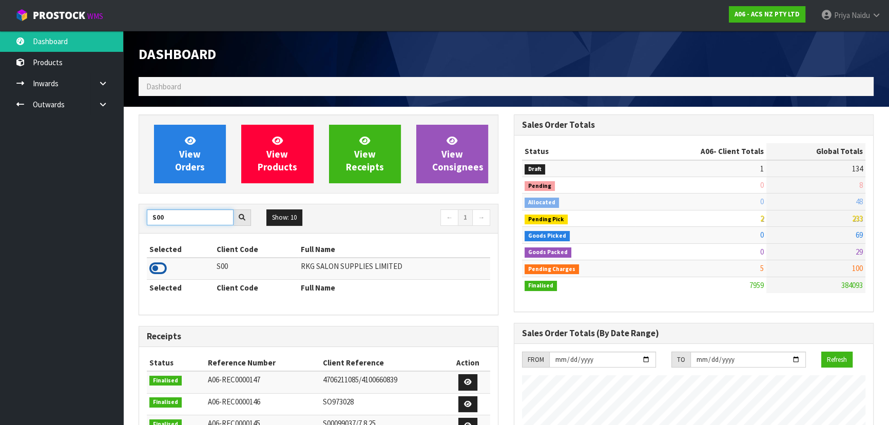
type input "S00"
click at [158, 266] on icon at bounding box center [157, 268] width 17 height 15
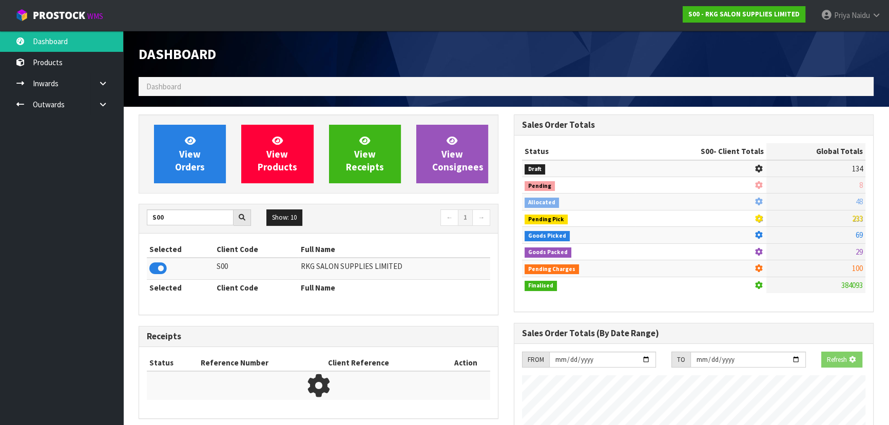
click at [178, 195] on div "View Orders View Products View Receipts View Consignees S00 Show: 10 5 10 25 50…" at bounding box center [318, 323] width 375 height 419
click at [185, 174] on link "View Orders" at bounding box center [190, 154] width 72 height 59
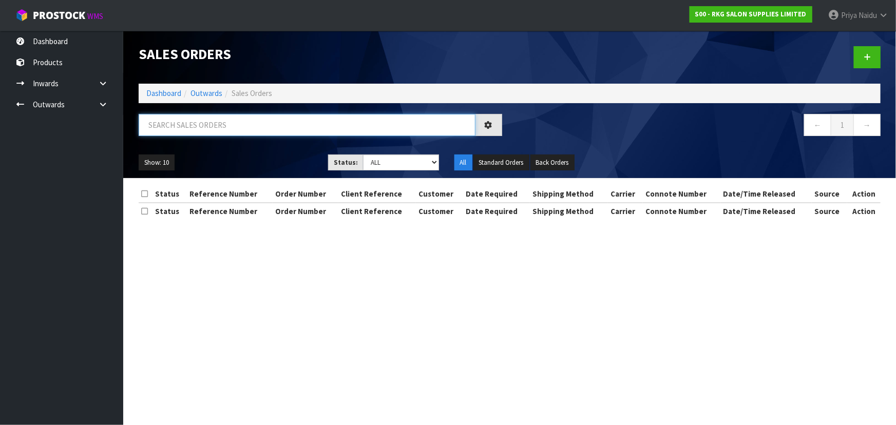
click at [201, 129] on input "text" at bounding box center [307, 125] width 337 height 22
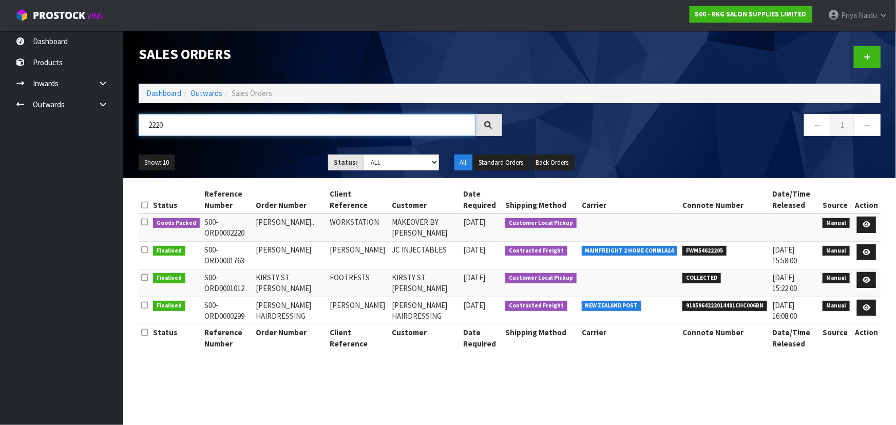
type input "2220"
click at [245, 152] on div "Show: 10 5 10 25 50 Status: Draft Pending Allocated Pending Pick Goods Picked G…" at bounding box center [509, 163] width 757 height 32
click at [868, 219] on link at bounding box center [866, 225] width 19 height 16
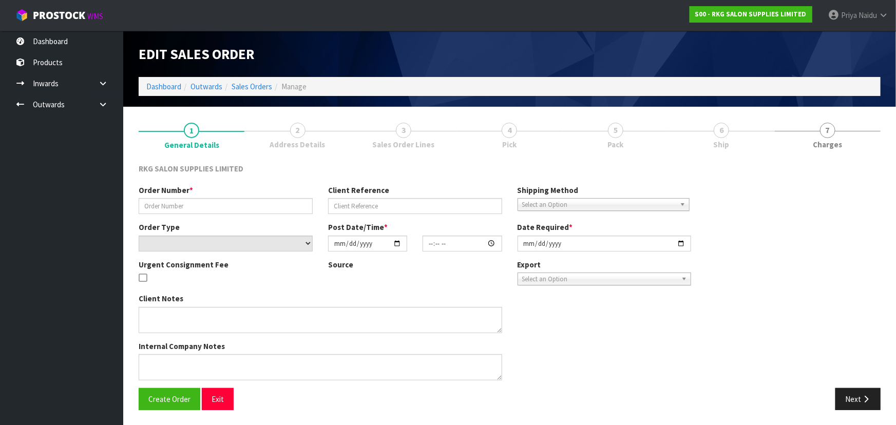
type input "NITIN BHALLA.."
type input "WORKSTATION"
select select "number:0"
type input "2025-10-02"
type input "15:00:00.000"
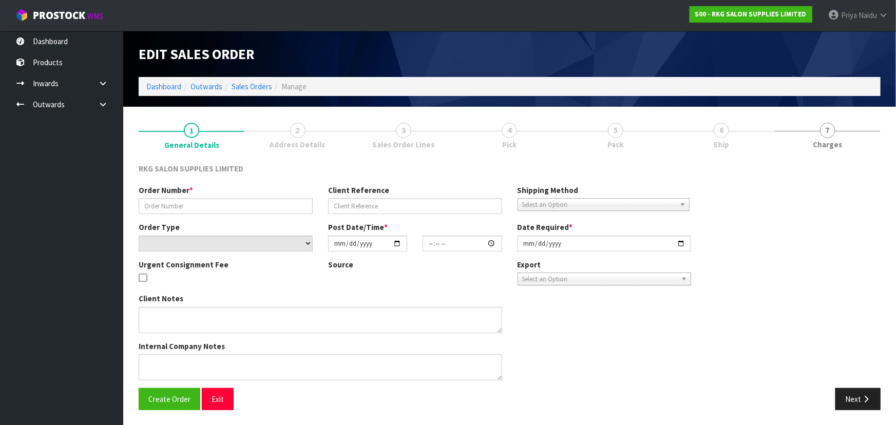
type input "2025-10-02"
type textarea "FOR PICK UP"
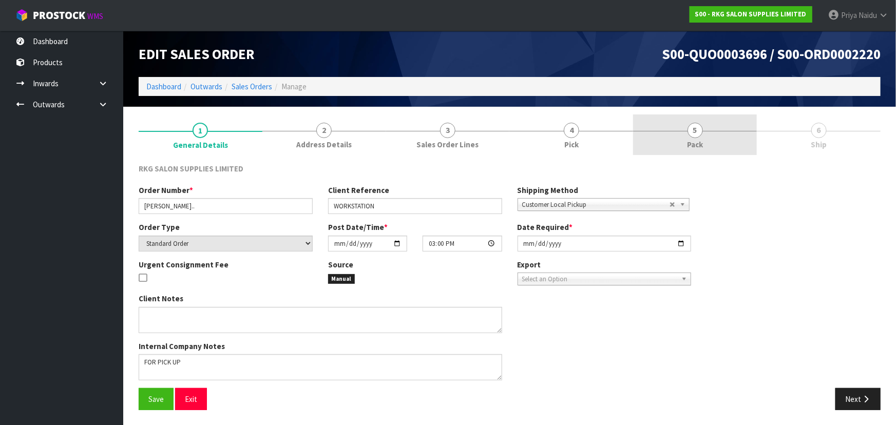
click at [730, 141] on link "5 Pack" at bounding box center [695, 134] width 124 height 41
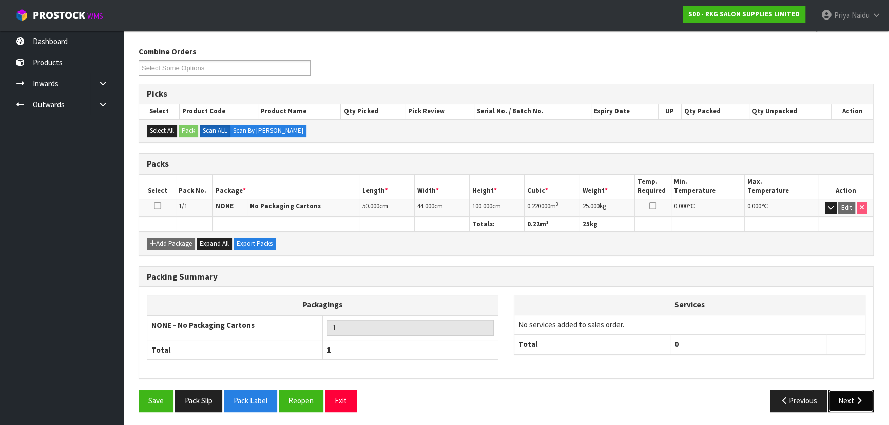
click at [847, 402] on button "Next" at bounding box center [851, 401] width 45 height 22
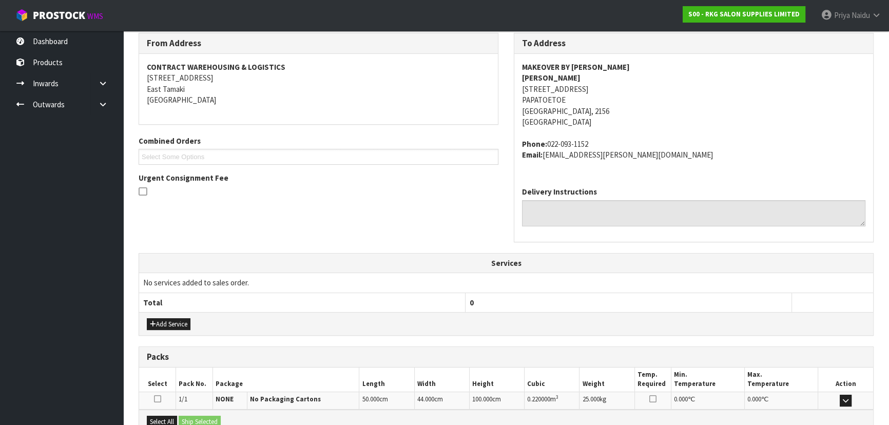
scroll to position [247, 0]
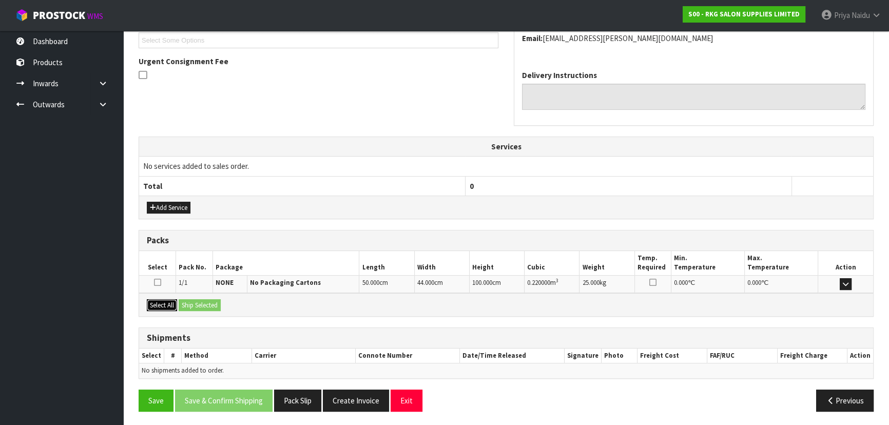
click at [155, 302] on button "Select All" at bounding box center [162, 305] width 30 height 12
click at [185, 301] on button "Ship Selected" at bounding box center [200, 305] width 42 height 12
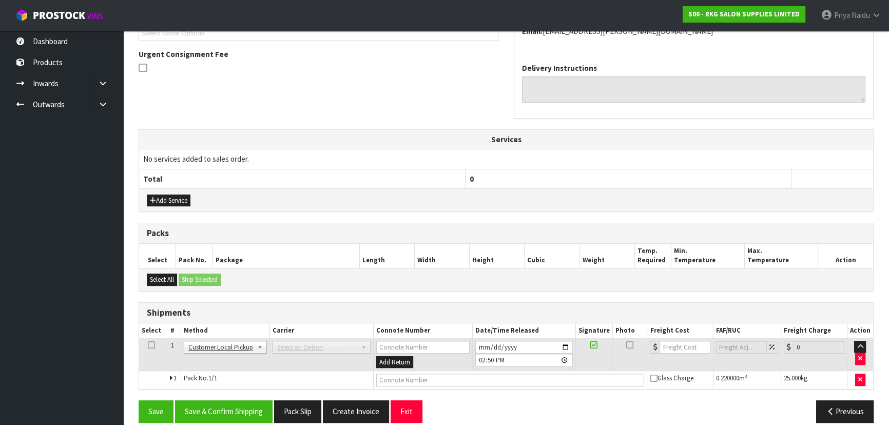
scroll to position [265, 0]
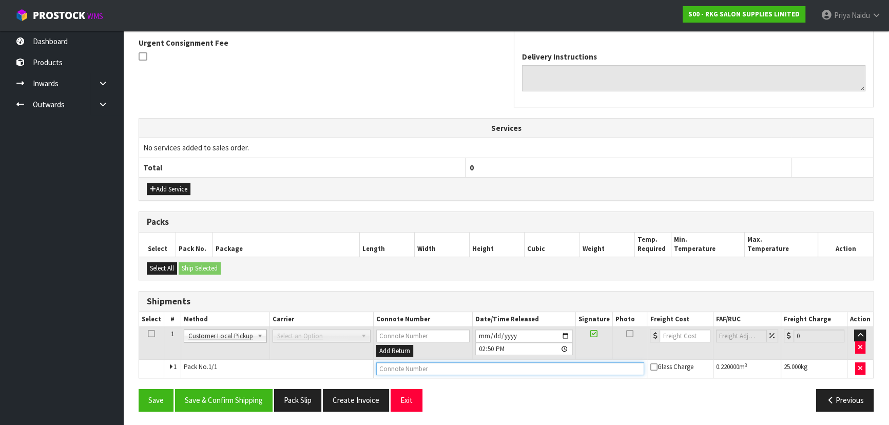
click at [384, 370] on input "text" at bounding box center [510, 368] width 269 height 13
type input "CUSTOMER COLLECTED"
click at [239, 399] on button "Save & Confirm Shipping" at bounding box center [224, 400] width 98 height 22
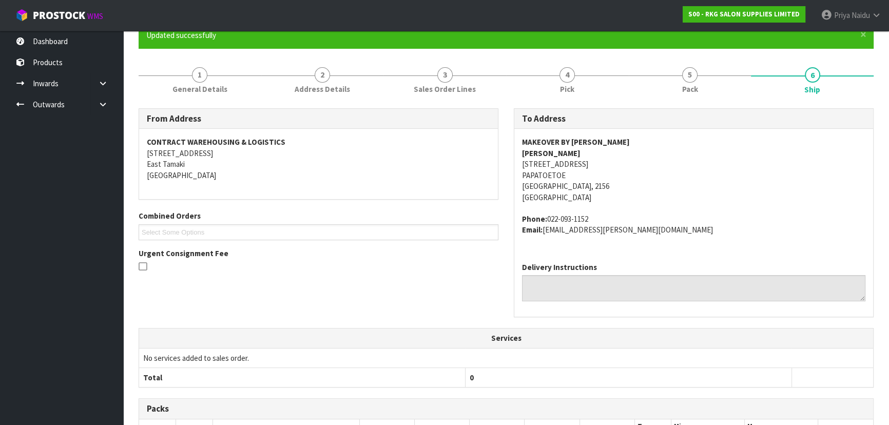
scroll to position [0, 0]
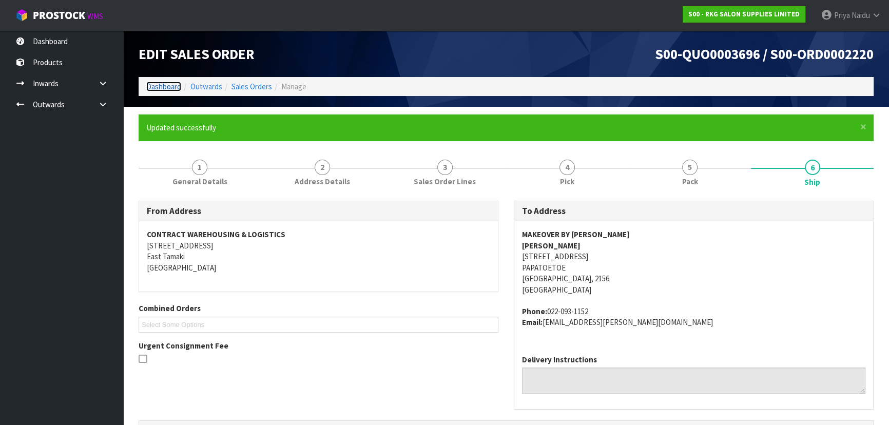
click at [164, 86] on link "Dashboard" at bounding box center [163, 87] width 35 height 10
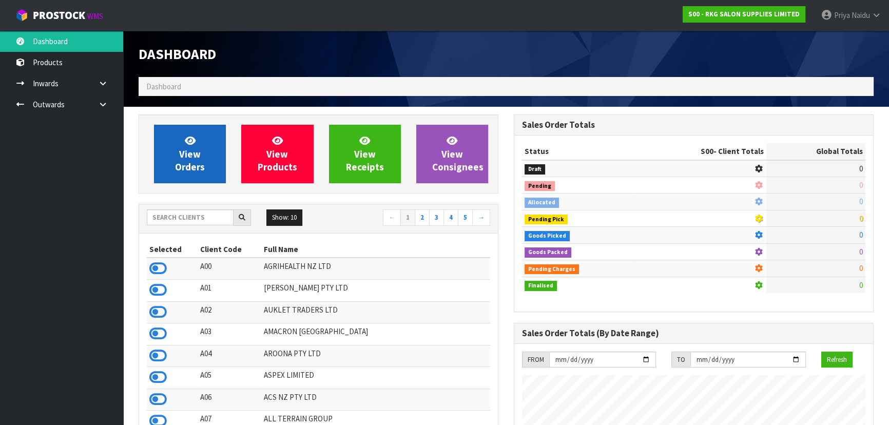
scroll to position [776, 375]
click at [190, 171] on span "View Orders" at bounding box center [190, 154] width 30 height 39
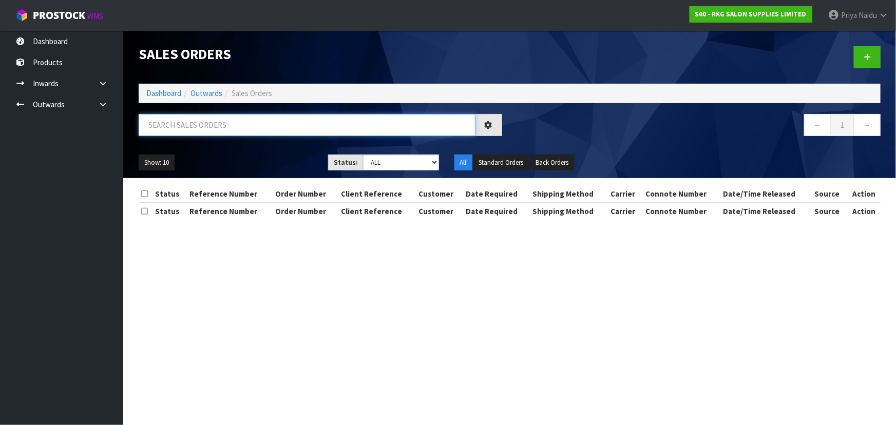
click at [199, 125] on input "text" at bounding box center [307, 125] width 337 height 22
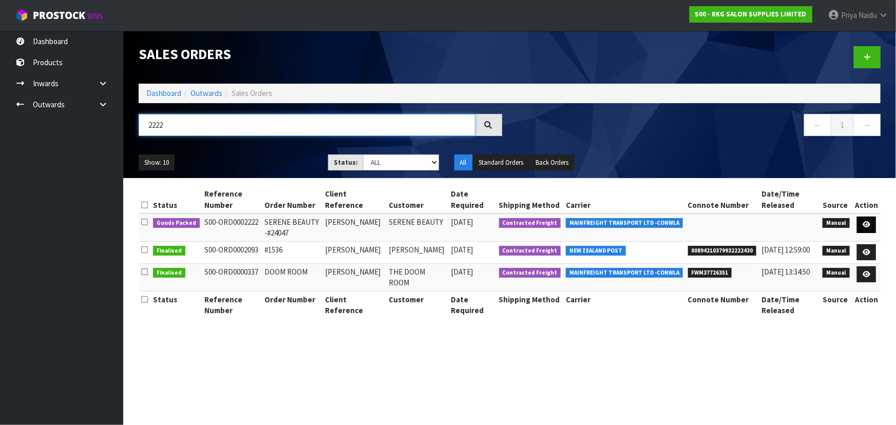
type input "2222"
click at [867, 222] on icon at bounding box center [866, 224] width 8 height 7
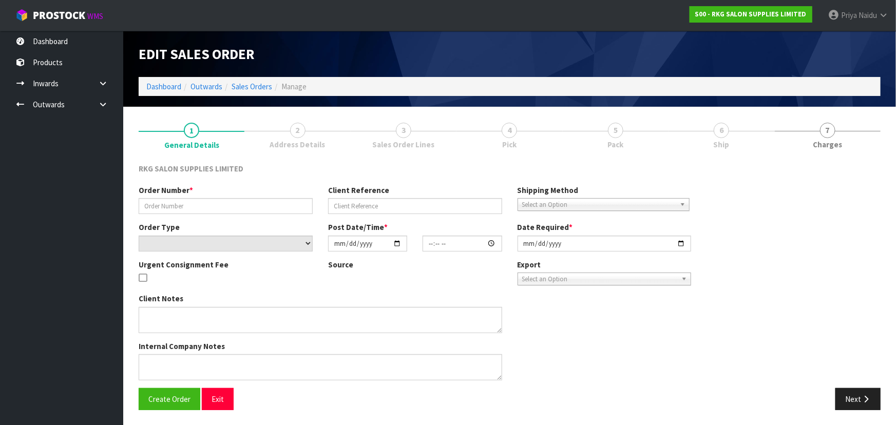
type input "SERENE BEAUTY -#24047"
type input "SAMMIE HOPKINS"
select select "number:0"
type input "2025-10-03"
type input "10:30:00.000"
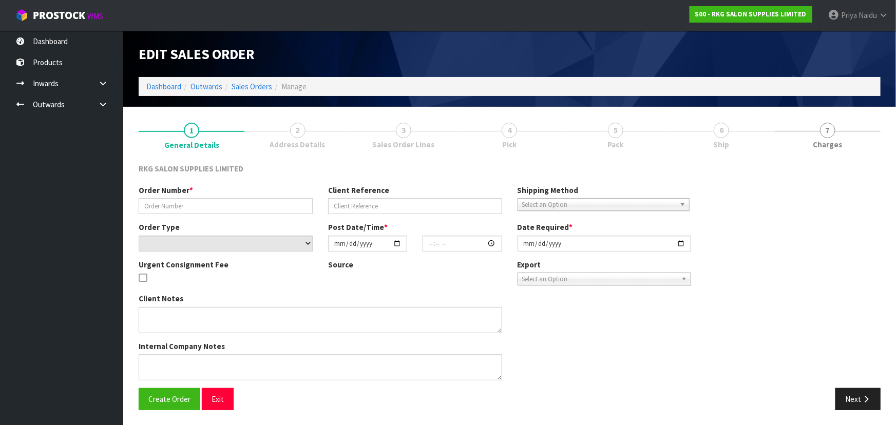
type input "2025-10-03"
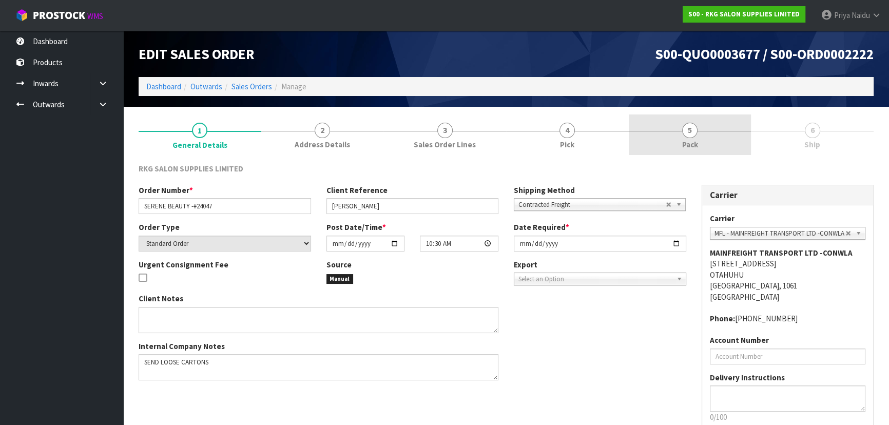
click at [699, 140] on link "5 Pack" at bounding box center [690, 134] width 123 height 41
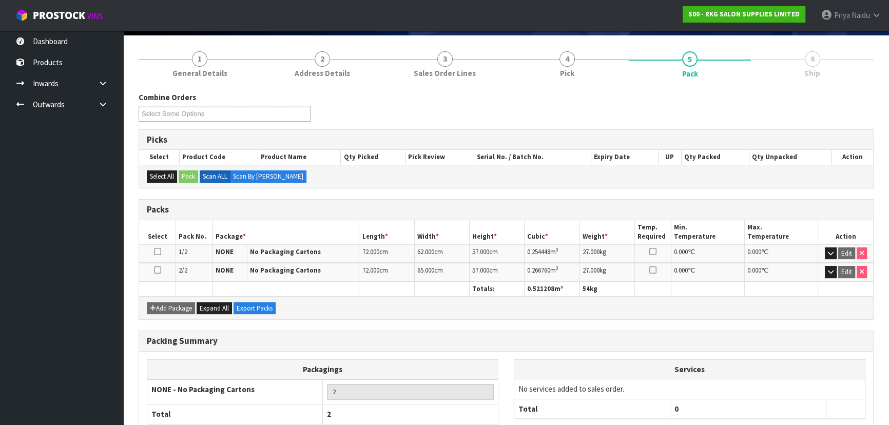
scroll to position [136, 0]
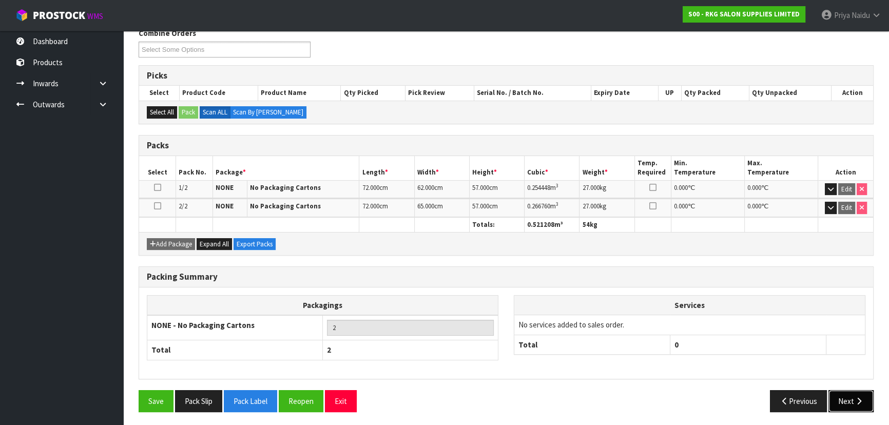
click at [853, 400] on button "Next" at bounding box center [851, 401] width 45 height 22
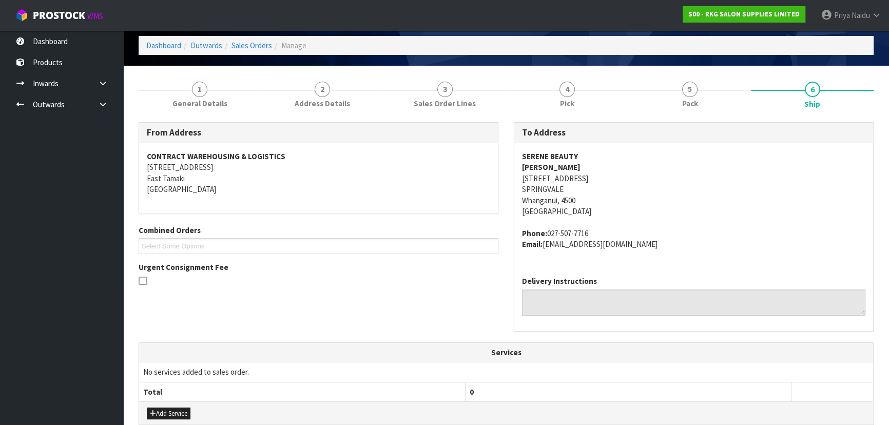
scroll to position [0, 0]
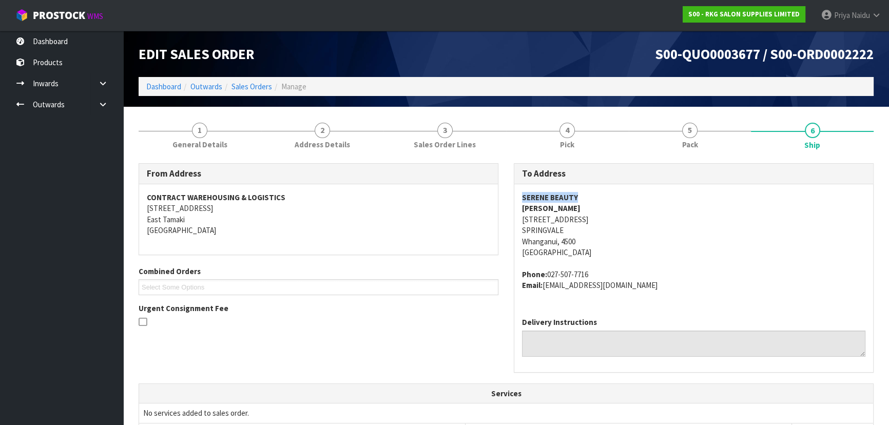
drag, startPoint x: 515, startPoint y: 197, endPoint x: 587, endPoint y: 194, distance: 72.0
click at [587, 194] on div "SERENE BEAUTY SAMMIE HOPKINS 45 FOX ROAD SPRINGVALE Whanganui, 4500 New Zealand…" at bounding box center [693, 246] width 359 height 125
drag, startPoint x: 513, startPoint y: 209, endPoint x: 595, endPoint y: 205, distance: 81.7
click at [595, 205] on div "To Address SERENE BEAUTY SAMMIE HOPKINS 45 FOX ROAD SPRINGVALE Whanganui, 4500 …" at bounding box center [693, 273] width 375 height 220
drag, startPoint x: 520, startPoint y: 220, endPoint x: 586, endPoint y: 239, distance: 69.4
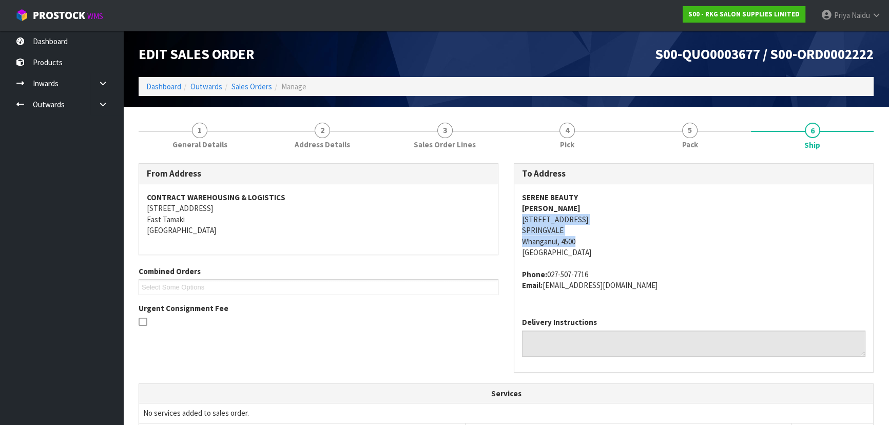
click at [586, 239] on div "SERENE BEAUTY SAMMIE HOPKINS 45 FOX ROAD SPRINGVALE Whanganui, 4500 New Zealand…" at bounding box center [693, 246] width 359 height 125
drag, startPoint x: 520, startPoint y: 205, endPoint x: 602, endPoint y: 209, distance: 82.7
click at [602, 209] on div "SERENE BEAUTY SAMMIE HOPKINS 45 FOX ROAD SPRINGVALE Whanganui, 4500 New Zealand…" at bounding box center [693, 246] width 359 height 125
drag, startPoint x: 522, startPoint y: 199, endPoint x: 561, endPoint y: 202, distance: 39.1
click at [601, 194] on address "SERENE BEAUTY SAMMIE HOPKINS 45 FOX ROAD SPRINGVALE Whanganui, 4500 New Zealand" at bounding box center [693, 225] width 343 height 66
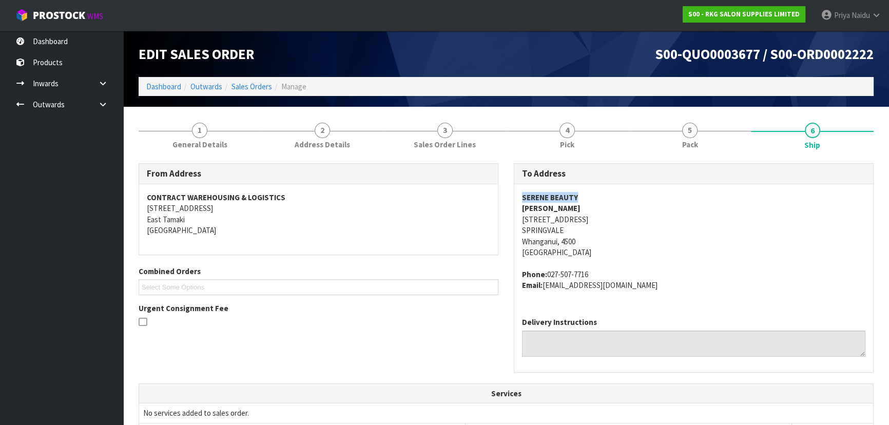
drag, startPoint x: 548, startPoint y: 273, endPoint x: 616, endPoint y: 265, distance: 68.7
click at [616, 265] on span "SERENE BEAUTY SAMMIE HOPKINS 45 FOX ROAD SPRINGVALE Whanganui, 4500 New Zealand…" at bounding box center [693, 241] width 343 height 99
drag, startPoint x: 546, startPoint y: 286, endPoint x: 661, endPoint y: 287, distance: 115.0
click at [661, 287] on address "Phone: 027-507-7716 Email: serenebeautyspot@mail.com" at bounding box center [693, 280] width 343 height 22
drag, startPoint x: 522, startPoint y: 220, endPoint x: 573, endPoint y: 222, distance: 51.4
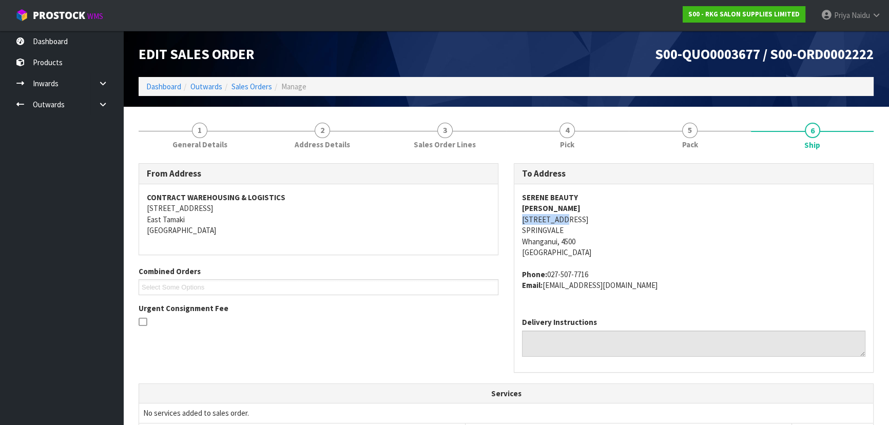
click at [573, 222] on address "SERENE BEAUTY SAMMIE HOPKINS 45 FOX ROAD SPRINGVALE Whanganui, 4500 New Zealand" at bounding box center [693, 225] width 343 height 66
click at [196, 133] on span "1" at bounding box center [199, 130] width 15 height 15
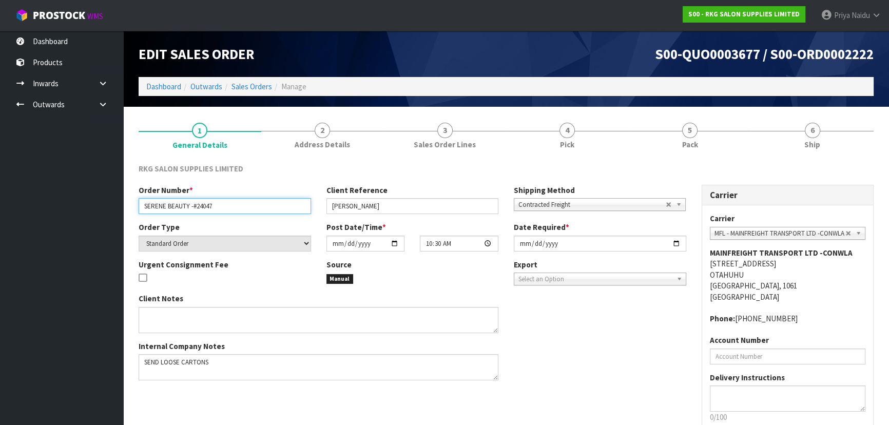
drag, startPoint x: 145, startPoint y: 205, endPoint x: 217, endPoint y: 212, distance: 72.2
click at [217, 212] on input "SERENE BEAUTY -#24047" at bounding box center [225, 206] width 172 height 16
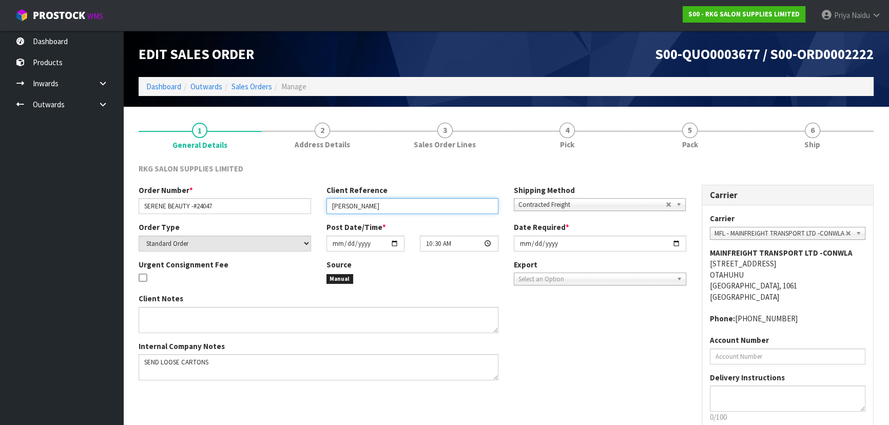
drag, startPoint x: 327, startPoint y: 204, endPoint x: 397, endPoint y: 204, distance: 69.8
click at [397, 204] on input "SAMMIE HOPKINS" at bounding box center [413, 206] width 172 height 16
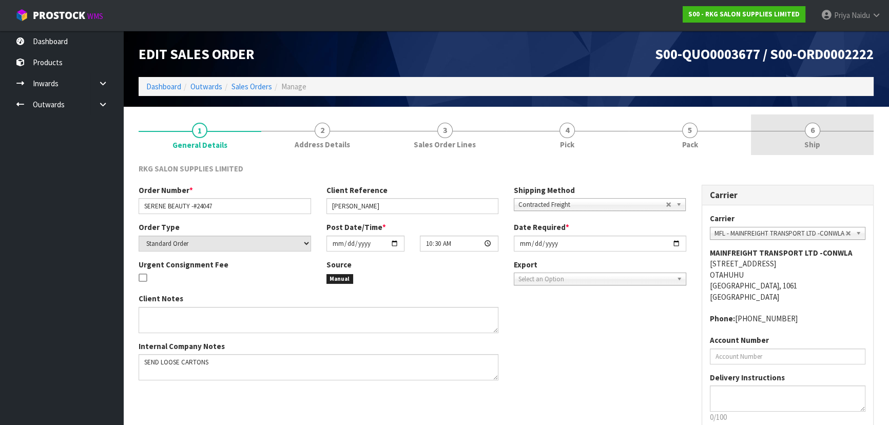
click at [755, 146] on link "6 Ship" at bounding box center [812, 134] width 123 height 41
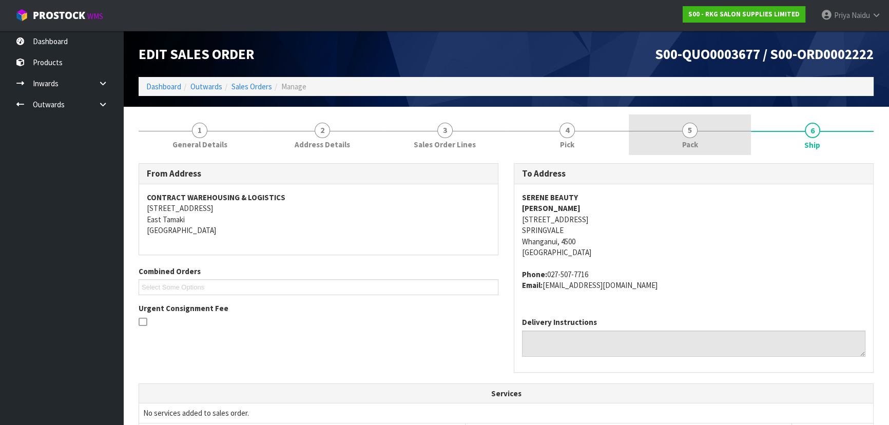
click at [693, 150] on link "5 Pack" at bounding box center [690, 134] width 123 height 41
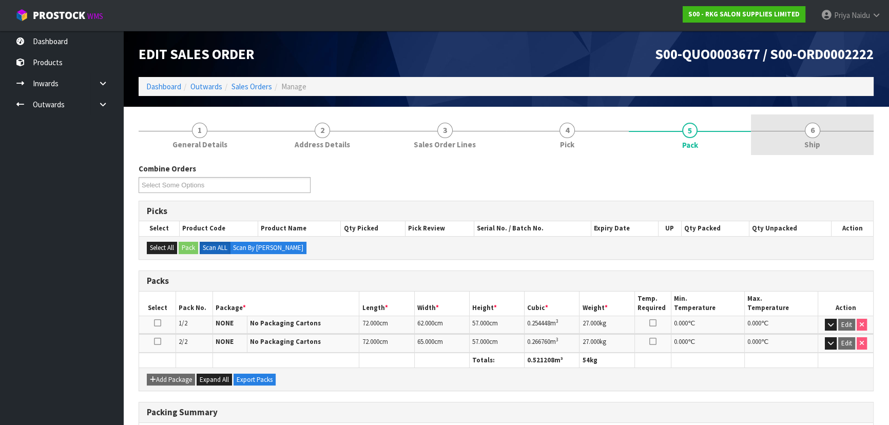
click at [785, 149] on link "6 Ship" at bounding box center [812, 134] width 123 height 41
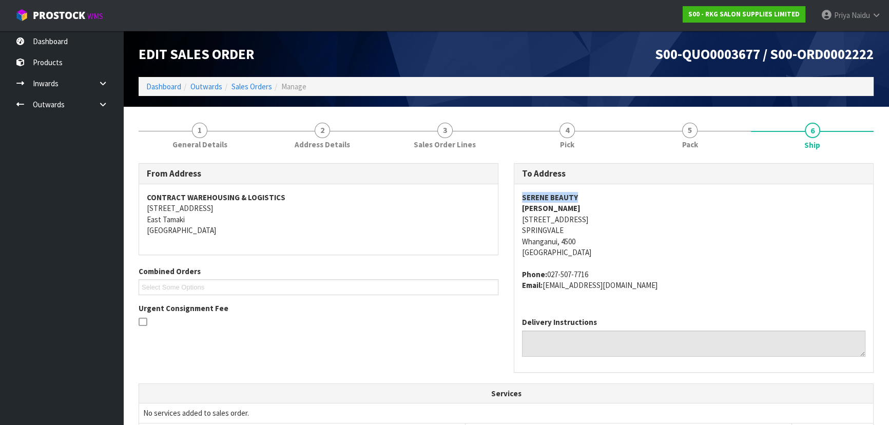
drag, startPoint x: 518, startPoint y: 199, endPoint x: 626, endPoint y: 201, distance: 107.8
click at [626, 201] on div "SERENE BEAUTY SAMMIE HOPKINS 45 FOX ROAD SPRINGVALE Whanganui, 4500 New Zealand…" at bounding box center [693, 246] width 359 height 125
drag, startPoint x: 518, startPoint y: 221, endPoint x: 583, endPoint y: 239, distance: 67.0
click at [583, 239] on div "SERENE BEAUTY SAMMIE HOPKINS 45 FOX ROAD SPRINGVALE Whanganui, 4500 New Zealand…" at bounding box center [693, 246] width 359 height 125
click at [664, 216] on address "SERENE BEAUTY SAMMIE HOPKINS 45 FOX ROAD SPRINGVALE Whanganui, 4500 New Zealand" at bounding box center [693, 225] width 343 height 66
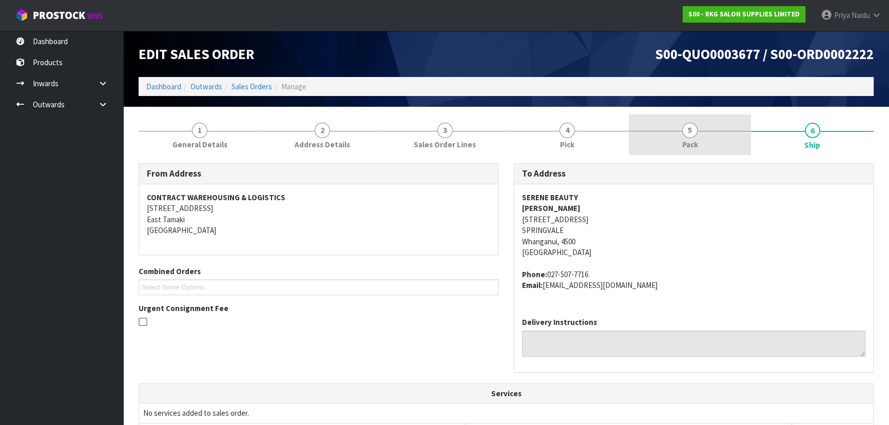
click at [648, 144] on link "5 Pack" at bounding box center [690, 134] width 123 height 41
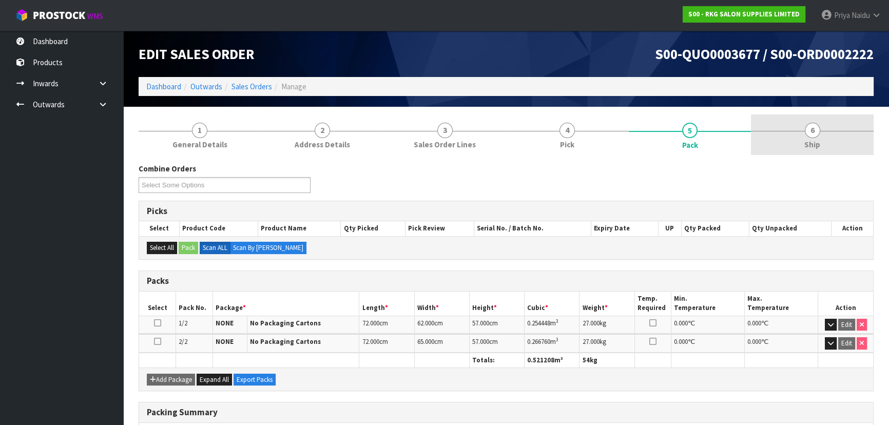
click at [817, 149] on span "Ship" at bounding box center [812, 144] width 16 height 11
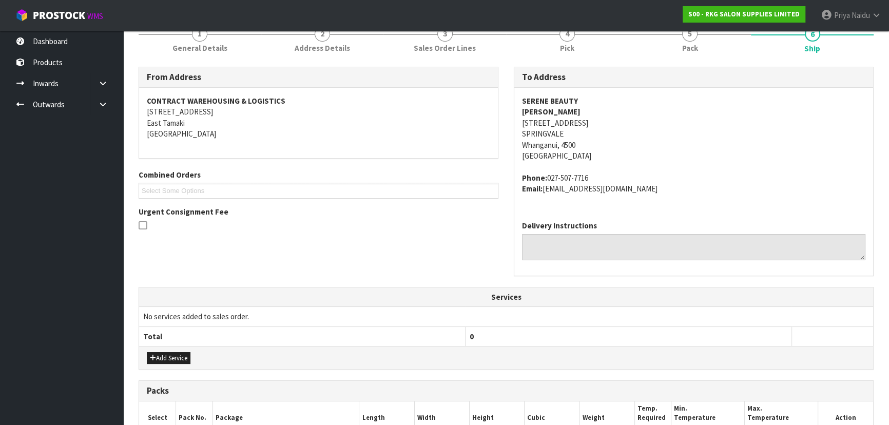
scroll to position [265, 0]
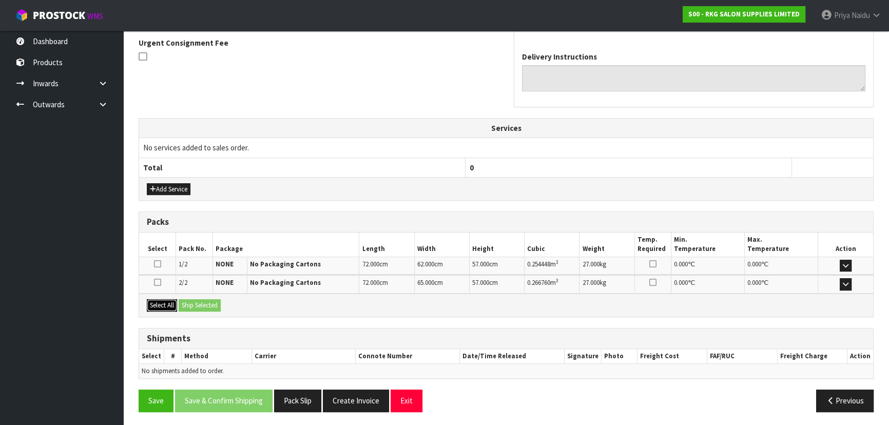
drag, startPoint x: 163, startPoint y: 308, endPoint x: 181, endPoint y: 305, distance: 18.2
click at [164, 307] on button "Select All" at bounding box center [162, 305] width 30 height 12
drag, startPoint x: 185, startPoint y: 304, endPoint x: 211, endPoint y: 308, distance: 25.9
click at [187, 304] on button "Ship Selected" at bounding box center [200, 305] width 42 height 12
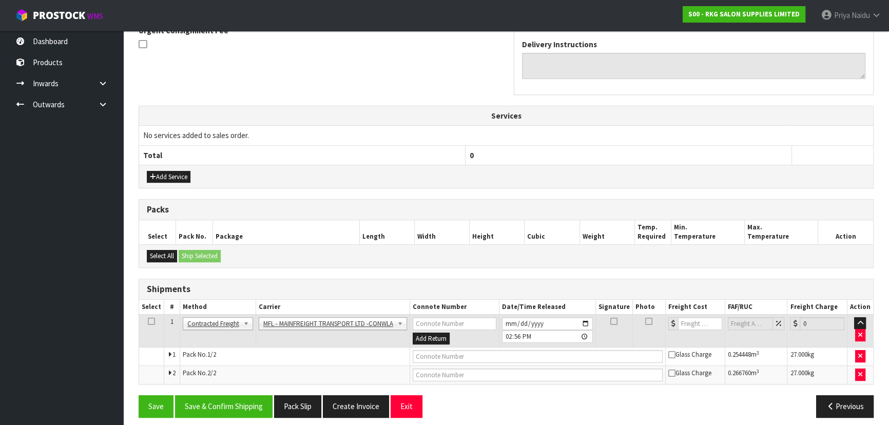
scroll to position [283, 0]
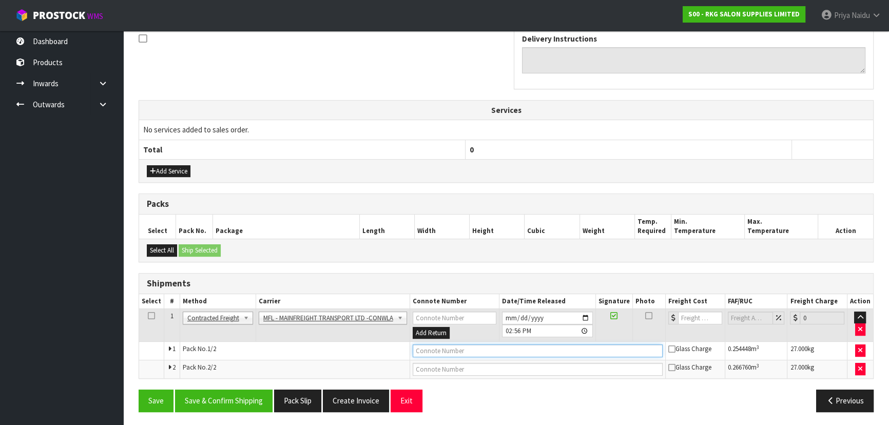
click at [429, 349] on input "text" at bounding box center [538, 350] width 250 height 13
paste input "FWM58957600"
click at [691, 320] on input "number" at bounding box center [700, 318] width 44 height 13
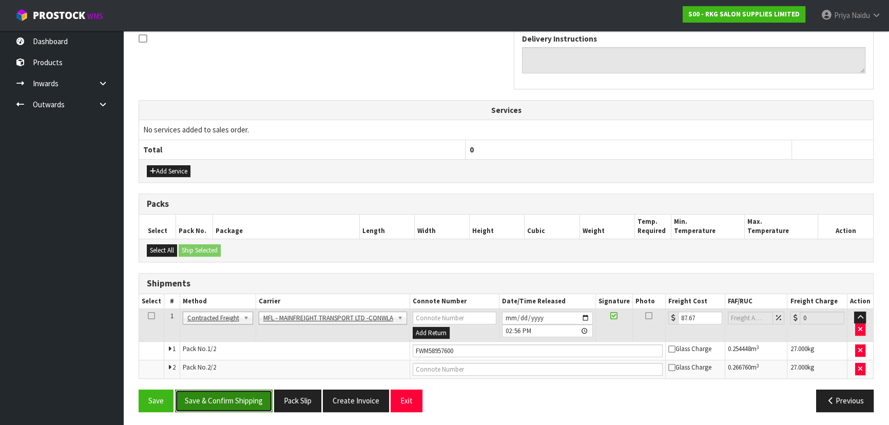
click at [224, 401] on button "Save & Confirm Shipping" at bounding box center [224, 401] width 98 height 22
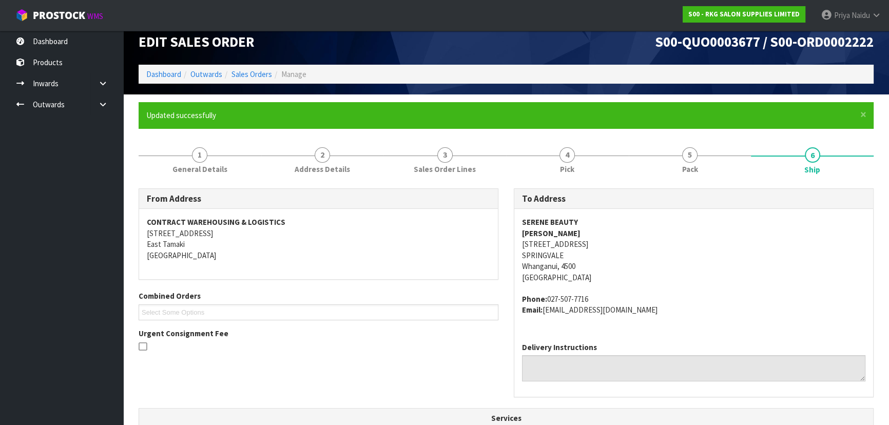
scroll to position [0, 0]
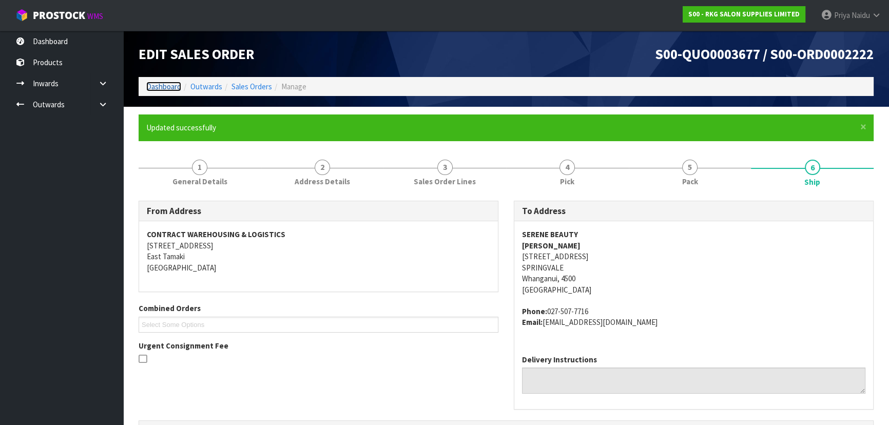
click at [160, 88] on link "Dashboard" at bounding box center [163, 87] width 35 height 10
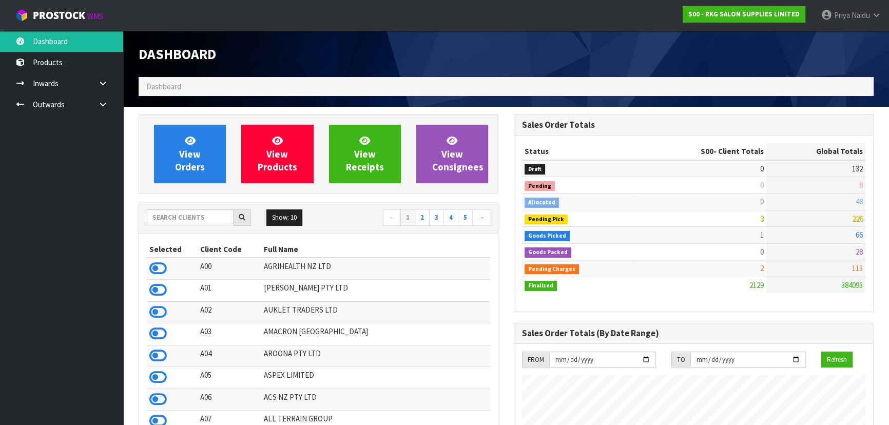
scroll to position [776, 375]
click at [195, 221] on input "text" at bounding box center [190, 217] width 87 height 16
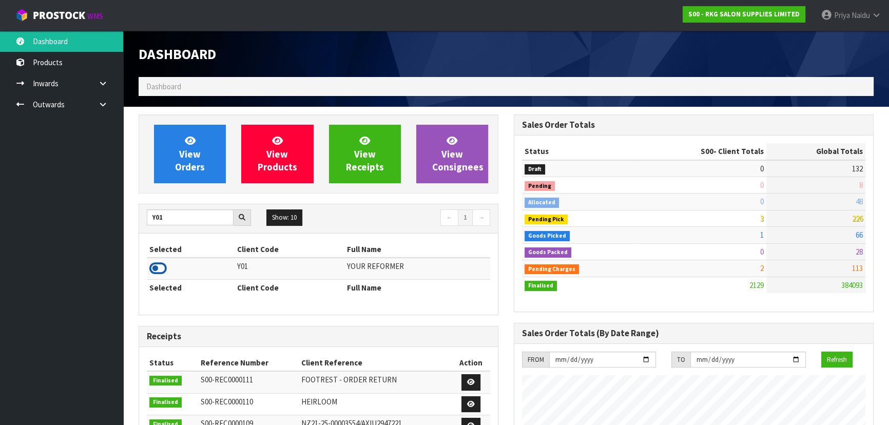
click at [159, 267] on icon at bounding box center [157, 268] width 17 height 15
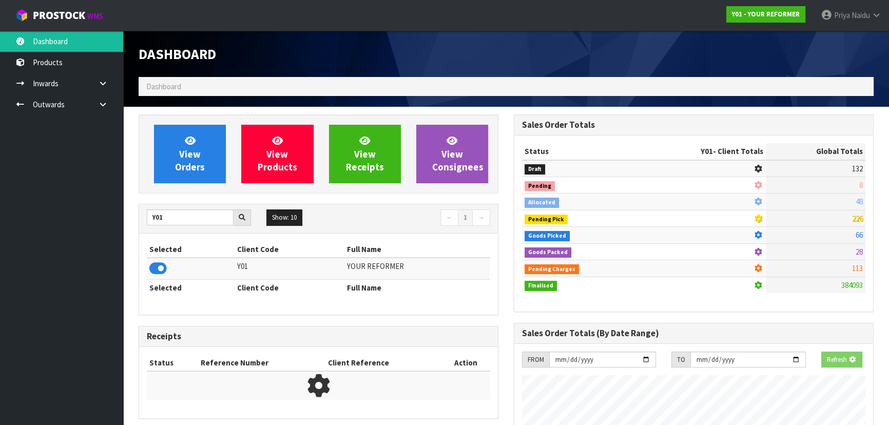
scroll to position [639, 375]
click at [183, 181] on link "View Orders" at bounding box center [190, 154] width 72 height 59
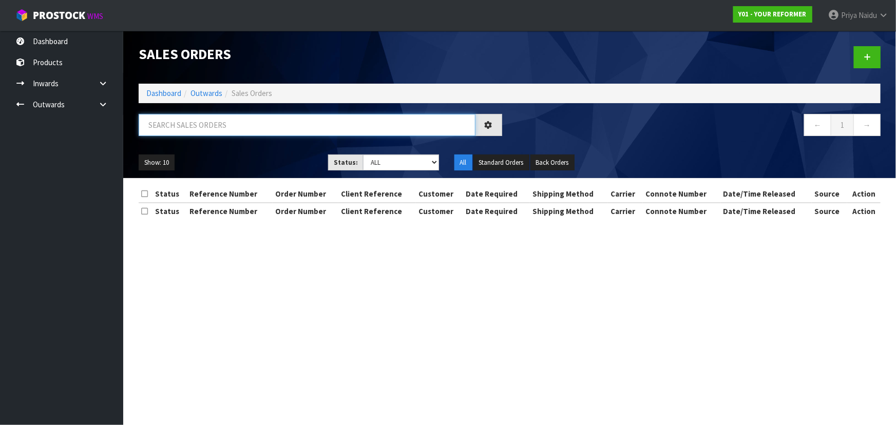
click at [203, 128] on input "text" at bounding box center [307, 125] width 337 height 22
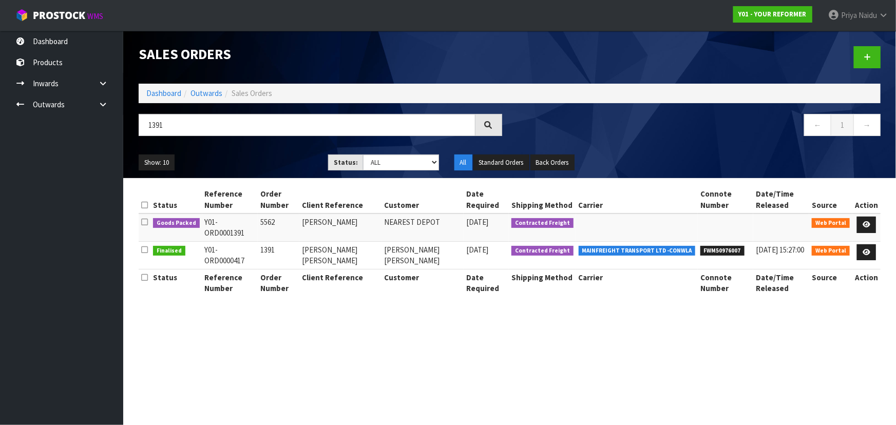
click at [267, 160] on ul "Show: 10 5 10 25 50" at bounding box center [226, 163] width 174 height 16
click at [244, 348] on section "Sales Orders Dashboard Outwards Sales Orders 1391 ← 1 → Show: 10 5 10 25 50 Sta…" at bounding box center [448, 212] width 896 height 425
click at [207, 123] on input "1391" at bounding box center [307, 125] width 337 height 22
click at [218, 156] on ul "Show: 10 5 10 25 50" at bounding box center [226, 163] width 174 height 16
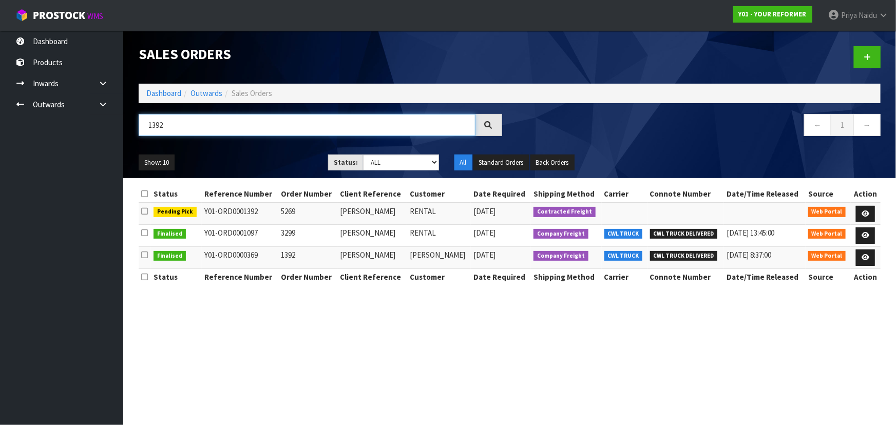
click at [187, 129] on input "1392" at bounding box center [307, 125] width 337 height 22
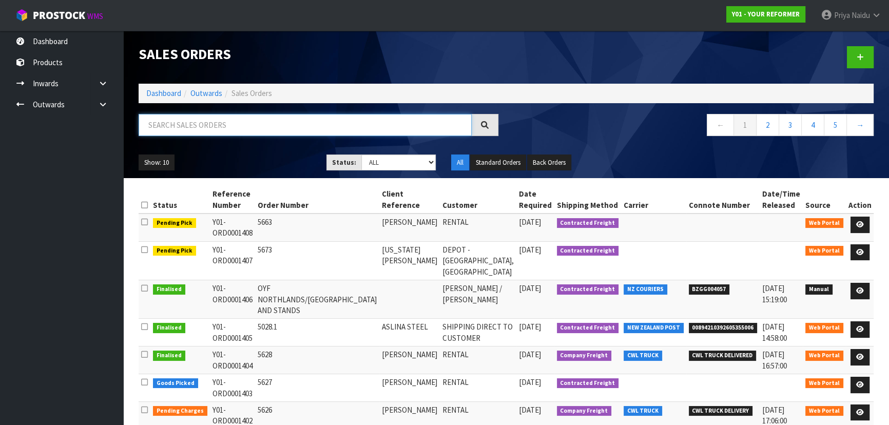
click at [188, 125] on input "text" at bounding box center [305, 125] width 333 height 22
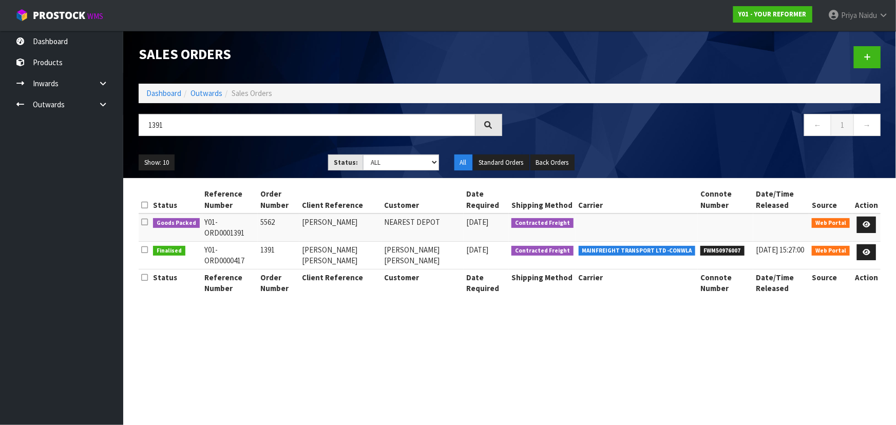
click at [273, 154] on div "Show: 10 5 10 25 50 Status: Draft Pending Allocated Pending Pick Goods Picked G…" at bounding box center [509, 163] width 757 height 32
click at [864, 223] on icon at bounding box center [866, 224] width 8 height 7
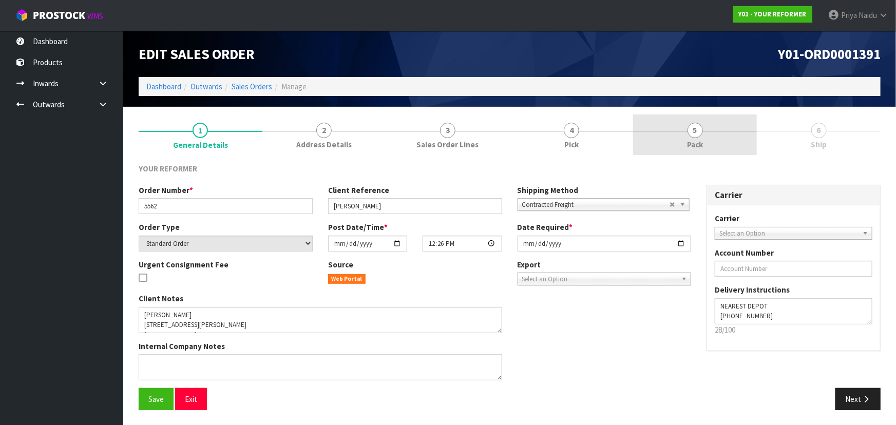
click at [721, 140] on link "5 Pack" at bounding box center [695, 134] width 124 height 41
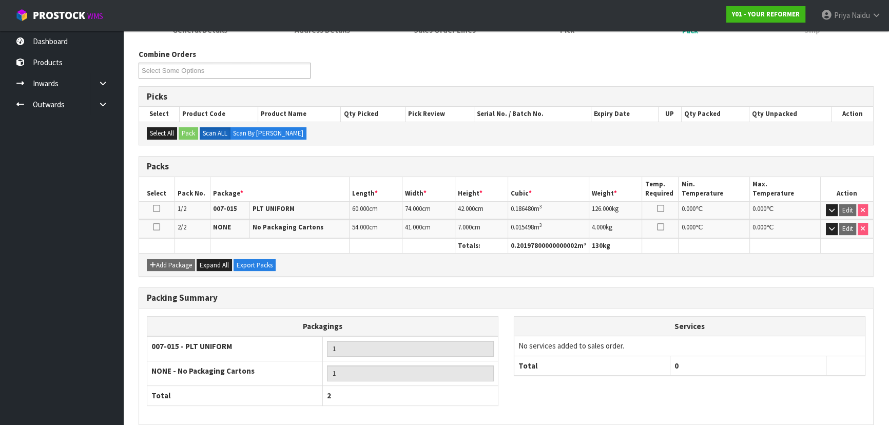
scroll to position [160, 0]
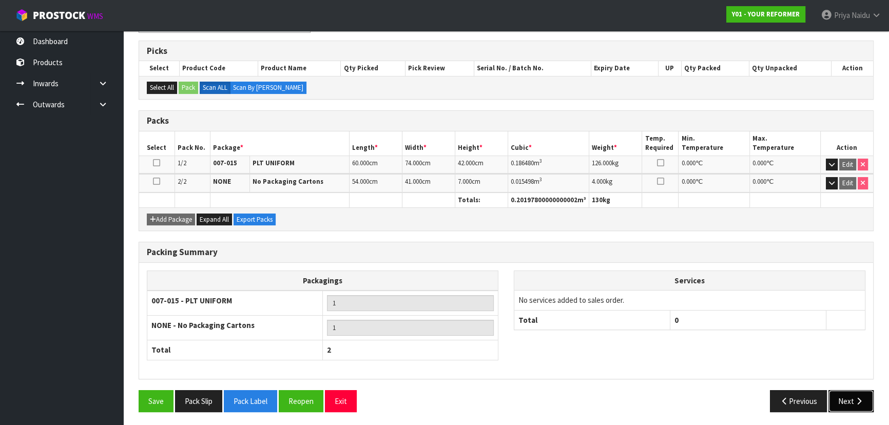
click at [842, 400] on button "Next" at bounding box center [851, 401] width 45 height 22
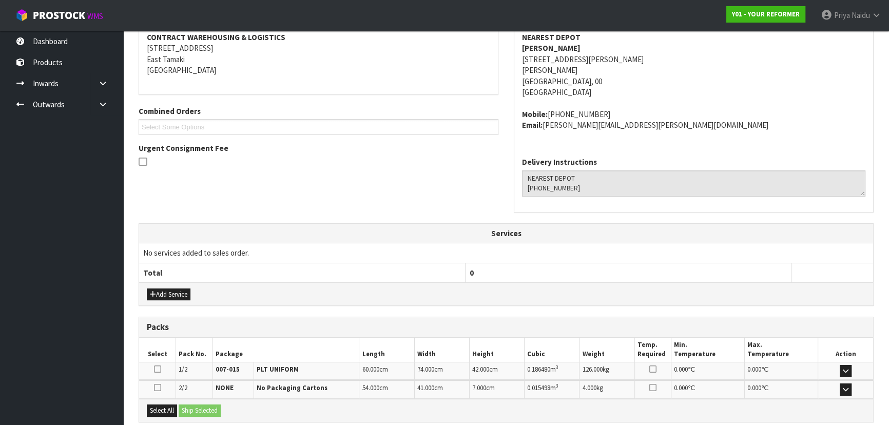
scroll to position [0, 0]
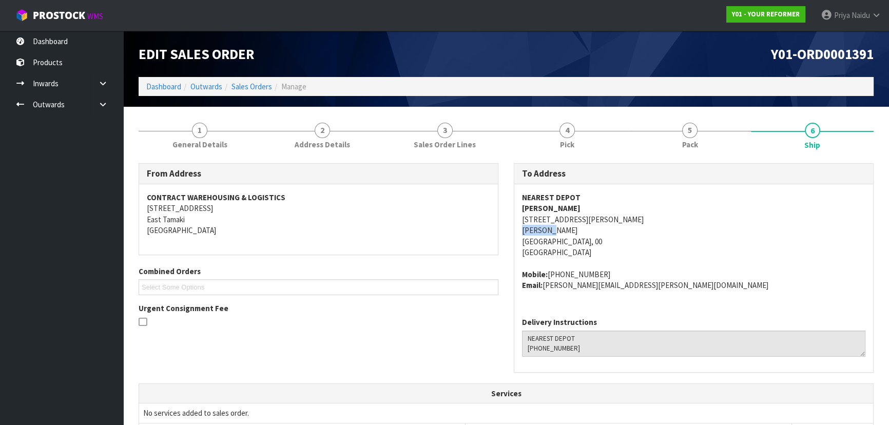
drag, startPoint x: 517, startPoint y: 231, endPoint x: 451, endPoint y: 227, distance: 65.8
click at [566, 228] on div "NEAREST DEPOT RACHELLE BRIGHTWELL 59 CHARLESWORTH STREET WOOLSTON CAN CHRISTCHU…" at bounding box center [693, 246] width 359 height 125
drag, startPoint x: 521, startPoint y: 218, endPoint x: 734, endPoint y: 218, distance: 212.5
click at [734, 218] on div "NEAREST DEPOT RACHELLE BRIGHTWELL 59 CHARLESWORTH STREET WOOLSTON CAN CHRISTCHU…" at bounding box center [693, 246] width 359 height 125
click at [651, 264] on span "NEAREST DEPOT RACHELLE BRIGHTWELL 59 CHARLESWORTH STREET WOOLSTON CAN CHRISTCHU…" at bounding box center [693, 241] width 343 height 99
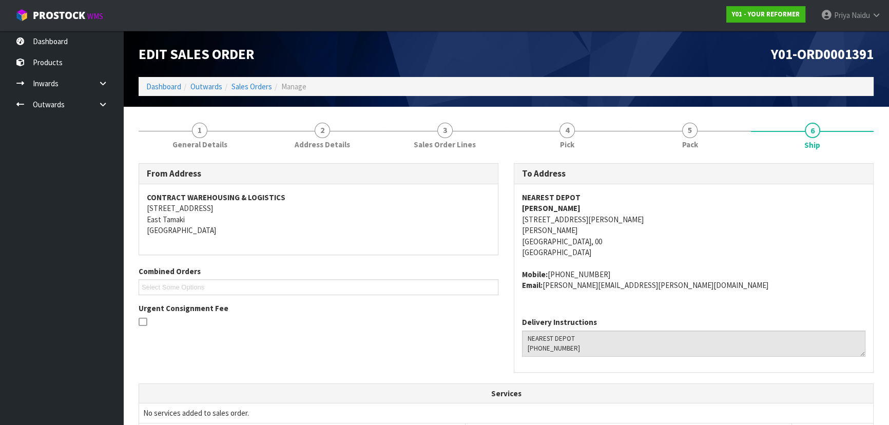
drag, startPoint x: 521, startPoint y: 208, endPoint x: 609, endPoint y: 207, distance: 87.8
click at [609, 207] on div "NEAREST DEPOT RACHELLE BRIGHTWELL 59 CHARLESWORTH STREET WOOLSTON CAN CHRISTCHU…" at bounding box center [693, 246] width 359 height 125
drag, startPoint x: 547, startPoint y: 273, endPoint x: 609, endPoint y: 271, distance: 62.7
click at [609, 271] on address "Mobile: +64 21 702 868 Email: rachelle.brightwell@nzi.co.nz" at bounding box center [693, 280] width 343 height 22
drag, startPoint x: 544, startPoint y: 287, endPoint x: 613, endPoint y: 290, distance: 68.8
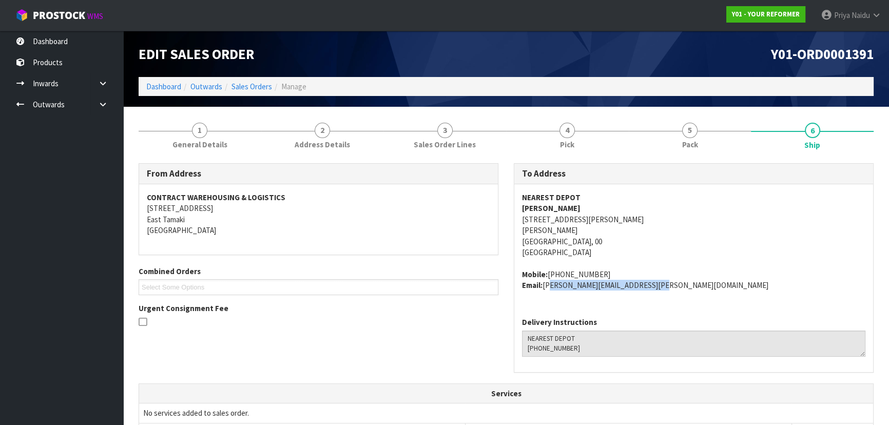
click at [656, 293] on div "NEAREST DEPOT RACHELLE BRIGHTWELL 59 CHARLESWORTH STREET WOOLSTON CAN CHRISTCHU…" at bounding box center [693, 246] width 359 height 125
click at [206, 144] on span "General Details" at bounding box center [199, 144] width 55 height 11
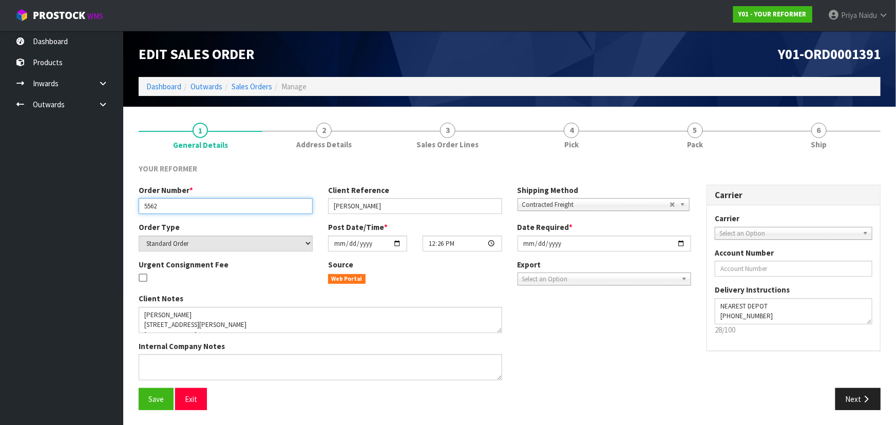
drag, startPoint x: 141, startPoint y: 207, endPoint x: 175, endPoint y: 206, distance: 34.4
click at [175, 206] on input "5562" at bounding box center [226, 206] width 174 height 16
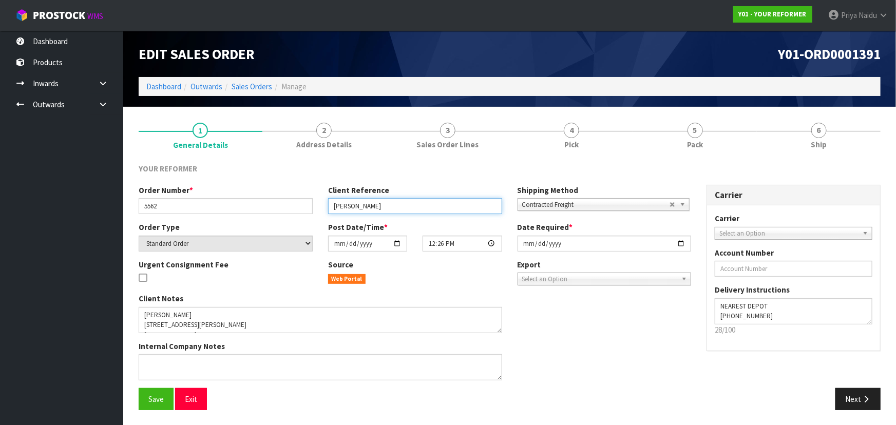
drag, startPoint x: 350, startPoint y: 205, endPoint x: 419, endPoint y: 207, distance: 69.3
click at [419, 207] on input "RACHELLE BRIGHTWELL" at bounding box center [415, 206] width 174 height 16
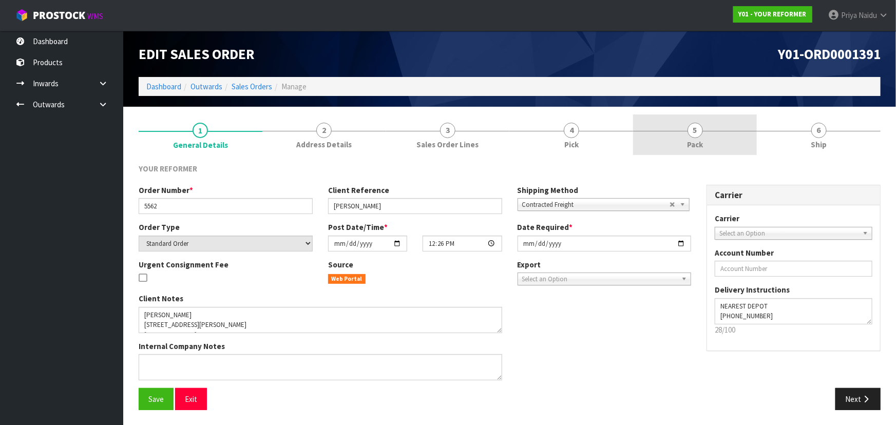
click at [703, 144] on link "5 Pack" at bounding box center [695, 134] width 124 height 41
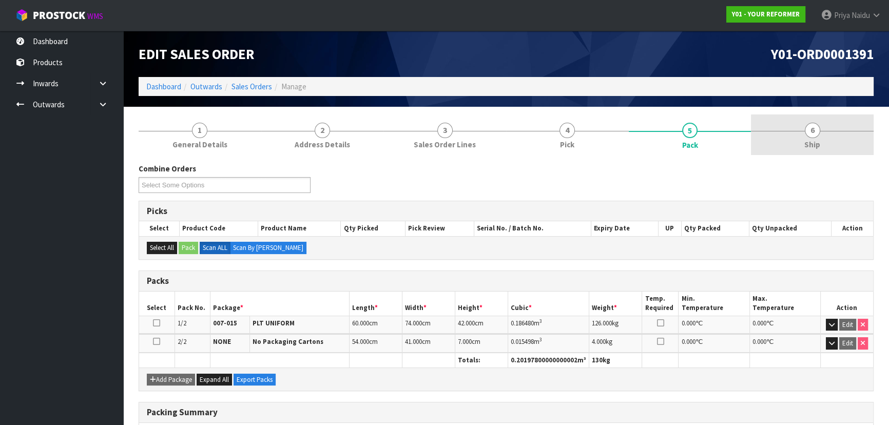
click at [787, 155] on link "6 Ship" at bounding box center [812, 134] width 123 height 41
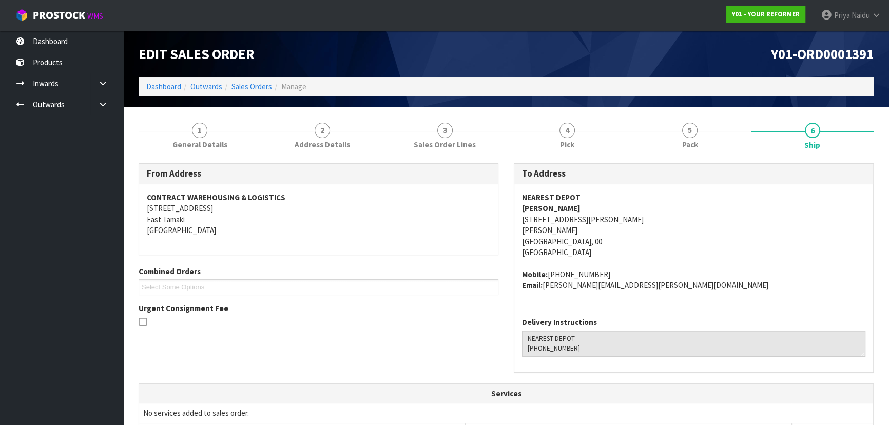
drag, startPoint x: 522, startPoint y: 208, endPoint x: 263, endPoint y: 272, distance: 266.5
click at [612, 205] on address "NEAREST DEPOT RACHELLE BRIGHTWELL 59 CHARLESWORTH STREET WOOLSTON CAN CHRISTCHU…" at bounding box center [693, 225] width 343 height 66
drag, startPoint x: 512, startPoint y: 272, endPoint x: 685, endPoint y: 289, distance: 173.8
click at [685, 289] on div "To Address NEAREST DEPOT RACHELLE BRIGHTWELL 59 CHARLESWORTH STREET WOOLSTON CA…" at bounding box center [693, 273] width 375 height 220
click at [777, 252] on address "NEAREST DEPOT RACHELLE BRIGHTWELL 59 CHARLESWORTH STREET WOOLSTON CAN CHRISTCHU…" at bounding box center [693, 225] width 343 height 66
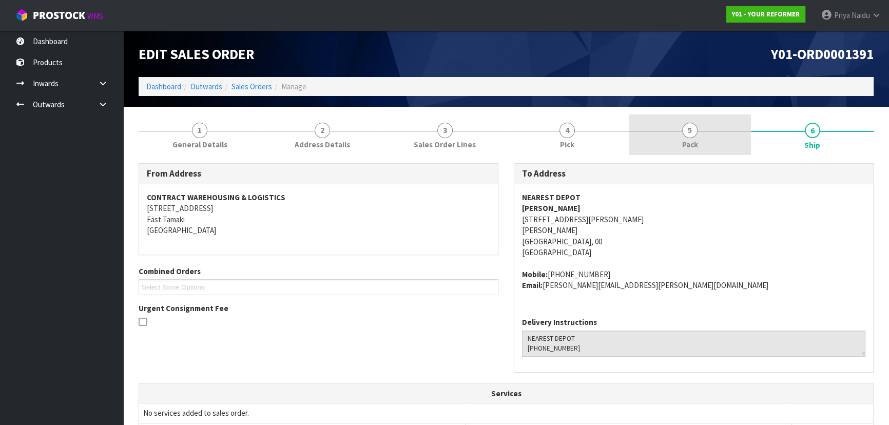
drag, startPoint x: 689, startPoint y: 140, endPoint x: 662, endPoint y: 145, distance: 28.3
click at [689, 140] on span "Pack" at bounding box center [690, 144] width 16 height 11
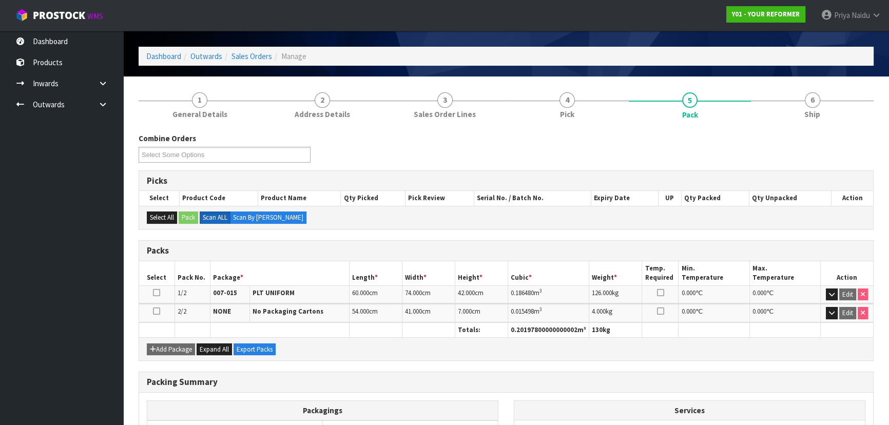
scroll to position [46, 0]
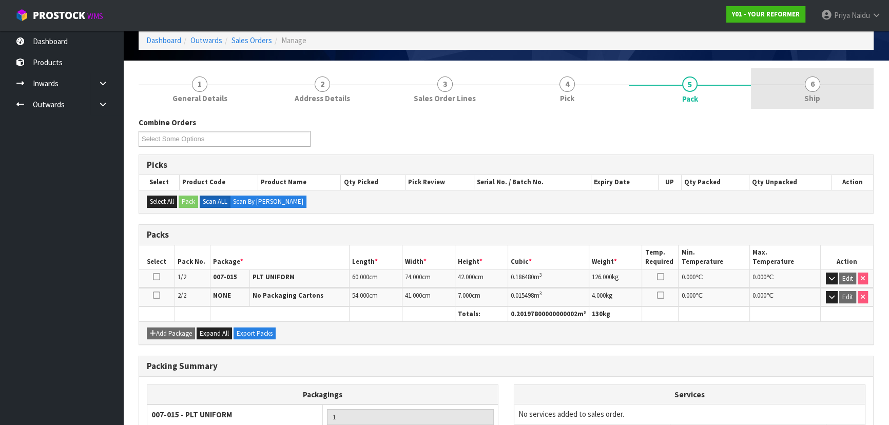
click at [811, 100] on span "Ship" at bounding box center [812, 98] width 16 height 11
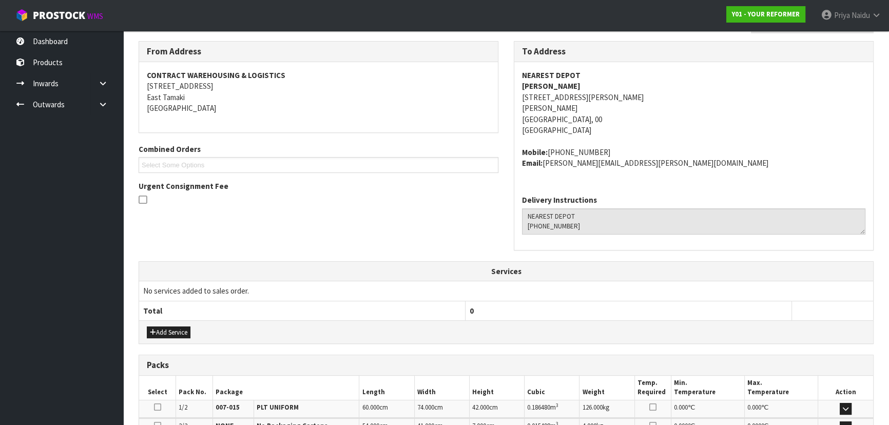
scroll to position [0, 0]
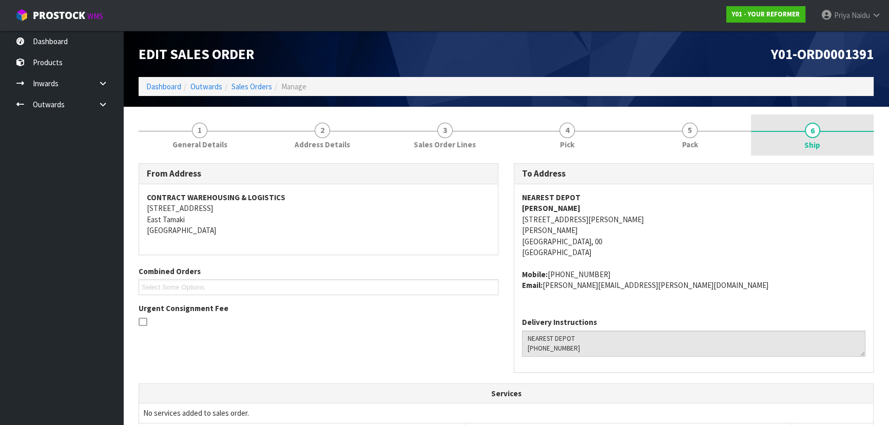
click at [797, 140] on link "6 Ship" at bounding box center [812, 134] width 123 height 41
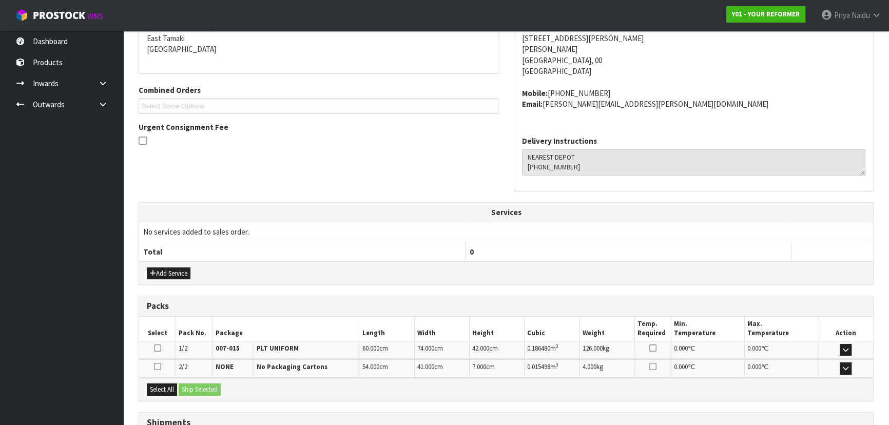
scroll to position [265, 0]
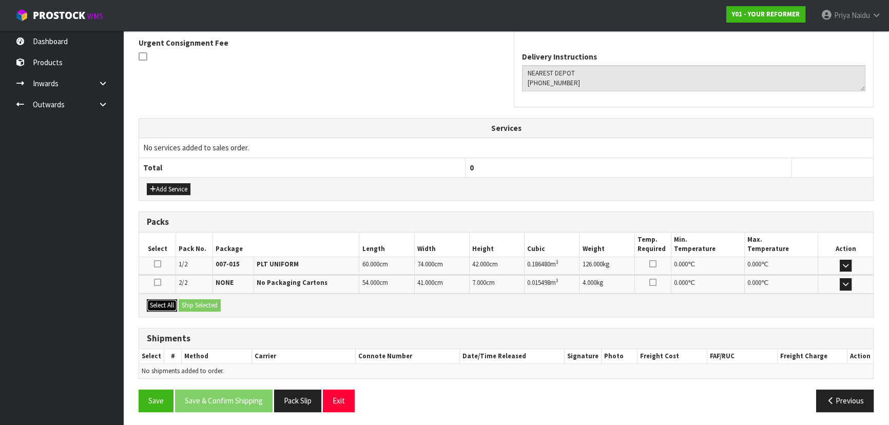
click at [172, 305] on button "Select All" at bounding box center [162, 305] width 30 height 12
click at [193, 303] on button "Ship Selected" at bounding box center [200, 305] width 42 height 12
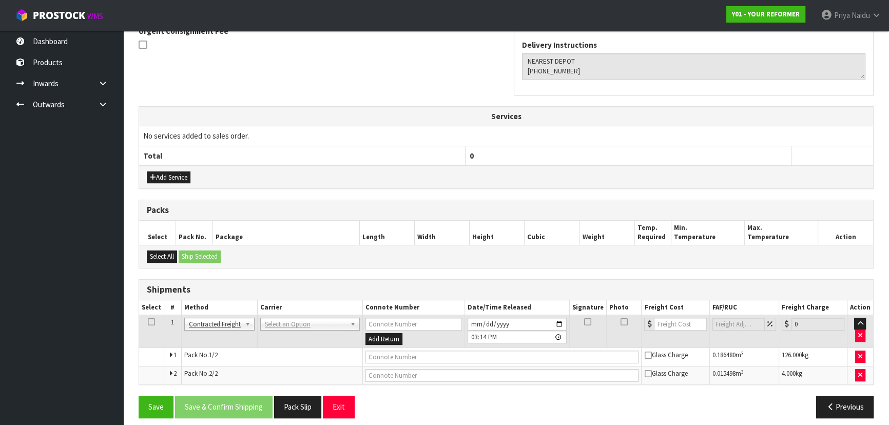
scroll to position [283, 0]
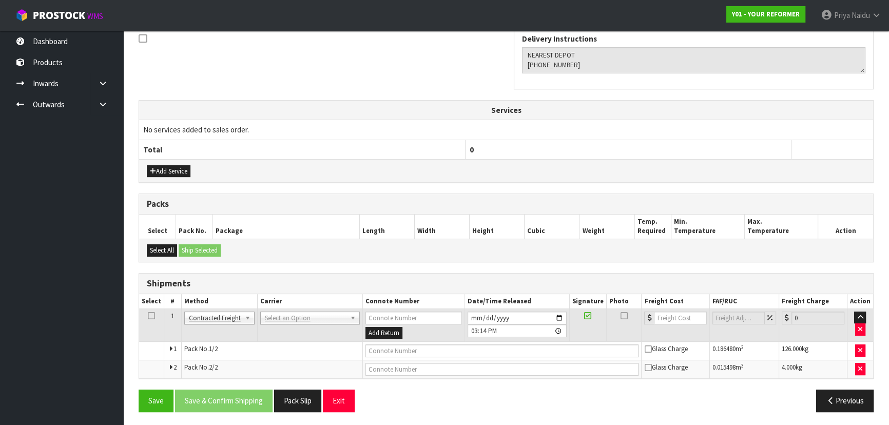
drag, startPoint x: 280, startPoint y: 316, endPoint x: 275, endPoint y: 324, distance: 10.0
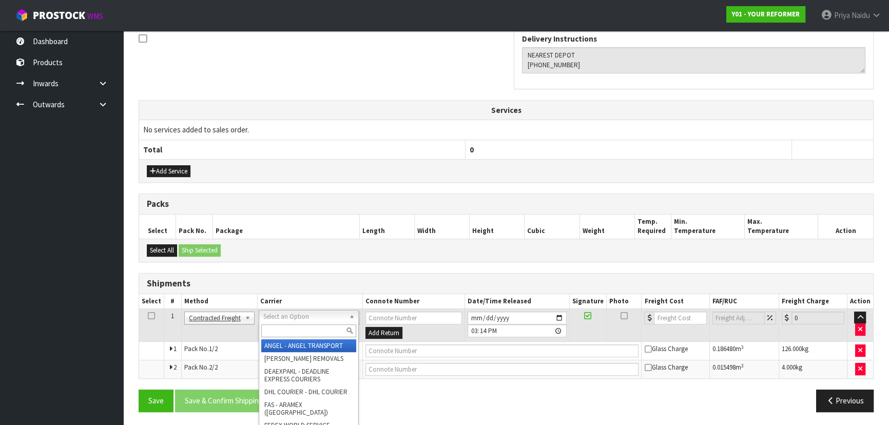
click at [273, 329] on input "text" at bounding box center [308, 330] width 95 height 13
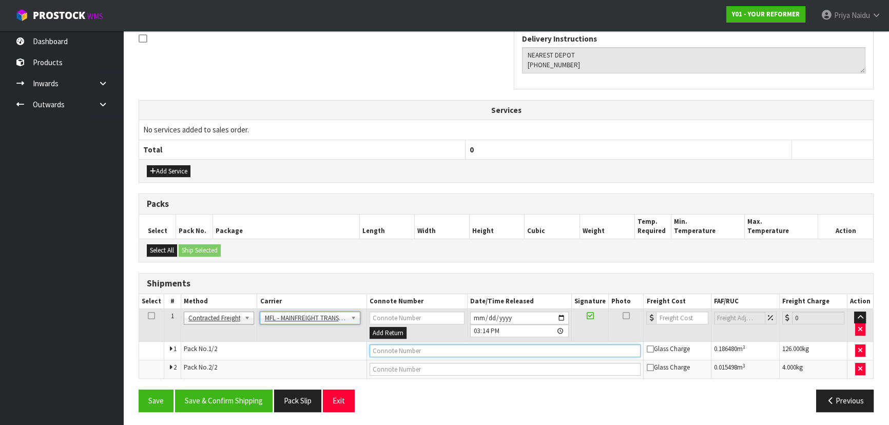
click at [418, 352] on input "text" at bounding box center [506, 350] width 272 height 13
paste input "FWM58958061"
click at [678, 318] on input "number" at bounding box center [682, 318] width 52 height 13
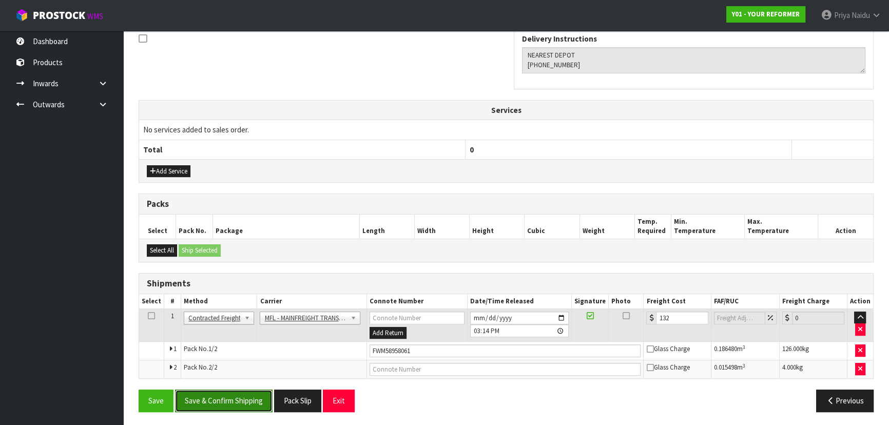
click at [240, 395] on button "Save & Confirm Shipping" at bounding box center [224, 401] width 98 height 22
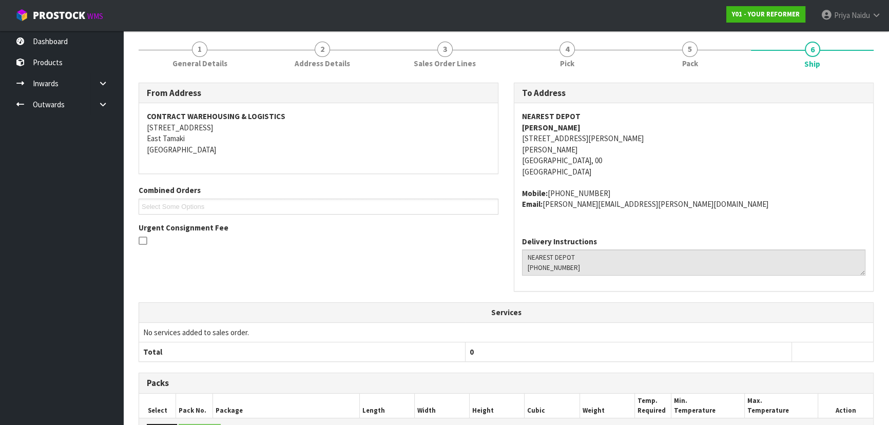
scroll to position [0, 0]
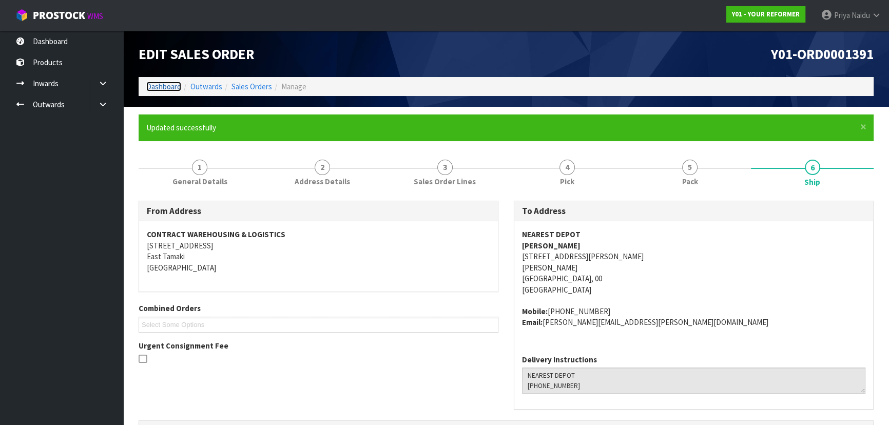
click at [169, 84] on link "Dashboard" at bounding box center [163, 87] width 35 height 10
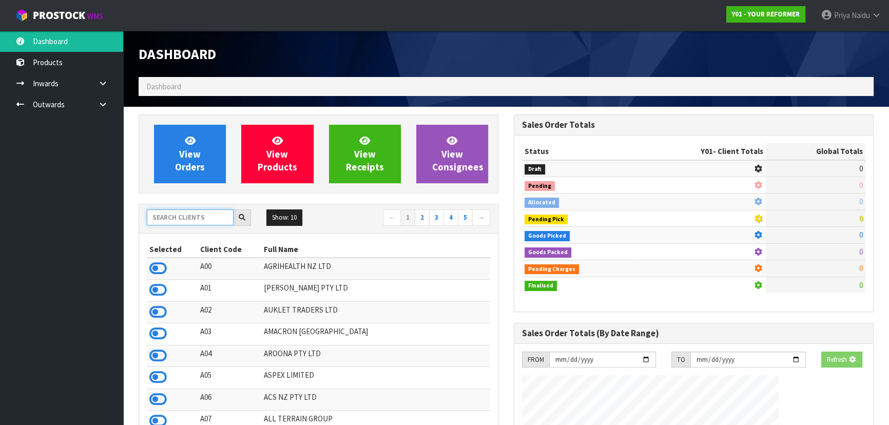
click at [174, 217] on input "text" at bounding box center [190, 217] width 87 height 16
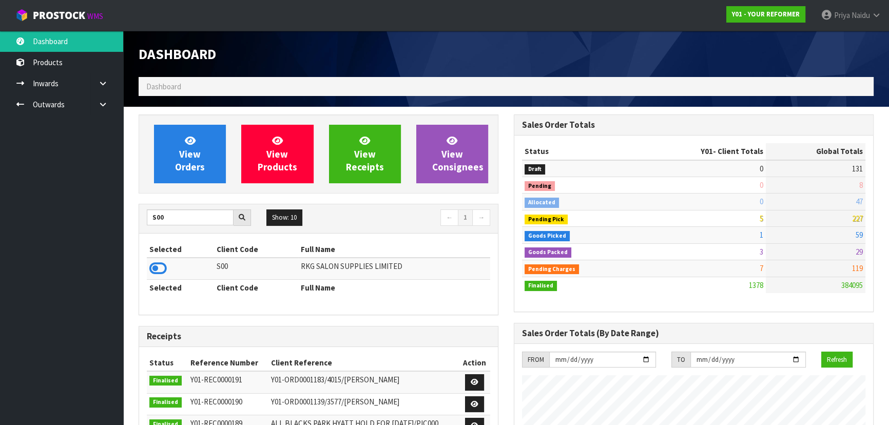
drag, startPoint x: 161, startPoint y: 268, endPoint x: 169, endPoint y: 243, distance: 26.0
click at [160, 268] on icon at bounding box center [157, 268] width 17 height 15
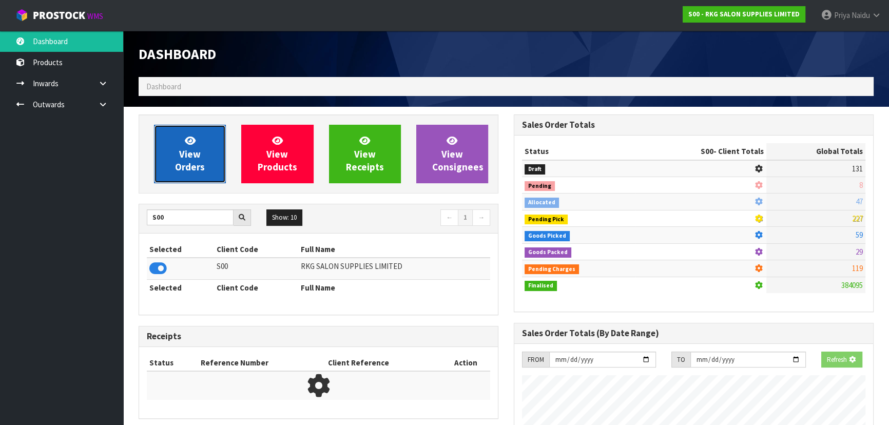
scroll to position [776, 375]
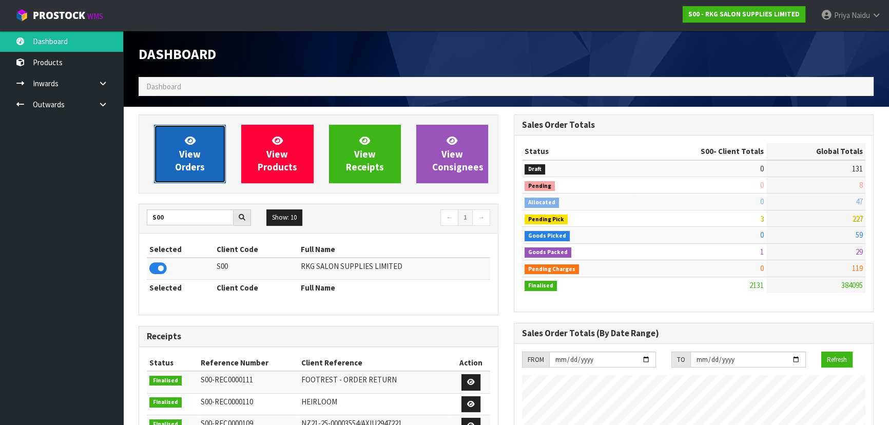
click at [201, 129] on link "View Orders" at bounding box center [190, 154] width 72 height 59
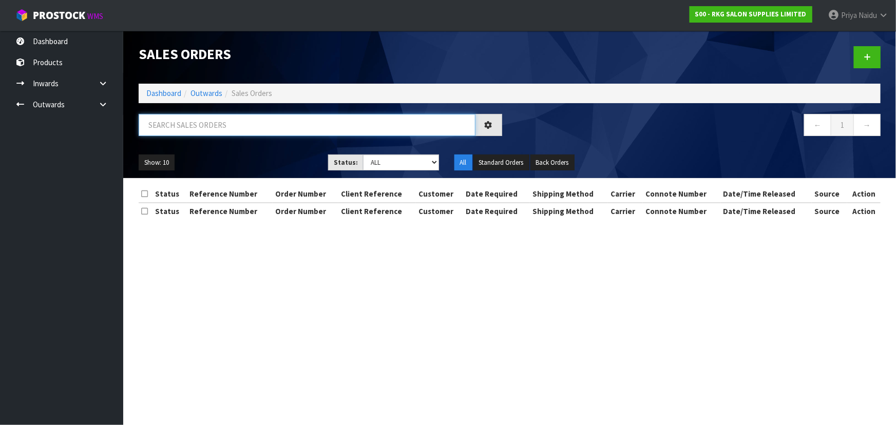
click at [214, 123] on input "text" at bounding box center [307, 125] width 337 height 22
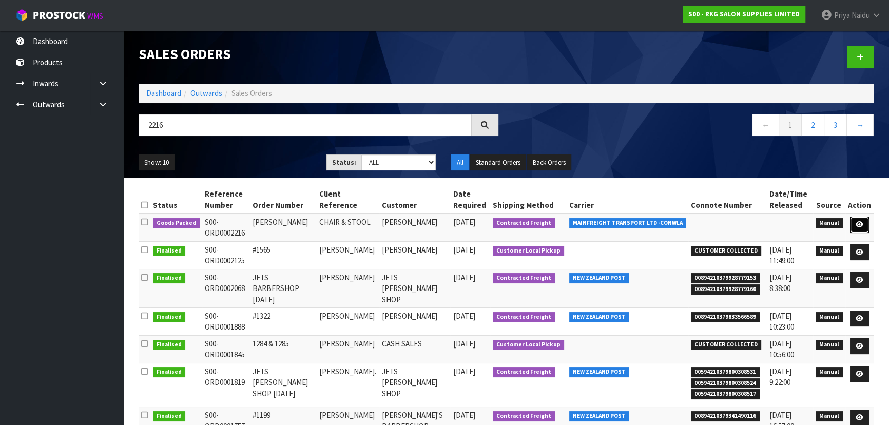
click at [861, 221] on icon at bounding box center [860, 224] width 8 height 7
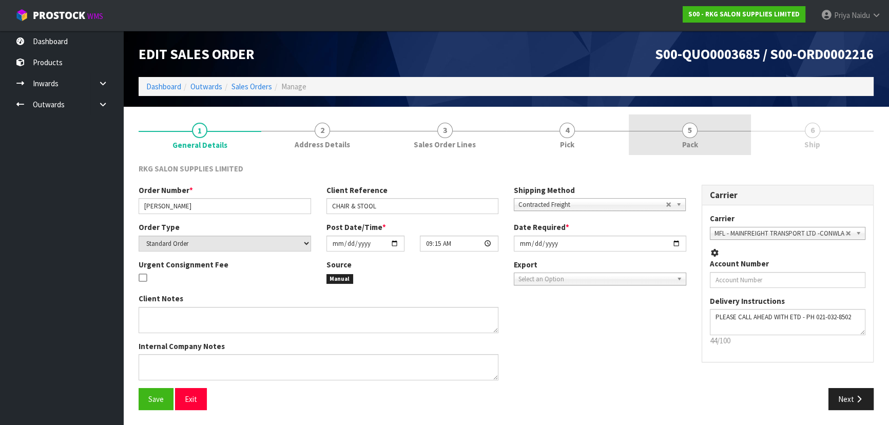
click at [719, 148] on link "5 Pack" at bounding box center [690, 134] width 123 height 41
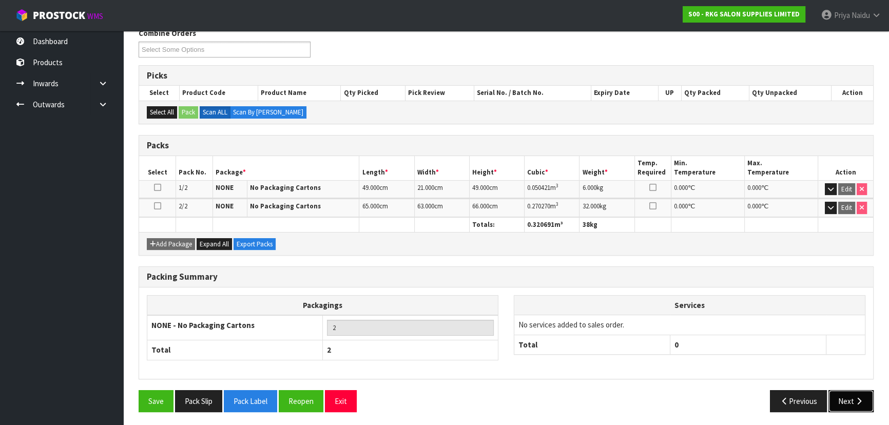
click at [849, 397] on button "Next" at bounding box center [851, 401] width 45 height 22
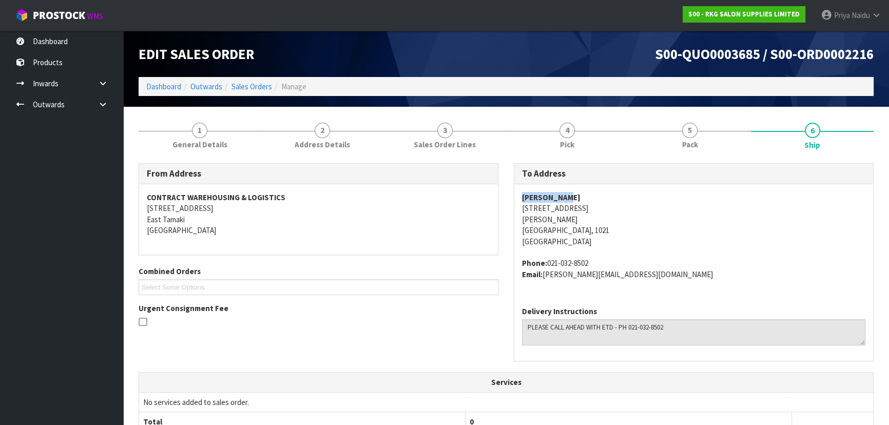
drag, startPoint x: 521, startPoint y: 198, endPoint x: 600, endPoint y: 196, distance: 78.6
click at [600, 196] on div "SHANE JOHNS UNIT 4, 371 RICHMOND RD GREY LYNN Auckland, 1021 New Zealand Phone:…" at bounding box center [693, 241] width 359 height 114
drag, startPoint x: 530, startPoint y: 209, endPoint x: 619, endPoint y: 209, distance: 88.8
click at [619, 209] on address "SHANE JOHNS UNIT 4, 371 RICHMOND RD GREY LYNN Auckland, 1021 New Zealand" at bounding box center [693, 219] width 343 height 55
click at [515, 208] on div "SHANE JOHNS UNIT 4, 371 RICHMOND RD GREY LYNN Auckland, 1021 New Zealand Phone:…" at bounding box center [693, 241] width 359 height 114
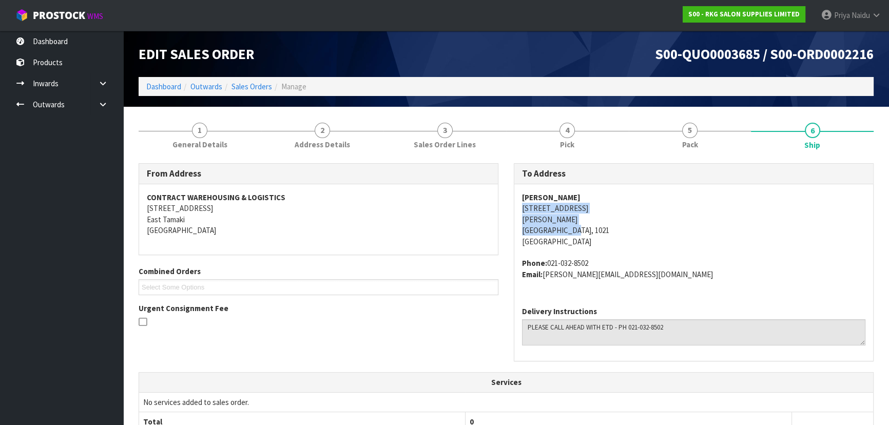
drag, startPoint x: 518, startPoint y: 206, endPoint x: 627, endPoint y: 227, distance: 111.0
click at [627, 227] on div "SHANE JOHNS UNIT 4, 371 RICHMOND RD GREY LYNN Auckland, 1021 New Zealand Phone:…" at bounding box center [693, 241] width 359 height 114
click at [519, 205] on div "SHANE JOHNS UNIT 4, 371 RICHMOND RD GREY LYNN Auckland, 1021 New Zealand Phone:…" at bounding box center [693, 241] width 359 height 114
drag, startPoint x: 519, startPoint y: 205, endPoint x: 570, endPoint y: 211, distance: 51.1
click at [608, 206] on div "SHANE JOHNS UNIT 4, 371 RICHMOND RD GREY LYNN Auckland, 1021 New Zealand Phone:…" at bounding box center [693, 241] width 359 height 114
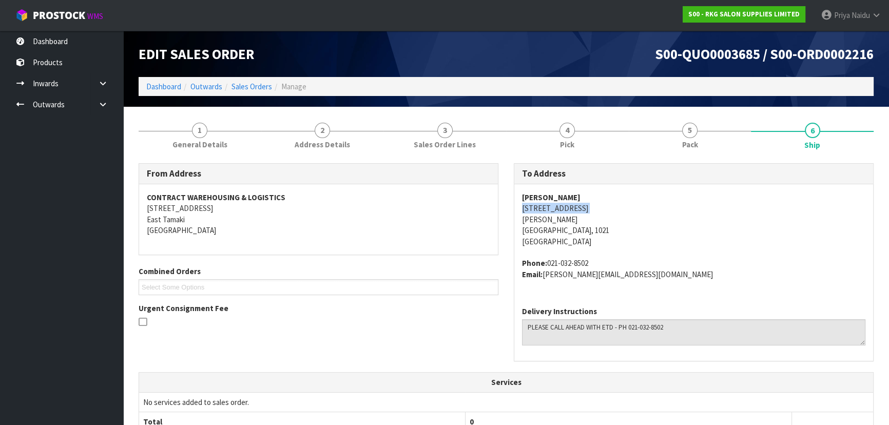
drag, startPoint x: 549, startPoint y: 262, endPoint x: 610, endPoint y: 261, distance: 60.6
click at [612, 260] on address "Phone: 021-032-8502 Email: shane@sdjohns.com" at bounding box center [693, 269] width 343 height 22
drag, startPoint x: 546, startPoint y: 276, endPoint x: 396, endPoint y: 300, distance: 151.8
click at [623, 277] on address "Phone: 021-032-8502 Email: shane@sdjohns.com" at bounding box center [693, 269] width 343 height 22
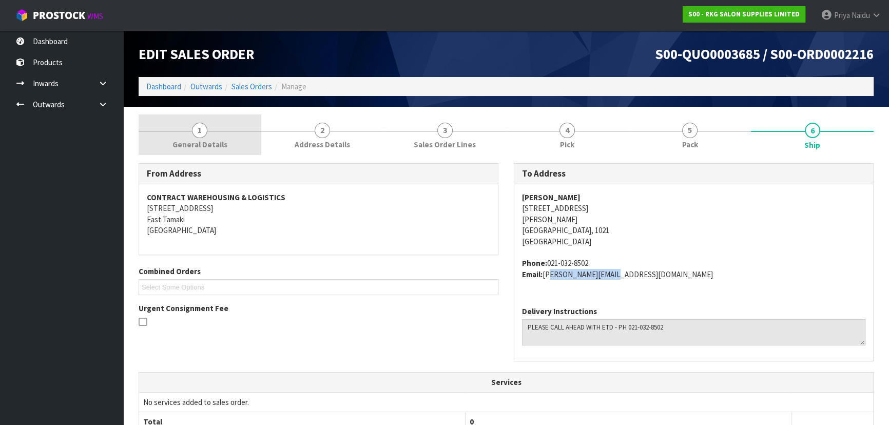
drag, startPoint x: 215, startPoint y: 141, endPoint x: 213, endPoint y: 150, distance: 9.5
click at [215, 141] on span "General Details" at bounding box center [199, 144] width 55 height 11
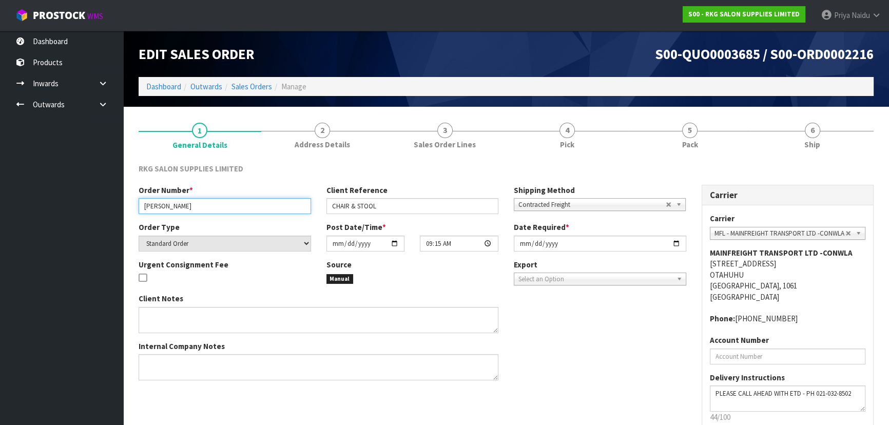
drag, startPoint x: 140, startPoint y: 206, endPoint x: 196, endPoint y: 205, distance: 56.5
click at [196, 205] on input "SHANE JOHNS" at bounding box center [225, 206] width 172 height 16
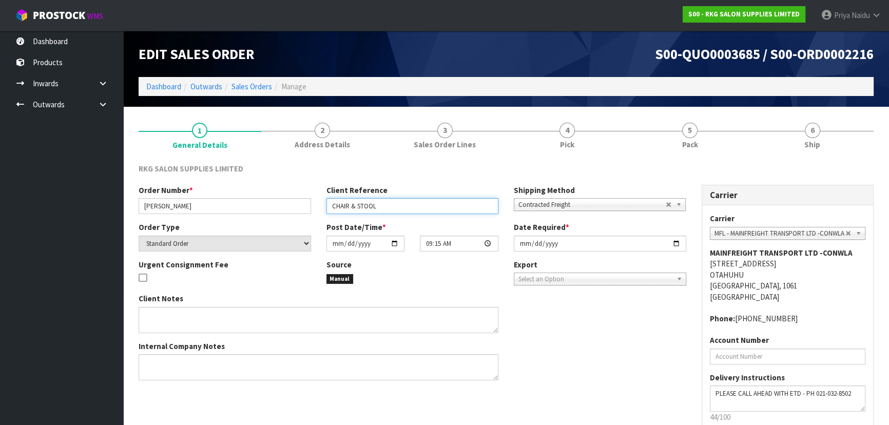
drag, startPoint x: 329, startPoint y: 206, endPoint x: 106, endPoint y: 200, distance: 222.9
click at [411, 203] on input "CHAIR & STOOL" at bounding box center [413, 206] width 172 height 16
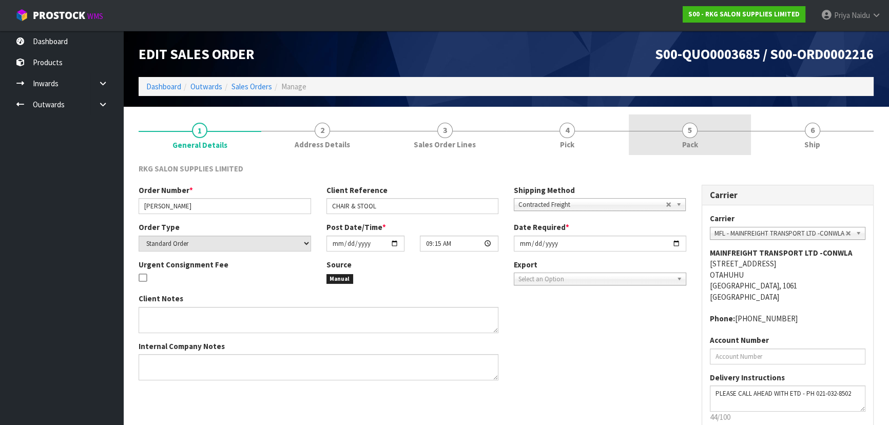
click at [708, 139] on link "5 Pack" at bounding box center [690, 134] width 123 height 41
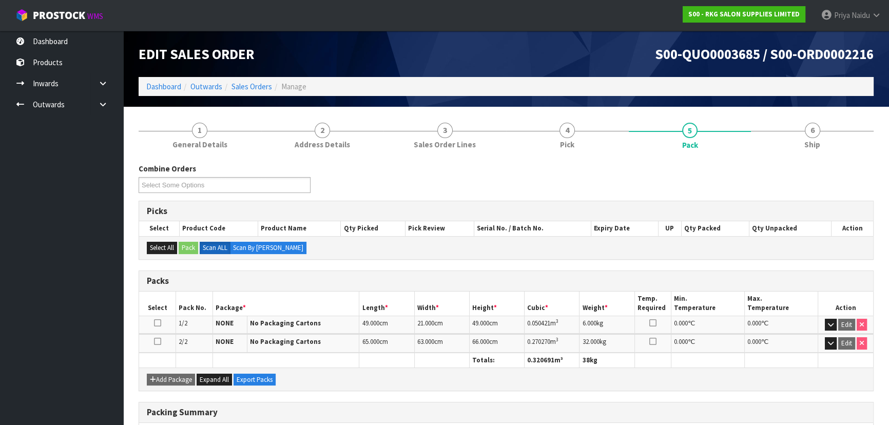
scroll to position [46, 0]
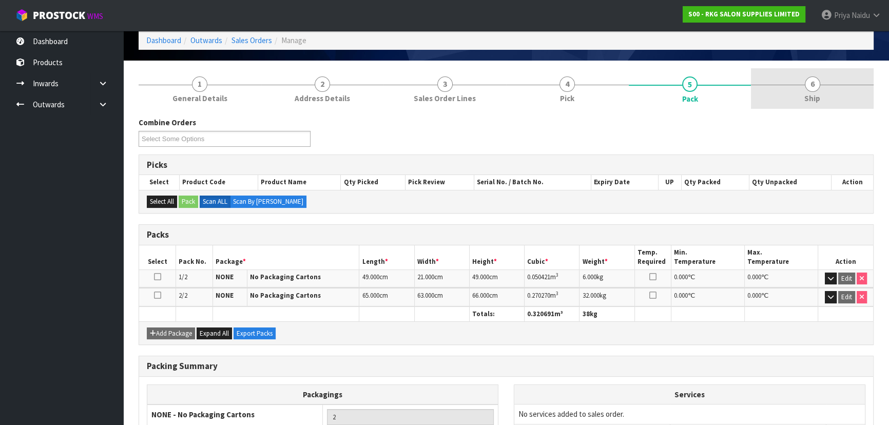
click at [810, 107] on link "6 Ship" at bounding box center [812, 88] width 123 height 41
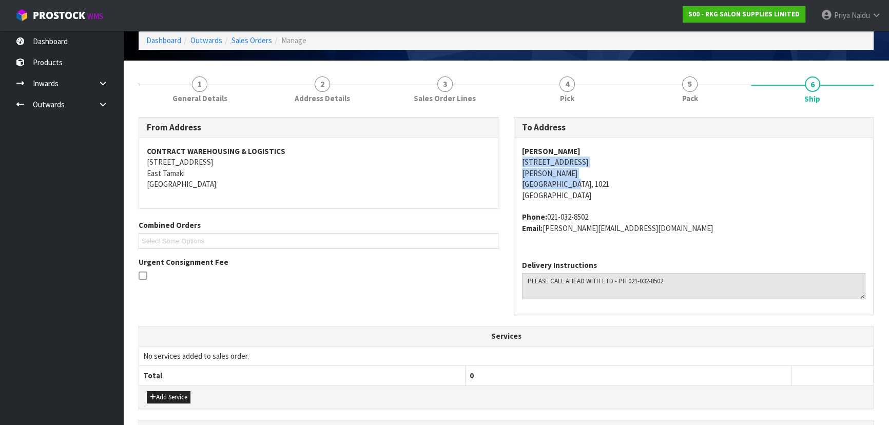
drag, startPoint x: 522, startPoint y: 164, endPoint x: 636, endPoint y: 182, distance: 115.3
click at [636, 182] on div "SHANE JOHNS UNIT 4, 371 RICHMOND RD GREY LYNN Auckland, 1021 New Zealand Phone:…" at bounding box center [693, 195] width 359 height 114
click at [673, 183] on address "SHANE JOHNS UNIT 4, 371 RICHMOND RD GREY LYNN Auckland, 1021 New Zealand" at bounding box center [693, 173] width 343 height 55
click at [739, 196] on address "SHANE JOHNS UNIT 4, 371 RICHMOND RD GREY LYNN Auckland, 1021 New Zealand" at bounding box center [693, 173] width 343 height 55
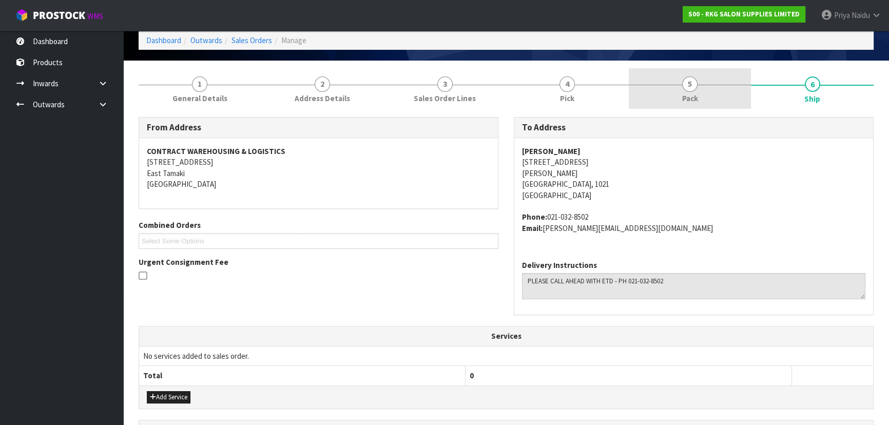
click at [665, 89] on link "5 Pack" at bounding box center [690, 88] width 123 height 41
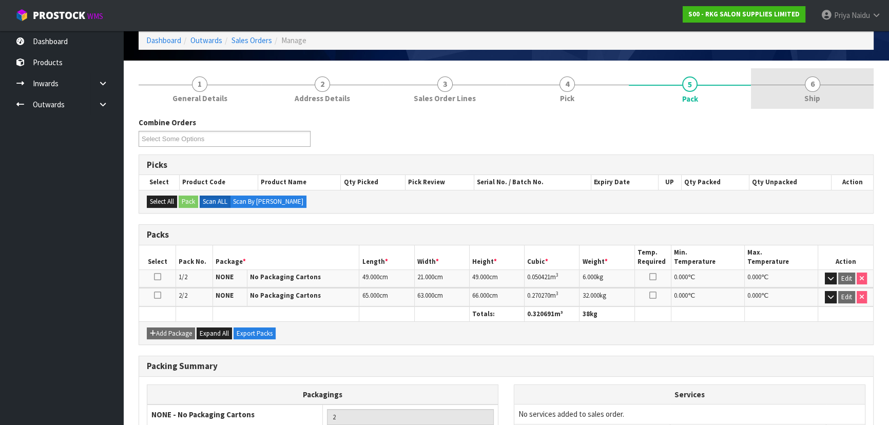
scroll to position [0, 0]
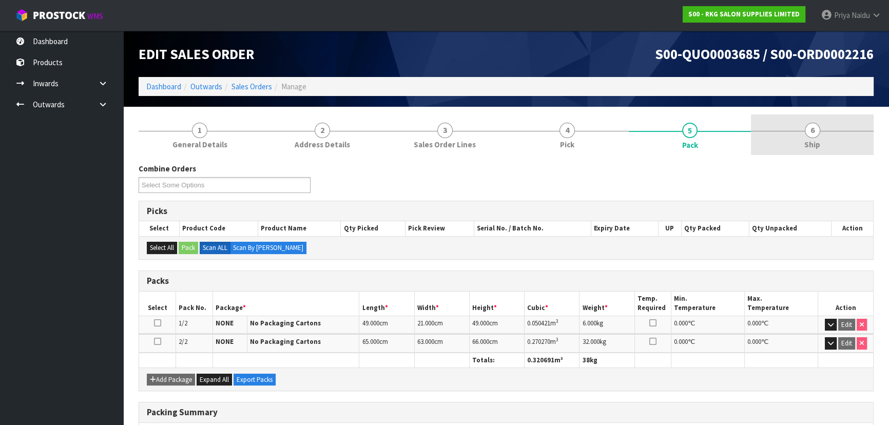
drag, startPoint x: 805, startPoint y: 129, endPoint x: 775, endPoint y: 148, distance: 35.0
click at [805, 129] on span "6" at bounding box center [812, 130] width 15 height 15
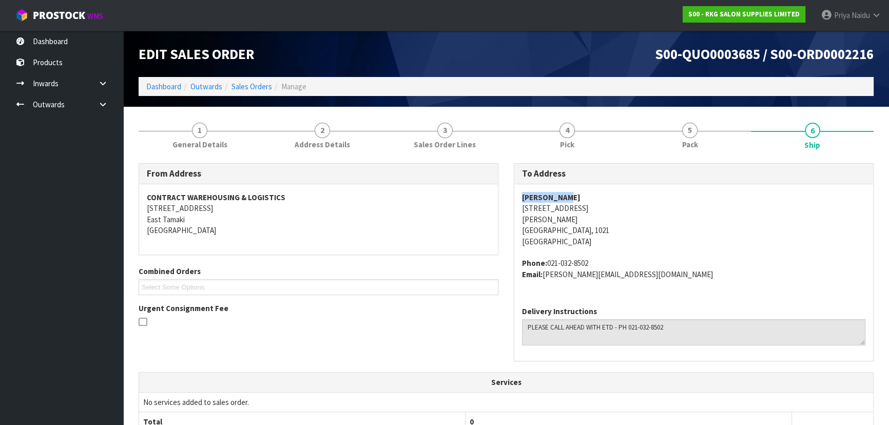
drag, startPoint x: 517, startPoint y: 197, endPoint x: 587, endPoint y: 195, distance: 69.8
click at [587, 195] on div "SHANE JOHNS UNIT 4, 371 RICHMOND RD GREY LYNN Auckland, 1021 New Zealand Phone:…" at bounding box center [693, 241] width 359 height 114
drag, startPoint x: 518, startPoint y: 260, endPoint x: 534, endPoint y: 297, distance: 40.9
click at [658, 293] on div "SHANE JOHNS UNIT 4, 371 RICHMOND RD GREY LYNN Auckland, 1021 New Zealand Phone:…" at bounding box center [693, 241] width 359 height 114
drag, startPoint x: 565, startPoint y: 323, endPoint x: 549, endPoint y: 327, distance: 15.8
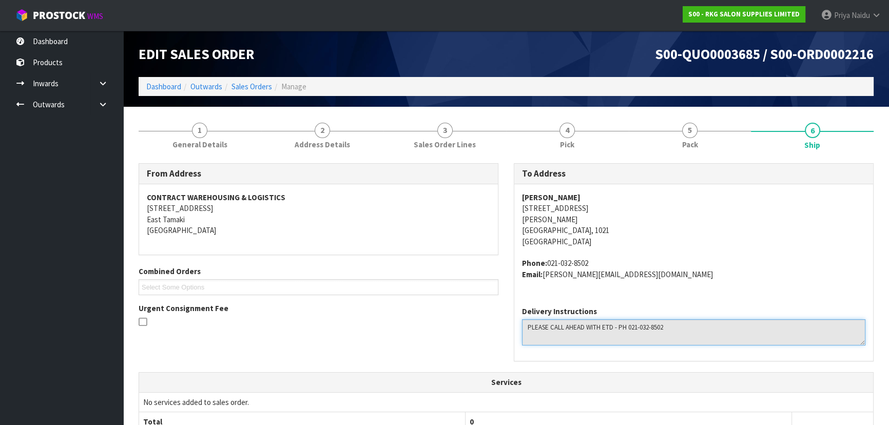
click at [716, 327] on textarea at bounding box center [693, 332] width 343 height 26
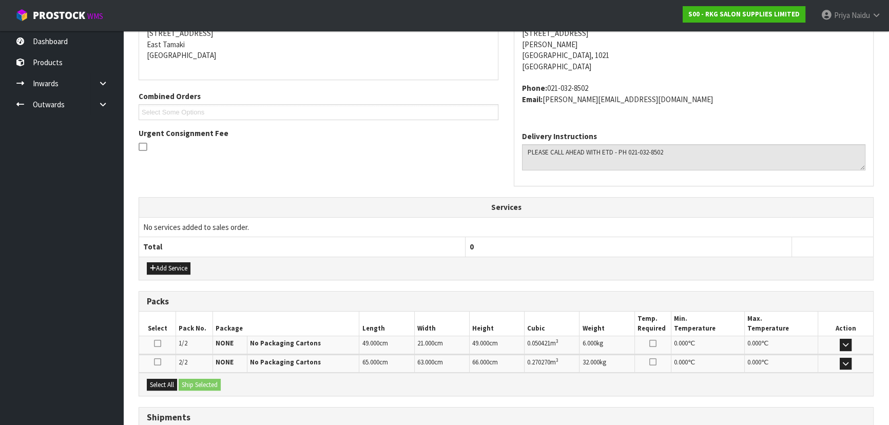
scroll to position [255, 0]
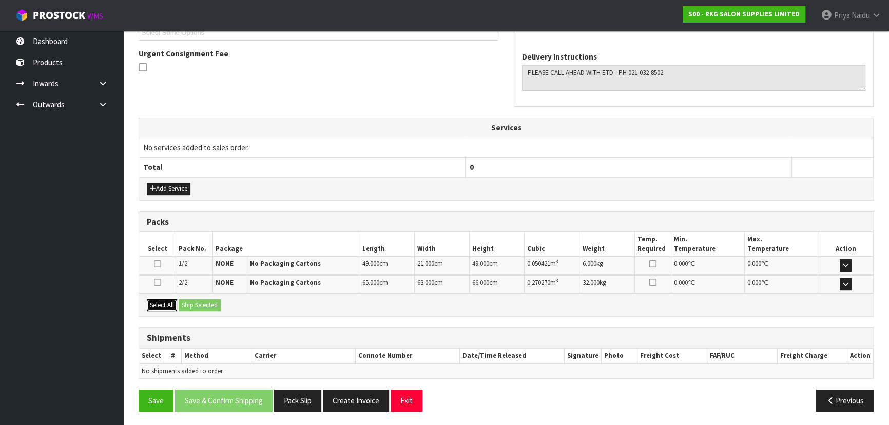
drag, startPoint x: 167, startPoint y: 299, endPoint x: 185, endPoint y: 301, distance: 18.7
click at [168, 299] on button "Select All" at bounding box center [162, 305] width 30 height 12
drag, startPoint x: 190, startPoint y: 303, endPoint x: 197, endPoint y: 305, distance: 7.5
click at [192, 304] on button "Ship Selected" at bounding box center [200, 305] width 42 height 12
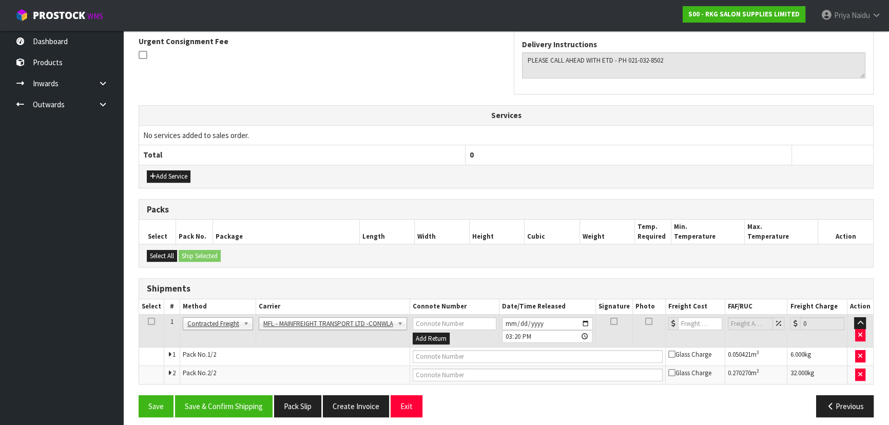
scroll to position [273, 0]
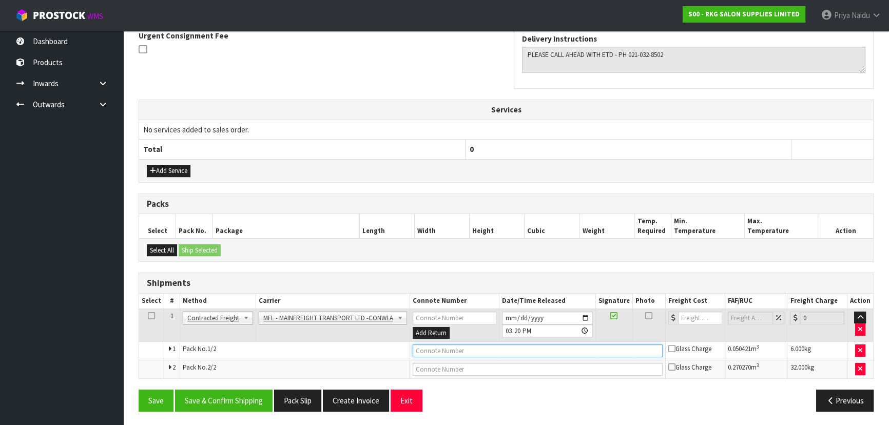
click at [425, 346] on input "text" at bounding box center [538, 350] width 250 height 13
paste input "FWM58958211"
drag, startPoint x: 696, startPoint y: 318, endPoint x: 688, endPoint y: 312, distance: 10.6
click at [695, 317] on input "number" at bounding box center [700, 318] width 44 height 13
click at [241, 412] on div "Save Save & Confirm Shipping Pack Slip Create Invoice Exit Previous" at bounding box center [506, 405] width 751 height 30
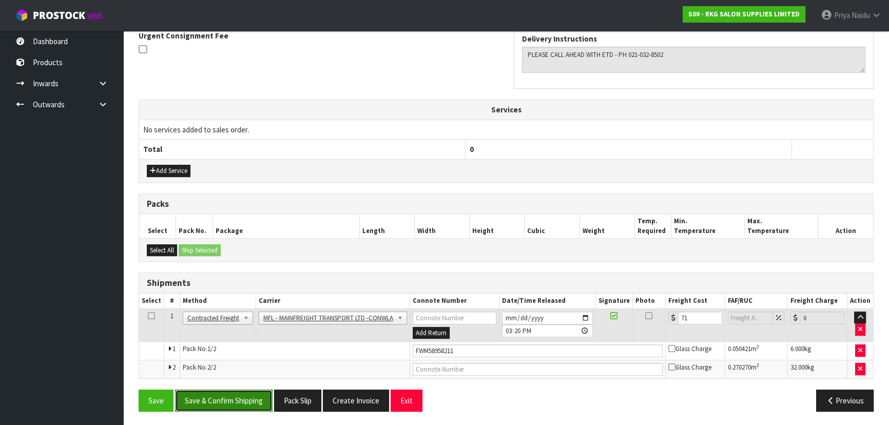
click at [245, 401] on button "Save & Confirm Shipping" at bounding box center [224, 401] width 98 height 22
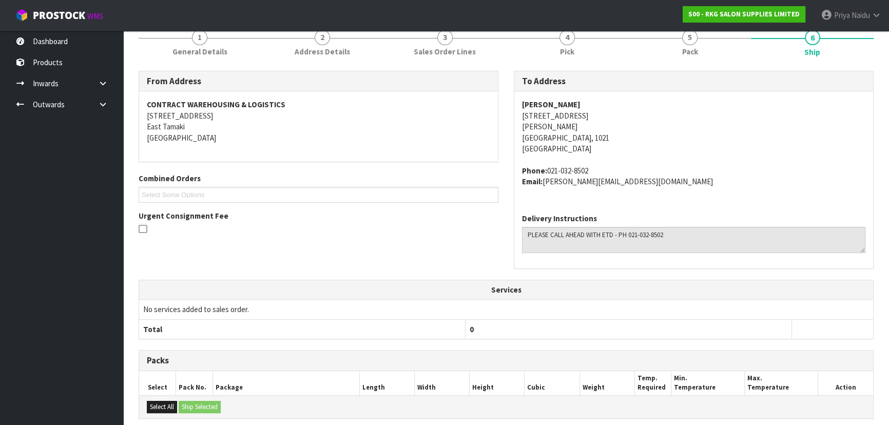
scroll to position [0, 0]
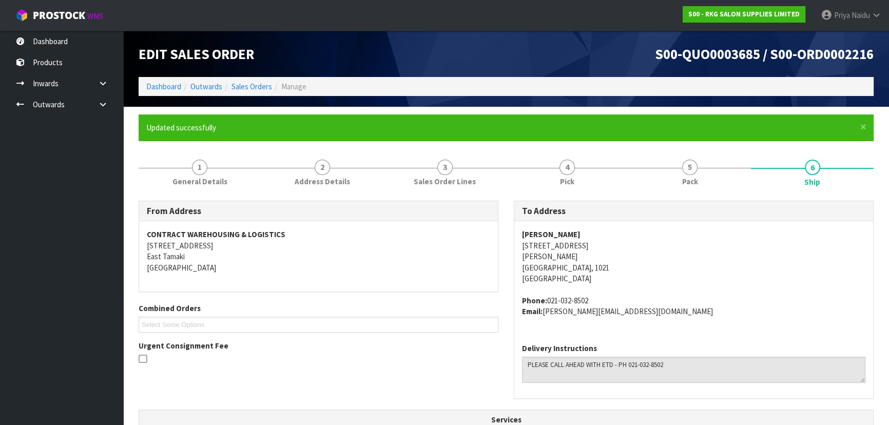
click at [169, 91] on li "Dashboard" at bounding box center [163, 86] width 35 height 11
click at [168, 82] on link "Dashboard" at bounding box center [163, 87] width 35 height 10
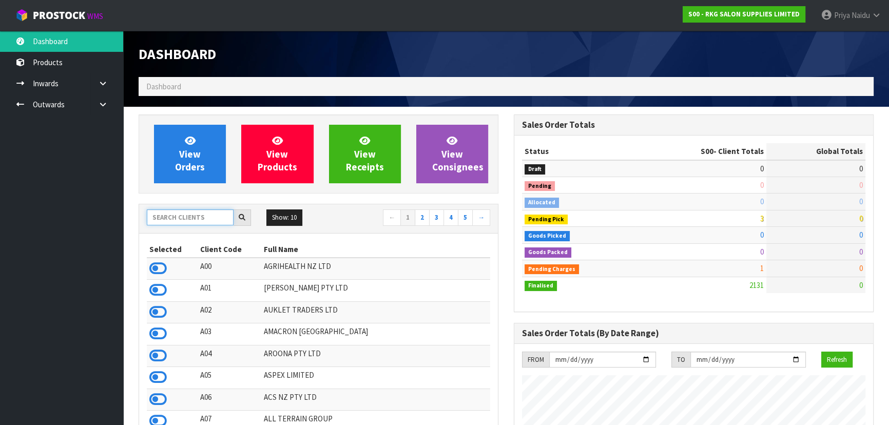
click at [169, 212] on input "text" at bounding box center [190, 217] width 87 height 16
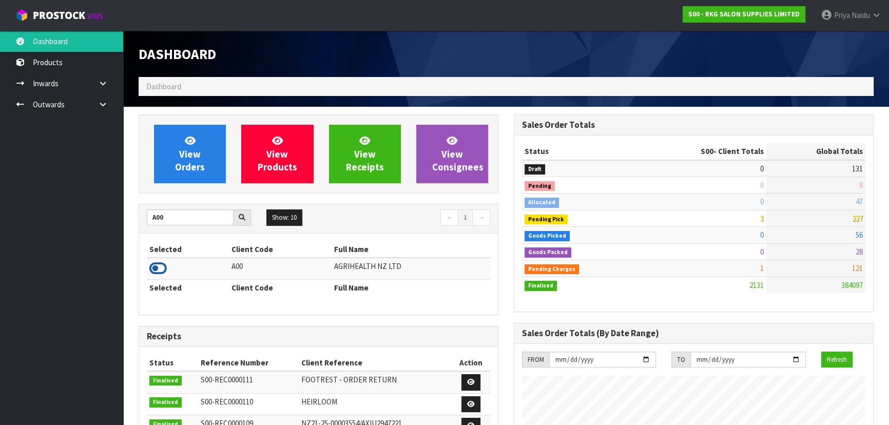
click at [159, 265] on icon at bounding box center [157, 268] width 17 height 15
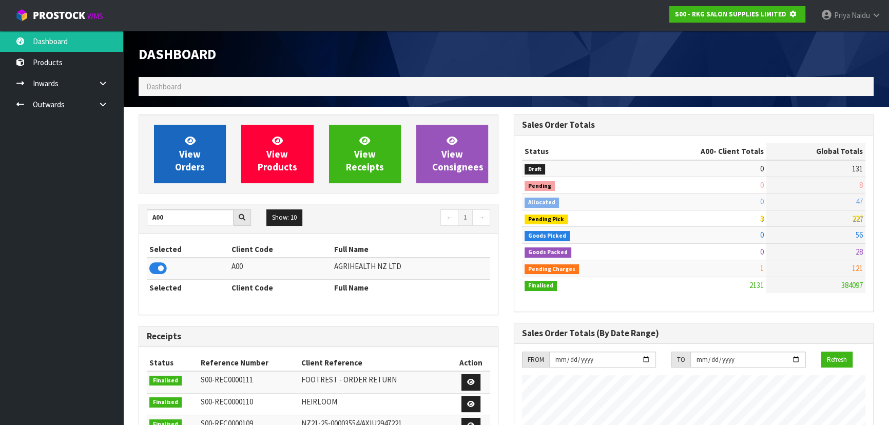
scroll to position [512752, 513016]
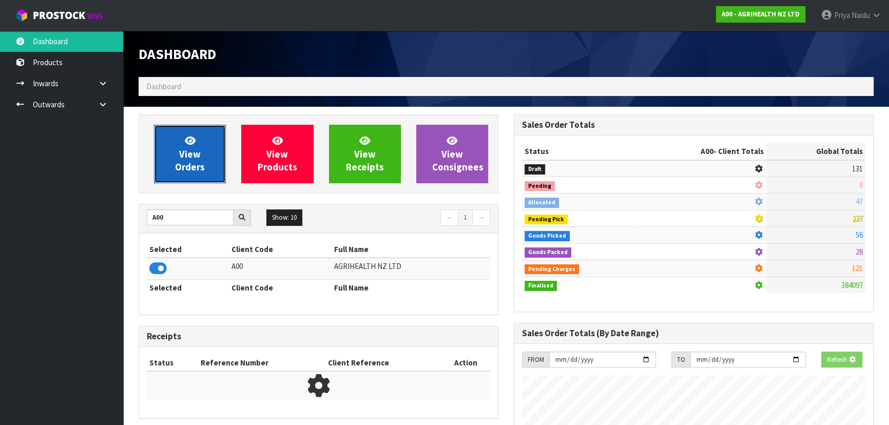
click at [201, 131] on link "View Orders" at bounding box center [190, 154] width 72 height 59
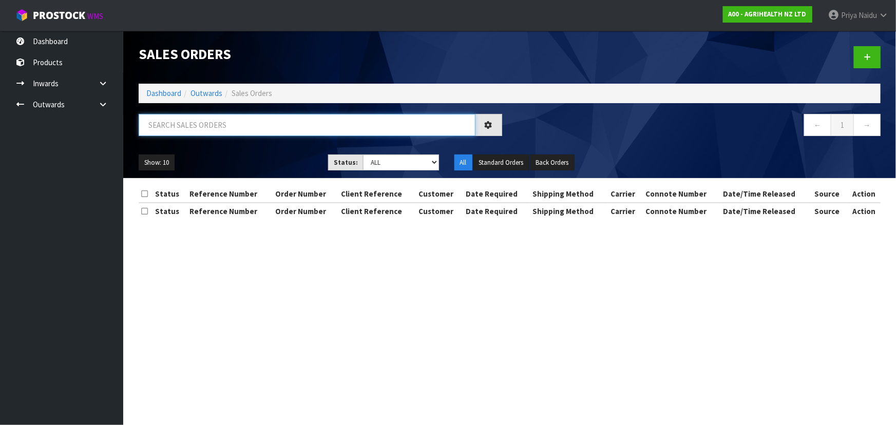
click at [209, 125] on input "text" at bounding box center [307, 125] width 337 height 22
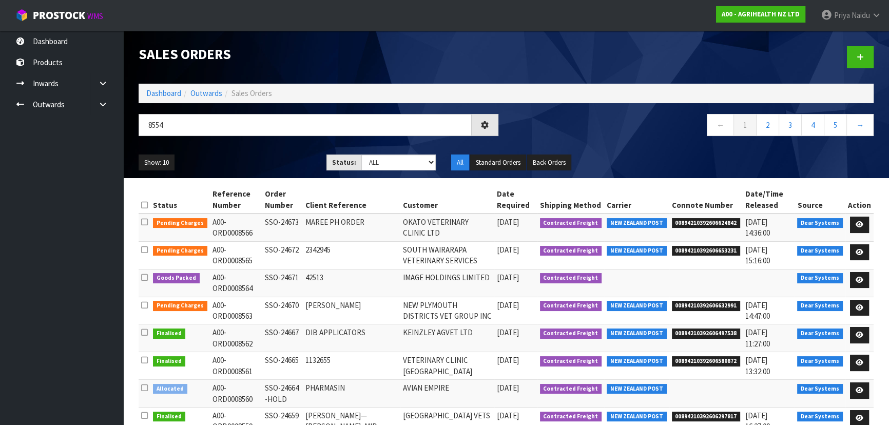
click at [253, 162] on ul "Show: 10 5 10 25 50" at bounding box center [225, 163] width 172 height 16
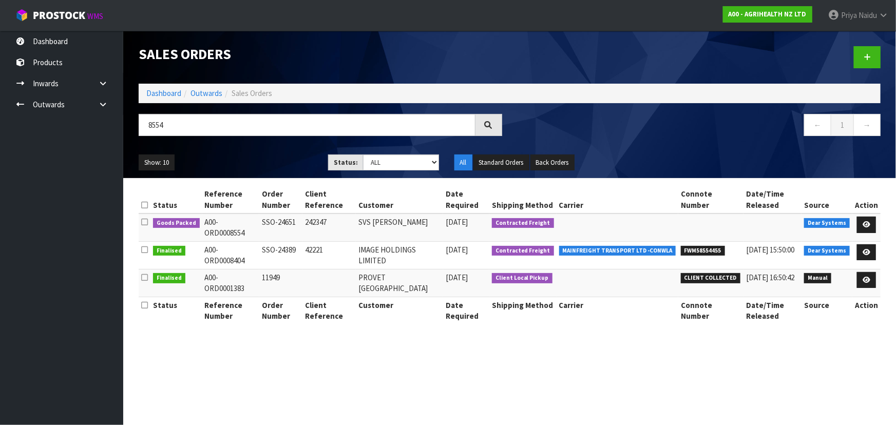
click at [254, 162] on ul "Show: 10 5 10 25 50" at bounding box center [226, 163] width 174 height 16
click at [868, 222] on icon at bounding box center [866, 224] width 8 height 7
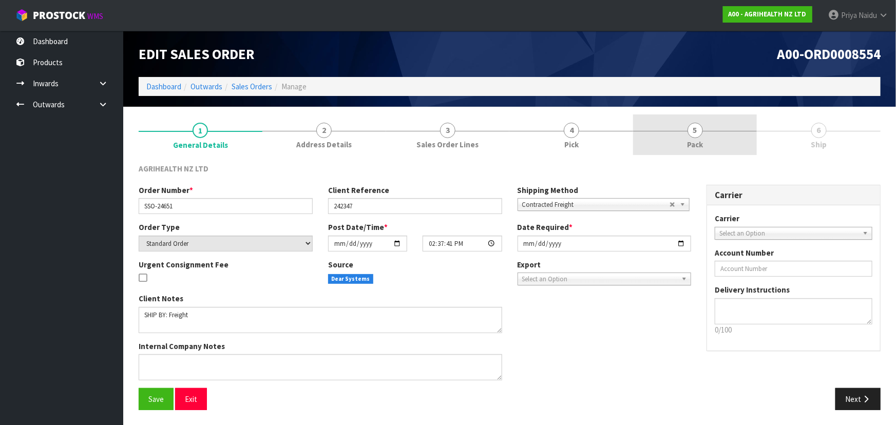
click at [734, 139] on link "5 Pack" at bounding box center [695, 134] width 124 height 41
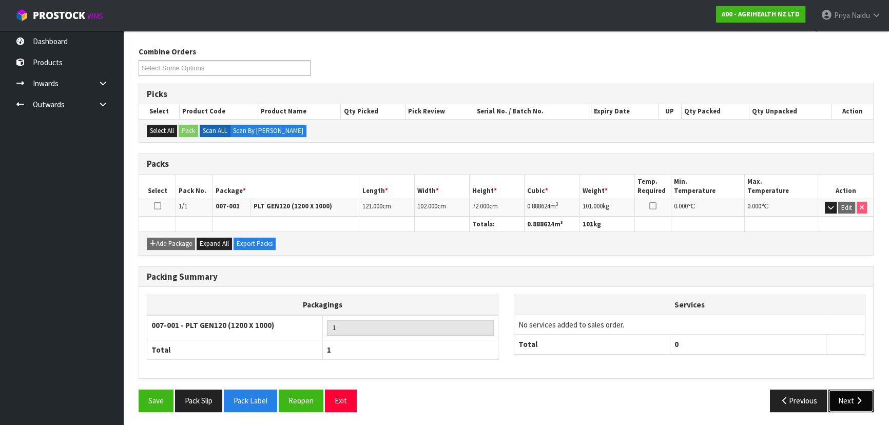
click at [855, 401] on icon "button" at bounding box center [859, 401] width 10 height 8
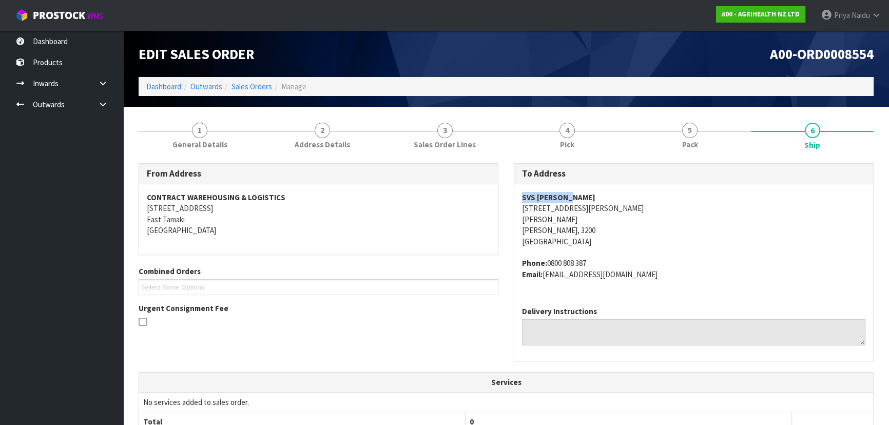
click at [591, 198] on div "SVS HAMILTON 535 TE RAPA RD TE RAPA HAMILTON, 3200 New Zealand Phone: 0800 808 …" at bounding box center [693, 241] width 359 height 114
drag, startPoint x: 547, startPoint y: 261, endPoint x: 605, endPoint y: 257, distance: 58.2
click at [605, 258] on address "Phone: 0800 808 387 Email: accounts@svs.co.nz" at bounding box center [693, 269] width 343 height 22
drag, startPoint x: 545, startPoint y: 277, endPoint x: 557, endPoint y: 267, distance: 15.7
click at [605, 276] on address "Phone: 0800 808 387 Email: accounts@svs.co.nz" at bounding box center [693, 269] width 343 height 22
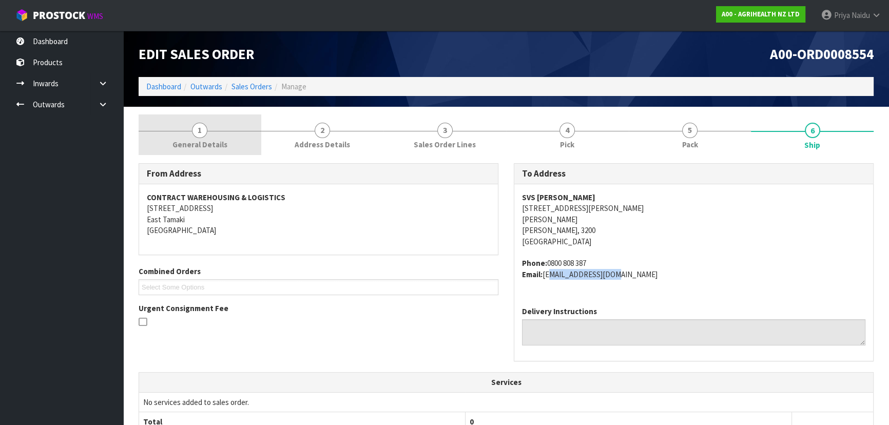
drag, startPoint x: 199, startPoint y: 145, endPoint x: 190, endPoint y: 151, distance: 11.1
click at [199, 145] on span "General Details" at bounding box center [199, 144] width 55 height 11
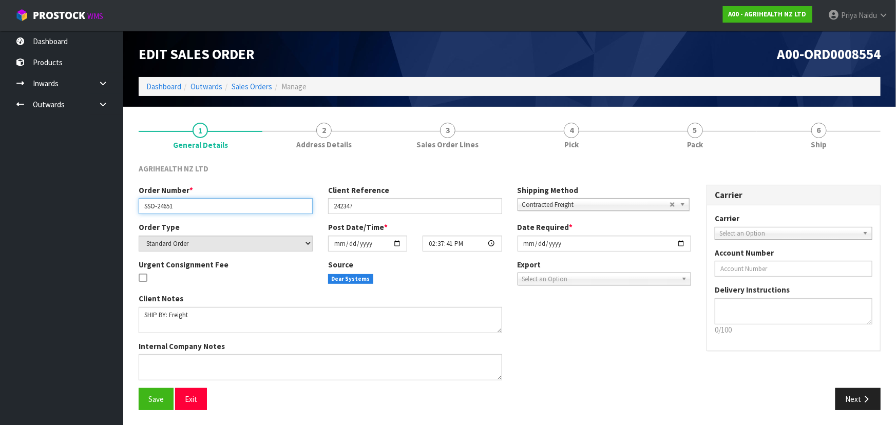
drag, startPoint x: 177, startPoint y: 214, endPoint x: 129, endPoint y: 208, distance: 48.1
click at [190, 216] on div "Order Number * SSO-24651 Client Reference 242347 Shipping Method Client Local P…" at bounding box center [415, 203] width 568 height 37
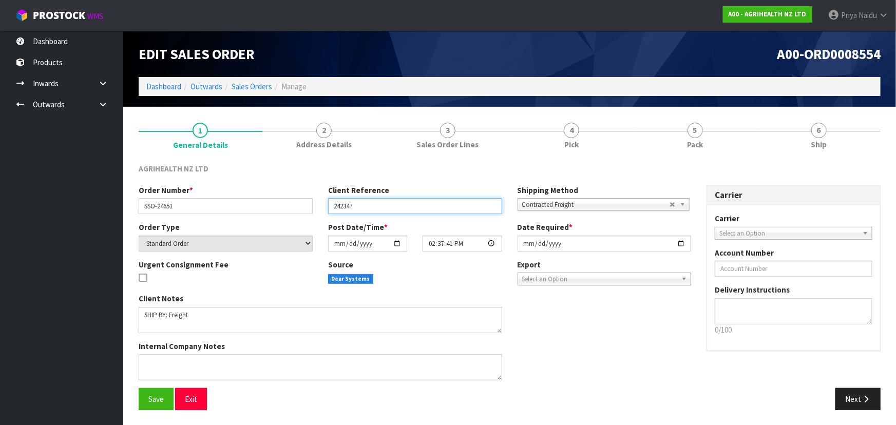
drag, startPoint x: 332, startPoint y: 202, endPoint x: 359, endPoint y: 204, distance: 27.3
click at [359, 204] on input "242347" at bounding box center [415, 206] width 174 height 16
click at [655, 161] on div "AGRIHEALTH NZ LTD Order Number * SSO-24651 Client Reference 242347 Shipping Met…" at bounding box center [510, 287] width 742 height 262
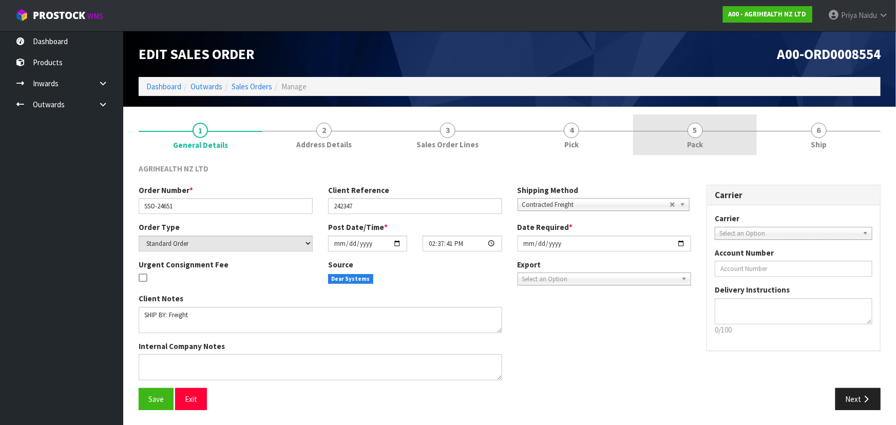
click at [663, 149] on link "5 Pack" at bounding box center [695, 134] width 124 height 41
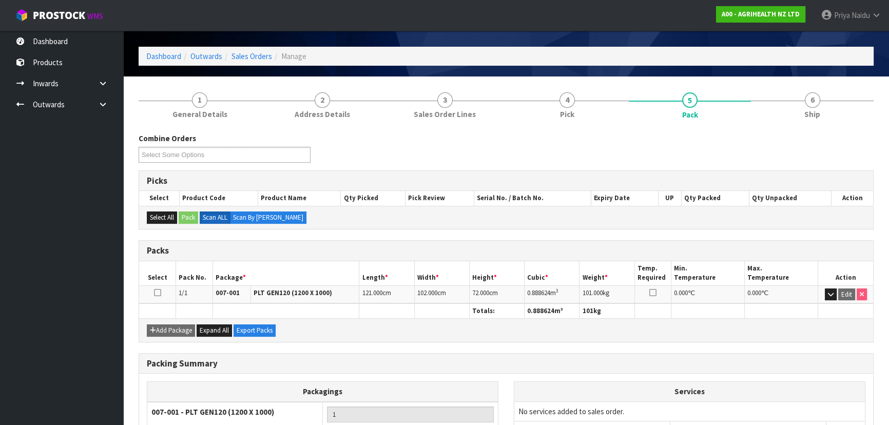
scroll to position [46, 0]
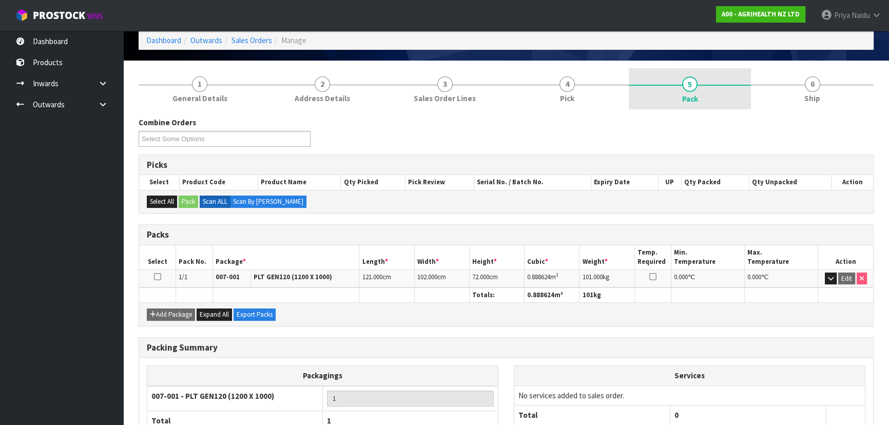
drag, startPoint x: 797, startPoint y: 86, endPoint x: 717, endPoint y: 106, distance: 82.7
click at [793, 86] on link "6 Ship" at bounding box center [812, 88] width 123 height 41
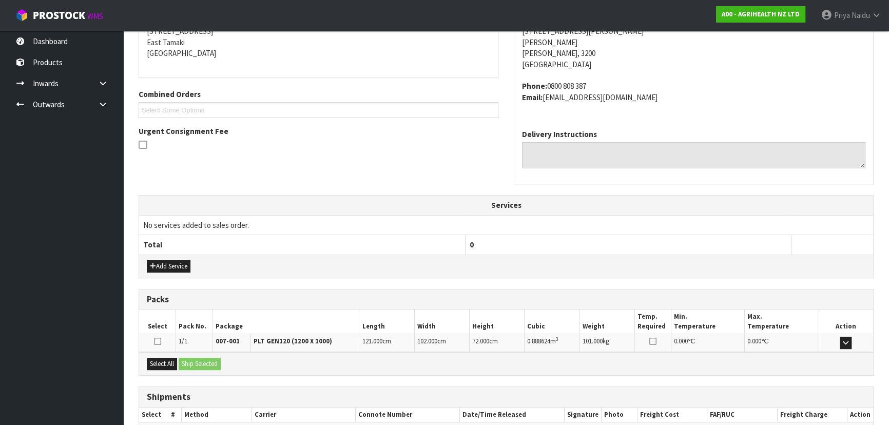
scroll to position [236, 0]
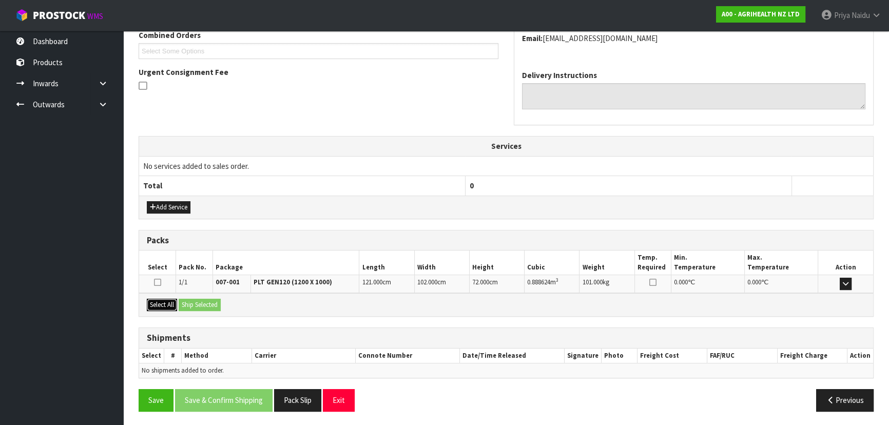
click at [173, 305] on button "Select All" at bounding box center [162, 305] width 30 height 12
click at [200, 305] on button "Ship Selected" at bounding box center [200, 305] width 42 height 12
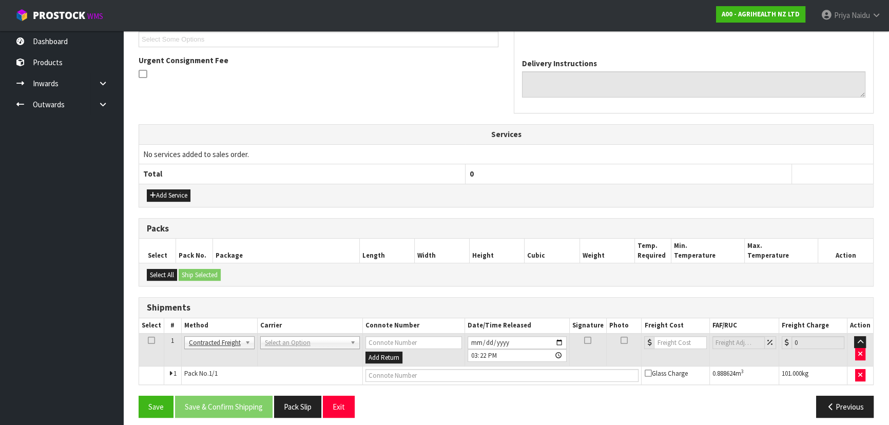
scroll to position [254, 0]
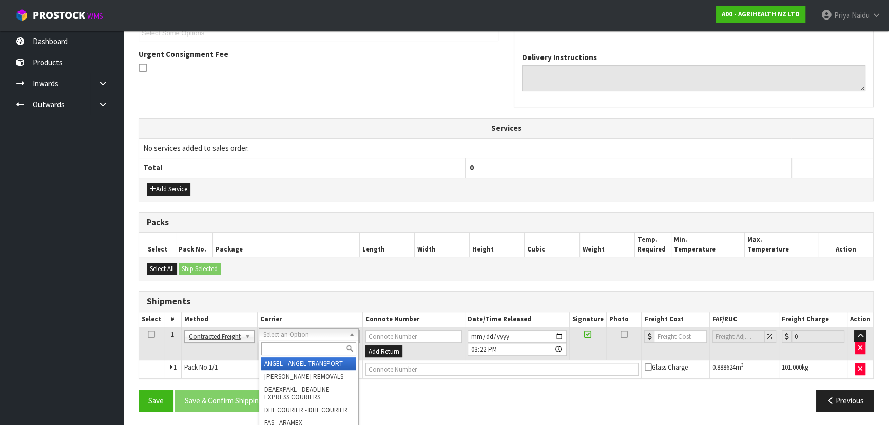
click at [285, 349] on input "text" at bounding box center [308, 348] width 95 height 13
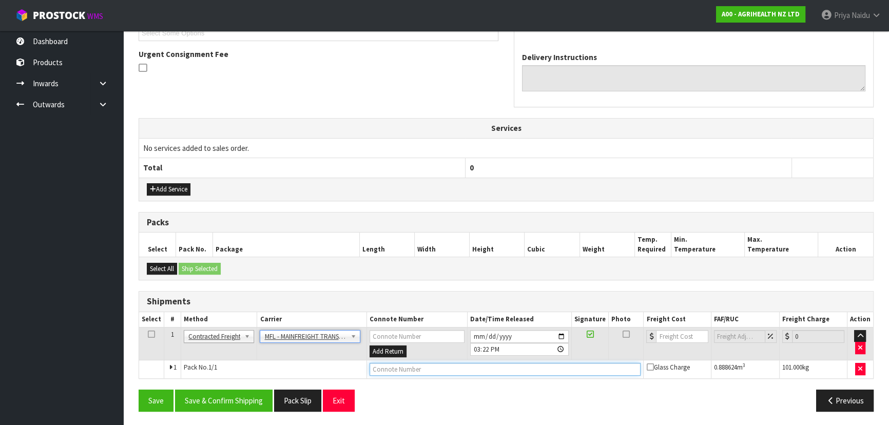
click at [395, 367] on input "text" at bounding box center [506, 369] width 272 height 13
paste input "FWM58958253"
click at [662, 331] on input "number" at bounding box center [682, 336] width 52 height 13
click at [471, 276] on div "Select All Ship Selected" at bounding box center [506, 268] width 734 height 23
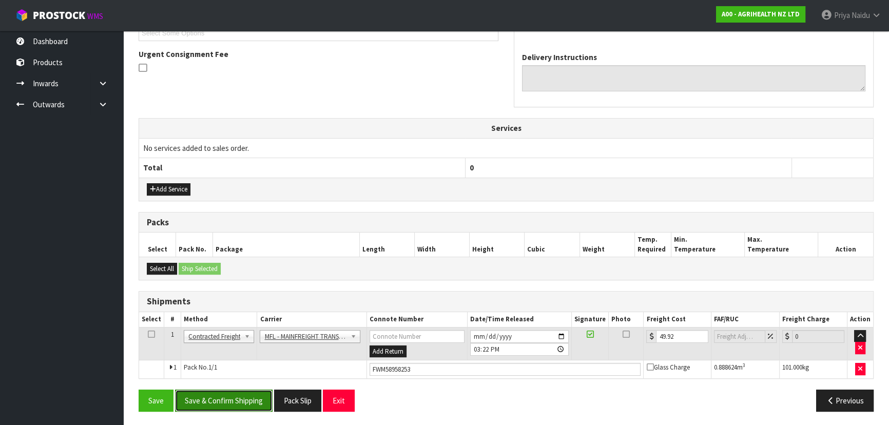
click at [240, 403] on button "Save & Confirm Shipping" at bounding box center [224, 401] width 98 height 22
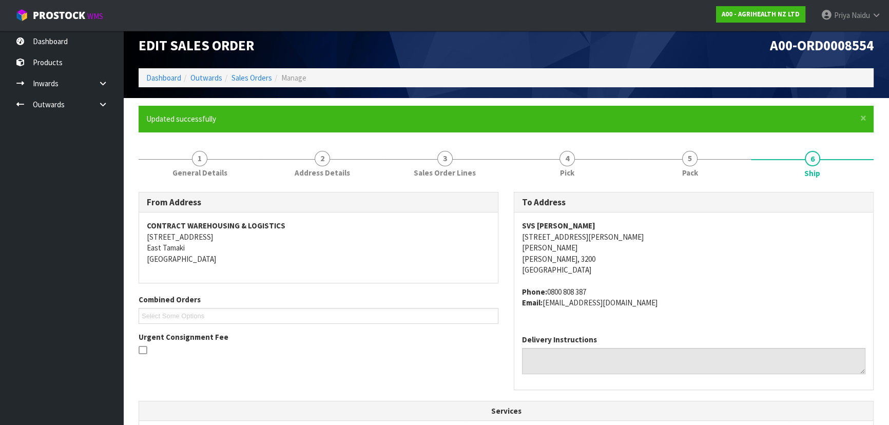
scroll to position [0, 0]
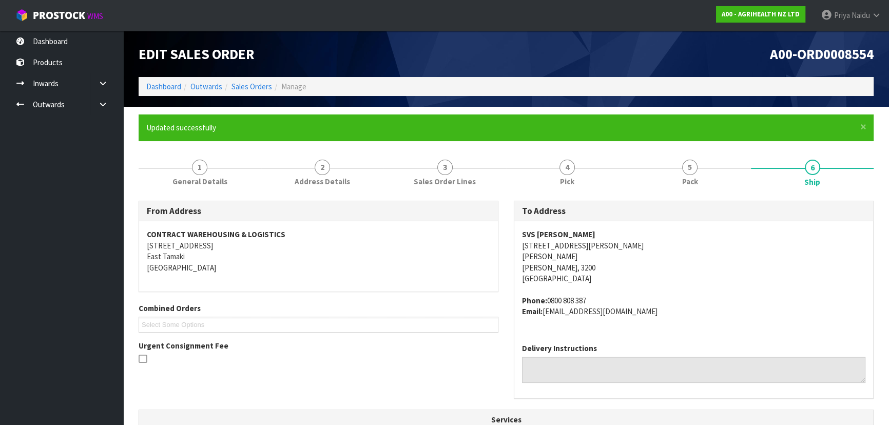
drag, startPoint x: 44, startPoint y: 65, endPoint x: 330, endPoint y: 296, distance: 367.9
click at [331, 297] on div "From Address CONTRACT WAREHOUSING & LOGISTICS 17 Allens Road East Tamaki Auckla…" at bounding box center [318, 288] width 375 height 174
click at [163, 85] on link "Dashboard" at bounding box center [163, 87] width 35 height 10
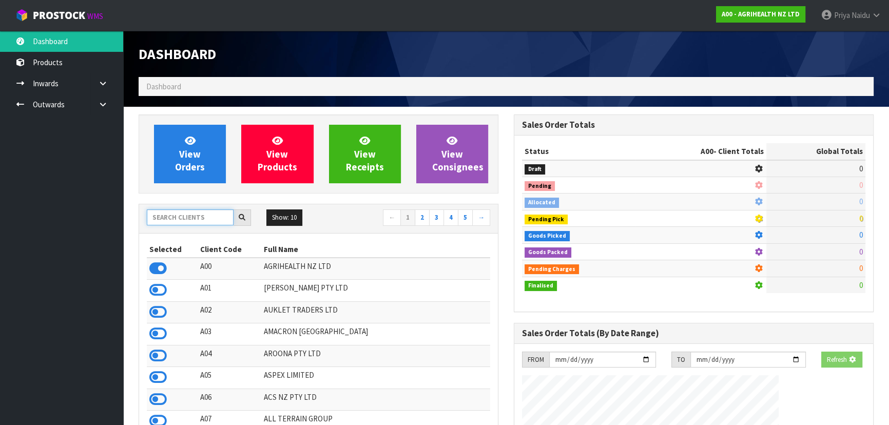
click at [170, 219] on input "text" at bounding box center [190, 217] width 87 height 16
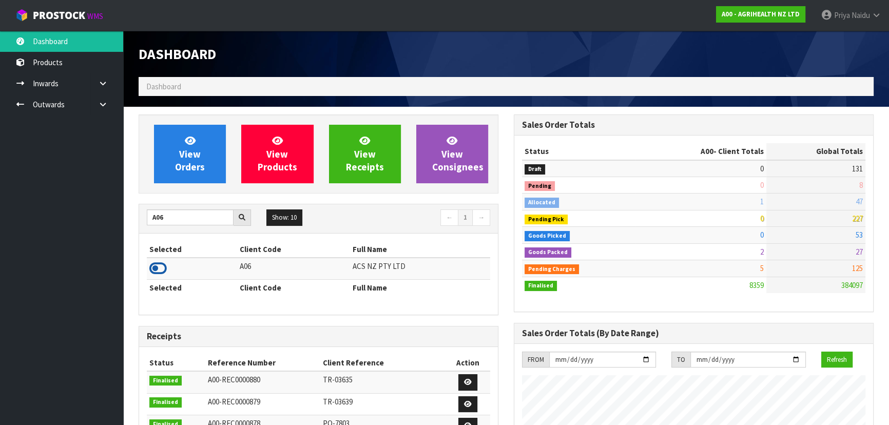
click at [160, 264] on icon at bounding box center [157, 268] width 17 height 15
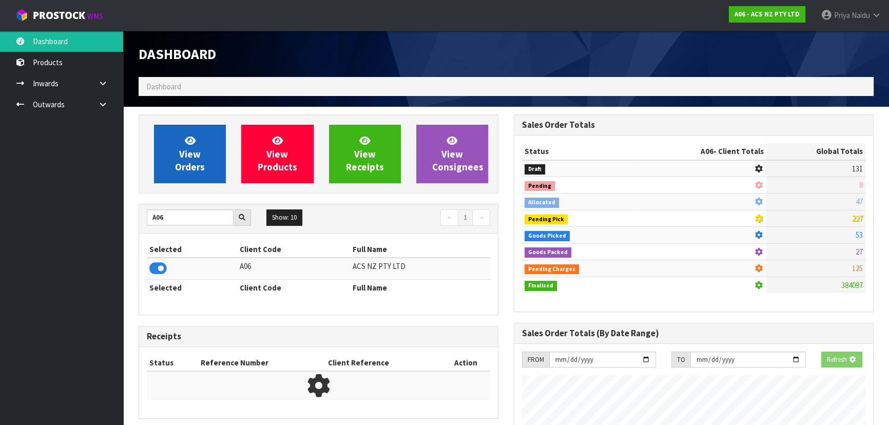
scroll to position [639, 375]
click at [200, 176] on link "View Orders" at bounding box center [190, 154] width 72 height 59
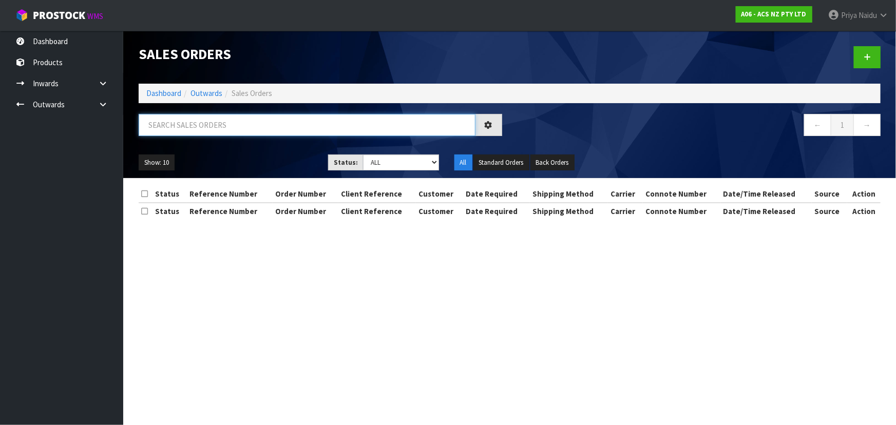
click at [208, 126] on input "text" at bounding box center [307, 125] width 337 height 22
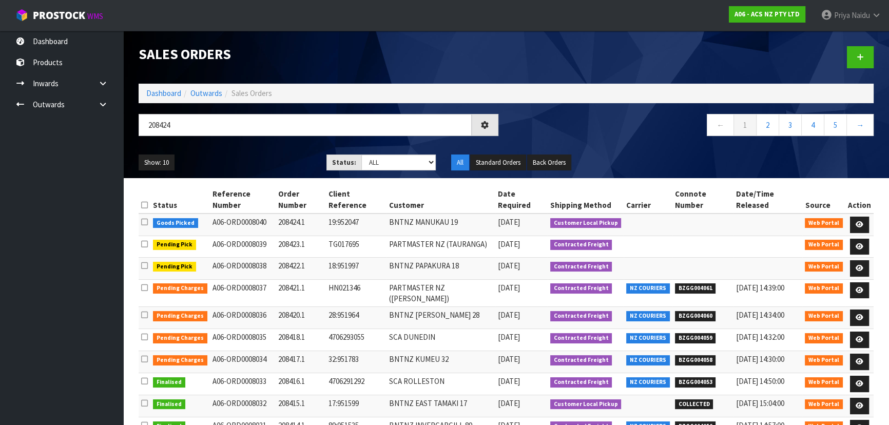
click at [264, 160] on ul "Show: 10 5 10 25 50" at bounding box center [225, 163] width 172 height 16
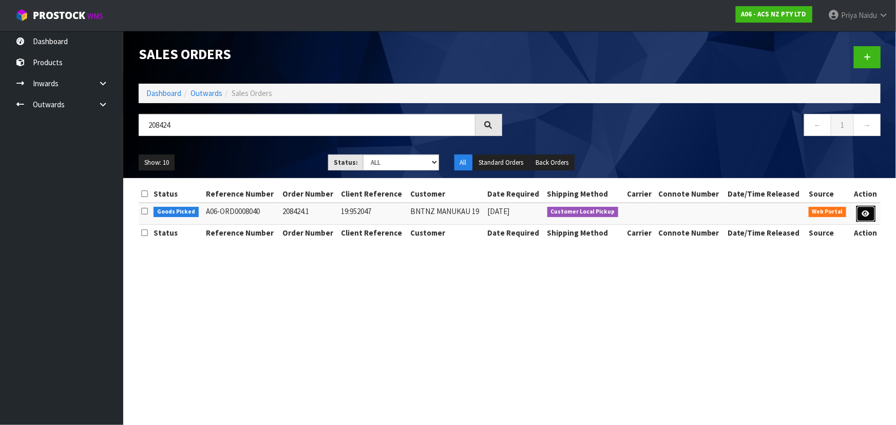
click at [865, 210] on icon at bounding box center [866, 213] width 8 height 7
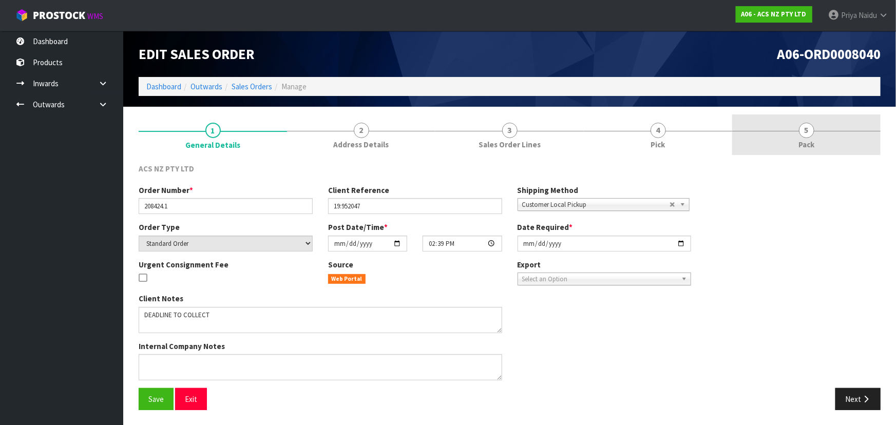
click at [815, 137] on link "5 Pack" at bounding box center [806, 134] width 148 height 41
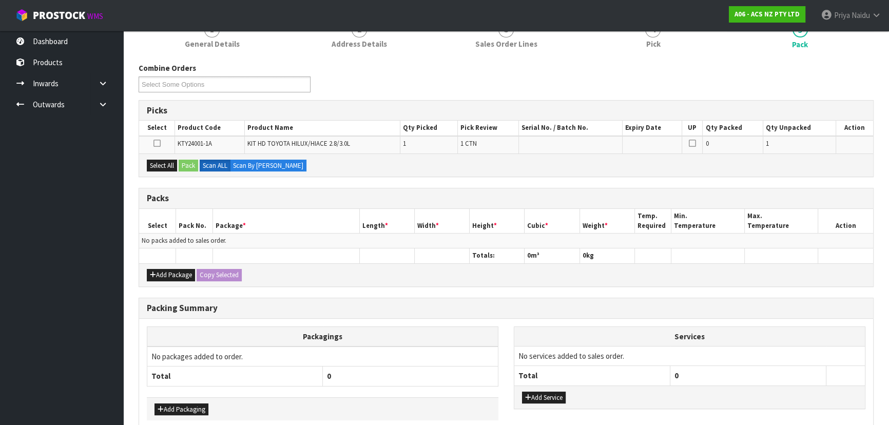
scroll to position [150, 0]
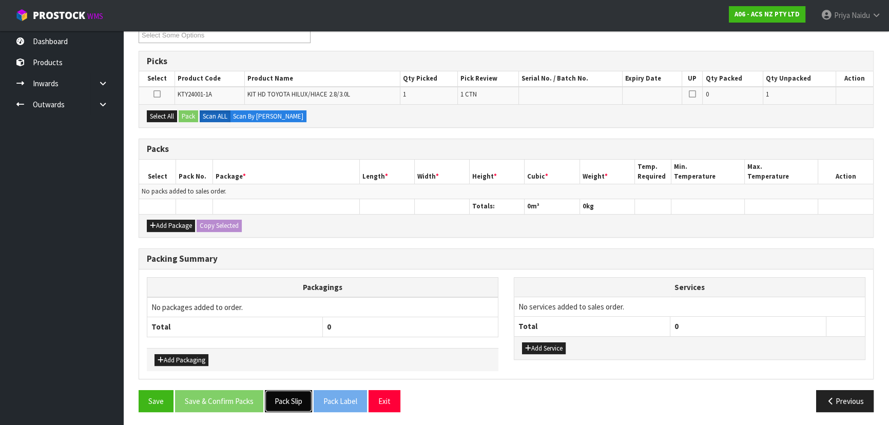
click at [274, 404] on button "Pack Slip" at bounding box center [288, 401] width 47 height 22
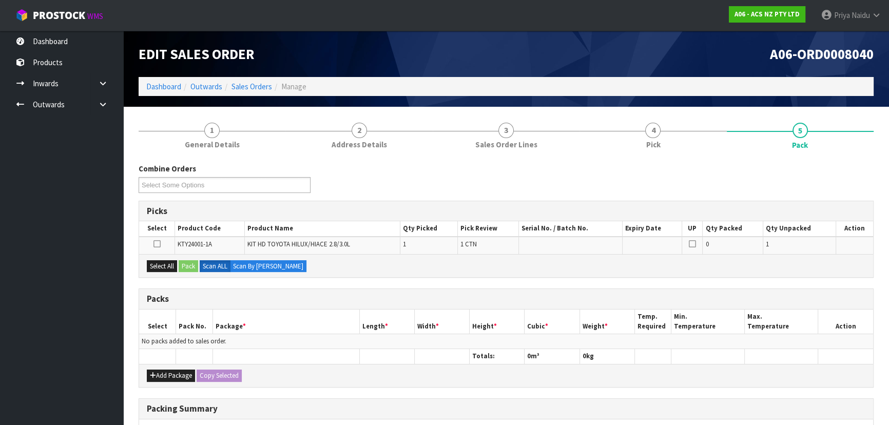
click at [20, 243] on ul "Dashboard Products Categories Serial Numbers Kitsets Packagings Inwards Purchas…" at bounding box center [61, 228] width 123 height 394
click at [24, 241] on ul "Dashboard Products Categories Serial Numbers Kitsets Packagings Inwards Purchas…" at bounding box center [61, 228] width 123 height 394
click at [176, 84] on link "Dashboard" at bounding box center [163, 87] width 35 height 10
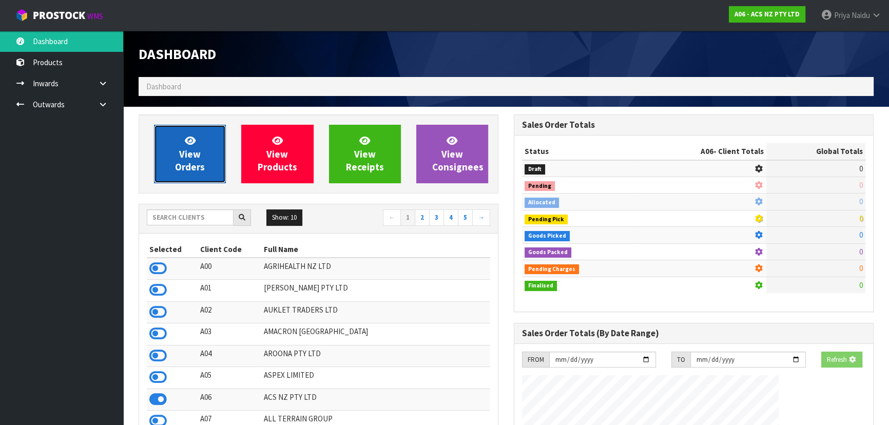
click at [186, 145] on icon at bounding box center [190, 141] width 11 height 10
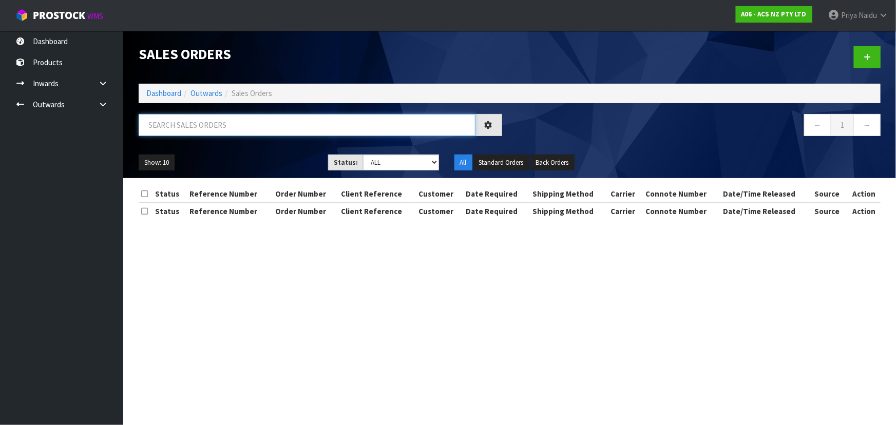
click at [205, 124] on input "text" at bounding box center [307, 125] width 337 height 22
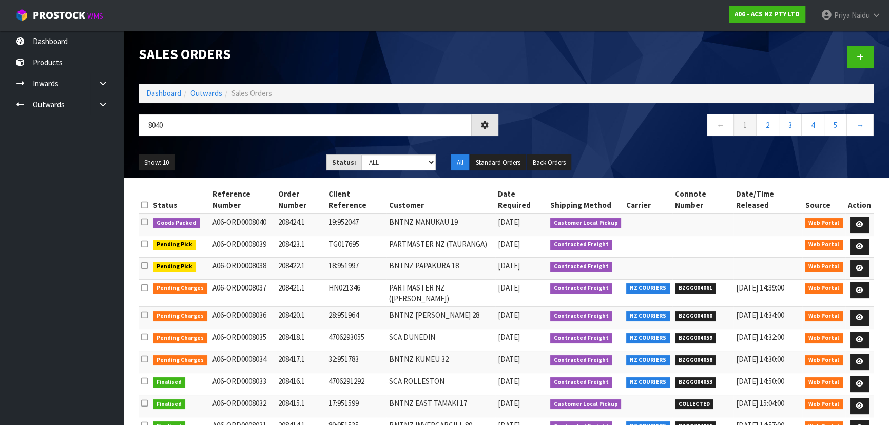
click at [250, 157] on ul "Show: 10 5 10 25 50" at bounding box center [225, 163] width 172 height 16
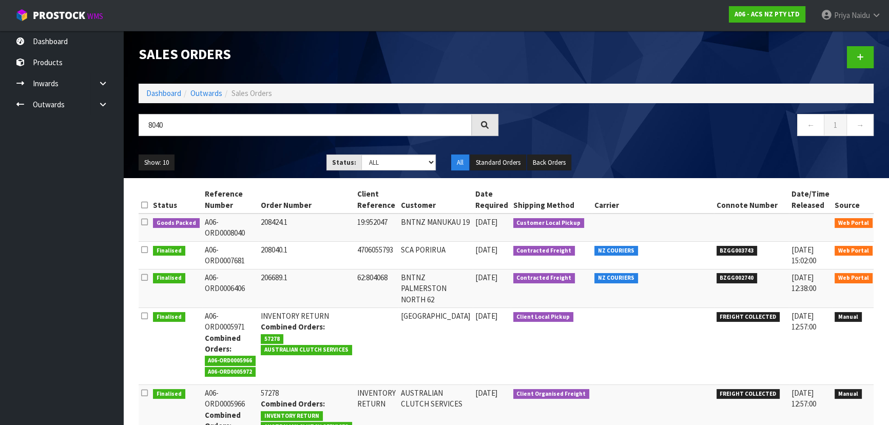
click at [880, 224] on link at bounding box center [889, 225] width 19 height 16
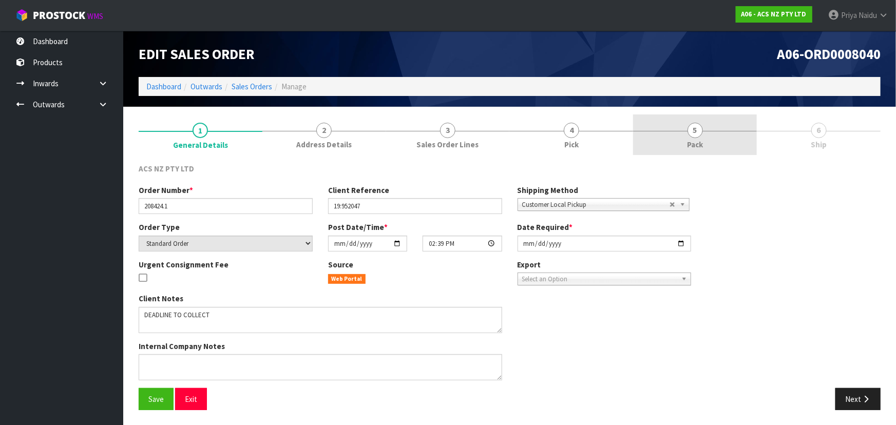
click at [678, 136] on link "5 Pack" at bounding box center [695, 134] width 124 height 41
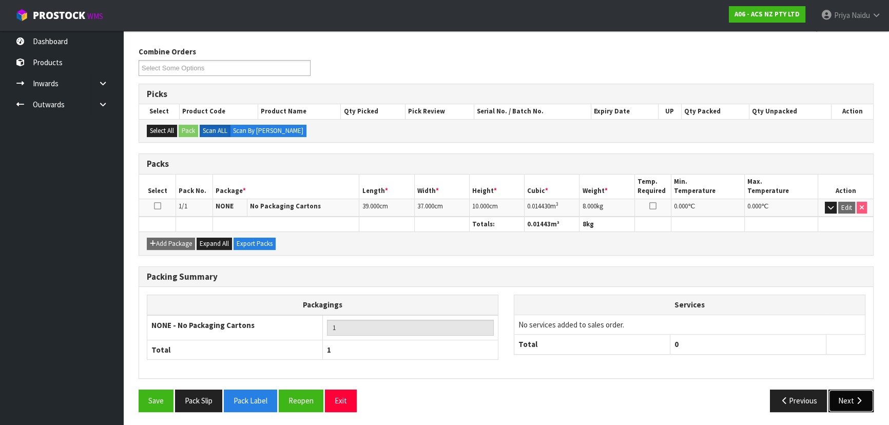
click at [850, 395] on button "Next" at bounding box center [851, 401] width 45 height 22
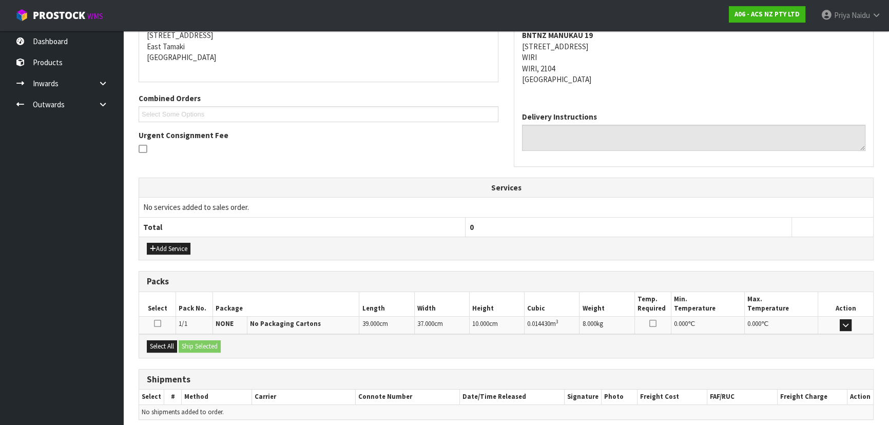
scroll to position [214, 0]
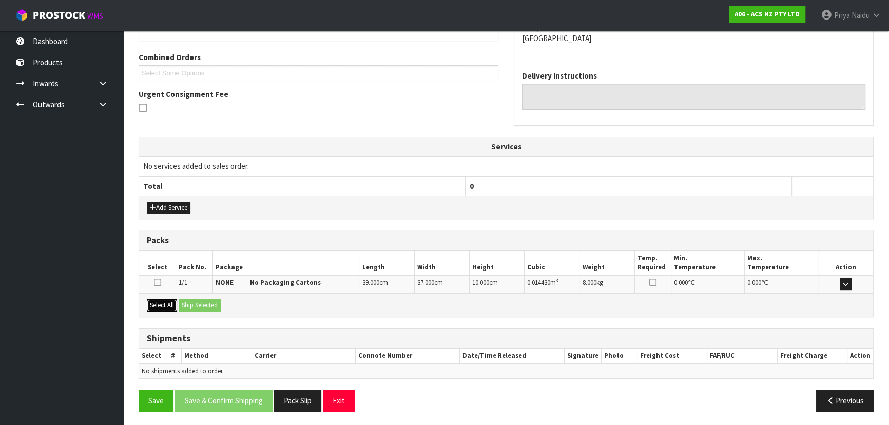
click at [165, 303] on button "Select All" at bounding box center [162, 305] width 30 height 12
drag, startPoint x: 188, startPoint y: 302, endPoint x: 201, endPoint y: 304, distance: 13.0
click at [190, 302] on button "Ship Selected" at bounding box center [200, 305] width 42 height 12
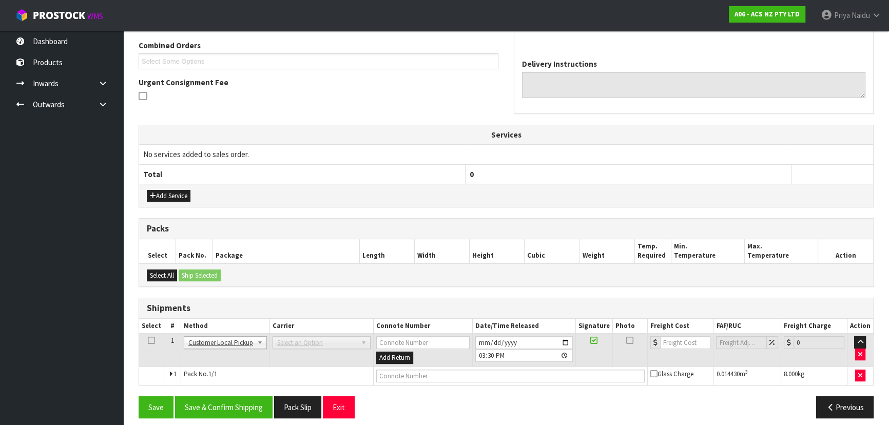
scroll to position [232, 0]
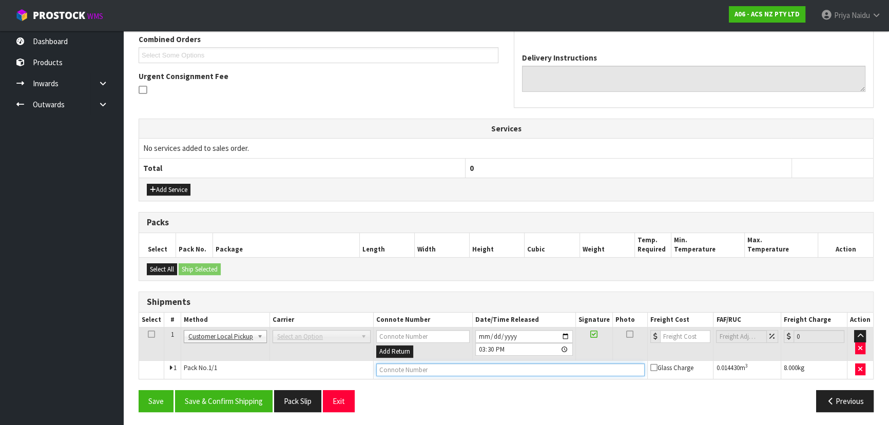
click at [408, 369] on input "text" at bounding box center [510, 369] width 269 height 13
click at [221, 399] on button "Save & Confirm Shipping" at bounding box center [224, 401] width 98 height 22
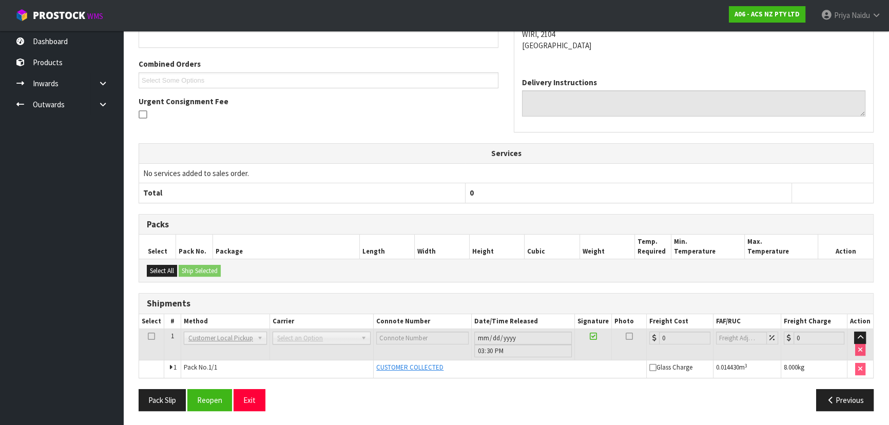
scroll to position [0, 0]
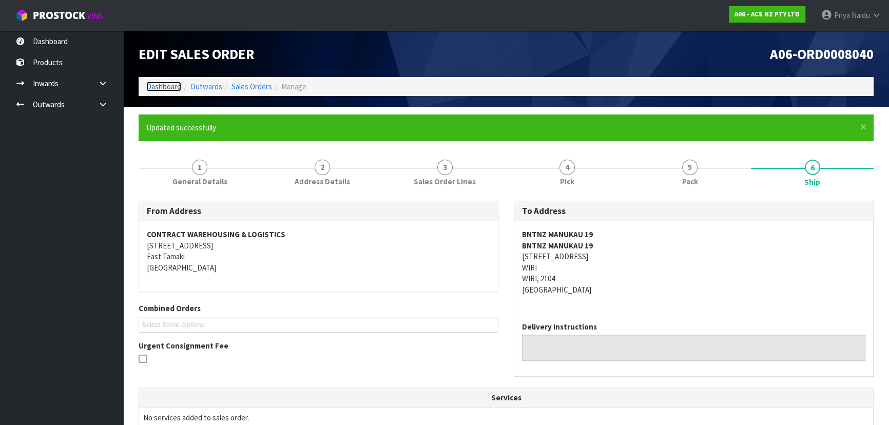
click at [171, 84] on link "Dashboard" at bounding box center [163, 87] width 35 height 10
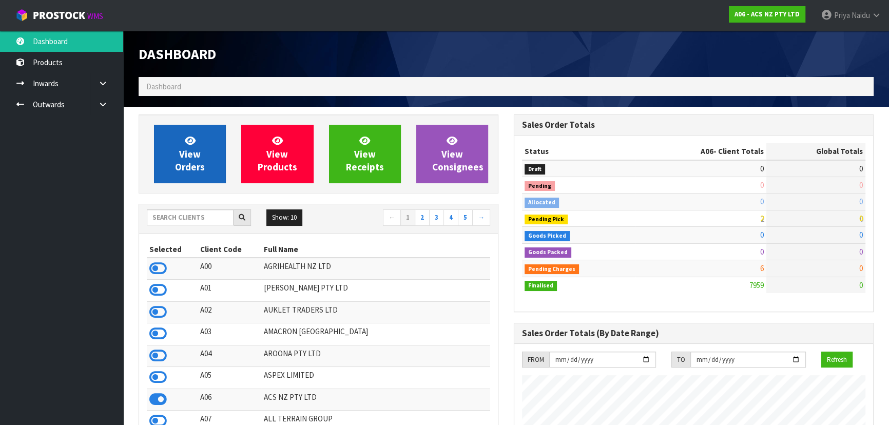
scroll to position [776, 375]
click at [183, 170] on span "View Orders" at bounding box center [190, 154] width 30 height 39
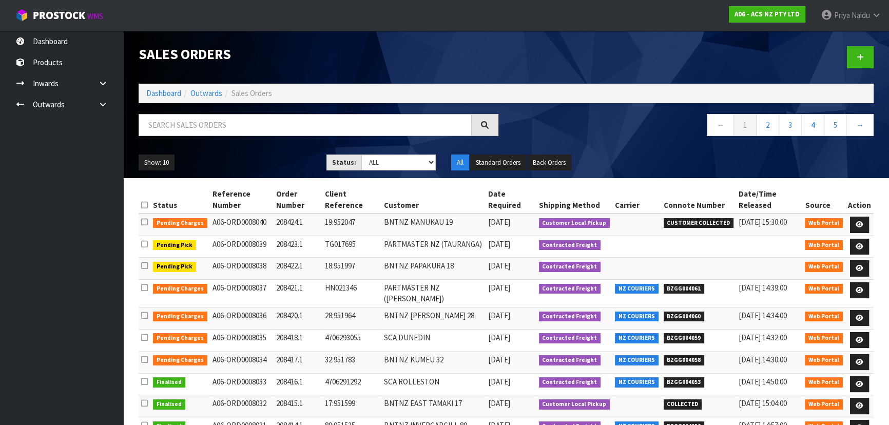
click at [161, 86] on ol "Dashboard Outwards Sales Orders" at bounding box center [506, 93] width 735 height 19
click at [165, 94] on link "Dashboard" at bounding box center [163, 93] width 35 height 10
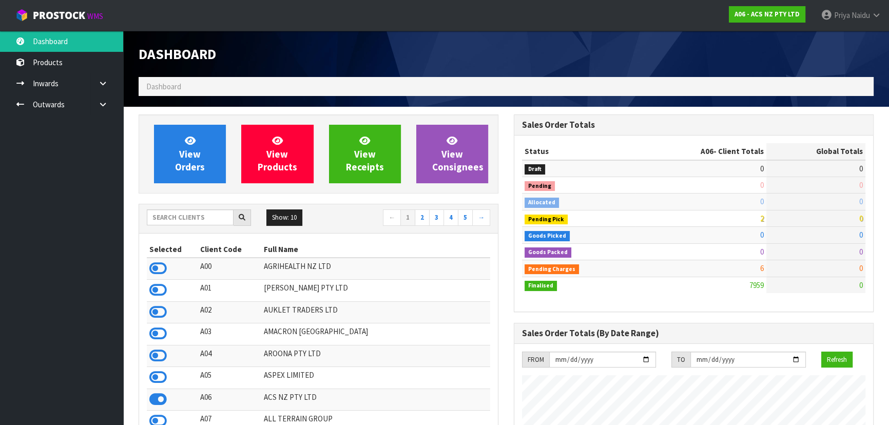
scroll to position [776, 375]
click at [200, 223] on input "text" at bounding box center [190, 217] width 87 height 16
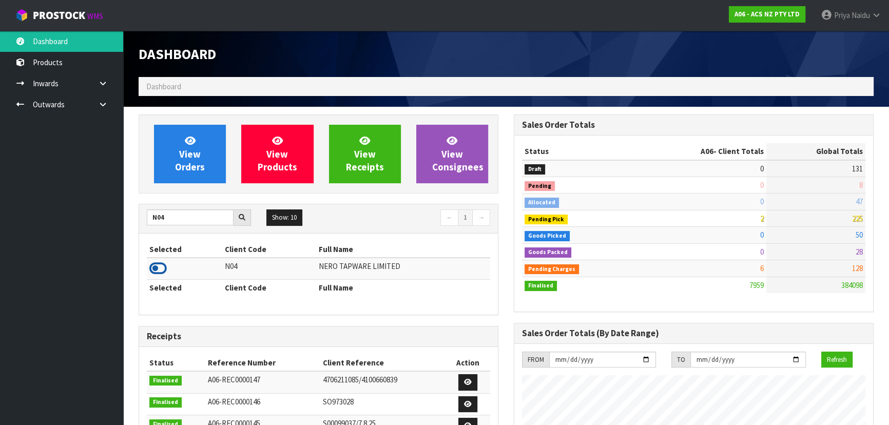
click at [155, 263] on icon at bounding box center [157, 268] width 17 height 15
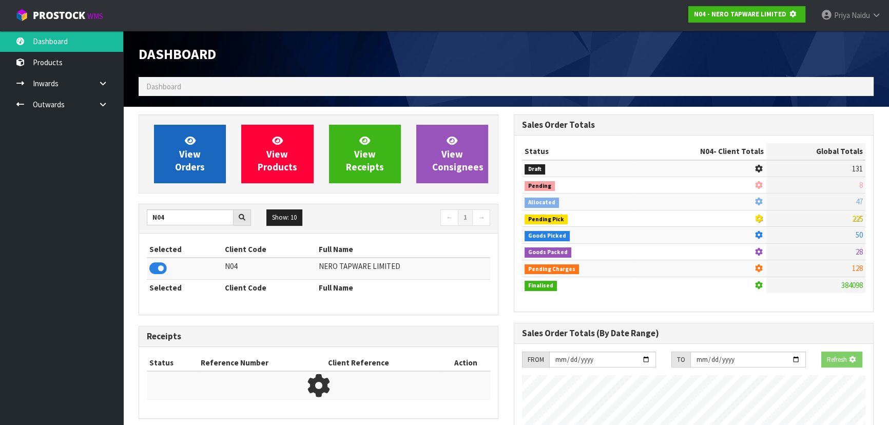
scroll to position [512752, 513016]
click at [166, 176] on link "View Orders" at bounding box center [190, 154] width 72 height 59
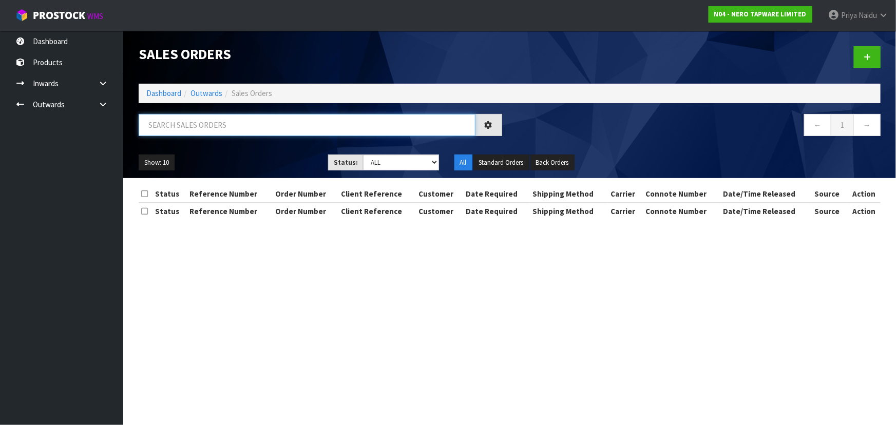
click at [195, 134] on input "text" at bounding box center [307, 125] width 337 height 22
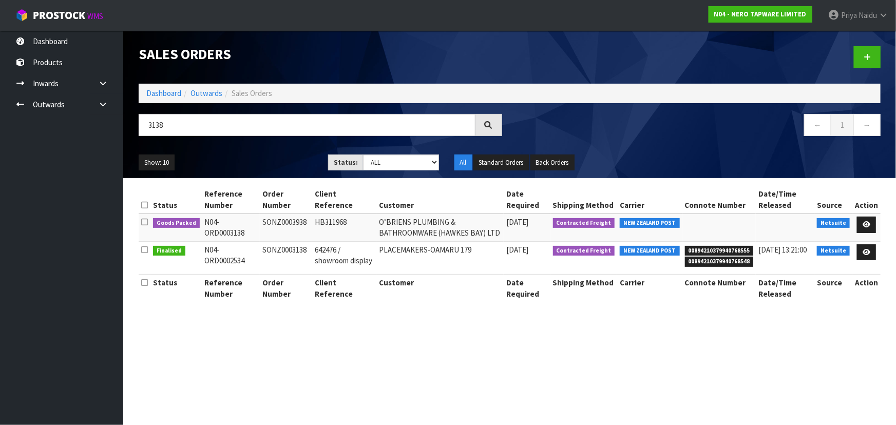
click at [248, 149] on div "Show: 10 5 10 25 50 Status: Draft Pending Allocated Pending Pick Goods Picked G…" at bounding box center [509, 163] width 757 height 32
click at [267, 155] on ul "Show: 10 5 10 25 50" at bounding box center [226, 163] width 174 height 16
click at [869, 220] on link at bounding box center [866, 225] width 19 height 16
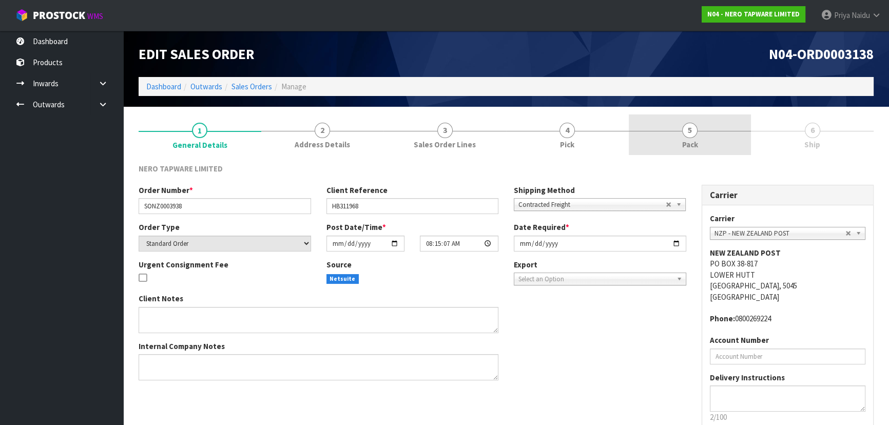
click at [683, 140] on span "Pack" at bounding box center [690, 144] width 16 height 11
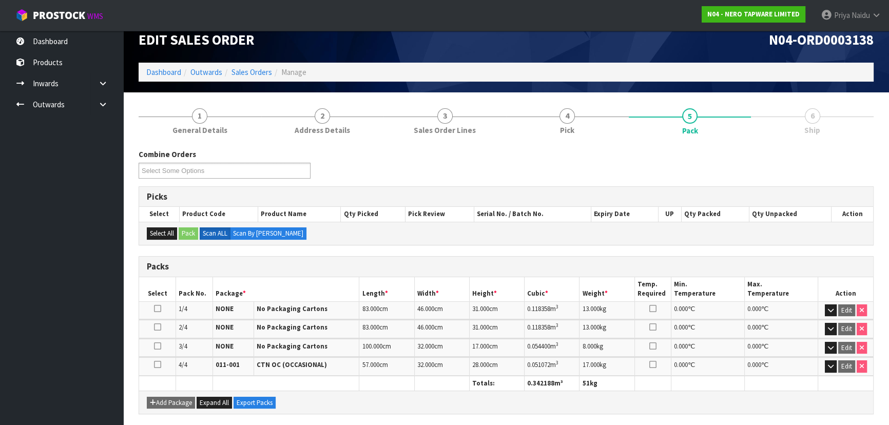
scroll to position [197, 0]
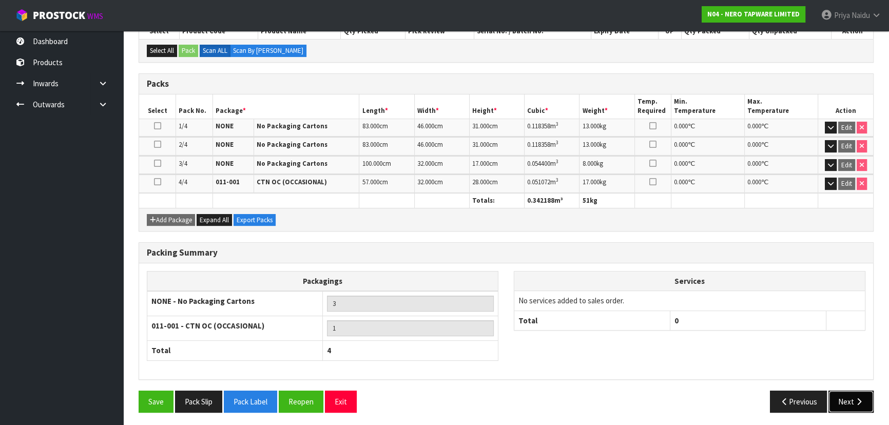
click at [841, 397] on button "Next" at bounding box center [851, 402] width 45 height 22
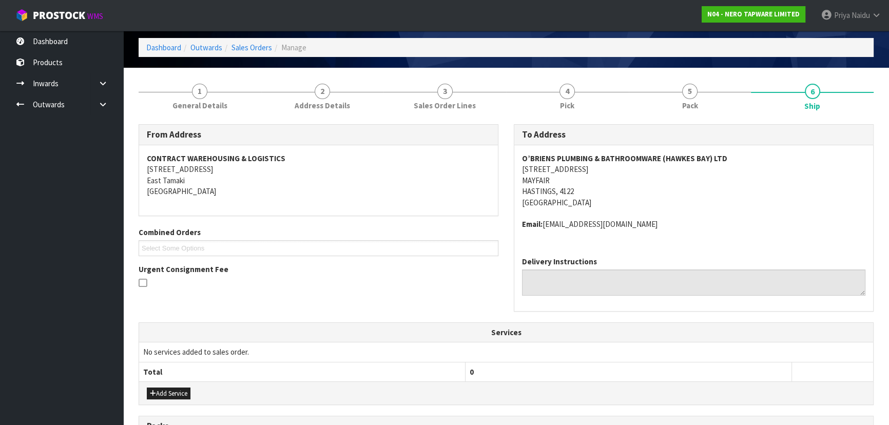
scroll to position [1, 0]
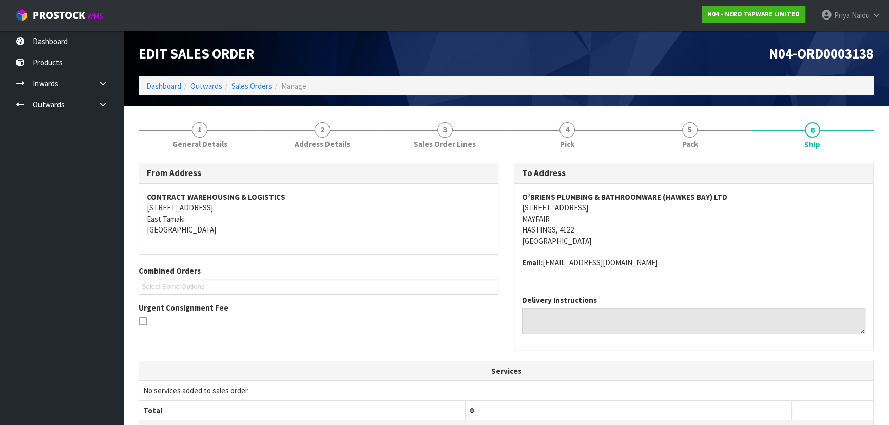
drag, startPoint x: 521, startPoint y: 196, endPoint x: 631, endPoint y: 204, distance: 110.6
click at [630, 204] on div "O’BRIENS PLUMBING & BATHROOMWARE (HAWKES BAY) LTD 116 CHARLOTTE CRESCENT MAYFAI…" at bounding box center [693, 235] width 359 height 103
click at [521, 199] on div "O’BRIENS PLUMBING & BATHROOMWARE (HAWKES BAY) LTD 116 CHARLOTTE CRESCENT MAYFAI…" at bounding box center [693, 235] width 359 height 103
click at [517, 199] on div "O’BRIENS PLUMBING & BATHROOMWARE (HAWKES BAY) LTD 116 CHARLOTTE CRESCENT MAYFAI…" at bounding box center [693, 235] width 359 height 103
drag, startPoint x: 523, startPoint y: 194, endPoint x: 629, endPoint y: 189, distance: 106.9
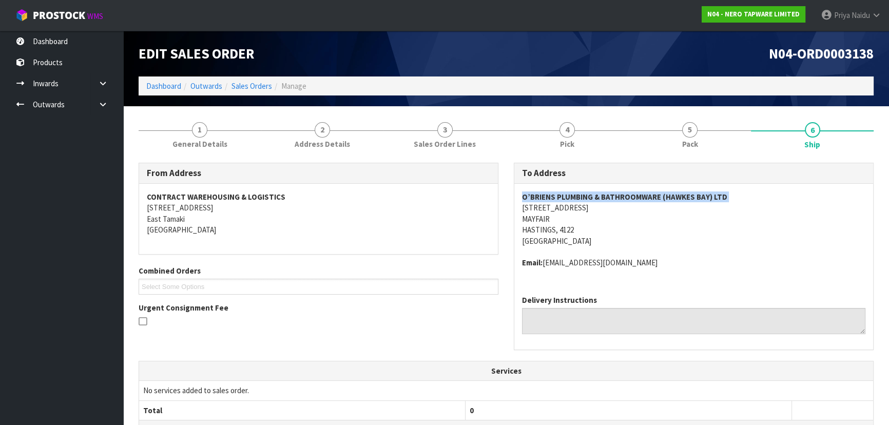
click at [734, 195] on div "O’BRIENS PLUMBING & BATHROOMWARE (HAWKES BAY) LTD 116 CHARLOTTE CRESCENT MAYFAI…" at bounding box center [693, 235] width 359 height 103
click at [696, 229] on address "O’BRIENS PLUMBING & BATHROOMWARE (HAWKES BAY) LTD 116 CHARLOTTE CRESCENT MAYFAI…" at bounding box center [693, 218] width 343 height 55
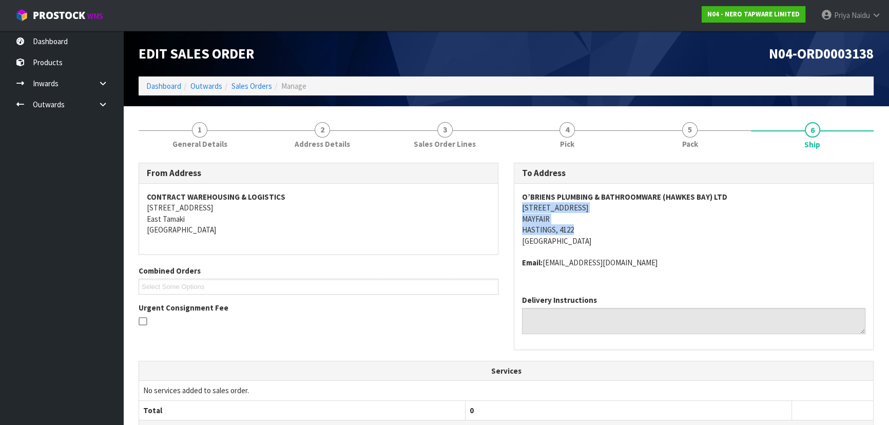
drag, startPoint x: 519, startPoint y: 206, endPoint x: 596, endPoint y: 221, distance: 78.4
click at [629, 231] on div "O’BRIENS PLUMBING & BATHROOMWARE (HAWKES BAY) LTD 116 CHARLOTTE CRESCENT MAYFAI…" at bounding box center [693, 235] width 359 height 103
click at [517, 206] on div "O’BRIENS PLUMBING & BATHROOMWARE (HAWKES BAY) LTD 116 CHARLOTTE CRESCENT MAYFAI…" at bounding box center [693, 235] width 359 height 103
drag, startPoint x: 517, startPoint y: 205, endPoint x: 621, endPoint y: 206, distance: 104.2
click at [621, 206] on div "O’BRIENS PLUMBING & BATHROOMWARE (HAWKES BAY) LTD 116 CHARLOTTE CRESCENT MAYFAI…" at bounding box center [693, 235] width 359 height 103
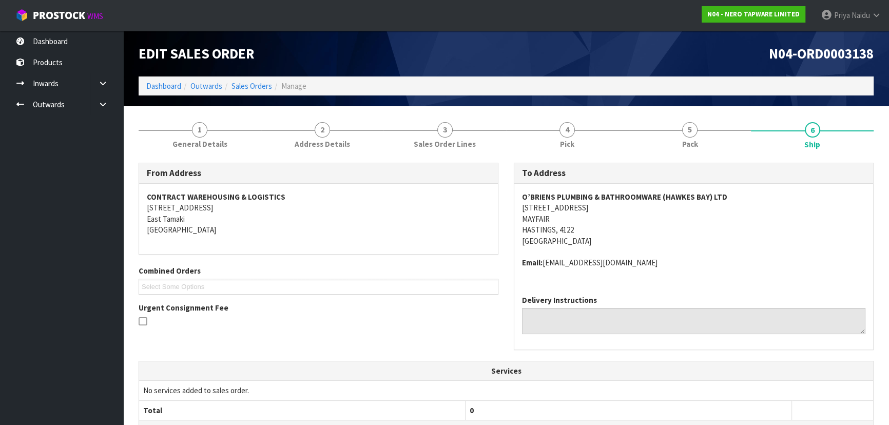
click at [515, 191] on div "O’BRIENS PLUMBING & BATHROOMWARE (HAWKES BAY) LTD 116 CHARLOTTE CRESCENT MAYFAI…" at bounding box center [693, 235] width 359 height 103
click at [689, 249] on span "O’BRIENS PLUMBING & BATHROOMWARE (HAWKES BAY) LTD 116 CHARLOTTE CRESCENT MAYFAI…" at bounding box center [693, 229] width 343 height 77
drag, startPoint x: 545, startPoint y: 265, endPoint x: 628, endPoint y: 275, distance: 83.7
click at [628, 275] on div "O’BRIENS PLUMBING & BATHROOMWARE (HAWKES BAY) LTD 116 CHARLOTTE CRESCENT MAYFAI…" at bounding box center [693, 235] width 359 height 103
click at [203, 139] on span "General Details" at bounding box center [199, 144] width 55 height 11
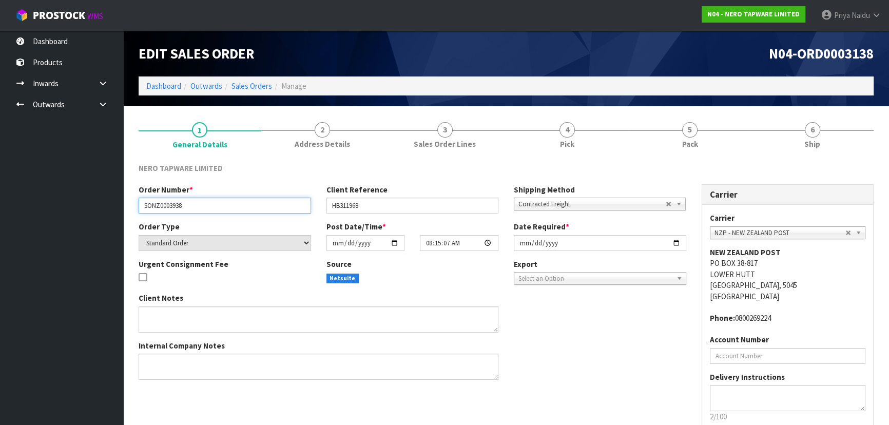
drag, startPoint x: 143, startPoint y: 204, endPoint x: 206, endPoint y: 208, distance: 62.8
click at [206, 208] on input "SONZ0003938" at bounding box center [225, 206] width 172 height 16
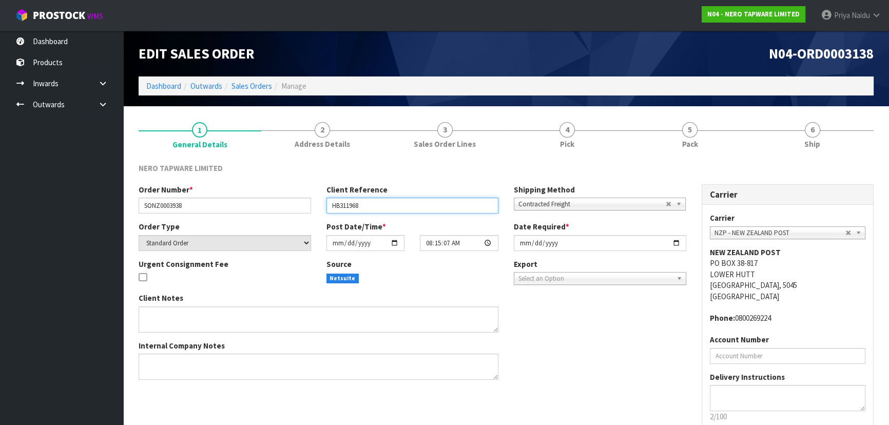
drag, startPoint x: 331, startPoint y: 204, endPoint x: 389, endPoint y: 212, distance: 58.0
click at [390, 211] on input "HB311968" at bounding box center [413, 206] width 172 height 16
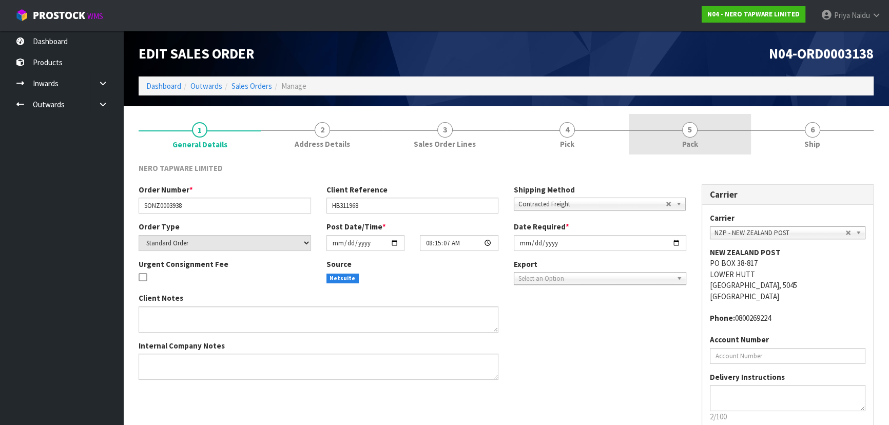
click at [683, 144] on span "Pack" at bounding box center [690, 144] width 16 height 11
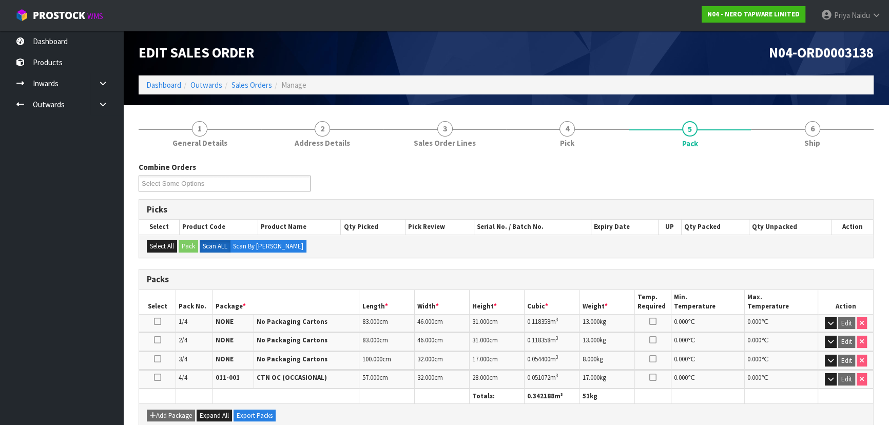
scroll to position [0, 0]
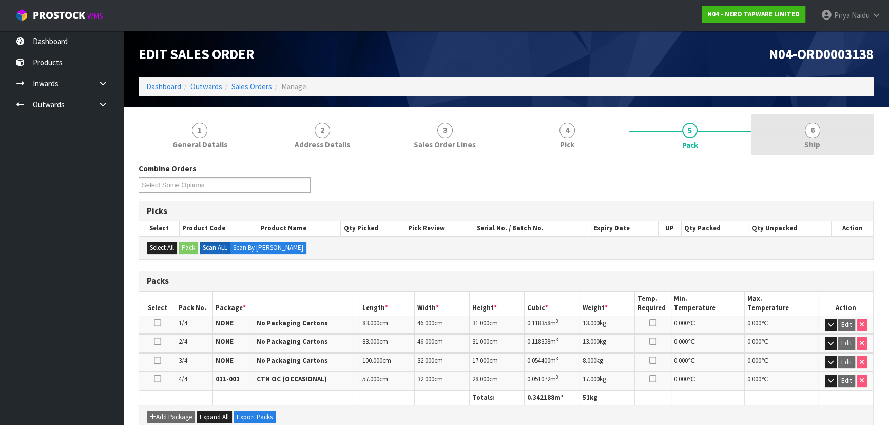
click at [812, 145] on span "Ship" at bounding box center [812, 144] width 16 height 11
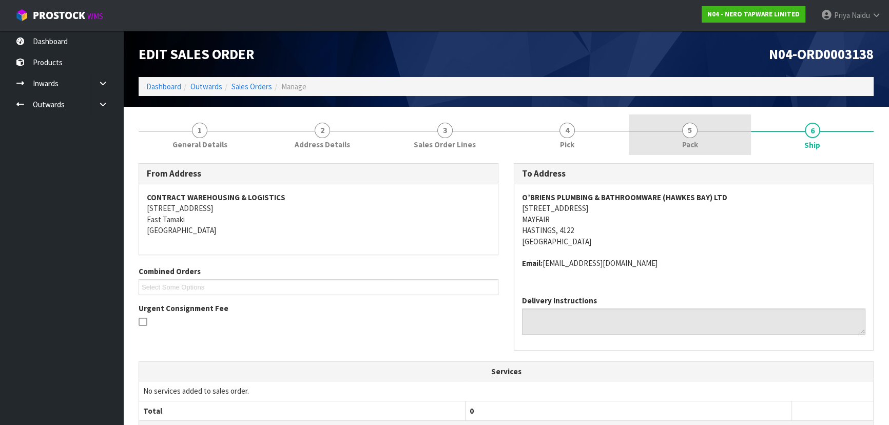
click at [686, 130] on span "5" at bounding box center [689, 130] width 15 height 15
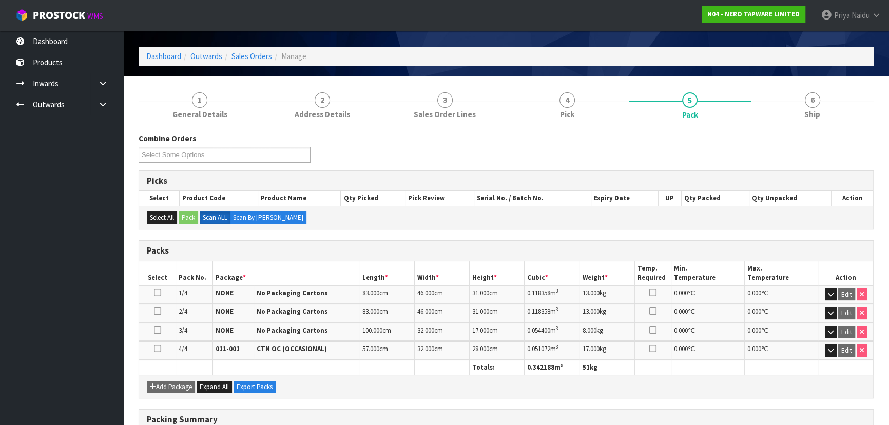
scroll to position [46, 0]
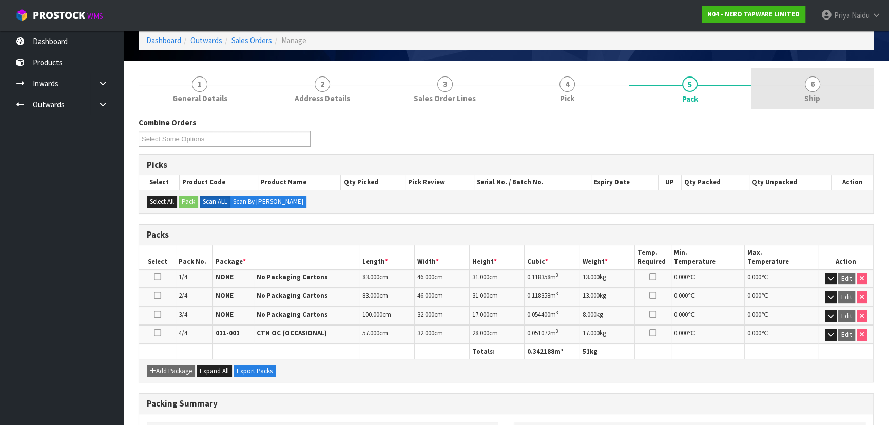
drag, startPoint x: 774, startPoint y: 76, endPoint x: 767, endPoint y: 81, distance: 8.1
click at [769, 80] on link "6 Ship" at bounding box center [812, 88] width 123 height 41
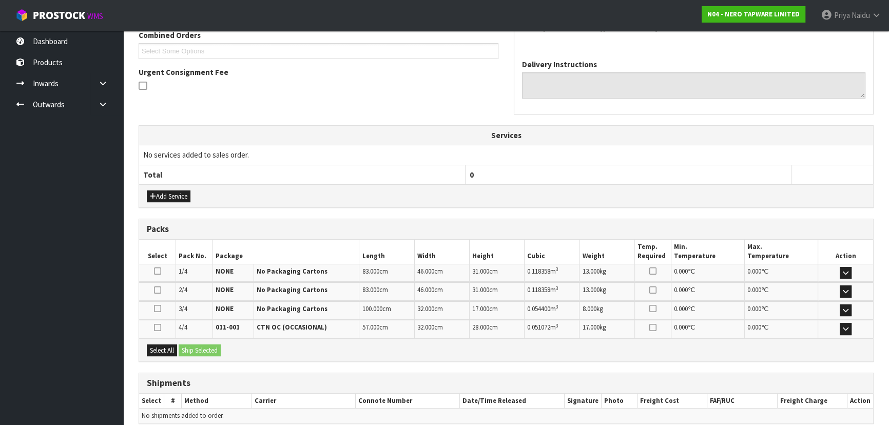
scroll to position [281, 0]
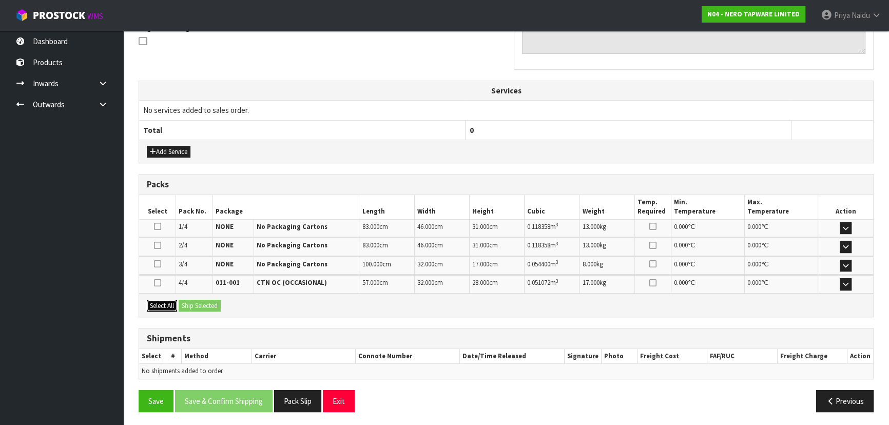
click at [168, 303] on button "Select All" at bounding box center [162, 306] width 30 height 12
drag, startPoint x: 187, startPoint y: 301, endPoint x: 195, endPoint y: 301, distance: 7.2
click at [189, 301] on button "Ship Selected" at bounding box center [200, 306] width 42 height 12
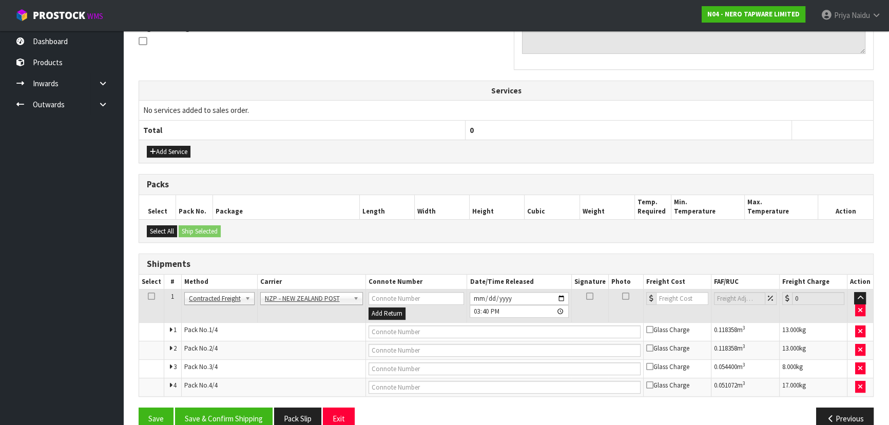
scroll to position [298, 0]
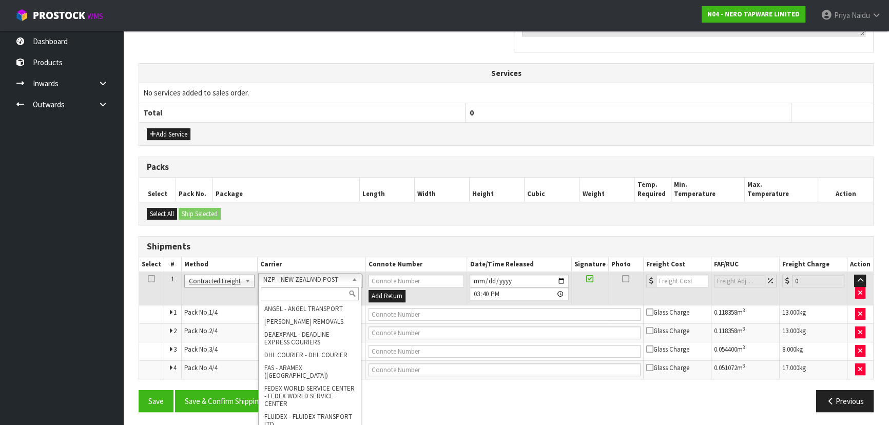
click at [281, 293] on input "text" at bounding box center [310, 293] width 98 height 13
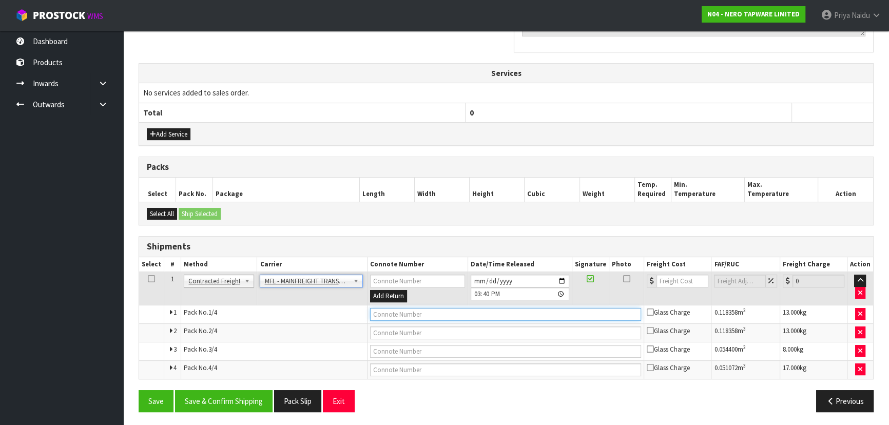
click at [381, 314] on input "text" at bounding box center [506, 314] width 272 height 13
paste input "FWM58958668"
click at [677, 282] on input "number" at bounding box center [683, 281] width 52 height 13
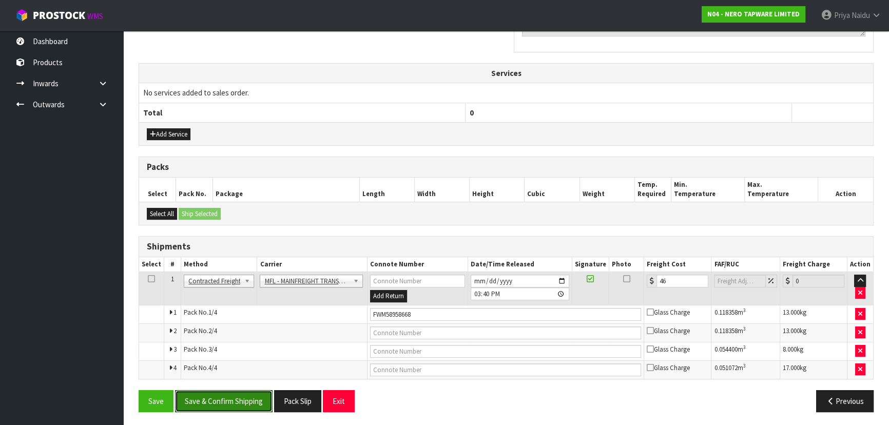
drag, startPoint x: 213, startPoint y: 400, endPoint x: 231, endPoint y: 383, distance: 25.1
click at [213, 400] on button "Save & Confirm Shipping" at bounding box center [224, 401] width 98 height 22
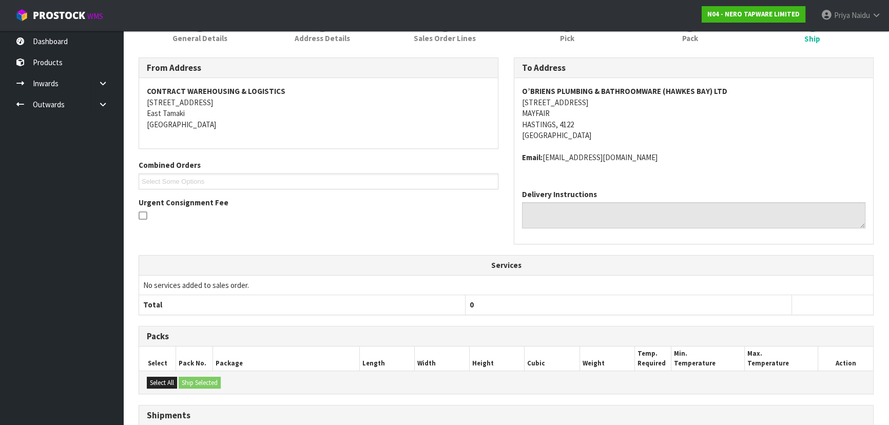
scroll to position [28, 0]
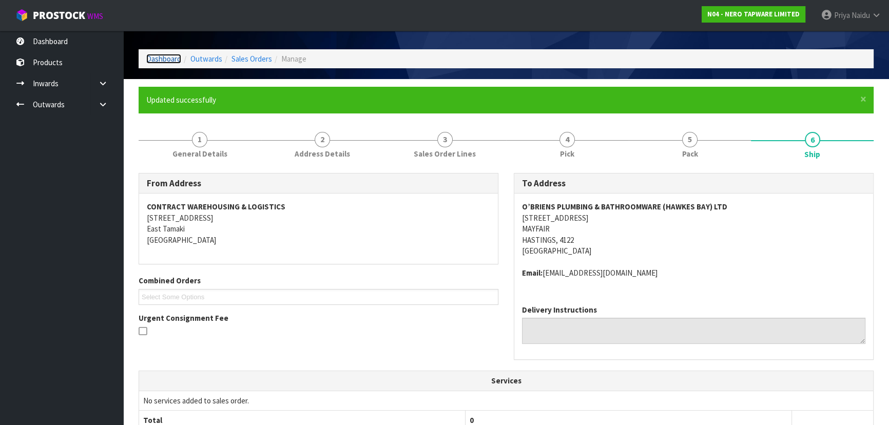
click at [158, 59] on link "Dashboard" at bounding box center [163, 59] width 35 height 10
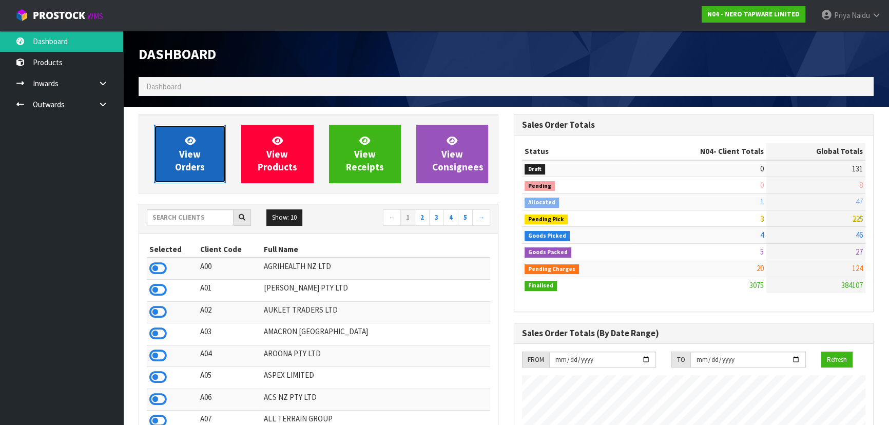
click at [194, 163] on span "View Orders" at bounding box center [190, 154] width 30 height 39
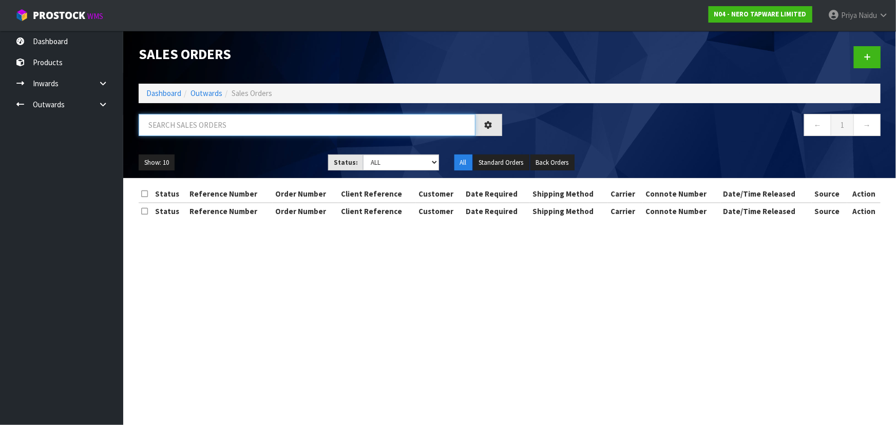
click at [215, 130] on input "text" at bounding box center [307, 125] width 337 height 22
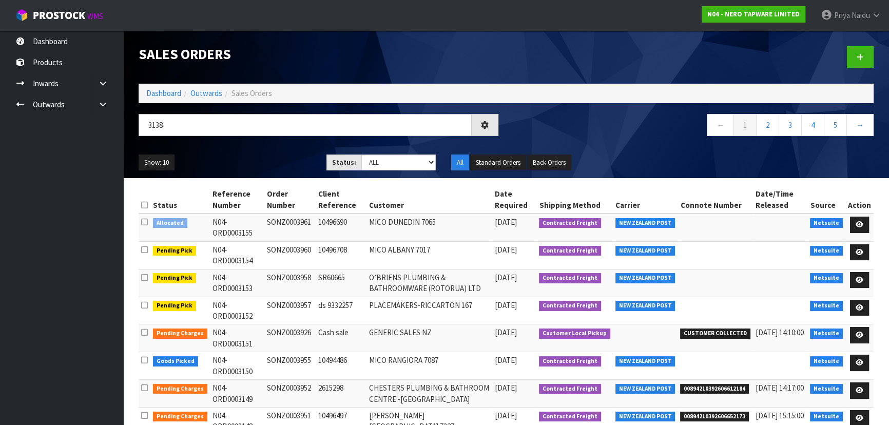
click at [237, 151] on div "Show: 10 5 10 25 50 Status: Draft Pending Allocated Pending Pick Goods Picked G…" at bounding box center [506, 163] width 751 height 32
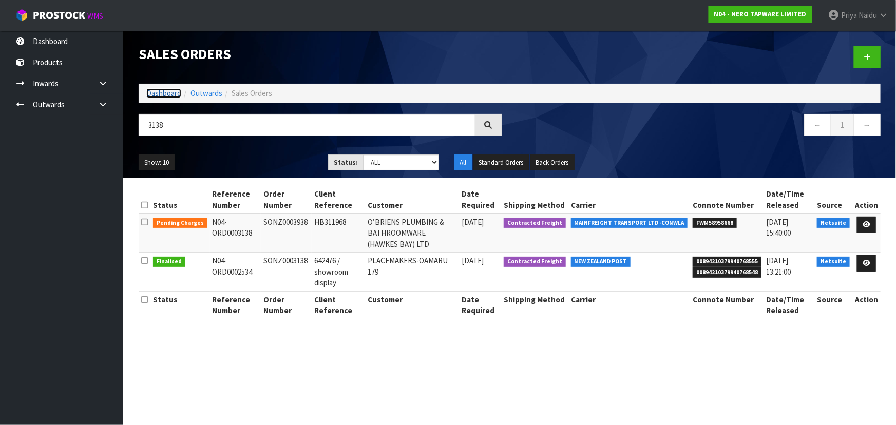
click at [171, 94] on link "Dashboard" at bounding box center [163, 93] width 35 height 10
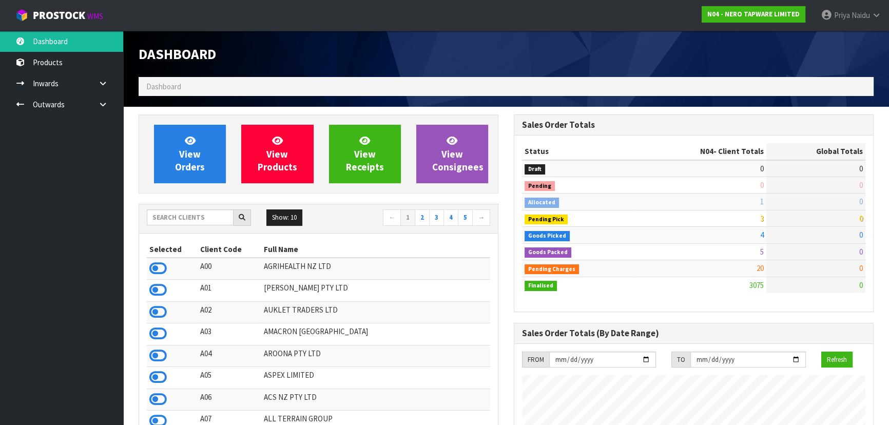
scroll to position [798, 375]
click at [170, 215] on input "text" at bounding box center [190, 217] width 87 height 16
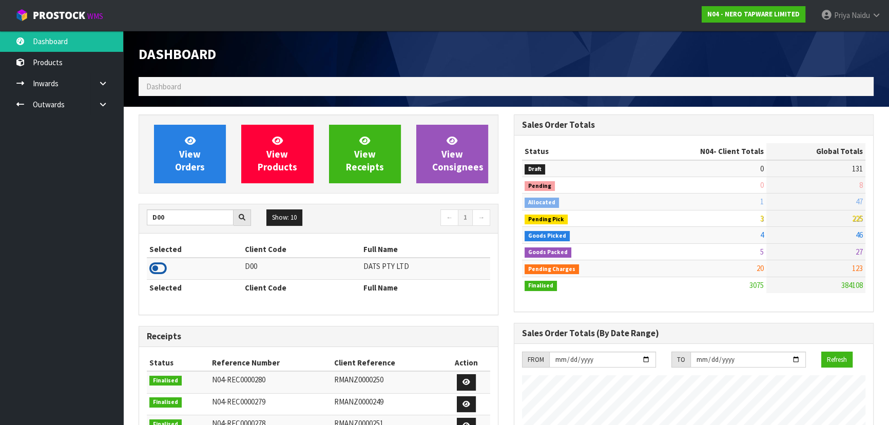
click at [159, 268] on icon at bounding box center [157, 268] width 17 height 15
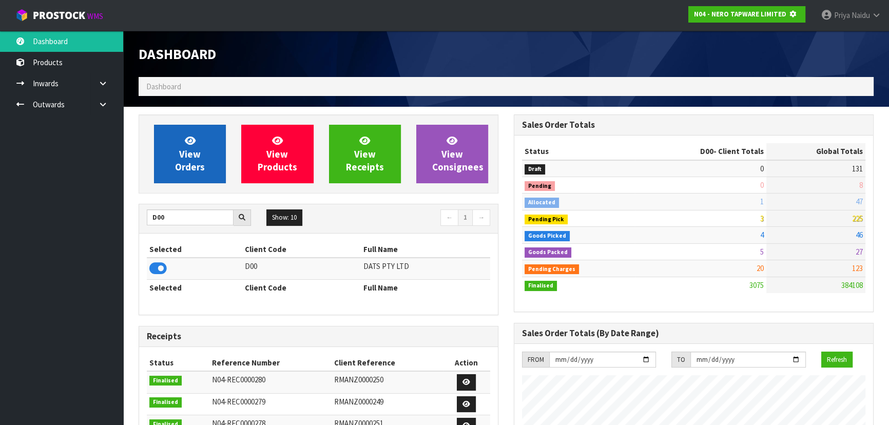
scroll to position [512752, 513016]
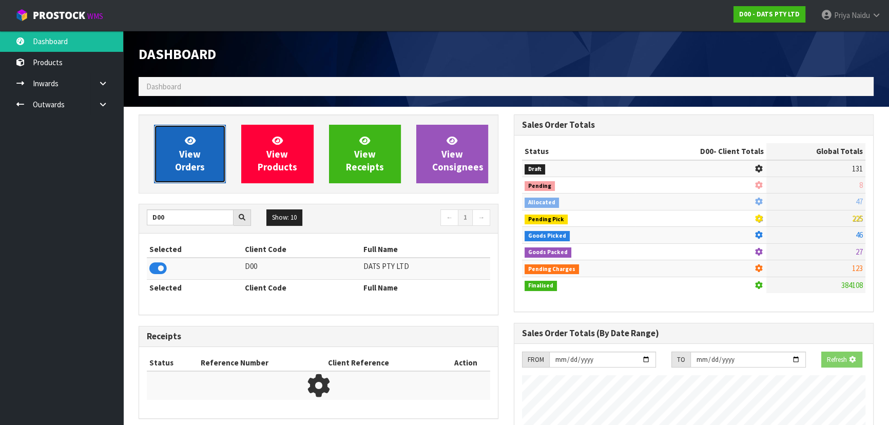
click at [184, 156] on span "View Orders" at bounding box center [190, 154] width 30 height 39
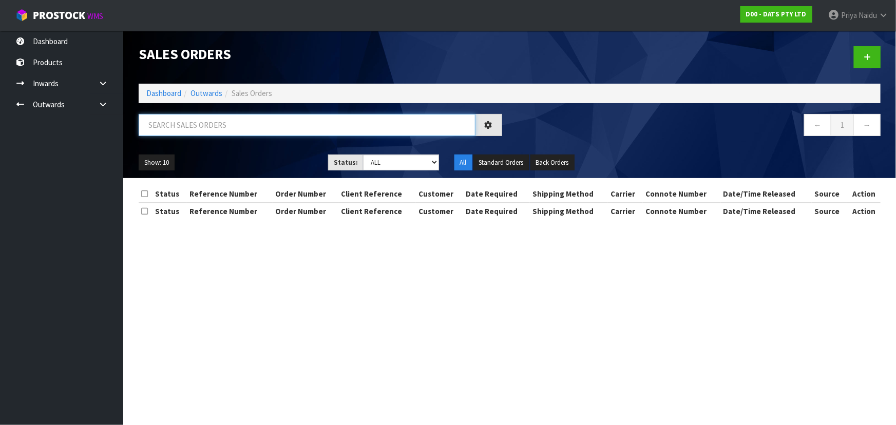
click at [205, 135] on input "text" at bounding box center [307, 125] width 337 height 22
click at [206, 131] on input "text" at bounding box center [307, 125] width 337 height 22
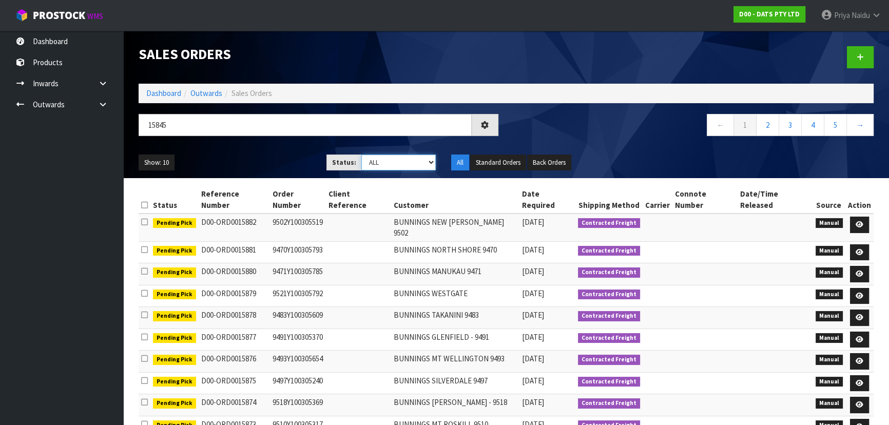
click at [381, 163] on select "Draft Pending Allocated Pending Pick Goods Picked Goods Packed Pending Charges …" at bounding box center [398, 163] width 75 height 16
click at [361, 155] on select "Draft Pending Allocated Pending Pick Goods Picked Goods Packed Pending Charges …" at bounding box center [398, 163] width 75 height 16
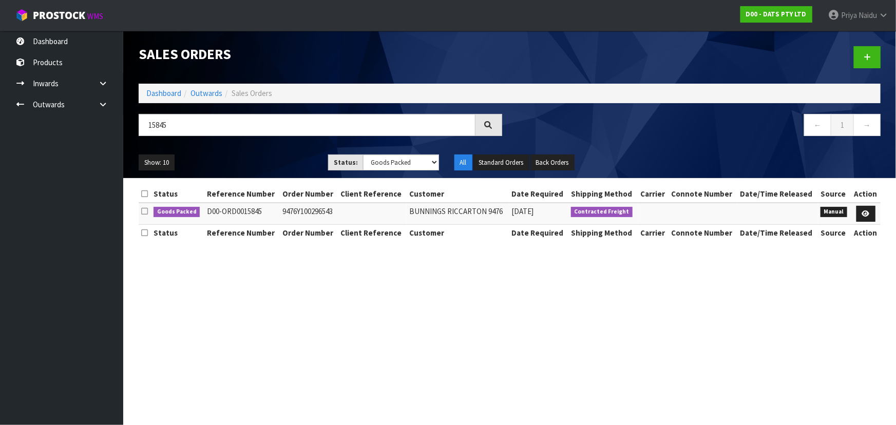
click at [267, 148] on div "Show: 10 5 10 25 50 Status: Draft Pending Allocated Pending Pick Goods Picked G…" at bounding box center [509, 163] width 757 height 32
click at [267, 153] on div "Show: 10 5 10 25 50 Status: Draft Pending Allocated Pending Pick Goods Picked G…" at bounding box center [509, 163] width 757 height 32
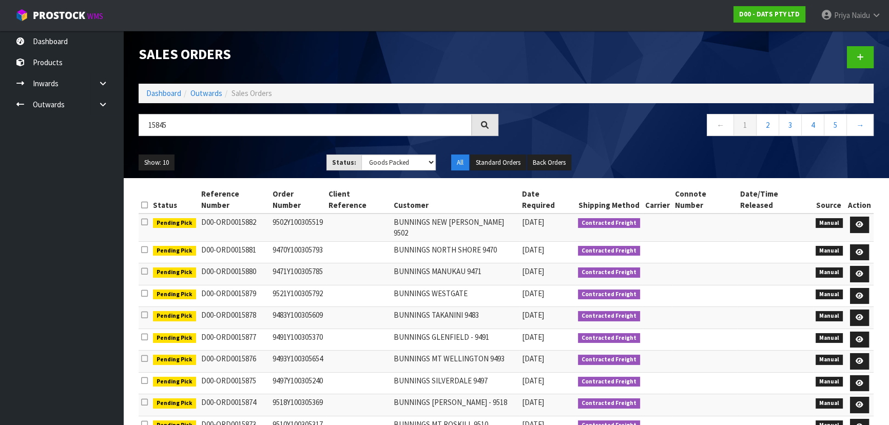
click at [267, 151] on div "Show: 10 5 10 25 50 Status: Draft Pending Allocated Pending Pick Goods Picked G…" at bounding box center [506, 163] width 751 height 32
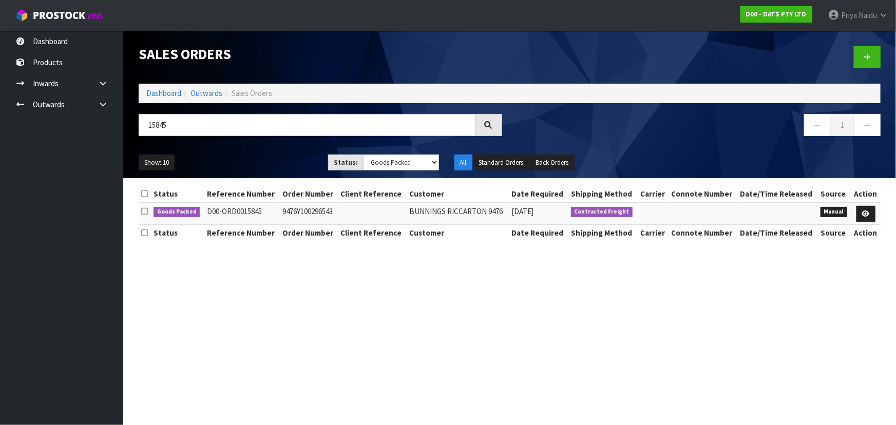
click at [267, 151] on div "Show: 10 5 10 25 50 Status: Draft Pending Allocated Pending Pick Goods Picked G…" at bounding box center [509, 163] width 757 height 32
click at [865, 215] on icon at bounding box center [866, 213] width 8 height 7
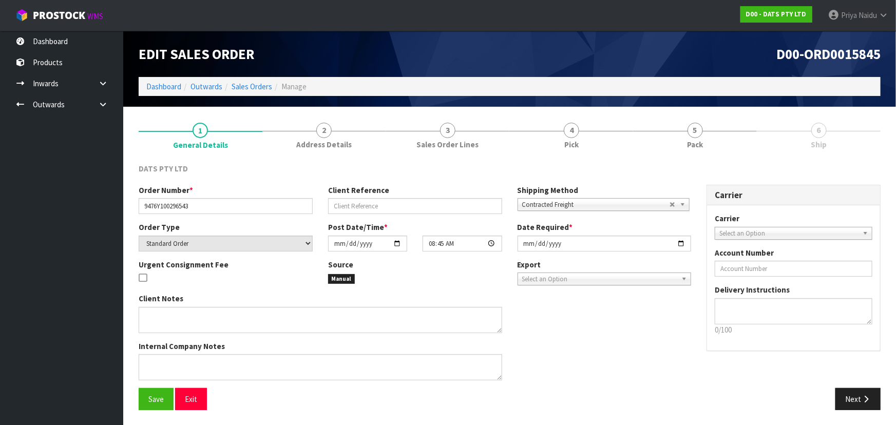
click at [702, 128] on span "5" at bounding box center [694, 130] width 15 height 15
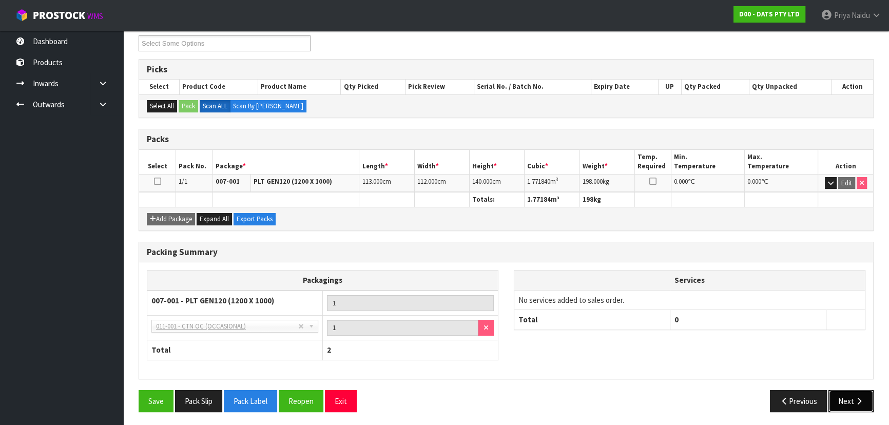
drag, startPoint x: 850, startPoint y: 403, endPoint x: 846, endPoint y: 396, distance: 8.5
click at [850, 402] on button "Next" at bounding box center [851, 401] width 45 height 22
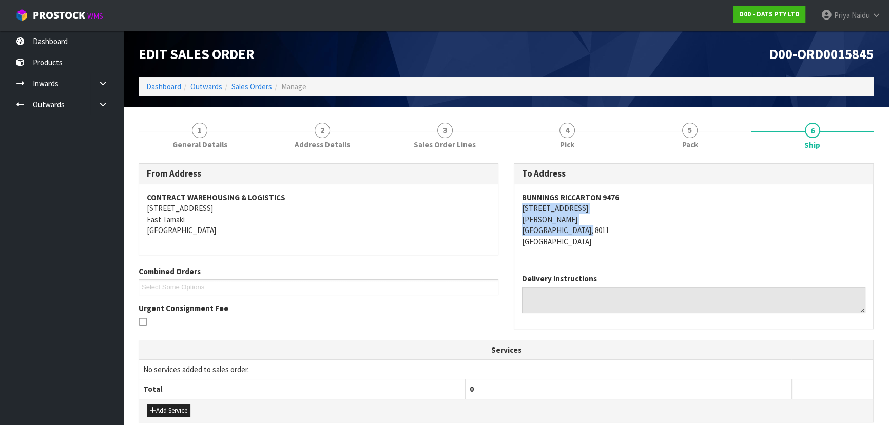
drag, startPoint x: 516, startPoint y: 209, endPoint x: 611, endPoint y: 233, distance: 97.9
click at [611, 233] on div "BUNNINGS RICCARTON 9476 64 BLENHEIM ROAD ADDINGTON CHRISTCHURCH, 8011 New Zeala…" at bounding box center [693, 224] width 359 height 81
drag, startPoint x: 513, startPoint y: 194, endPoint x: 620, endPoint y: 197, distance: 106.3
click at [620, 197] on div "To Address BUNNINGS RICCARTON 9476 64 BLENHEIM ROAD ADDINGTON CHRISTCHURCH, 801…" at bounding box center [694, 245] width 360 height 165
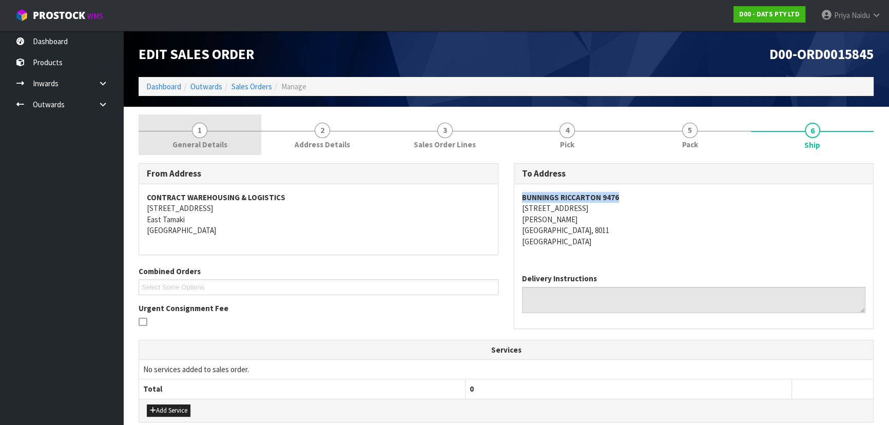
click at [159, 126] on link "1 General Details" at bounding box center [200, 134] width 123 height 41
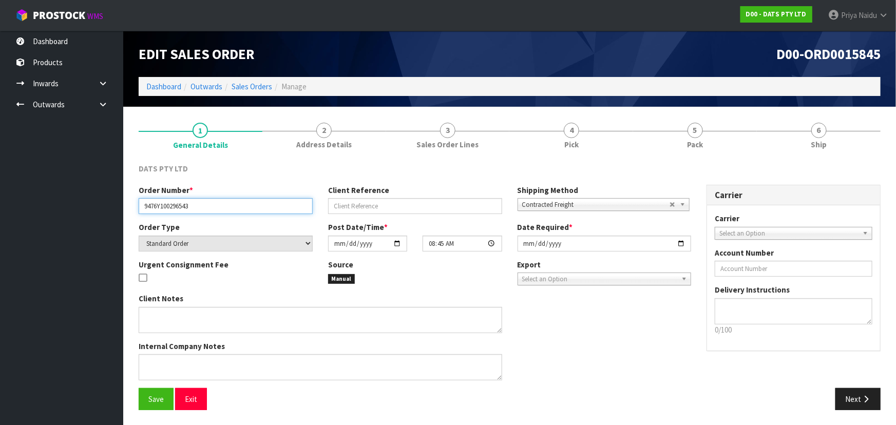
drag, startPoint x: 142, startPoint y: 206, endPoint x: 92, endPoint y: 209, distance: 49.9
click at [210, 212] on input "9476Y100296543" at bounding box center [226, 206] width 174 height 16
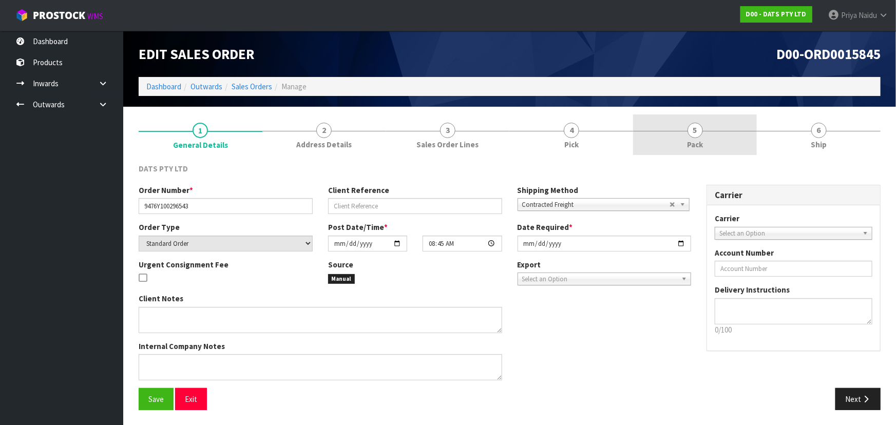
click at [680, 135] on link "5 Pack" at bounding box center [695, 134] width 124 height 41
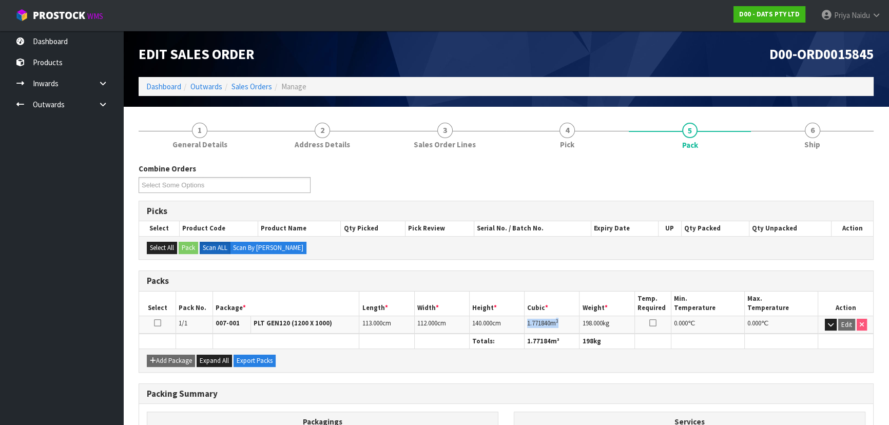
drag, startPoint x: 527, startPoint y: 322, endPoint x: 565, endPoint y: 320, distance: 38.0
click at [565, 320] on td "1.771840 m 3" at bounding box center [552, 325] width 55 height 18
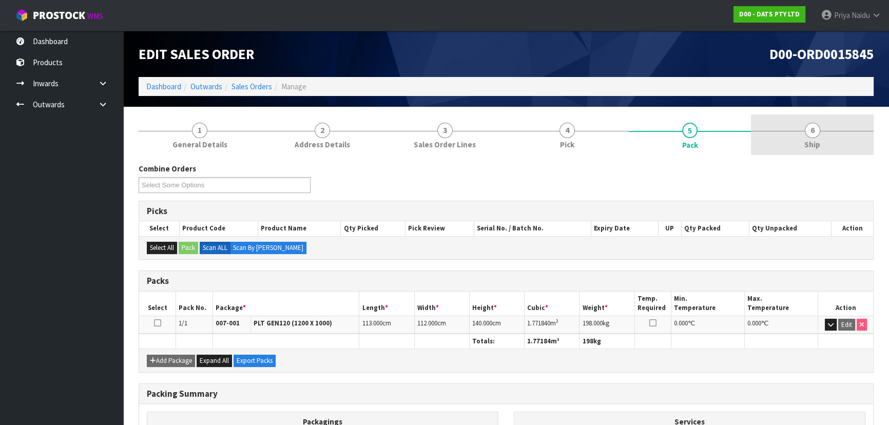
click at [827, 137] on link "6 Ship" at bounding box center [812, 134] width 123 height 41
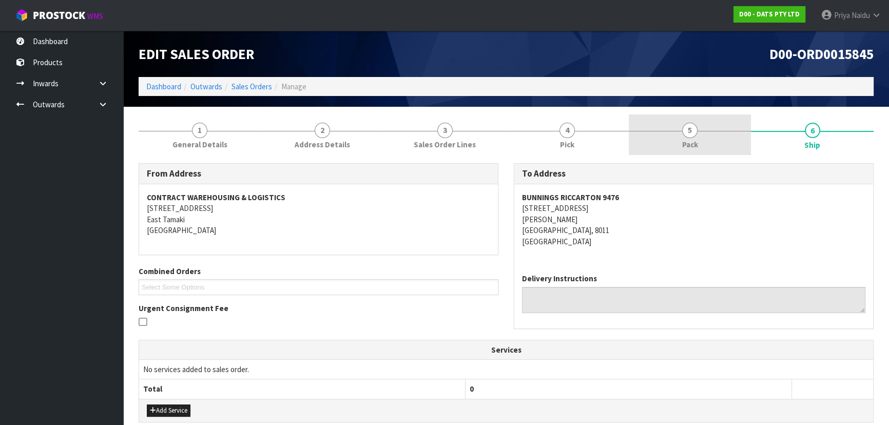
click at [660, 151] on link "5 Pack" at bounding box center [690, 134] width 123 height 41
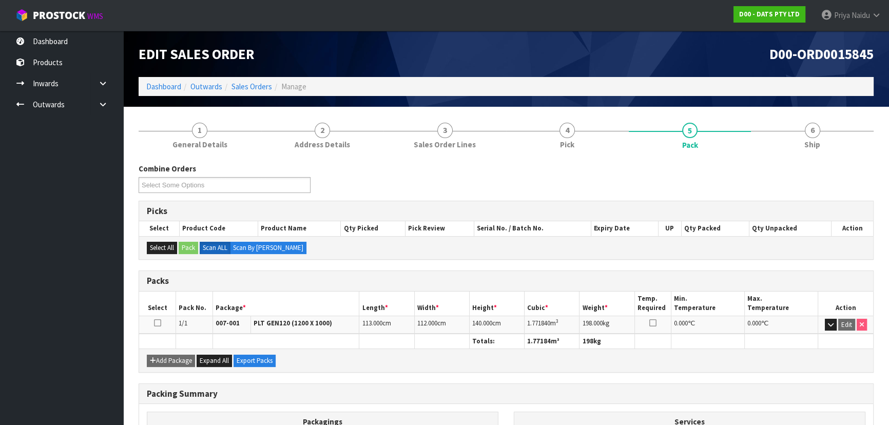
scroll to position [46, 0]
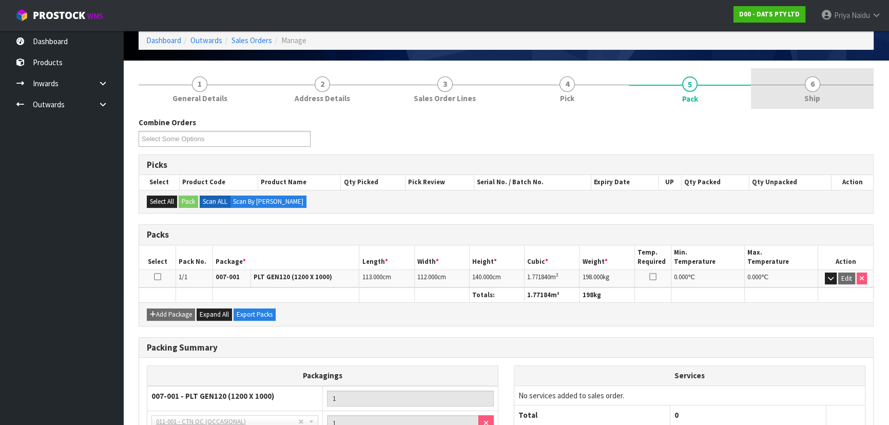
drag, startPoint x: 779, startPoint y: 82, endPoint x: 765, endPoint y: 94, distance: 18.2
click at [779, 82] on link "6 Ship" at bounding box center [812, 88] width 123 height 41
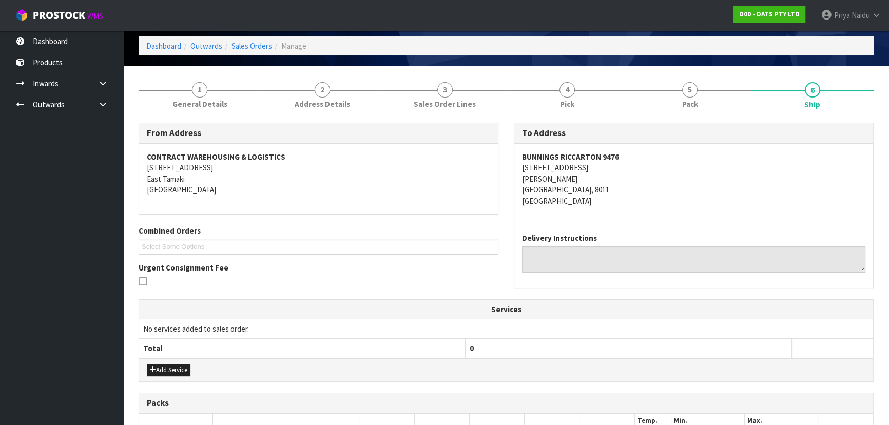
scroll to position [0, 0]
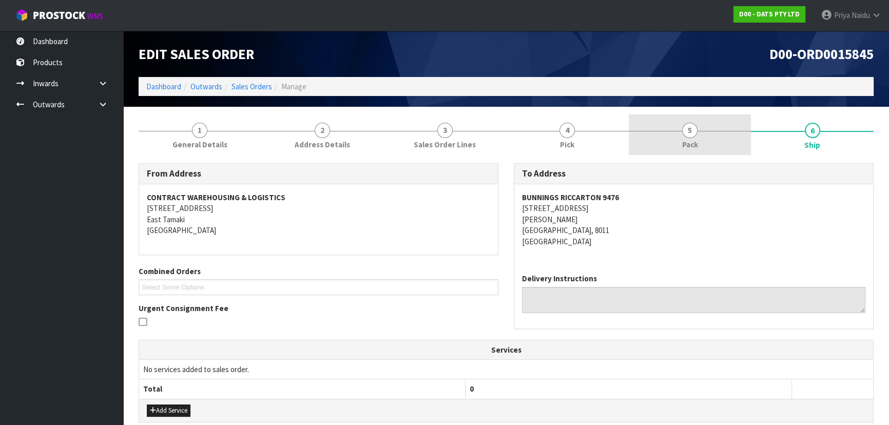
click at [682, 132] on span "5" at bounding box center [689, 130] width 15 height 15
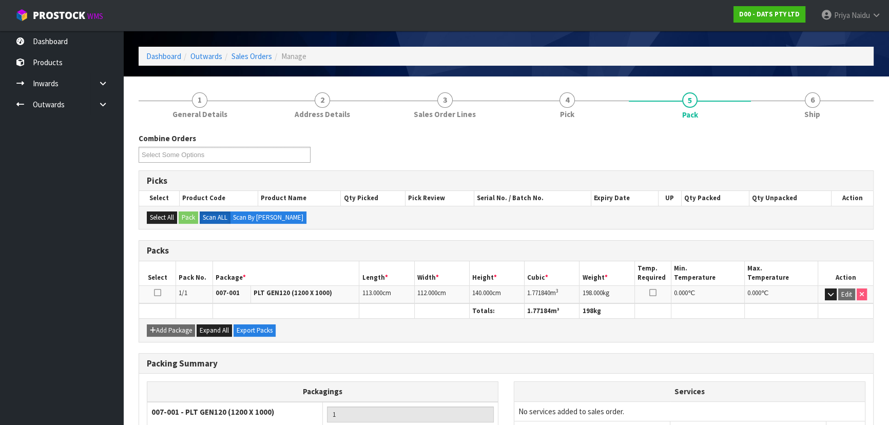
scroll to position [46, 0]
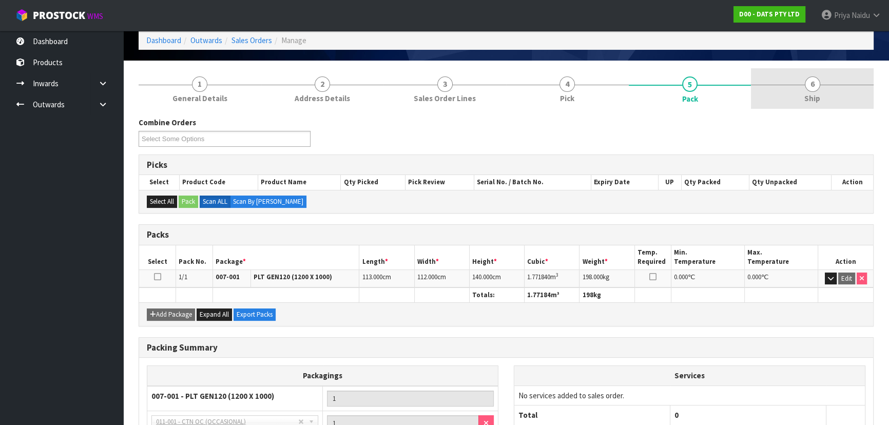
drag, startPoint x: 819, startPoint y: 111, endPoint x: 815, endPoint y: 101, distance: 10.8
click at [819, 108] on div "1 General Details 2 Address Details 3 Sales Order Lines 4 Pick 5 Pack 6 Ship Co…" at bounding box center [506, 291] width 735 height 447
click at [805, 95] on span "Ship" at bounding box center [812, 98] width 16 height 11
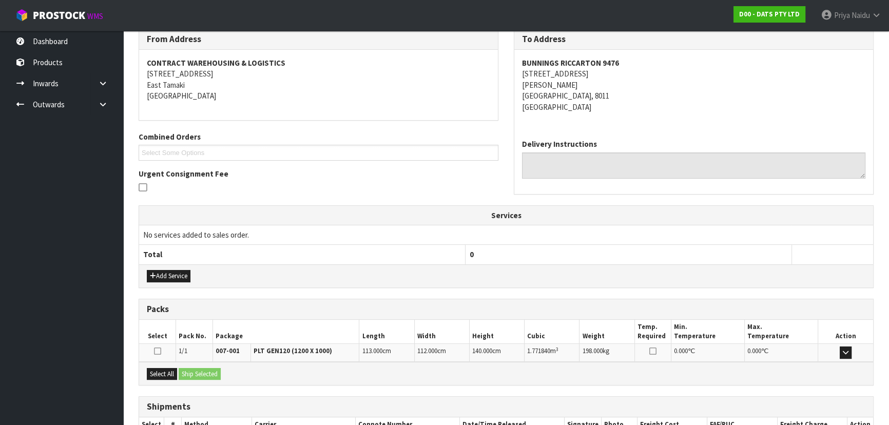
scroll to position [203, 0]
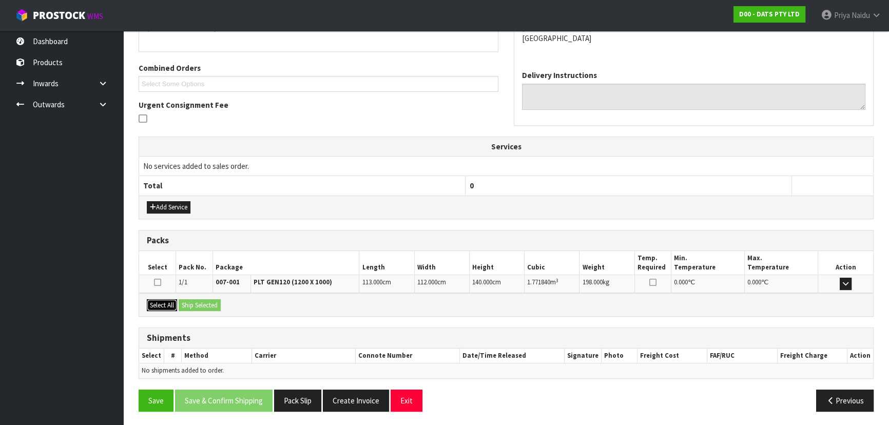
click at [164, 303] on button "Select All" at bounding box center [162, 305] width 30 height 12
click at [193, 305] on button "Ship Selected" at bounding box center [200, 305] width 42 height 12
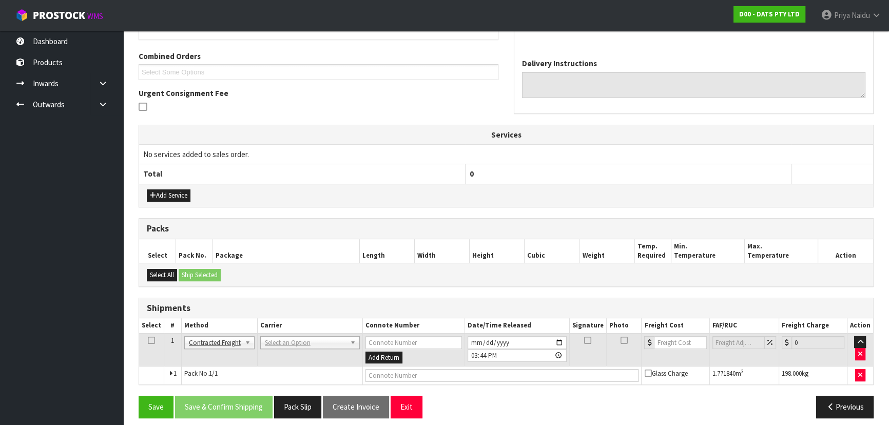
scroll to position [221, 0]
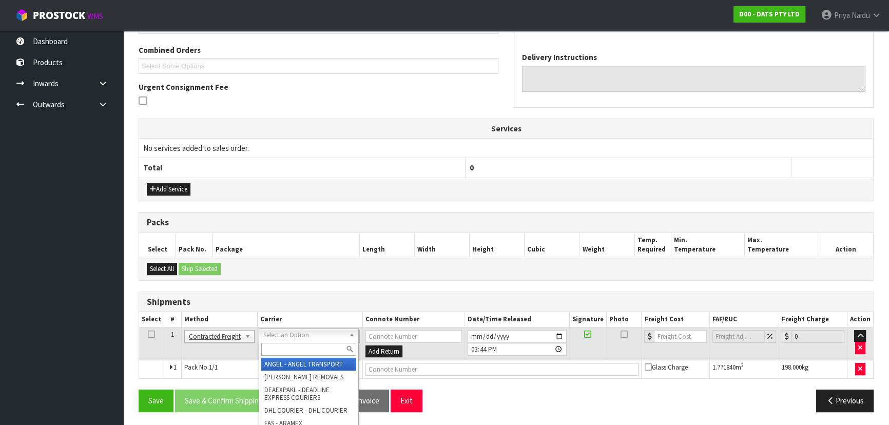
click at [275, 349] on input "text" at bounding box center [308, 349] width 95 height 13
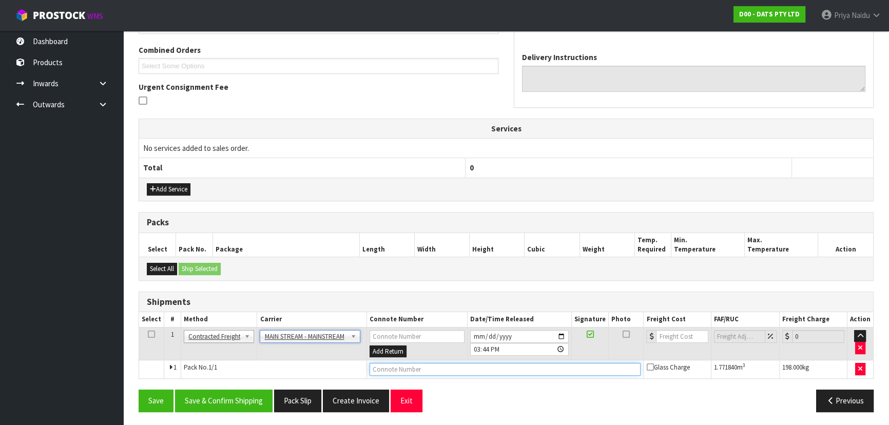
click at [415, 370] on input "text" at bounding box center [506, 369] width 272 height 13
paste input "CWL7730516"
click at [666, 335] on input "number" at bounding box center [682, 336] width 52 height 13
click at [241, 399] on button "Save & Confirm Shipping" at bounding box center [224, 401] width 98 height 22
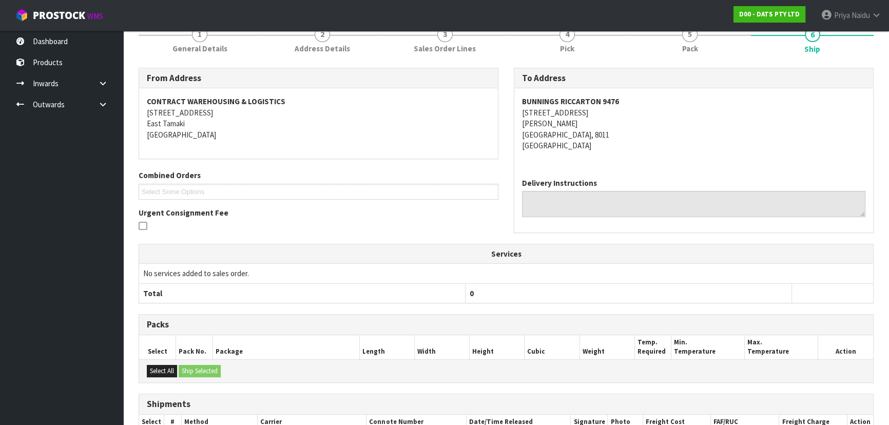
scroll to position [0, 0]
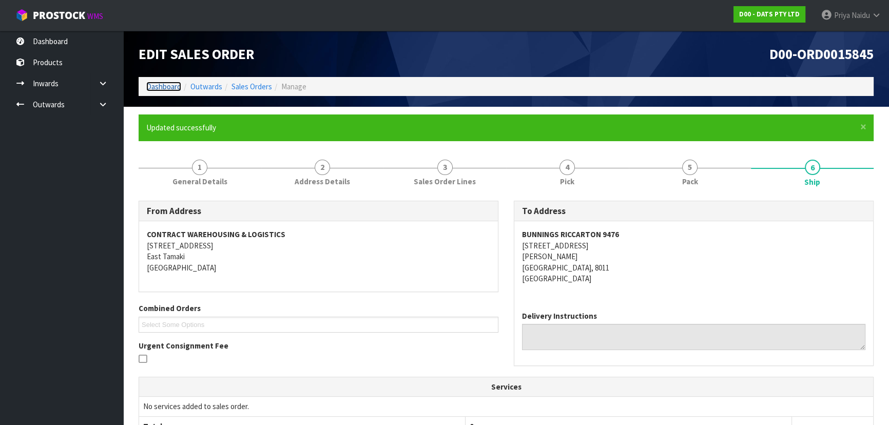
click at [165, 83] on link "Dashboard" at bounding box center [163, 87] width 35 height 10
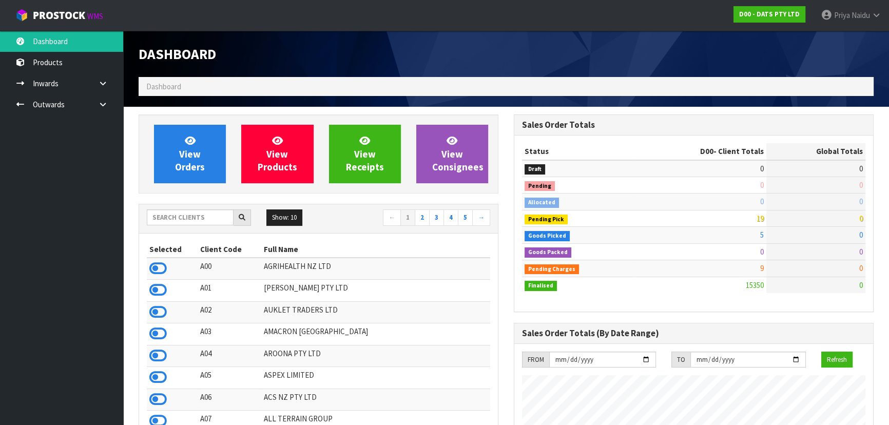
scroll to position [798, 375]
click at [164, 219] on input "text" at bounding box center [190, 217] width 87 height 16
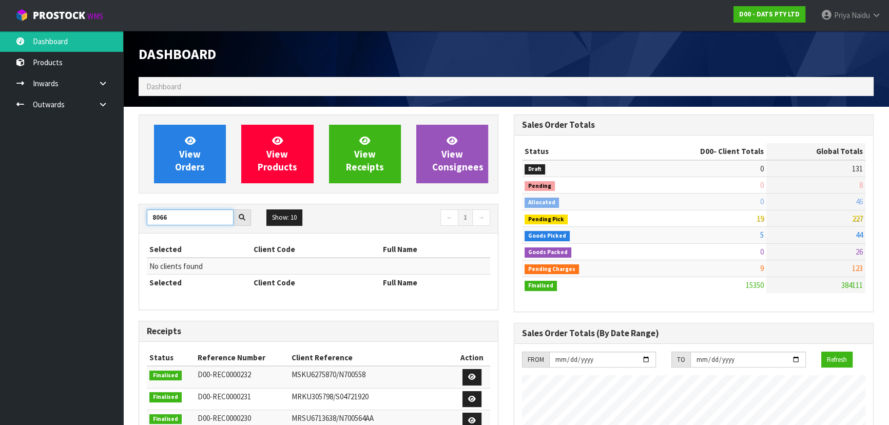
drag, startPoint x: 170, startPoint y: 216, endPoint x: 152, endPoint y: 217, distance: 18.0
click at [152, 217] on input "8066" at bounding box center [190, 217] width 87 height 16
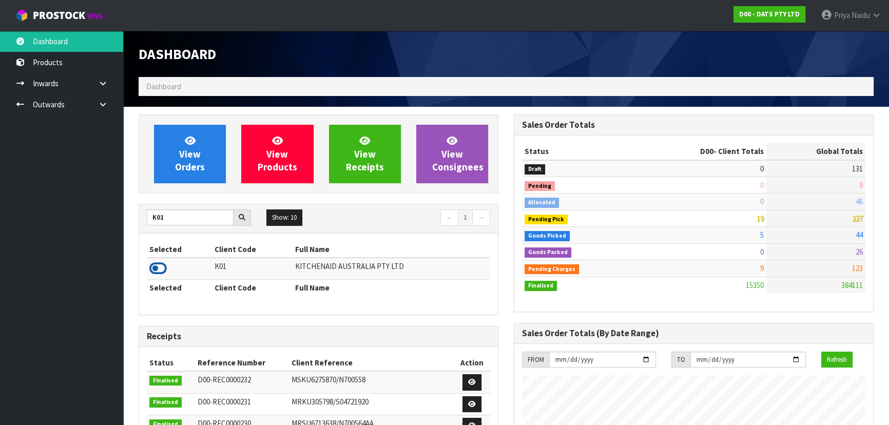
click at [157, 269] on icon at bounding box center [157, 268] width 17 height 15
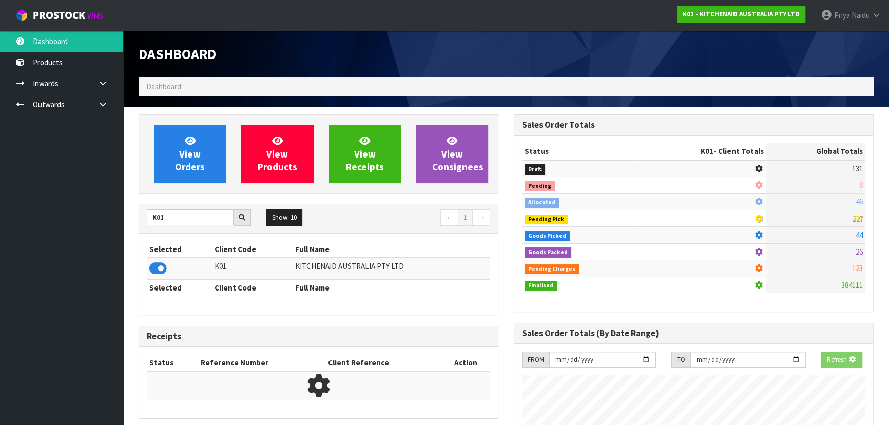
scroll to position [512752, 513016]
click at [187, 176] on link "View Orders" at bounding box center [190, 154] width 72 height 59
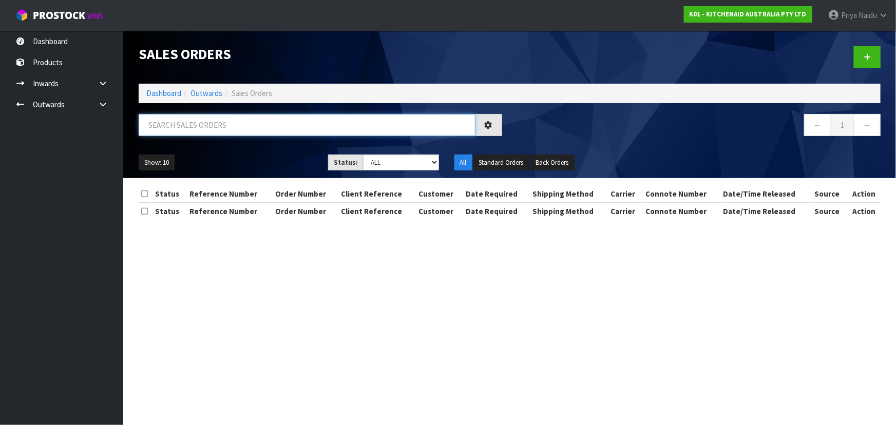
click at [219, 133] on input "text" at bounding box center [307, 125] width 337 height 22
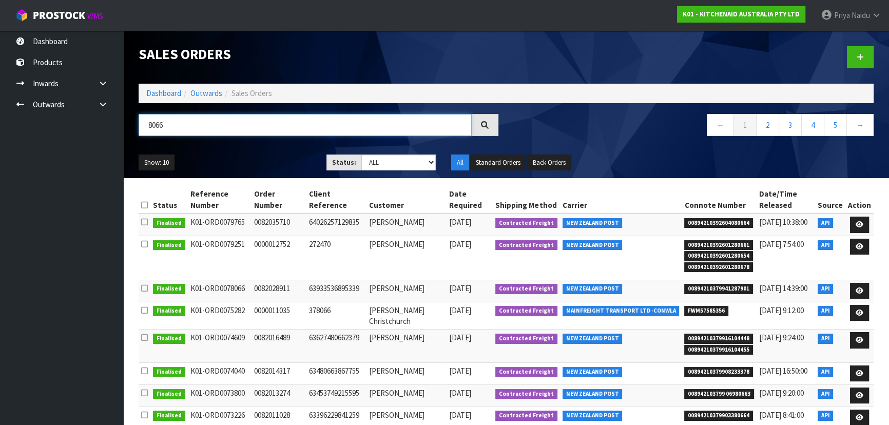
click at [157, 128] on input "8066" at bounding box center [305, 125] width 333 height 22
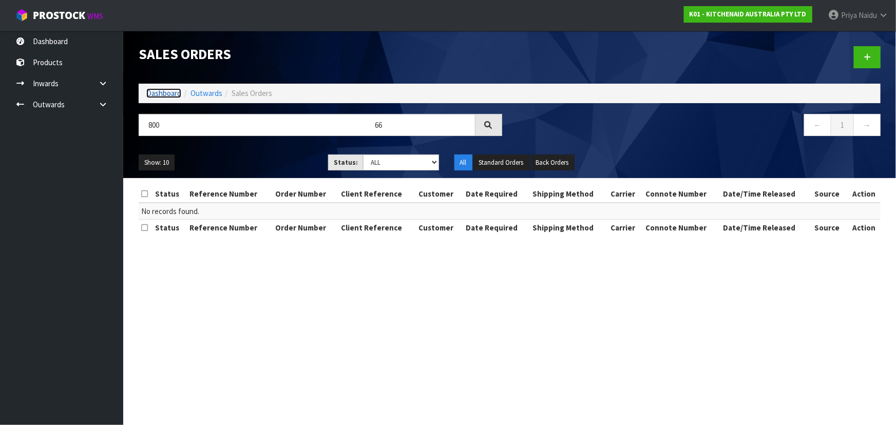
click at [167, 95] on link "Dashboard" at bounding box center [163, 93] width 35 height 10
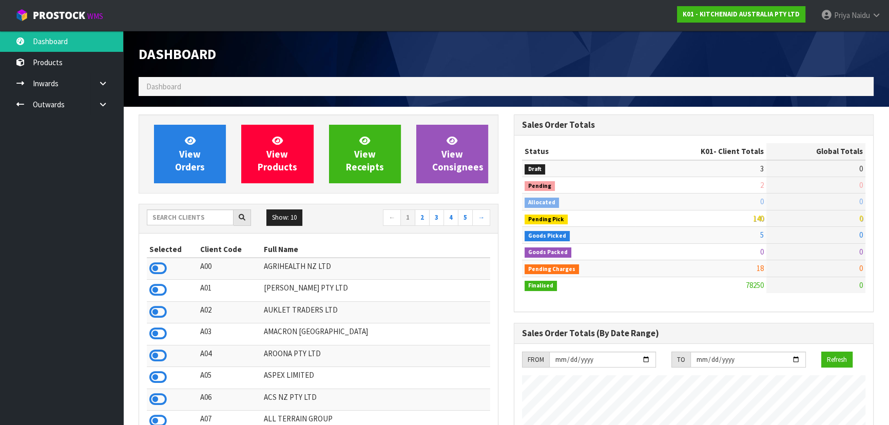
scroll to position [776, 375]
click at [207, 221] on input "text" at bounding box center [190, 217] width 87 height 16
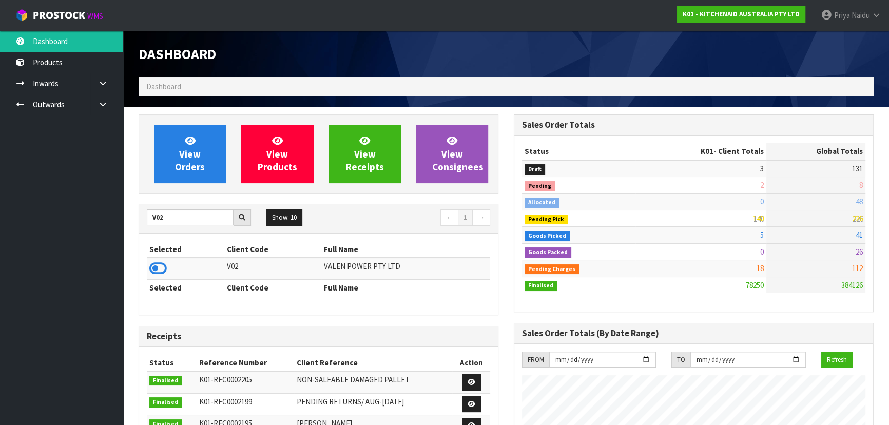
click at [171, 271] on td at bounding box center [186, 269] width 78 height 22
click at [165, 264] on icon at bounding box center [157, 268] width 17 height 15
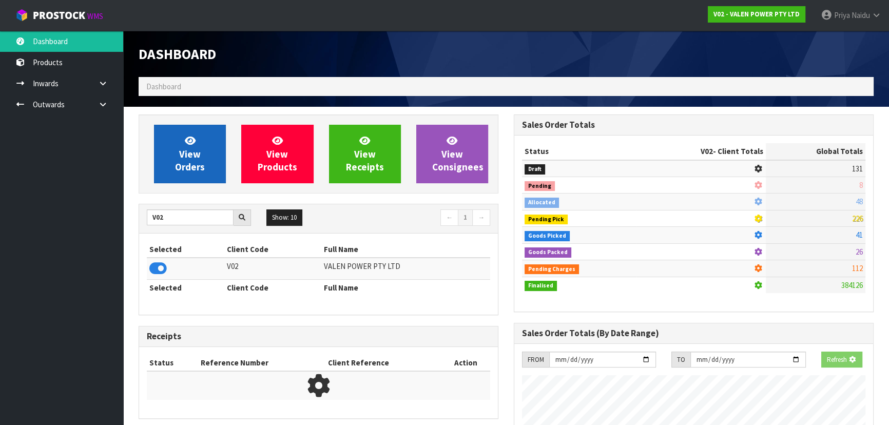
scroll to position [809, 375]
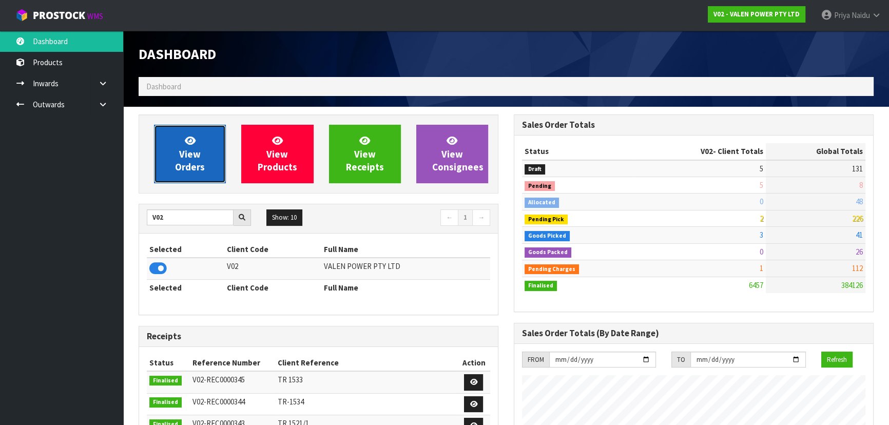
click at [190, 156] on span "View Orders" at bounding box center [190, 154] width 30 height 39
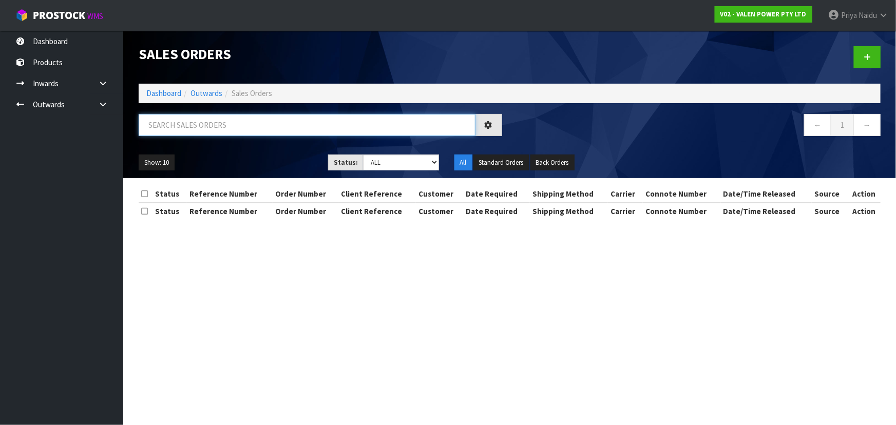
click at [206, 128] on input "text" at bounding box center [307, 125] width 337 height 22
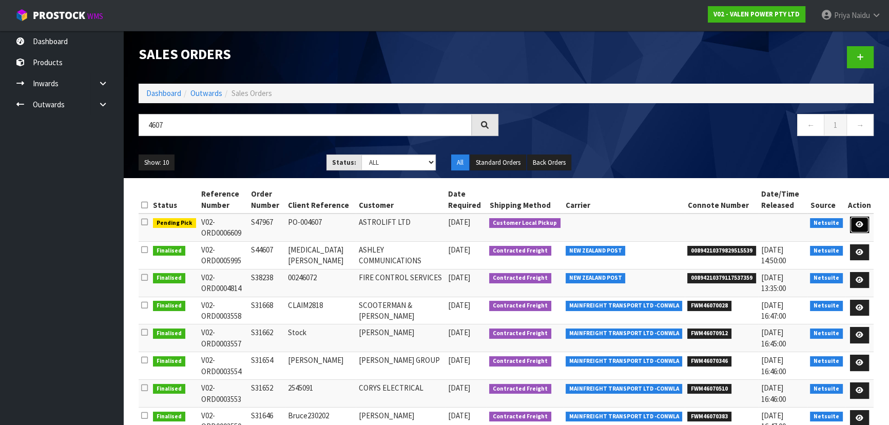
click at [852, 220] on link at bounding box center [859, 225] width 19 height 16
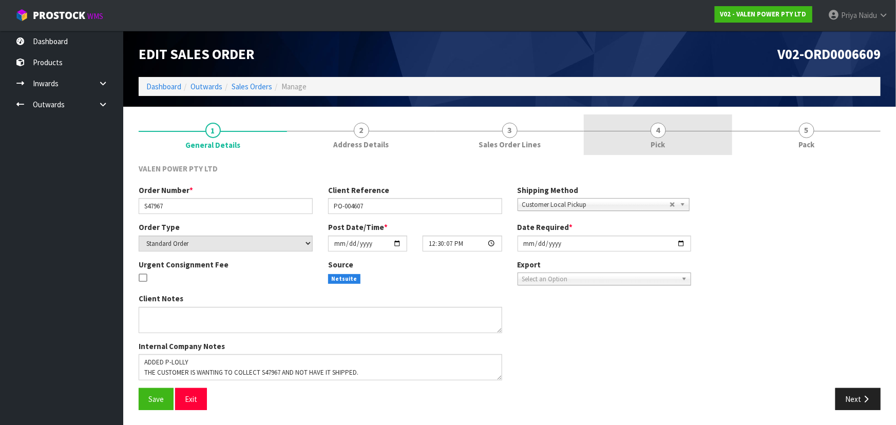
click at [720, 142] on link "4 Pick" at bounding box center [658, 134] width 148 height 41
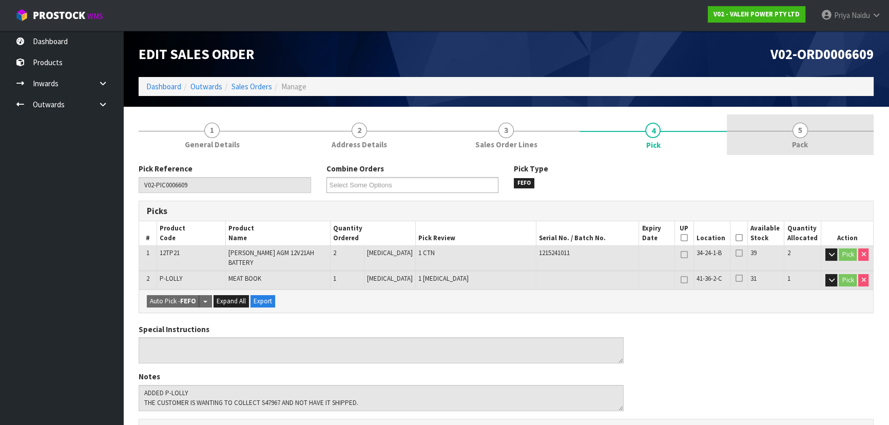
click at [799, 133] on span "5" at bounding box center [800, 130] width 15 height 15
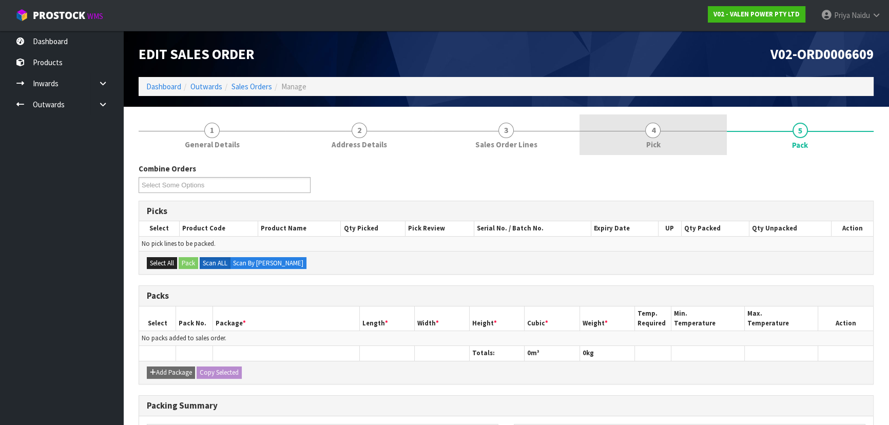
click at [639, 148] on link "4 Pick" at bounding box center [653, 134] width 147 height 41
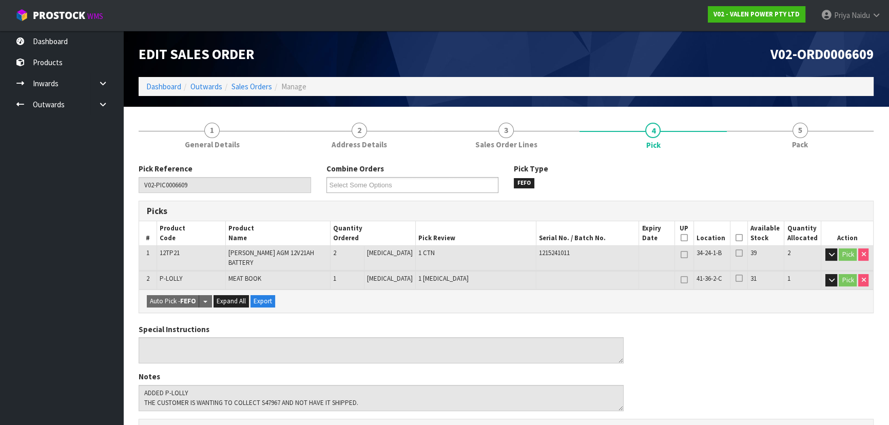
click at [737, 241] on span at bounding box center [738, 238] width 7 height 9
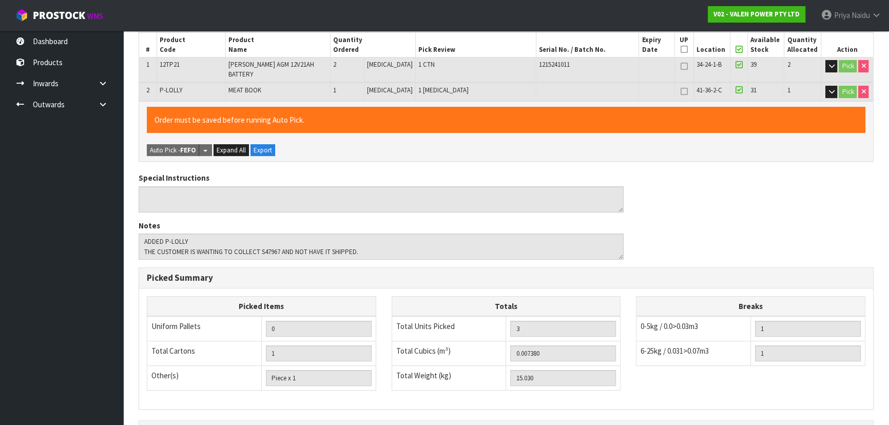
scroll to position [305, 0]
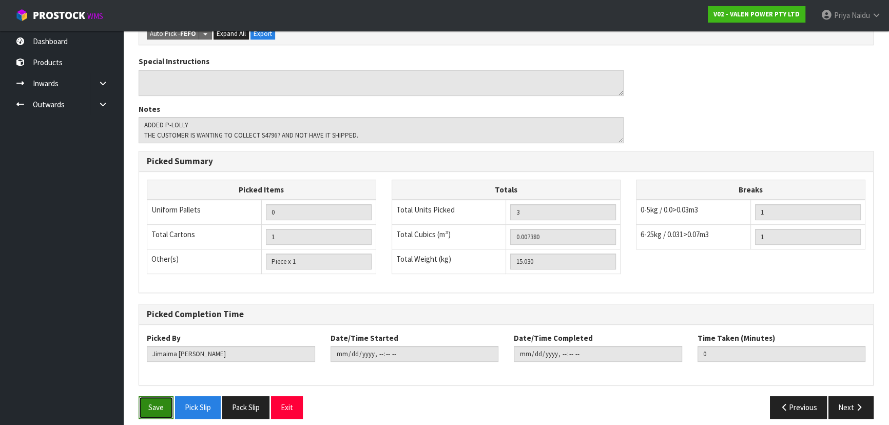
click at [160, 396] on button "Save" at bounding box center [156, 407] width 35 height 22
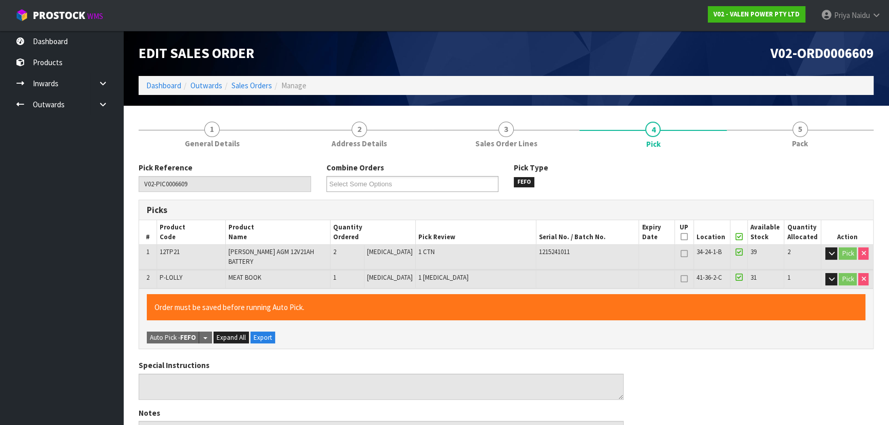
scroll to position [0, 0]
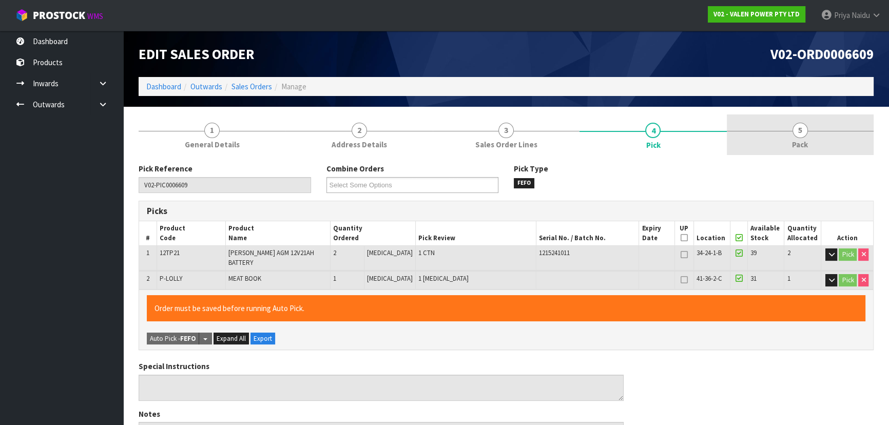
click at [807, 117] on link "5 Pack" at bounding box center [800, 134] width 147 height 41
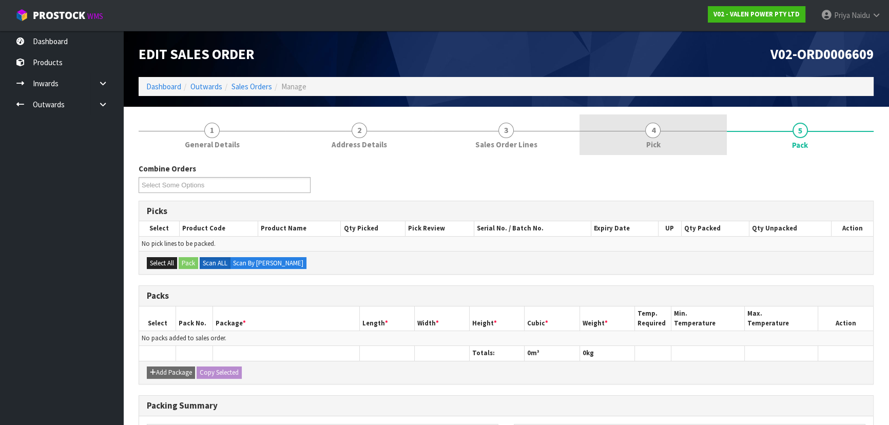
click at [650, 129] on span "4" at bounding box center [652, 130] width 15 height 15
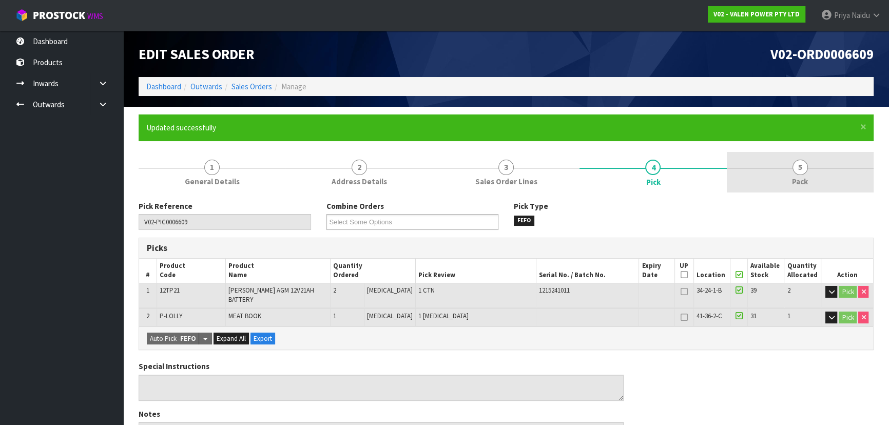
click at [772, 183] on link "5 Pack" at bounding box center [800, 172] width 147 height 41
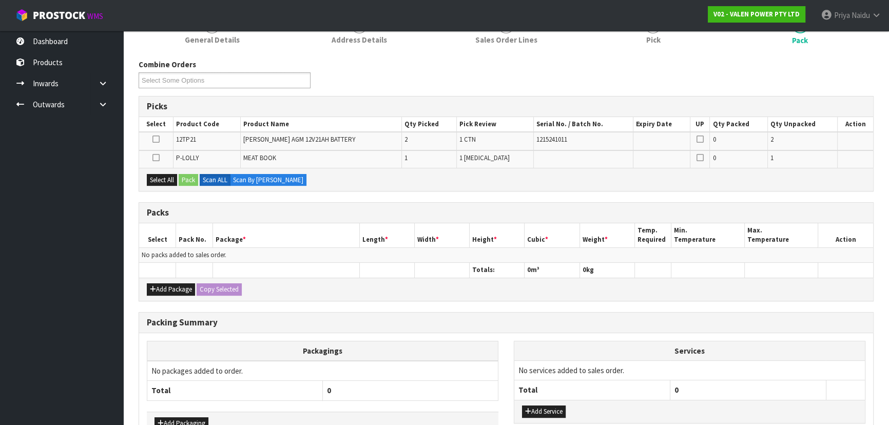
scroll to position [205, 0]
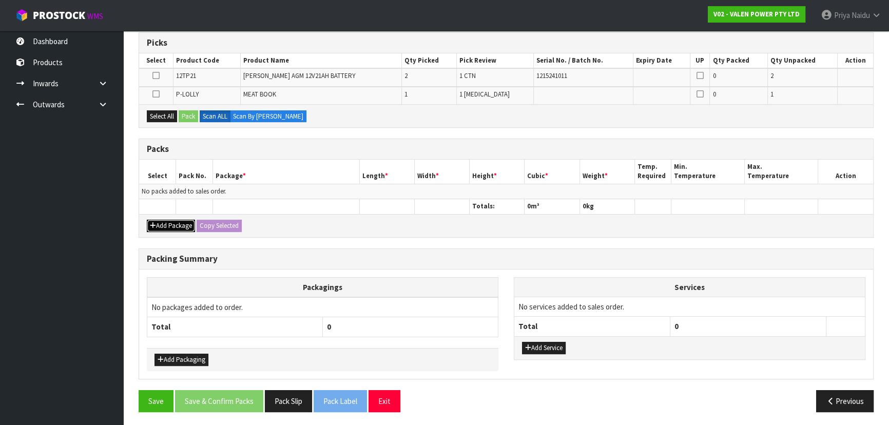
click at [177, 228] on button "Add Package" at bounding box center [171, 226] width 48 height 12
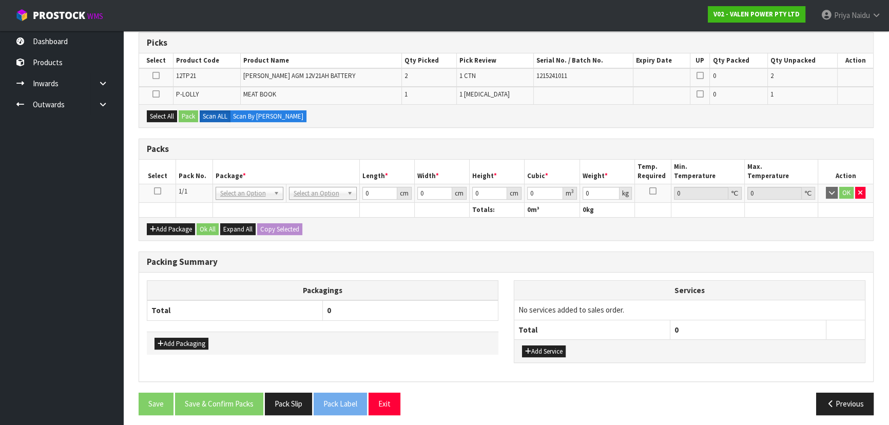
click at [156, 190] on td at bounding box center [157, 193] width 37 height 18
click at [157, 191] on icon at bounding box center [157, 191] width 7 height 1
click at [295, 394] on button "Pack Slip" at bounding box center [288, 404] width 47 height 22
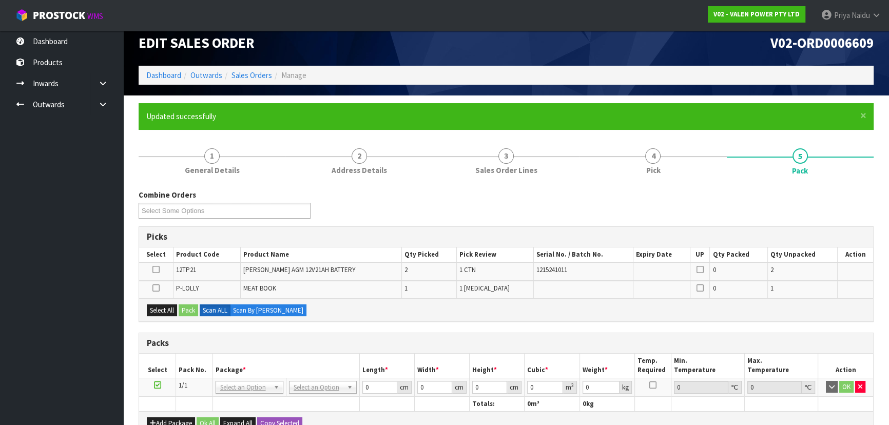
scroll to position [0, 0]
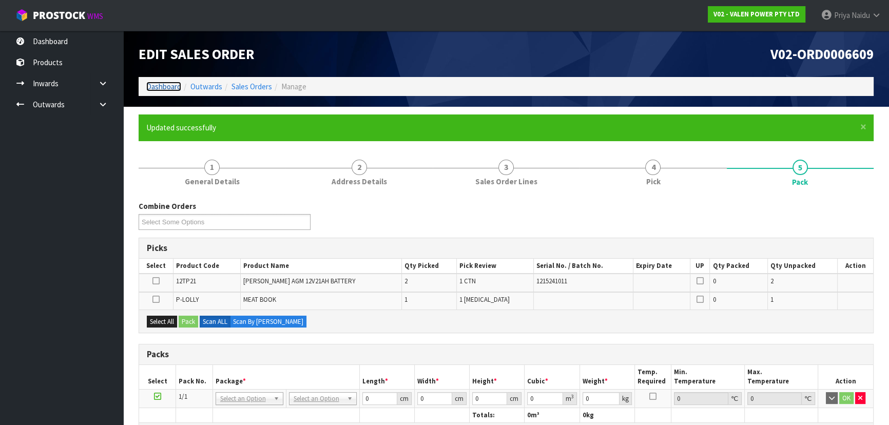
click at [168, 87] on link "Dashboard" at bounding box center [163, 87] width 35 height 10
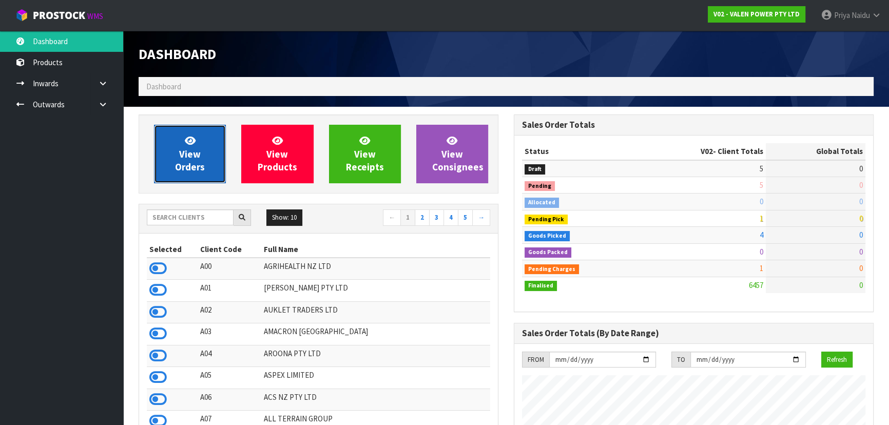
click at [195, 138] on icon at bounding box center [190, 141] width 11 height 10
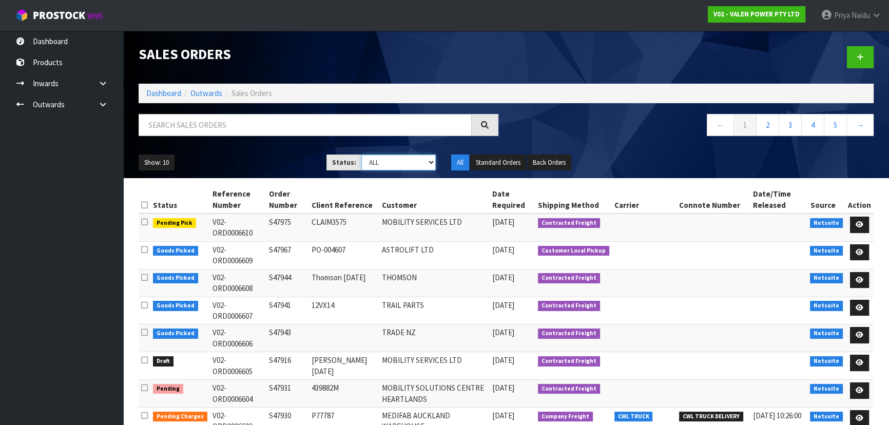
click at [392, 165] on select "Draft Pending Allocated Pending Pick Goods Picked Goods Packed Pending Charges …" at bounding box center [398, 163] width 75 height 16
click at [361, 155] on select "Draft Pending Allocated Pending Pick Goods Picked Goods Packed Pending Charges …" at bounding box center [398, 163] width 75 height 16
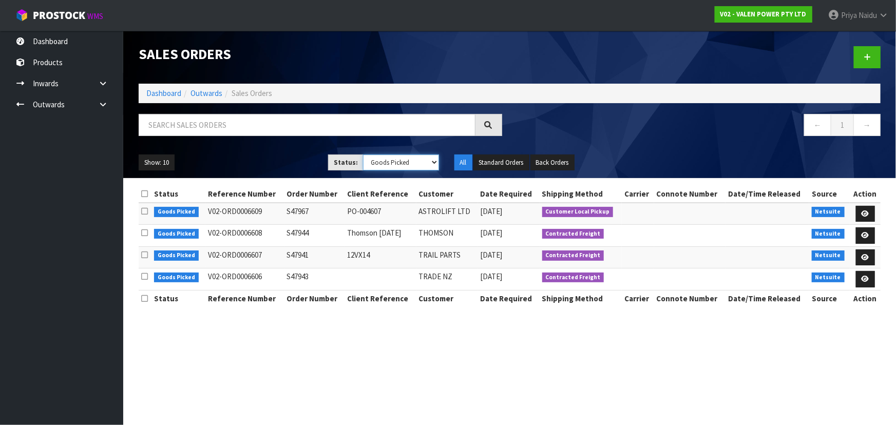
click at [393, 165] on select "Draft Pending Allocated Pending Pick Goods Picked Goods Packed Pending Charges …" at bounding box center [401, 163] width 76 height 16
click at [363, 155] on select "Draft Pending Allocated Pending Pick Goods Picked Goods Packed Pending Charges …" at bounding box center [401, 163] width 76 height 16
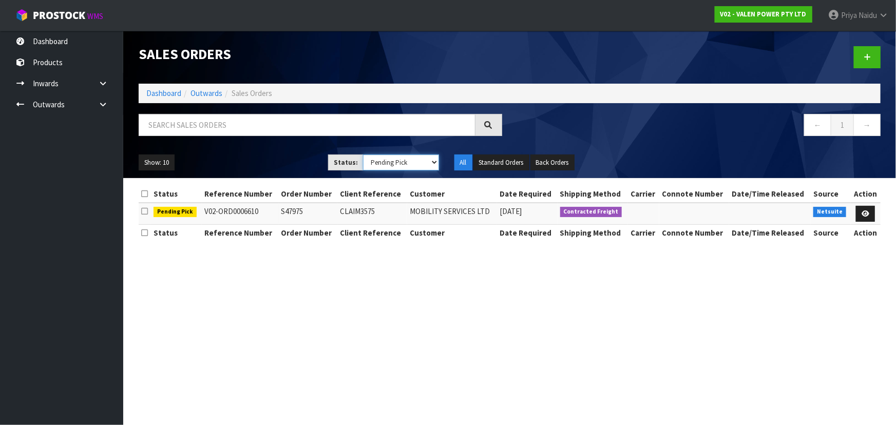
click at [395, 166] on select "Draft Pending Allocated Pending Pick Goods Picked Goods Packed Pending Charges …" at bounding box center [401, 163] width 76 height 16
click at [363, 155] on select "Draft Pending Allocated Pending Pick Goods Picked Goods Packed Pending Charges …" at bounding box center [401, 163] width 76 height 16
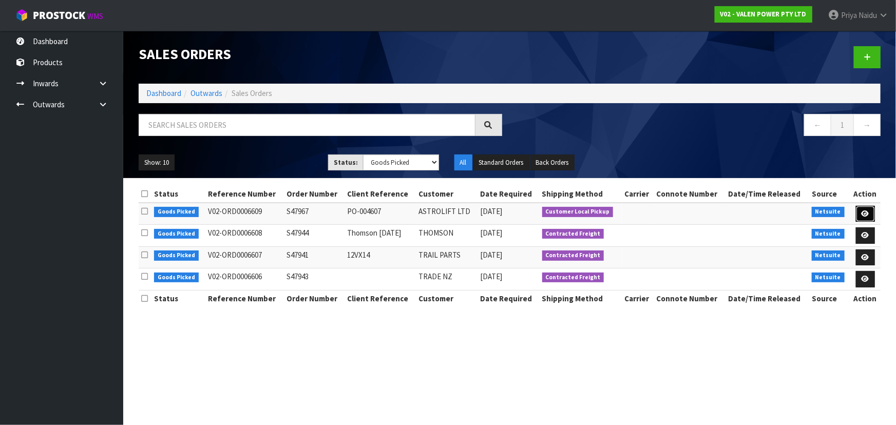
click at [859, 212] on link at bounding box center [865, 214] width 19 height 16
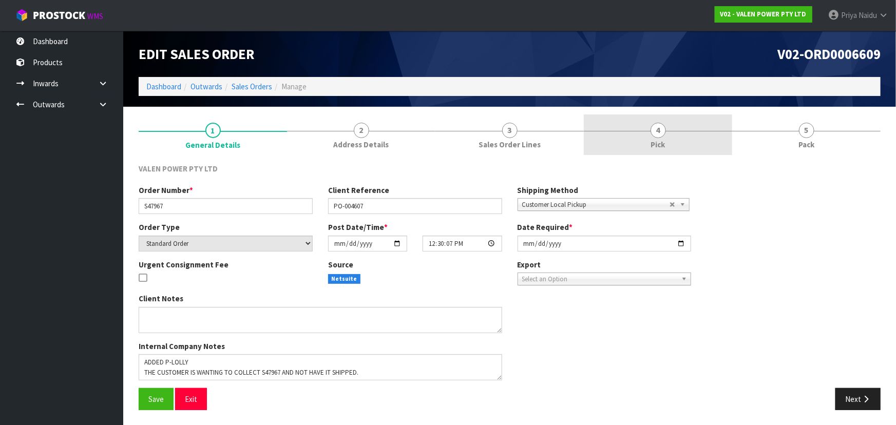
click at [694, 139] on link "4 Pick" at bounding box center [658, 134] width 148 height 41
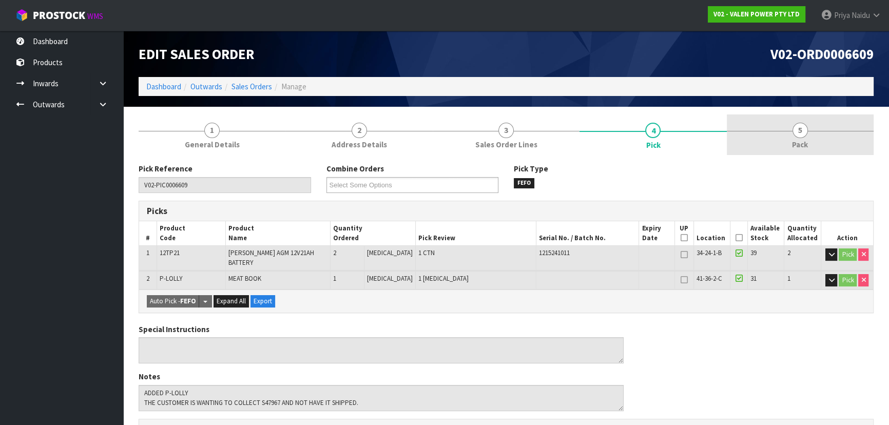
click at [814, 136] on link "5 Pack" at bounding box center [800, 134] width 147 height 41
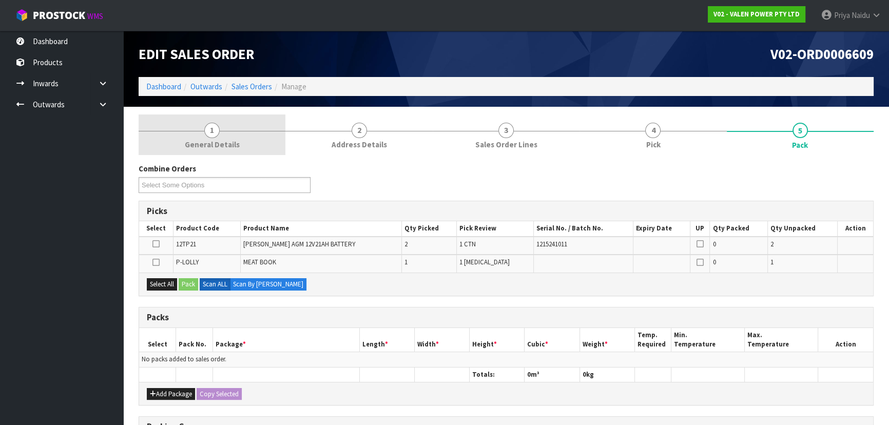
click at [226, 149] on span "General Details" at bounding box center [212, 144] width 55 height 11
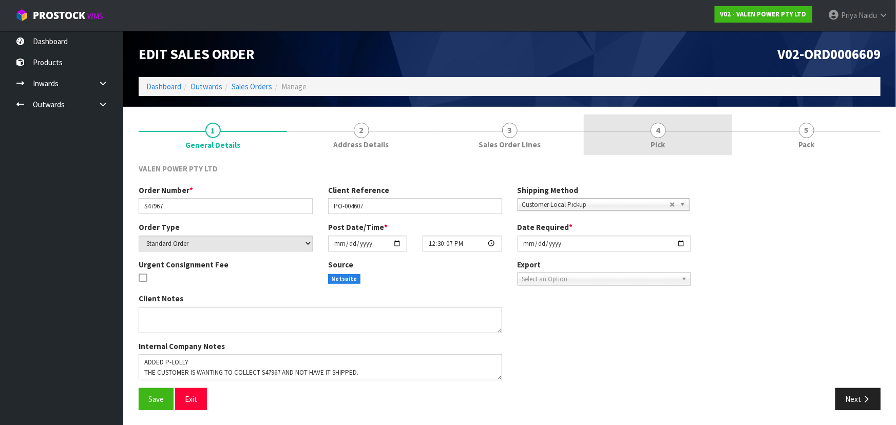
click at [647, 141] on link "4 Pick" at bounding box center [658, 134] width 148 height 41
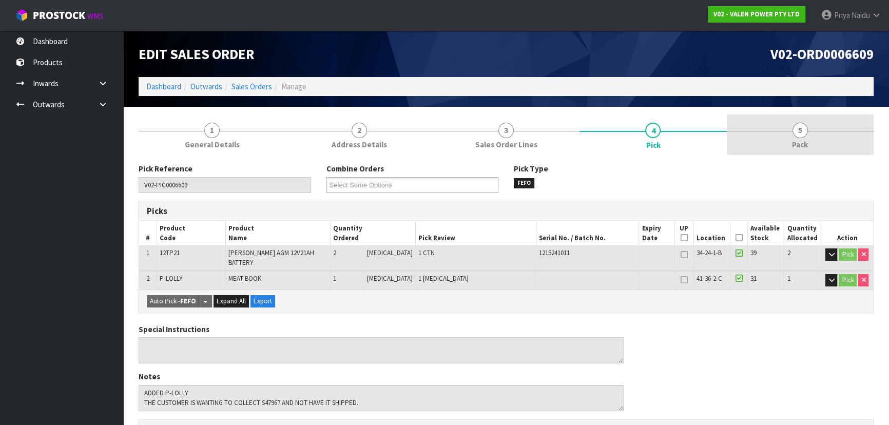
click at [779, 145] on link "5 Pack" at bounding box center [800, 134] width 147 height 41
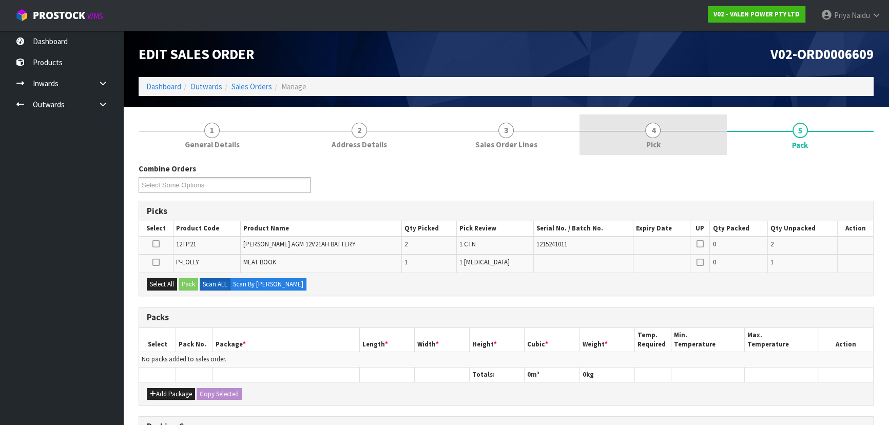
click at [689, 148] on link "4 Pick" at bounding box center [653, 134] width 147 height 41
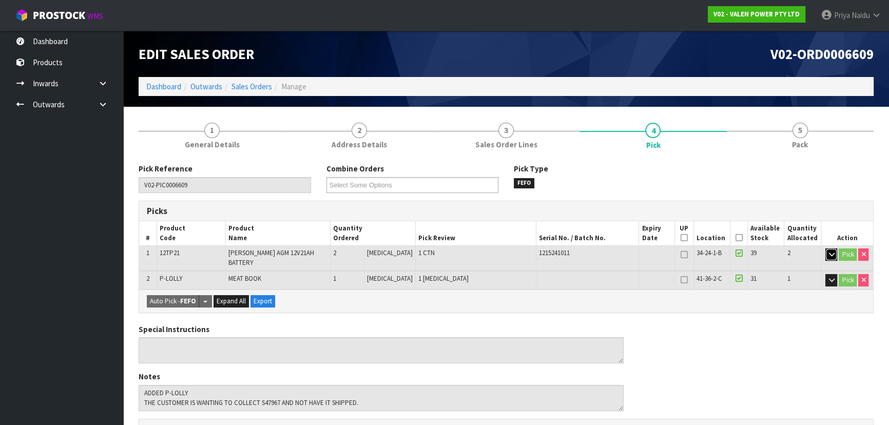
click at [827, 251] on button "button" at bounding box center [832, 254] width 12 height 12
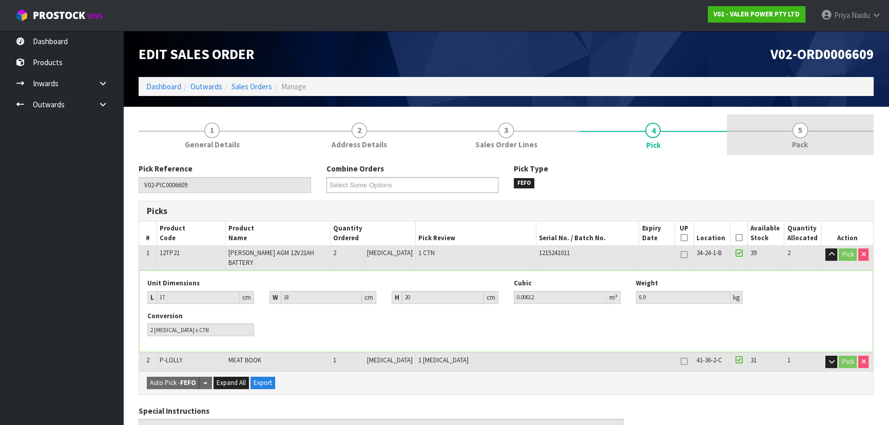
click at [797, 144] on span "Pack" at bounding box center [800, 144] width 16 height 11
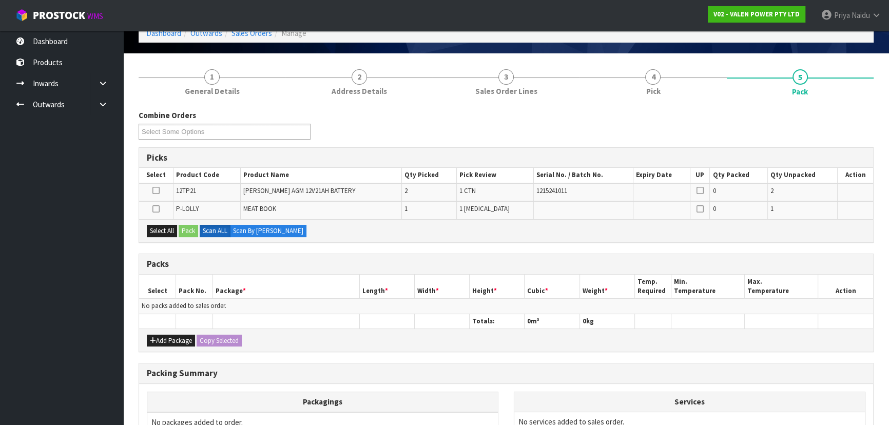
scroll to position [140, 0]
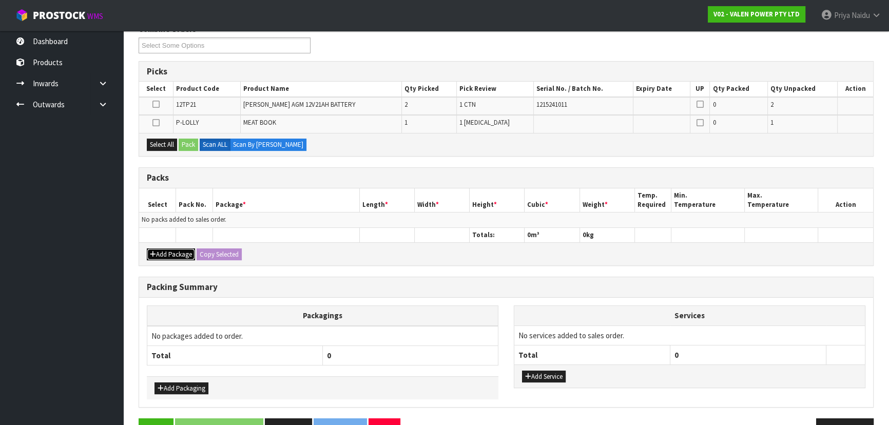
click at [162, 254] on button "Add Package" at bounding box center [171, 254] width 48 height 12
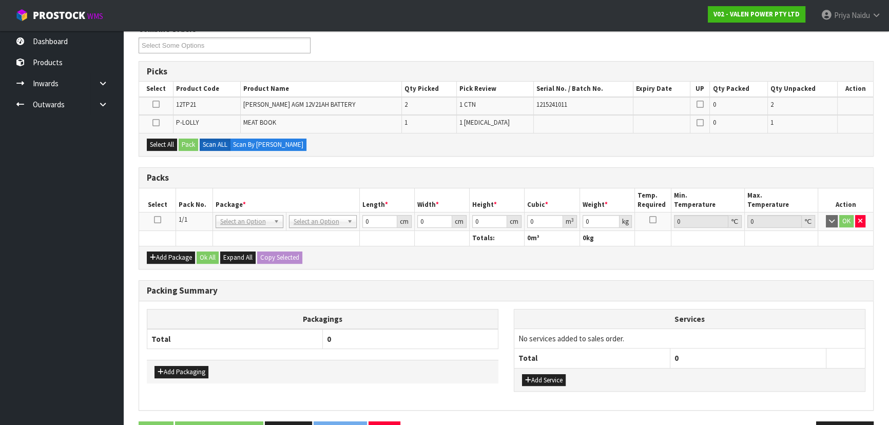
click at [158, 220] on icon at bounding box center [157, 220] width 7 height 1
click at [162, 146] on button "Select All" at bounding box center [162, 145] width 30 height 12
click at [186, 139] on button "Pack" at bounding box center [189, 145] width 20 height 12
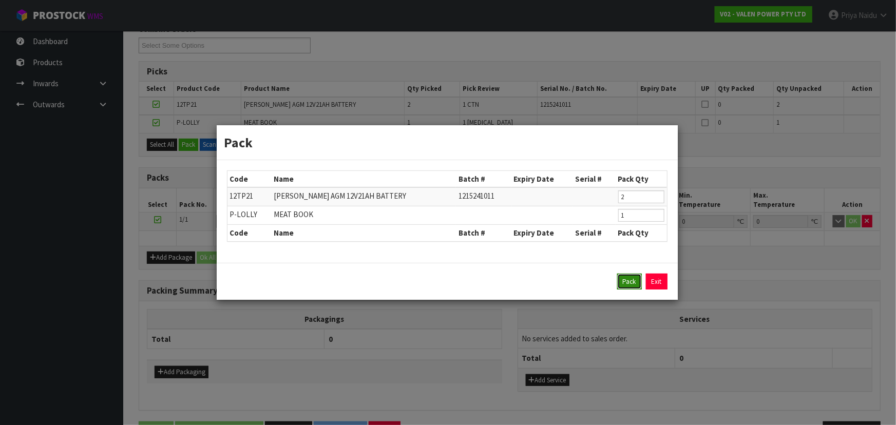
click at [631, 280] on button "Pack" at bounding box center [629, 282] width 25 height 16
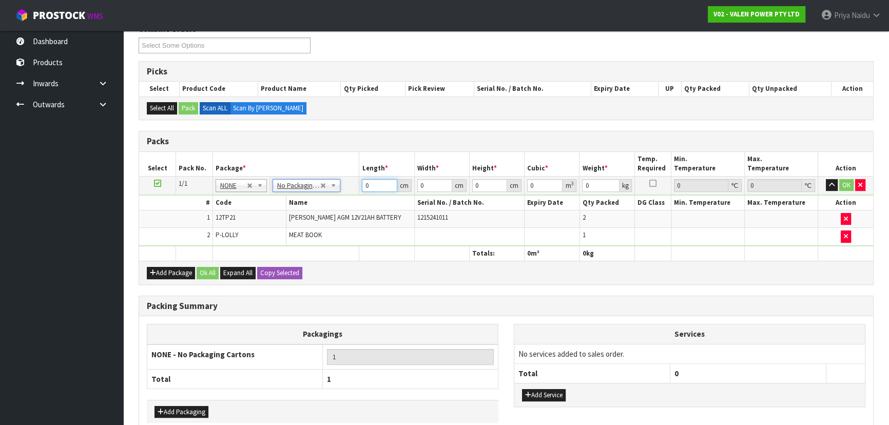
click at [363, 185] on input "0" at bounding box center [379, 185] width 35 height 13
click at [363, 185] on input "189" at bounding box center [379, 185] width 35 height 13
click button "OK" at bounding box center [846, 185] width 14 height 12
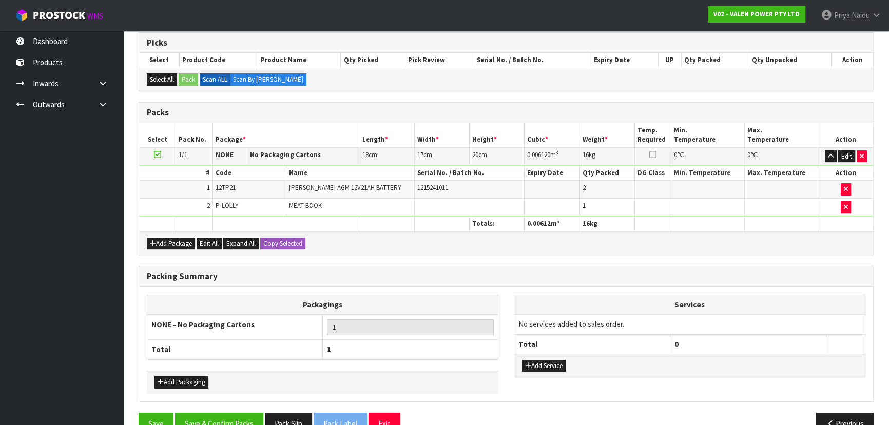
scroll to position [190, 0]
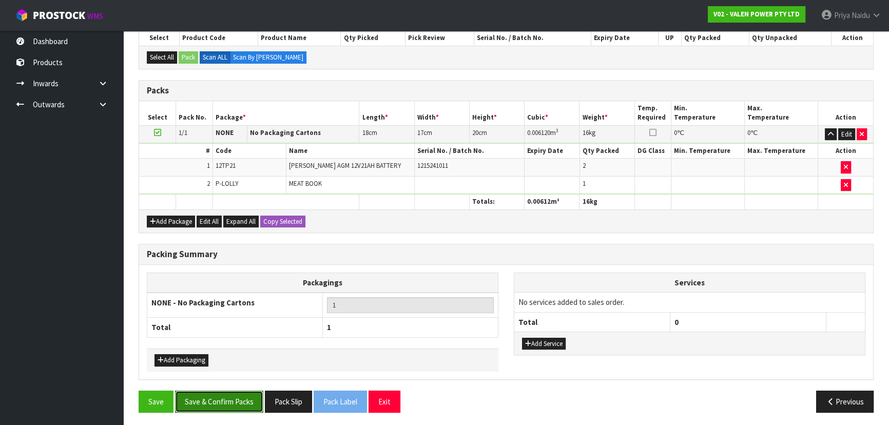
click at [245, 393] on button "Save & Confirm Packs" at bounding box center [219, 402] width 88 height 22
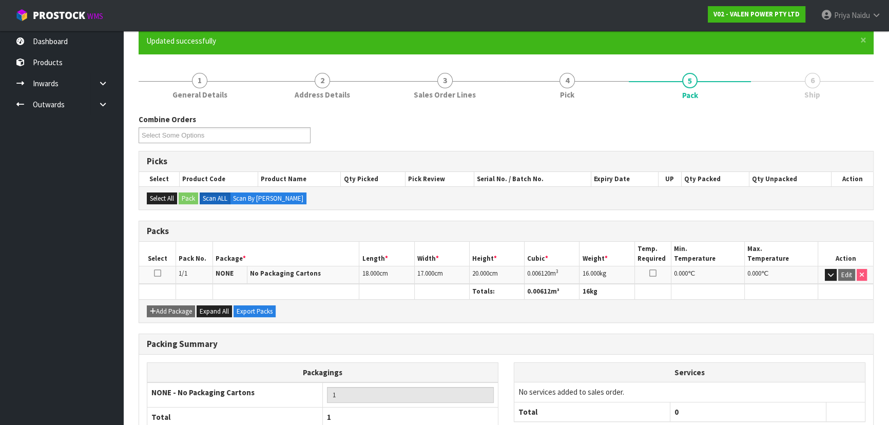
scroll to position [154, 0]
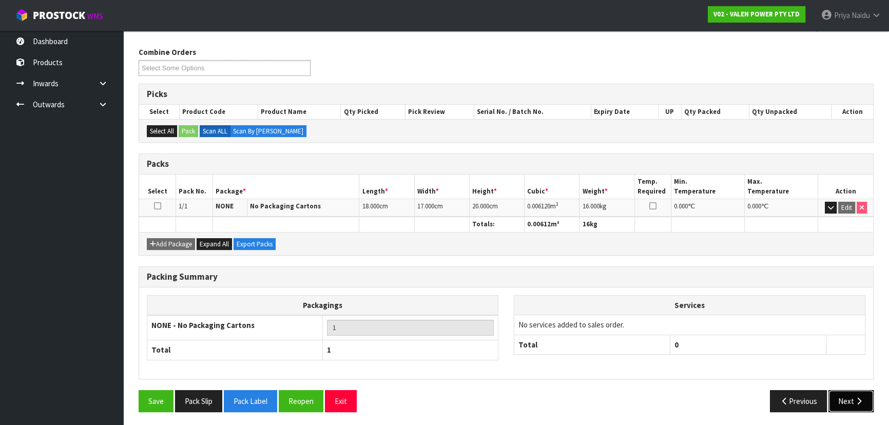
click at [848, 390] on button "Next" at bounding box center [851, 401] width 45 height 22
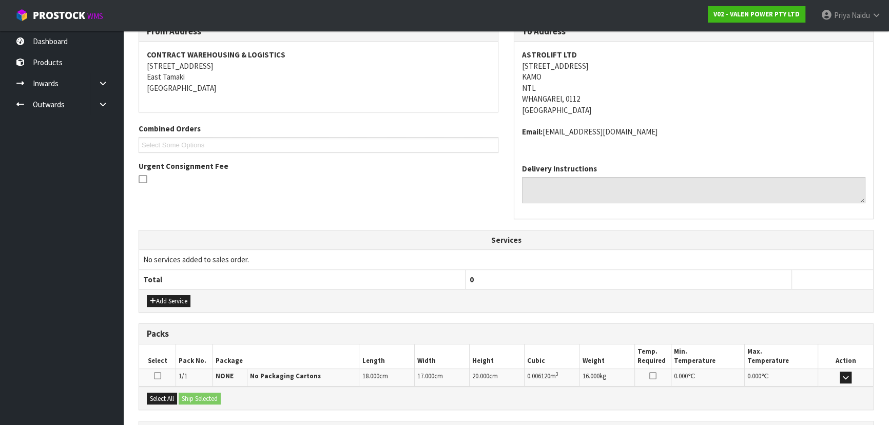
scroll to position [273, 0]
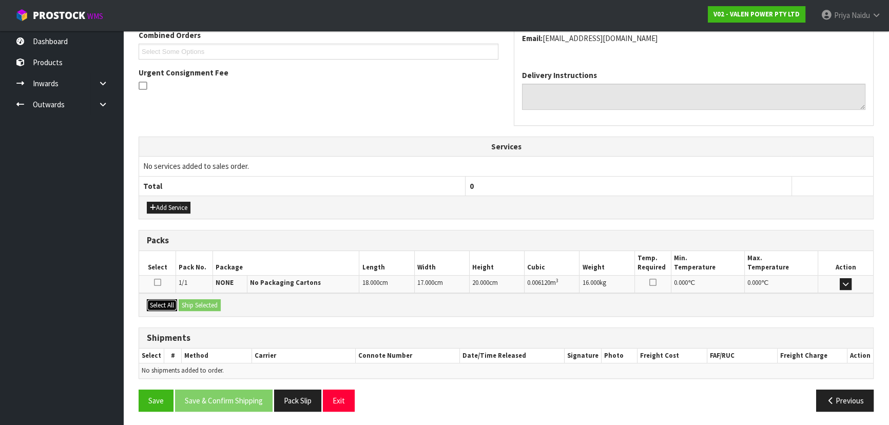
click at [160, 299] on button "Select All" at bounding box center [162, 305] width 30 height 12
click at [205, 299] on button "Ship Selected" at bounding box center [200, 305] width 42 height 12
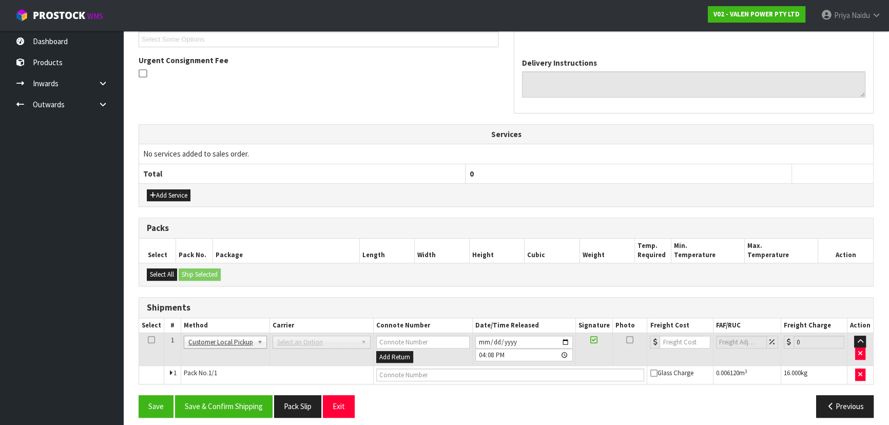
scroll to position [292, 0]
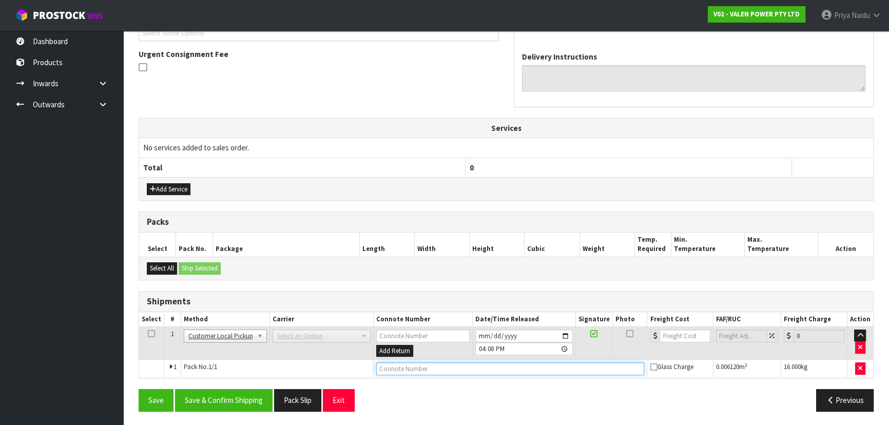
click at [394, 370] on input "text" at bounding box center [510, 368] width 269 height 13
click at [235, 392] on button "Save & Confirm Shipping" at bounding box center [224, 400] width 98 height 22
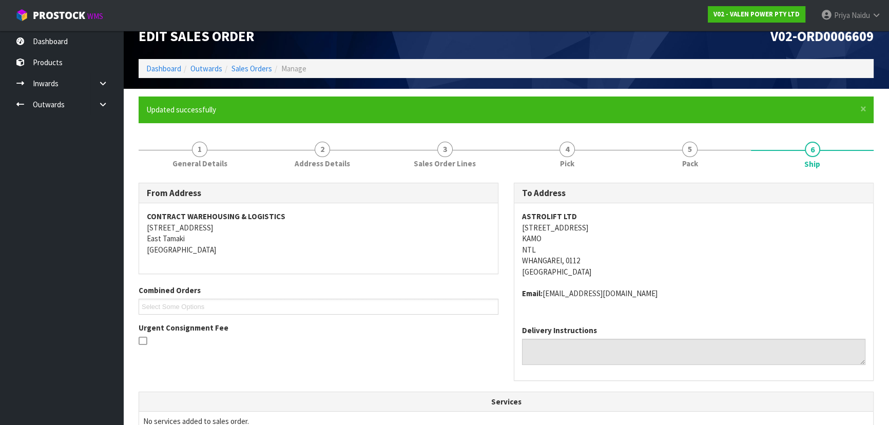
scroll to position [0, 0]
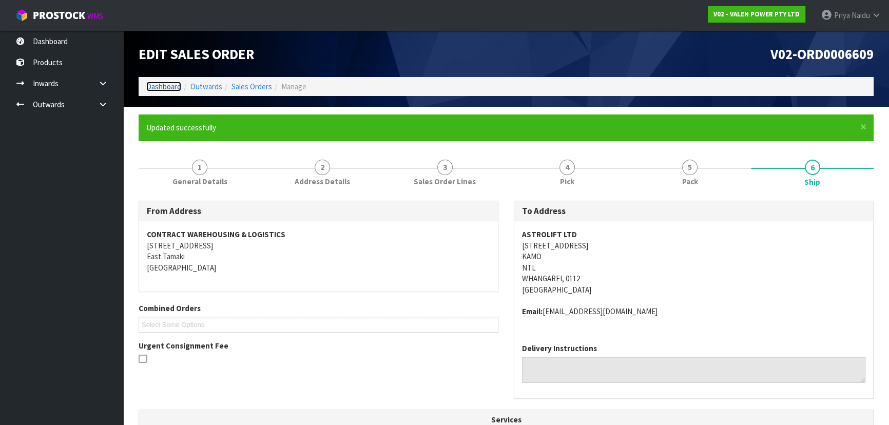
click at [165, 85] on link "Dashboard" at bounding box center [163, 87] width 35 height 10
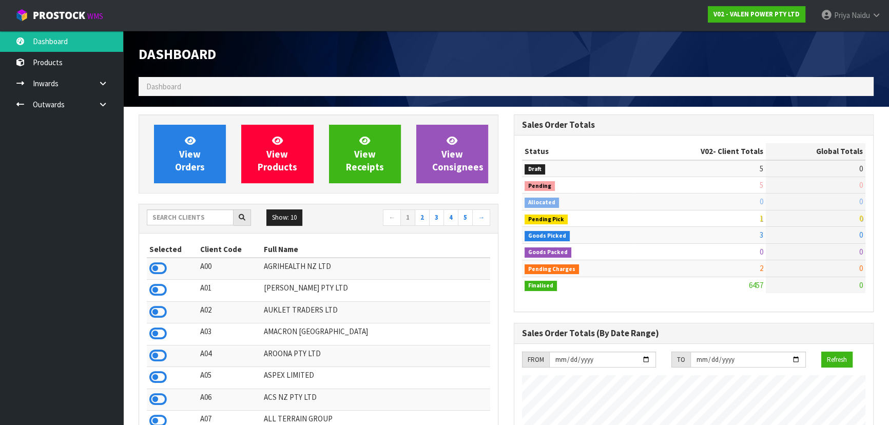
scroll to position [809, 375]
click at [194, 216] on input "text" at bounding box center [190, 217] width 87 height 16
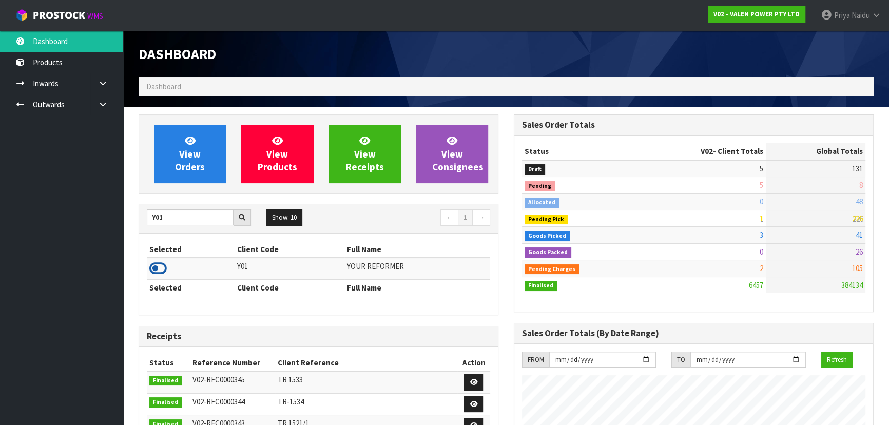
click at [160, 263] on icon at bounding box center [157, 268] width 17 height 15
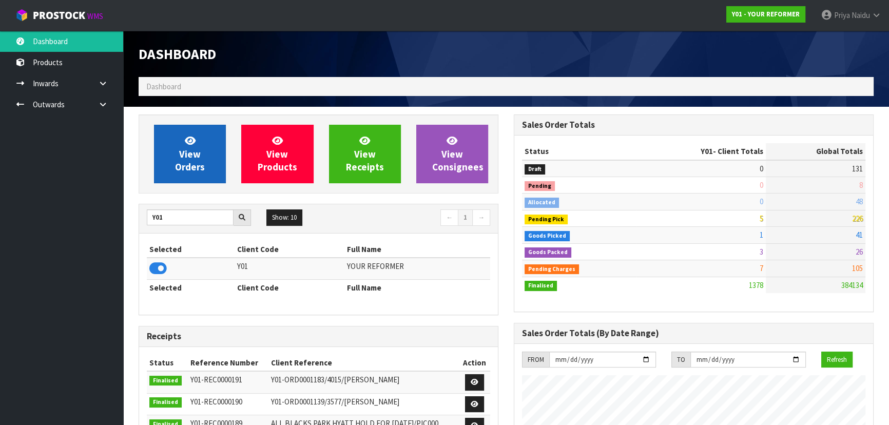
scroll to position [743, 375]
click at [195, 161] on span "View Orders" at bounding box center [190, 154] width 30 height 39
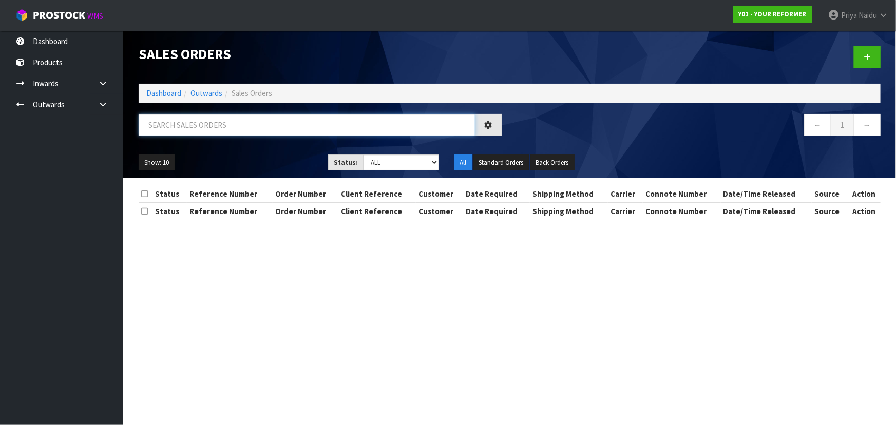
click at [220, 125] on input "text" at bounding box center [307, 125] width 337 height 22
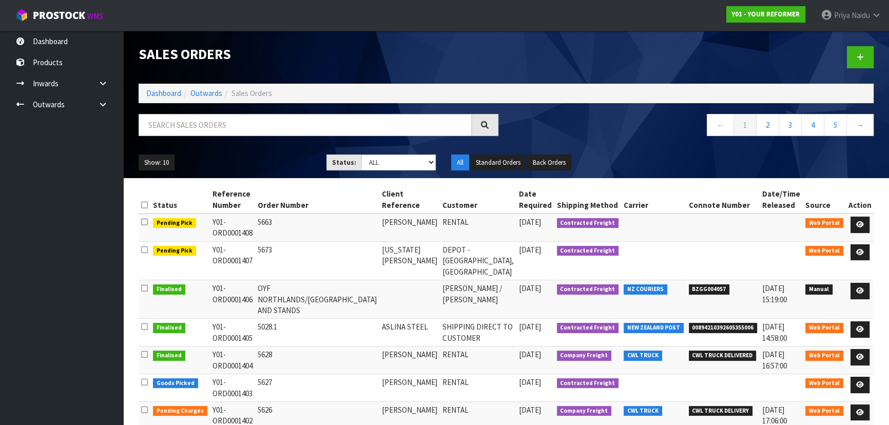
click at [229, 159] on ul "Show: 10 5 10 25 50" at bounding box center [225, 163] width 172 height 16
click at [242, 163] on ul "Show: 10 5 10 25 50" at bounding box center [225, 163] width 172 height 16
click at [214, 126] on input "text" at bounding box center [305, 125] width 333 height 22
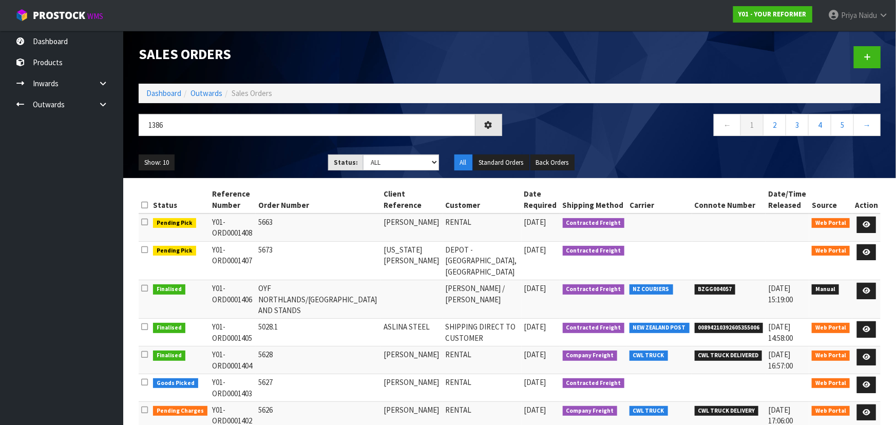
click at [248, 152] on div "Show: 10 5 10 25 50 Status: Draft Pending Allocated Pending Pick Goods Picked G…" at bounding box center [509, 163] width 757 height 32
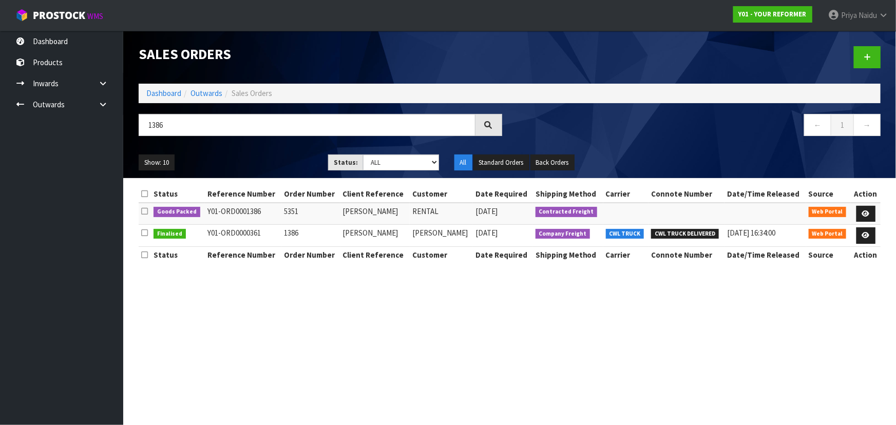
click at [251, 159] on ul "Show: 10 5 10 25 50" at bounding box center [226, 163] width 174 height 16
click at [261, 160] on ul "Show: 10 5 10 25 50" at bounding box center [226, 163] width 174 height 16
click at [293, 277] on section "Status Reference Number Order Number Client Reference Customer Date Required Sh…" at bounding box center [509, 229] width 773 height 103
click at [288, 160] on ul "Show: 10 5 10 25 50" at bounding box center [226, 163] width 174 height 16
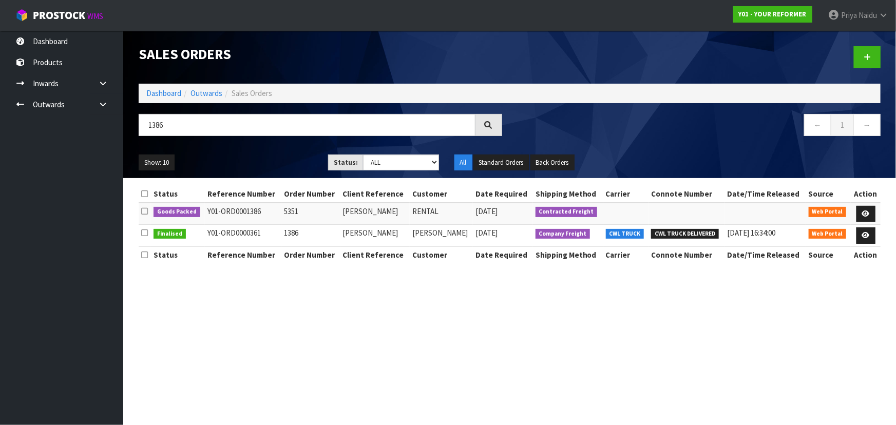
click at [284, 156] on ul "Show: 10 5 10 25 50" at bounding box center [226, 163] width 174 height 16
click at [296, 305] on section "Sales Orders Dashboard Outwards Sales Orders 1386 ← 1 → Show: 10 5 10 25 50 Sta…" at bounding box center [448, 212] width 896 height 425
click at [864, 212] on icon at bounding box center [866, 213] width 8 height 7
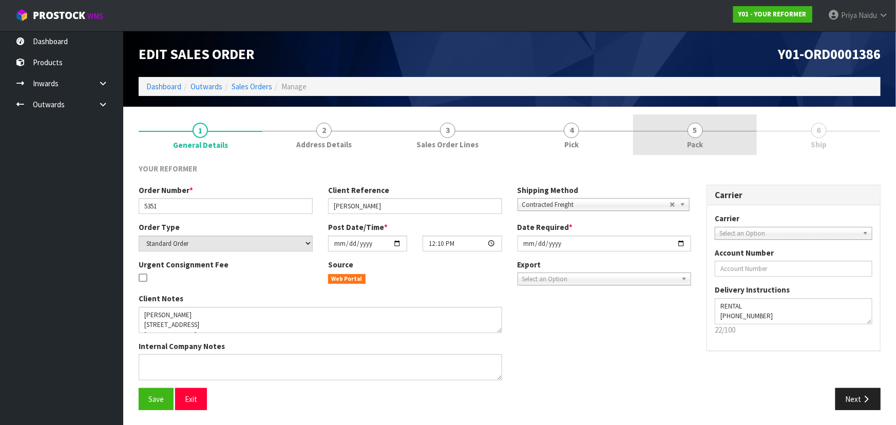
click at [711, 139] on link "5 Pack" at bounding box center [695, 134] width 124 height 41
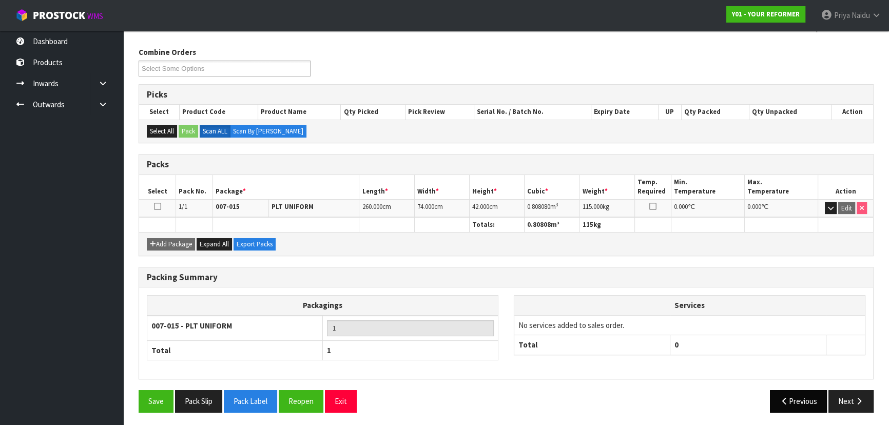
scroll to position [117, 0]
click at [198, 404] on button "Pack Slip" at bounding box center [198, 401] width 47 height 22
click at [850, 399] on button "Next" at bounding box center [851, 401] width 45 height 22
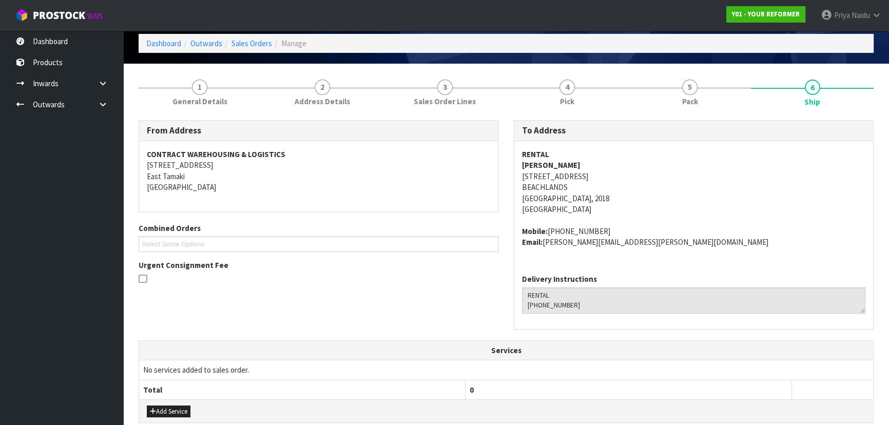
scroll to position [0, 0]
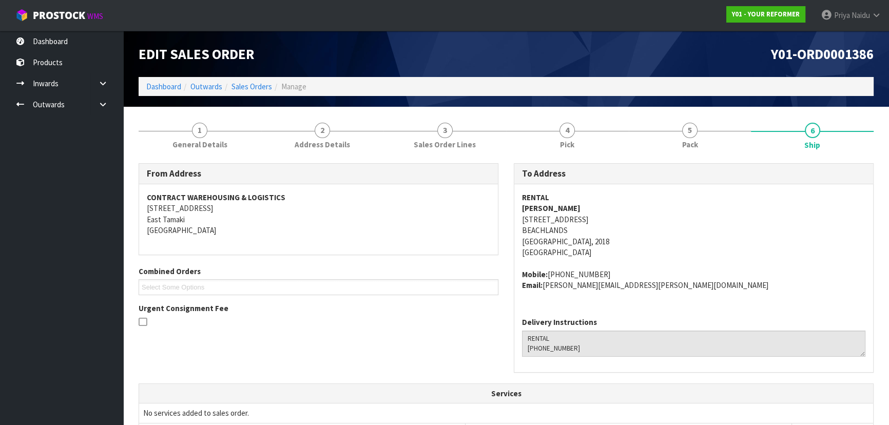
click at [457, 307] on div "Urgent Consignment Fee" at bounding box center [319, 316] width 360 height 27
click at [431, 308] on div "Urgent Consignment Fee" at bounding box center [319, 316] width 360 height 27
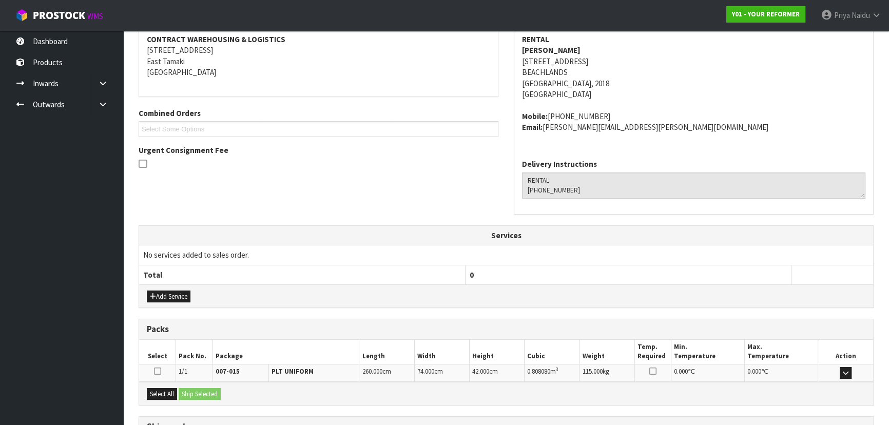
scroll to position [247, 0]
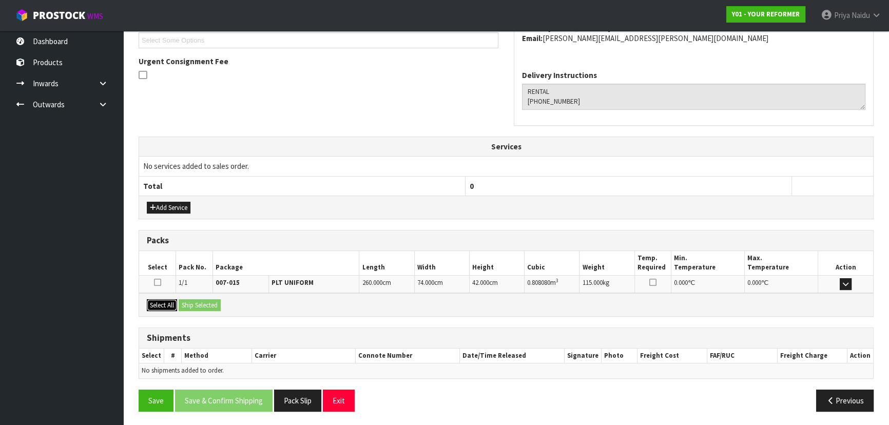
click at [173, 304] on button "Select All" at bounding box center [162, 305] width 30 height 12
click at [195, 303] on button "Ship Selected" at bounding box center [200, 305] width 42 height 12
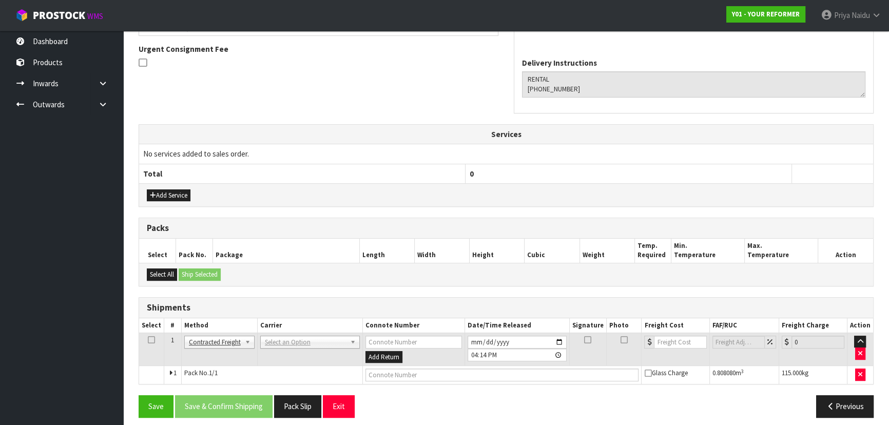
scroll to position [265, 0]
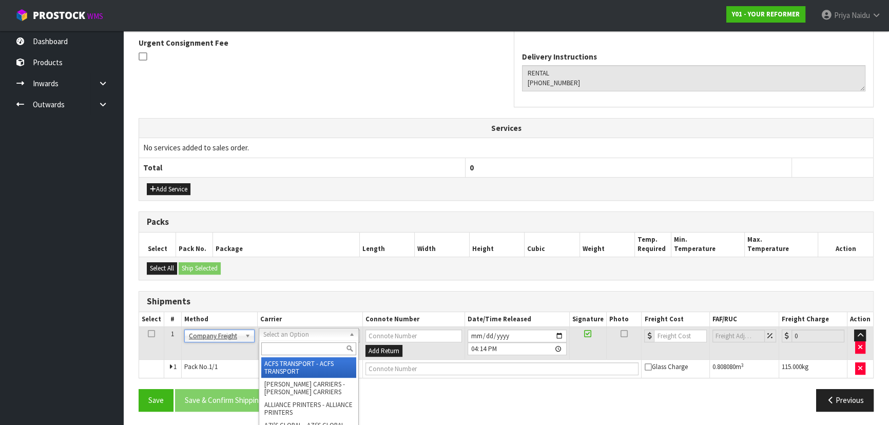
click at [290, 351] on input "text" at bounding box center [308, 348] width 95 height 13
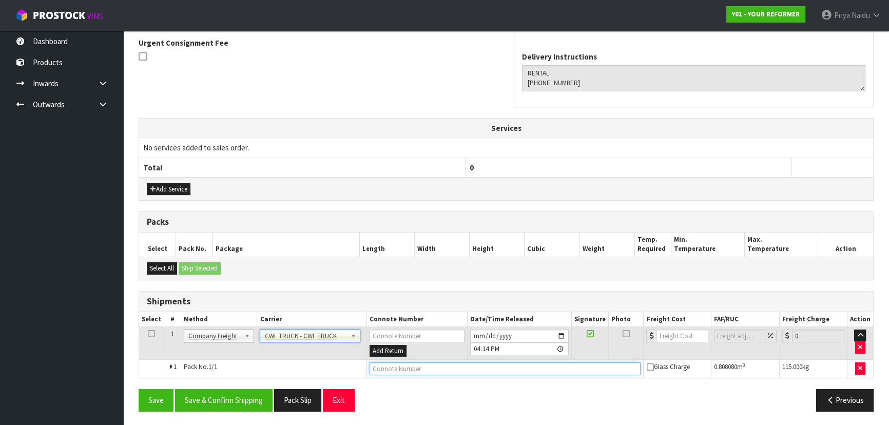
click at [394, 367] on input "text" at bounding box center [506, 368] width 272 height 13
click at [568, 333] on input "2025-10-03" at bounding box center [519, 336] width 99 height 13
click at [561, 333] on input "2025-10-03" at bounding box center [519, 336] width 99 height 13
click at [217, 392] on button "Save & Confirm Shipping" at bounding box center [224, 400] width 98 height 22
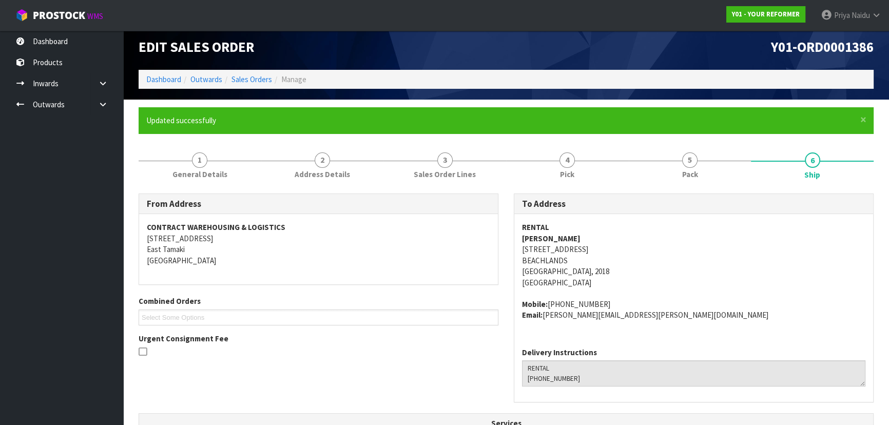
scroll to position [277, 0]
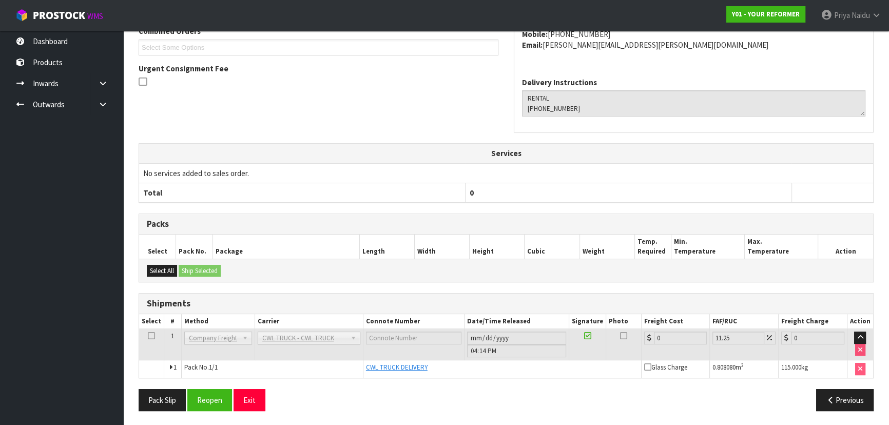
click at [415, 123] on div "From Address CONTRACT WAREHOUSING & LOGISTICS 17 Allens Road East Tamaki Auckla…" at bounding box center [506, 34] width 751 height 220
click at [426, 119] on div "From Address CONTRACT WAREHOUSING & LOGISTICS 17 Allens Road East Tamaki Auckla…" at bounding box center [506, 34] width 751 height 220
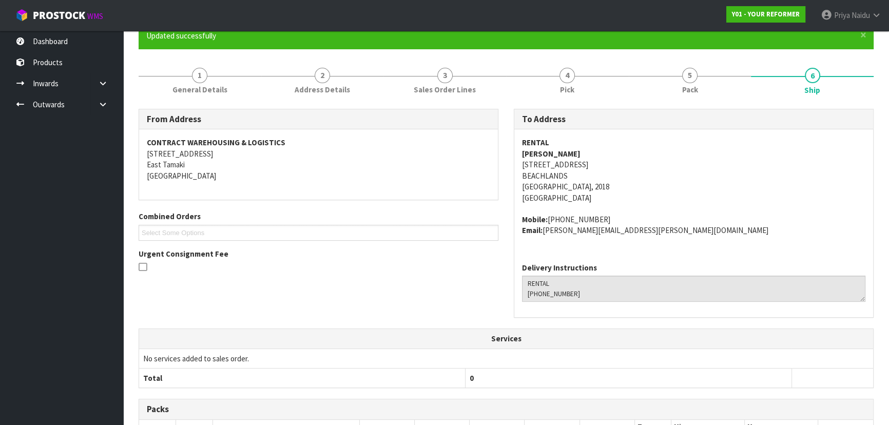
scroll to position [0, 0]
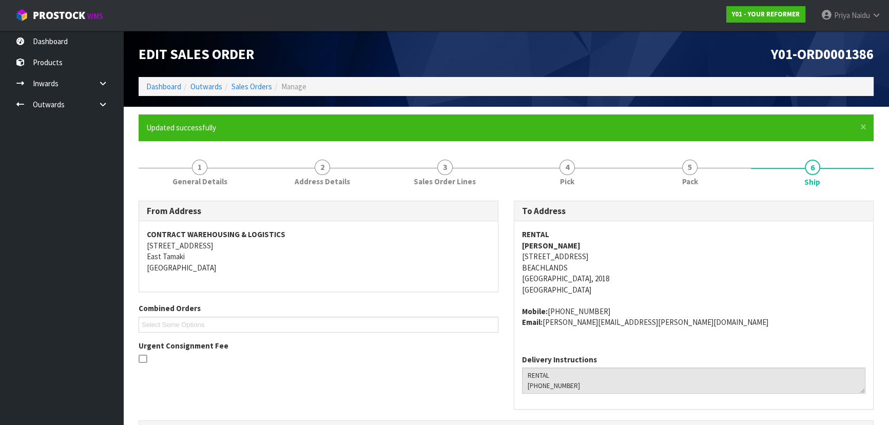
click at [406, 303] on div "Combined Orders Y01-ORD0001386 Y01-ORD0001390 Y01-ORD0001392 Y01-ORD0001393 Y01…" at bounding box center [318, 317] width 375 height 29
click at [417, 303] on div "Combined Orders Y01-ORD0001386 Y01-ORD0001390 Y01-ORD0001392 Y01-ORD0001393 Y01…" at bounding box center [318, 317] width 375 height 29
click at [412, 279] on div "CONTRACT WAREHOUSING & LOGISTICS 17 Allens Road East Tamaki Auckland" at bounding box center [318, 256] width 359 height 70
click at [400, 299] on div "From Address CONTRACT WAREHOUSING & LOGISTICS 17 Allens Road East Tamaki Auckla…" at bounding box center [318, 288] width 375 height 174
click at [405, 280] on div "CONTRACT WAREHOUSING & LOGISTICS 17 Allens Road East Tamaki Auckland" at bounding box center [318, 256] width 359 height 70
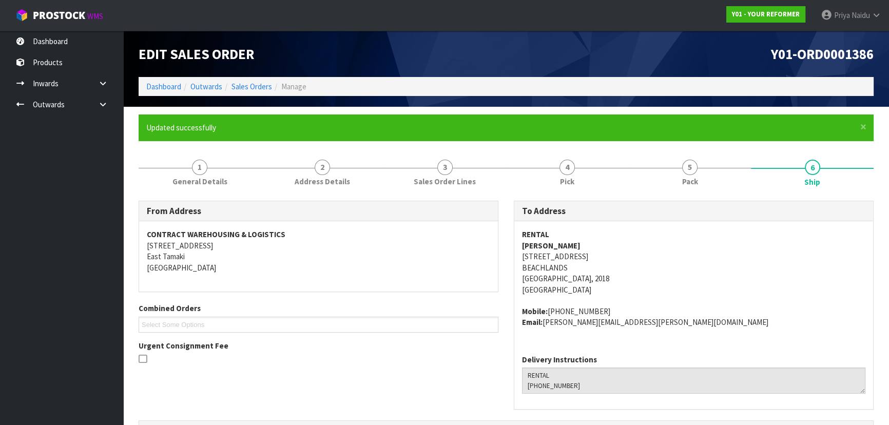
click at [404, 293] on div "From Address CONTRACT WAREHOUSING & LOGISTICS 17 Allens Road East Tamaki Auckla…" at bounding box center [318, 288] width 375 height 174
click at [249, 81] on li "Sales Orders" at bounding box center [247, 86] width 50 height 11
click at [251, 84] on link "Sales Orders" at bounding box center [252, 87] width 41 height 10
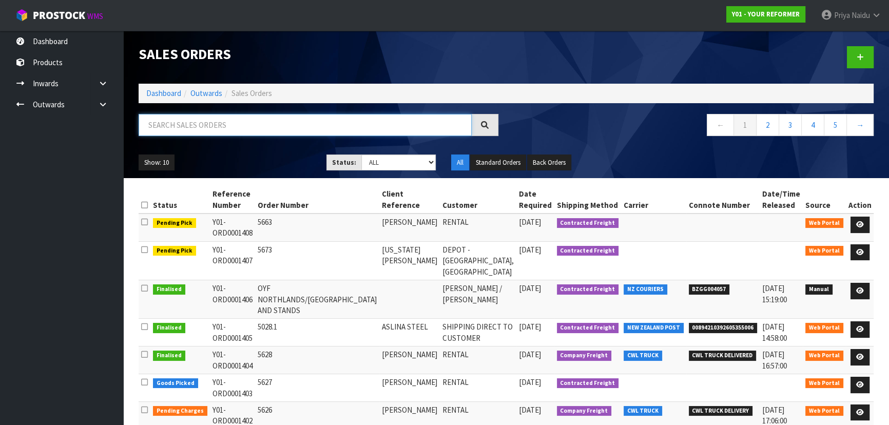
click at [282, 130] on input "text" at bounding box center [305, 125] width 333 height 22
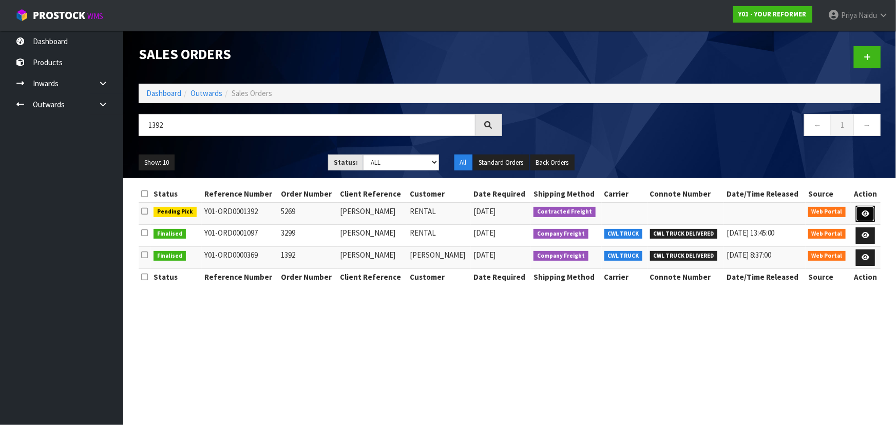
click at [872, 215] on link at bounding box center [865, 214] width 19 height 16
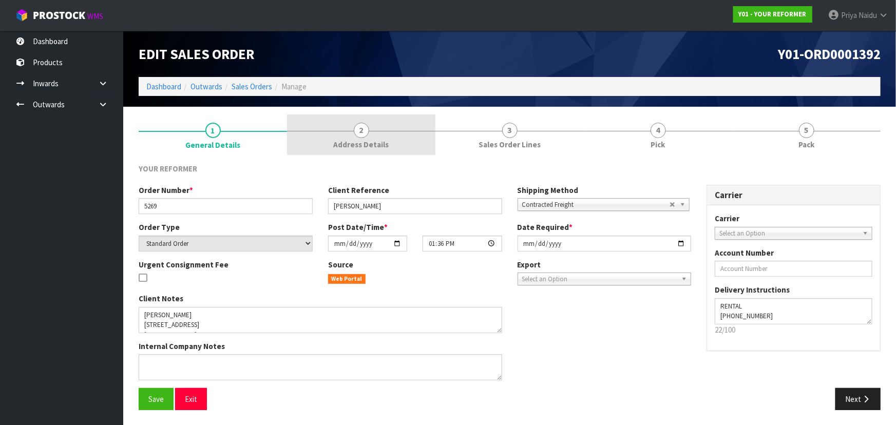
click at [369, 139] on span "Address Details" at bounding box center [361, 144] width 55 height 11
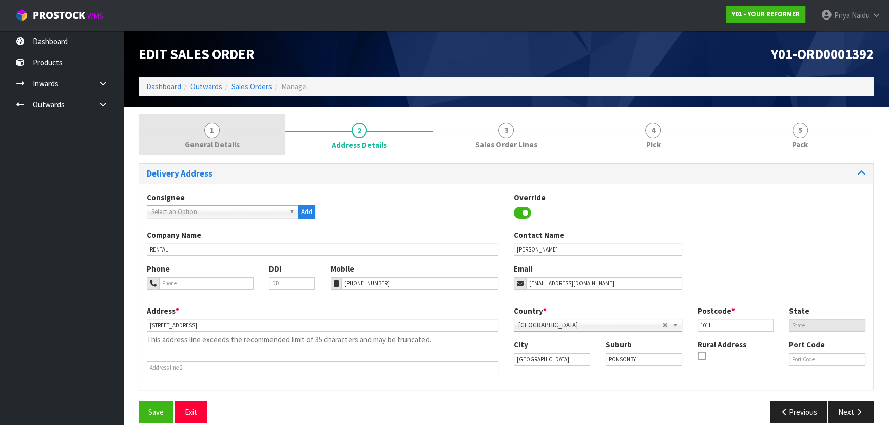
click at [253, 132] on link "1 General Details" at bounding box center [212, 134] width 147 height 41
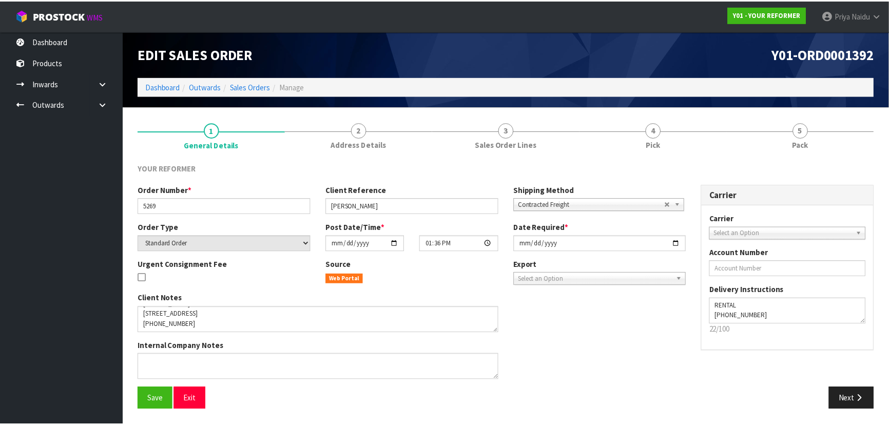
scroll to position [50, 0]
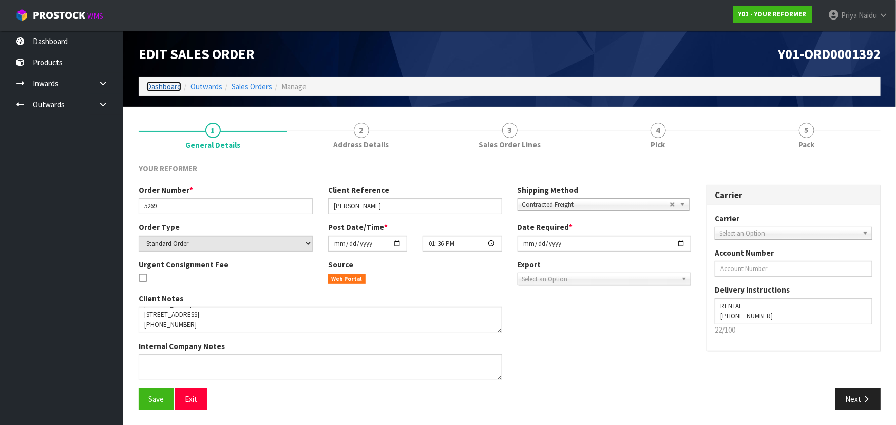
click at [169, 87] on link "Dashboard" at bounding box center [163, 87] width 35 height 10
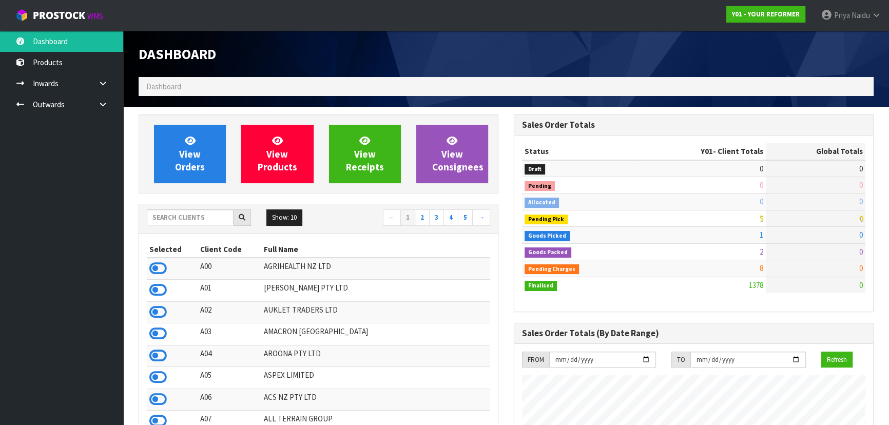
scroll to position [743, 375]
click at [185, 156] on span "View Orders" at bounding box center [190, 154] width 30 height 39
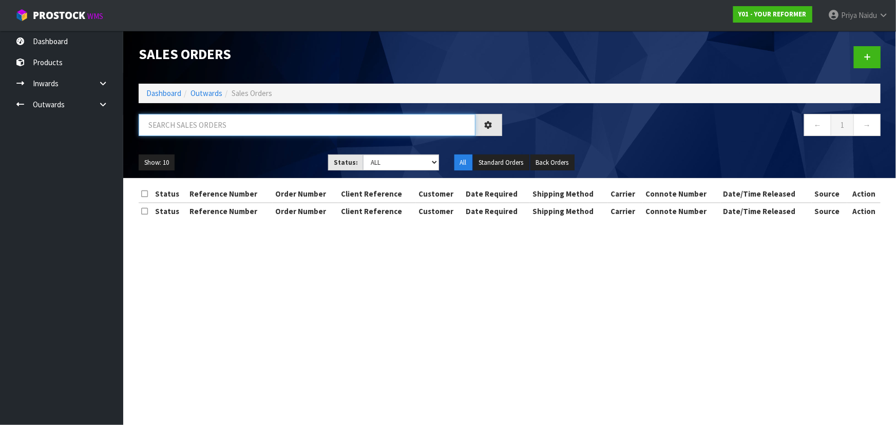
click at [197, 127] on input "text" at bounding box center [307, 125] width 337 height 22
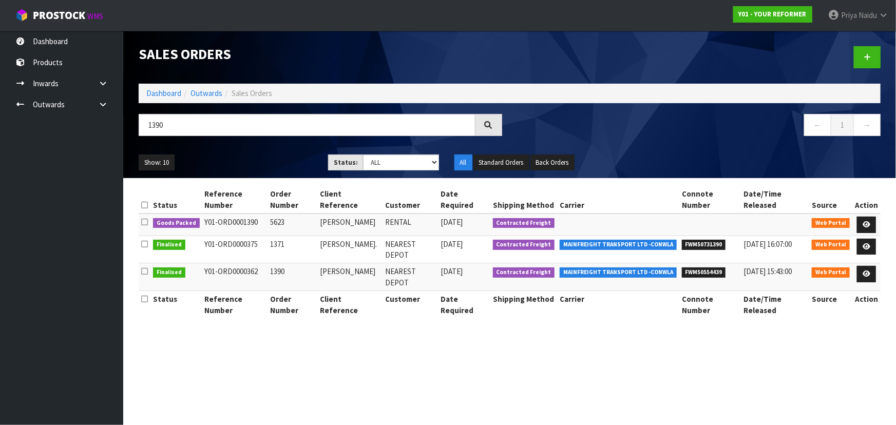
click at [227, 162] on ul "Show: 10 5 10 25 50" at bounding box center [226, 163] width 174 height 16
click at [228, 161] on ul "Show: 10 5 10 25 50" at bounding box center [226, 163] width 174 height 16
click at [231, 164] on ul "Show: 10 5 10 25 50" at bounding box center [226, 163] width 174 height 16
click at [232, 162] on ul "Show: 10 5 10 25 50" at bounding box center [226, 163] width 174 height 16
click at [255, 162] on ul "Show: 10 5 10 25 50" at bounding box center [226, 163] width 174 height 16
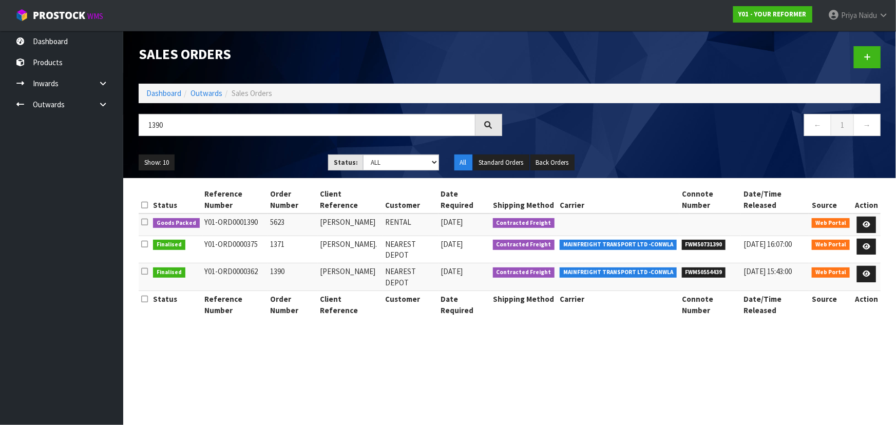
click at [255, 162] on ul "Show: 10 5 10 25 50" at bounding box center [226, 163] width 174 height 16
click at [256, 162] on ul "Show: 10 5 10 25 50" at bounding box center [226, 163] width 174 height 16
click at [239, 166] on ul "Show: 10 5 10 25 50" at bounding box center [226, 163] width 174 height 16
click at [241, 165] on ul "Show: 10 5 10 25 50" at bounding box center [226, 163] width 174 height 16
click at [245, 159] on ul "Show: 10 5 10 25 50" at bounding box center [226, 163] width 174 height 16
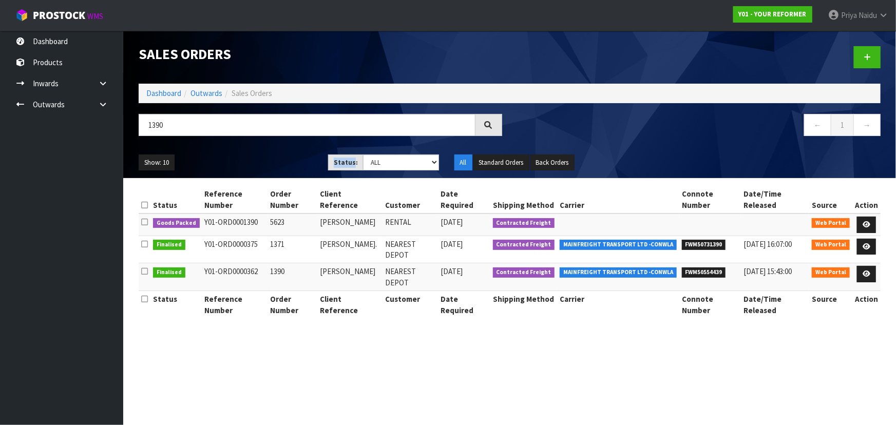
click at [245, 159] on ul "Show: 10 5 10 25 50" at bounding box center [226, 163] width 174 height 16
click at [870, 221] on icon at bounding box center [866, 224] width 8 height 7
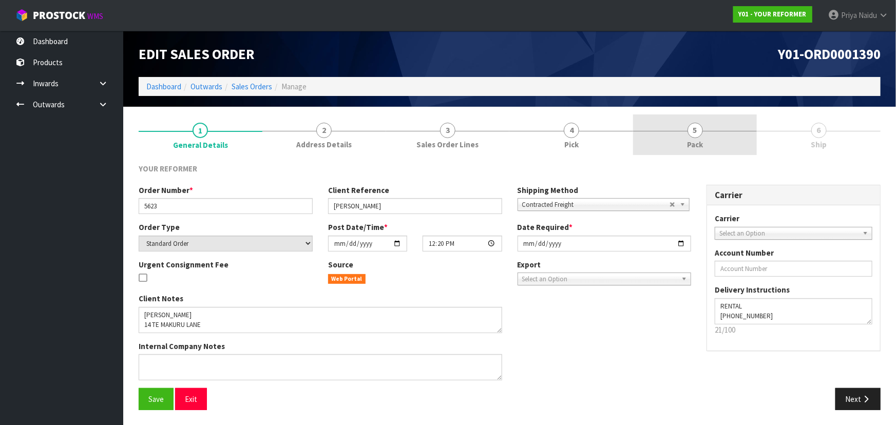
click at [723, 128] on link "5 Pack" at bounding box center [695, 134] width 124 height 41
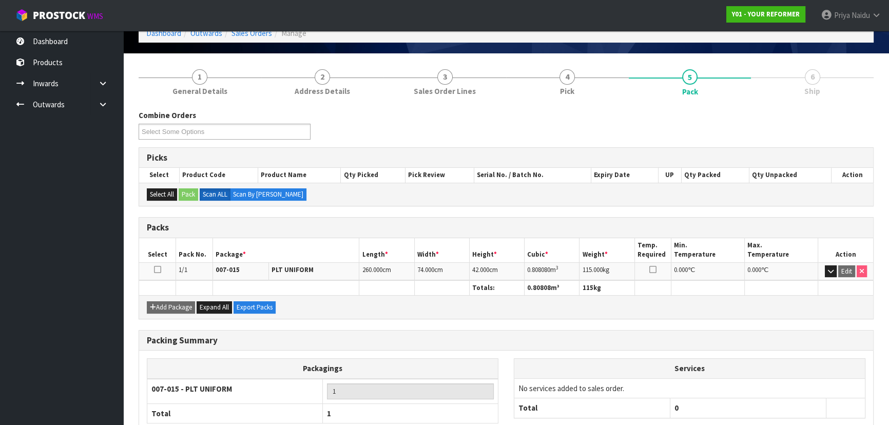
scroll to position [117, 0]
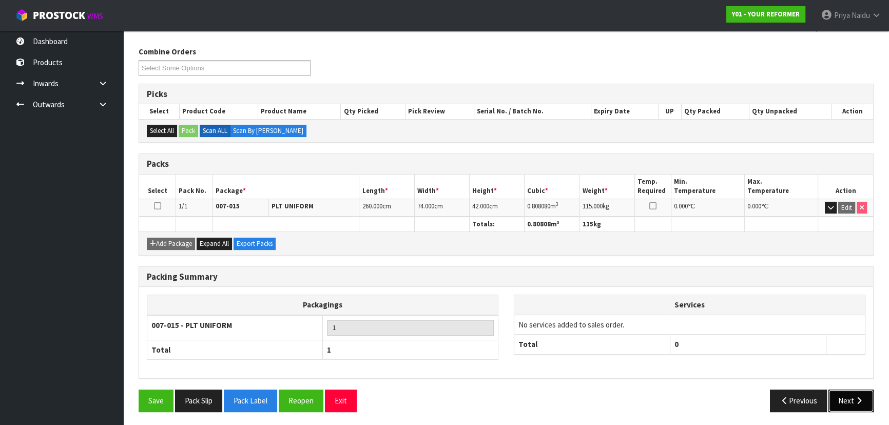
click at [852, 395] on button "Next" at bounding box center [851, 401] width 45 height 22
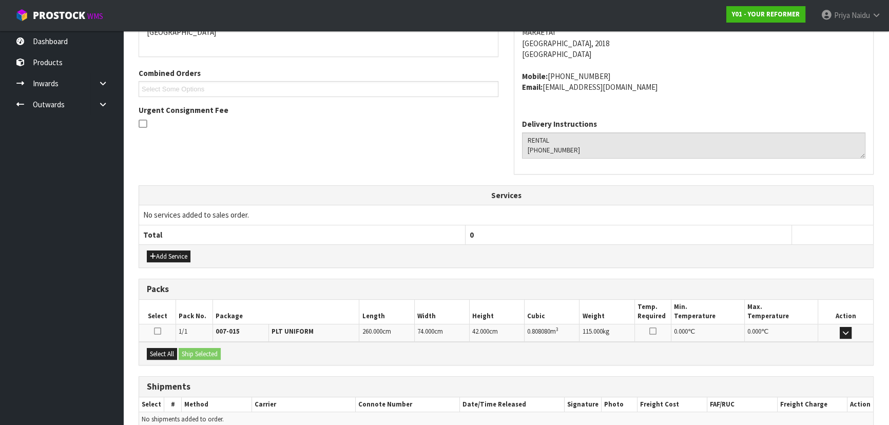
scroll to position [247, 0]
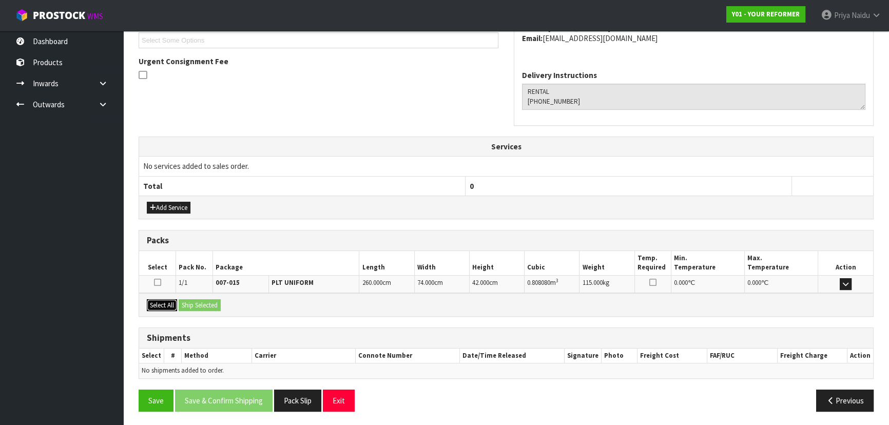
drag, startPoint x: 169, startPoint y: 305, endPoint x: 185, endPoint y: 301, distance: 16.4
click at [169, 305] on button "Select All" at bounding box center [162, 305] width 30 height 12
click at [196, 299] on button "Ship Selected" at bounding box center [200, 305] width 42 height 12
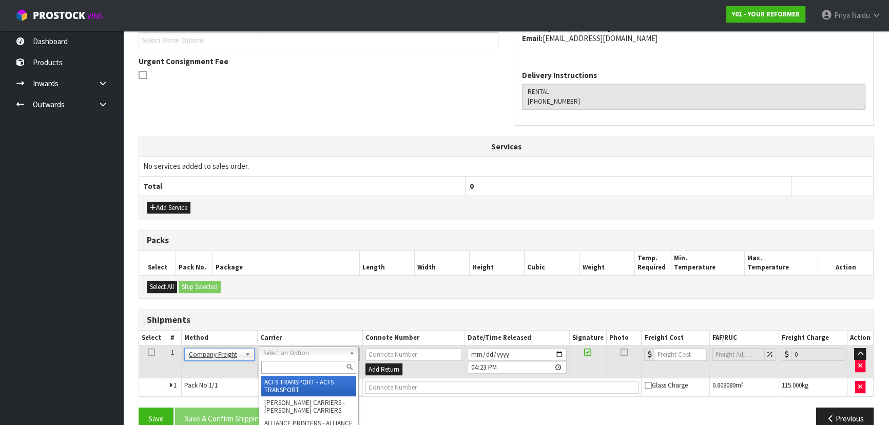
click at [282, 364] on input "text" at bounding box center [308, 367] width 95 height 13
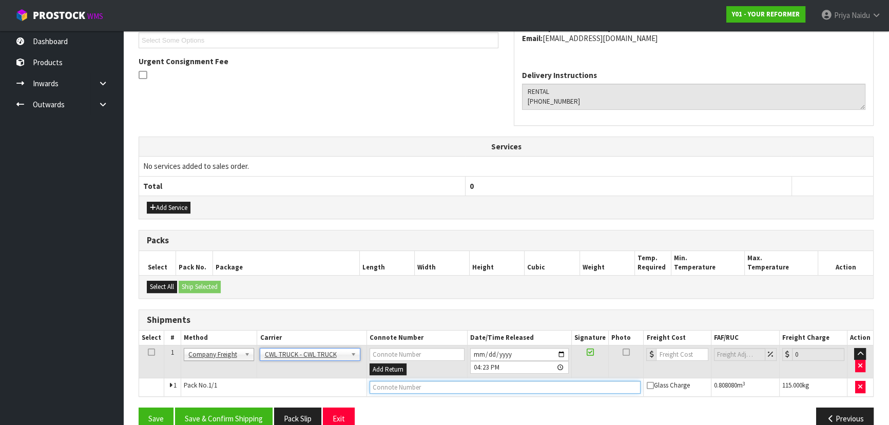
click at [375, 388] on input "text" at bounding box center [506, 387] width 272 height 13
click at [561, 352] on input "2025-10-03" at bounding box center [519, 354] width 99 height 13
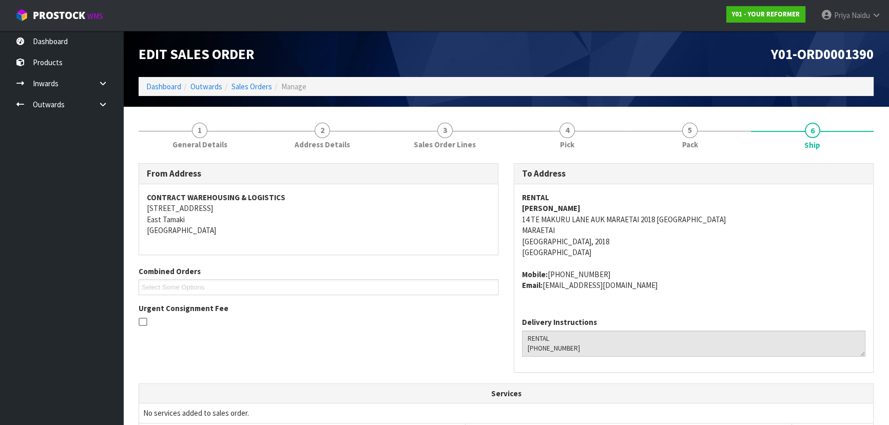
scroll to position [265, 0]
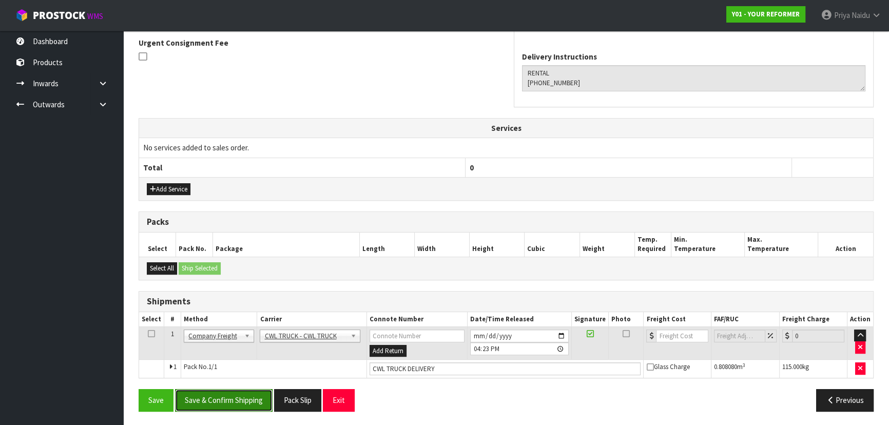
click at [216, 405] on button "Save & Confirm Shipping" at bounding box center [224, 400] width 98 height 22
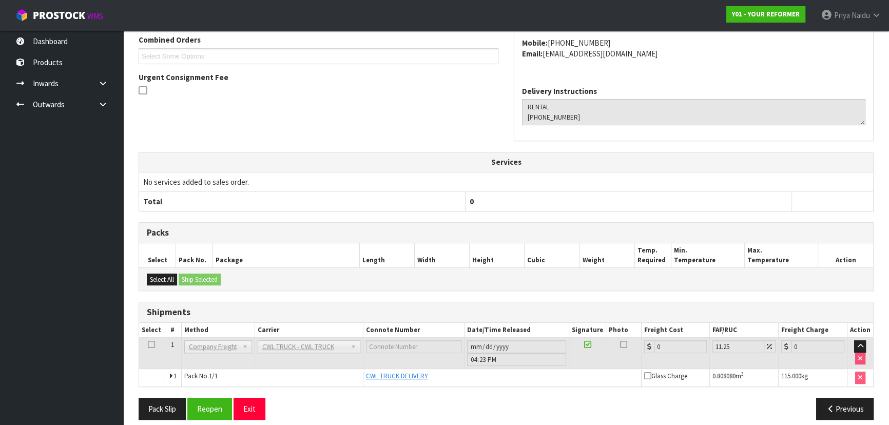
scroll to position [277, 0]
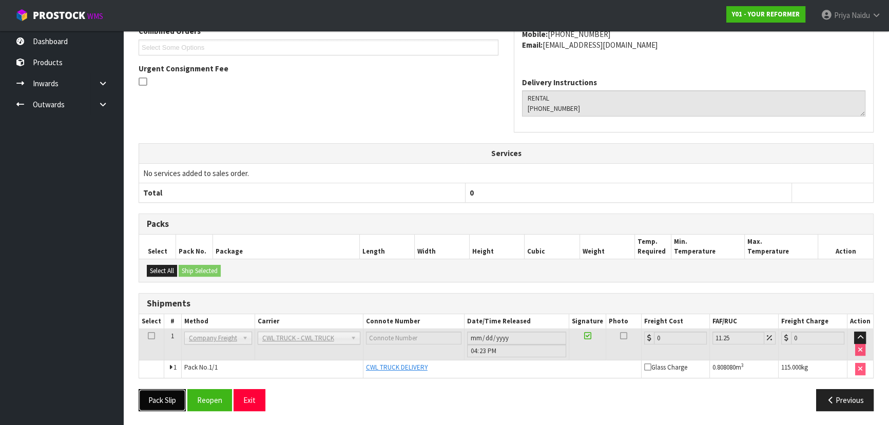
click at [152, 400] on button "Pack Slip" at bounding box center [162, 400] width 47 height 22
click at [139, 389] on button "Pack Slip" at bounding box center [162, 400] width 47 height 22
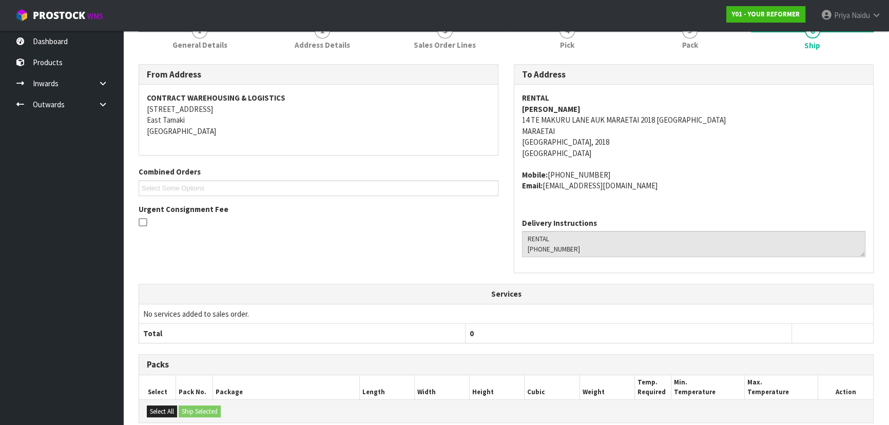
scroll to position [0, 0]
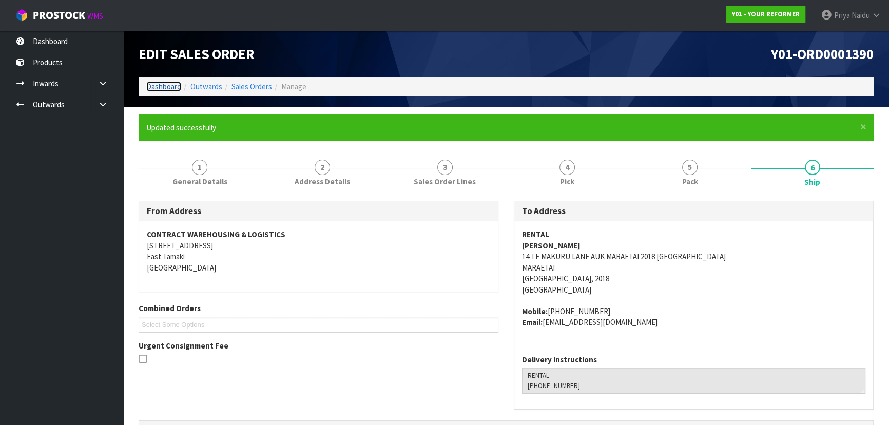
click at [173, 84] on link "Dashboard" at bounding box center [163, 87] width 35 height 10
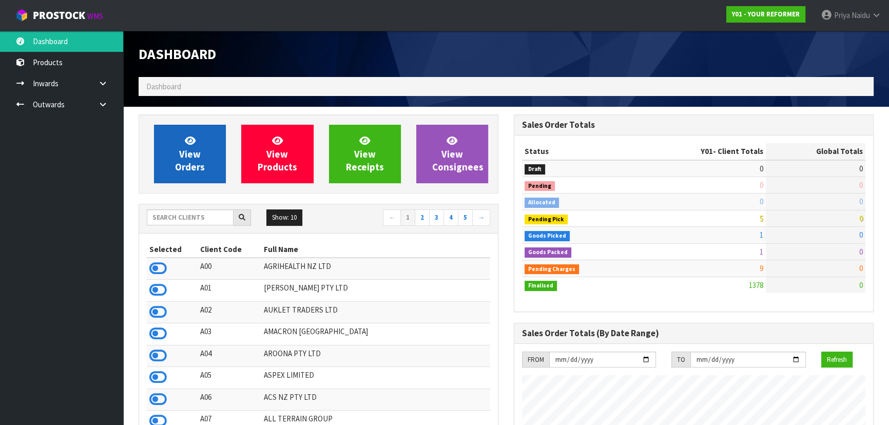
scroll to position [743, 375]
click at [190, 148] on span "View Orders" at bounding box center [190, 154] width 30 height 39
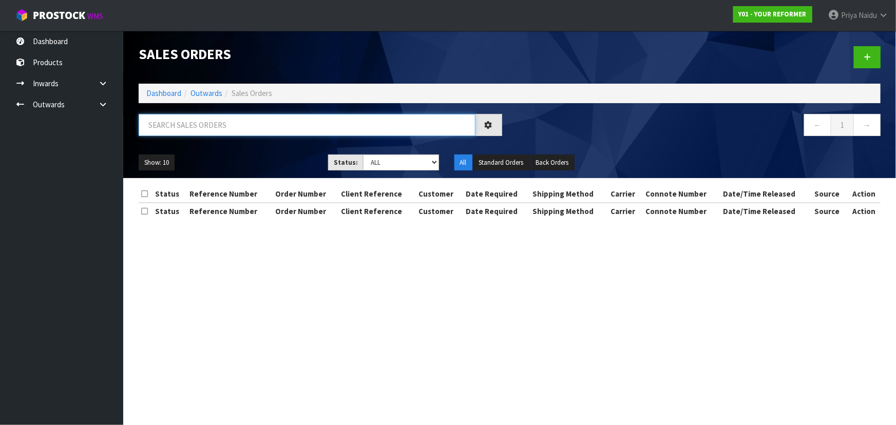
click at [210, 131] on input "text" at bounding box center [307, 125] width 337 height 22
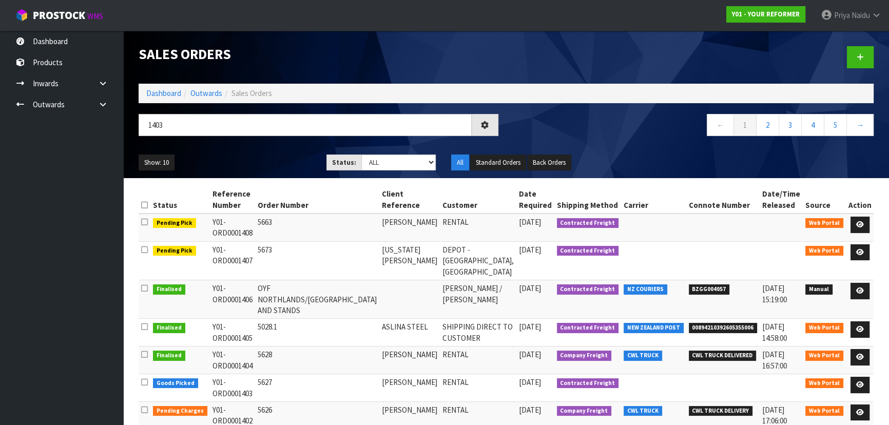
click at [232, 149] on div "Show: 10 5 10 25 50 Status: Draft Pending Allocated Pending Pick Goods Picked G…" at bounding box center [506, 163] width 751 height 32
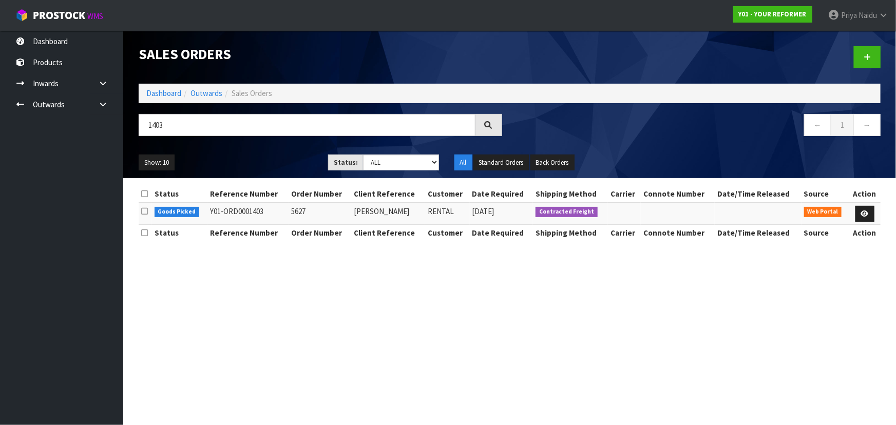
click at [236, 139] on div "1403" at bounding box center [320, 129] width 379 height 30
click at [861, 213] on icon at bounding box center [865, 213] width 8 height 7
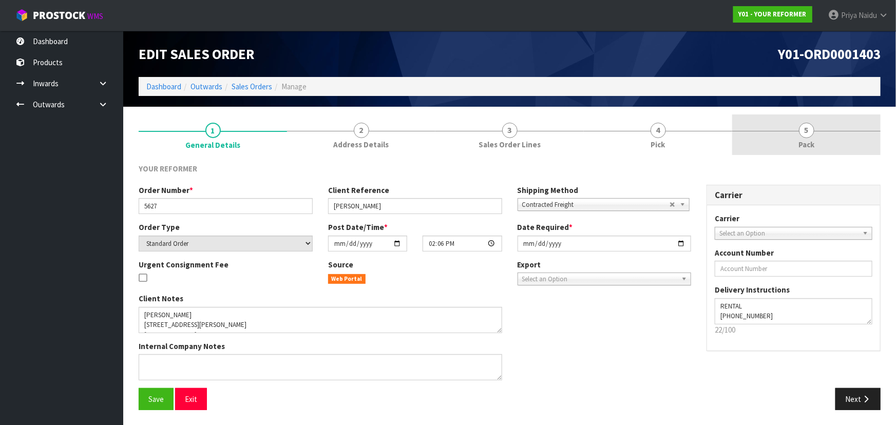
click at [783, 140] on link "5 Pack" at bounding box center [806, 134] width 148 height 41
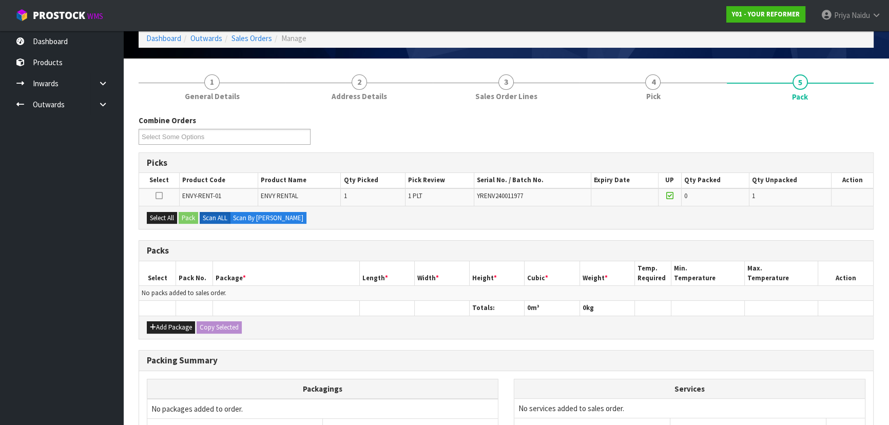
scroll to position [93, 0]
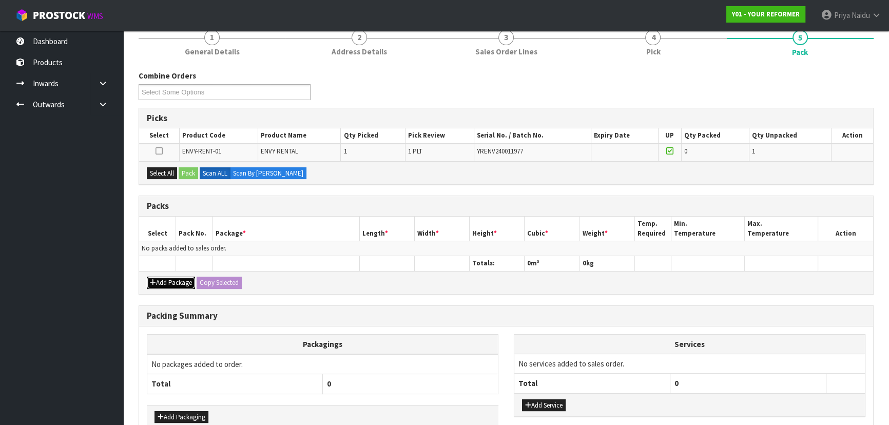
click at [181, 284] on button "Add Package" at bounding box center [171, 283] width 48 height 12
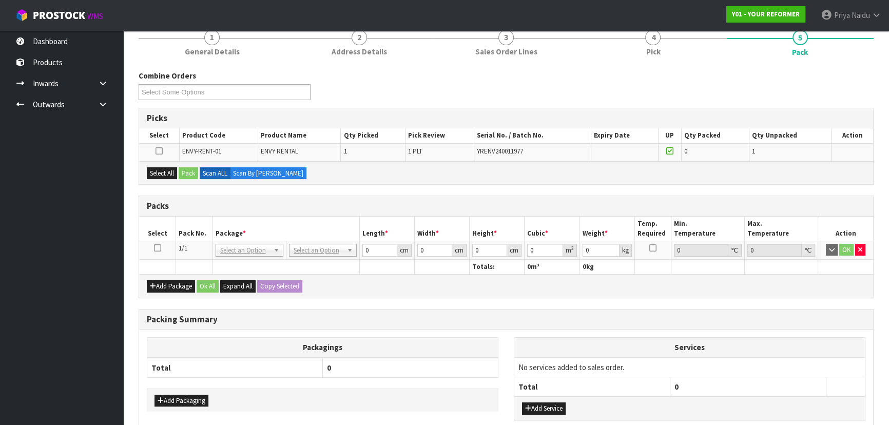
click at [157, 248] on icon at bounding box center [157, 248] width 7 height 1
click at [159, 169] on button "Select All" at bounding box center [162, 173] width 30 height 12
click at [182, 168] on button "Pack" at bounding box center [189, 173] width 20 height 12
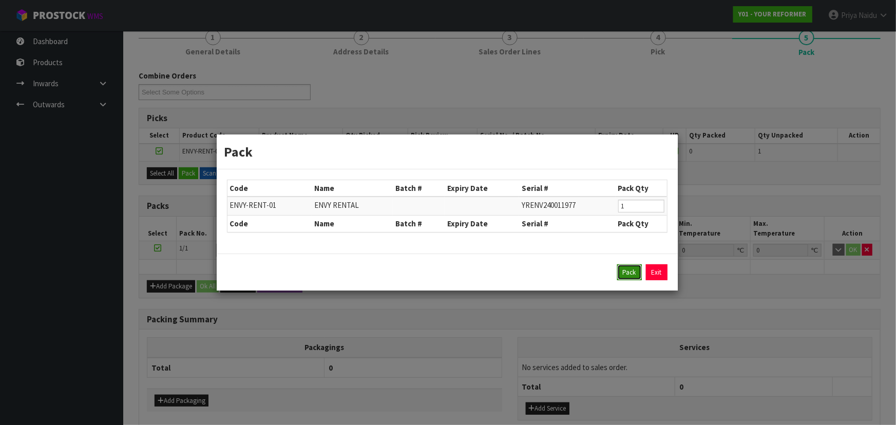
click at [618, 270] on button "Pack" at bounding box center [629, 272] width 25 height 16
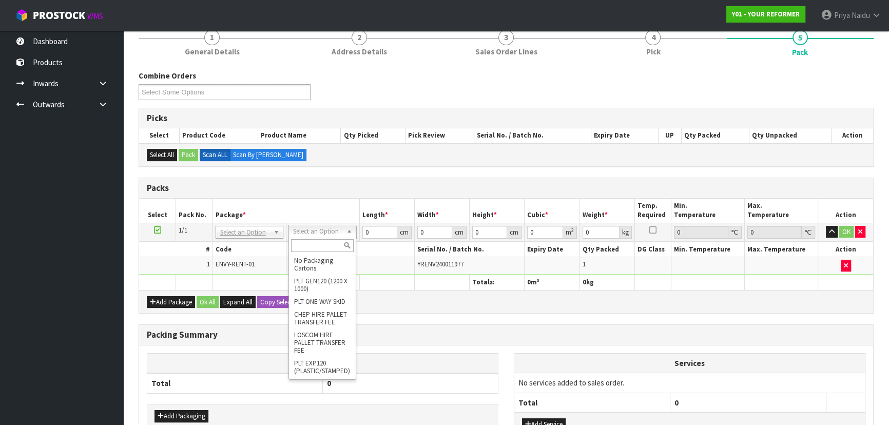
click at [621, 354] on th "Services" at bounding box center [689, 364] width 351 height 20
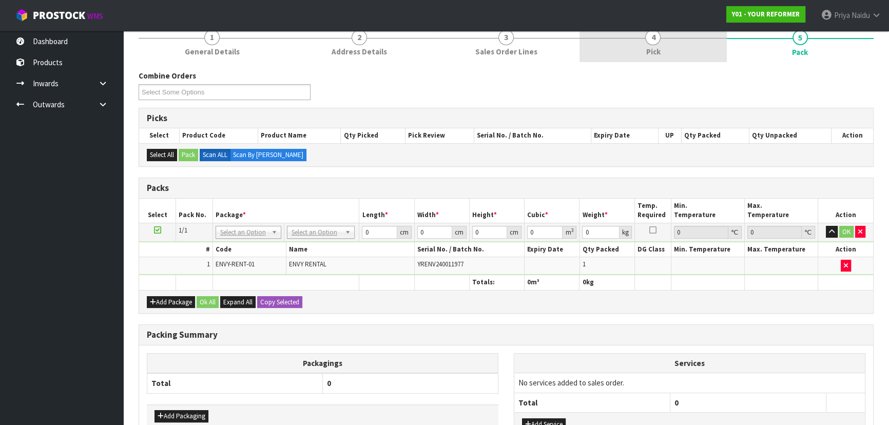
click at [662, 46] on link "4 Pick" at bounding box center [653, 42] width 147 height 41
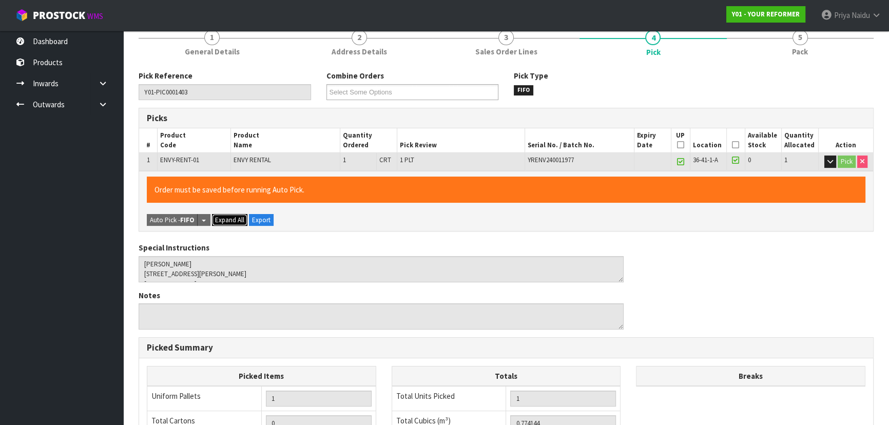
click at [232, 219] on span "Expand All" at bounding box center [229, 220] width 29 height 9
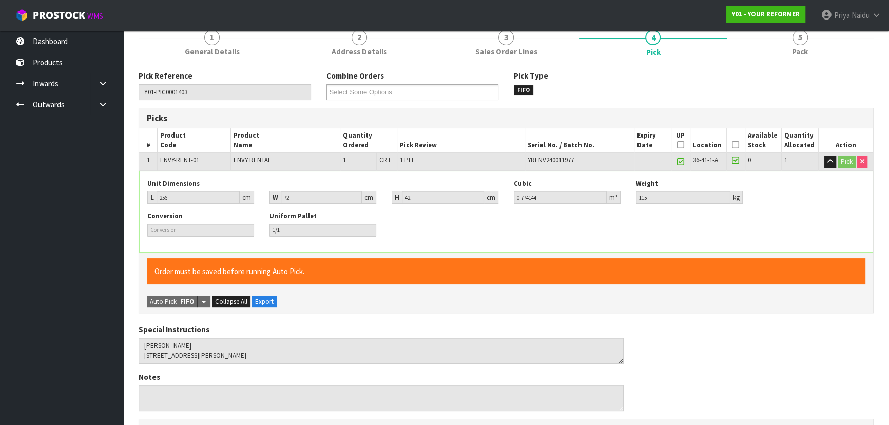
click at [800, 63] on div "Pick Reference Y01-PIC0001403 Combine Orders Y01-ORD0001392 Y01-ORD0001393 Y01-…" at bounding box center [506, 378] width 735 height 631
click at [796, 57] on link "5 Pack" at bounding box center [800, 42] width 147 height 41
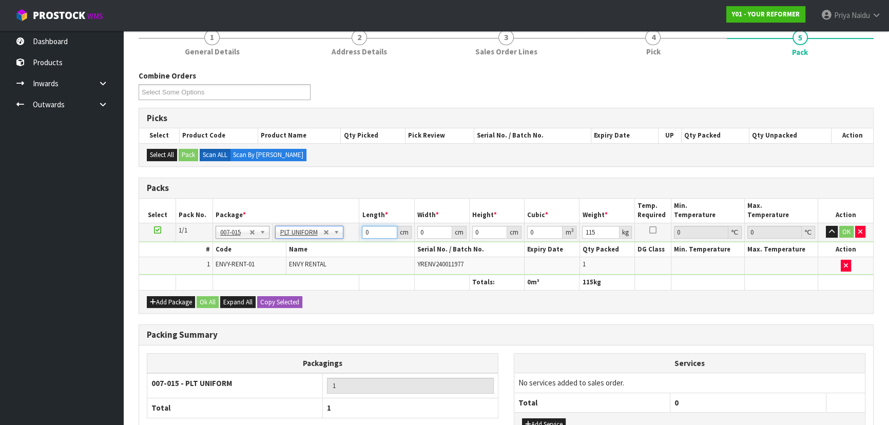
drag, startPoint x: 367, startPoint y: 242, endPoint x: 361, endPoint y: 247, distance: 8.0
click at [361, 247] on tbody "1/1 NONE 007-001 007-002 007-004 007-009 007-013 007-014 007-015 007-017 007-01…" at bounding box center [506, 249] width 734 height 52
click at [850, 227] on button "OK" at bounding box center [846, 232] width 14 height 12
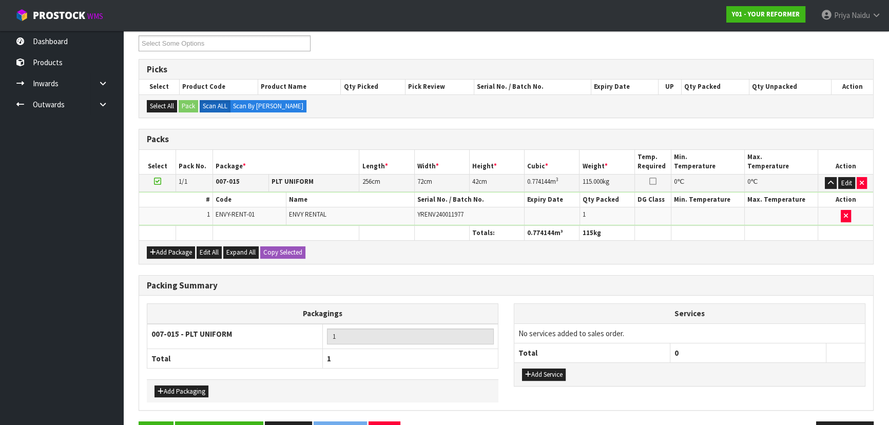
scroll to position [173, 0]
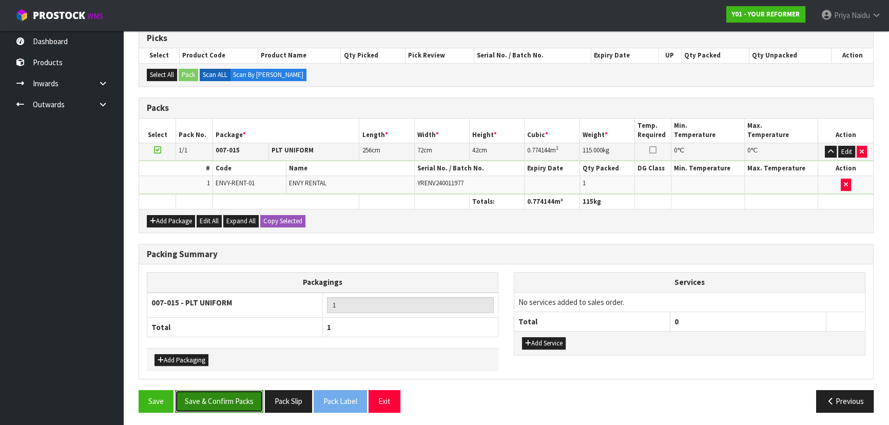
click at [216, 400] on button "Save & Confirm Packs" at bounding box center [219, 401] width 88 height 22
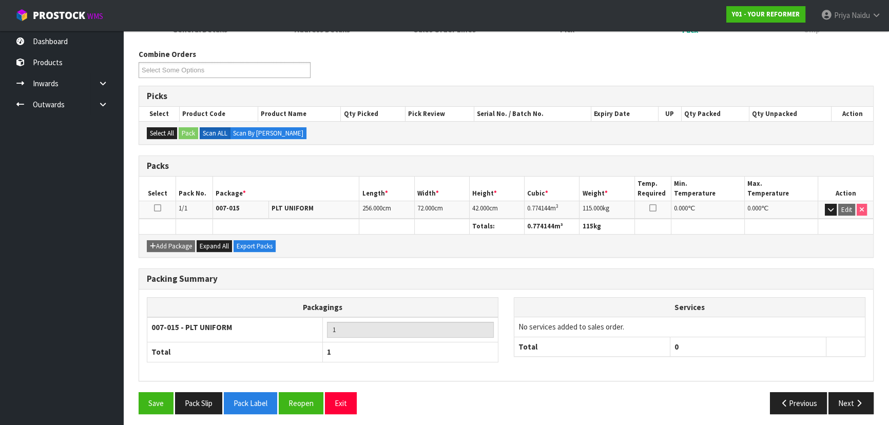
scroll to position [154, 0]
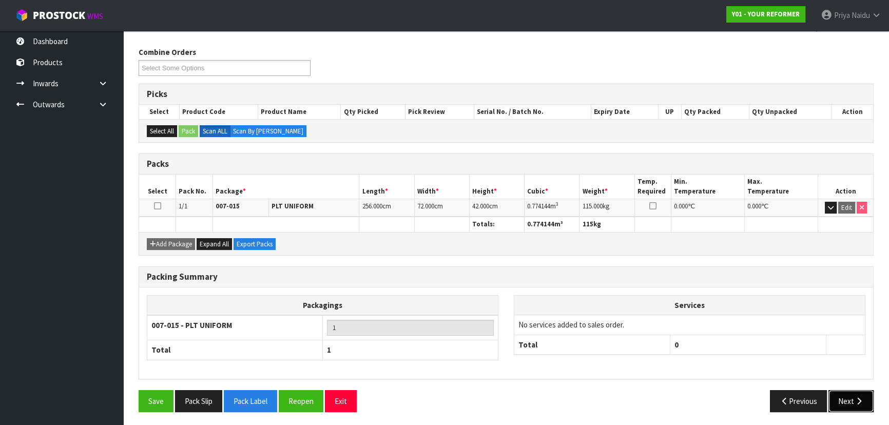
click at [839, 400] on button "Next" at bounding box center [851, 401] width 45 height 22
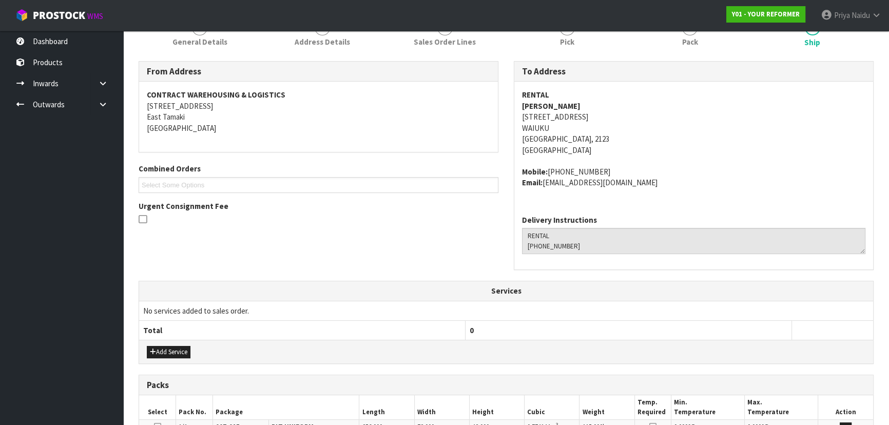
scroll to position [0, 0]
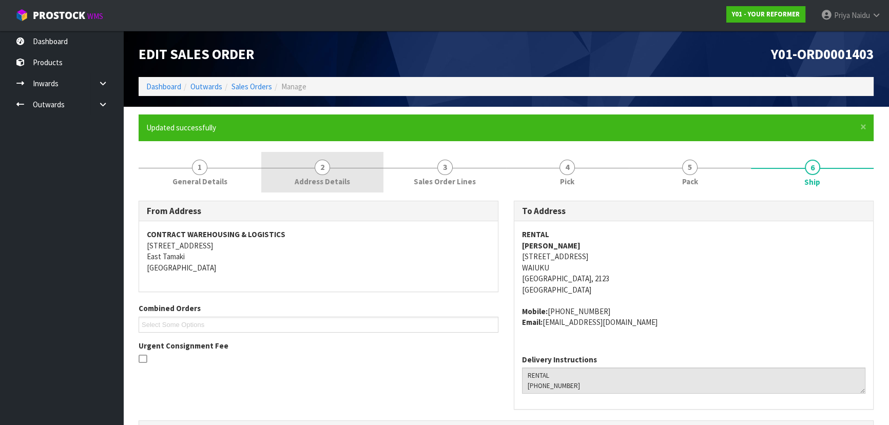
click at [320, 172] on span "2" at bounding box center [322, 167] width 15 height 15
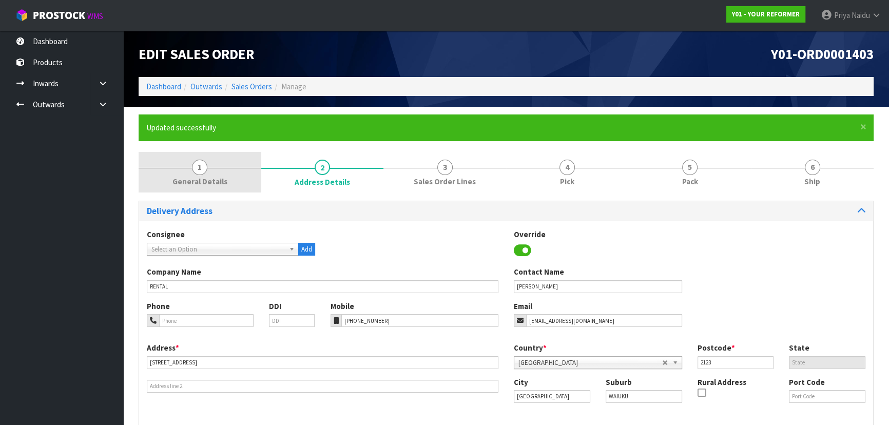
click at [202, 170] on span "1" at bounding box center [199, 167] width 15 height 15
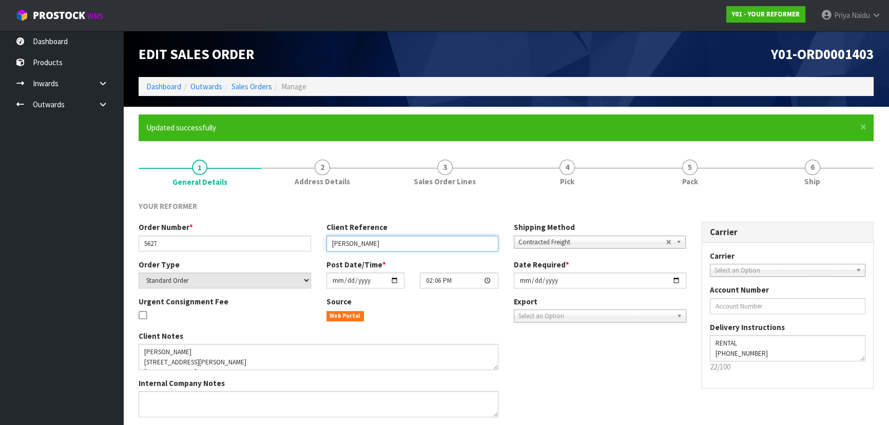
click at [393, 250] on input "JENNA ANDREWS" at bounding box center [413, 244] width 172 height 16
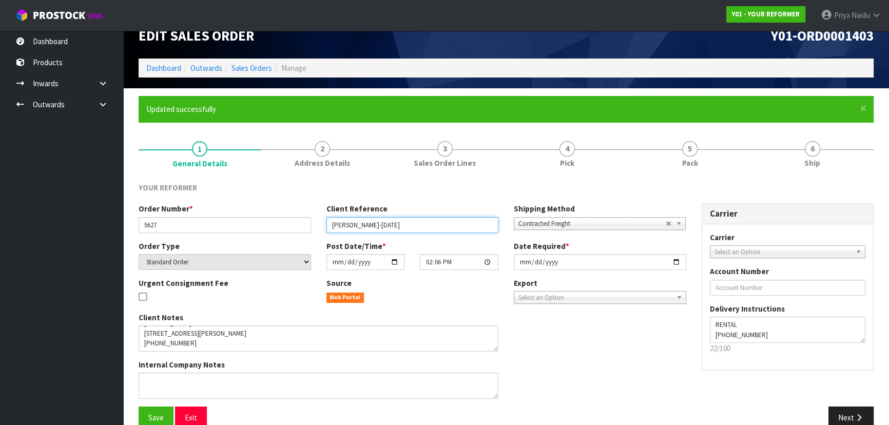
scroll to position [37, 0]
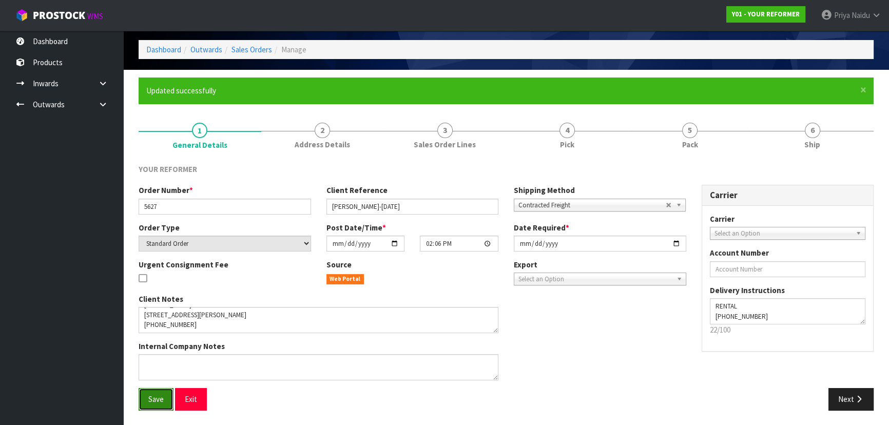
click at [155, 397] on span "Save" at bounding box center [155, 399] width 15 height 10
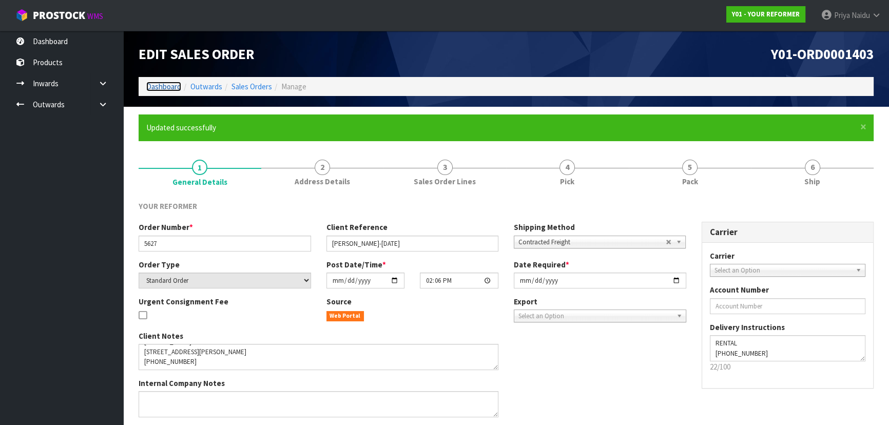
click at [153, 86] on link "Dashboard" at bounding box center [163, 87] width 35 height 10
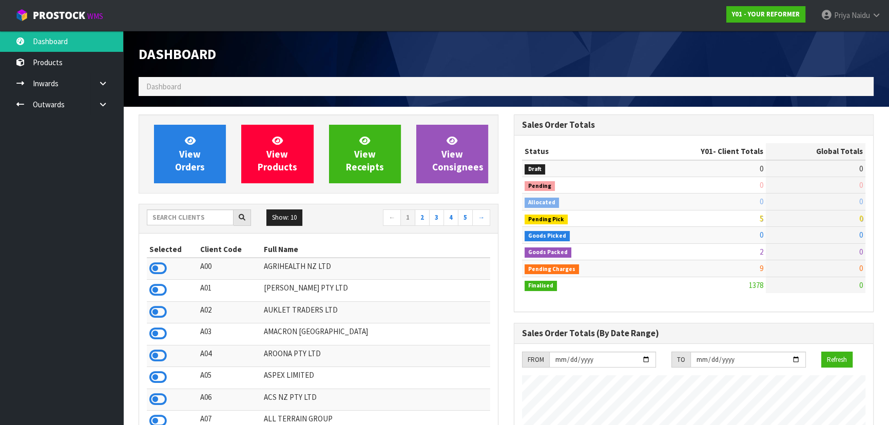
scroll to position [743, 375]
click at [186, 212] on input "text" at bounding box center [190, 217] width 87 height 16
click at [203, 166] on span "View Orders" at bounding box center [190, 154] width 30 height 39
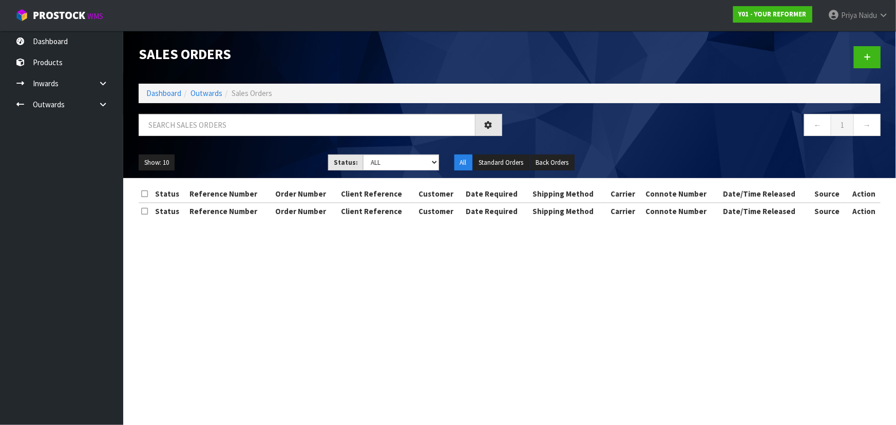
click at [199, 137] on div at bounding box center [320, 129] width 379 height 30
click at [204, 129] on input "text" at bounding box center [307, 125] width 337 height 22
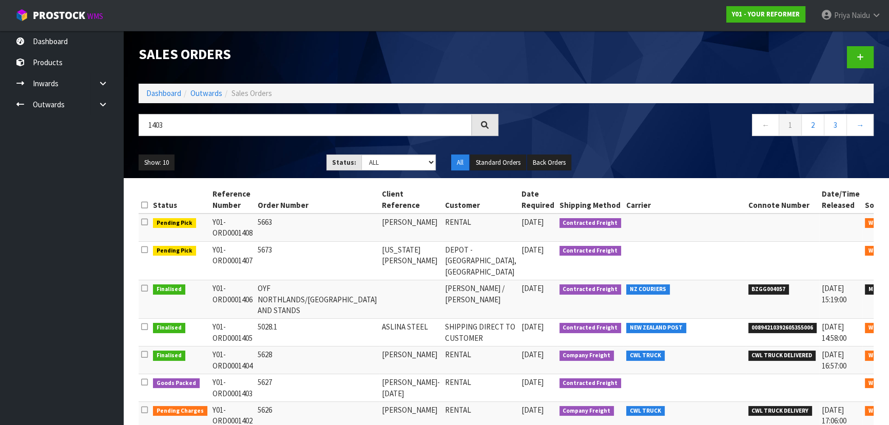
click at [243, 148] on div "Show: 10 5 10 25 50 Status: Draft Pending Allocated Pending Pick Goods Picked G…" at bounding box center [506, 163] width 751 height 32
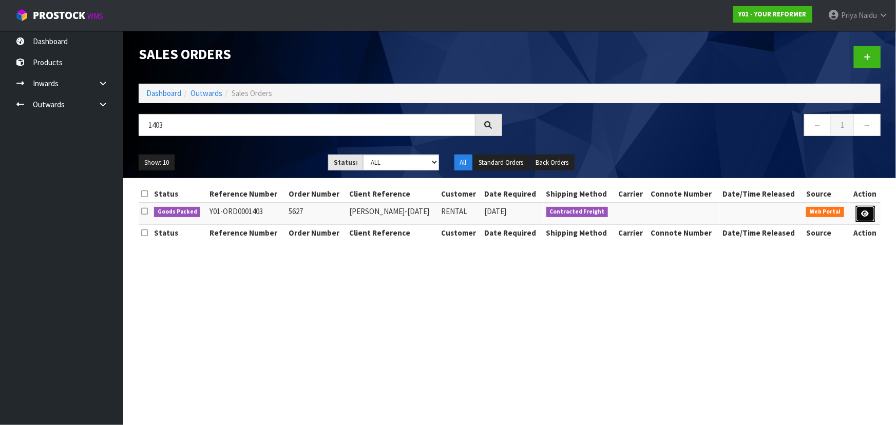
click at [864, 215] on icon at bounding box center [865, 213] width 8 height 7
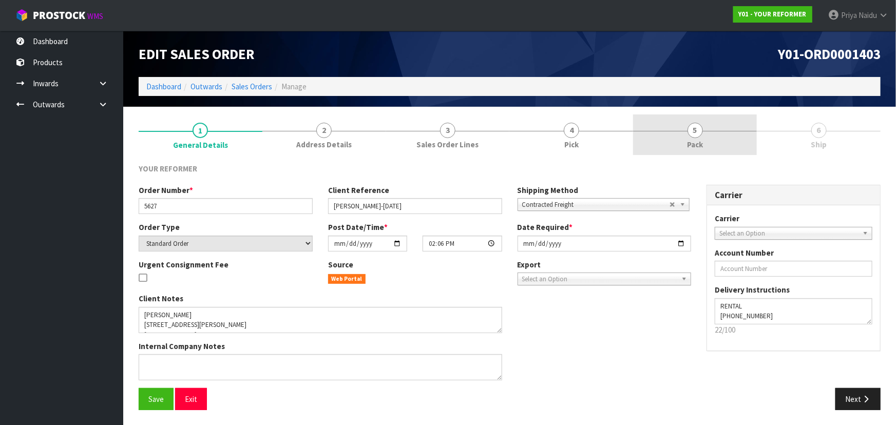
click at [714, 146] on link "5 Pack" at bounding box center [695, 134] width 124 height 41
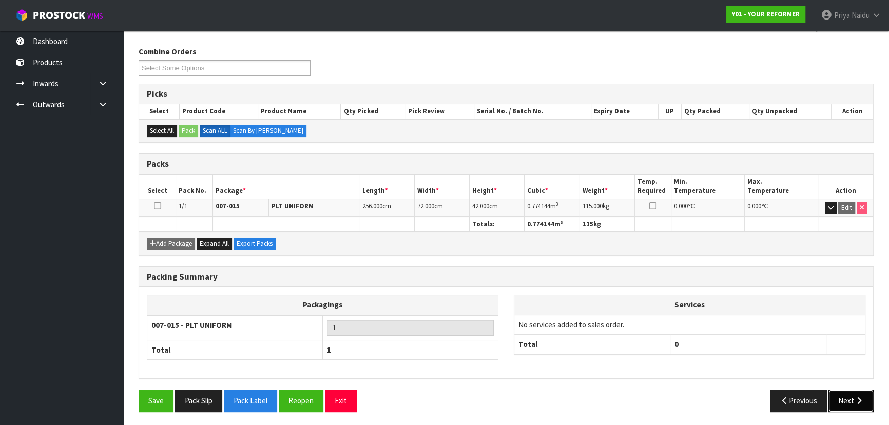
drag, startPoint x: 840, startPoint y: 406, endPoint x: 836, endPoint y: 399, distance: 7.4
click at [836, 399] on button "Next" at bounding box center [851, 401] width 45 height 22
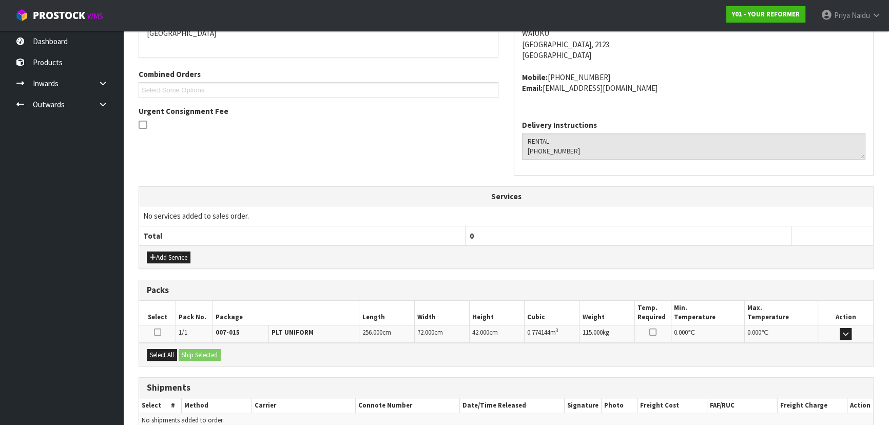
scroll to position [247, 0]
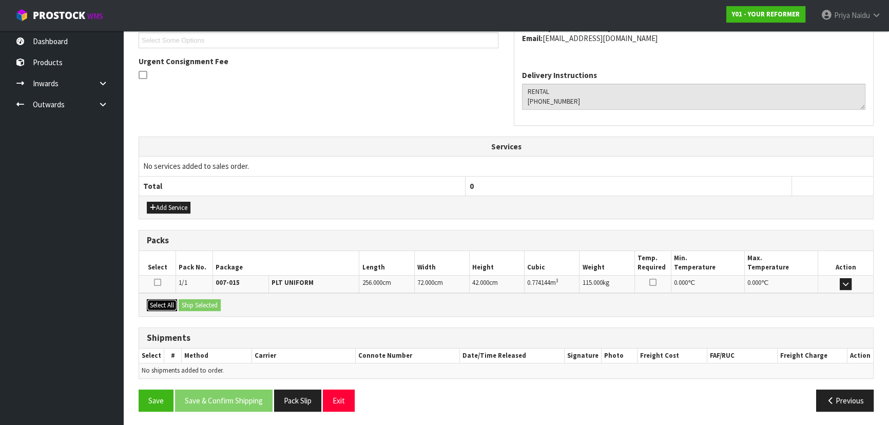
click at [167, 301] on button "Select All" at bounding box center [162, 305] width 30 height 12
click at [195, 301] on button "Ship Selected" at bounding box center [200, 305] width 42 height 12
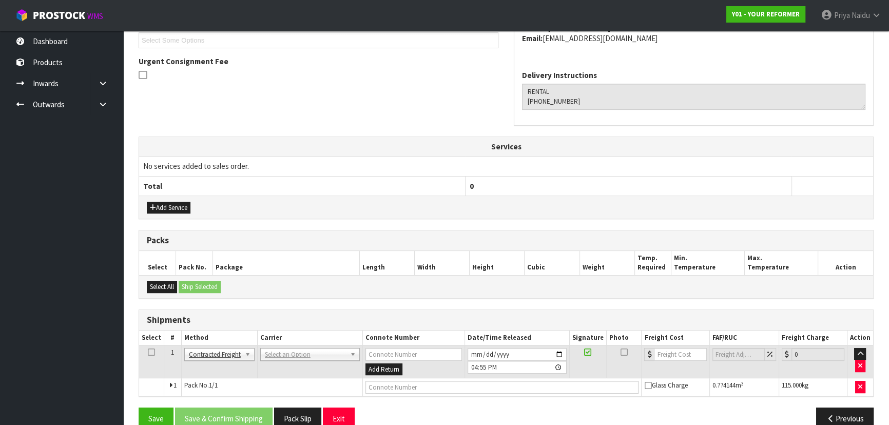
scroll to position [265, 0]
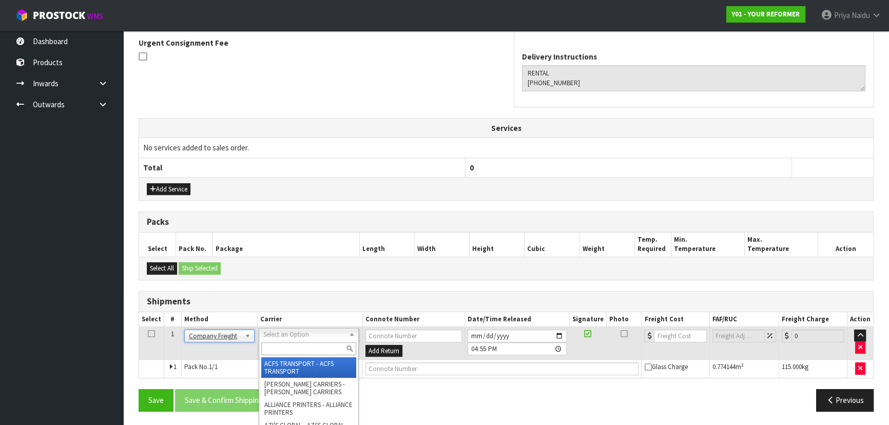
click at [287, 344] on input "text" at bounding box center [308, 348] width 95 height 13
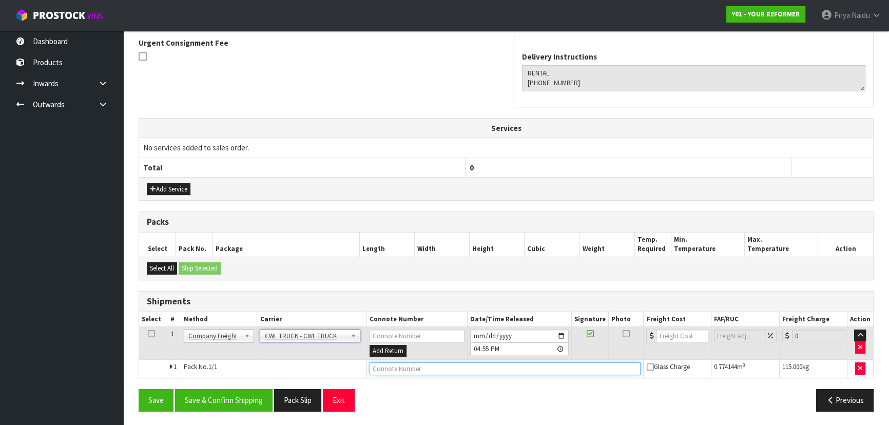
click at [390, 368] on input "text" at bounding box center [506, 368] width 272 height 13
click at [559, 334] on input "2025-10-03" at bounding box center [519, 336] width 99 height 13
click at [237, 395] on button "Save & Confirm Shipping" at bounding box center [224, 400] width 98 height 22
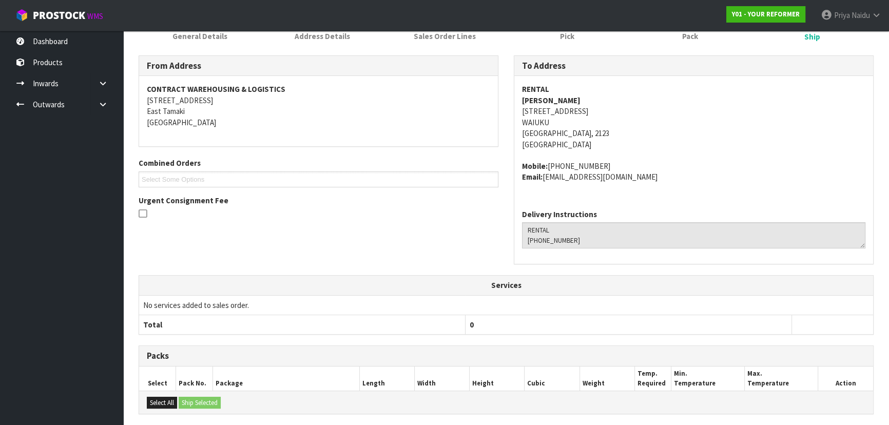
scroll to position [277, 0]
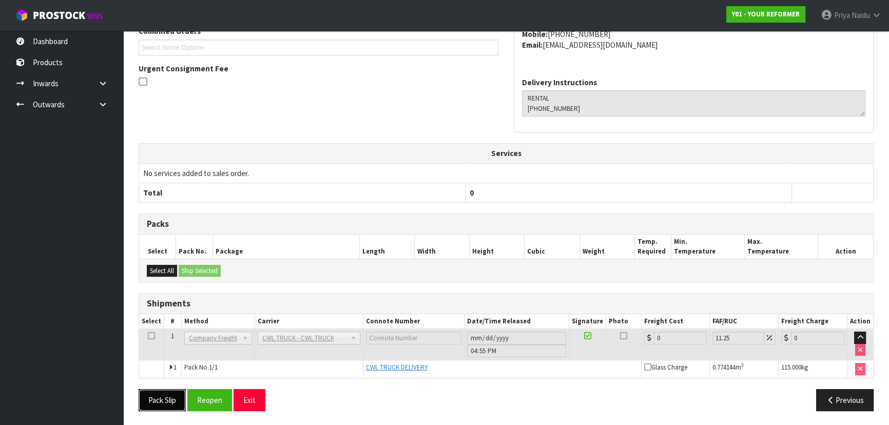
drag, startPoint x: 162, startPoint y: 397, endPoint x: 171, endPoint y: 388, distance: 12.7
click at [162, 397] on button "Pack Slip" at bounding box center [162, 400] width 47 height 22
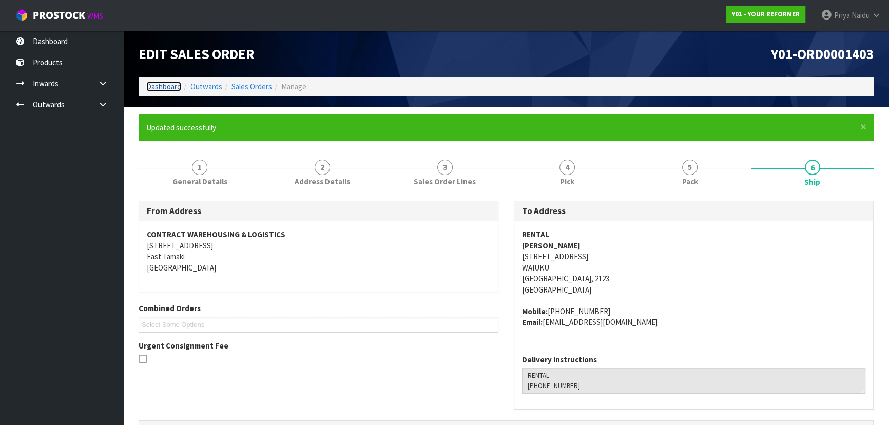
drag, startPoint x: 164, startPoint y: 85, endPoint x: 169, endPoint y: 82, distance: 5.6
click at [164, 85] on link "Dashboard" at bounding box center [163, 87] width 35 height 10
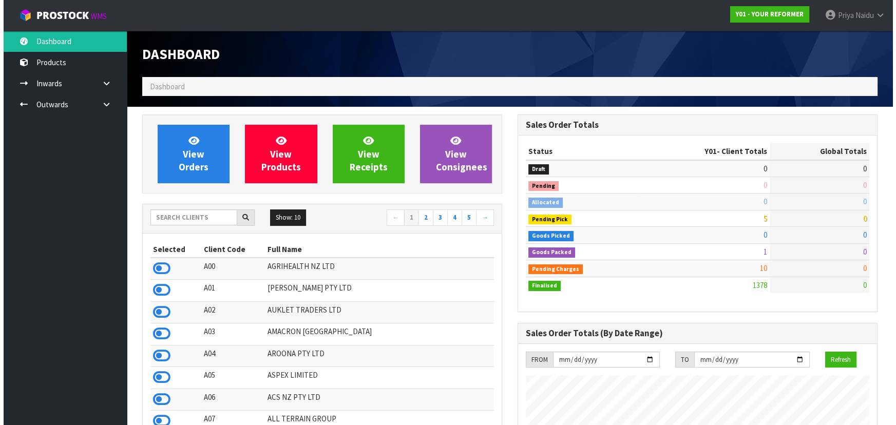
scroll to position [743, 375]
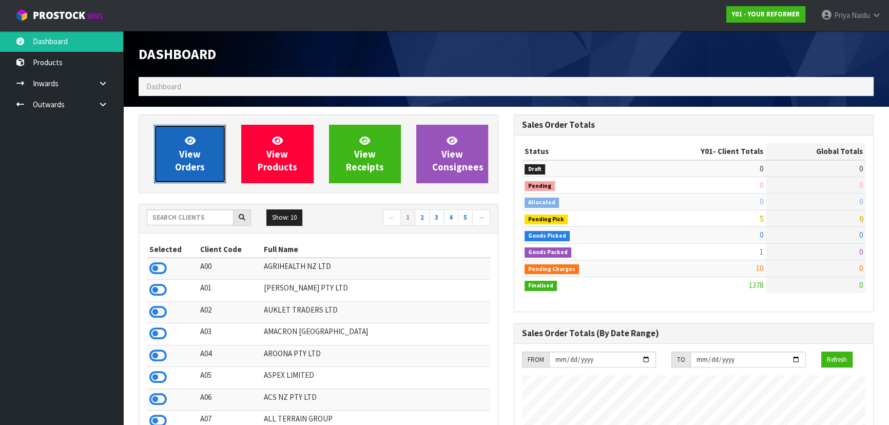
click at [190, 155] on span "View Orders" at bounding box center [190, 154] width 30 height 39
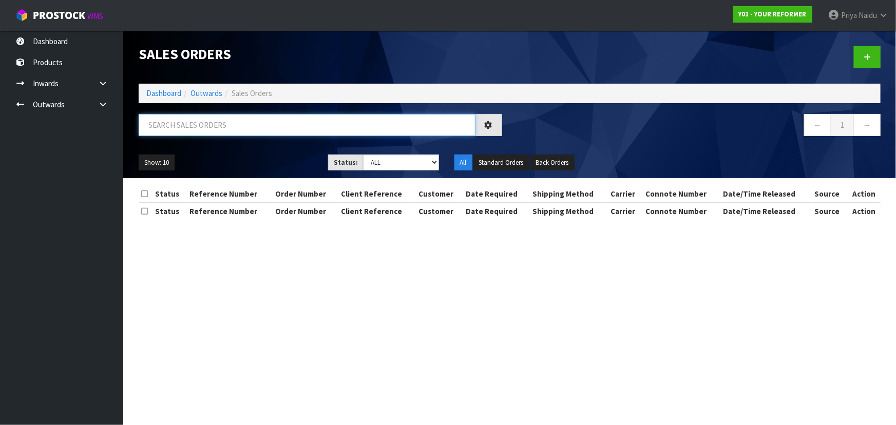
click at [206, 125] on input "text" at bounding box center [307, 125] width 337 height 22
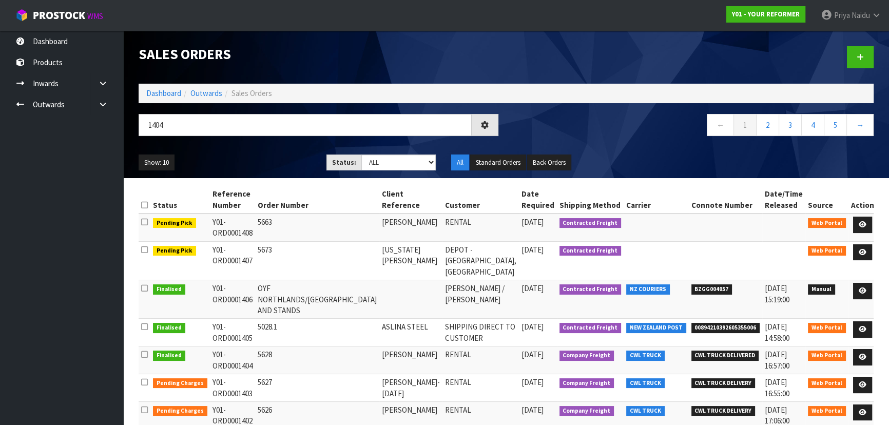
click at [226, 150] on div "Show: 10 5 10 25 50 Status: Draft Pending Allocated Pending Pick Goods Picked G…" at bounding box center [506, 163] width 751 height 32
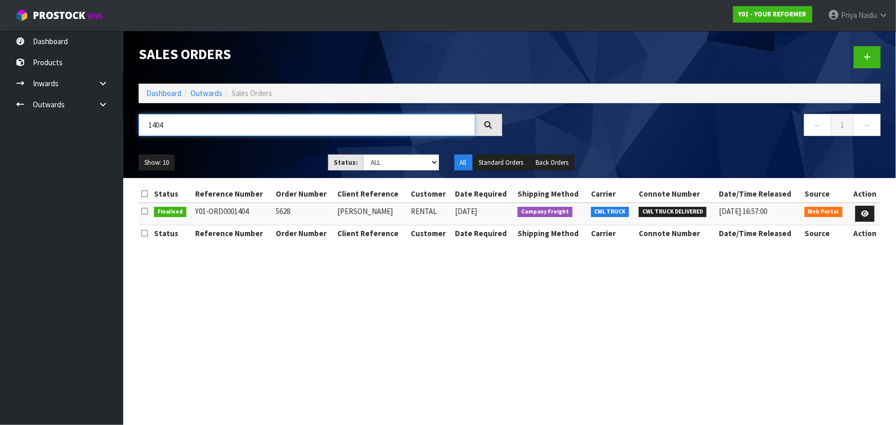
click at [195, 120] on input "1404" at bounding box center [307, 125] width 337 height 22
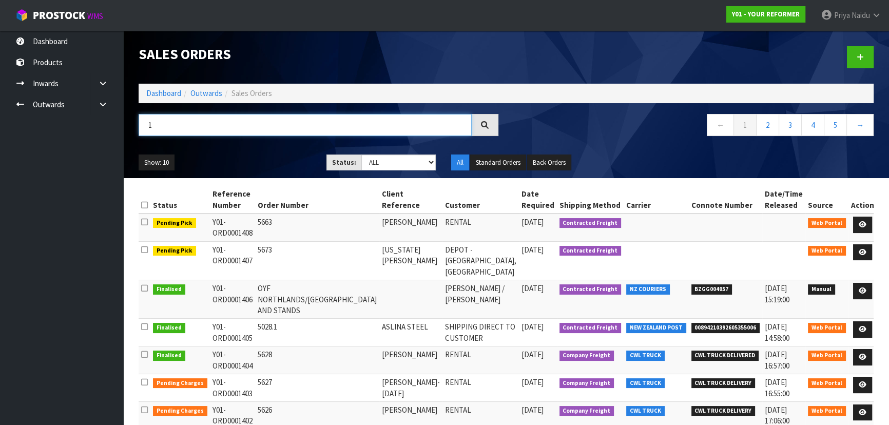
click at [267, 119] on input "1" at bounding box center [305, 125] width 333 height 22
click at [272, 150] on div "Show: 10 5 10 25 50 Status: Draft Pending Allocated Pending Pick Goods Picked G…" at bounding box center [506, 163] width 751 height 32
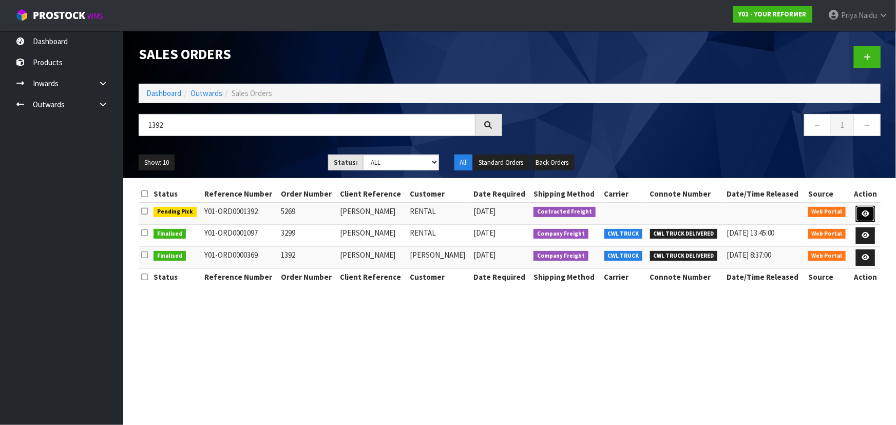
click at [868, 212] on icon at bounding box center [865, 213] width 8 height 7
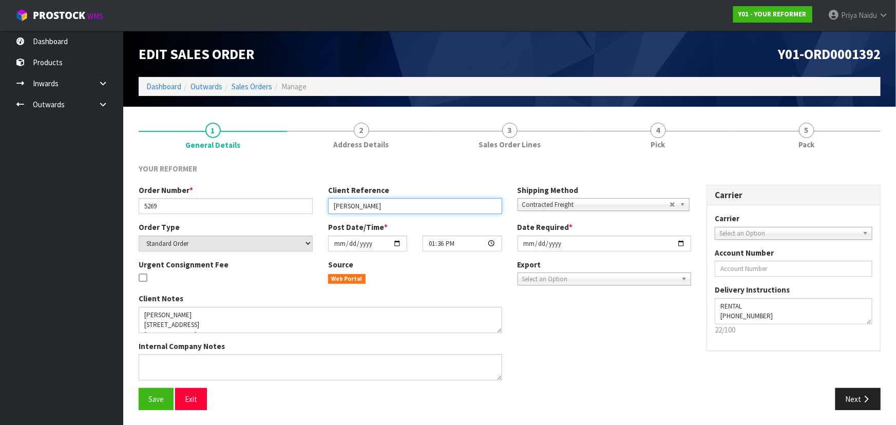
click at [391, 210] on input "ELLA KLINAC" at bounding box center [415, 206] width 174 height 16
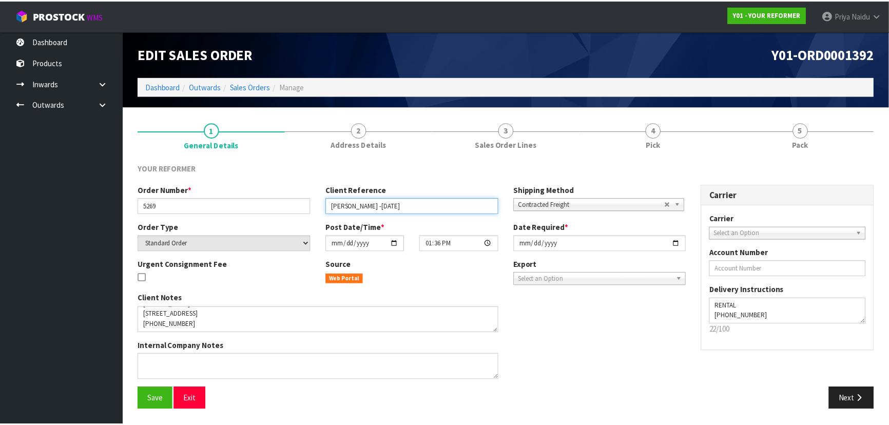
scroll to position [50, 0]
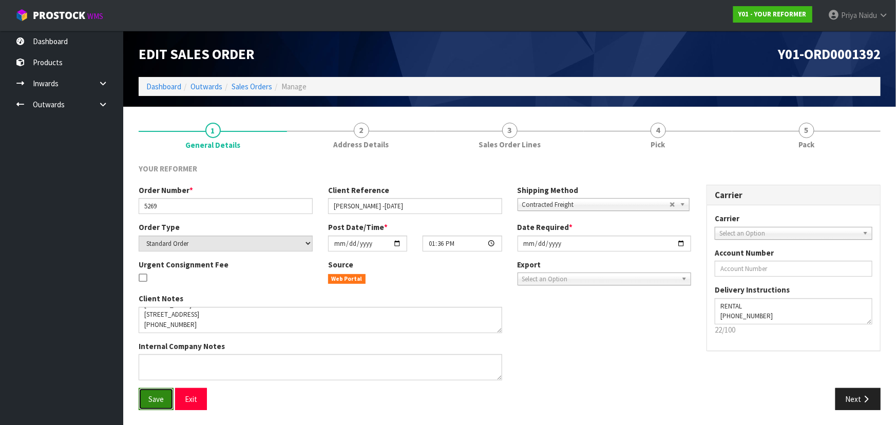
click at [156, 402] on span "Save" at bounding box center [155, 399] width 15 height 10
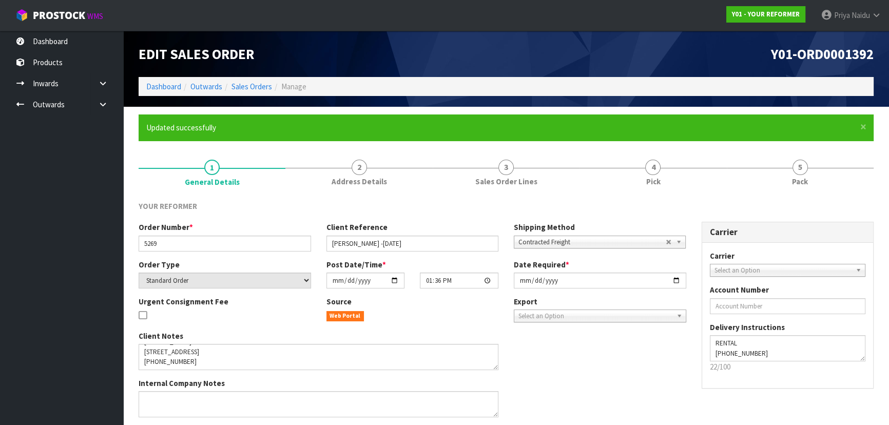
click at [153, 81] on li "Dashboard" at bounding box center [163, 86] width 35 height 11
click at [152, 84] on link "Dashboard" at bounding box center [163, 87] width 35 height 10
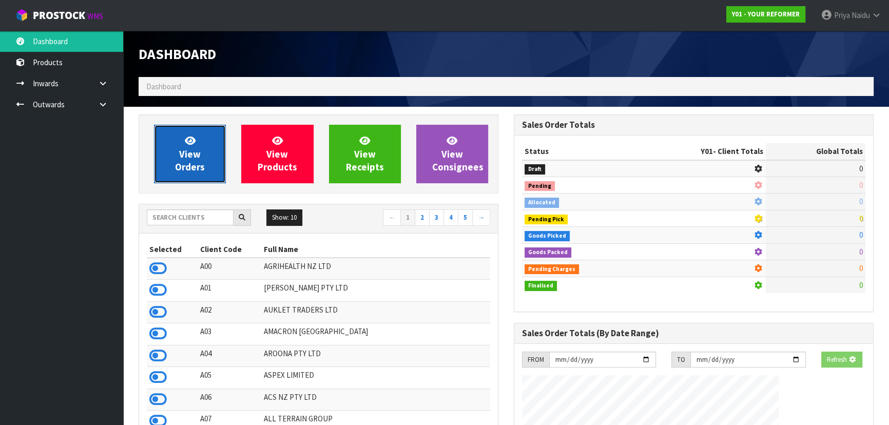
click at [160, 159] on link "View Orders" at bounding box center [190, 154] width 72 height 59
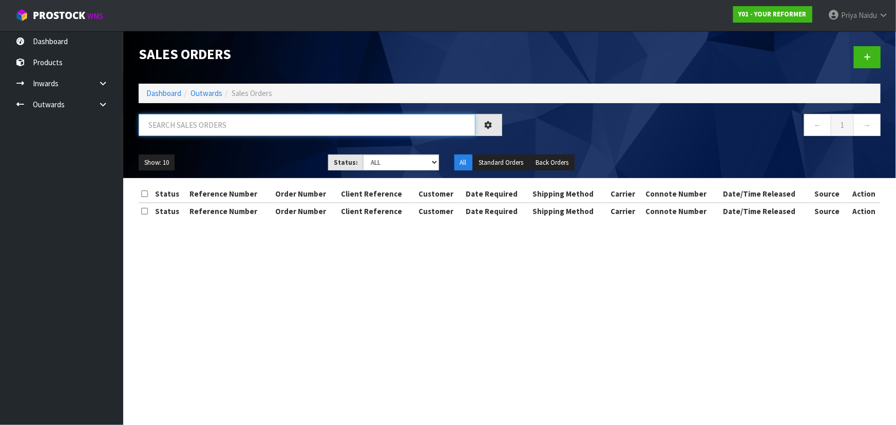
click at [196, 127] on input "text" at bounding box center [307, 125] width 337 height 22
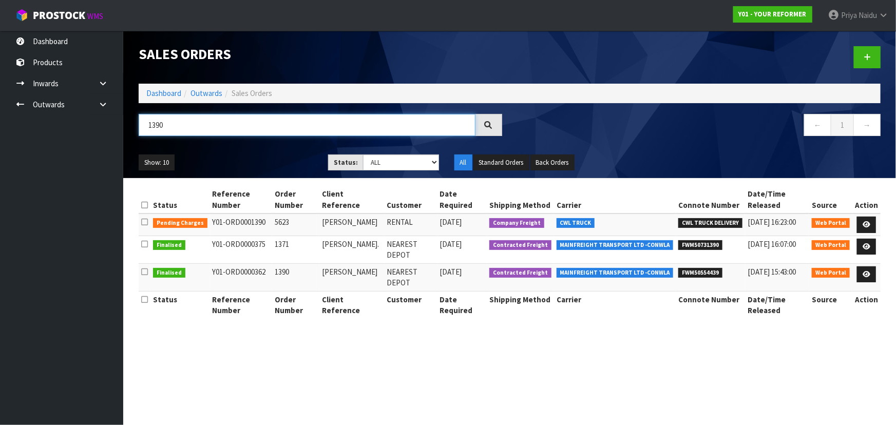
click at [217, 127] on input "1390" at bounding box center [307, 125] width 337 height 22
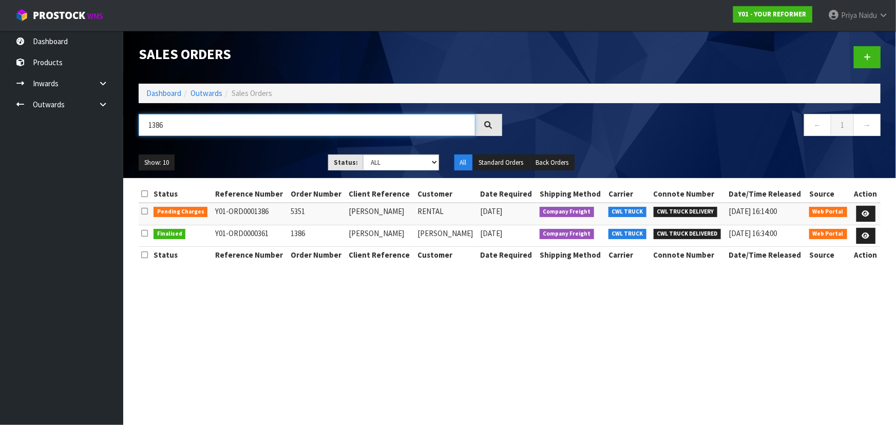
click at [234, 127] on input "1386" at bounding box center [307, 125] width 337 height 22
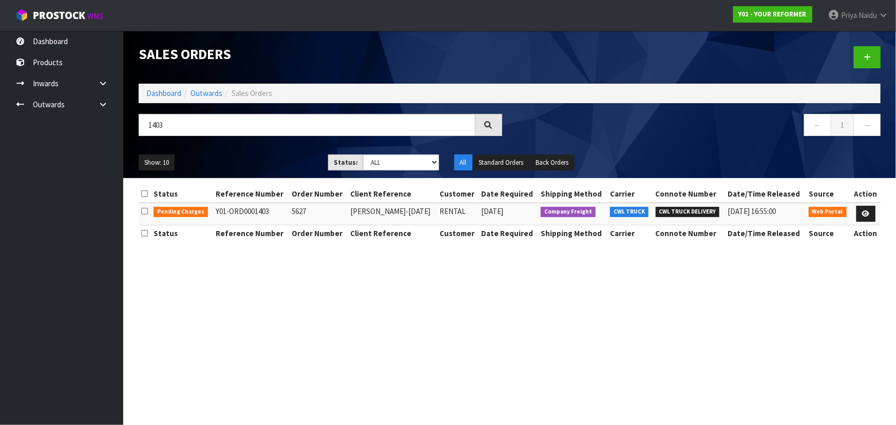
click at [246, 167] on ul "Show: 10 5 10 25 50" at bounding box center [226, 163] width 174 height 16
click at [870, 212] on icon at bounding box center [866, 213] width 8 height 7
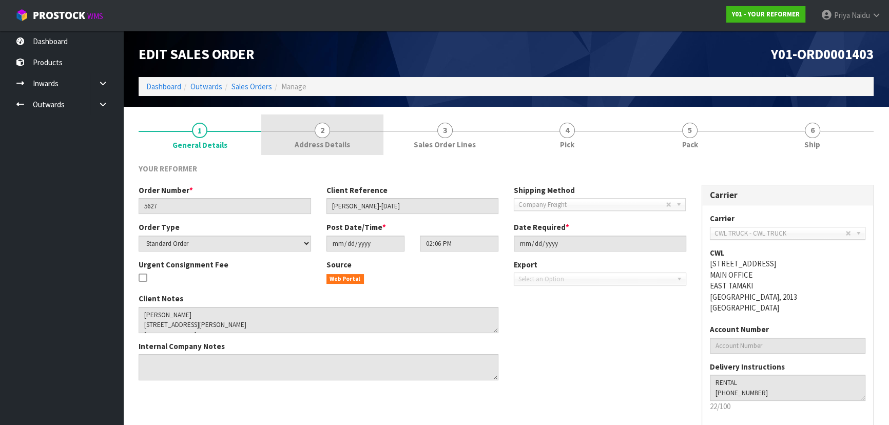
click at [308, 143] on span "Address Details" at bounding box center [322, 144] width 55 height 11
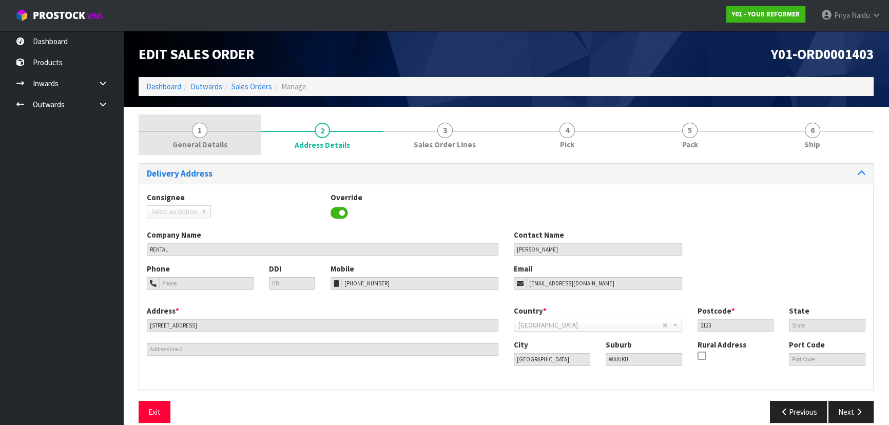
click at [216, 141] on span "General Details" at bounding box center [199, 144] width 55 height 11
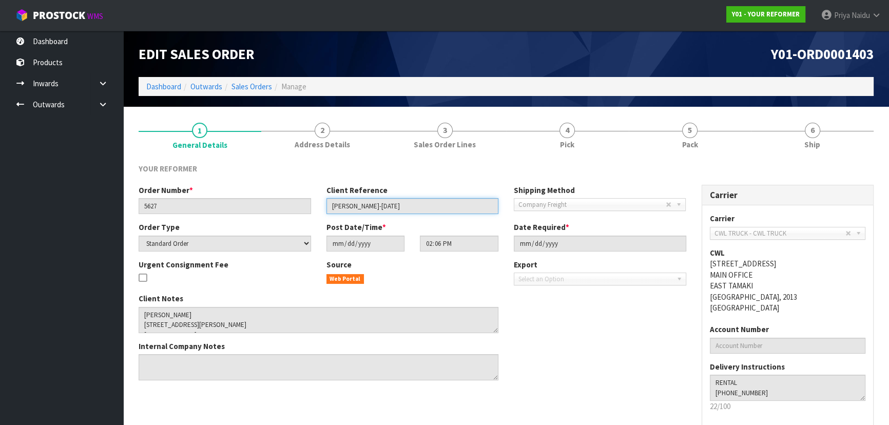
click at [449, 211] on input "JENNA ANDREWS-WEDNESDAY-08/10" at bounding box center [413, 206] width 172 height 16
click at [449, 210] on input "JENNA ANDREWS-WEDNESDAY-08/10" at bounding box center [413, 206] width 172 height 16
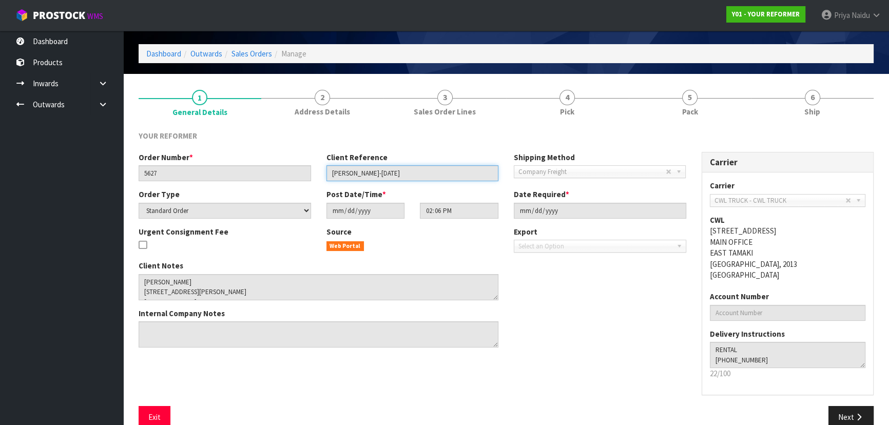
scroll to position [51, 0]
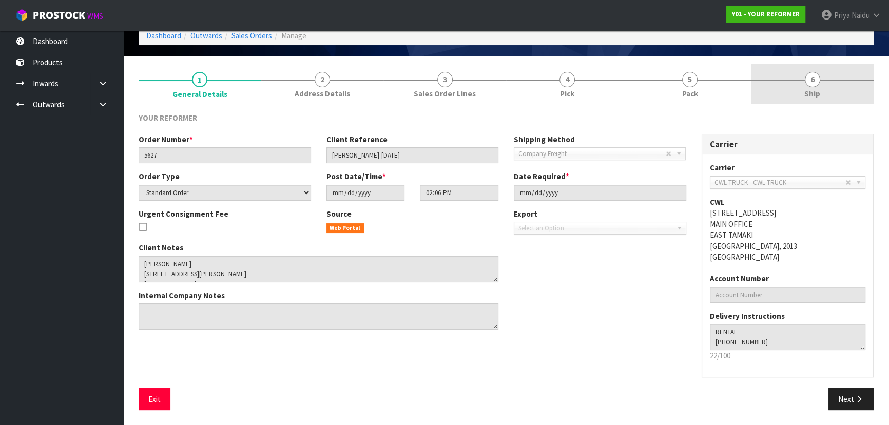
click at [786, 76] on link "6 Ship" at bounding box center [812, 84] width 123 height 41
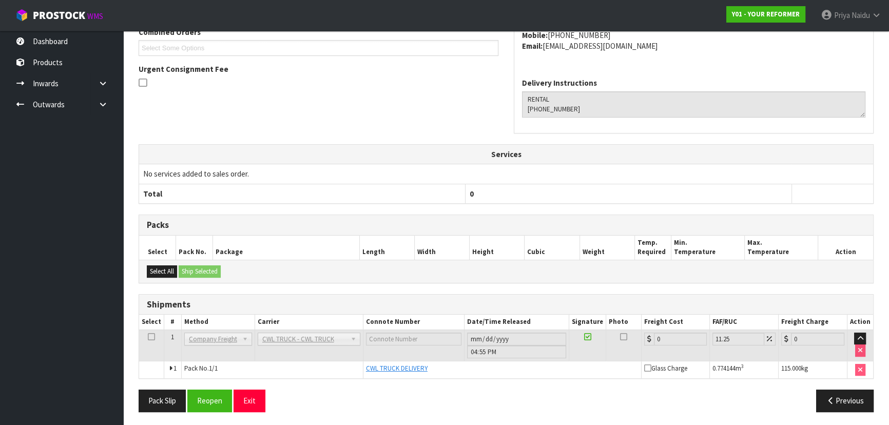
scroll to position [240, 0]
click at [202, 395] on button "Reopen" at bounding box center [209, 400] width 45 height 22
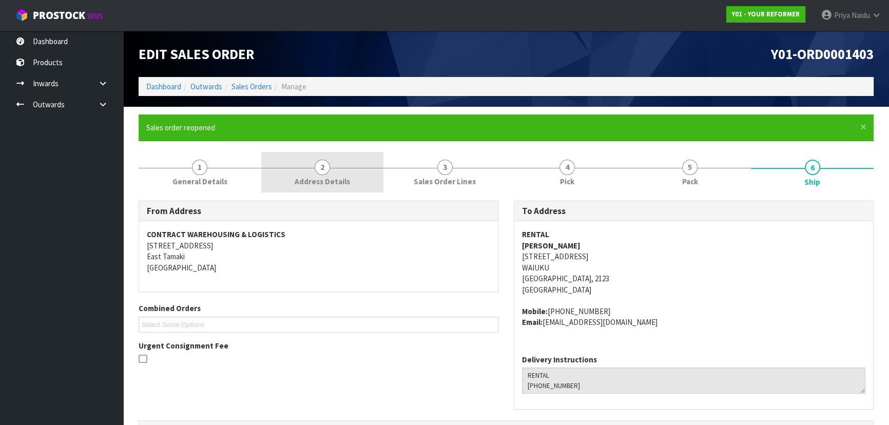
click at [329, 183] on span "Address Details" at bounding box center [322, 181] width 55 height 11
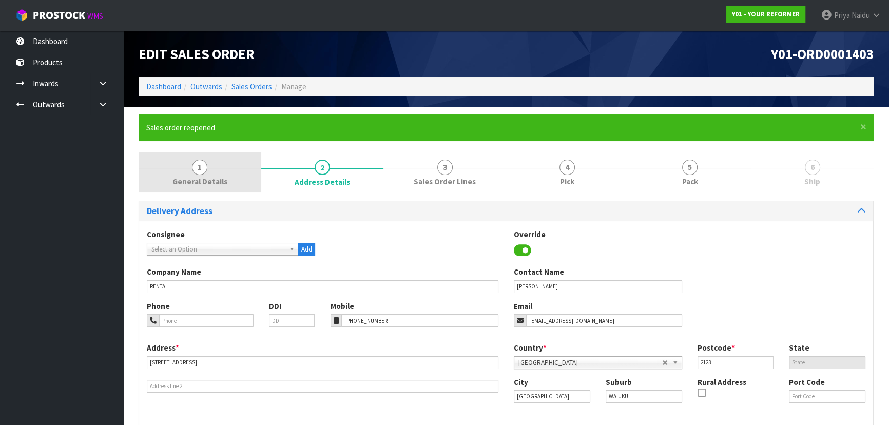
click at [214, 172] on link "1 General Details" at bounding box center [200, 172] width 123 height 41
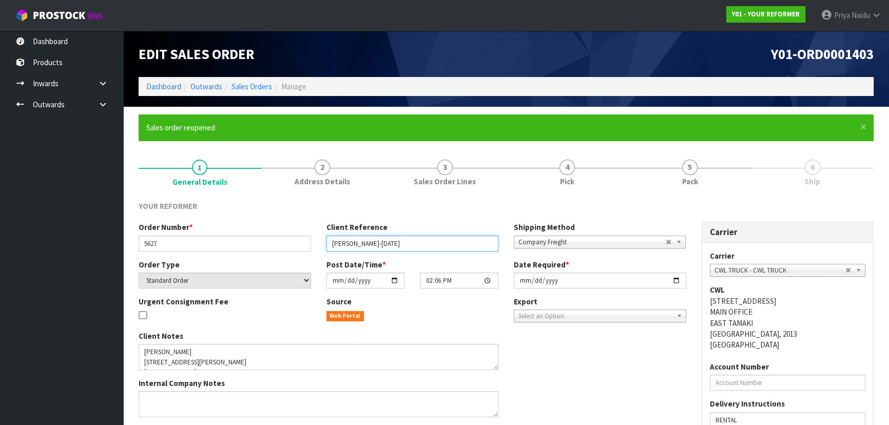
click at [443, 244] on input "JENNA ANDREWS-WEDNESDAY-08/10" at bounding box center [413, 244] width 172 height 16
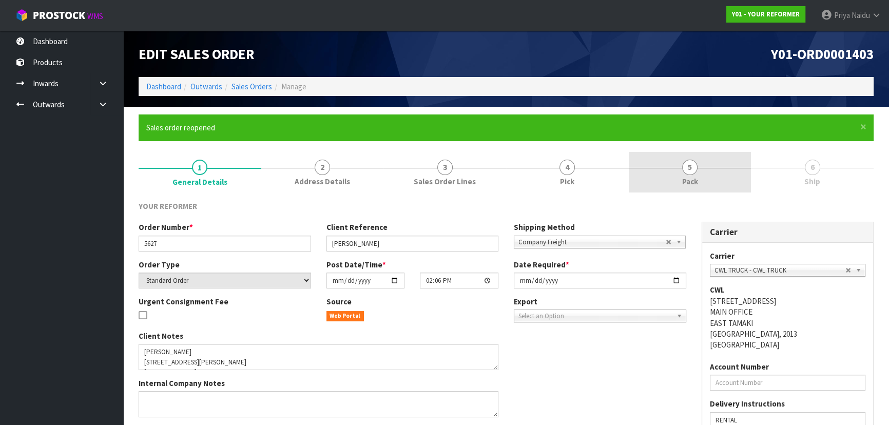
drag, startPoint x: 707, startPoint y: 177, endPoint x: 708, endPoint y: 184, distance: 6.8
click at [707, 177] on link "5 Pack" at bounding box center [690, 172] width 123 height 41
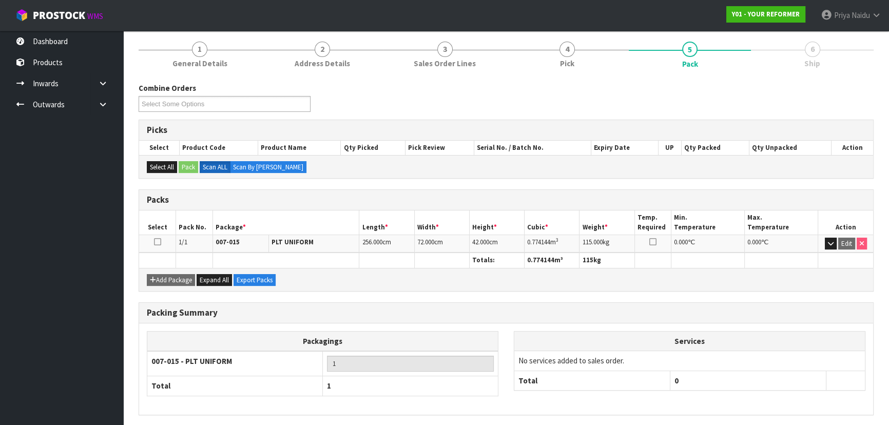
scroll to position [154, 0]
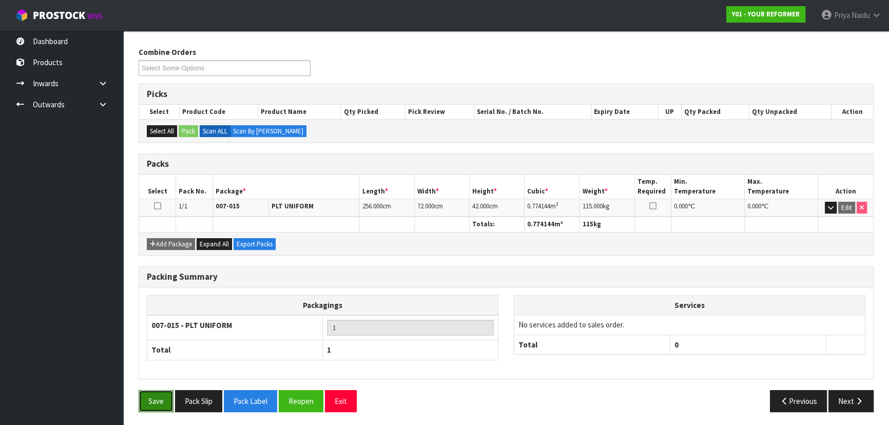
click at [155, 398] on button "Save" at bounding box center [156, 401] width 35 height 22
drag, startPoint x: 850, startPoint y: 400, endPoint x: 849, endPoint y: 394, distance: 6.2
click at [851, 400] on button "Next" at bounding box center [851, 401] width 45 height 22
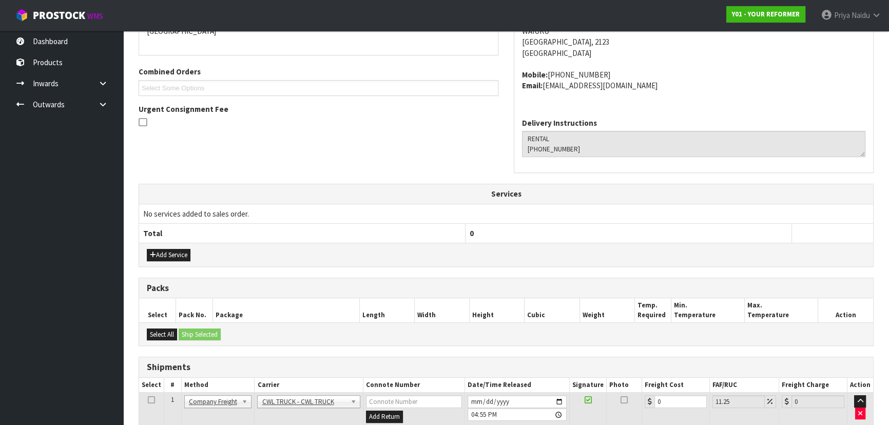
scroll to position [302, 0]
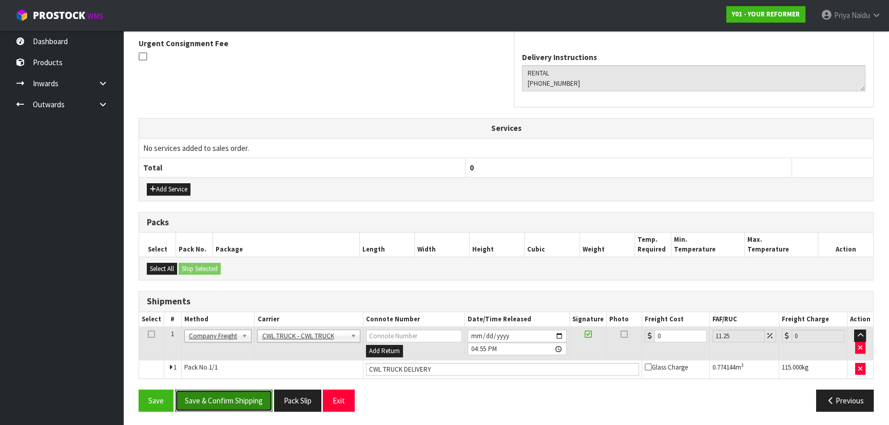
click at [228, 400] on button "Save & Confirm Shipping" at bounding box center [224, 401] width 98 height 22
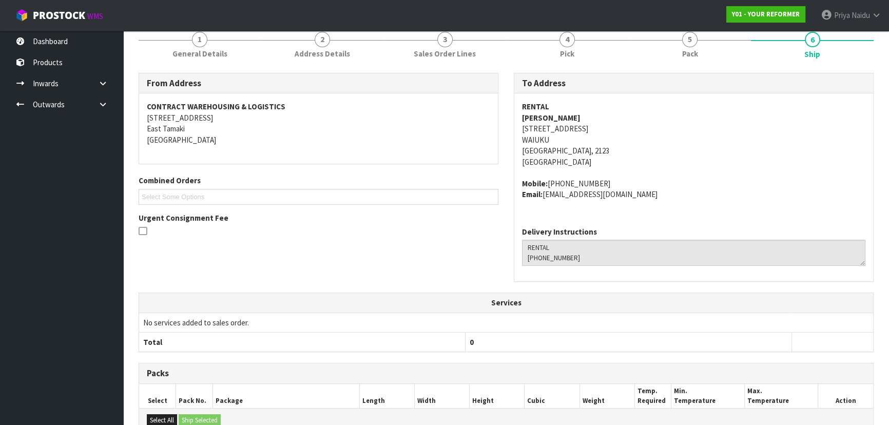
scroll to position [0, 0]
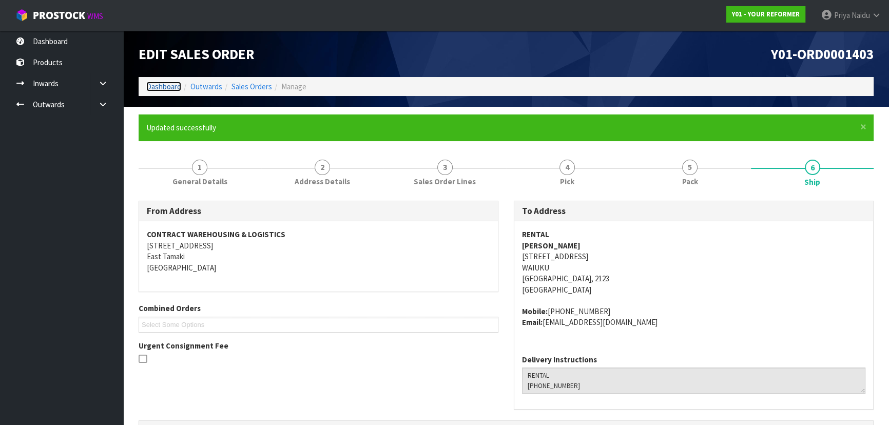
click at [173, 89] on link "Dashboard" at bounding box center [163, 87] width 35 height 10
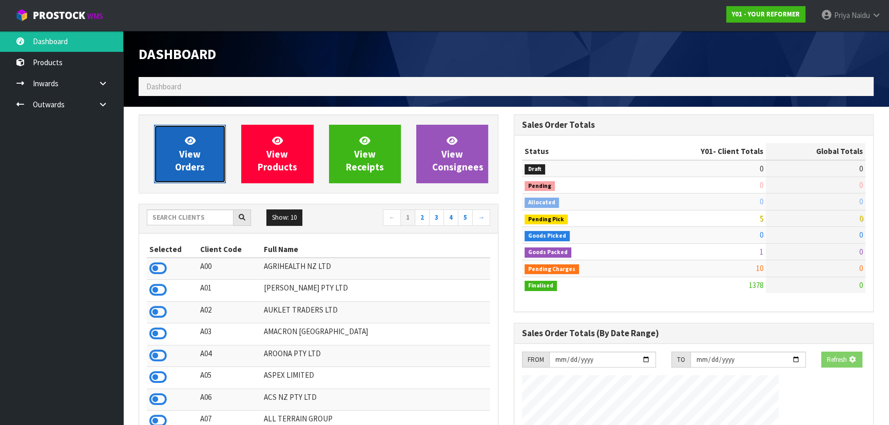
click at [164, 147] on link "View Orders" at bounding box center [190, 154] width 72 height 59
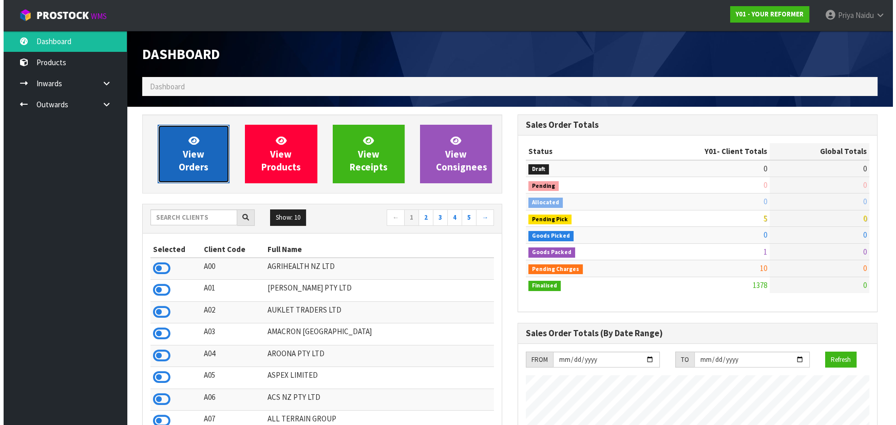
scroll to position [743, 375]
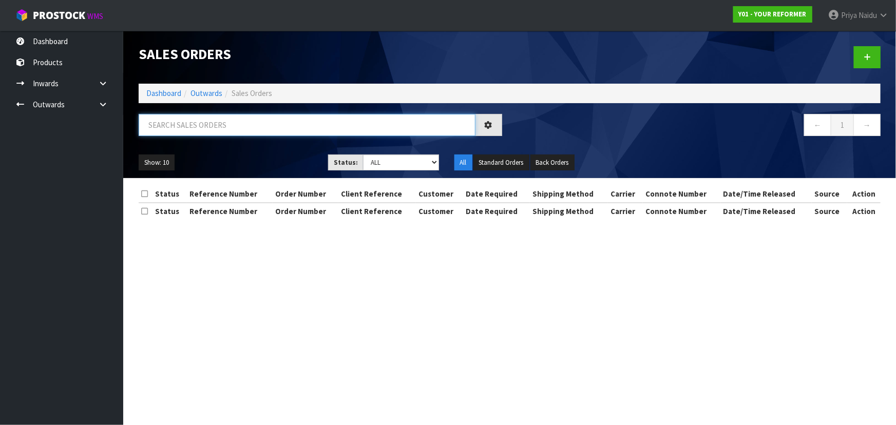
click at [190, 125] on input "text" at bounding box center [307, 125] width 337 height 22
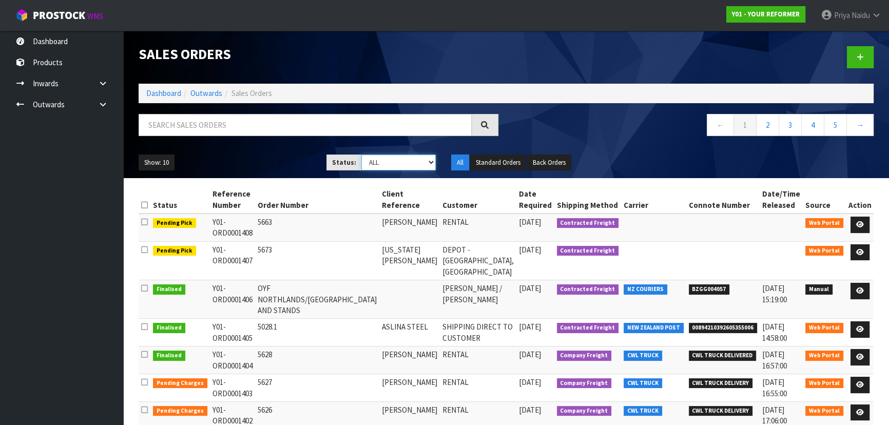
click at [390, 169] on select "Draft Pending Allocated Pending Pick Goods Picked Goods Packed Pending Charges …" at bounding box center [398, 163] width 75 height 16
click at [361, 155] on select "Draft Pending Allocated Pending Pick Goods Picked Goods Packed Pending Charges …" at bounding box center [398, 163] width 75 height 16
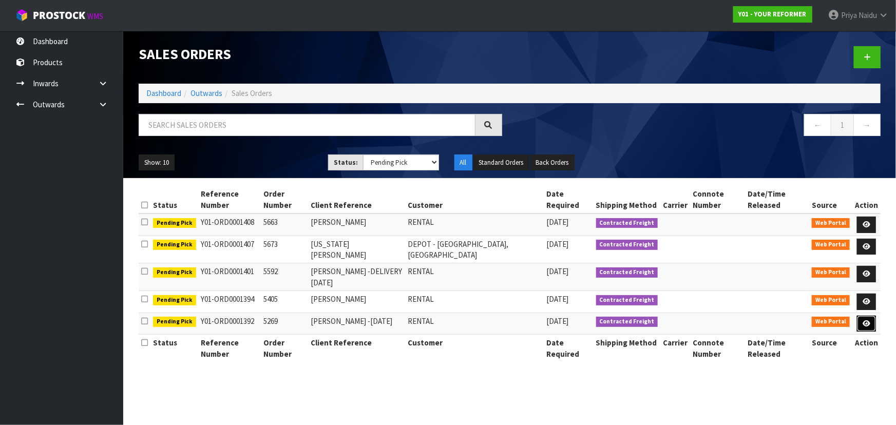
click at [866, 323] on icon at bounding box center [866, 323] width 8 height 7
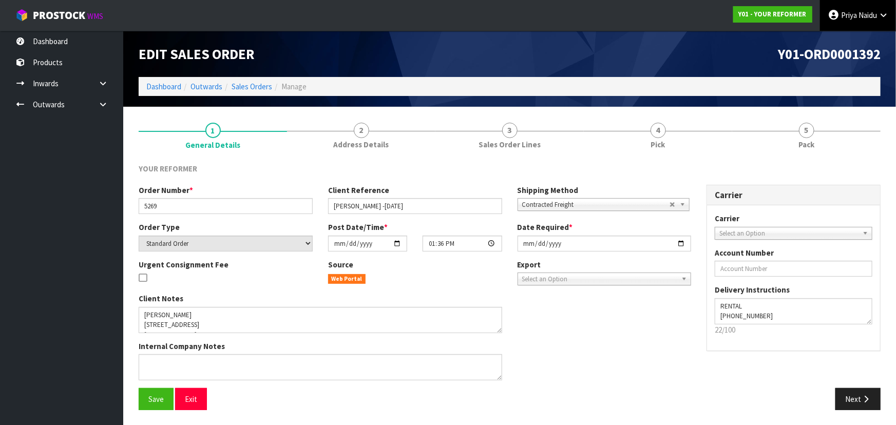
click at [850, 14] on span "Priya" at bounding box center [849, 15] width 16 height 10
click at [845, 41] on link "Logout" at bounding box center [854, 41] width 81 height 14
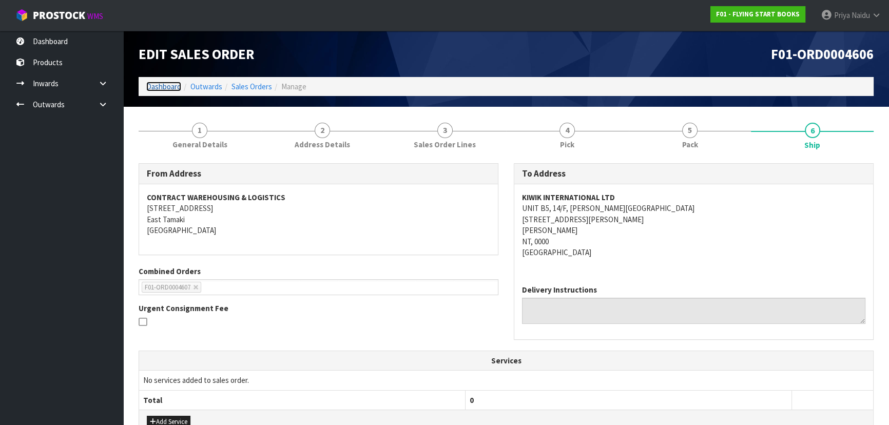
click at [157, 83] on link "Dashboard" at bounding box center [163, 87] width 35 height 10
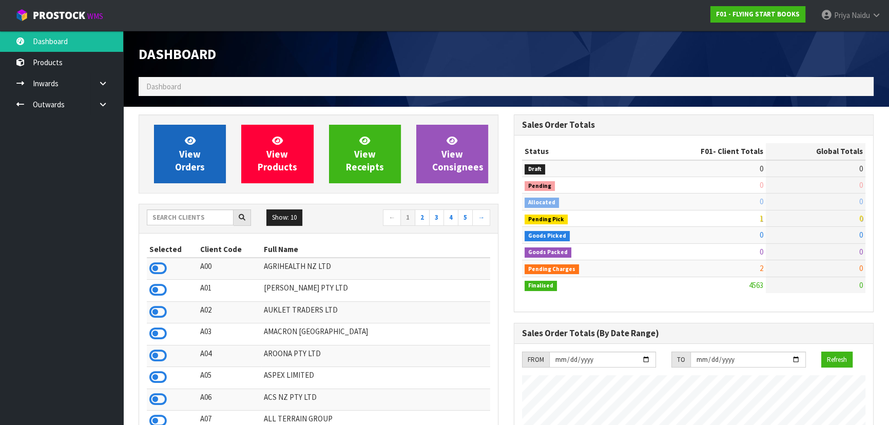
scroll to position [798, 375]
click at [172, 133] on link "View Orders" at bounding box center [190, 154] width 72 height 59
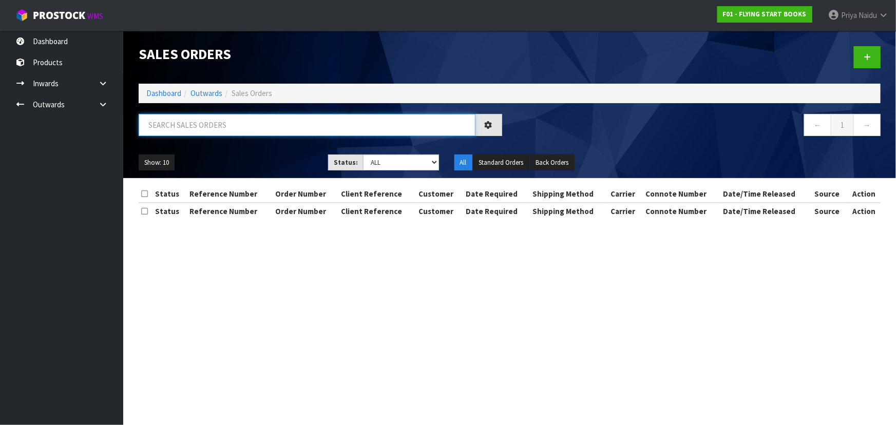
click at [197, 124] on input "text" at bounding box center [307, 125] width 337 height 22
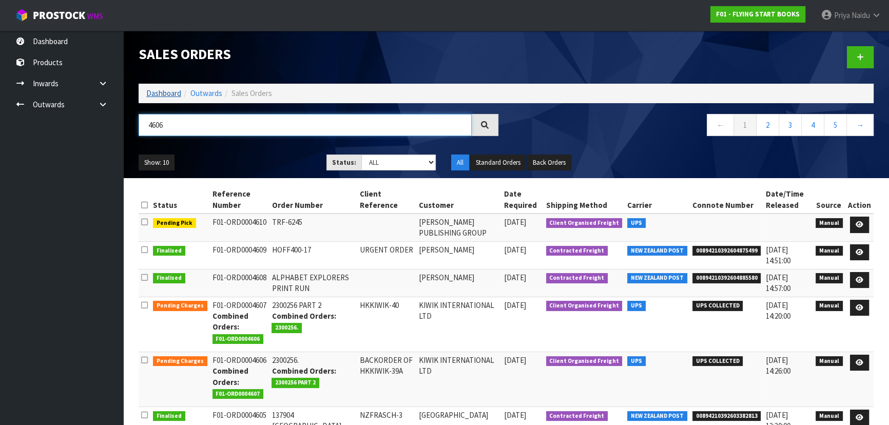
type input "4606"
click at [164, 91] on link "Dashboard" at bounding box center [163, 93] width 35 height 10
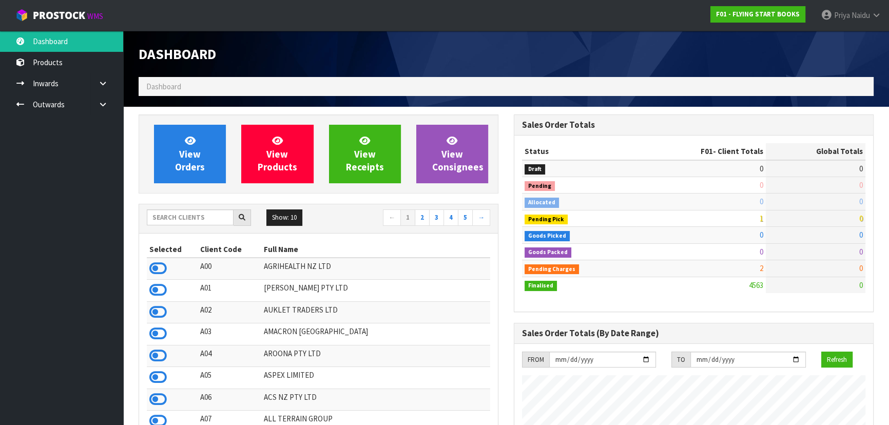
scroll to position [639, 375]
click at [200, 224] on input "text" at bounding box center [190, 217] width 87 height 16
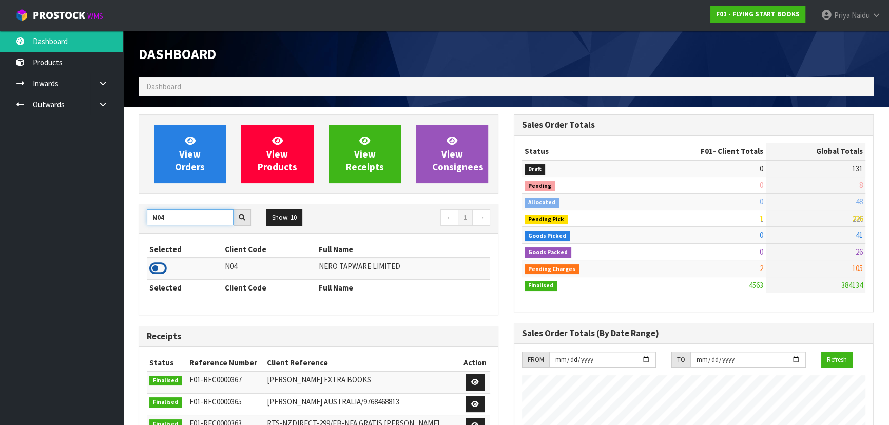
type input "N04"
click at [154, 269] on icon at bounding box center [157, 268] width 17 height 15
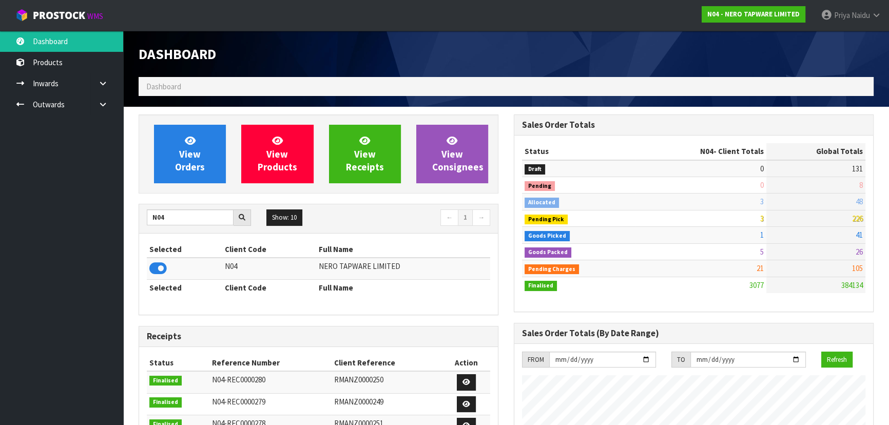
scroll to position [809, 375]
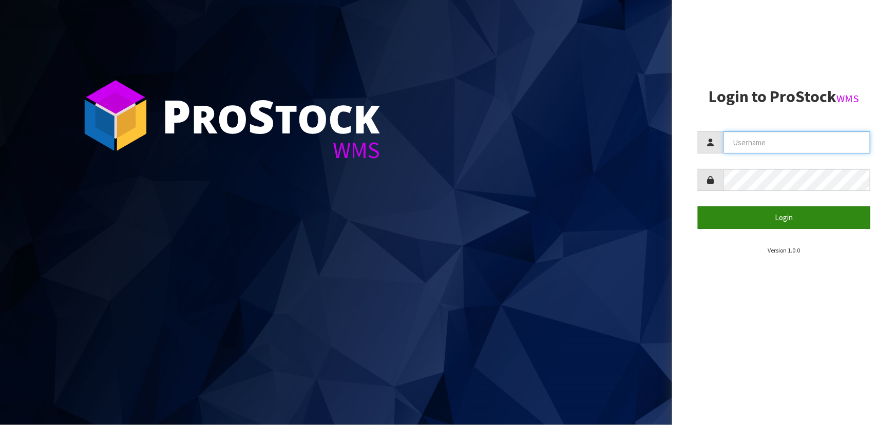
type input "priya"
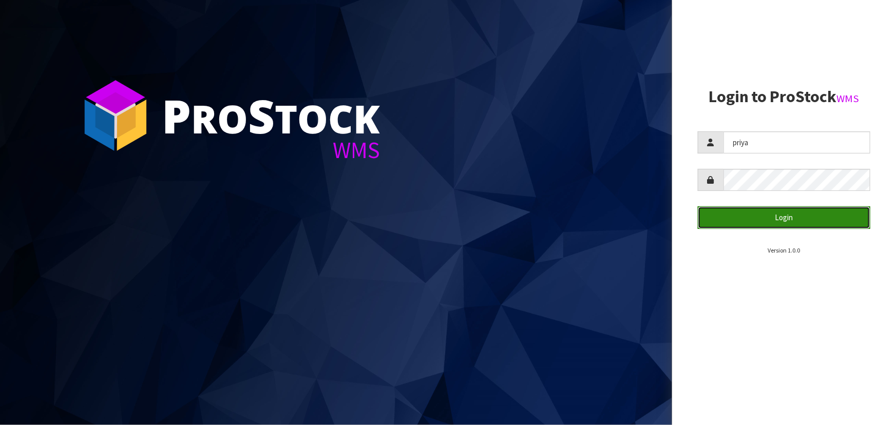
click at [806, 221] on button "Login" at bounding box center [784, 217] width 172 height 22
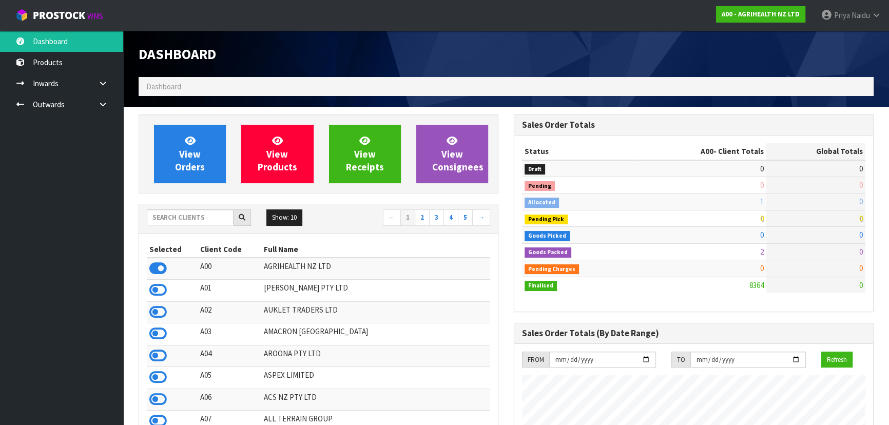
scroll to position [776, 375]
click at [196, 220] on input "text" at bounding box center [190, 217] width 87 height 16
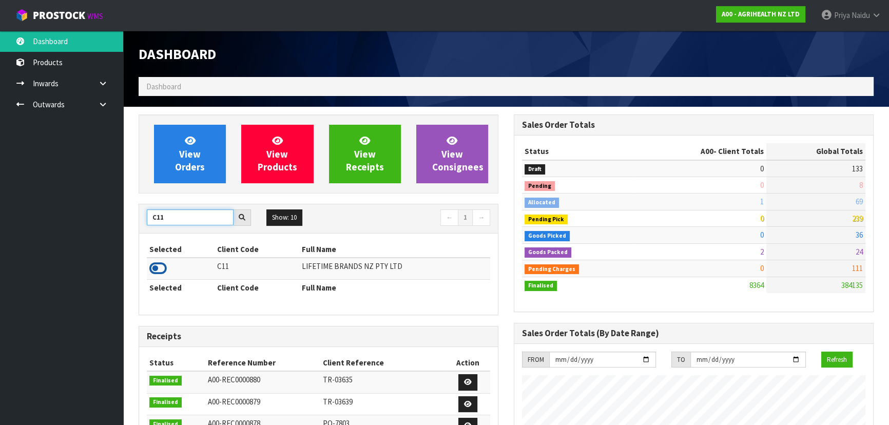
type input "C11"
click at [154, 270] on icon at bounding box center [157, 268] width 17 height 15
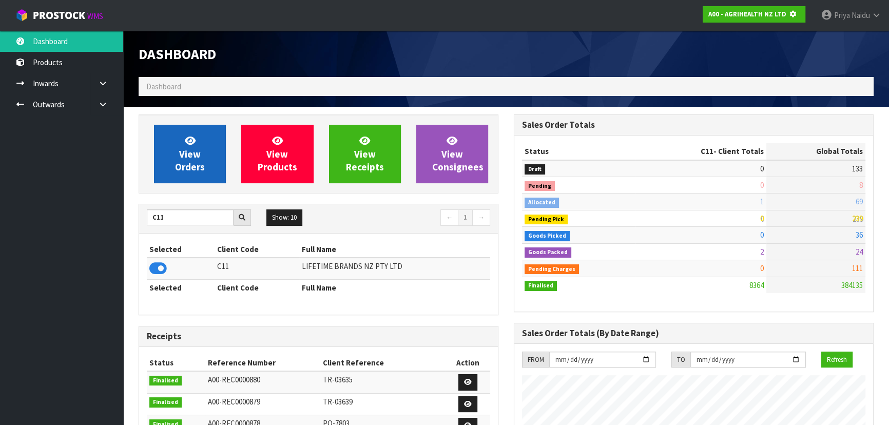
scroll to position [639, 375]
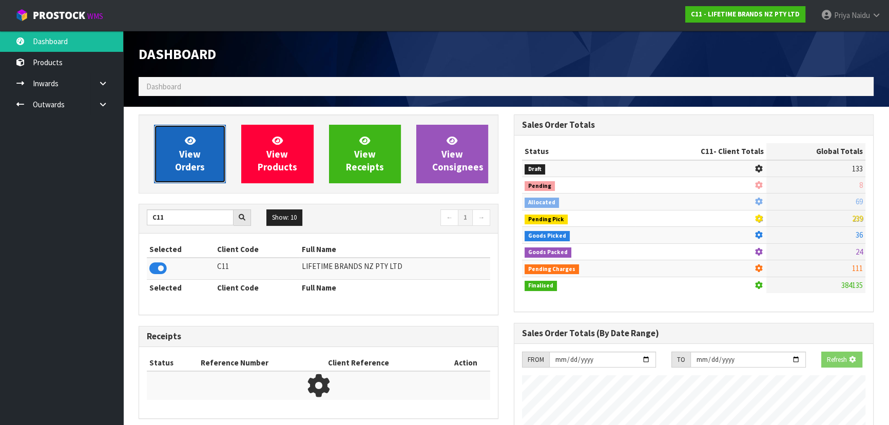
click at [172, 162] on link "View Orders" at bounding box center [190, 154] width 72 height 59
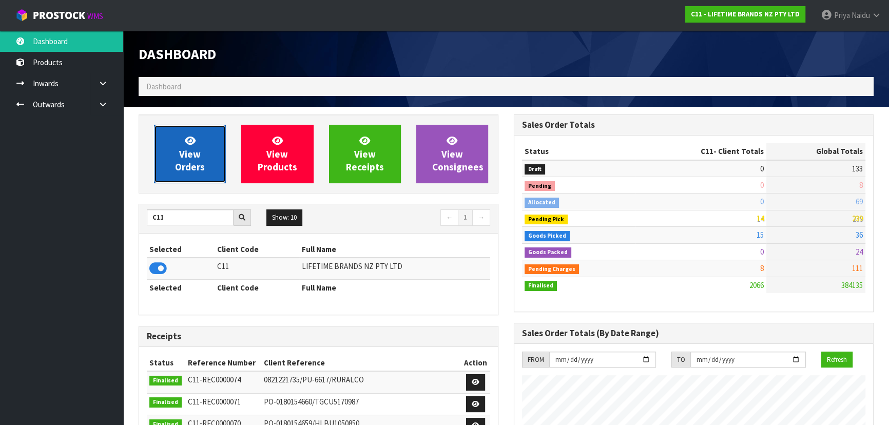
scroll to position [776, 375]
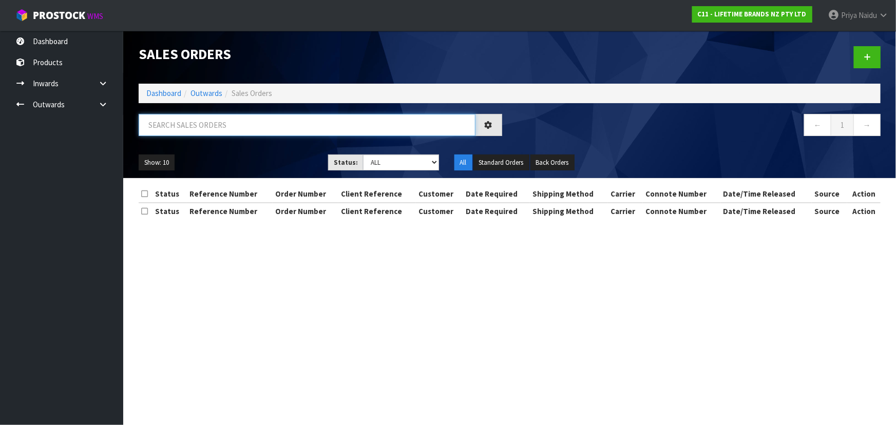
click at [205, 127] on input "text" at bounding box center [307, 125] width 337 height 22
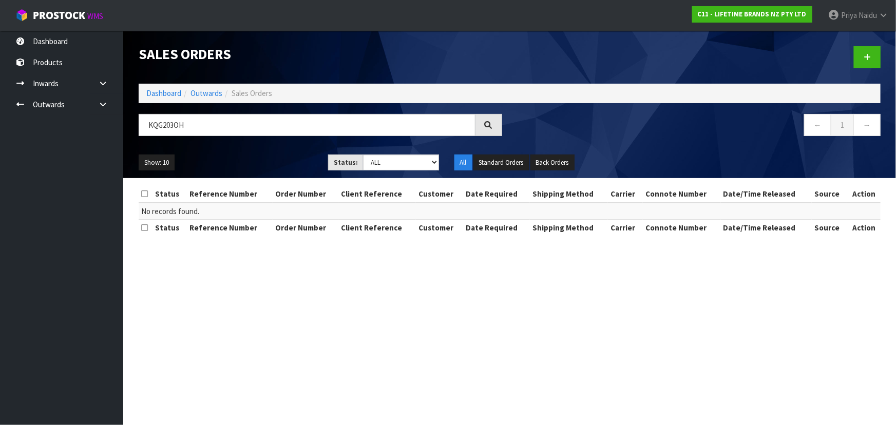
click at [207, 149] on div "Show: 10 5 10 25 50 Status: Draft Pending Allocated Pending Pick Goods Picked G…" at bounding box center [509, 163] width 757 height 32
click at [212, 115] on input "KQG203OH" at bounding box center [307, 125] width 337 height 22
type input "KQG203"
click at [220, 149] on div "Show: 10 5 10 25 50 Status: Draft Pending Allocated Pending Pick Goods Picked G…" at bounding box center [509, 163] width 757 height 32
click at [166, 92] on link "Dashboard" at bounding box center [163, 93] width 35 height 10
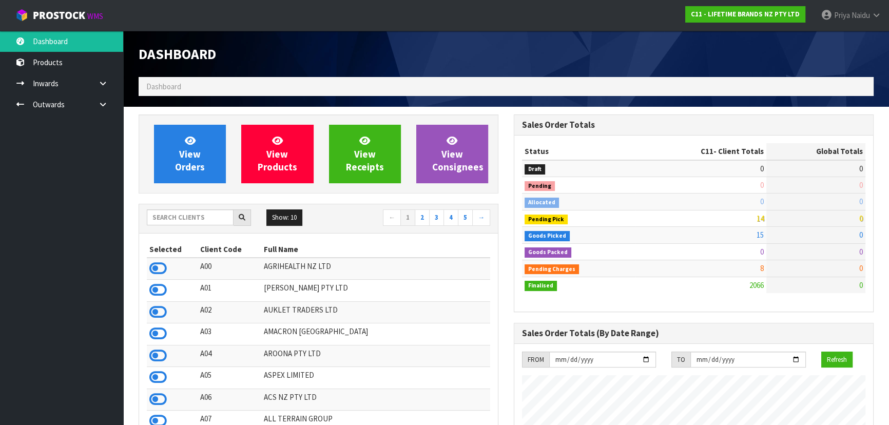
scroll to position [776, 375]
drag, startPoint x: 848, startPoint y: 2, endPoint x: 850, endPoint y: 14, distance: 12.5
click at [850, 11] on link "Priya Naidu" at bounding box center [851, 15] width 76 height 31
click at [850, 14] on span at bounding box center [851, 15] width 2 height 10
click at [847, 17] on span "Priya" at bounding box center [842, 15] width 16 height 10
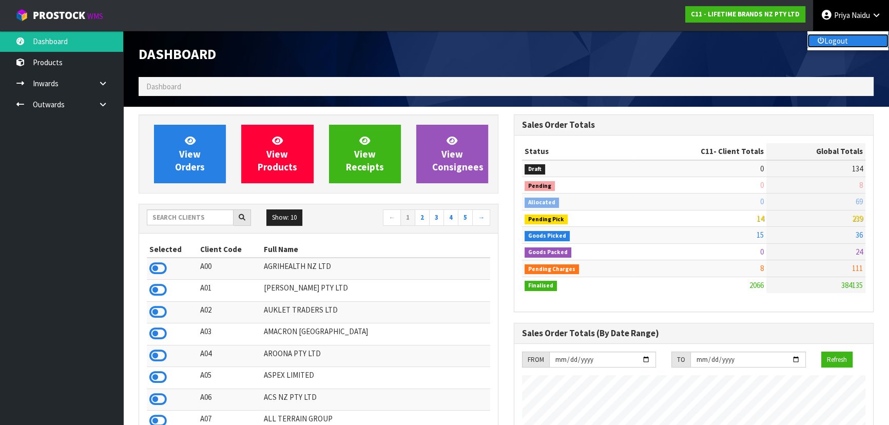
click at [835, 40] on link "Logout" at bounding box center [848, 41] width 81 height 14
